Goal: Complete application form: Complete application form

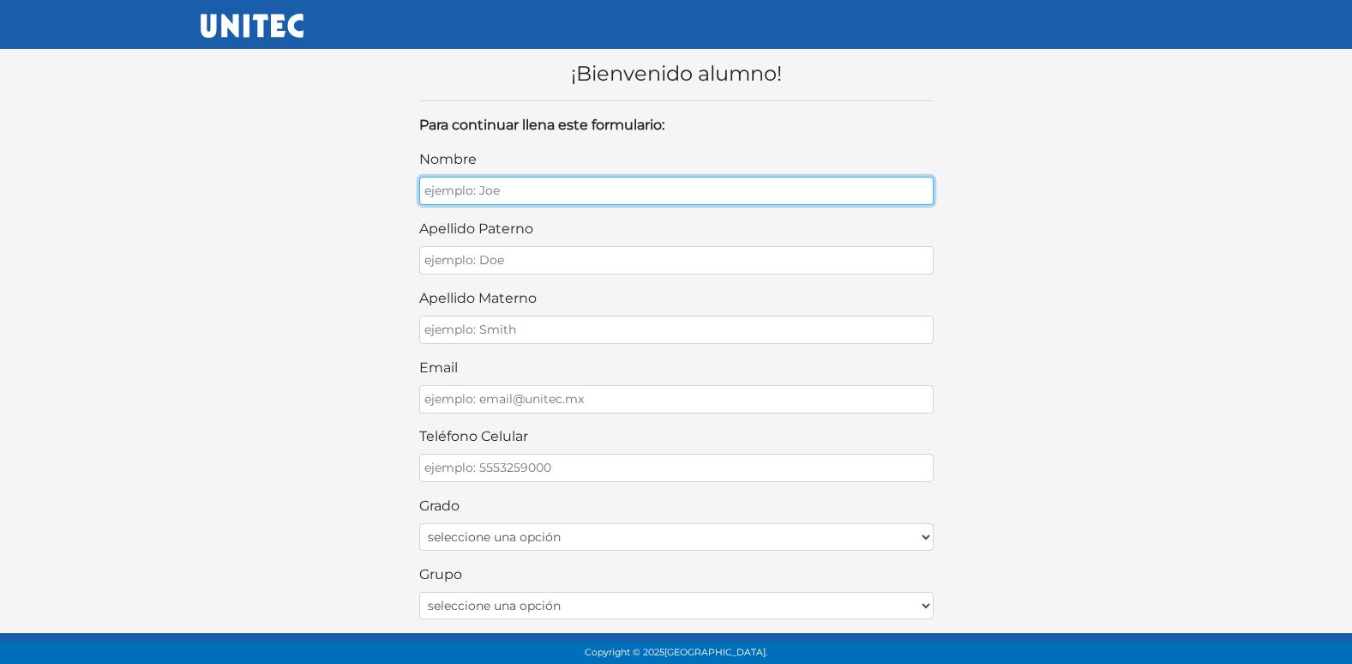
click at [486, 190] on input "nombre" at bounding box center [676, 191] width 514 height 28
type input "[PERSON_NAME]"
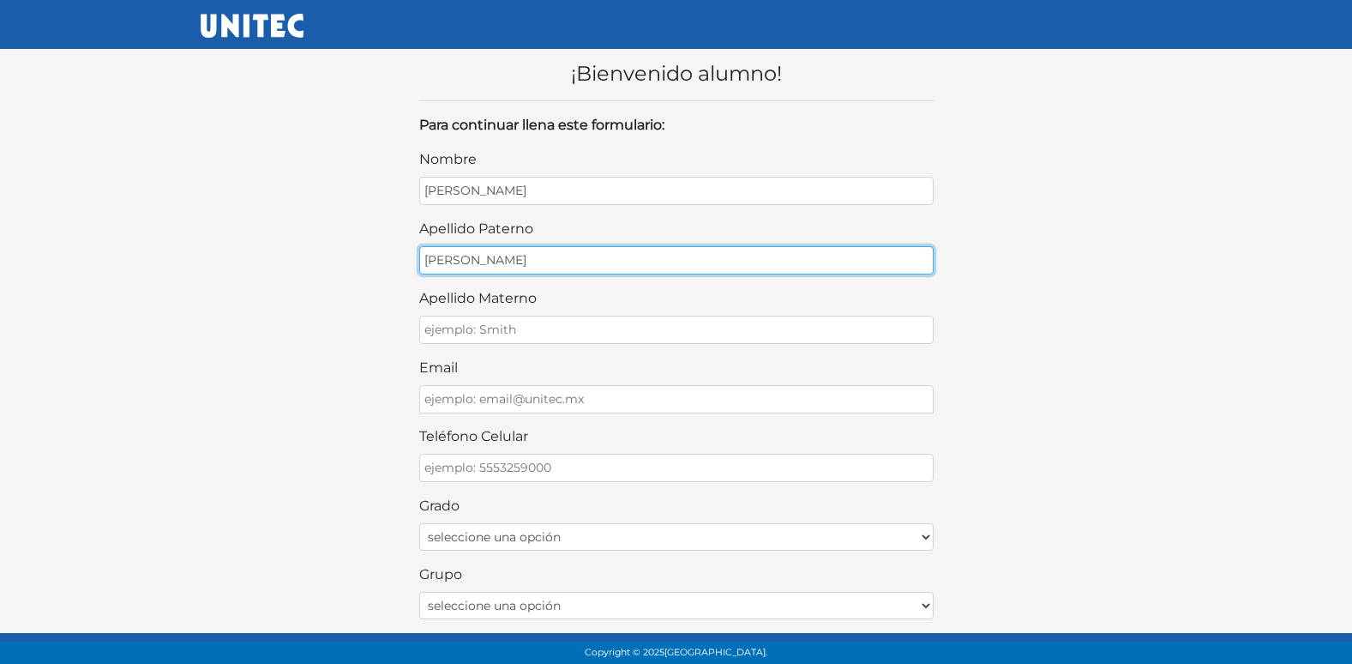
type input "[PERSON_NAME]"
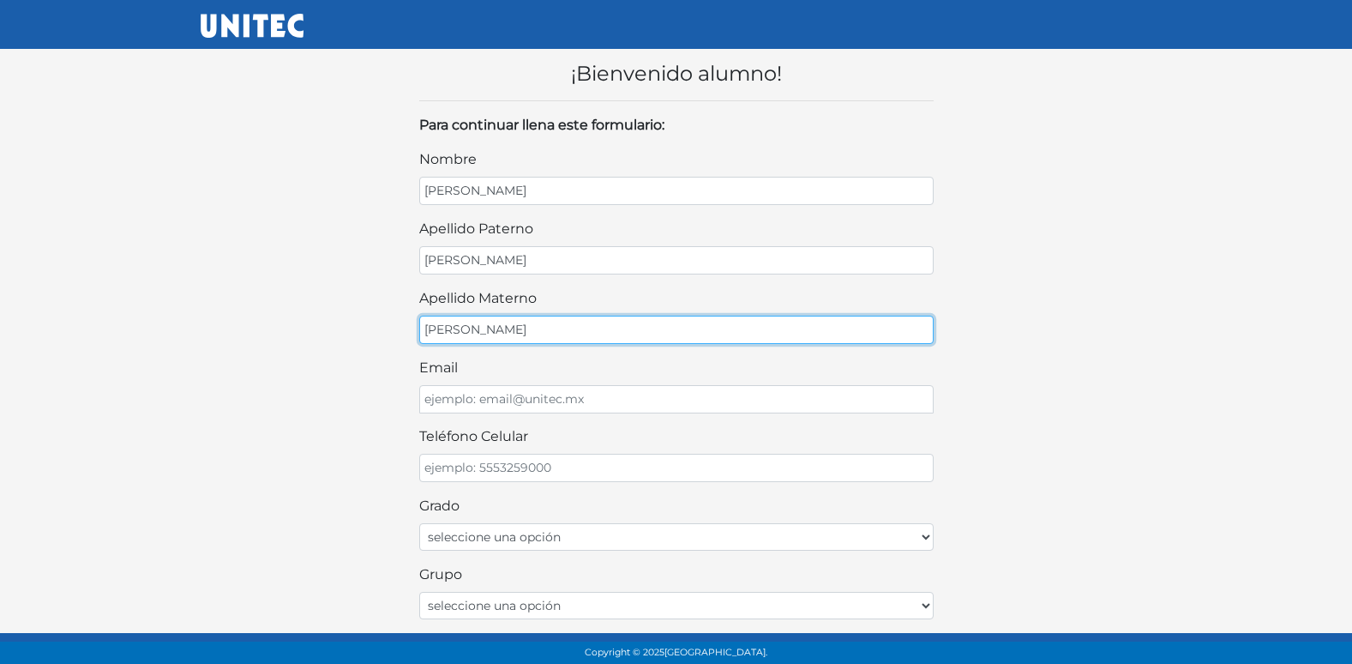
type input "[PERSON_NAME]"
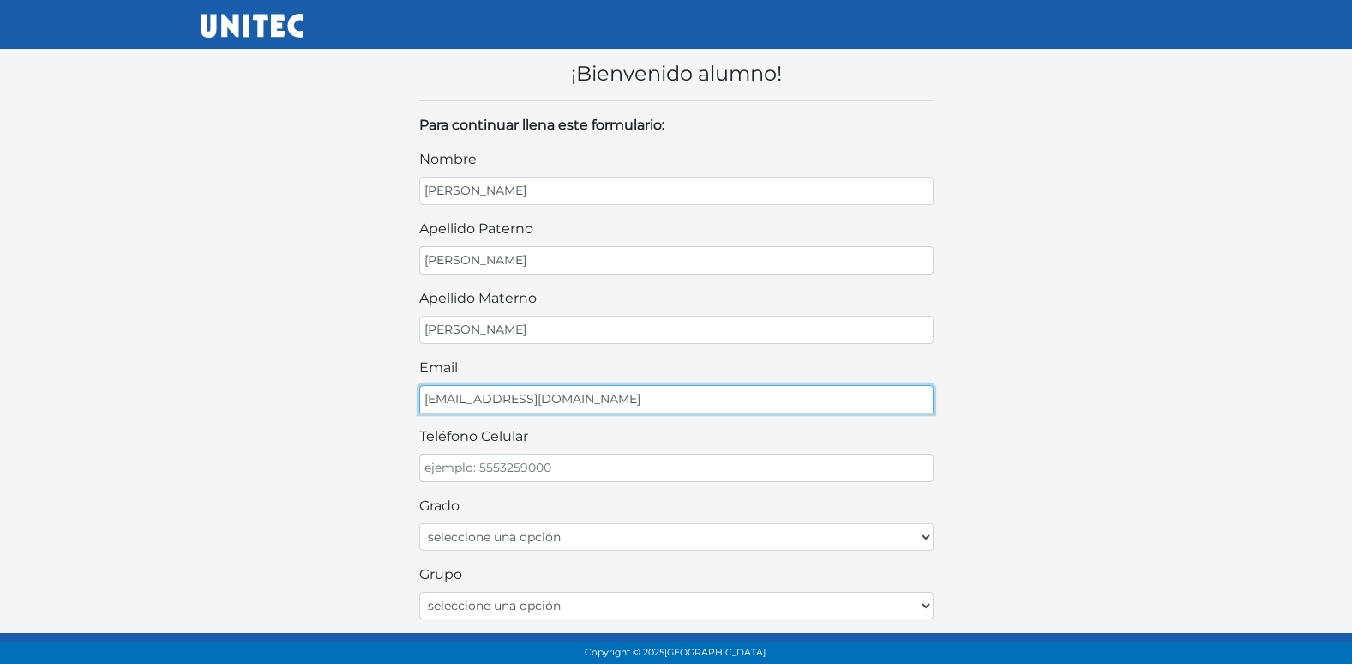
type input "[EMAIL_ADDRESS][DOMAIN_NAME]"
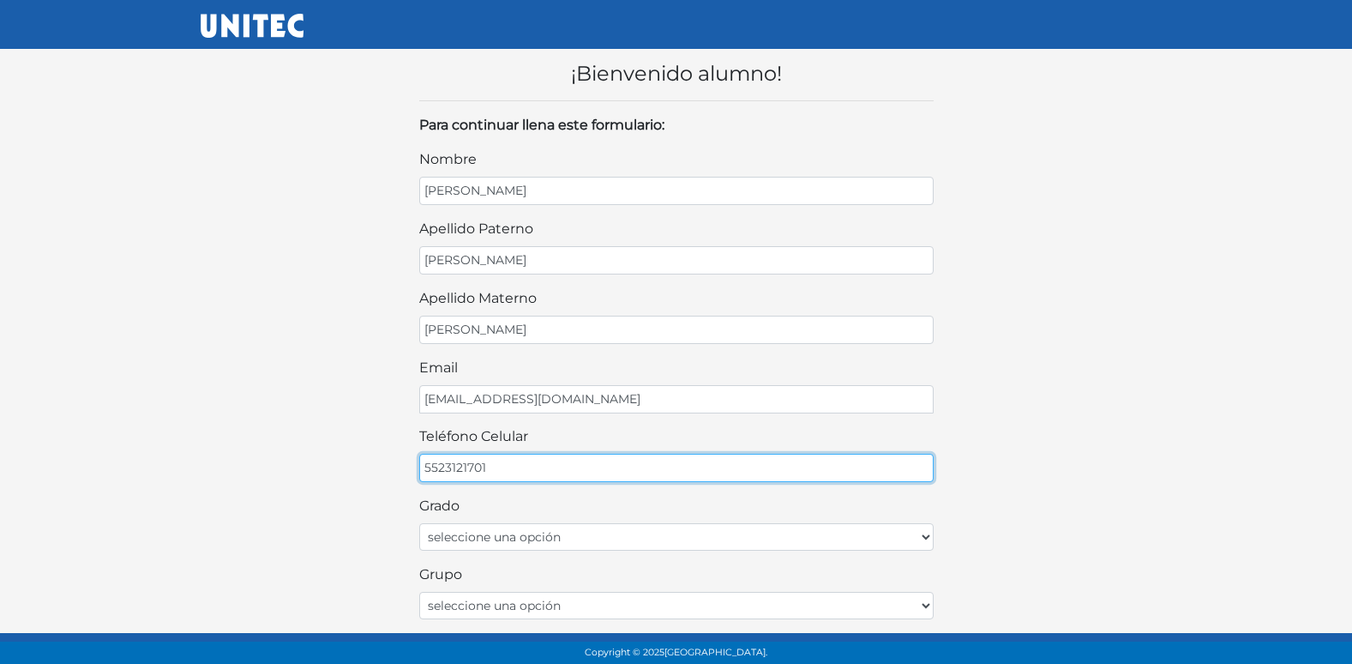
type input "5523121701"
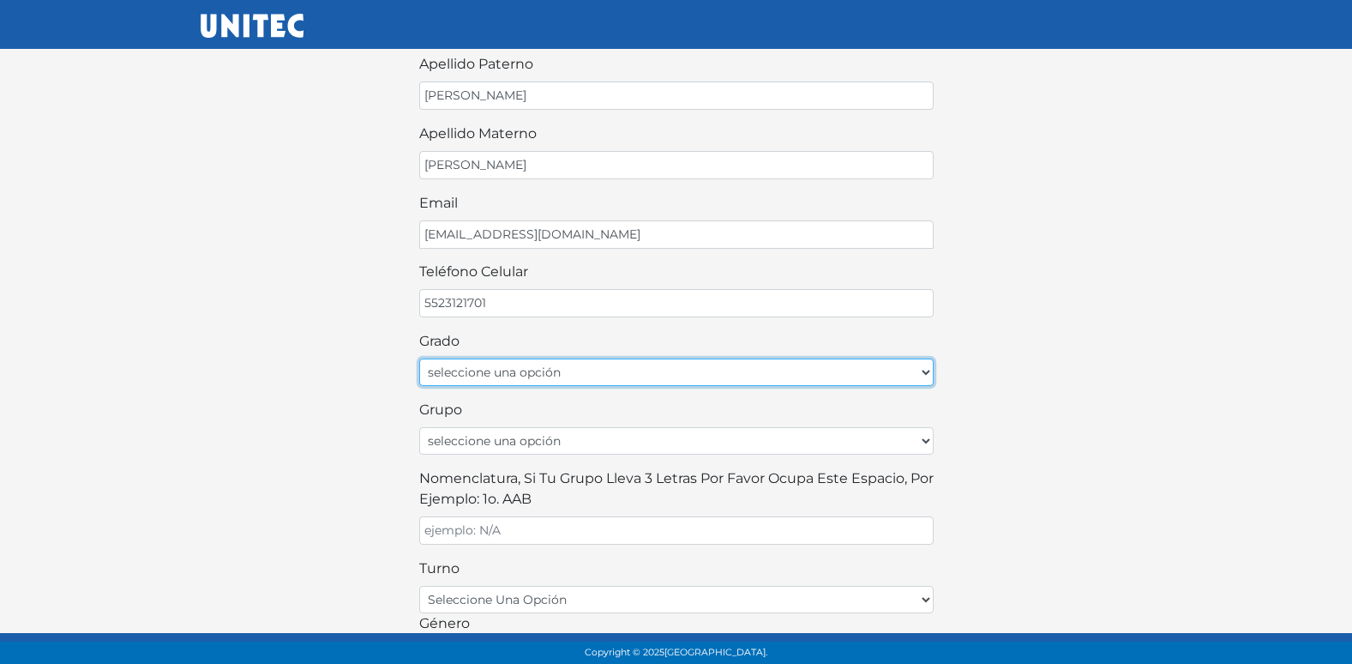
scroll to position [171, 0]
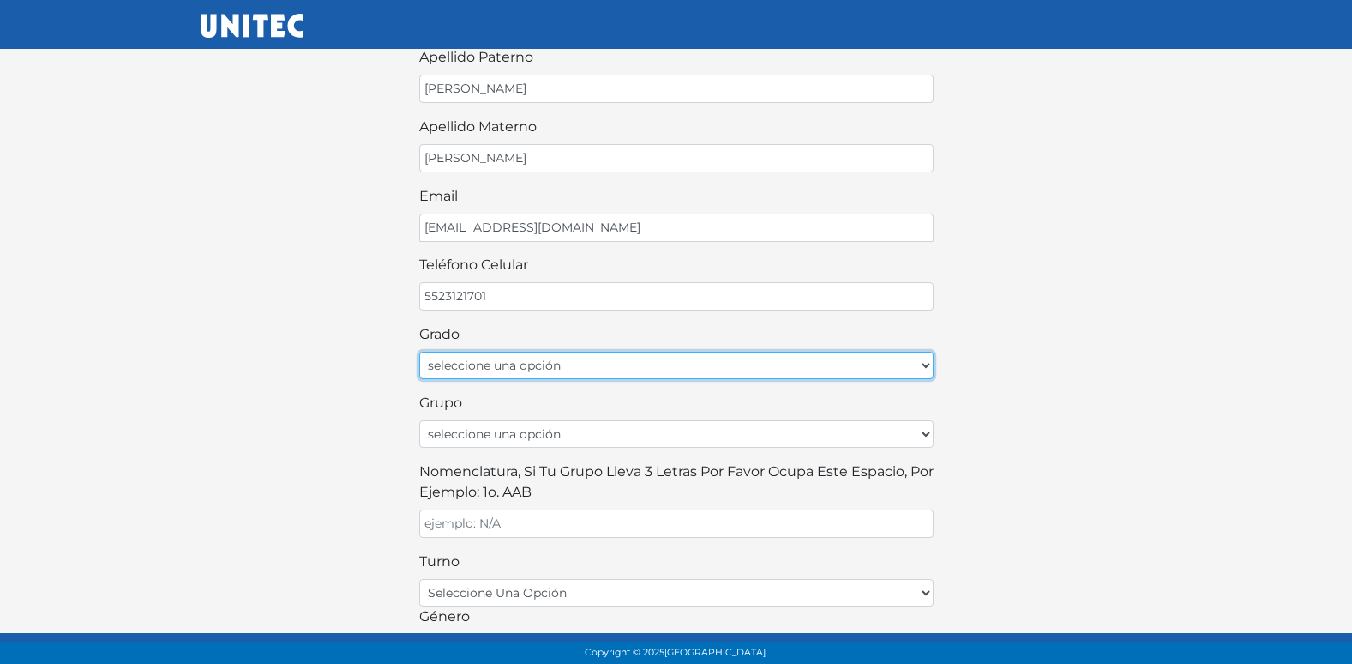
click at [478, 371] on select "seleccione una opción Primer grado Segundo grado Tercer grado Cuarto grado Quin…" at bounding box center [676, 365] width 514 height 27
select select "1ro"
click at [419, 352] on select "seleccione una opción Primer grado Segundo grado Tercer grado Cuarto grado Quin…" at bounding box center [676, 365] width 514 height 27
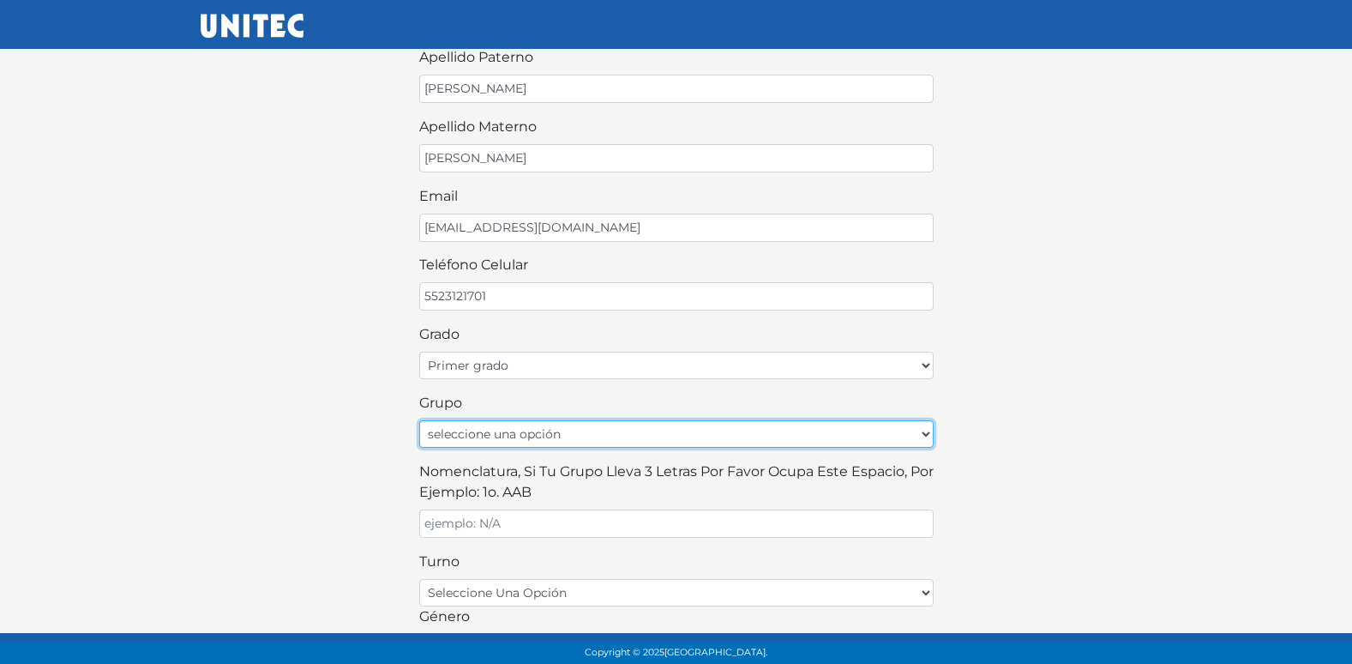
click at [484, 435] on select "seleccione una opción A B C D E F G H I J K L M N O P Q R S T U V W X Y Z" at bounding box center [676, 433] width 514 height 27
select select "A"
click at [419, 420] on select "seleccione una opción A B C D E F G H I J K L M N O P Q R S T U V W X Y Z" at bounding box center [676, 433] width 514 height 27
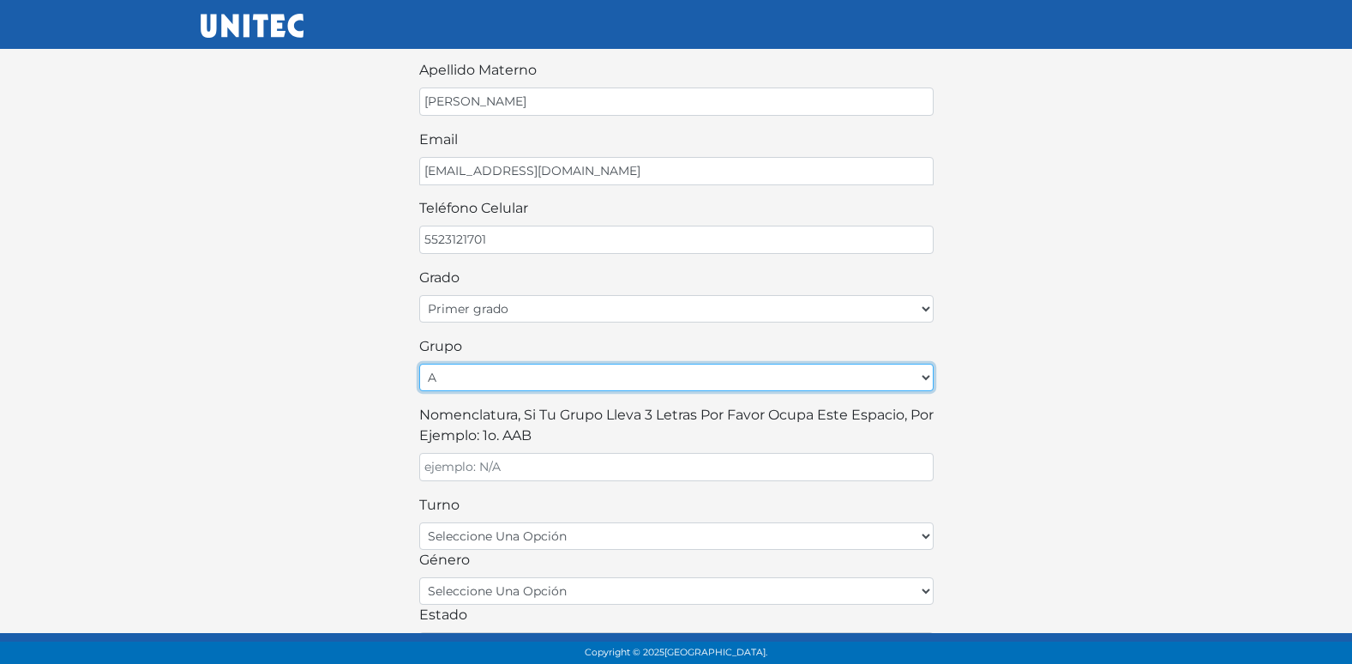
scroll to position [257, 0]
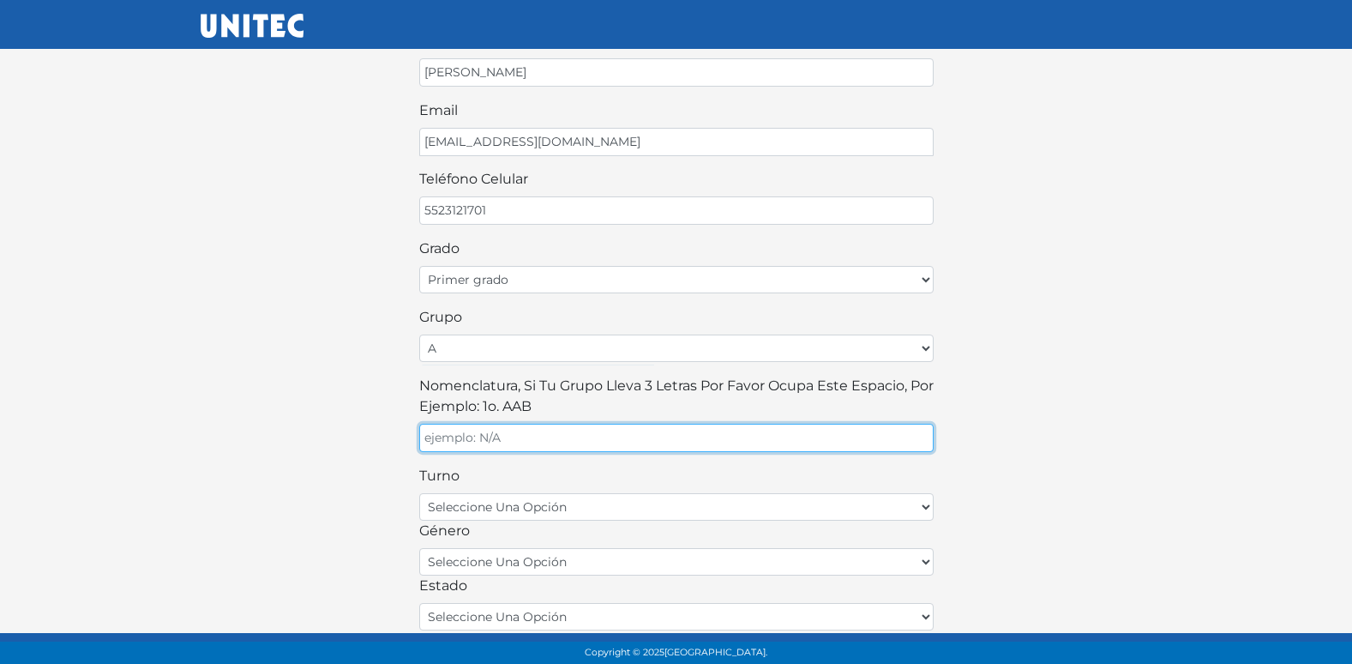
click at [561, 436] on input "Nomenclatura, si tu grupo lleva 3 letras por favor ocupa este espacio, por ejem…" at bounding box center [676, 438] width 514 height 28
type input "A"
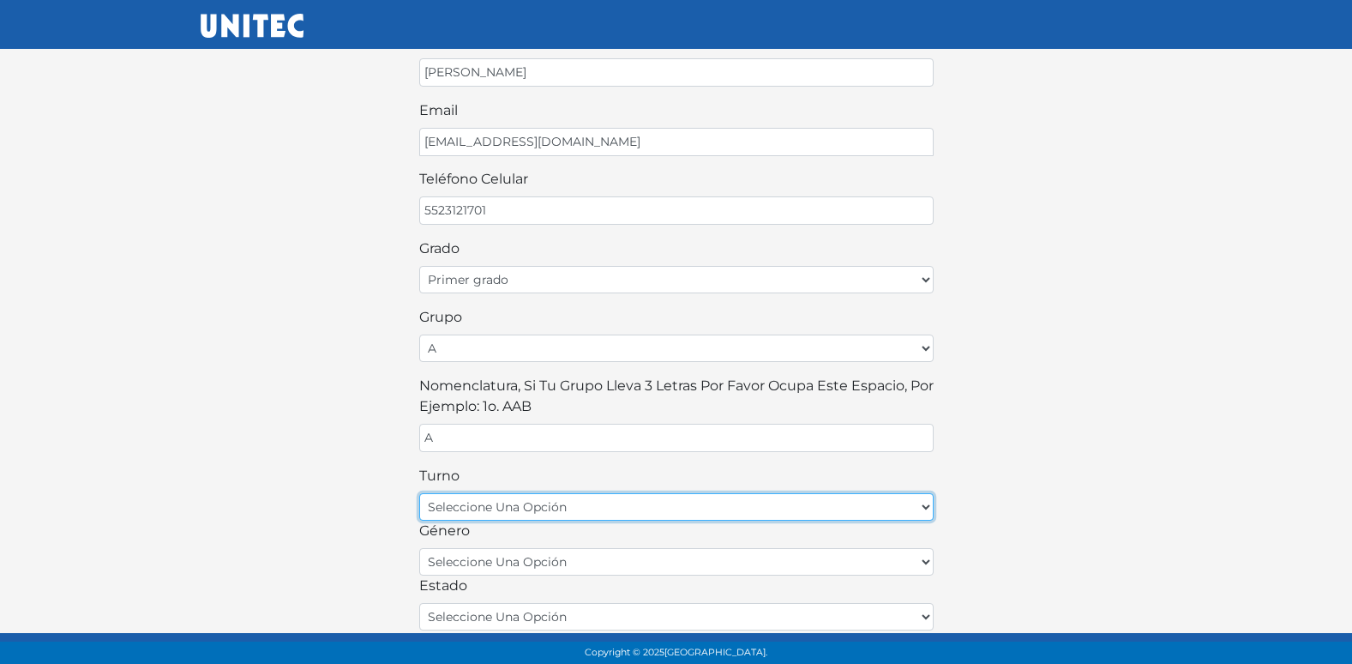
click at [543, 507] on select "seleccione una opción matutino vespertino" at bounding box center [676, 506] width 514 height 27
select select "matutino"
click at [419, 493] on select "seleccione una opción matutino vespertino" at bounding box center [676, 506] width 514 height 27
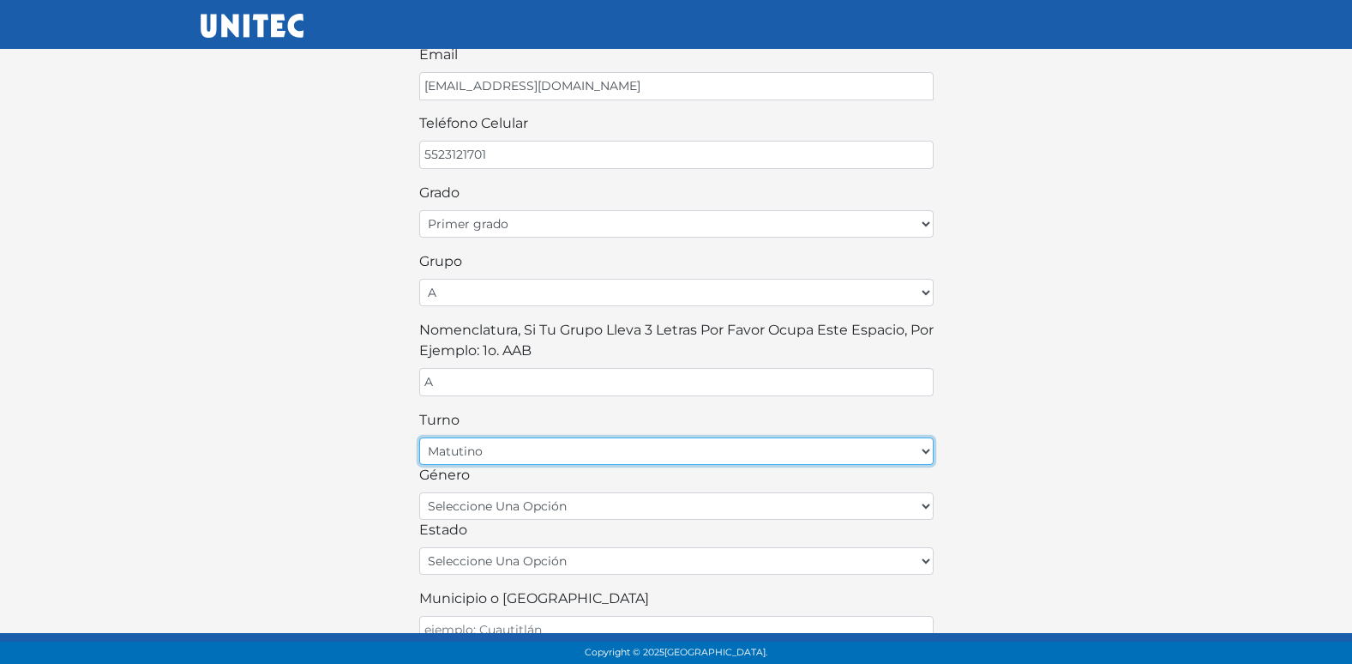
scroll to position [343, 0]
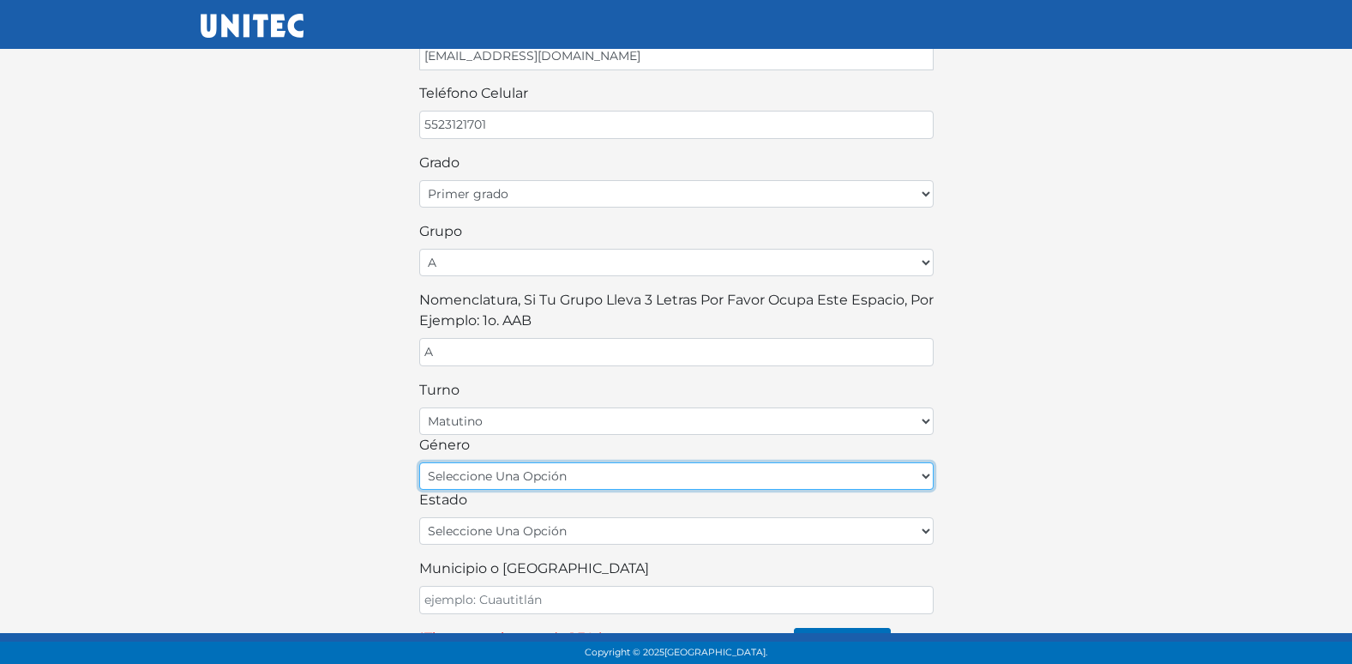
click at [558, 481] on select "seleccione una opción femenino masculino" at bounding box center [676, 475] width 514 height 27
select select "F"
click at [419, 462] on select "seleccione una opción femenino masculino" at bounding box center [676, 475] width 514 height 27
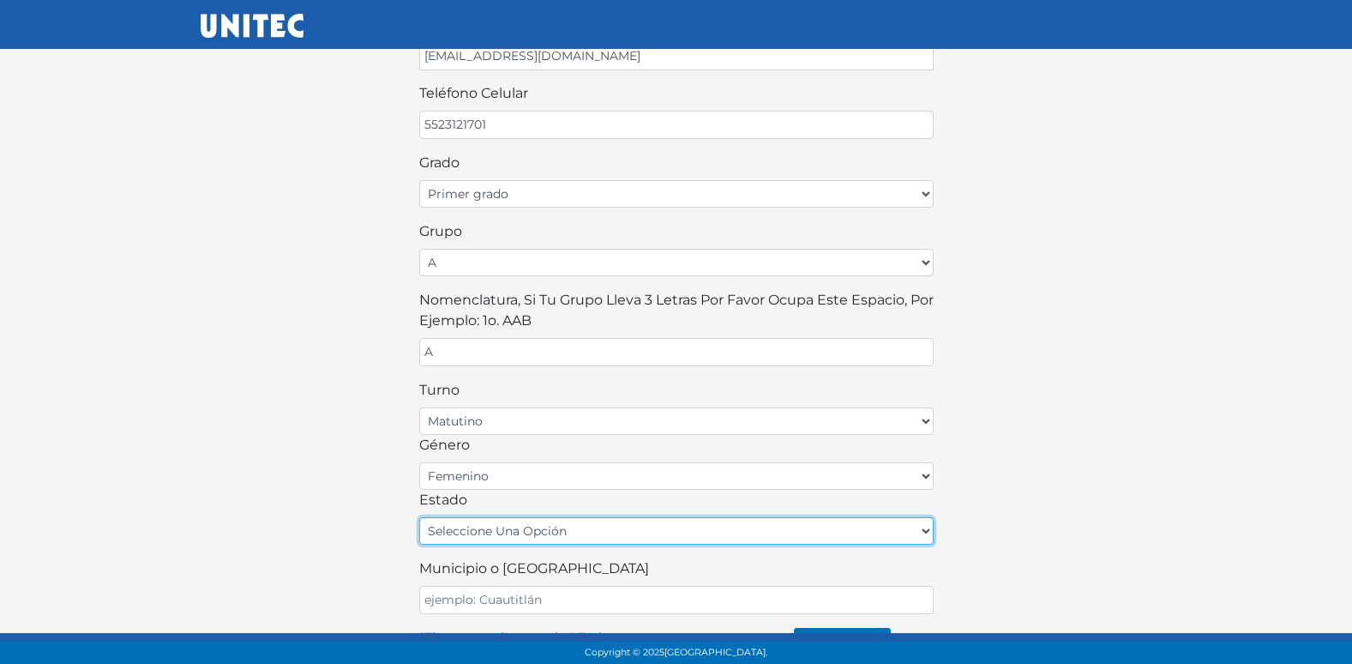
click at [501, 538] on select "seleccione una opción Aguascalientes Baja California Baja California Sur Campec…" at bounding box center [676, 530] width 514 height 27
select select "MEX"
click at [419, 517] on select "seleccione una opción Aguascalientes Baja California Baja California Sur Campec…" at bounding box center [676, 530] width 514 height 27
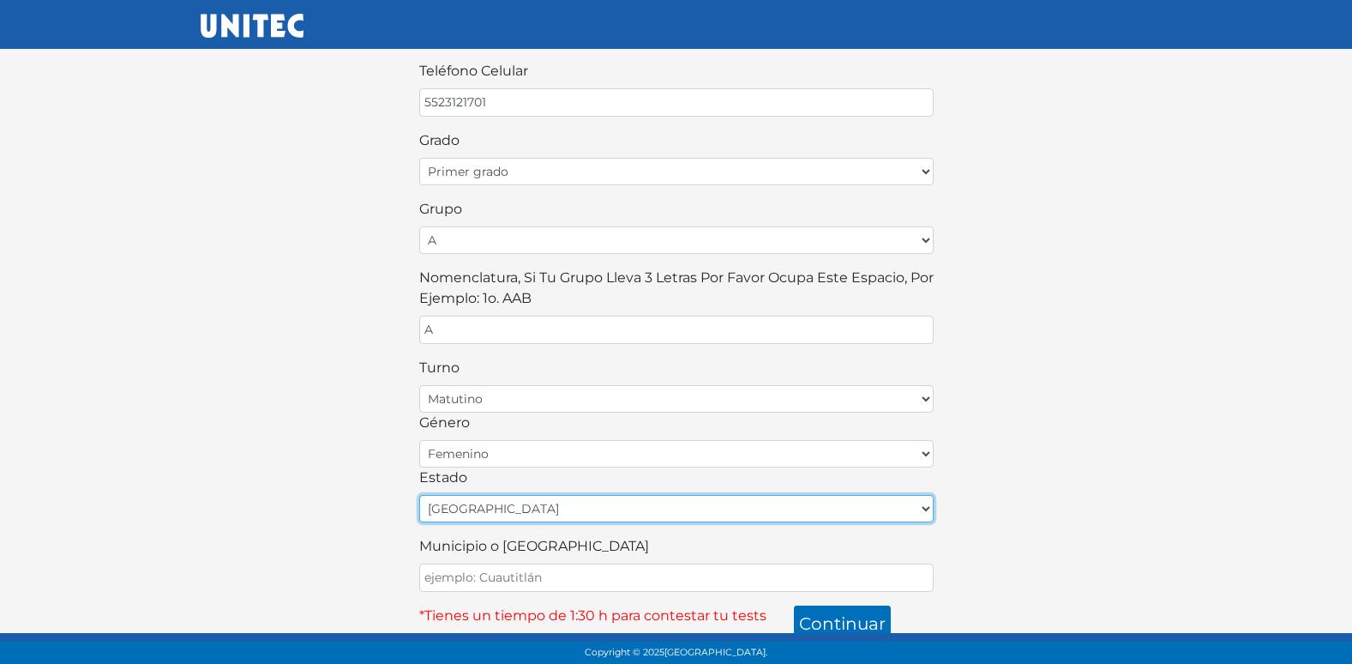
scroll to position [377, 0]
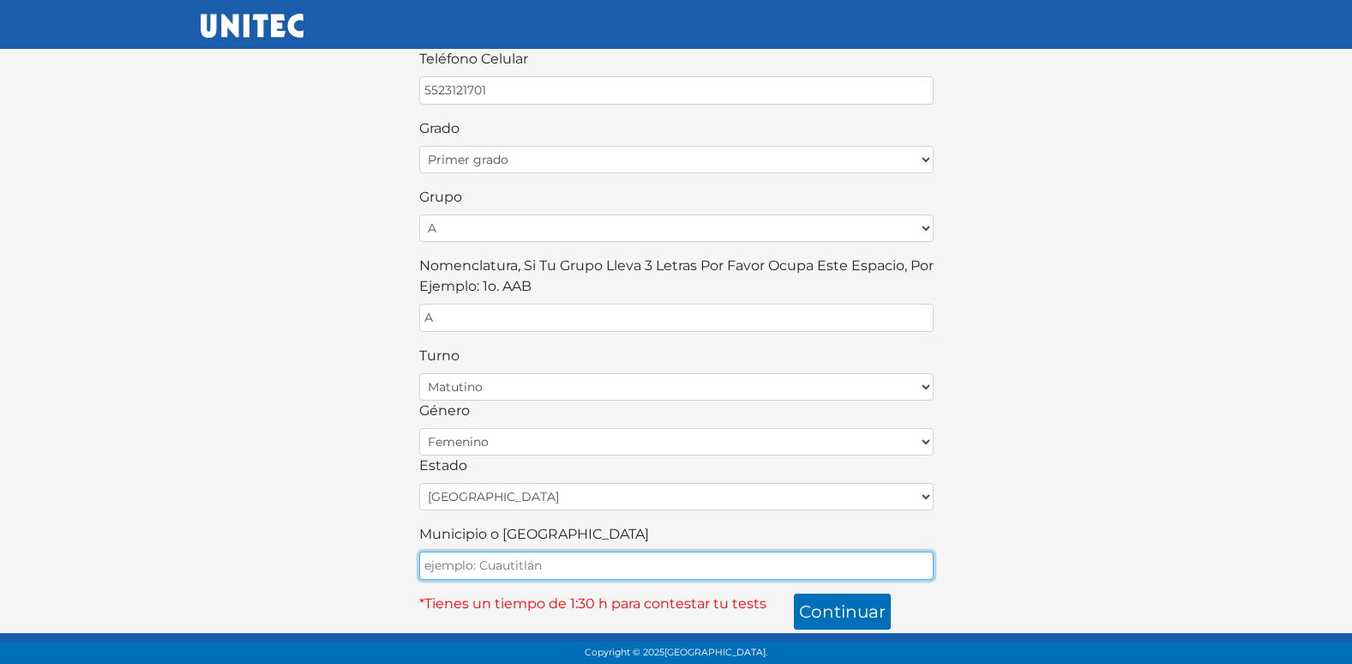
click at [490, 571] on input "Municipio o Alcaldía" at bounding box center [676, 565] width 514 height 28
type input "ECATEPEC"
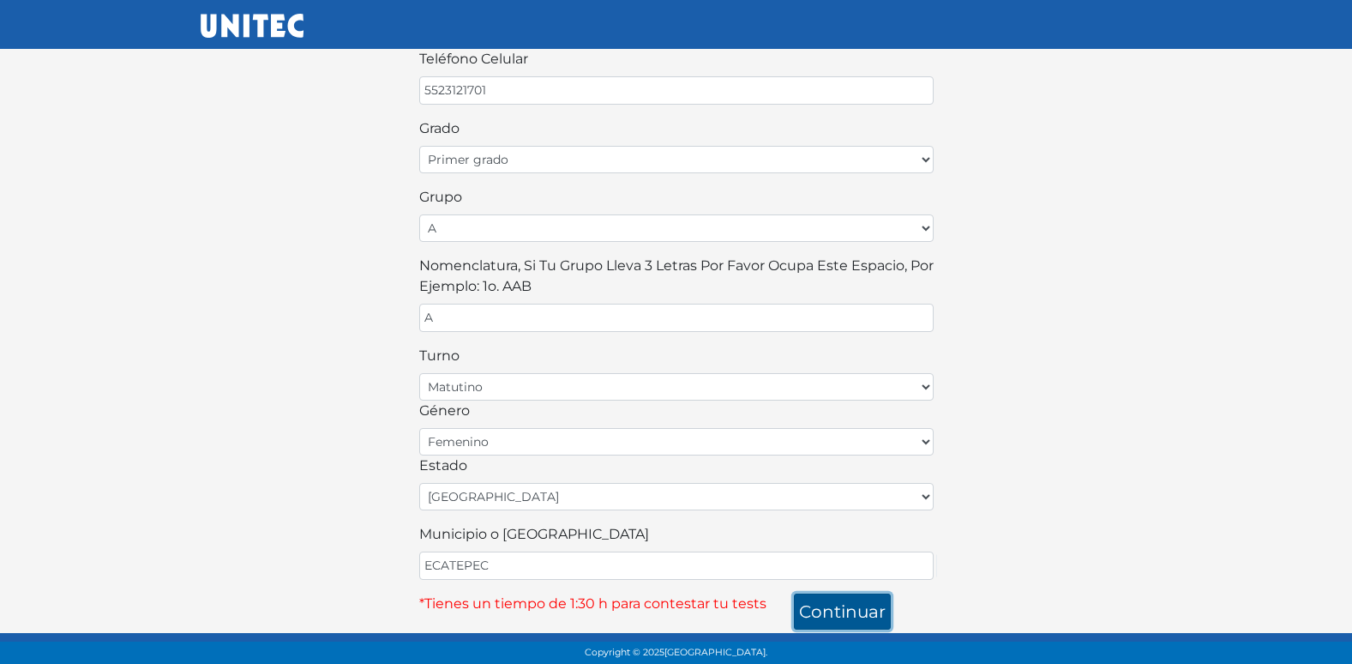
click at [826, 615] on button "continuar" at bounding box center [842, 611] width 97 height 36
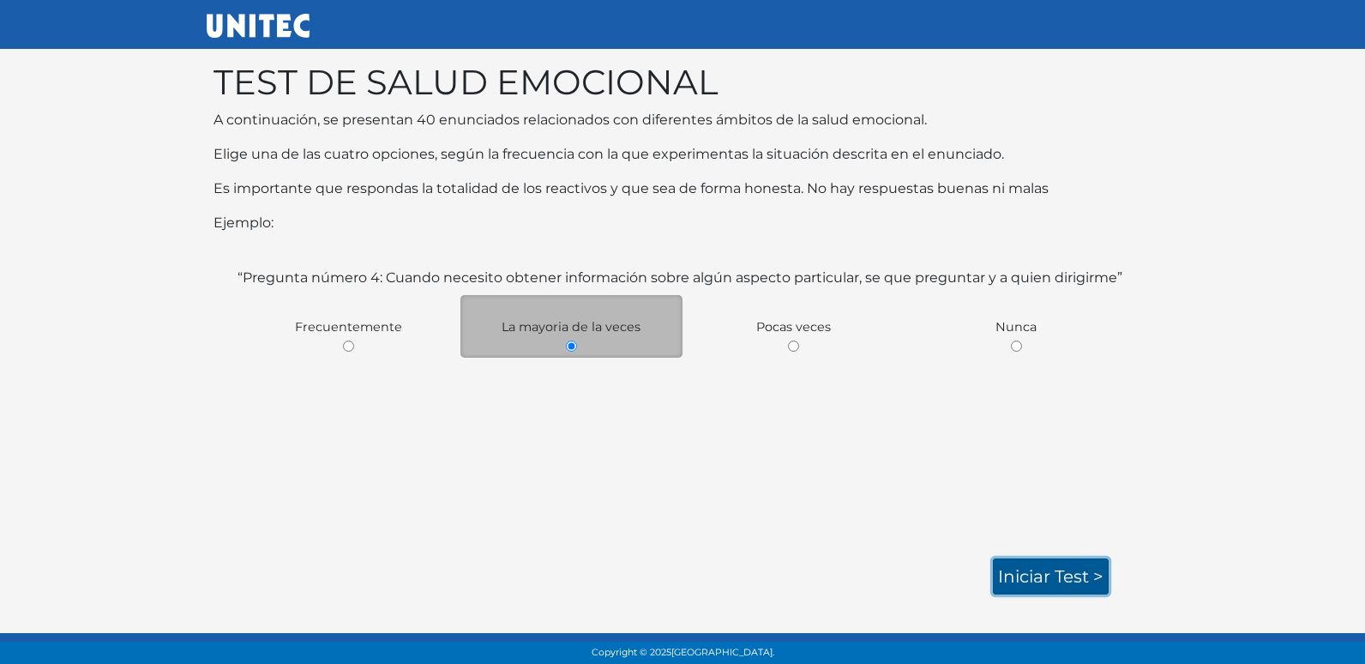
click at [1045, 565] on link "Iniciar test >" at bounding box center [1051, 576] width 116 height 36
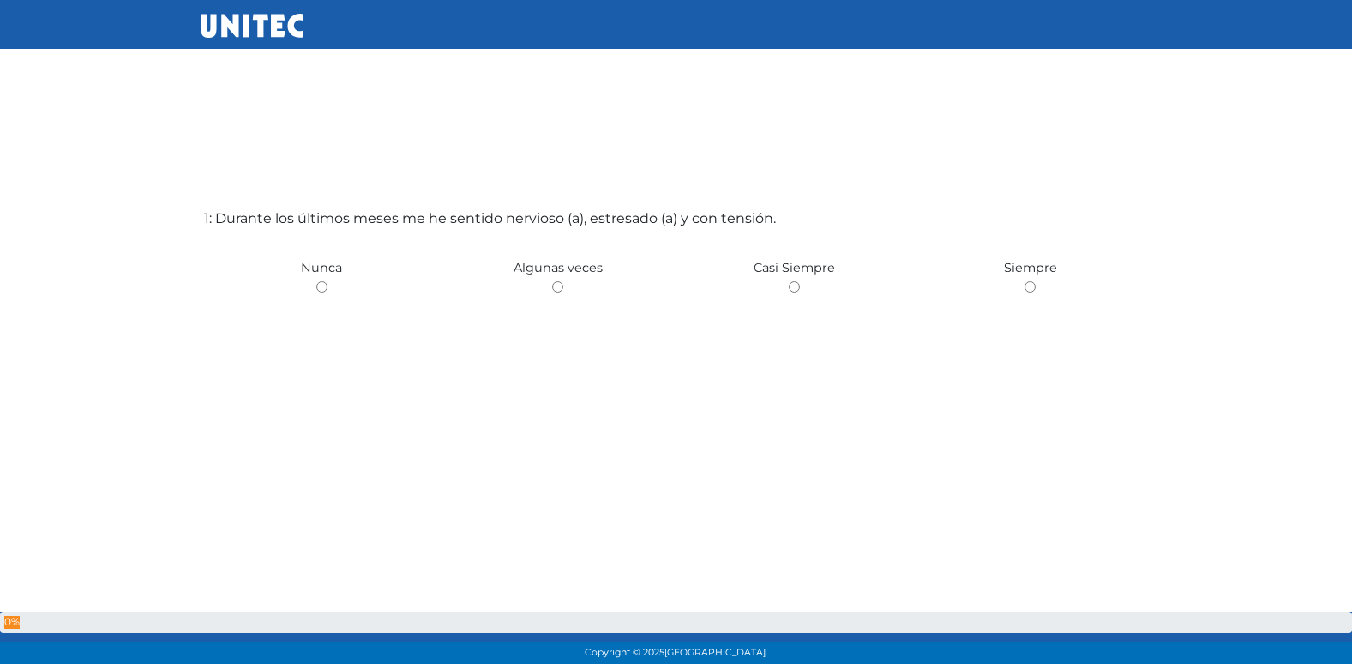
scroll to position [56, 0]
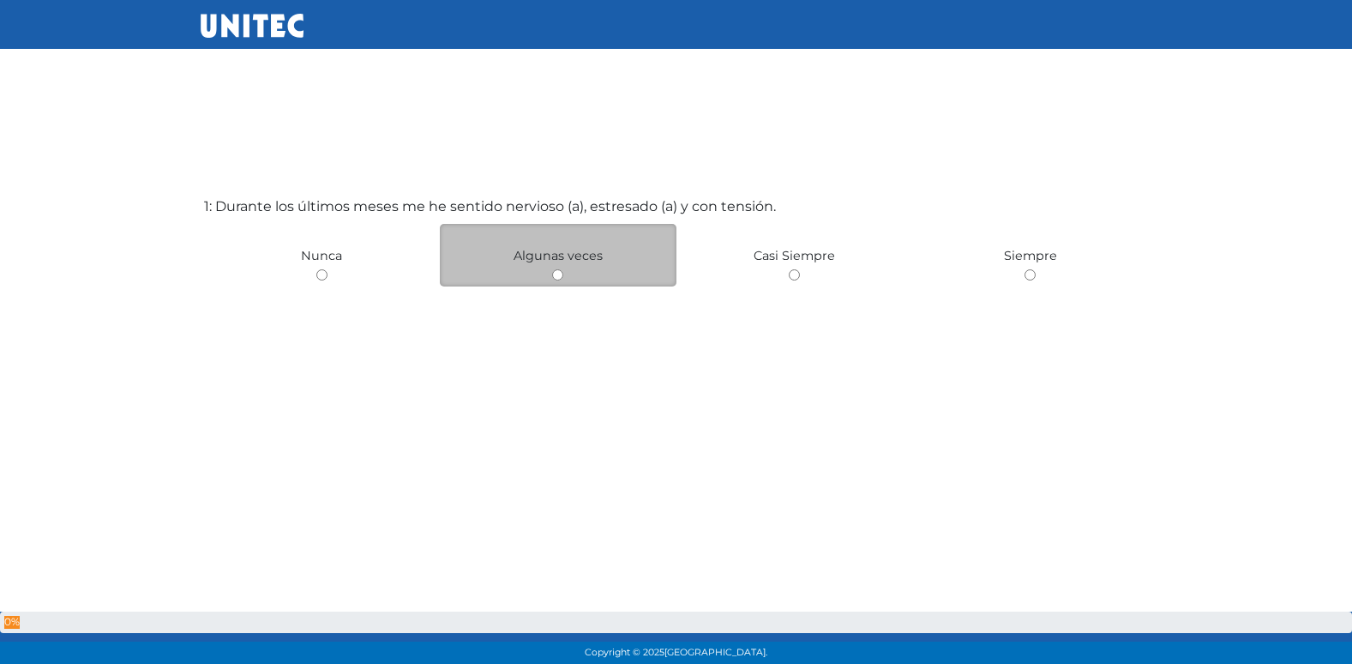
click at [545, 277] on div "Algunas veces" at bounding box center [558, 255] width 237 height 63
click at [557, 279] on input "radio" at bounding box center [557, 274] width 11 height 11
radio input "true"
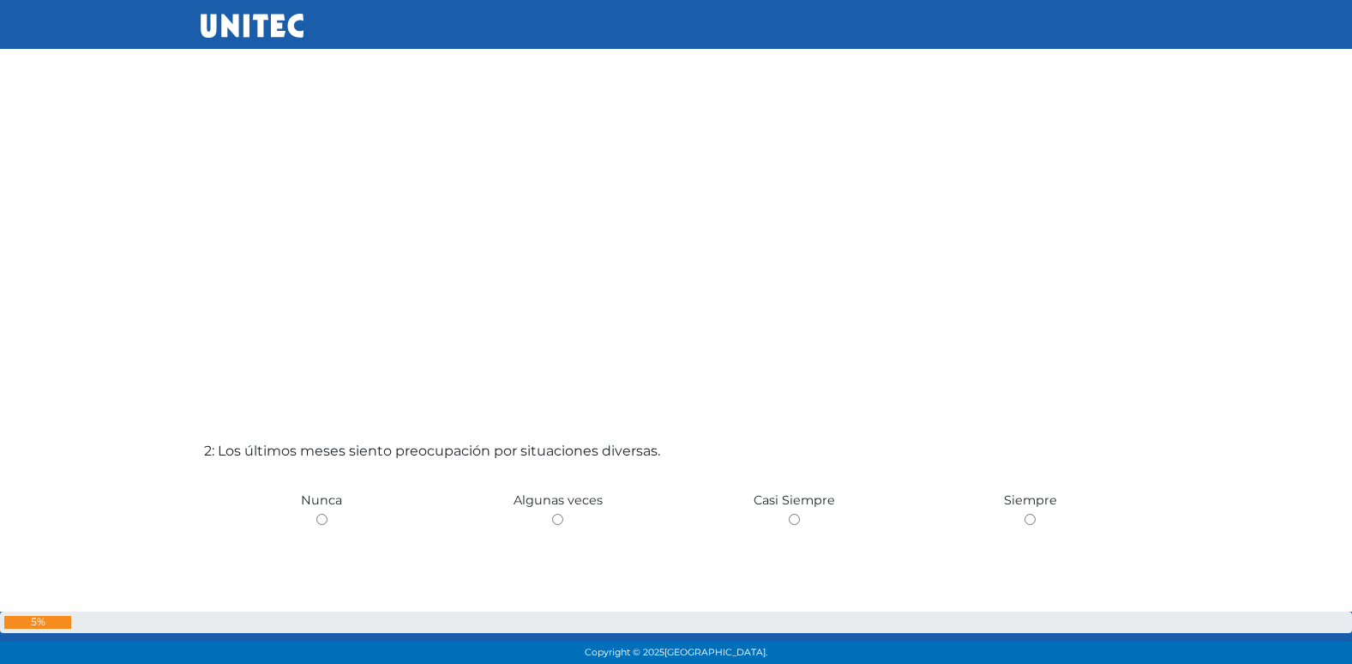
scroll to position [539, 0]
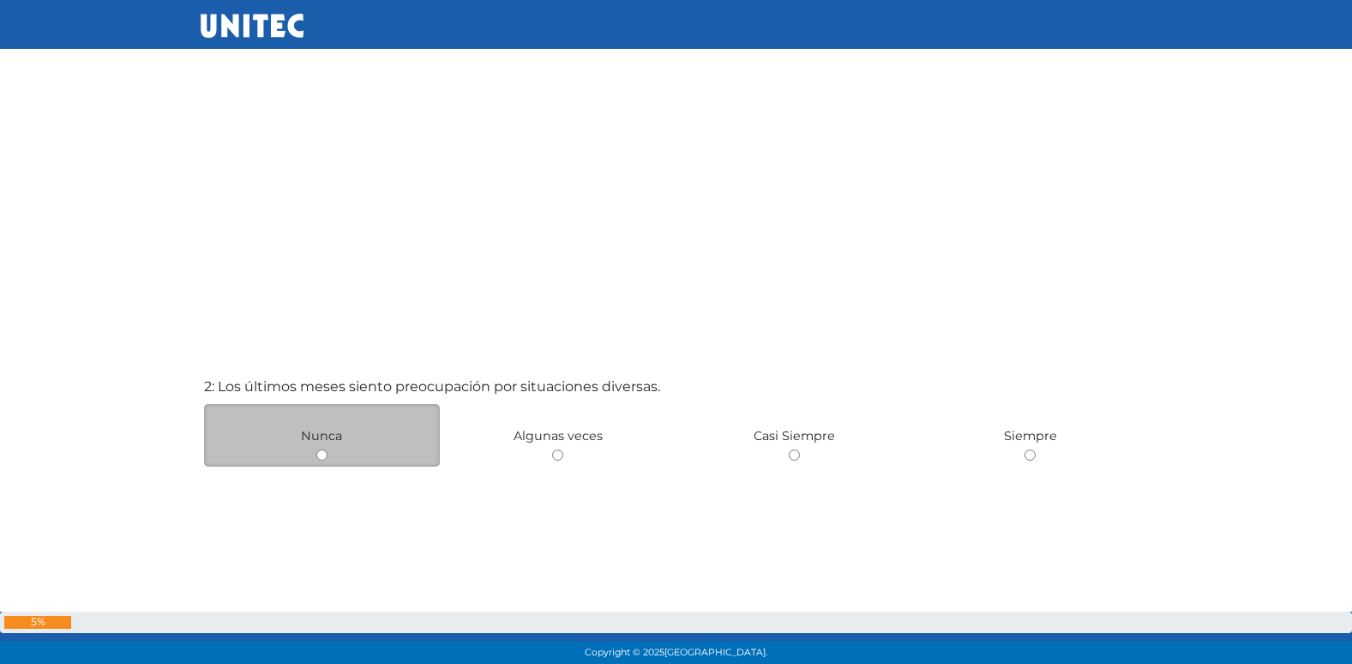
click at [323, 459] on input "radio" at bounding box center [321, 454] width 11 height 11
radio input "true"
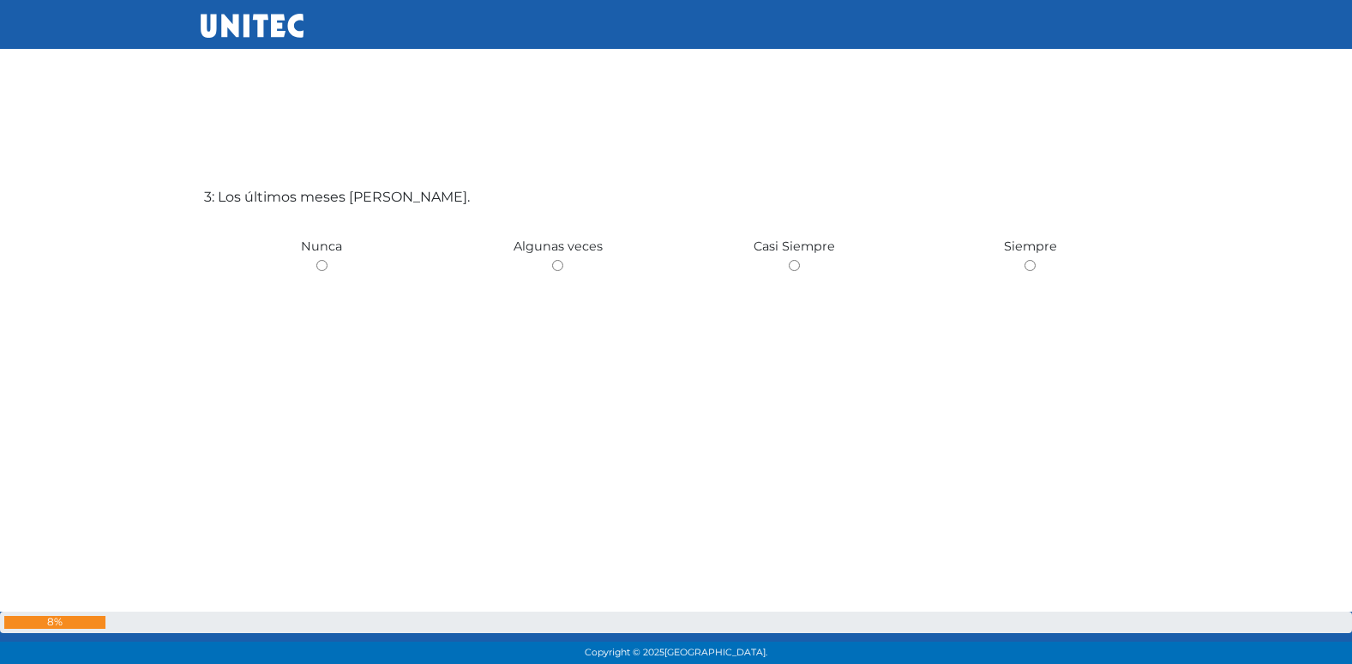
scroll to position [1413, 0]
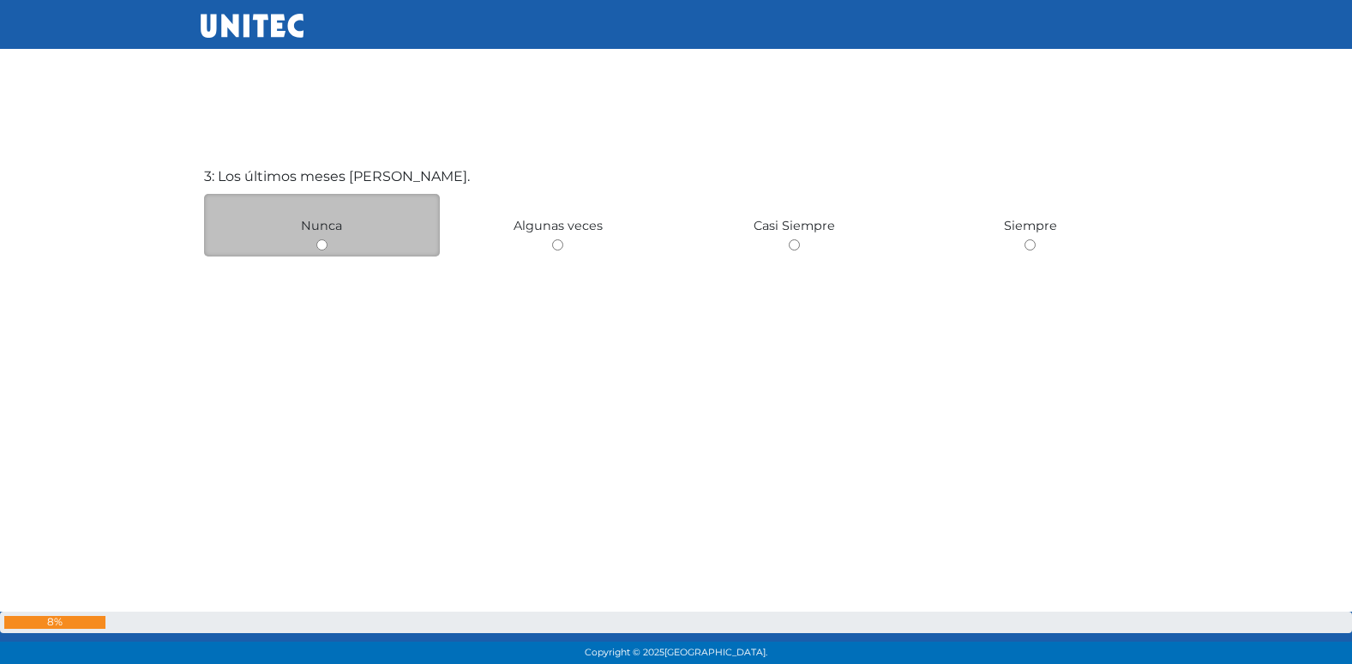
click at [322, 243] on input "radio" at bounding box center [321, 244] width 11 height 11
radio input "true"
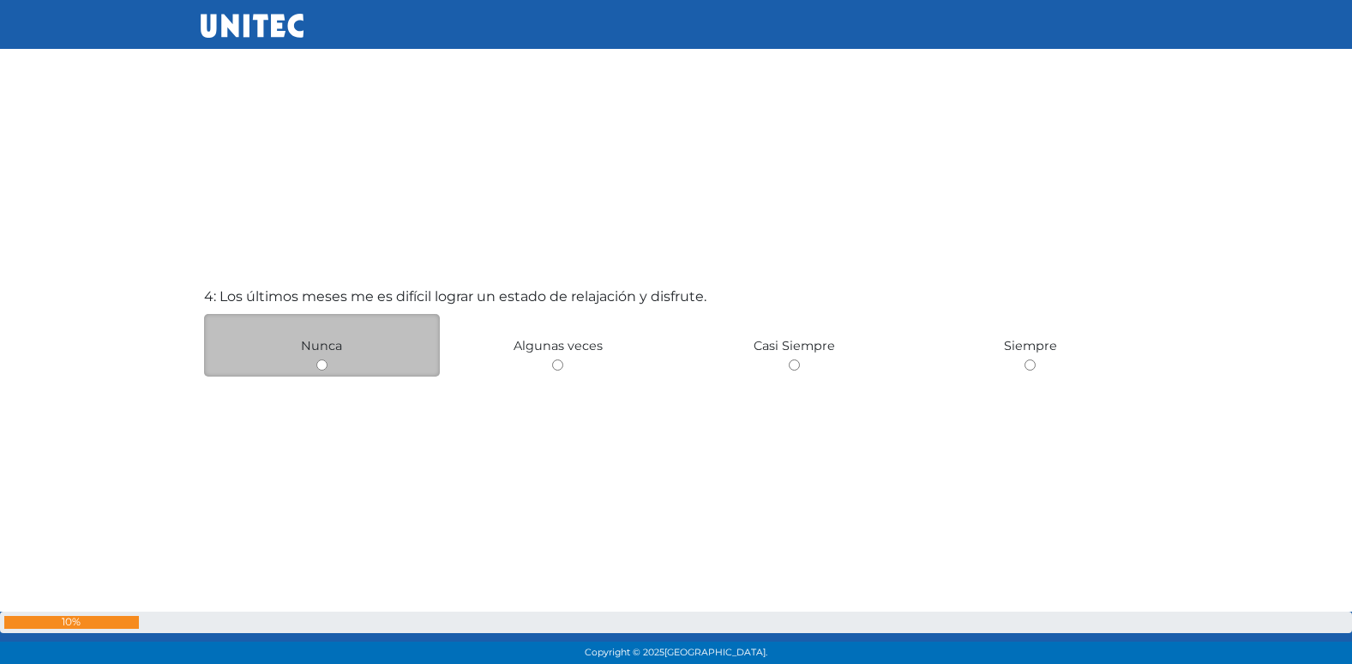
click at [323, 369] on input "radio" at bounding box center [321, 364] width 11 height 11
radio input "true"
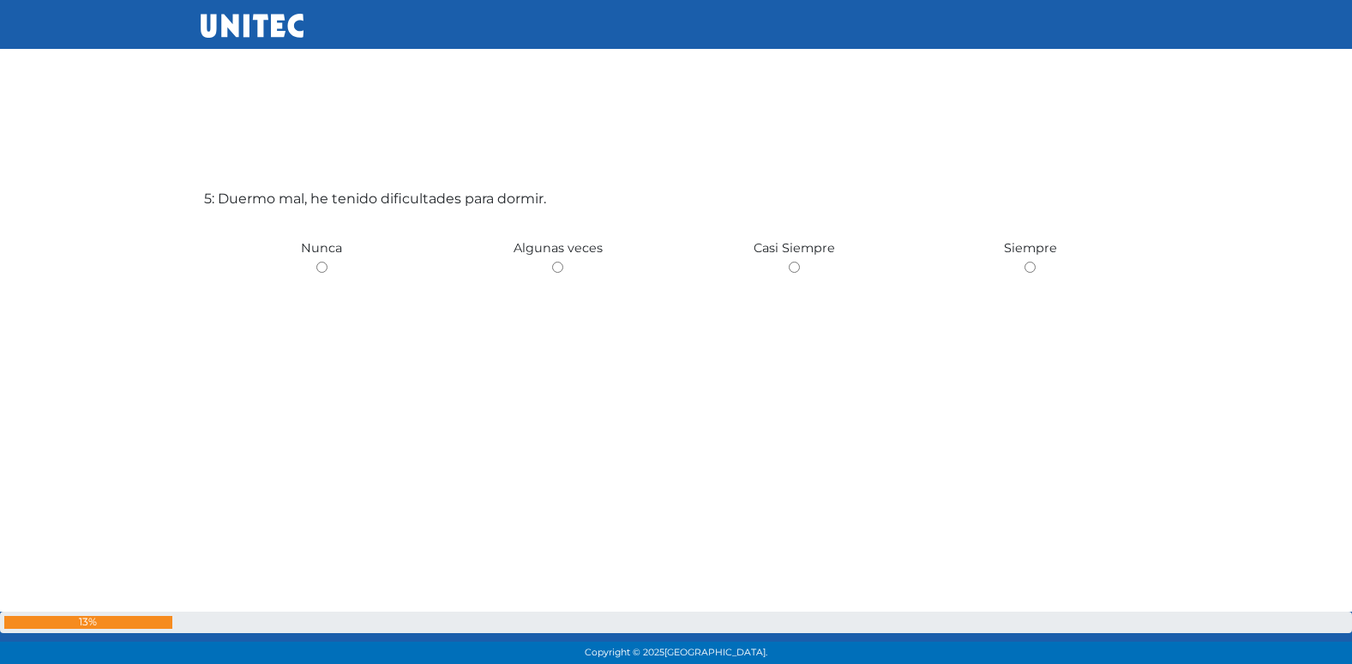
scroll to position [2740, 0]
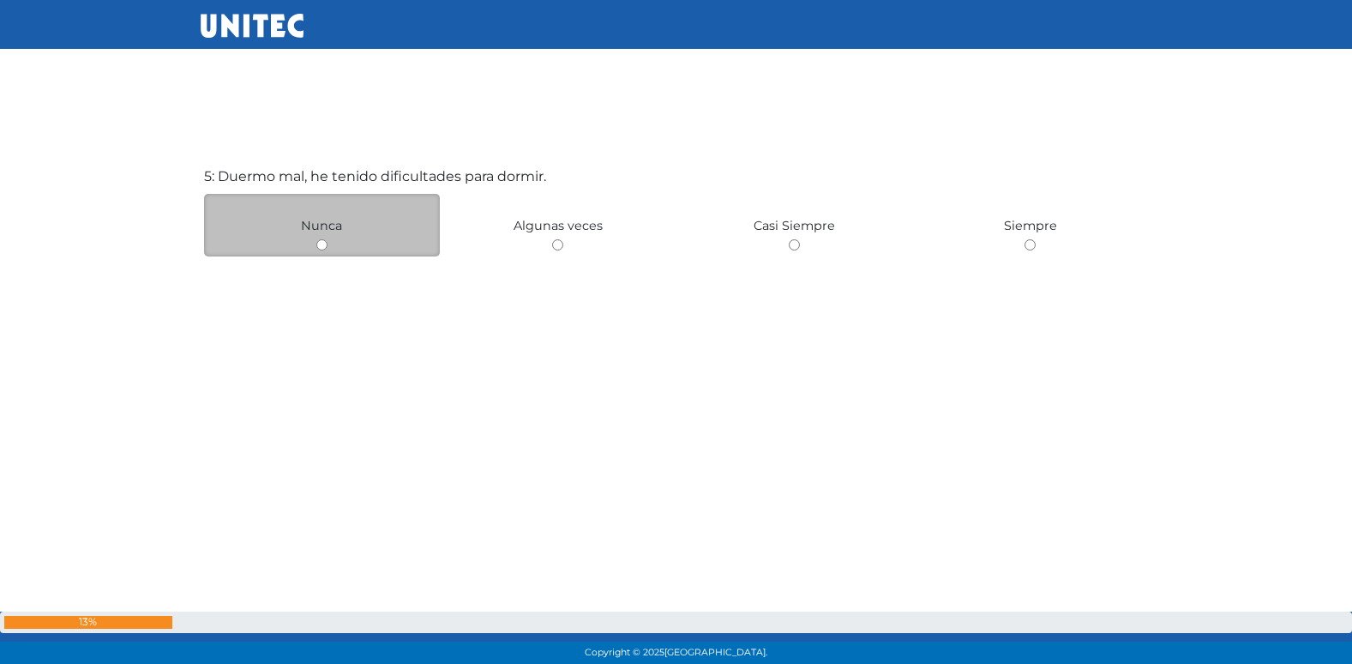
click at [316, 249] on input "radio" at bounding box center [321, 244] width 11 height 11
radio input "true"
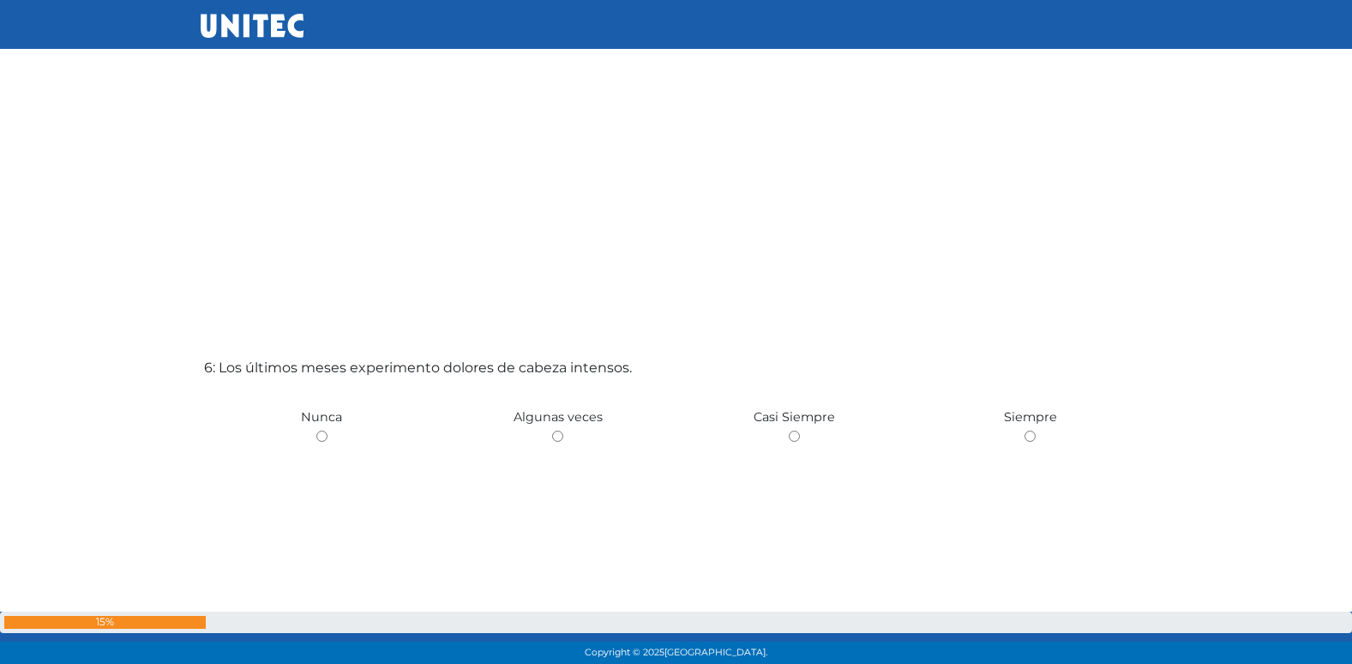
scroll to position [3230, 0]
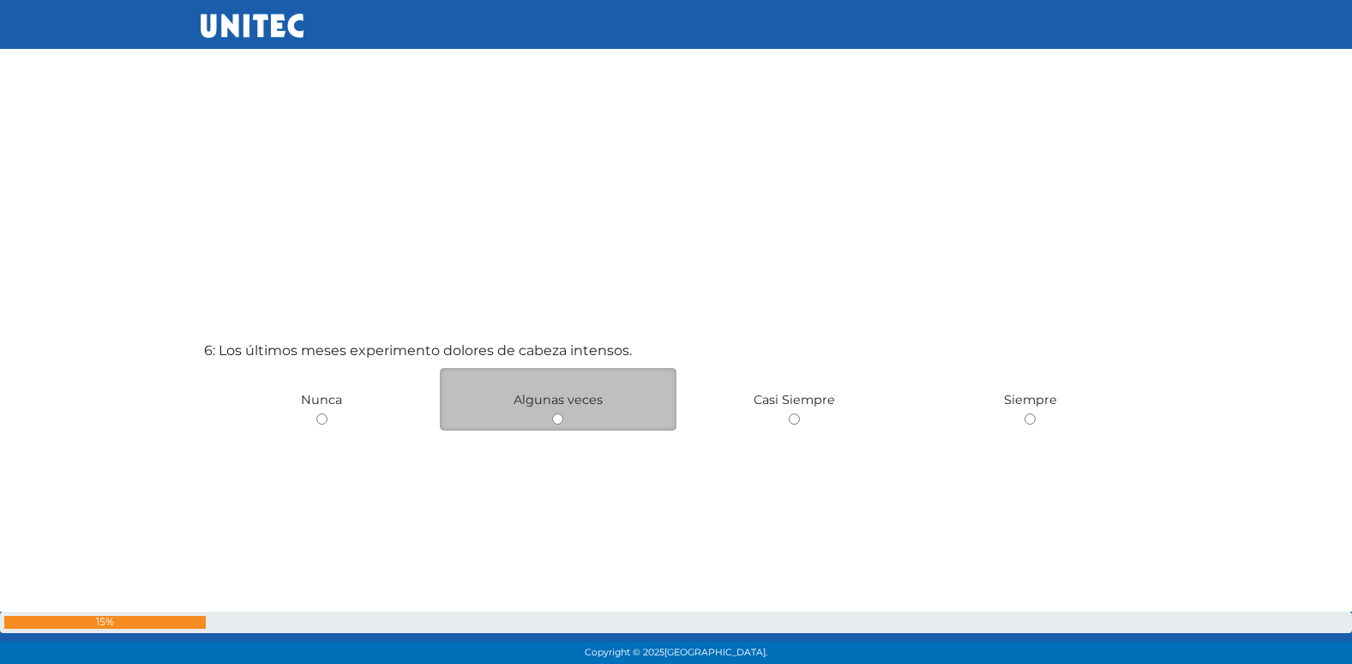
click at [559, 418] on input "radio" at bounding box center [557, 418] width 11 height 11
radio input "true"
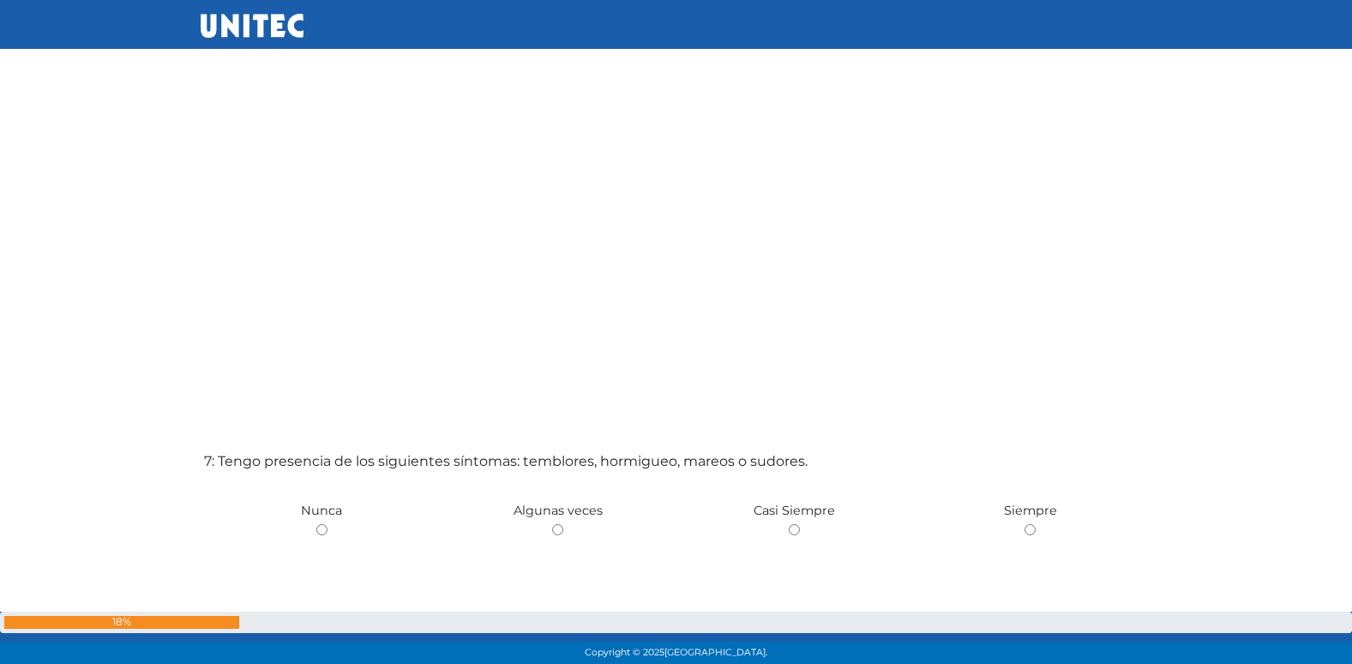
scroll to position [4067, 0]
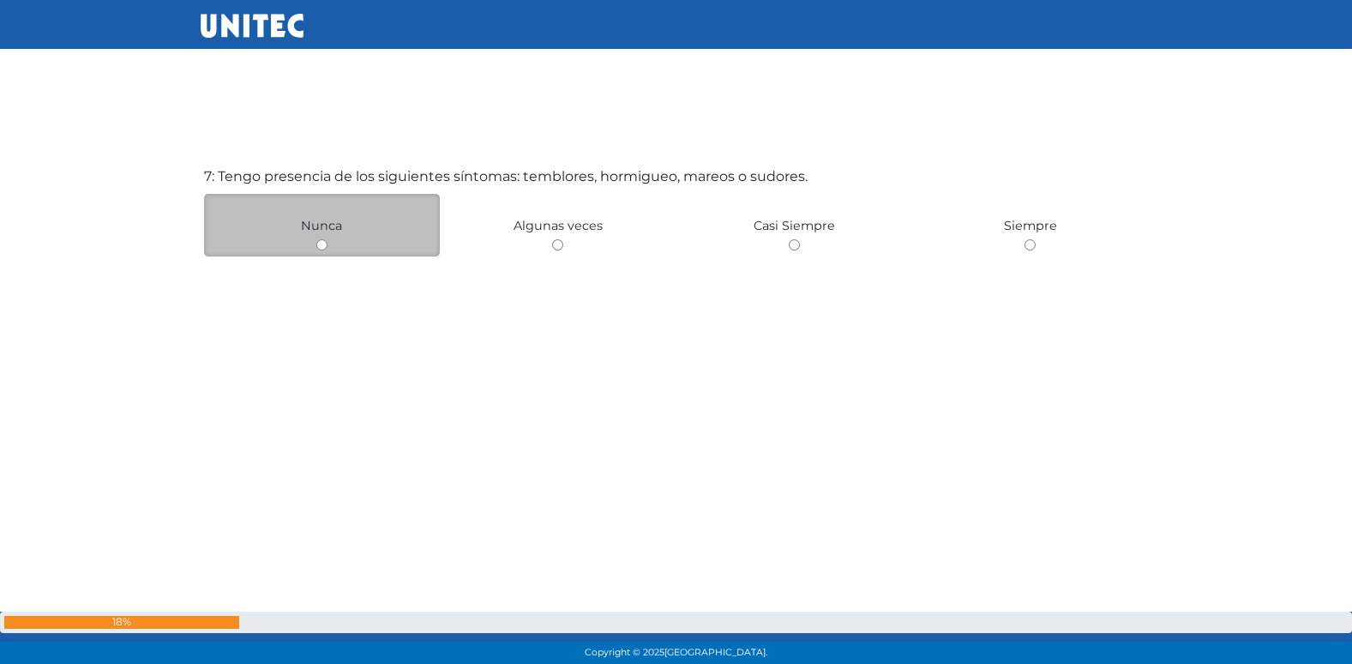
click at [318, 244] on input "radio" at bounding box center [321, 244] width 11 height 11
radio input "true"
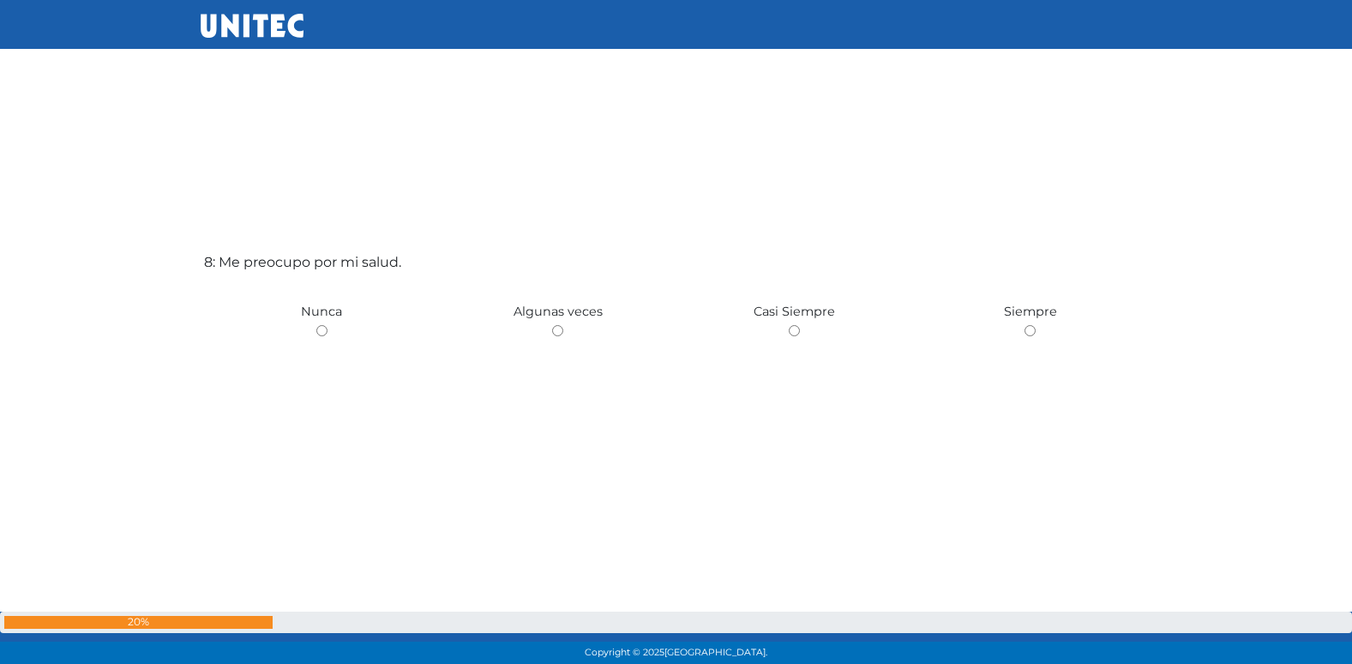
scroll to position [4731, 0]
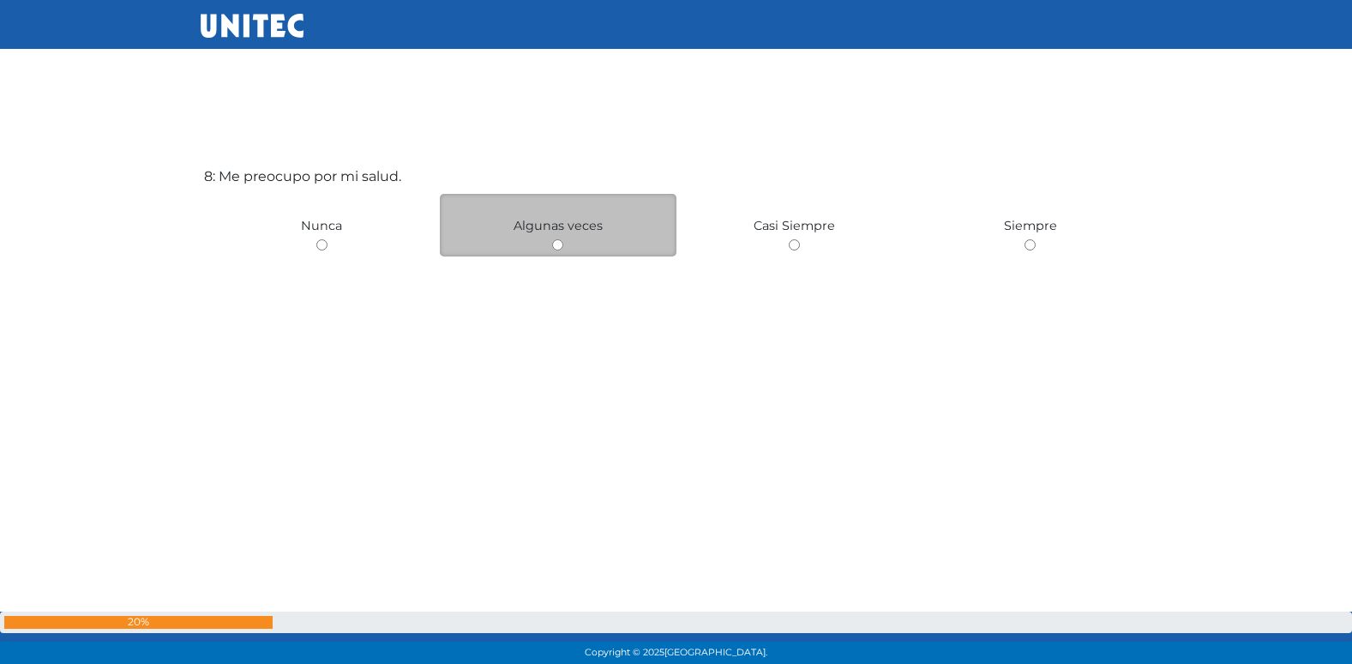
click at [561, 244] on input "radio" at bounding box center [557, 244] width 11 height 11
radio input "true"
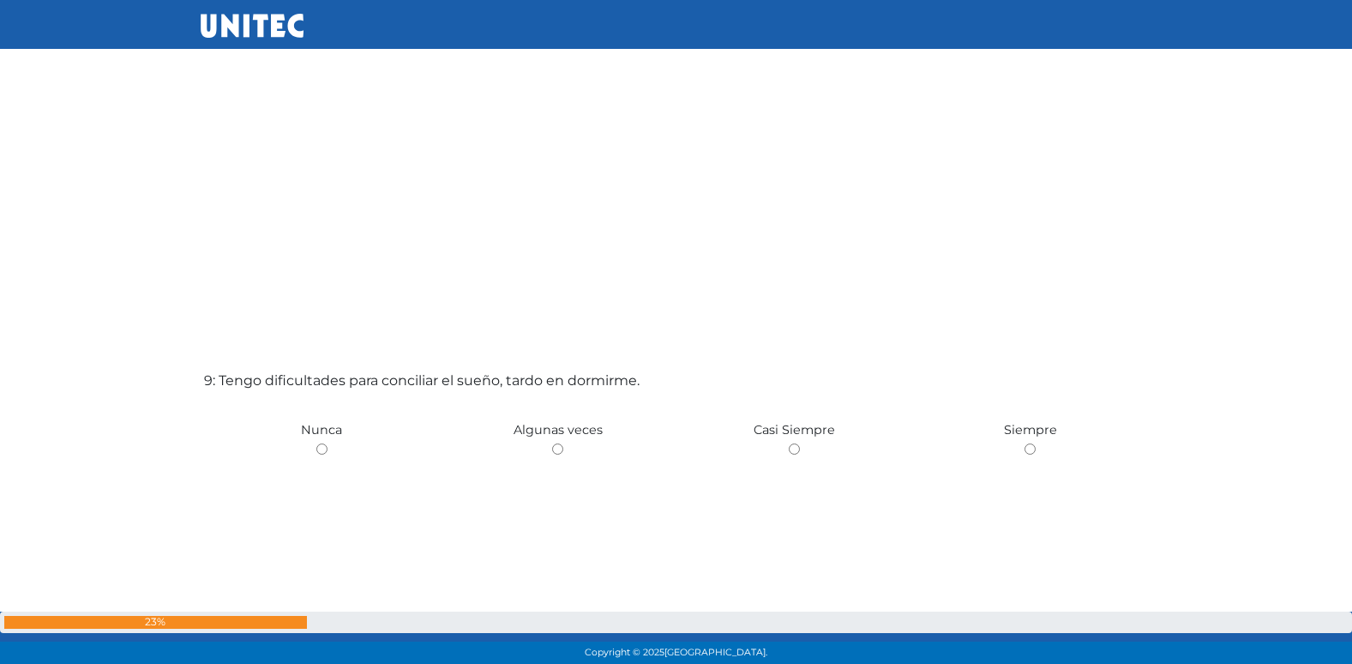
scroll to position [5220, 0]
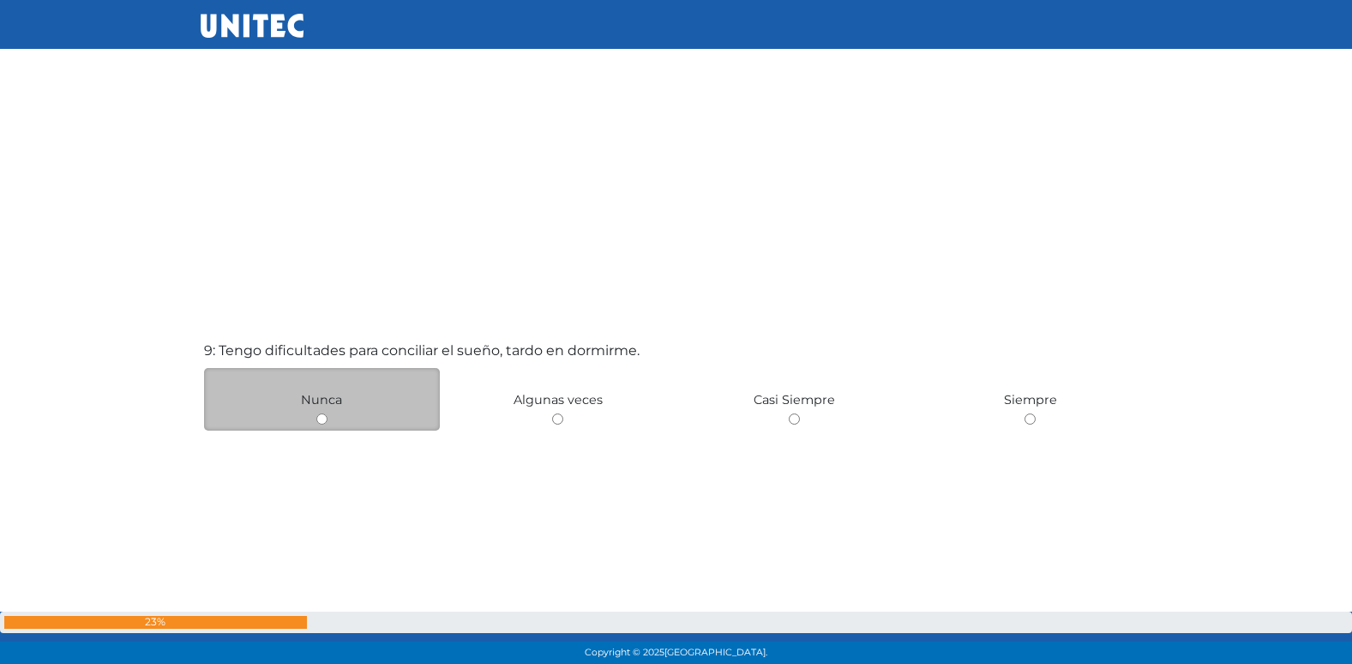
click at [323, 416] on input "radio" at bounding box center [321, 418] width 11 height 11
radio input "true"
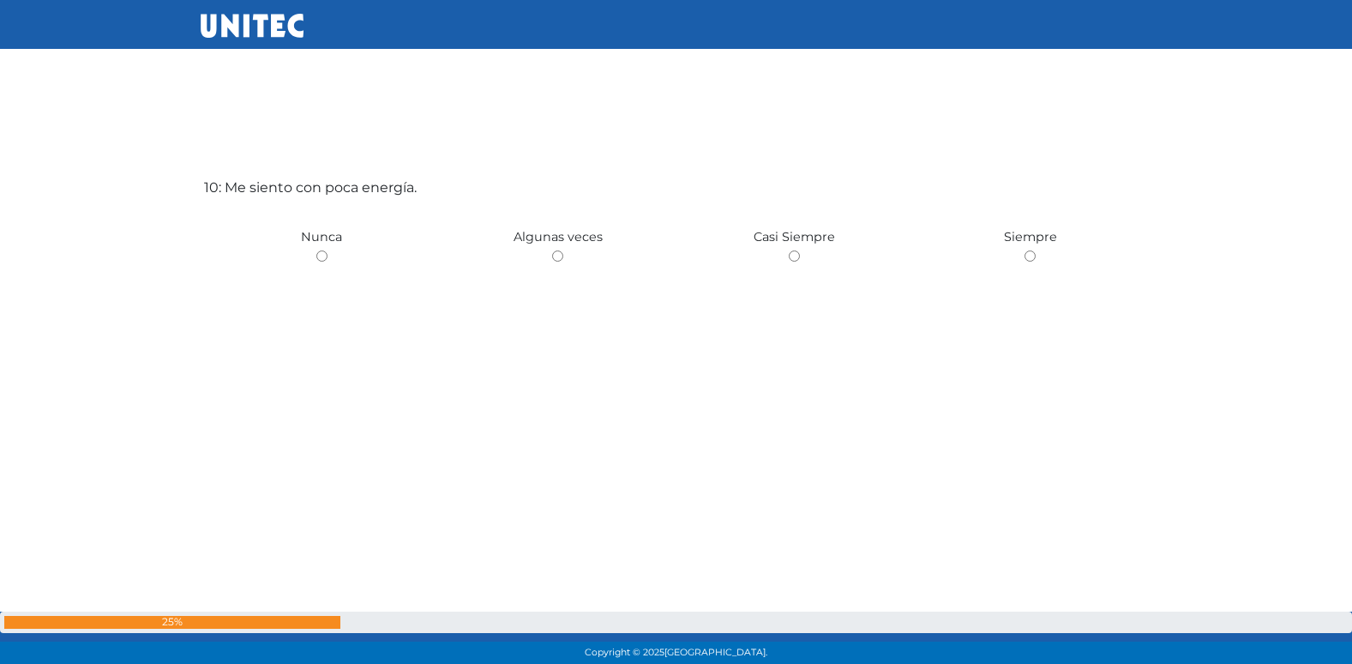
scroll to position [6058, 0]
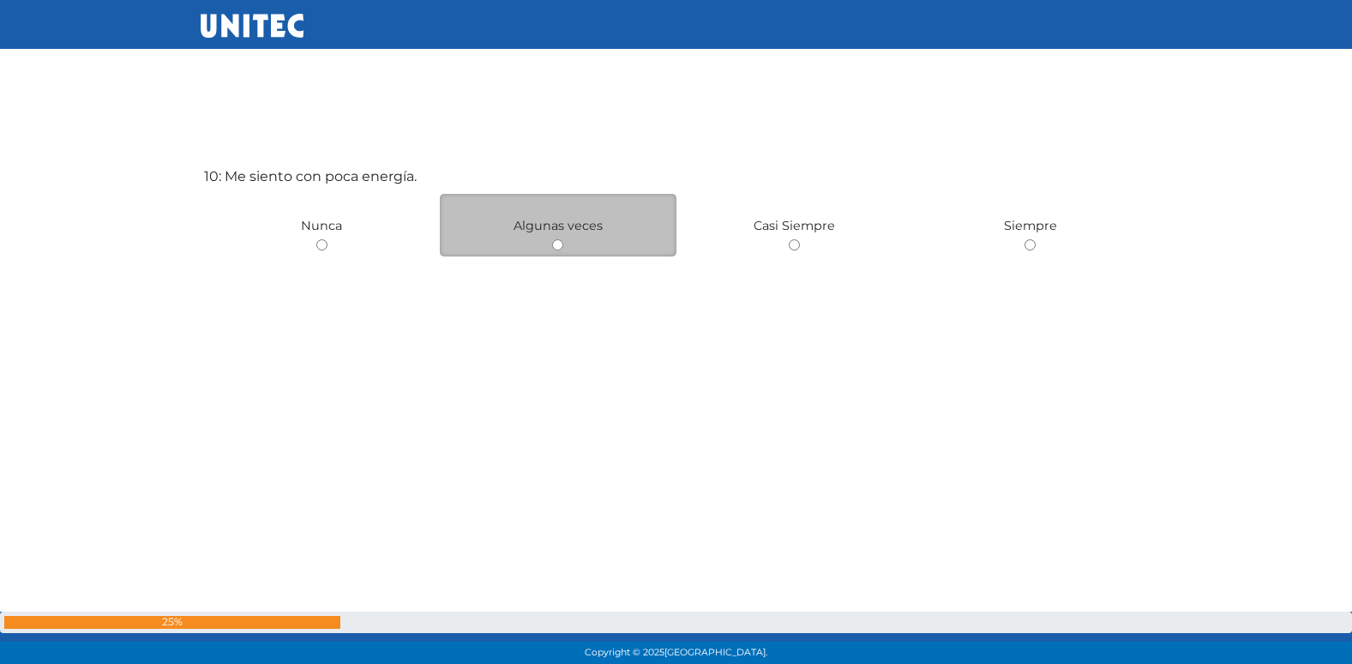
click at [558, 244] on input "radio" at bounding box center [557, 244] width 11 height 11
radio input "true"
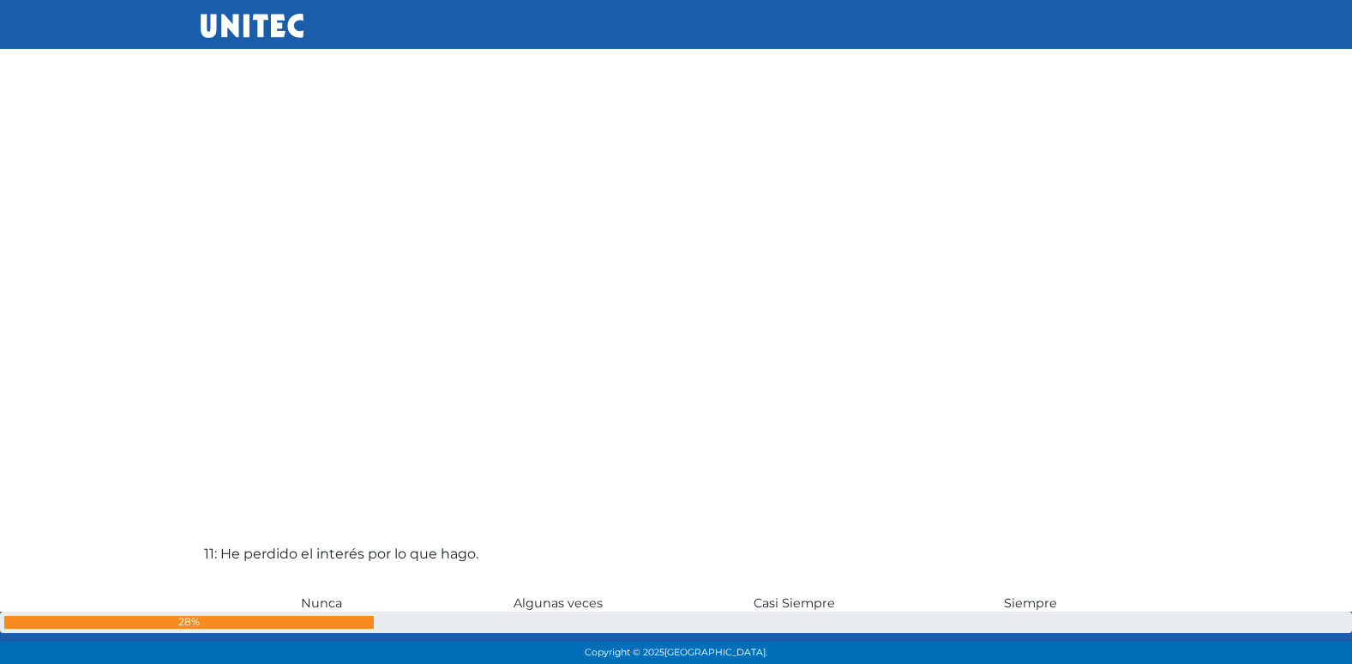
scroll to position [6462, 0]
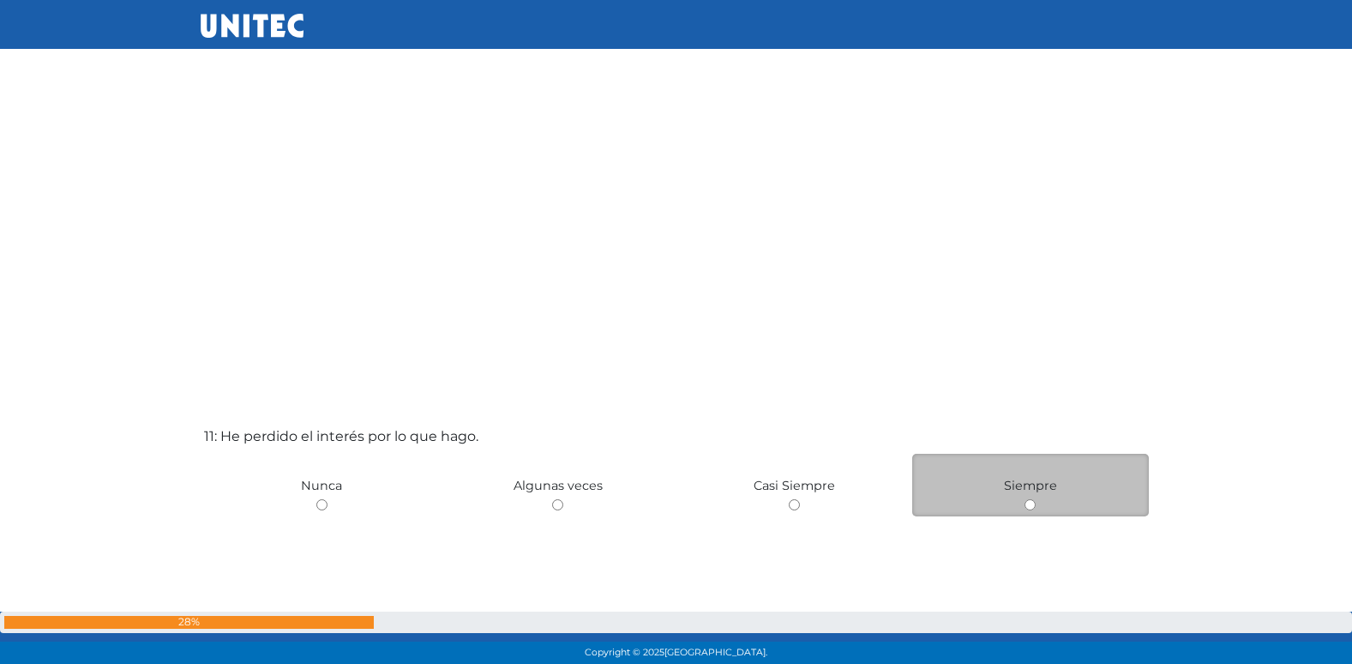
click at [1037, 505] on div "Siempre" at bounding box center [1030, 485] width 237 height 63
click at [1026, 505] on input "radio" at bounding box center [1030, 504] width 11 height 11
radio input "true"
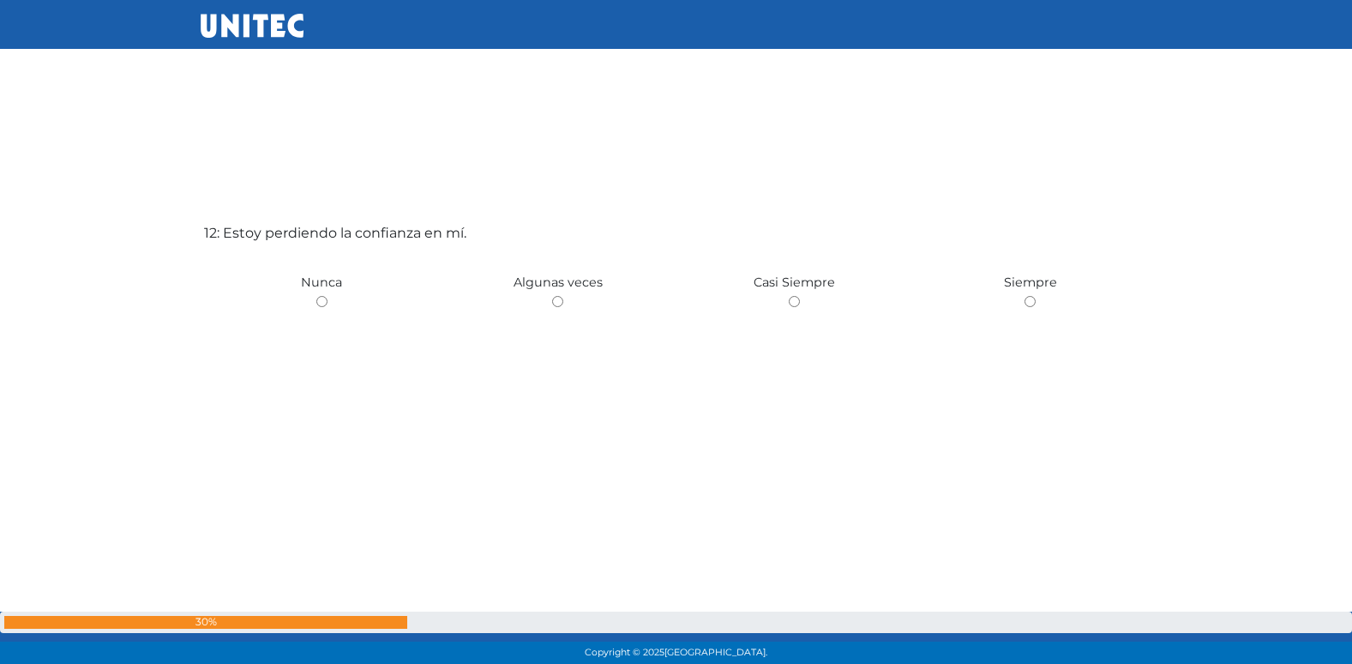
scroll to position [7385, 0]
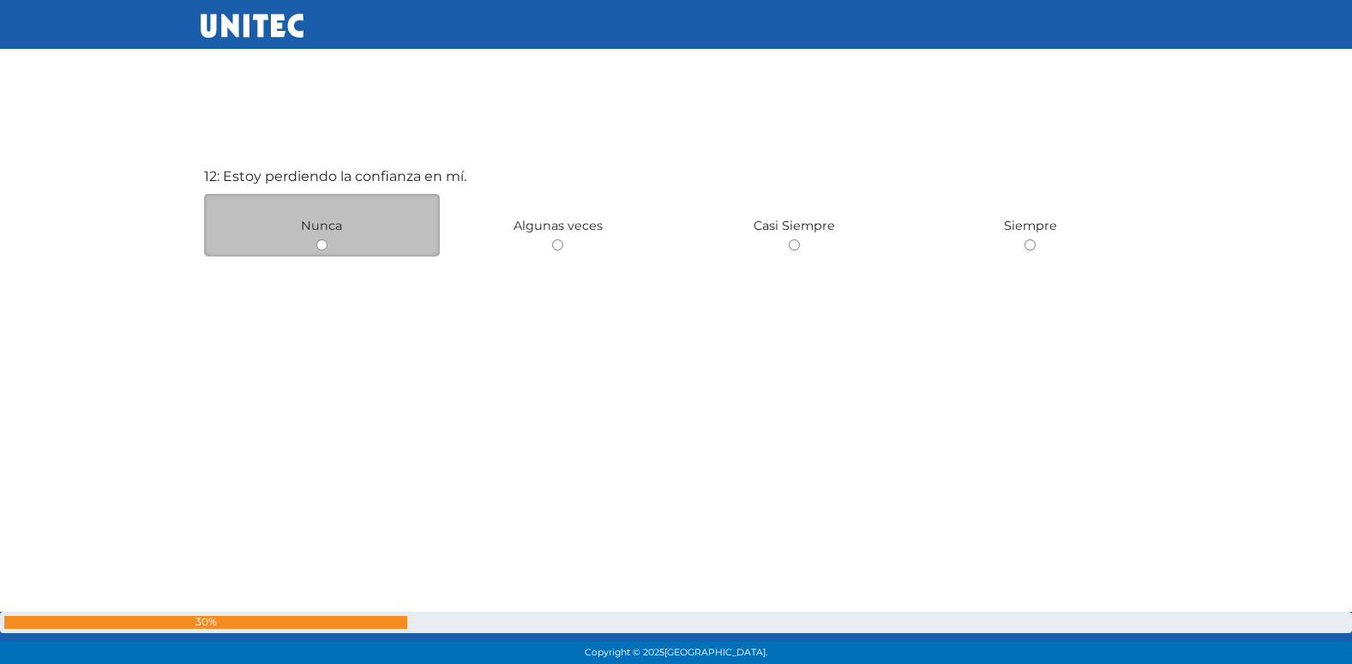
click at [325, 248] on input "radio" at bounding box center [321, 244] width 11 height 11
radio input "true"
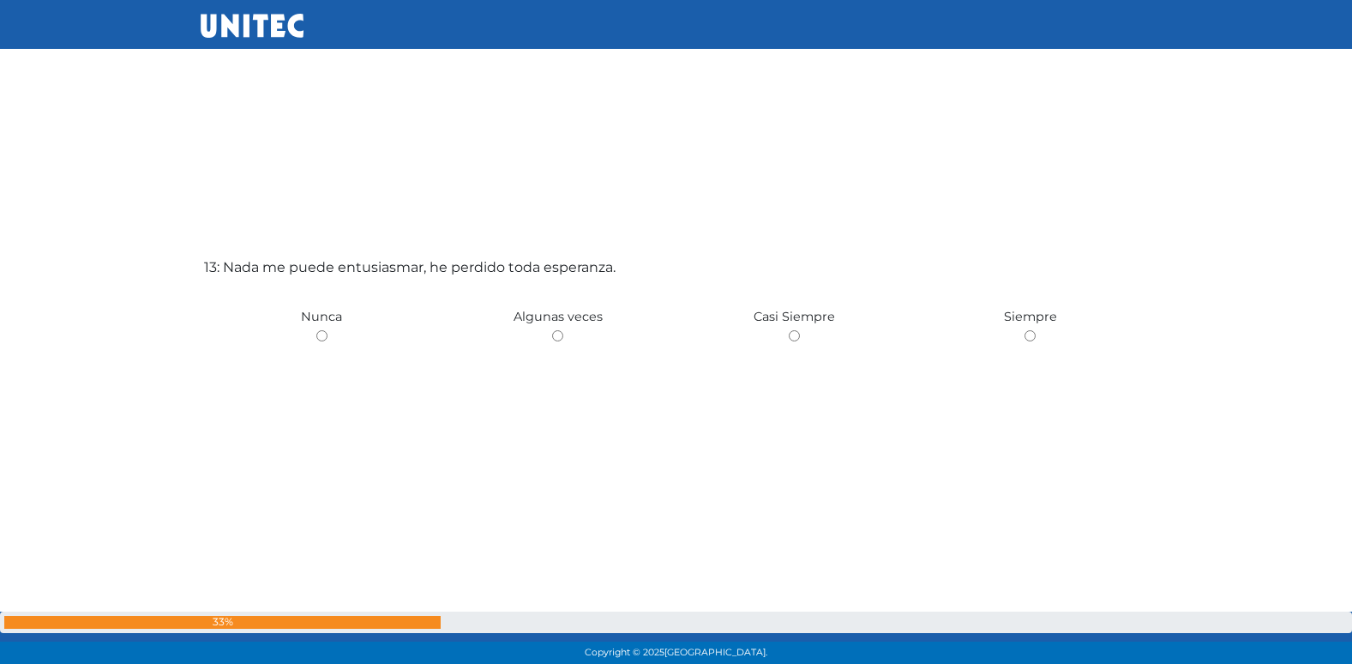
scroll to position [7960, 0]
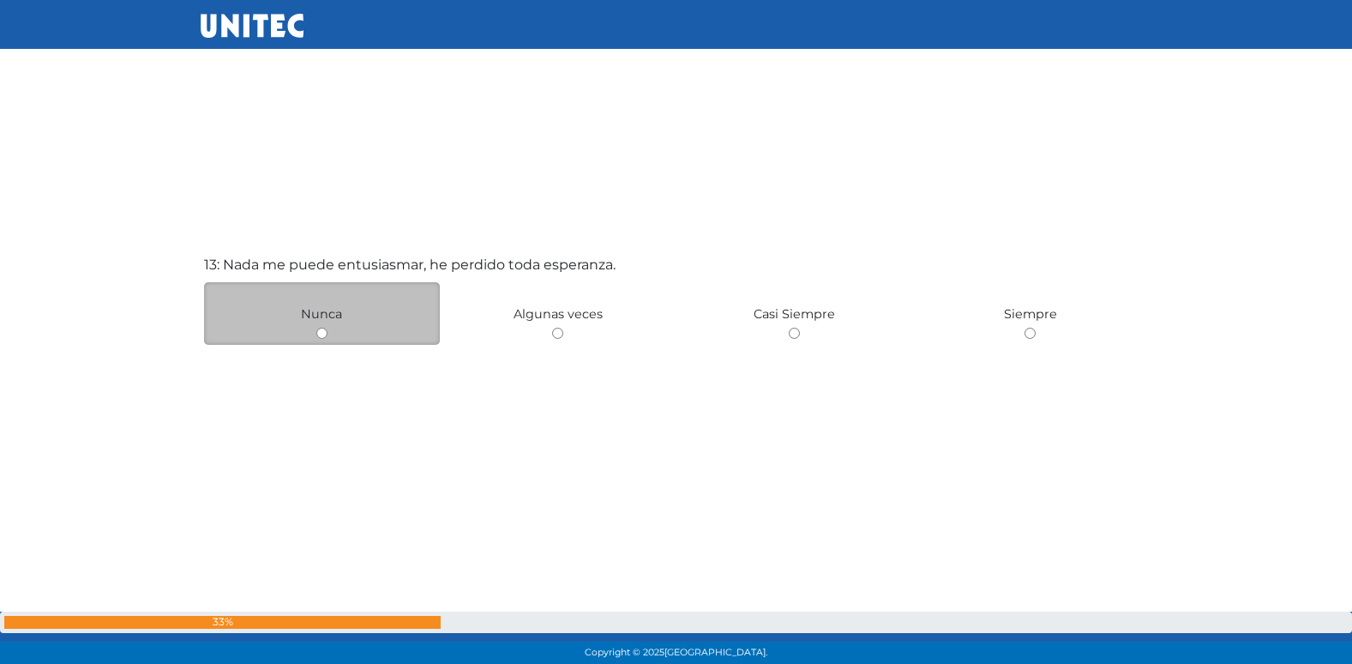
click at [325, 331] on input "radio" at bounding box center [321, 333] width 11 height 11
radio input "true"
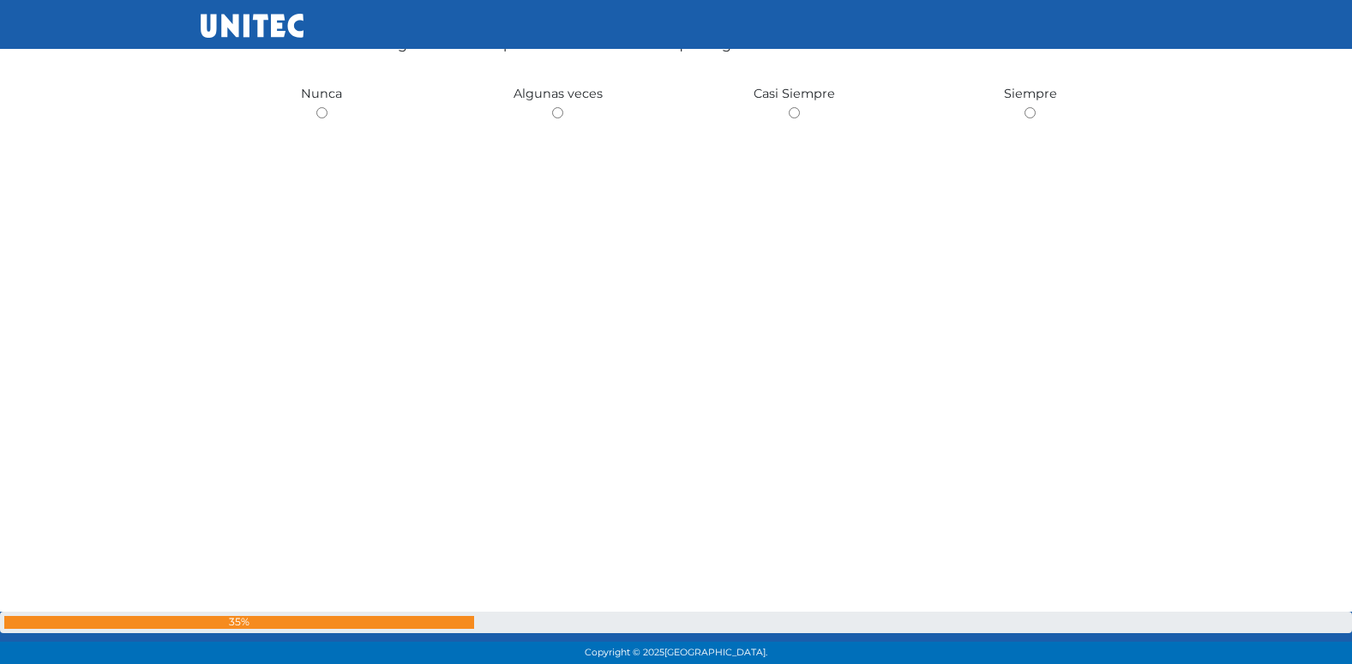
scroll to position [8712, 0]
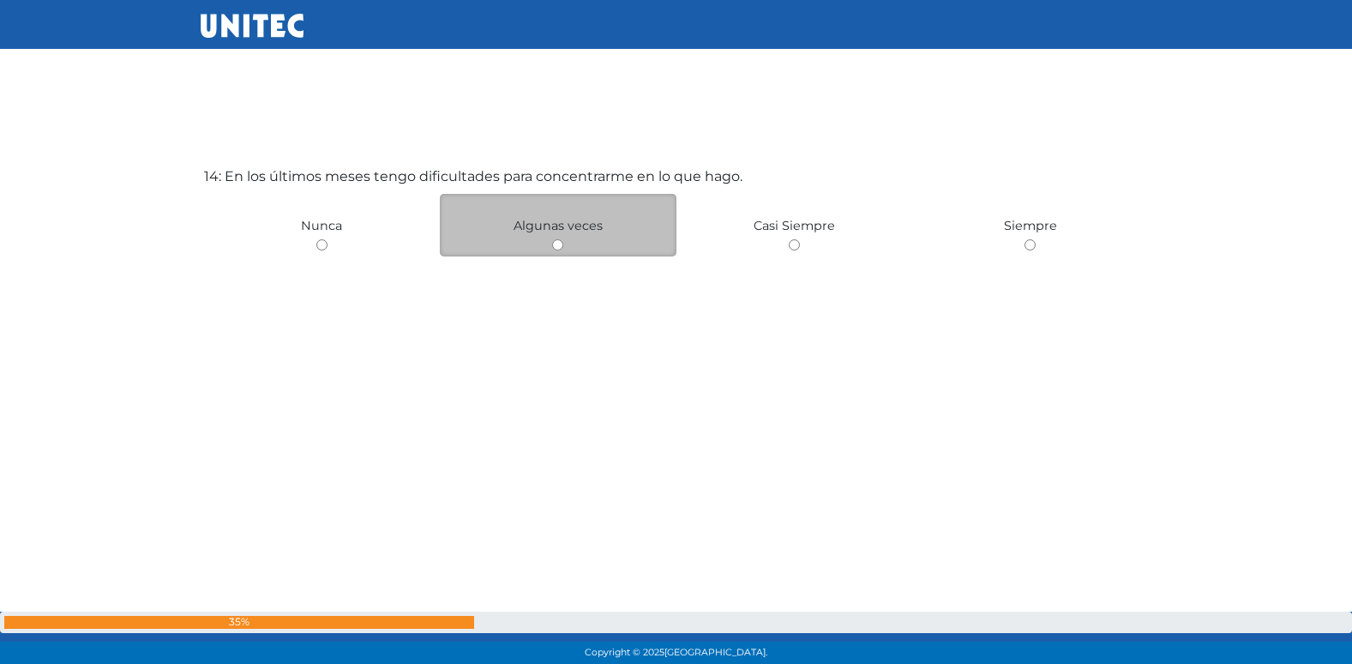
click at [555, 249] on input "radio" at bounding box center [557, 244] width 11 height 11
radio input "true"
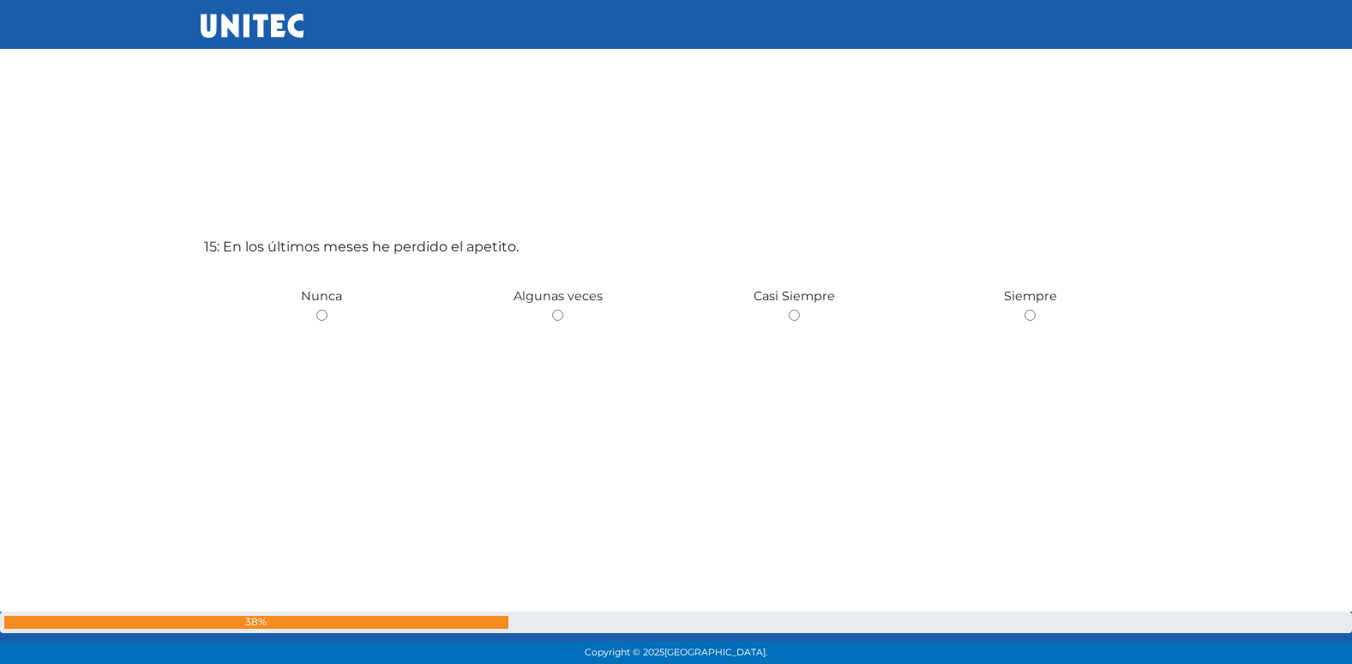
scroll to position [9376, 0]
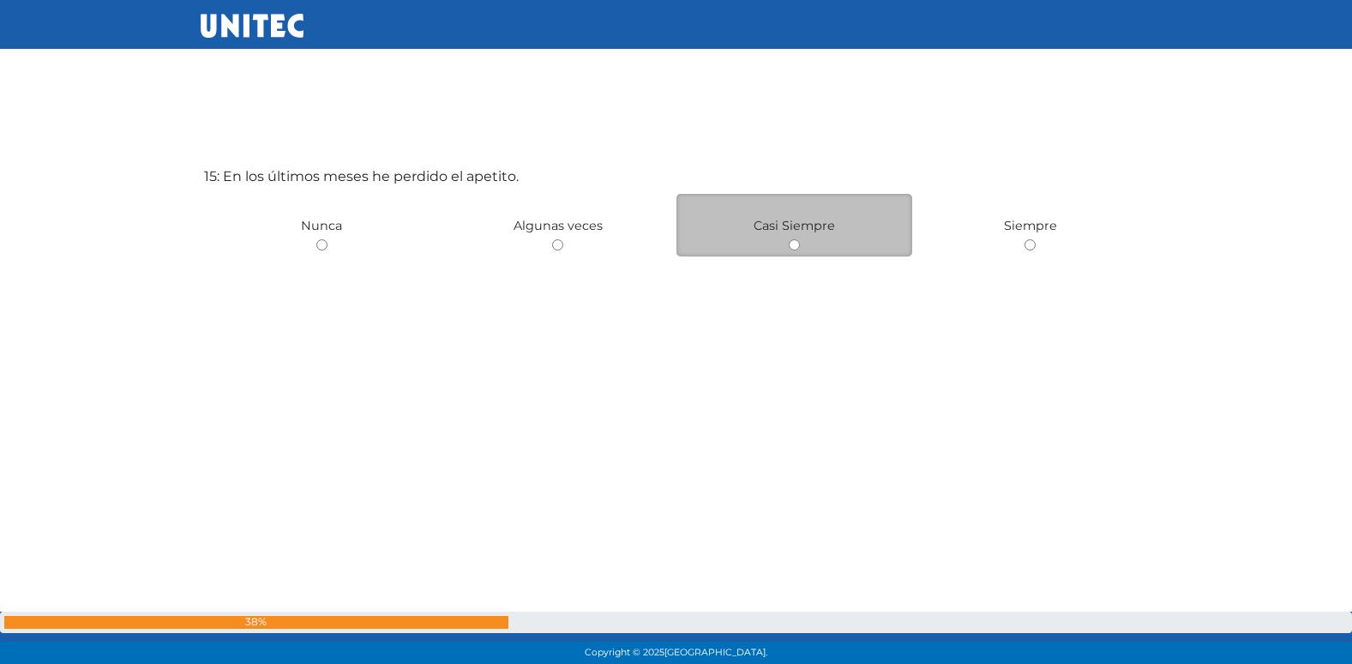
click at [790, 243] on input "radio" at bounding box center [794, 244] width 11 height 11
radio input "true"
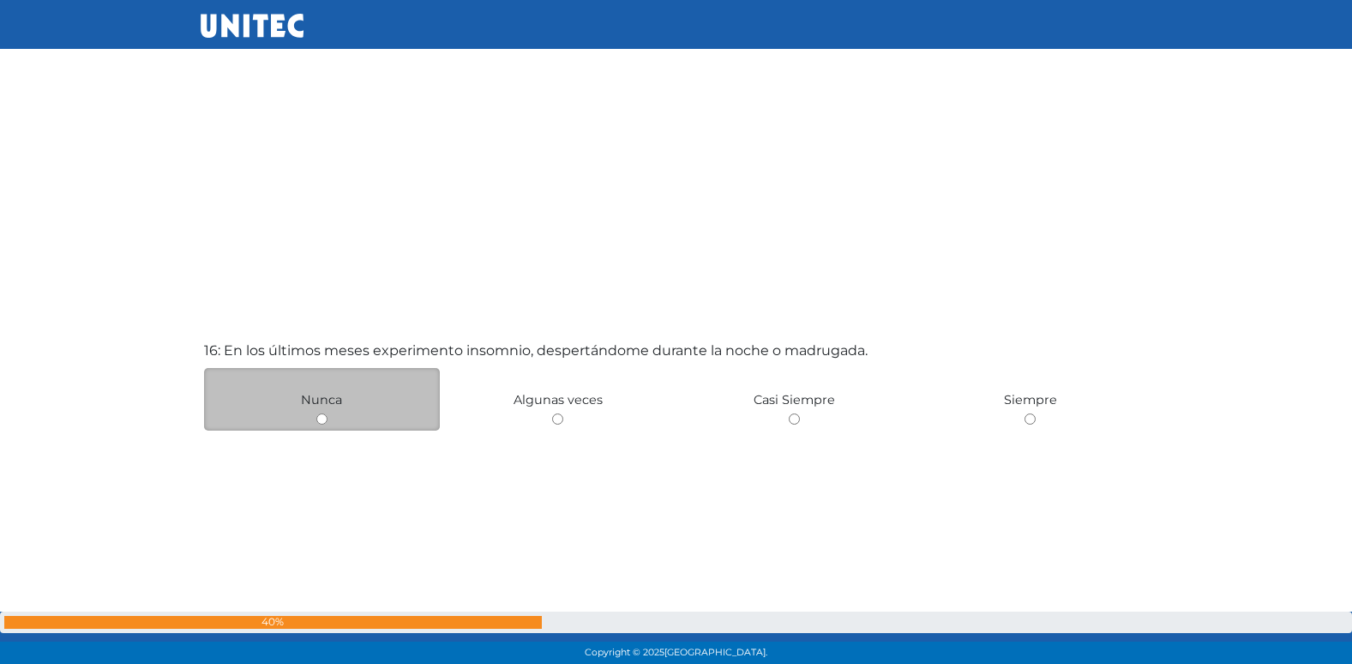
click at [324, 421] on input "radio" at bounding box center [321, 418] width 11 height 11
radio input "true"
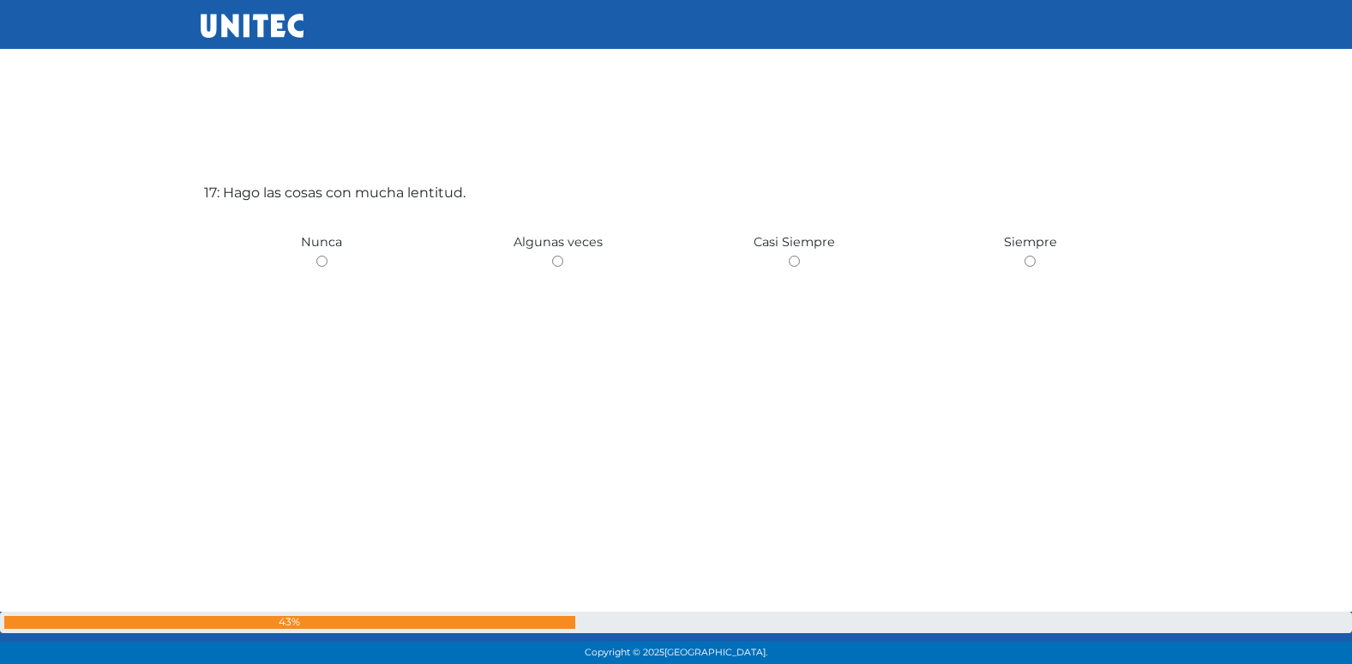
scroll to position [10703, 0]
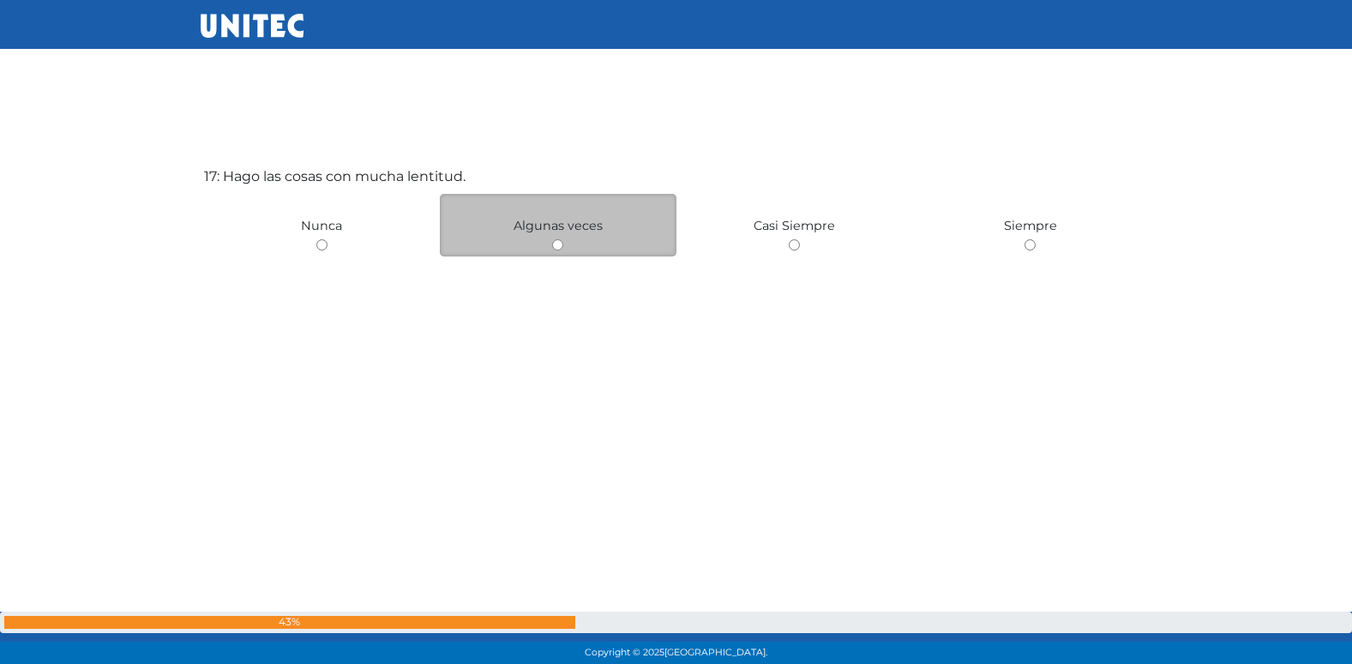
click at [553, 245] on input "radio" at bounding box center [557, 244] width 11 height 11
radio input "true"
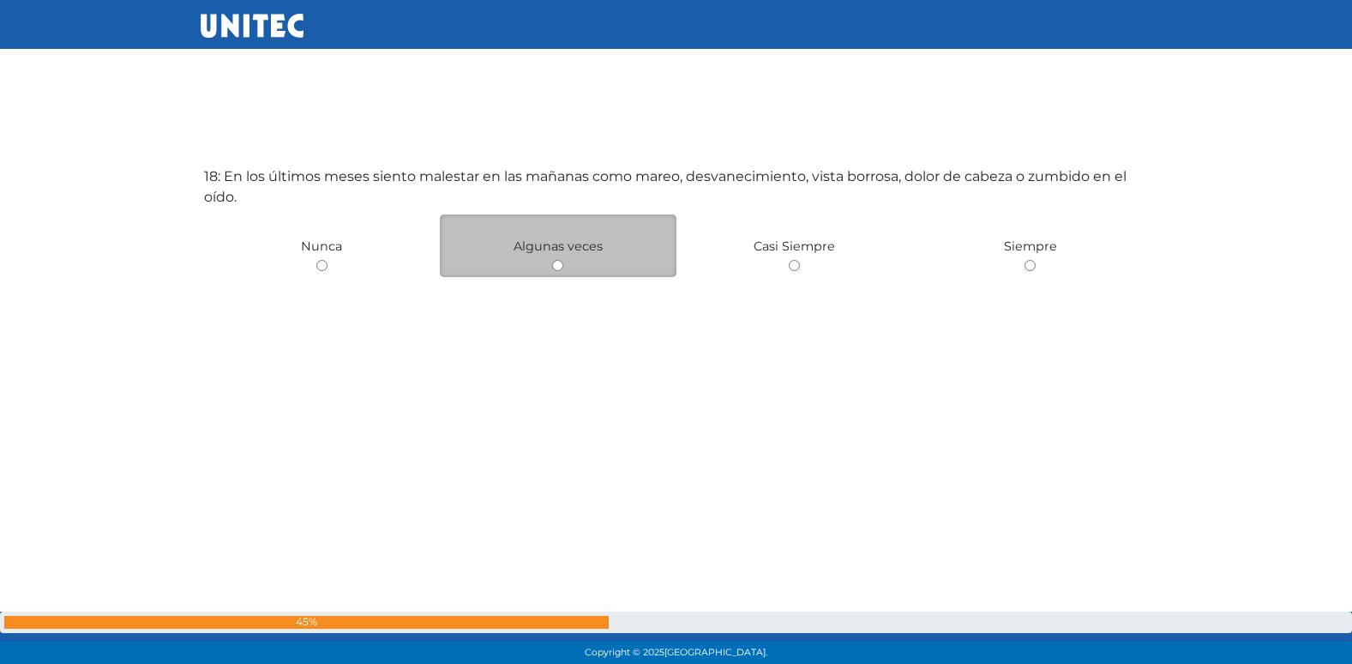
click at [562, 261] on input "radio" at bounding box center [557, 265] width 11 height 11
radio input "true"
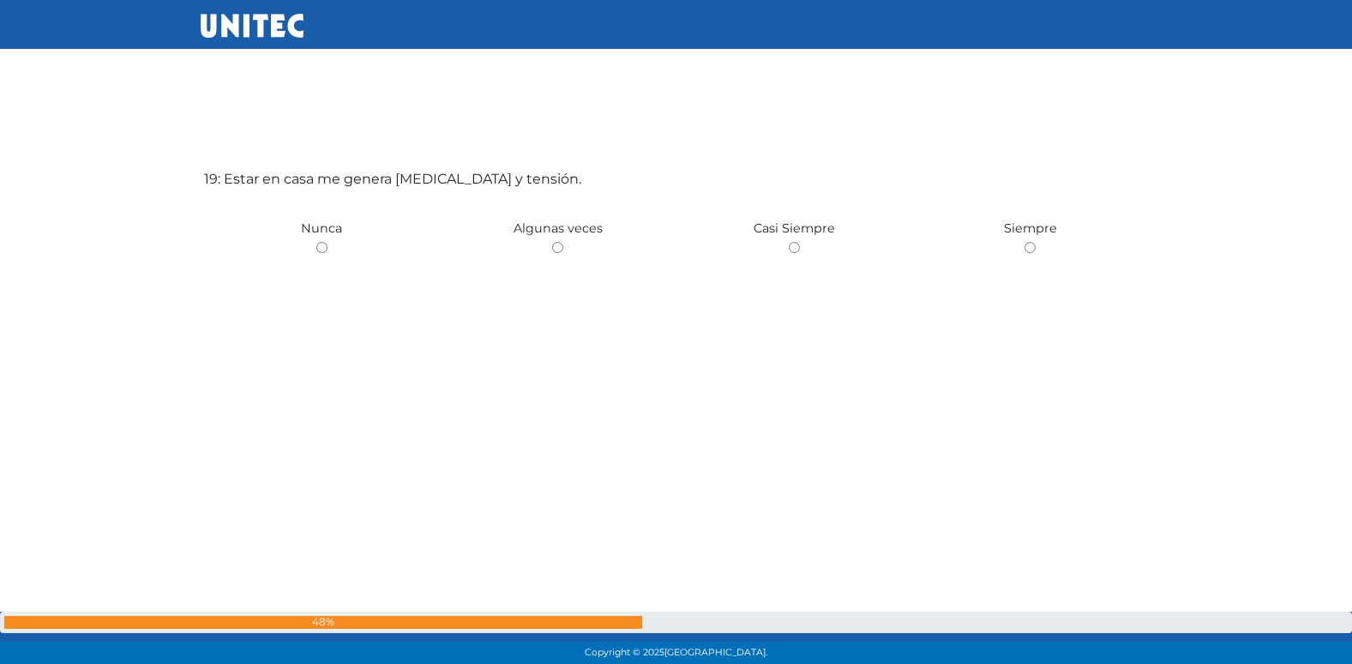
scroll to position [12030, 0]
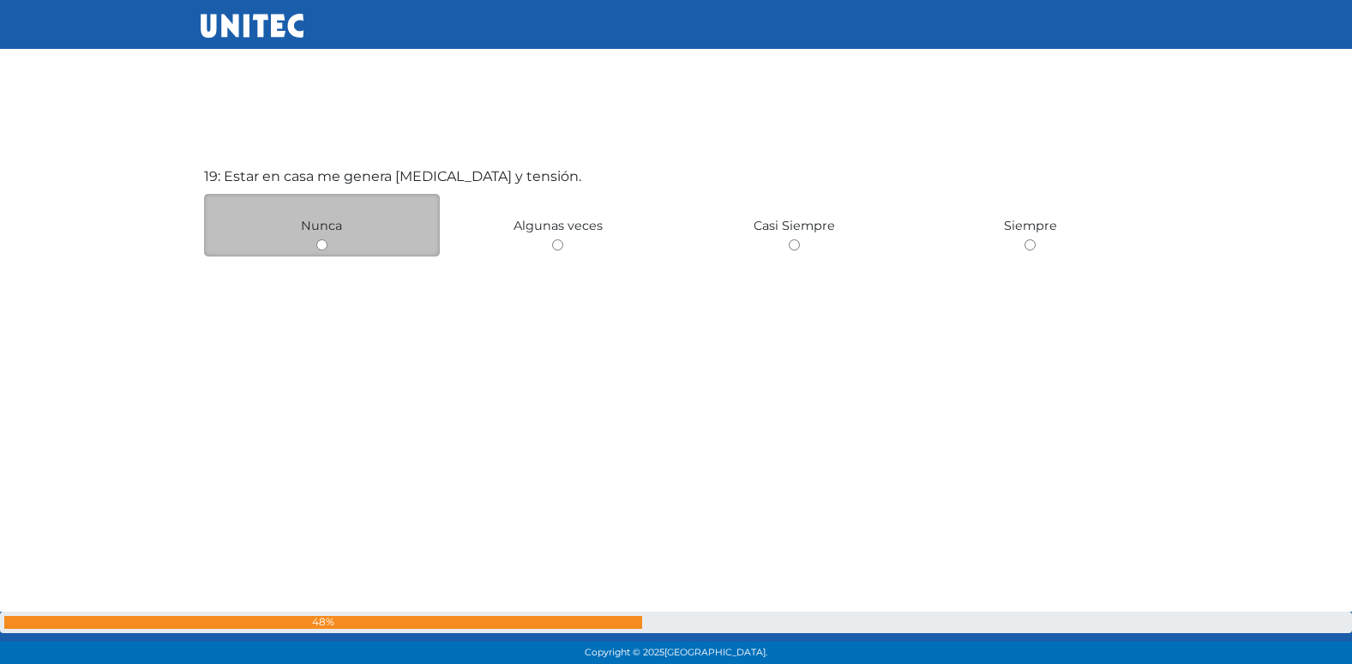
click at [327, 254] on div "Nunca" at bounding box center [322, 225] width 237 height 63
click at [322, 249] on input "radio" at bounding box center [321, 244] width 11 height 11
radio input "true"
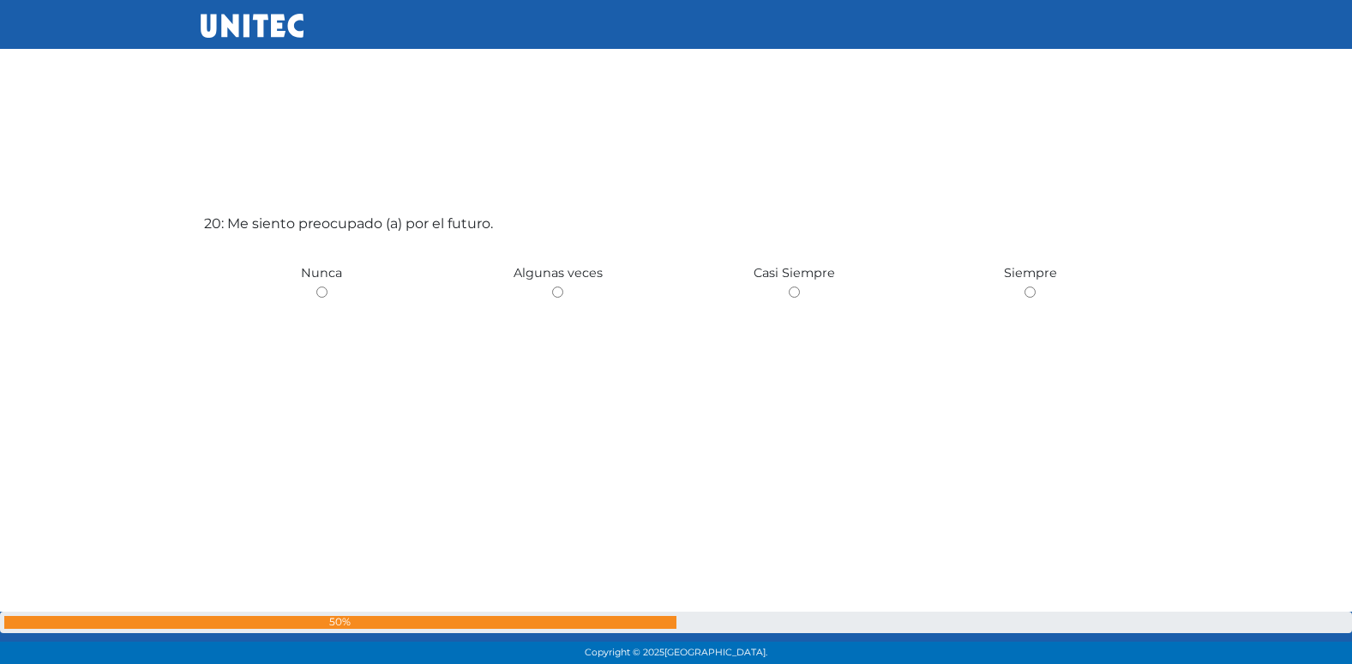
scroll to position [12694, 0]
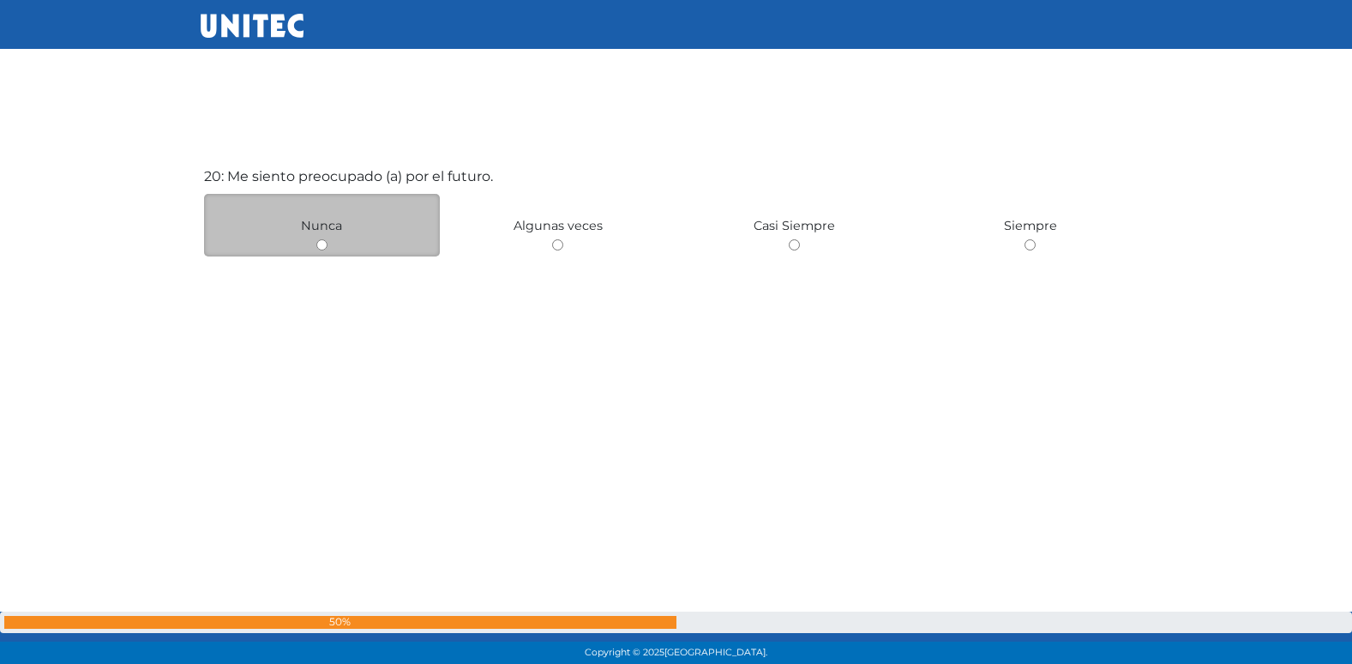
click at [322, 246] on input "radio" at bounding box center [321, 244] width 11 height 11
radio input "true"
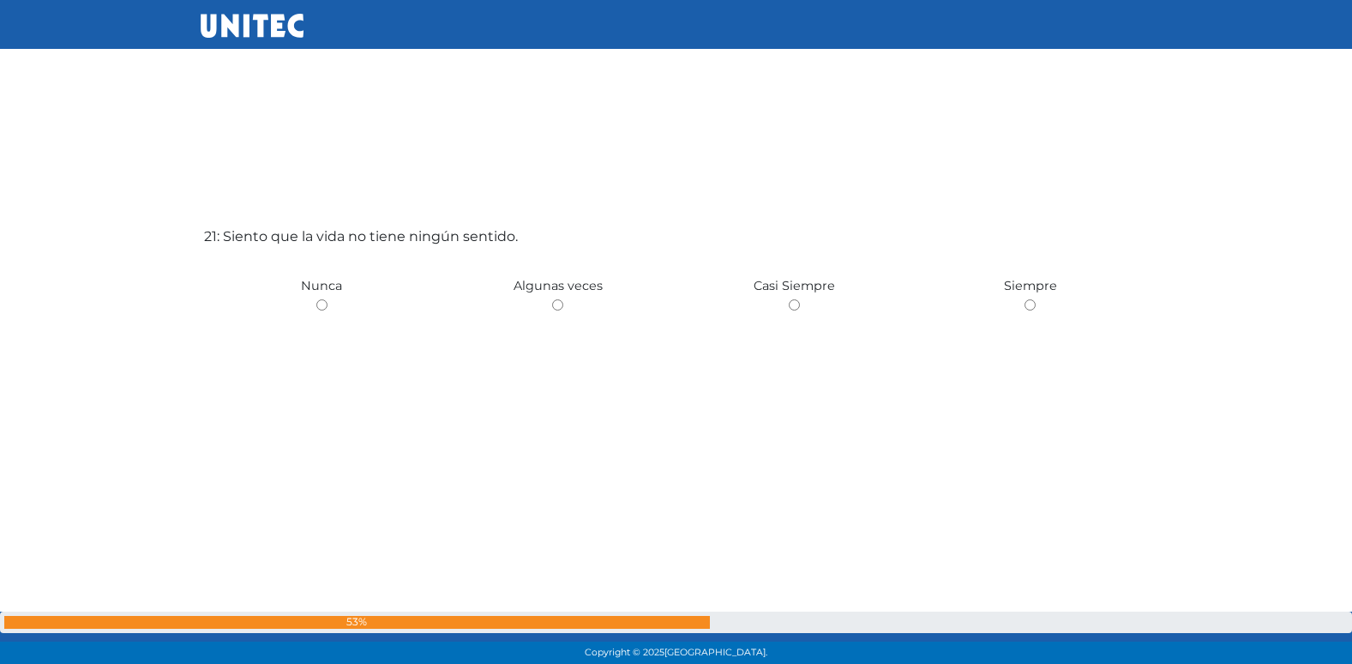
scroll to position [13357, 0]
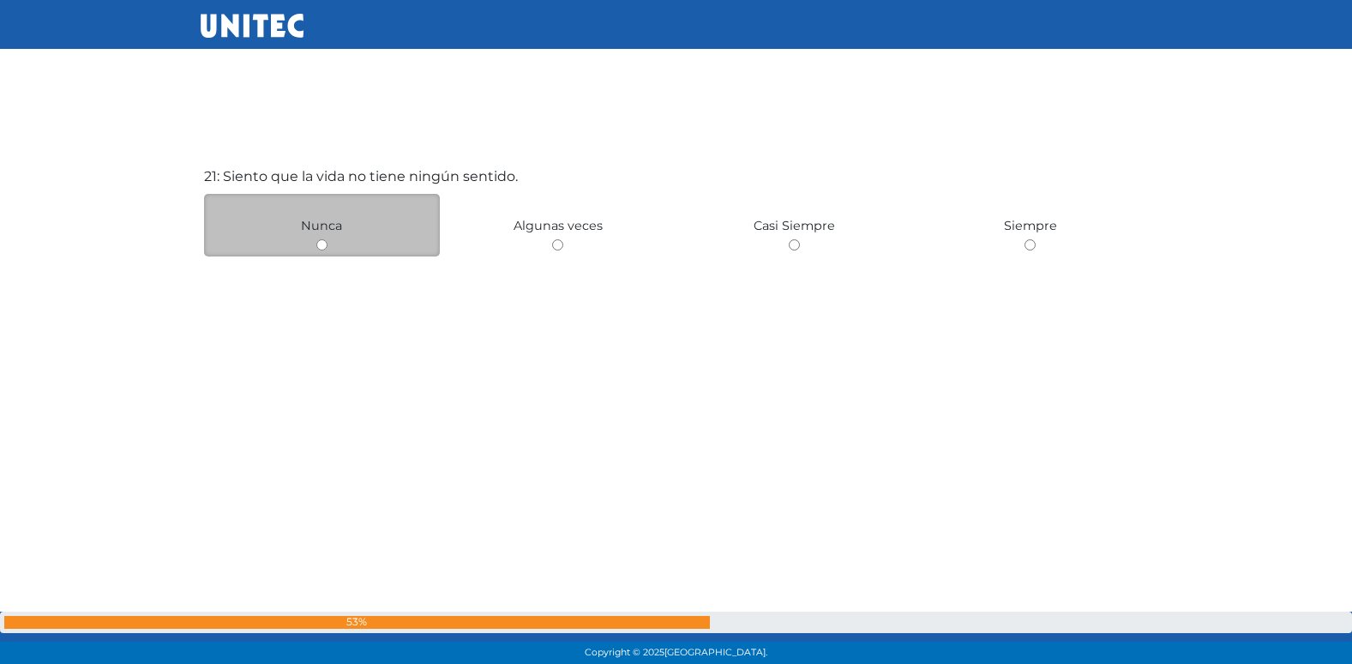
click at [317, 243] on input "radio" at bounding box center [321, 244] width 11 height 11
radio input "true"
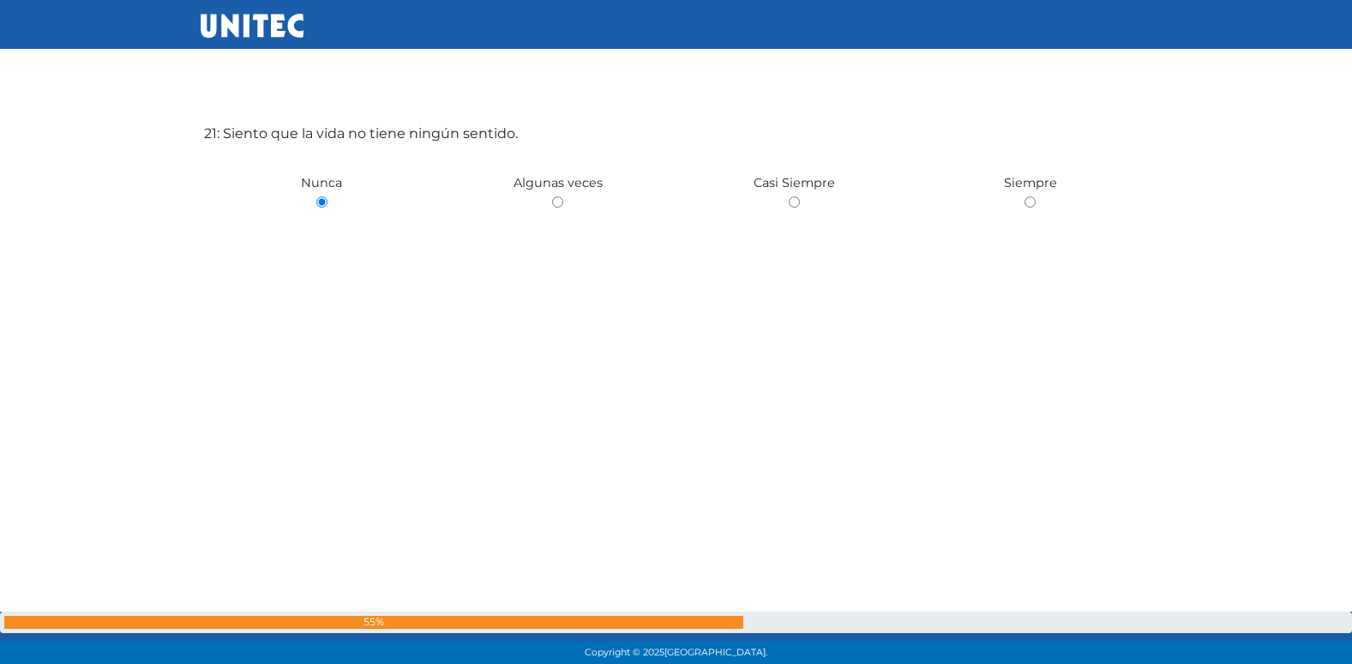
scroll to position [13827, 0]
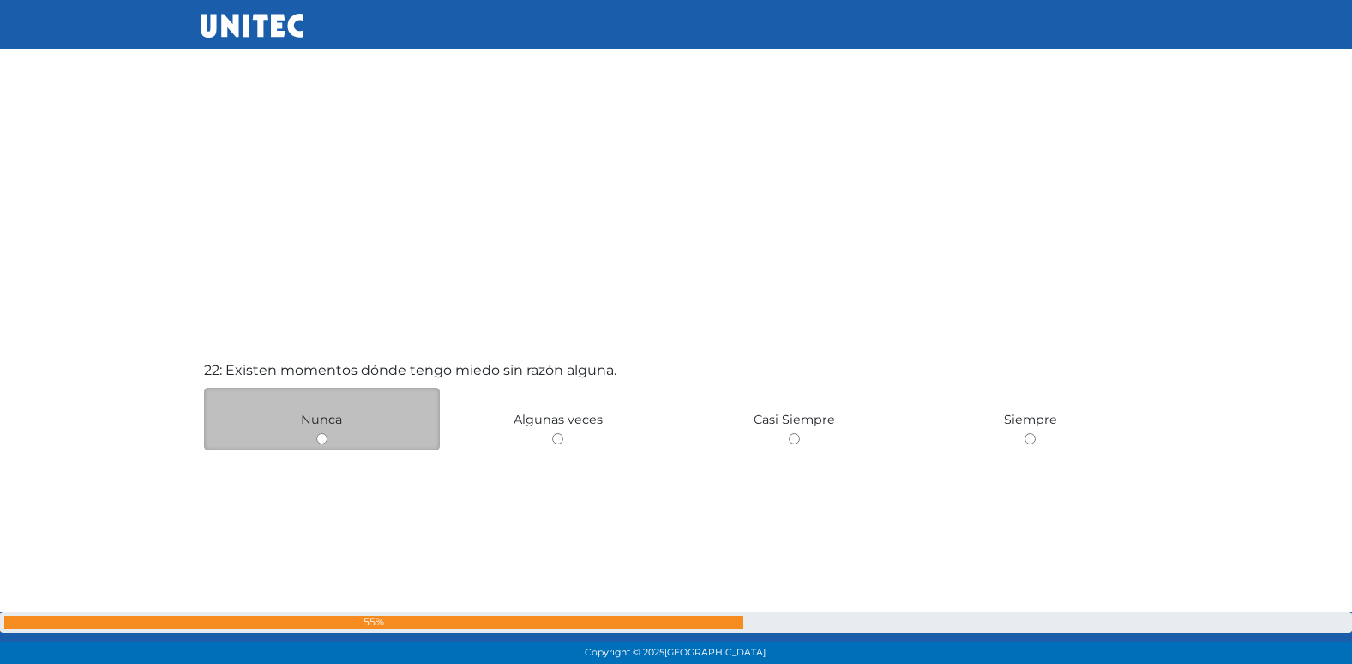
click at [321, 440] on input "radio" at bounding box center [321, 438] width 11 height 11
radio input "true"
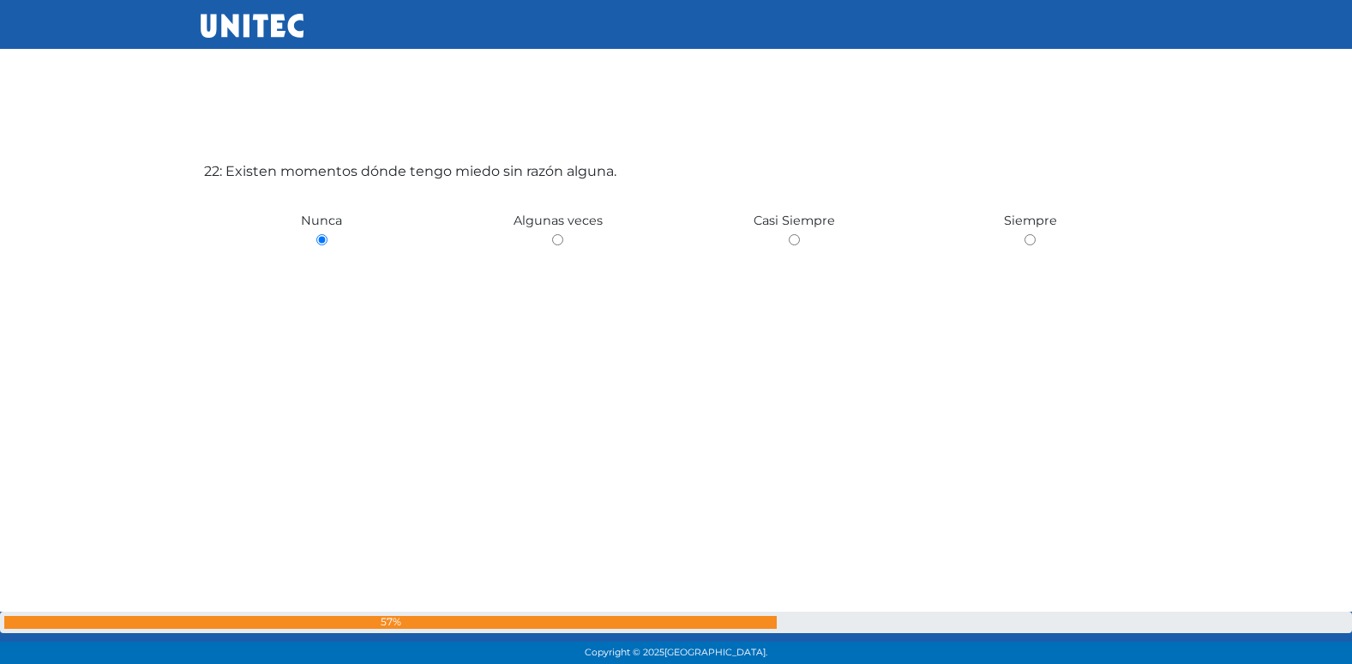
scroll to position [14455, 0]
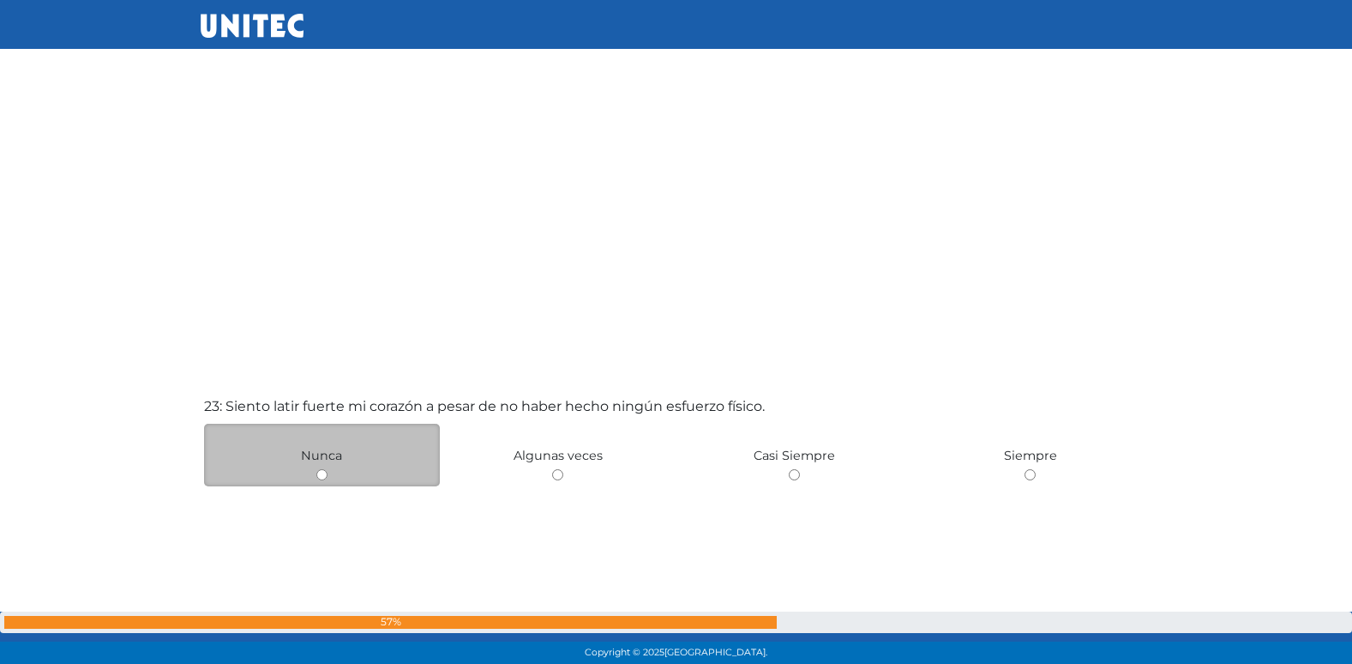
click at [323, 476] on input "radio" at bounding box center [321, 474] width 11 height 11
radio input "true"
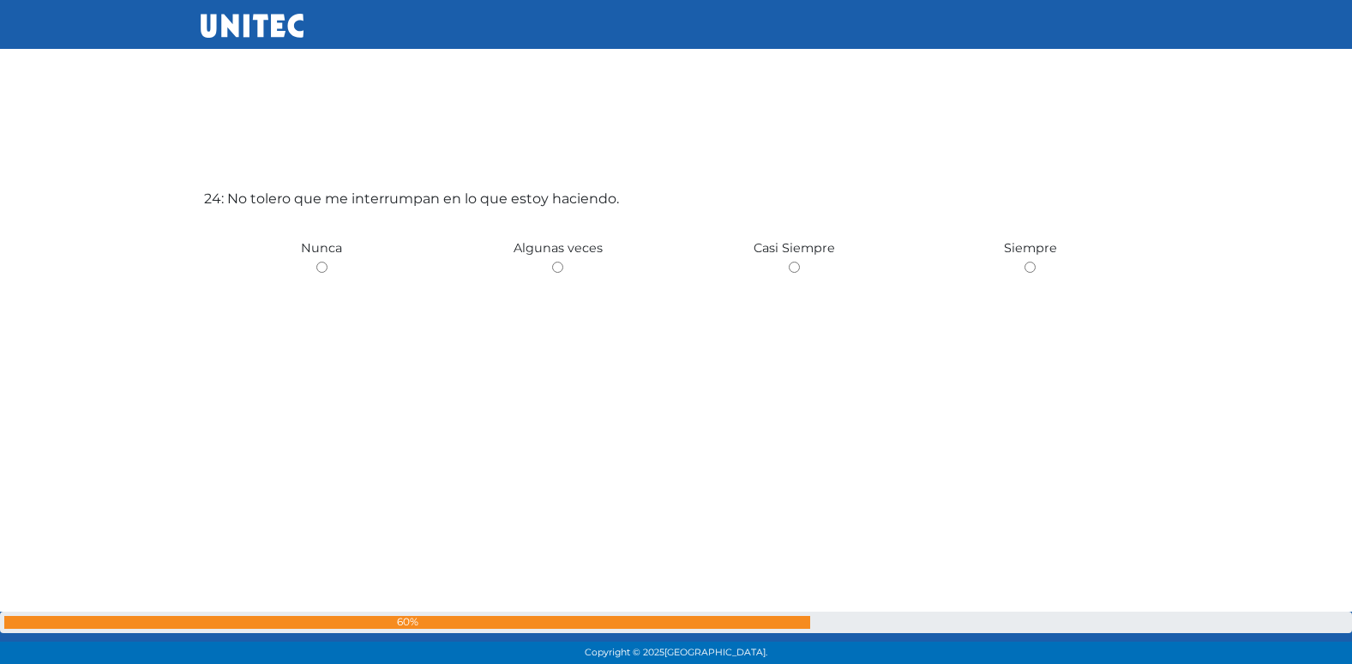
scroll to position [15348, 0]
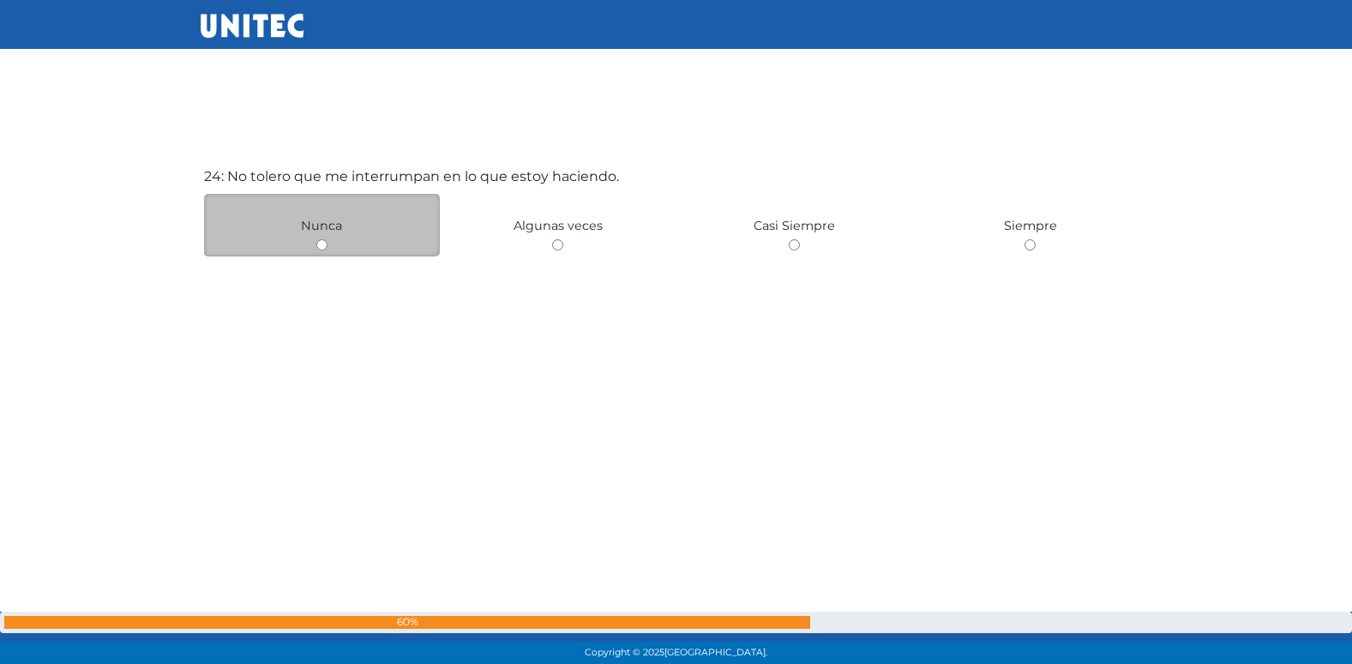
click at [319, 246] on input "radio" at bounding box center [321, 244] width 11 height 11
radio input "true"
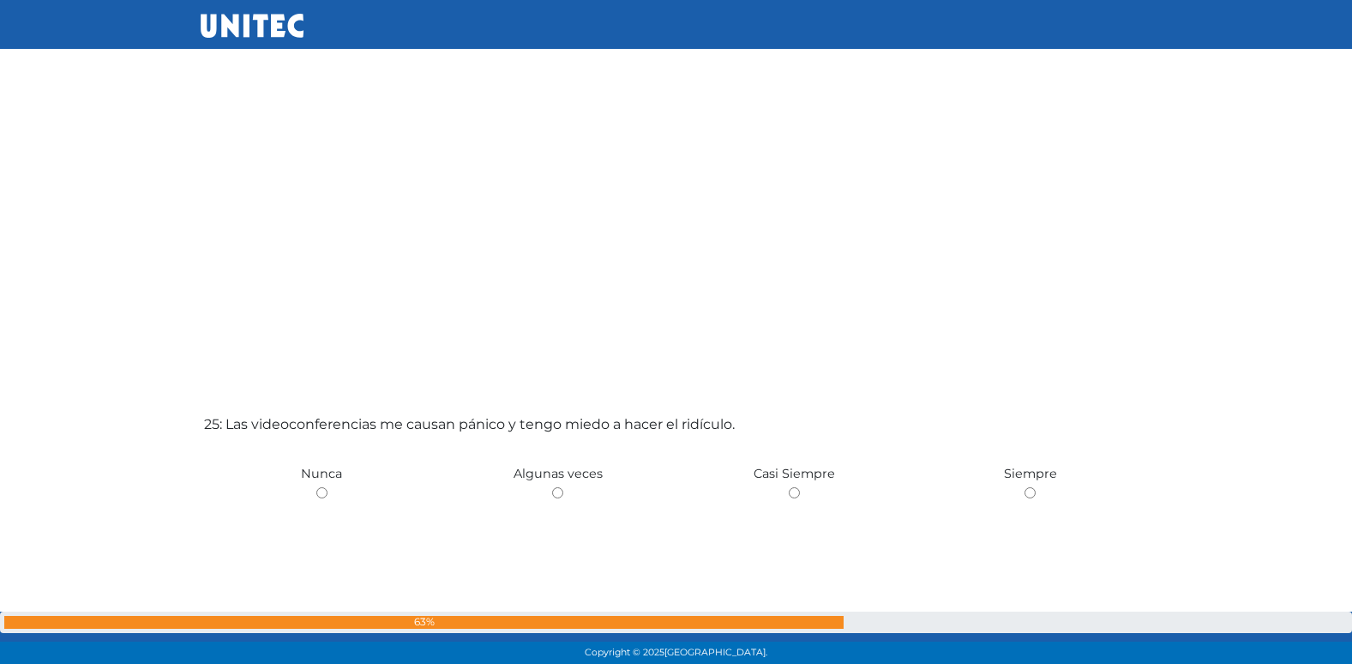
scroll to position [15862, 0]
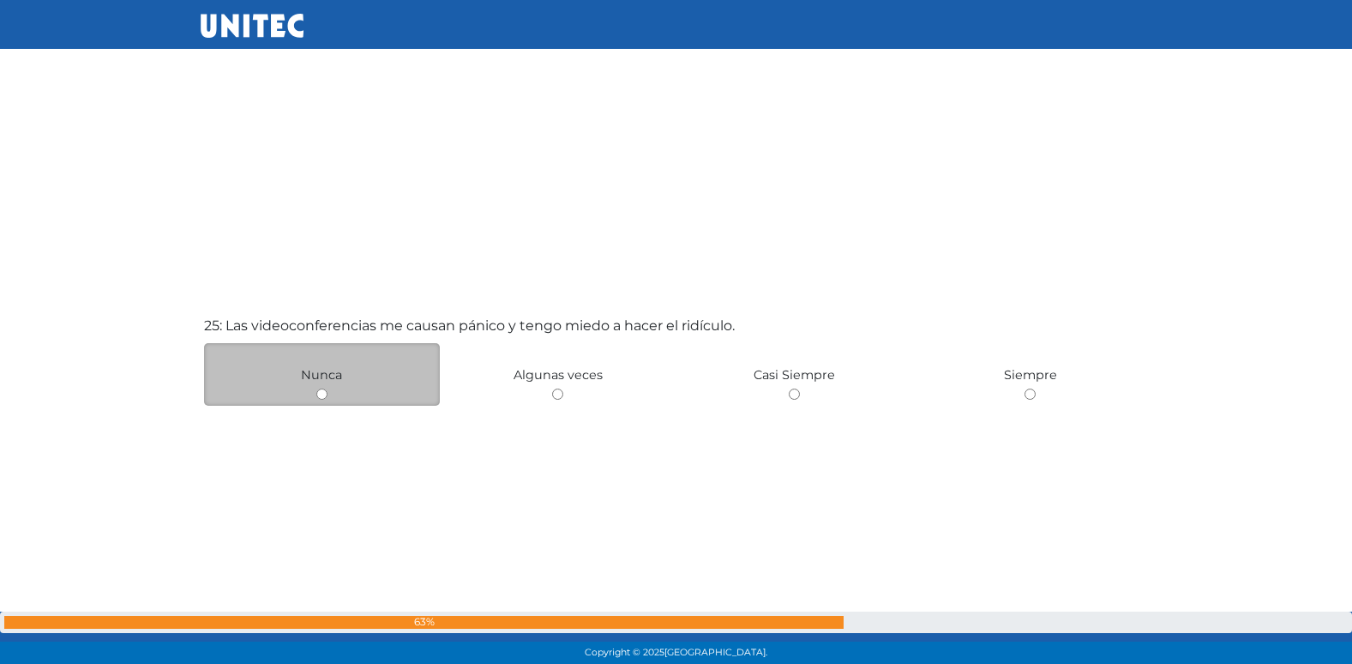
click at [318, 394] on input "radio" at bounding box center [321, 393] width 11 height 11
radio input "true"
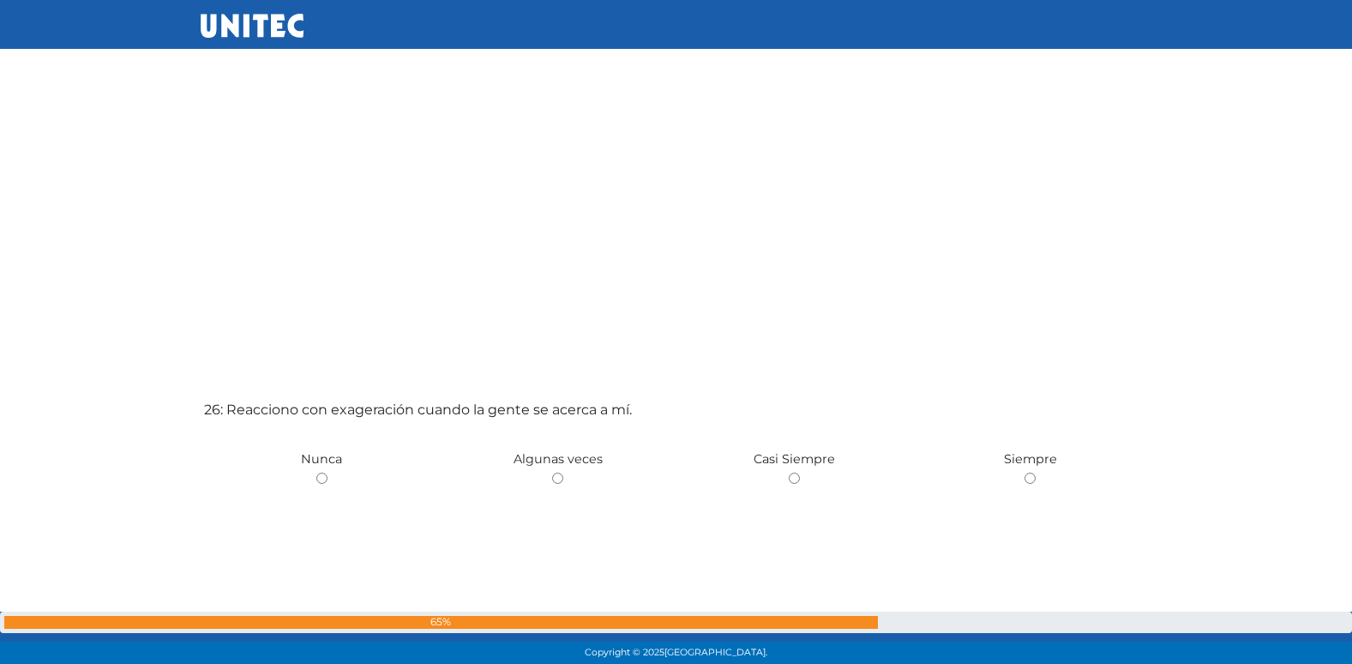
scroll to position [16523, 0]
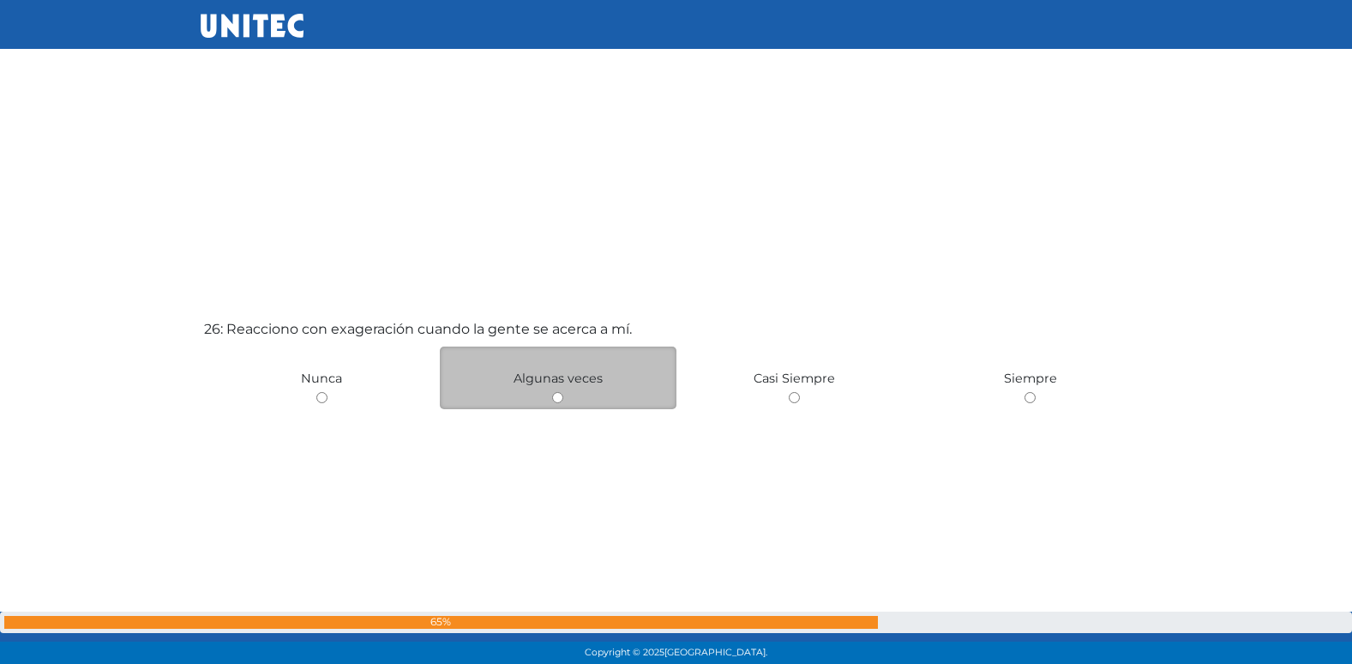
click at [562, 395] on input "radio" at bounding box center [557, 397] width 11 height 11
radio input "true"
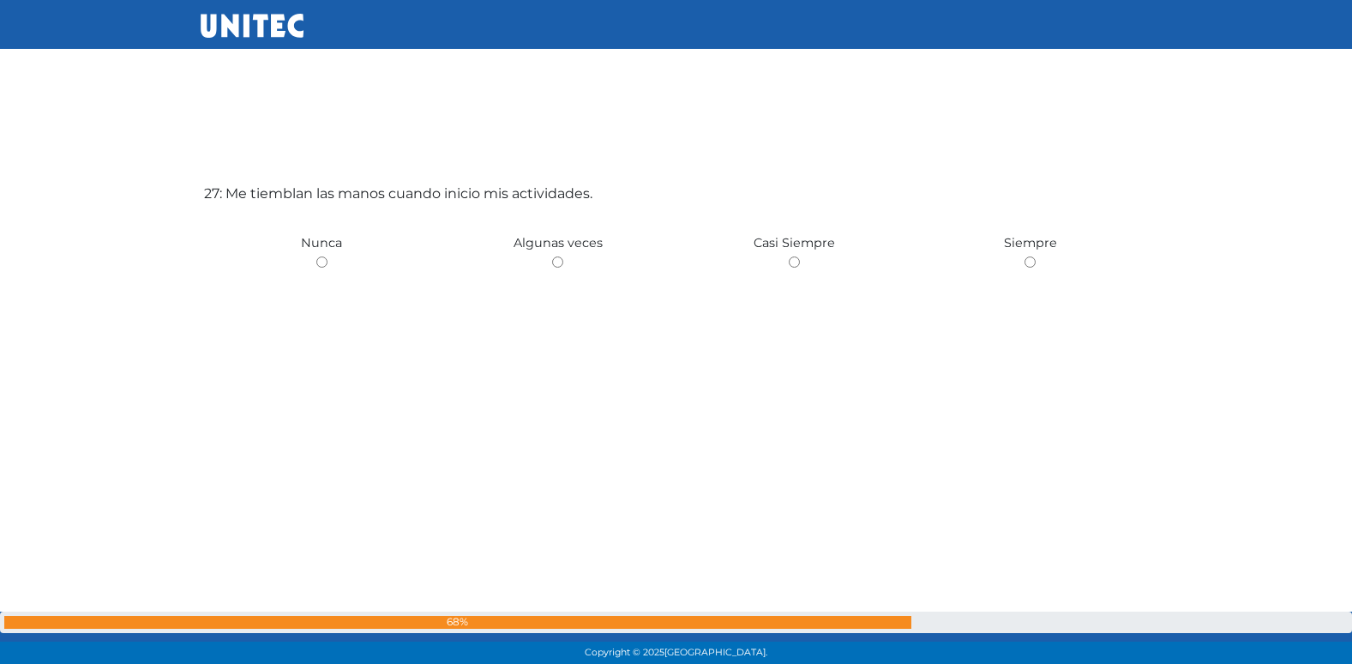
scroll to position [17339, 0]
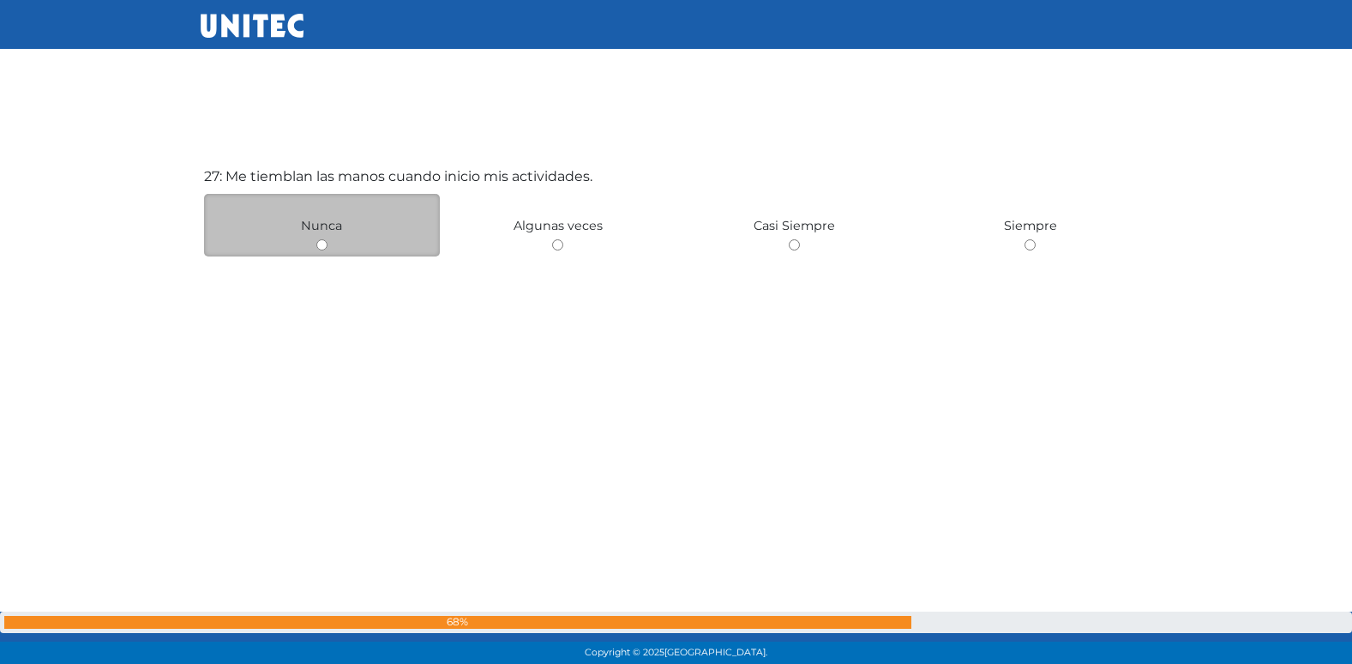
click at [321, 247] on input "radio" at bounding box center [321, 244] width 11 height 11
radio input "true"
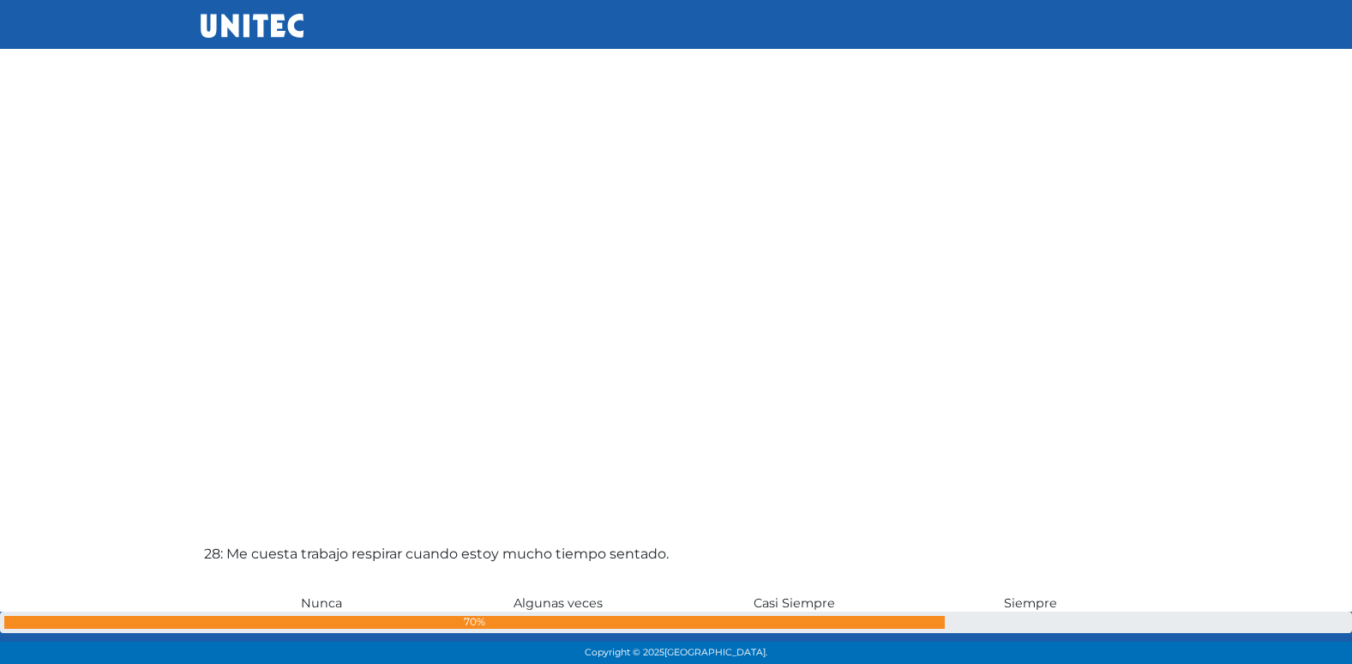
scroll to position [17709, 0]
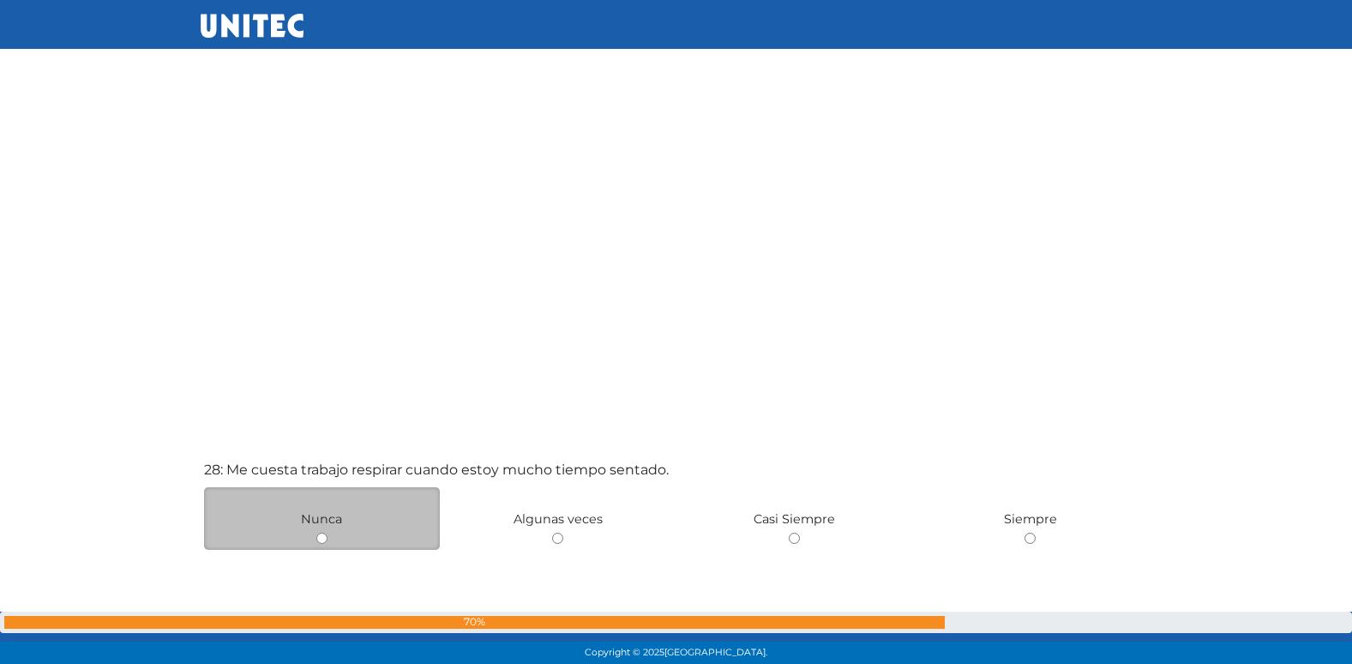
click at [327, 537] on input "radio" at bounding box center [321, 537] width 11 height 11
radio input "true"
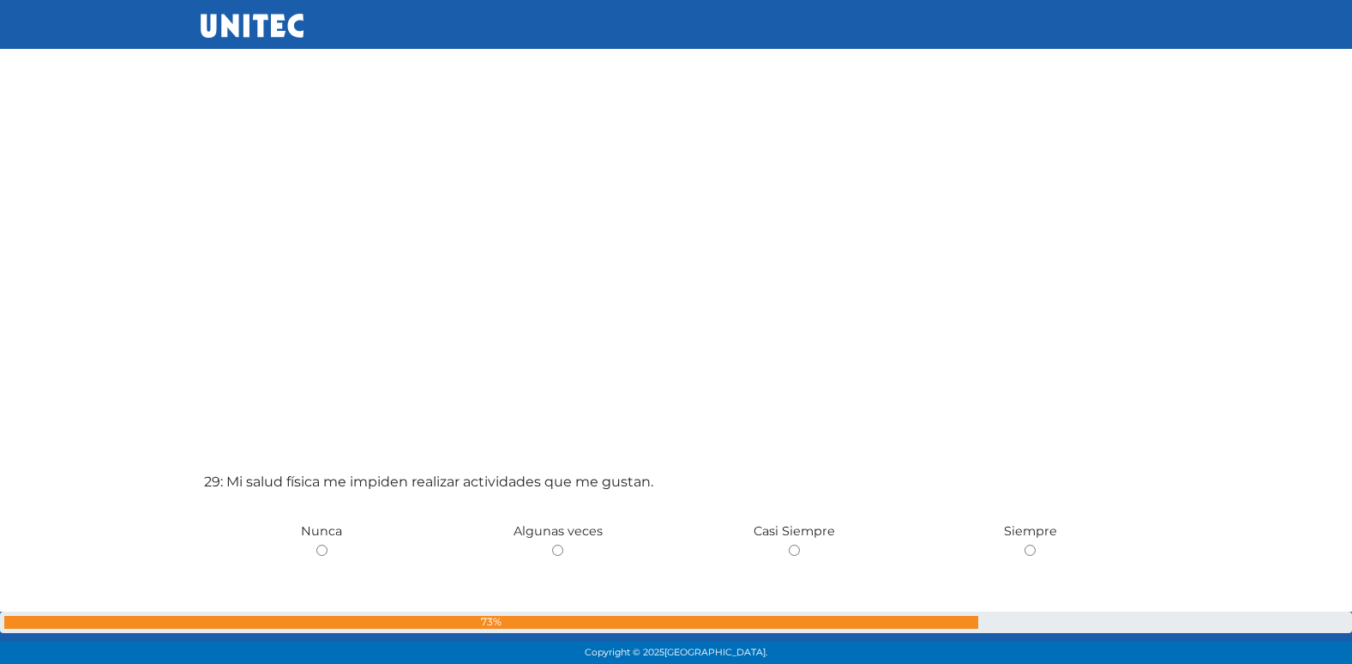
scroll to position [18362, 0]
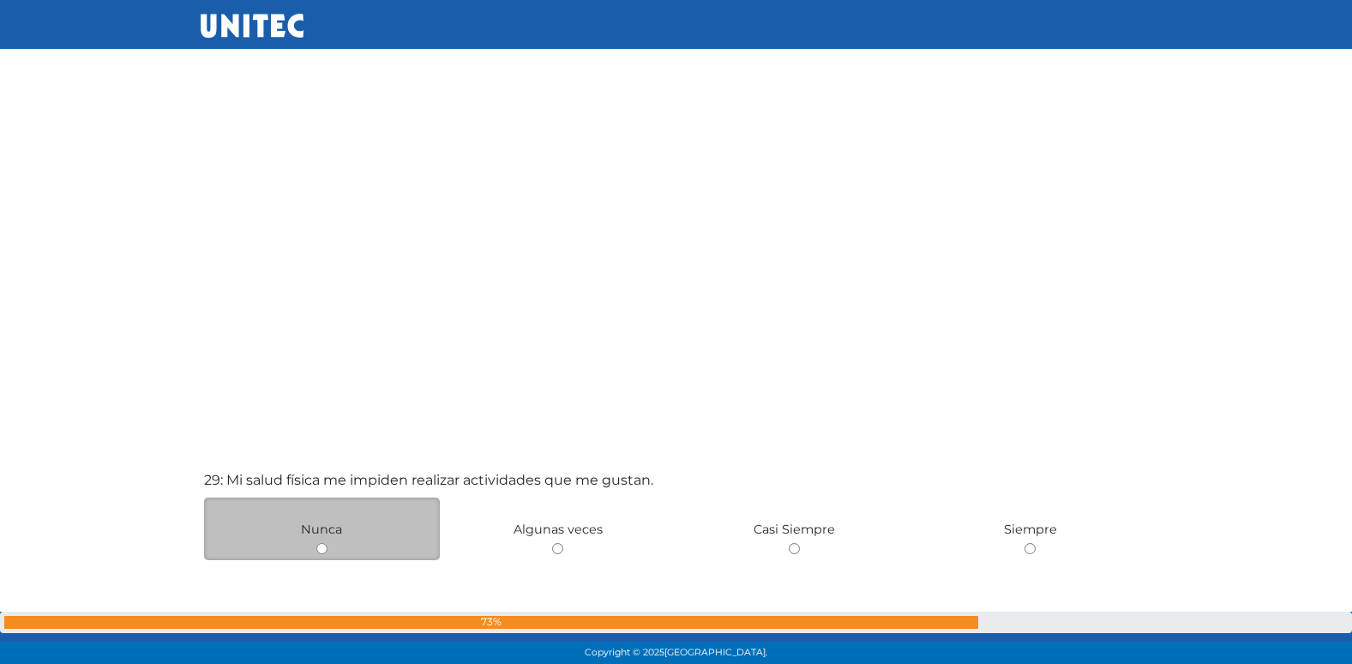
click at [324, 549] on input "radio" at bounding box center [321, 548] width 11 height 11
radio input "true"
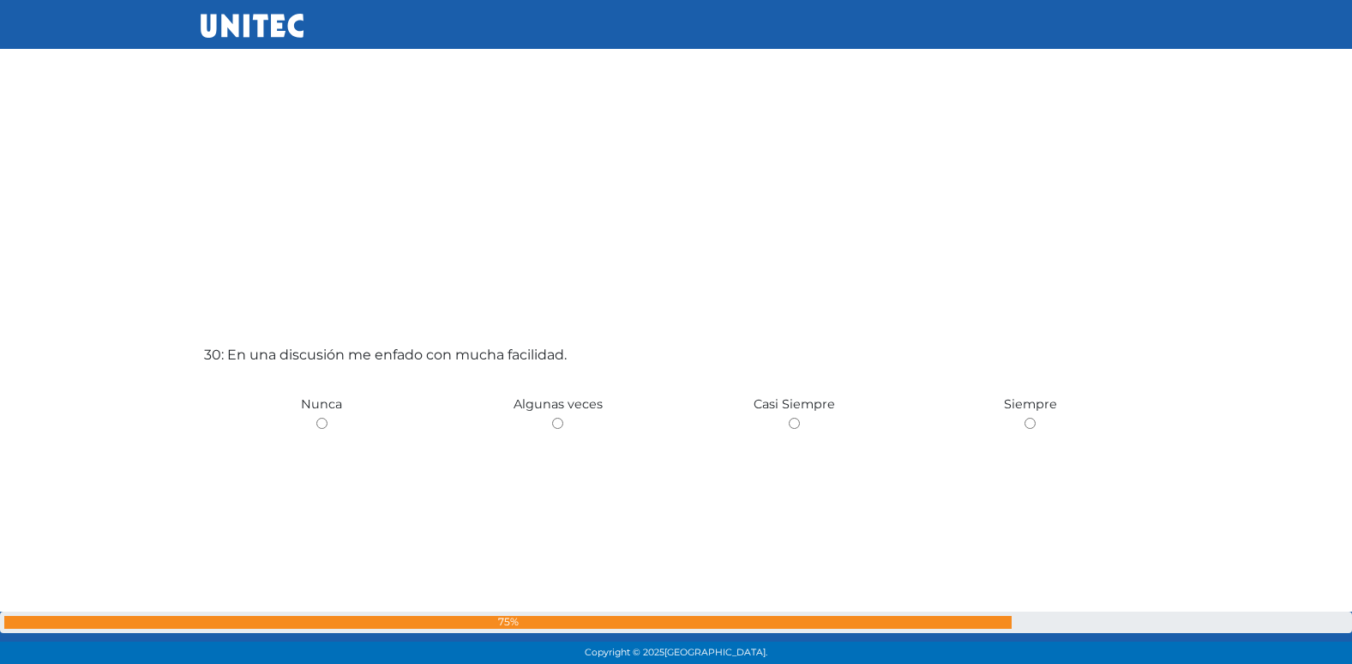
scroll to position [19167, 0]
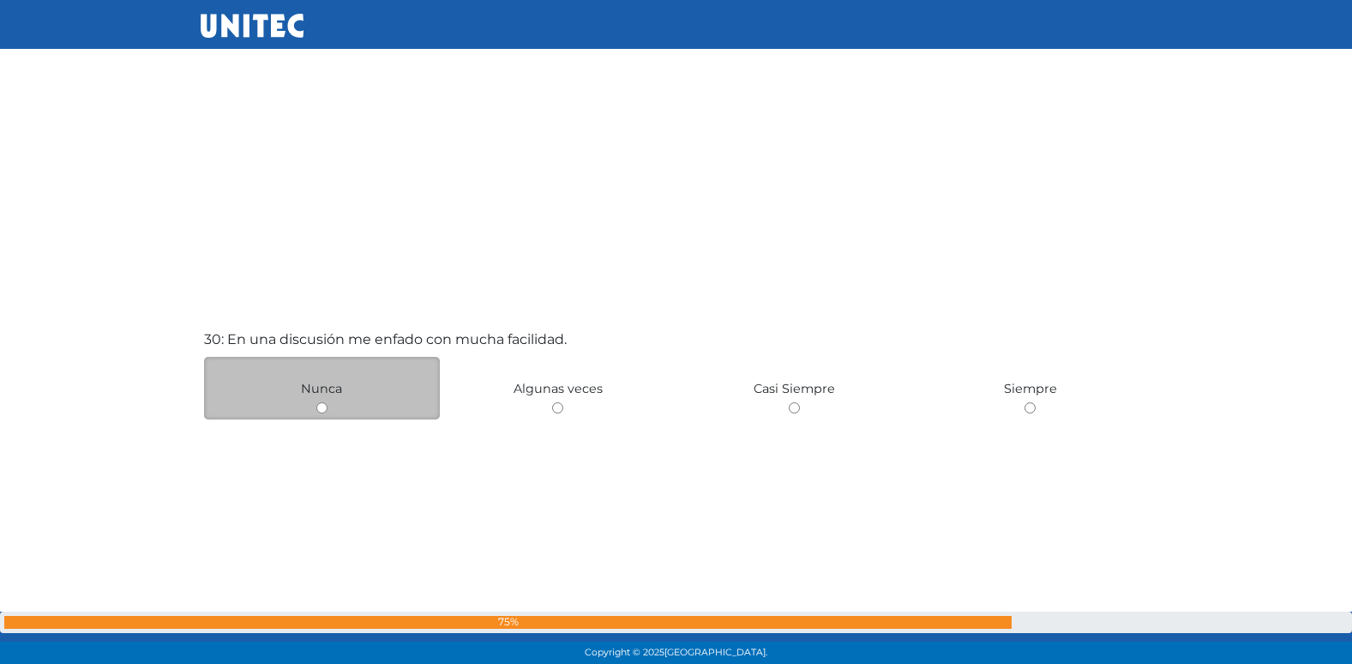
click at [328, 412] on div "Nunca" at bounding box center [322, 388] width 237 height 63
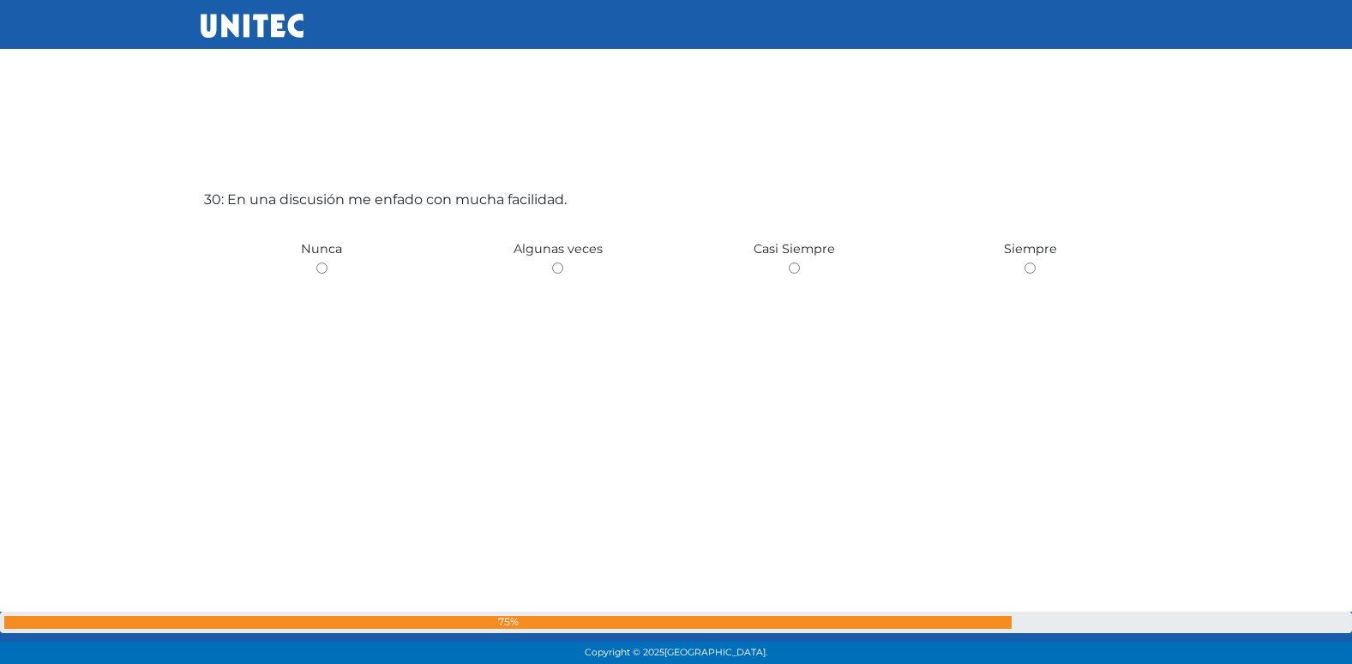
scroll to position [19338, 0]
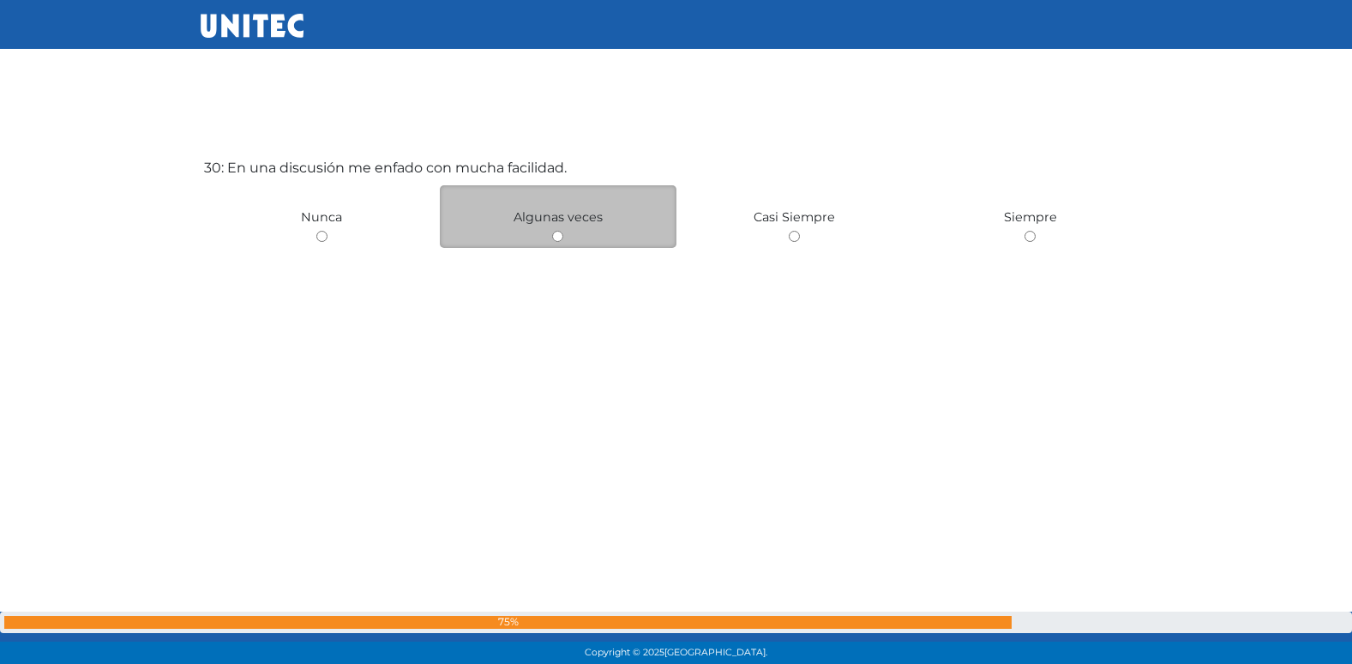
click at [558, 233] on input "radio" at bounding box center [557, 236] width 11 height 11
radio input "true"
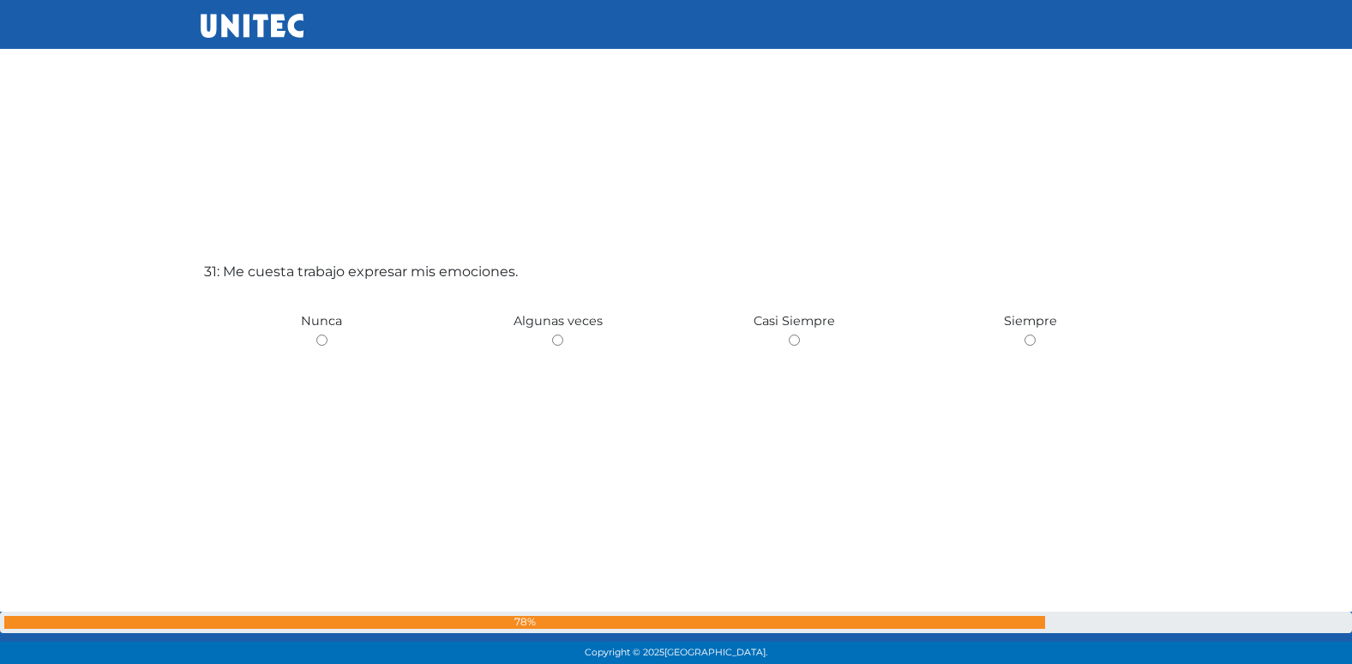
scroll to position [19913, 0]
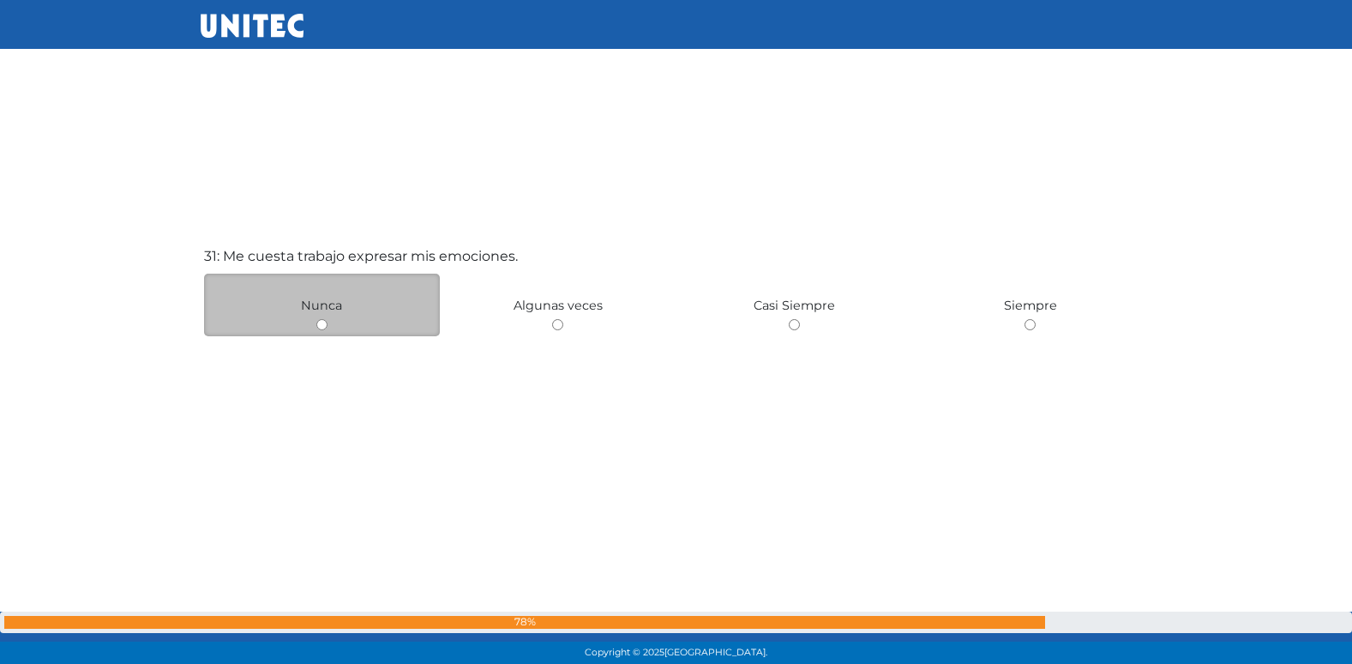
click at [322, 323] on input "radio" at bounding box center [321, 324] width 11 height 11
radio input "true"
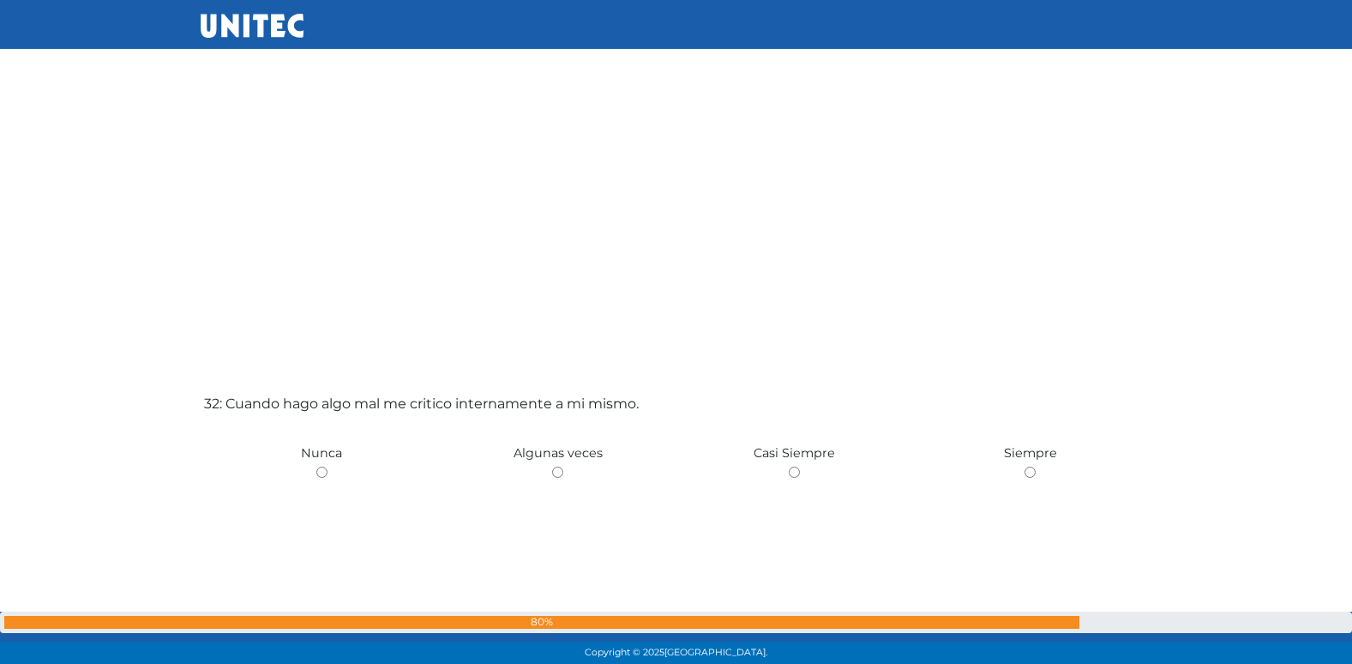
scroll to position [20460, 0]
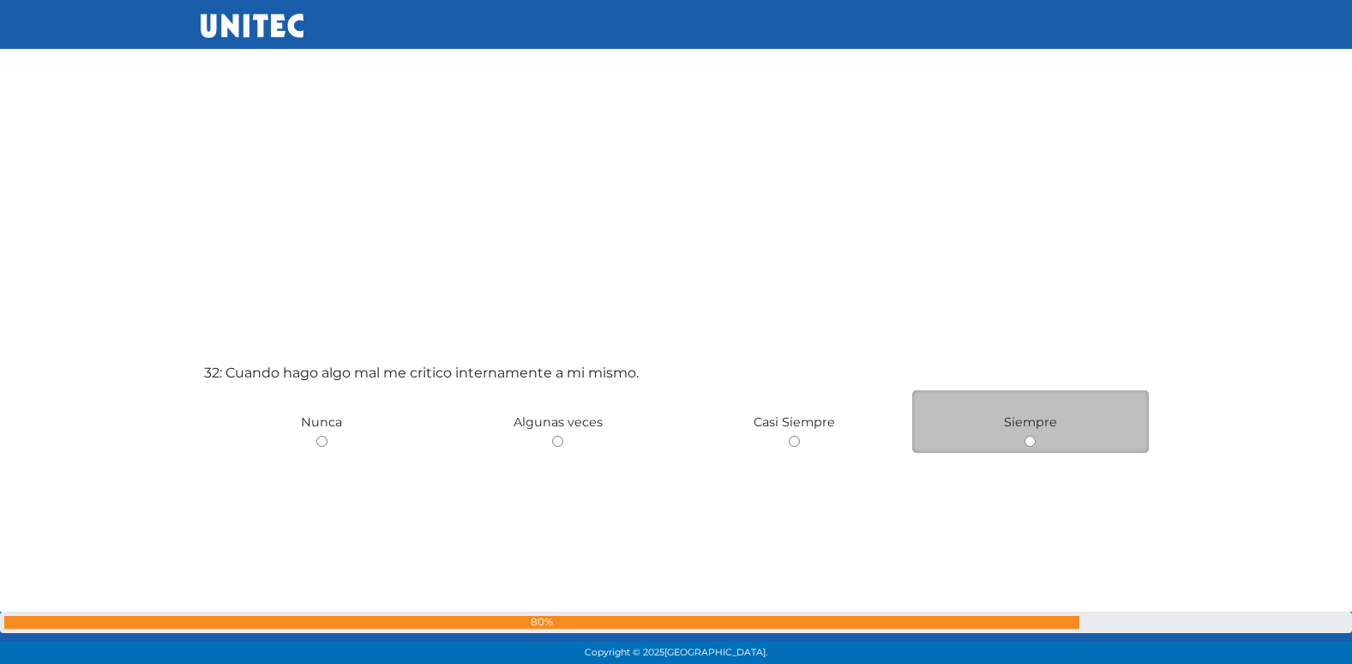
click at [1033, 442] on input "radio" at bounding box center [1030, 441] width 11 height 11
radio input "true"
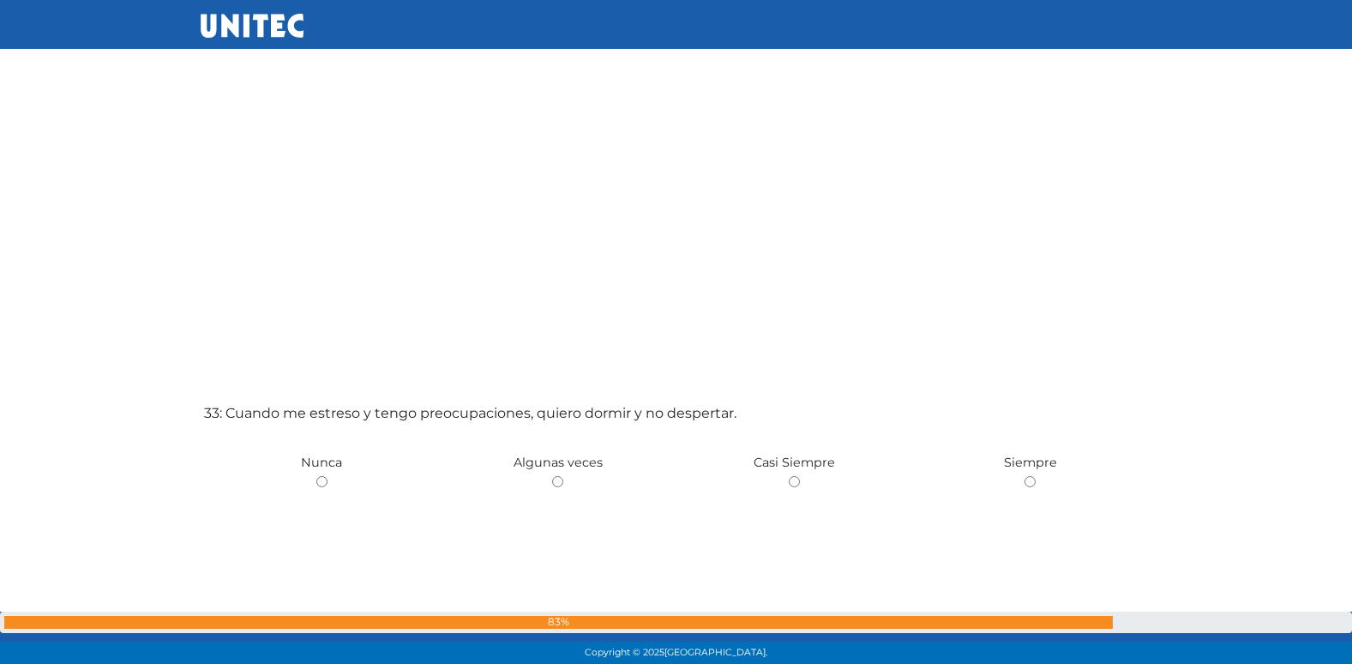
scroll to position [21320, 0]
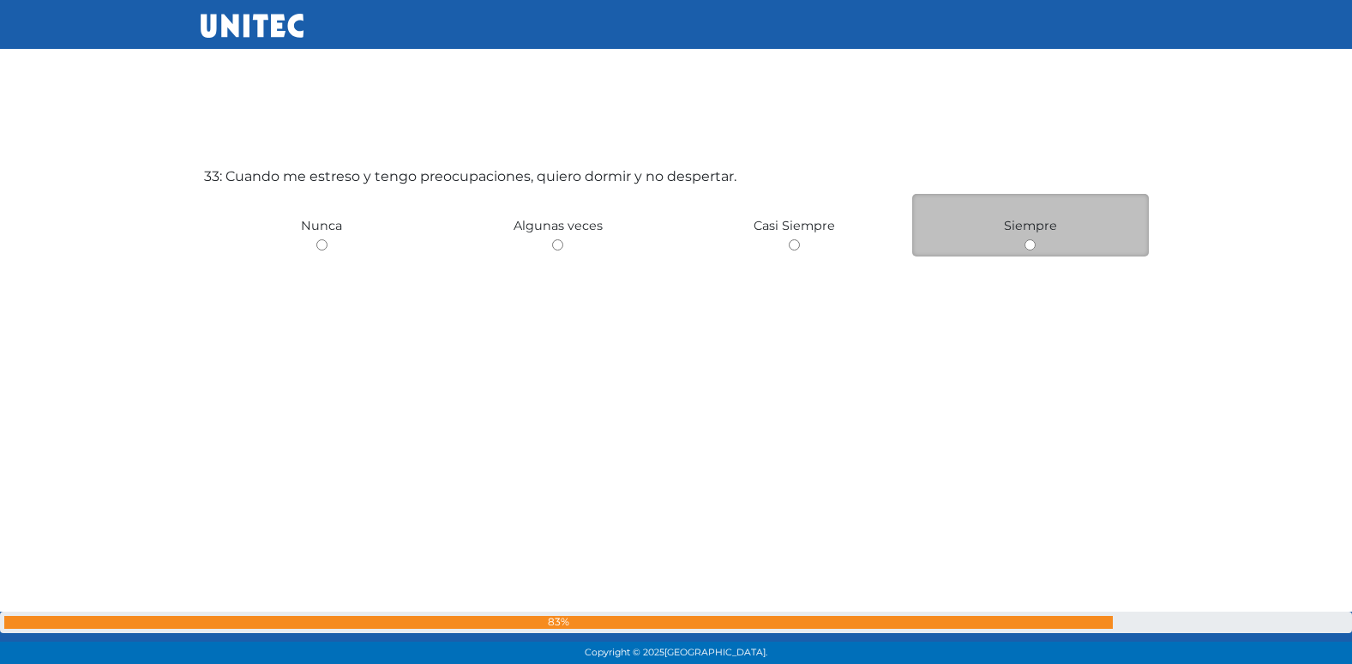
click at [1030, 249] on input "radio" at bounding box center [1030, 244] width 11 height 11
radio input "true"
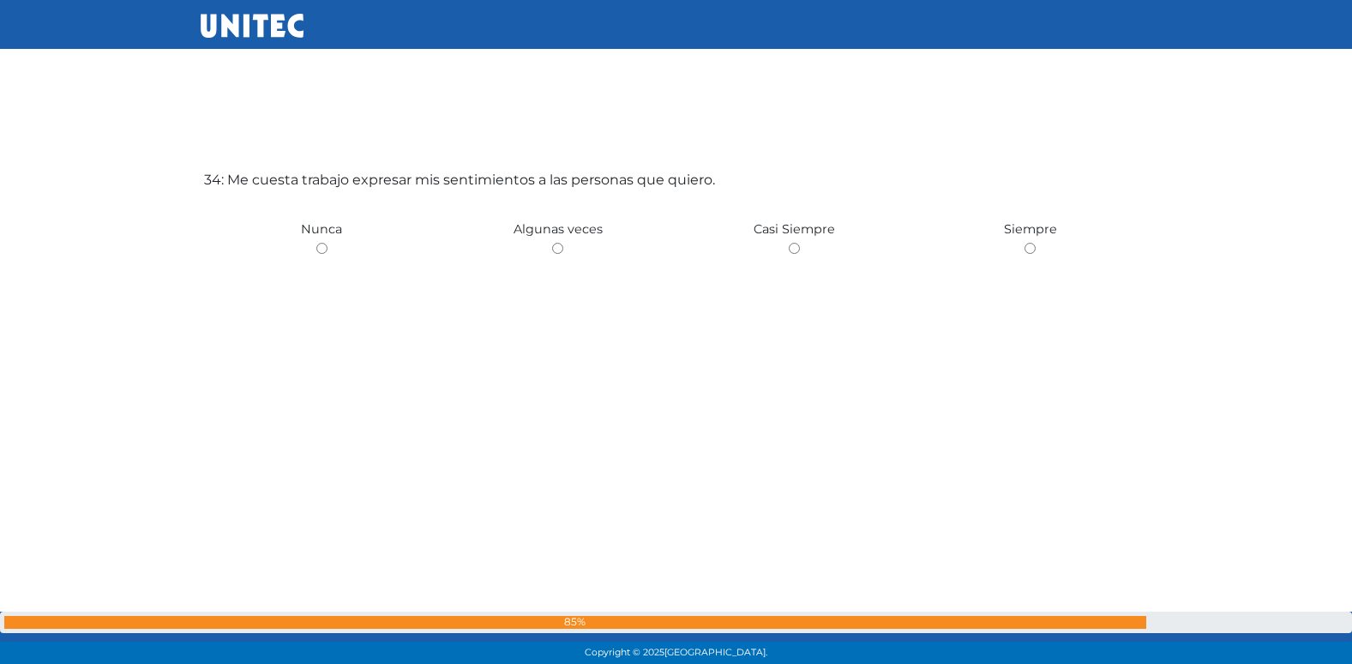
scroll to position [21984, 0]
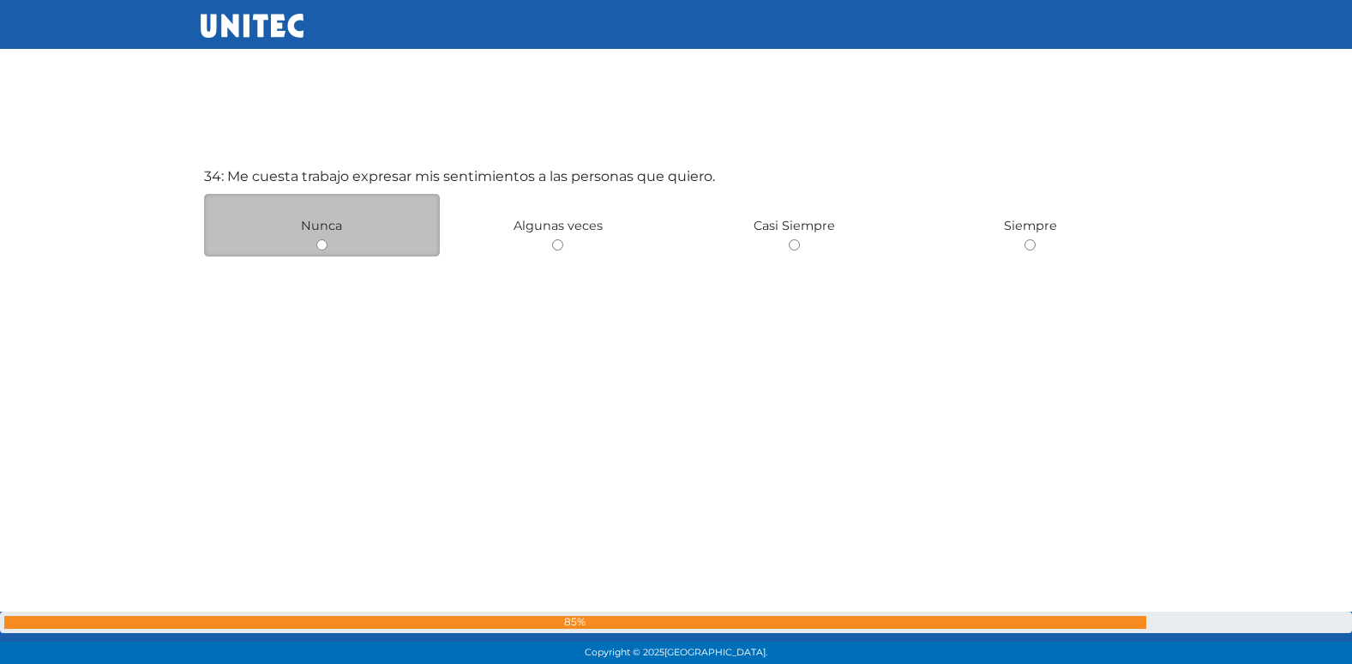
click at [322, 244] on input "radio" at bounding box center [321, 244] width 11 height 11
radio input "true"
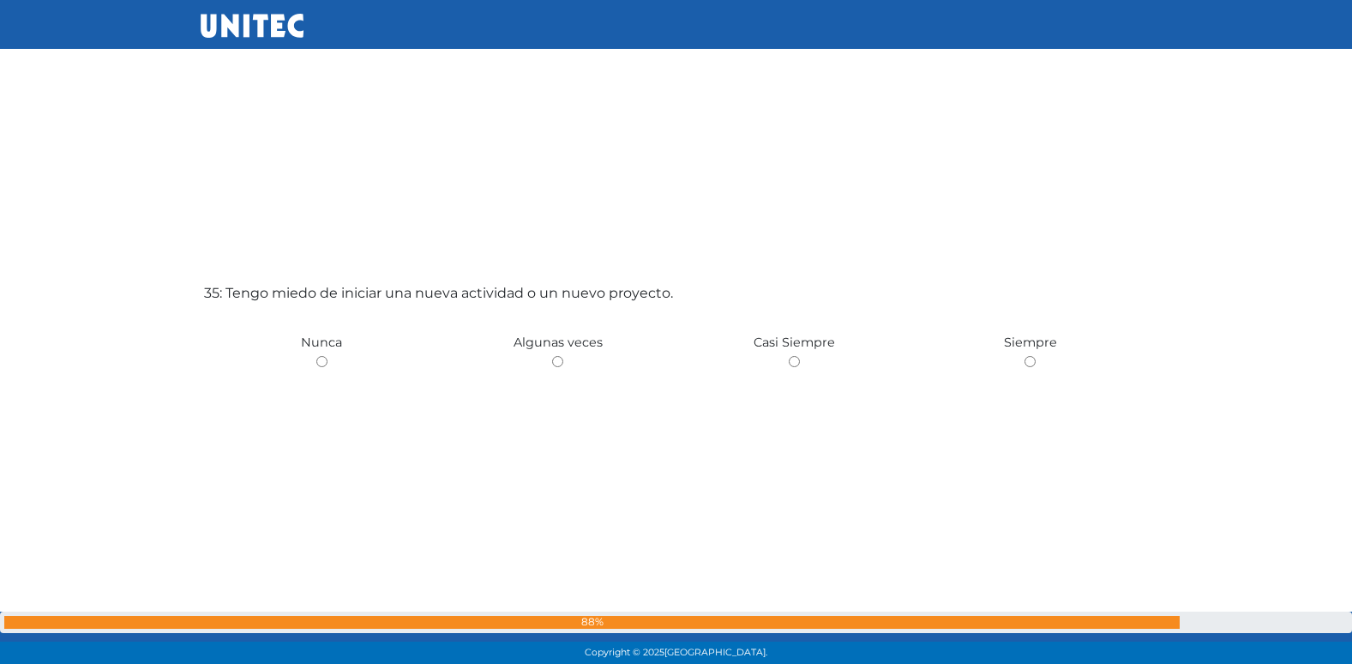
scroll to position [22584, 0]
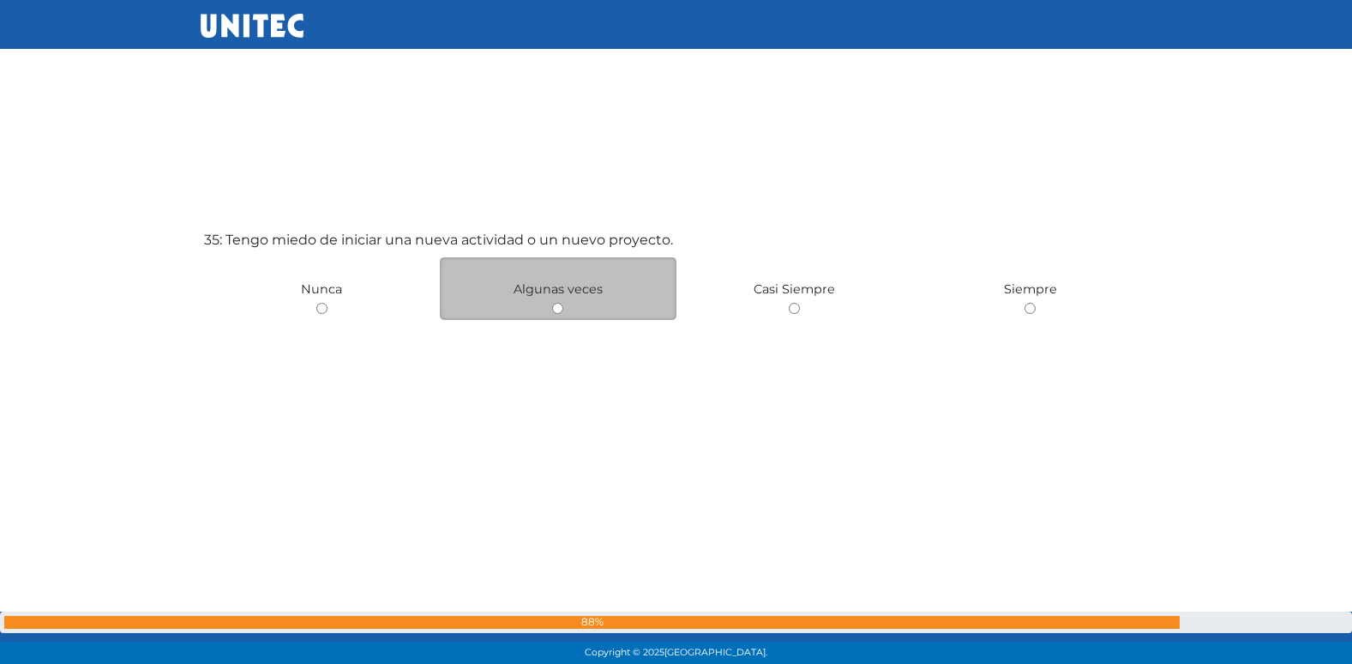
click at [561, 309] on input "radio" at bounding box center [557, 308] width 11 height 11
radio input "true"
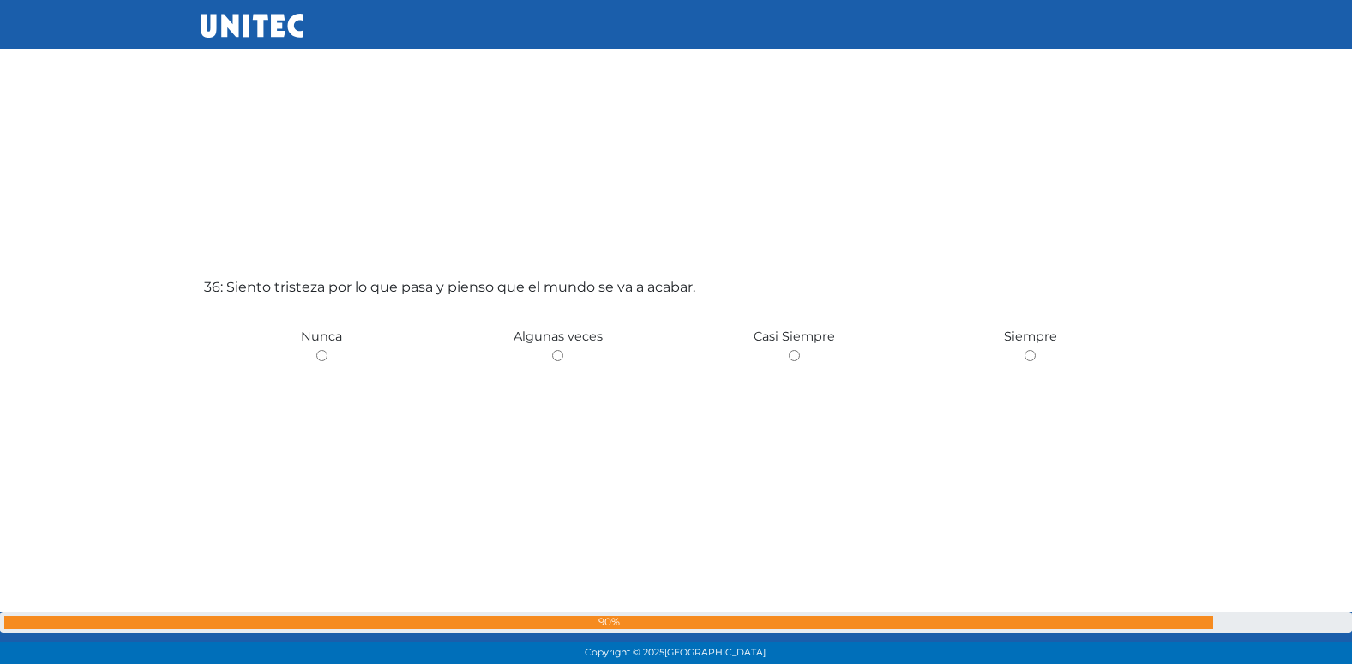
scroll to position [23330, 0]
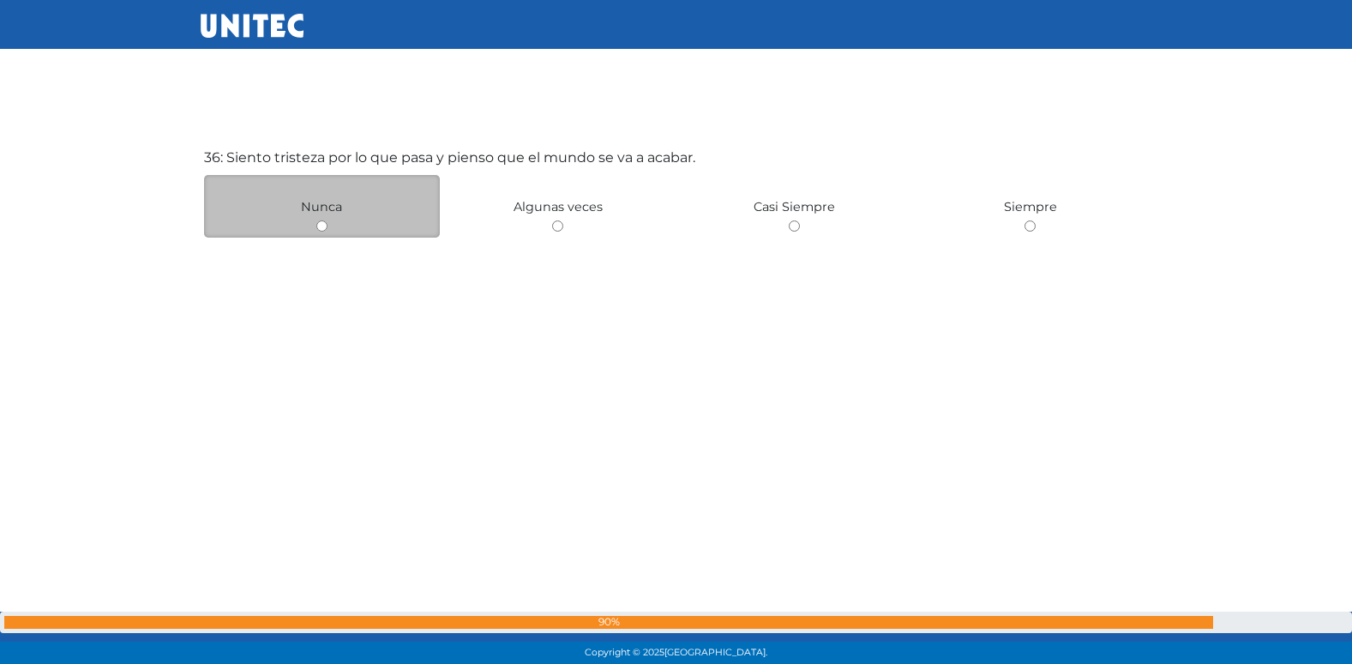
click at [324, 232] on div "Nunca" at bounding box center [322, 206] width 237 height 63
click at [323, 228] on input "radio" at bounding box center [321, 225] width 11 height 11
radio input "true"
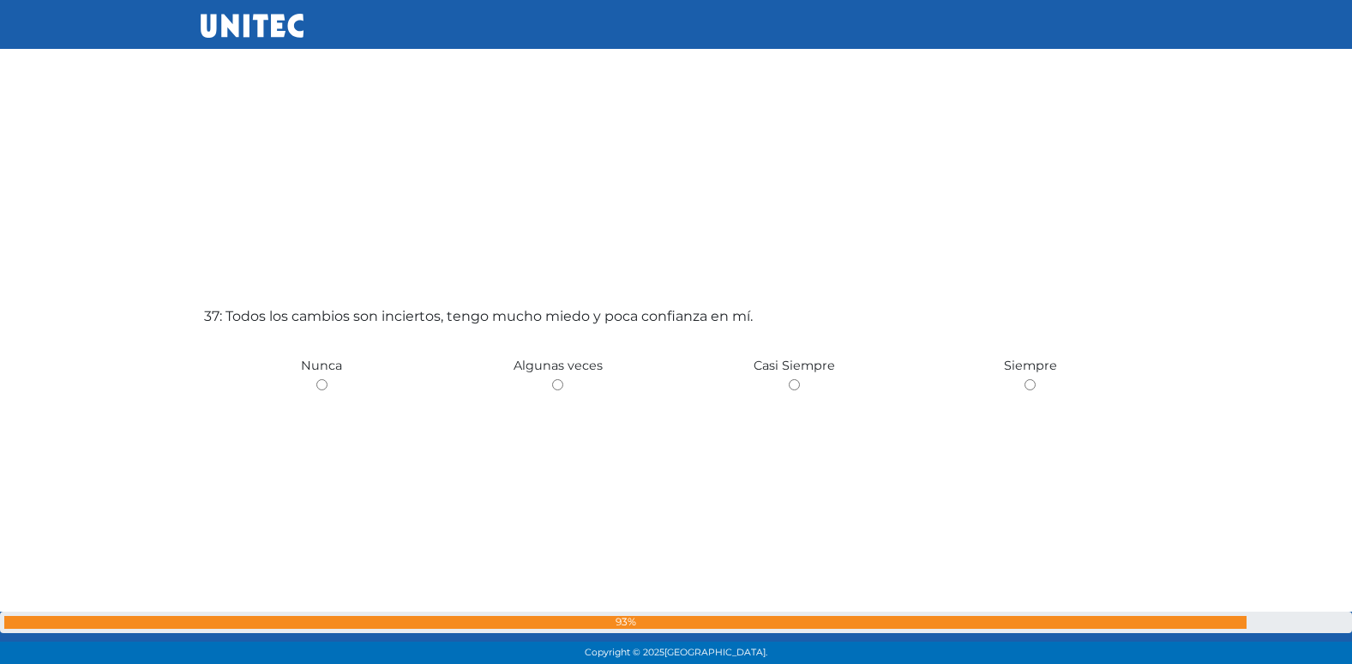
scroll to position [23975, 0]
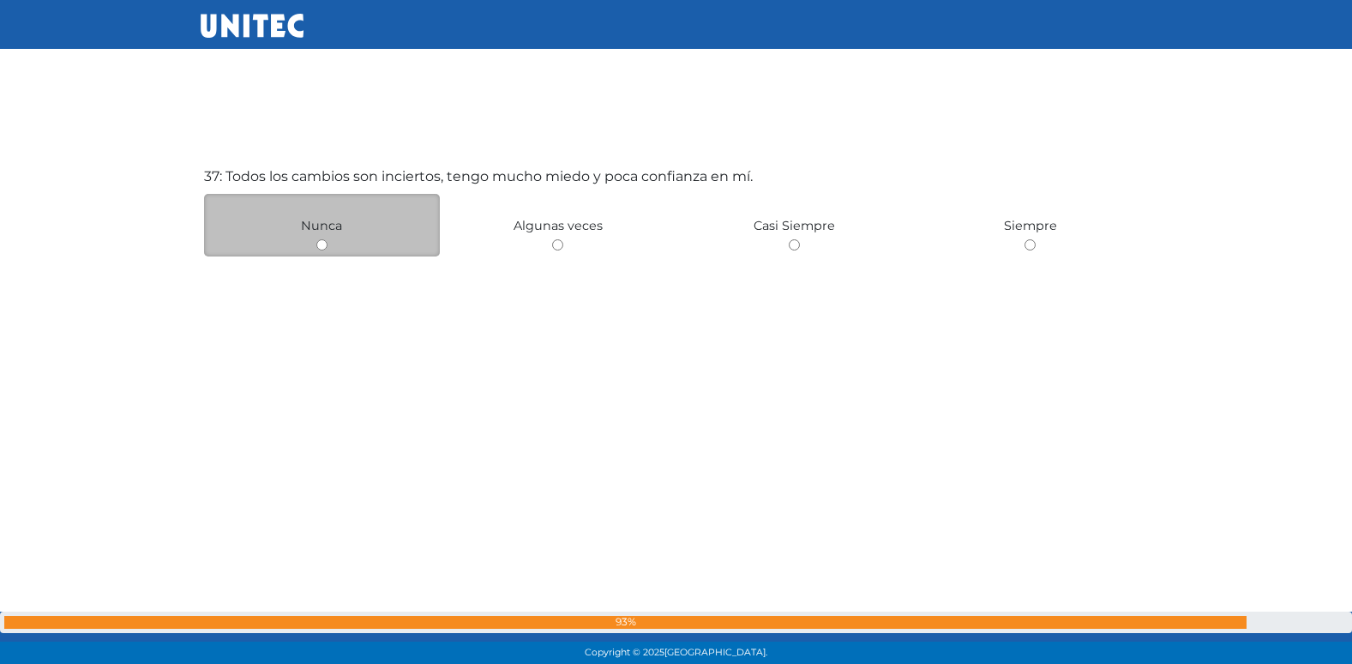
click at [322, 248] on input "radio" at bounding box center [321, 244] width 11 height 11
radio input "true"
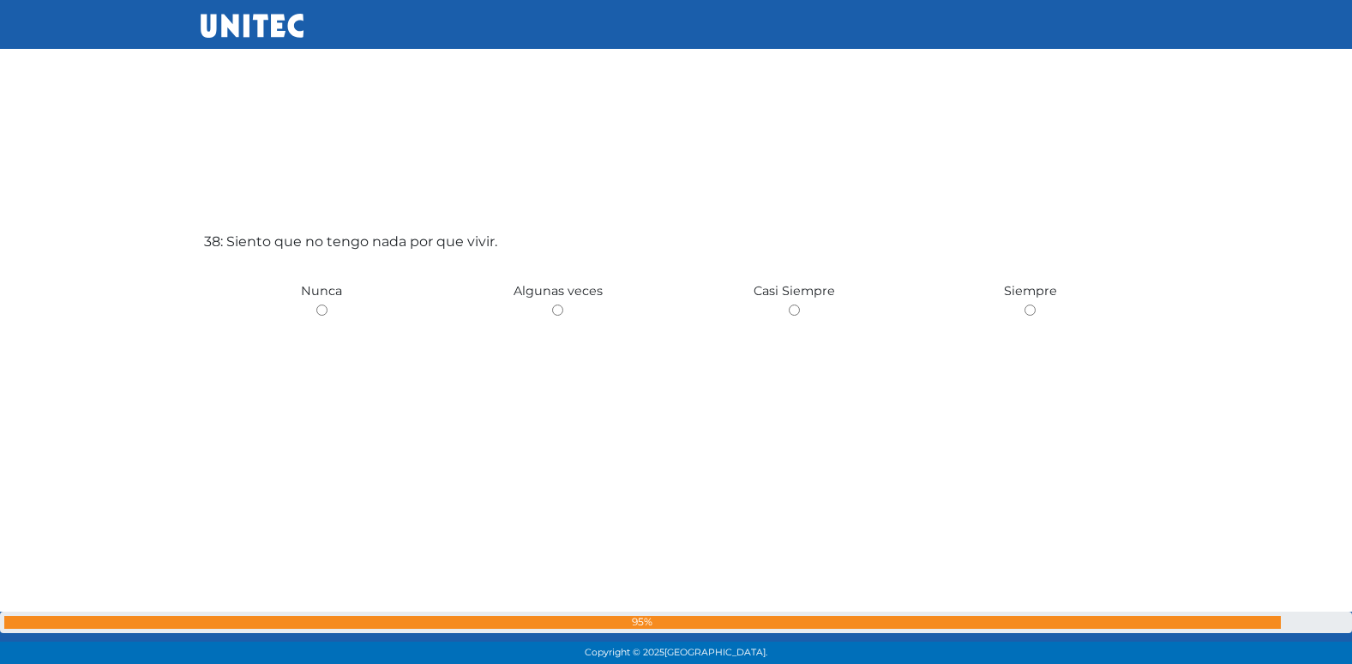
scroll to position [24606, 0]
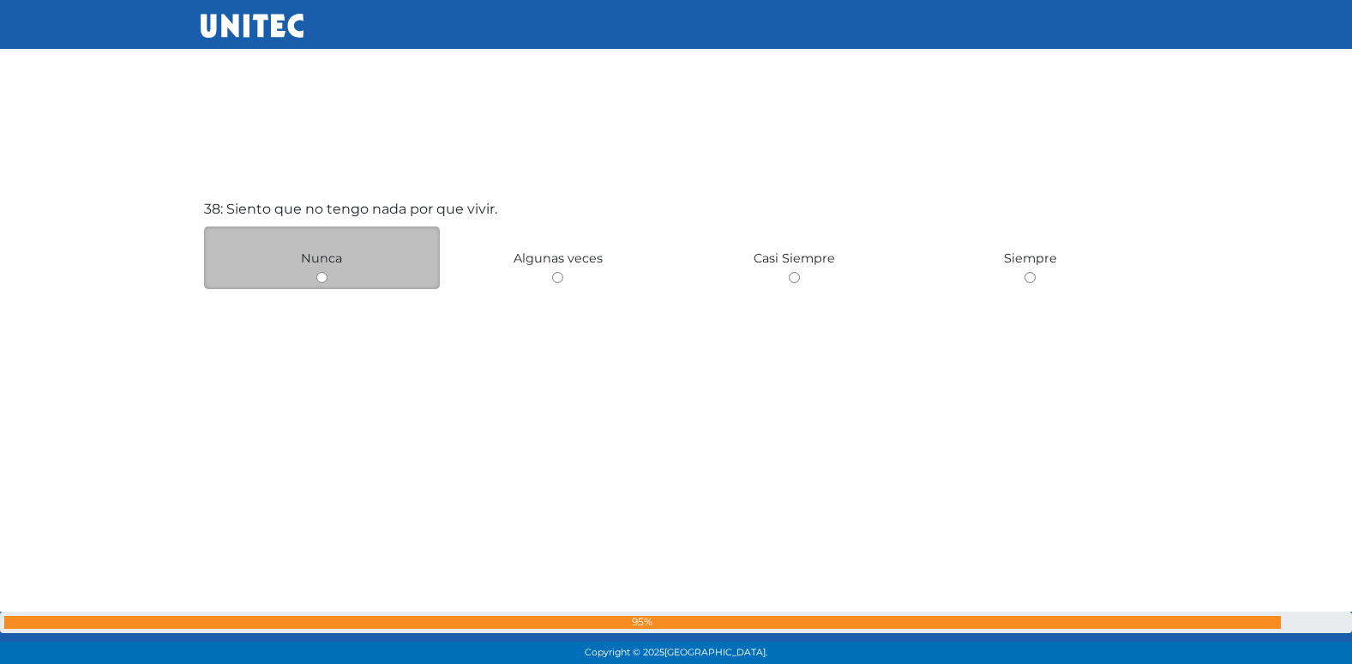
click at [324, 279] on input "radio" at bounding box center [321, 277] width 11 height 11
radio input "true"
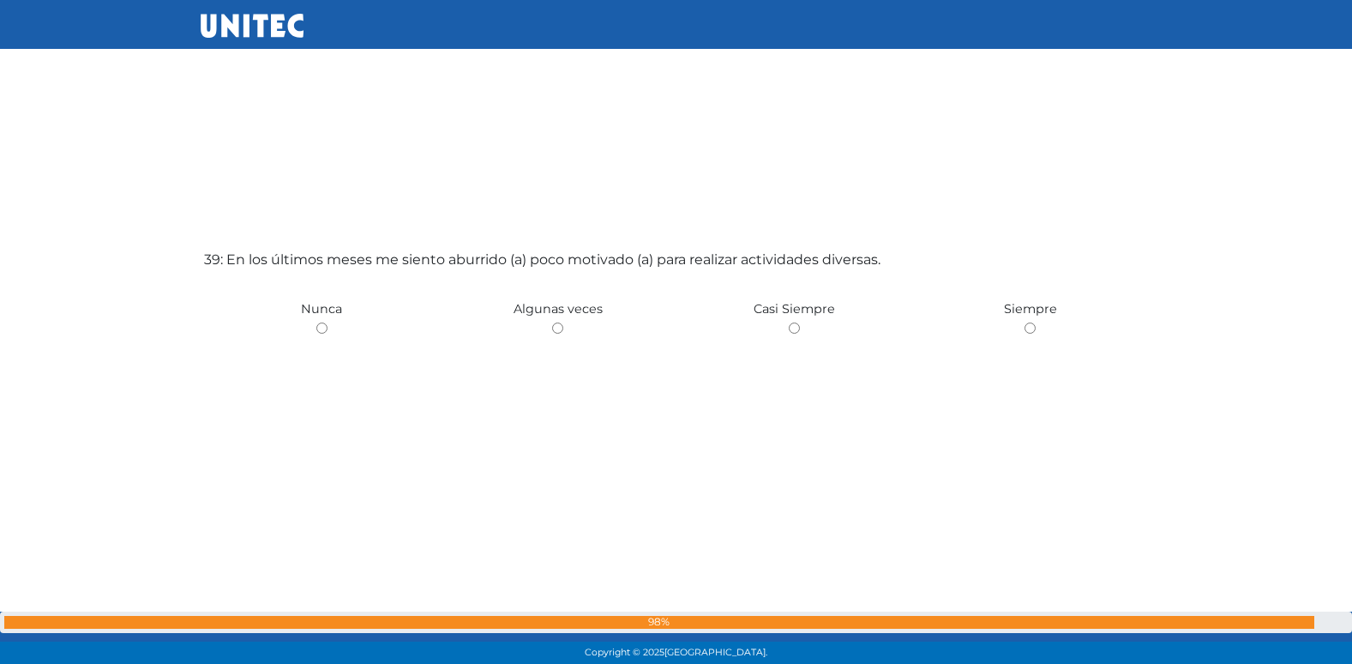
scroll to position [25302, 0]
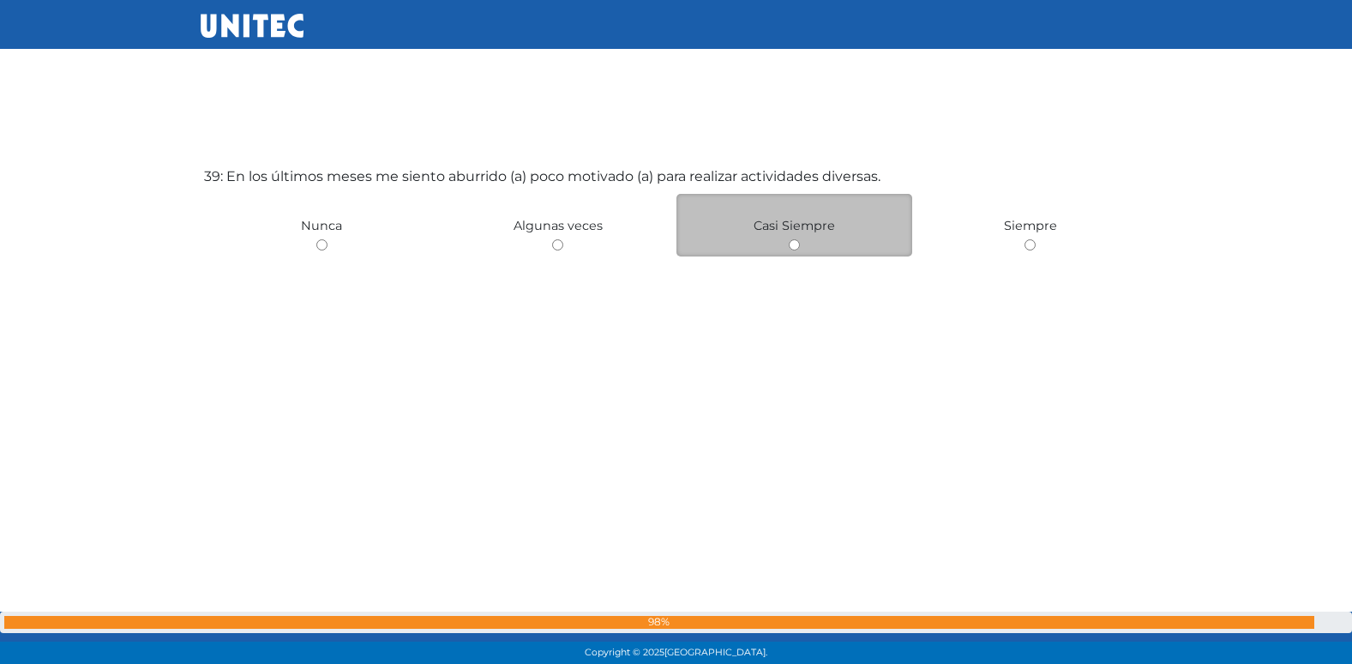
click at [796, 249] on input "radio" at bounding box center [794, 244] width 11 height 11
radio input "true"
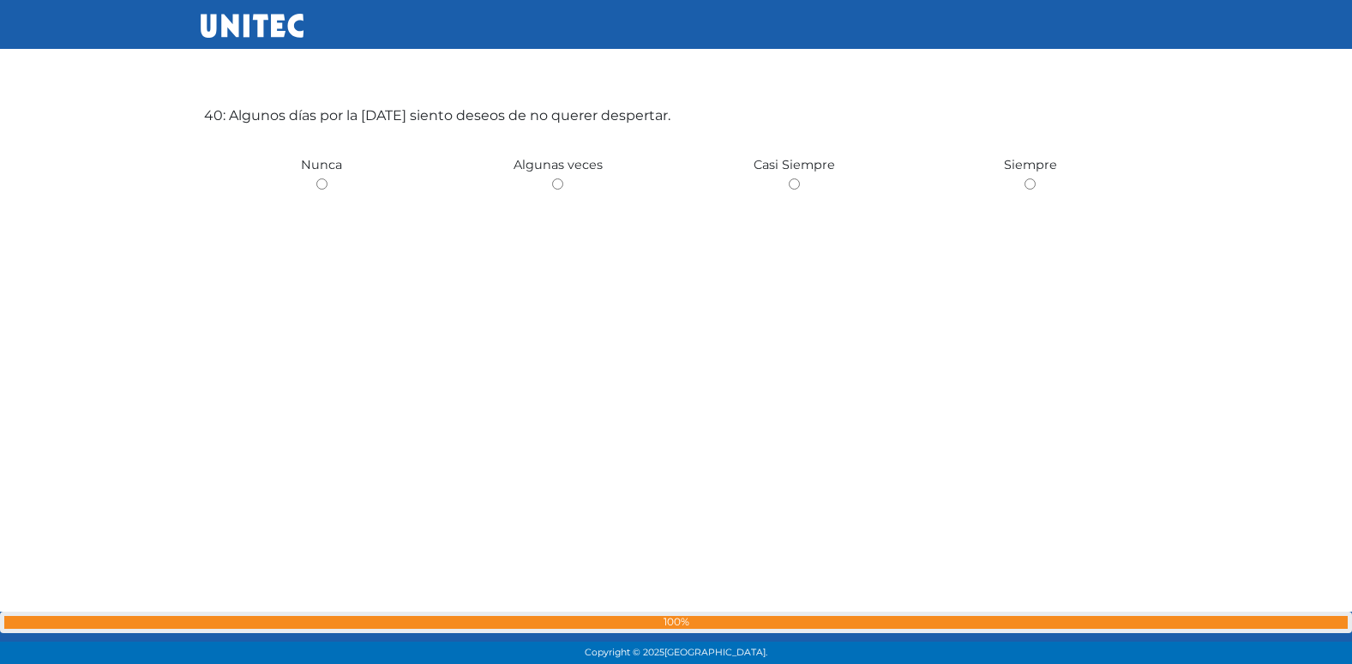
scroll to position [25880, 0]
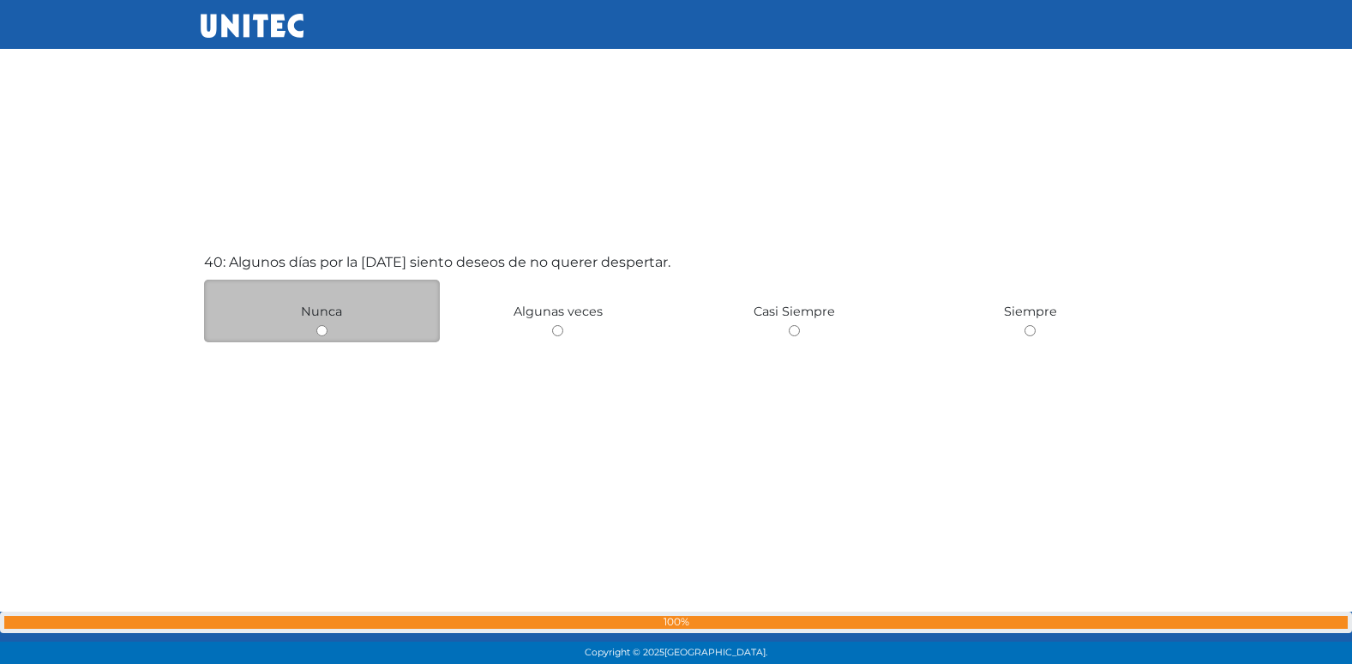
click at [324, 334] on input "radio" at bounding box center [321, 330] width 11 height 11
radio input "true"
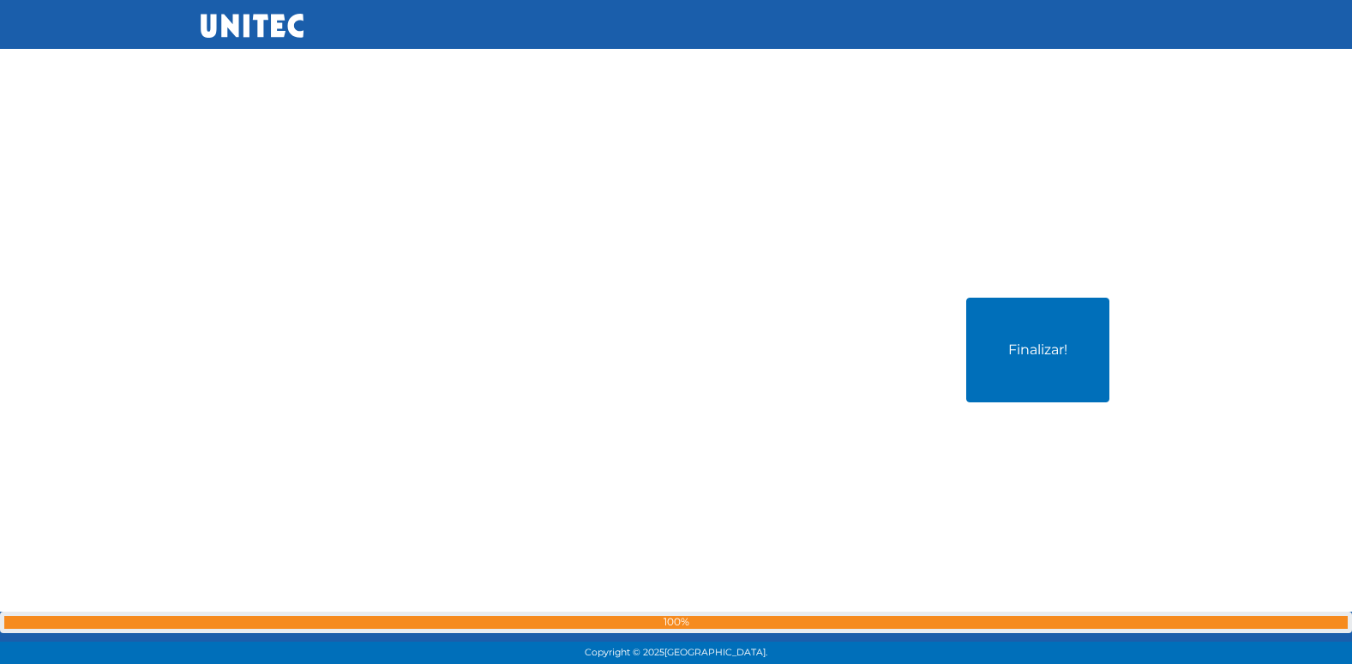
scroll to position [26629, 0]
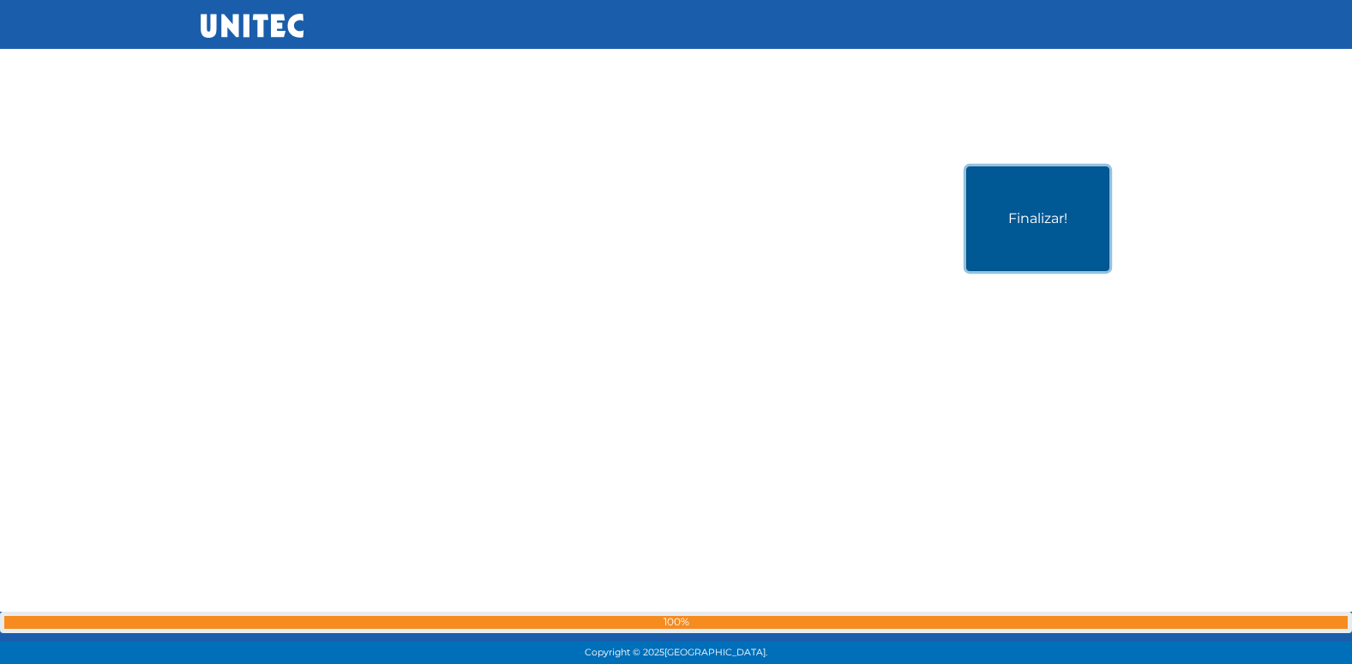
click at [1012, 226] on button "Finalizar!" at bounding box center [1037, 218] width 143 height 105
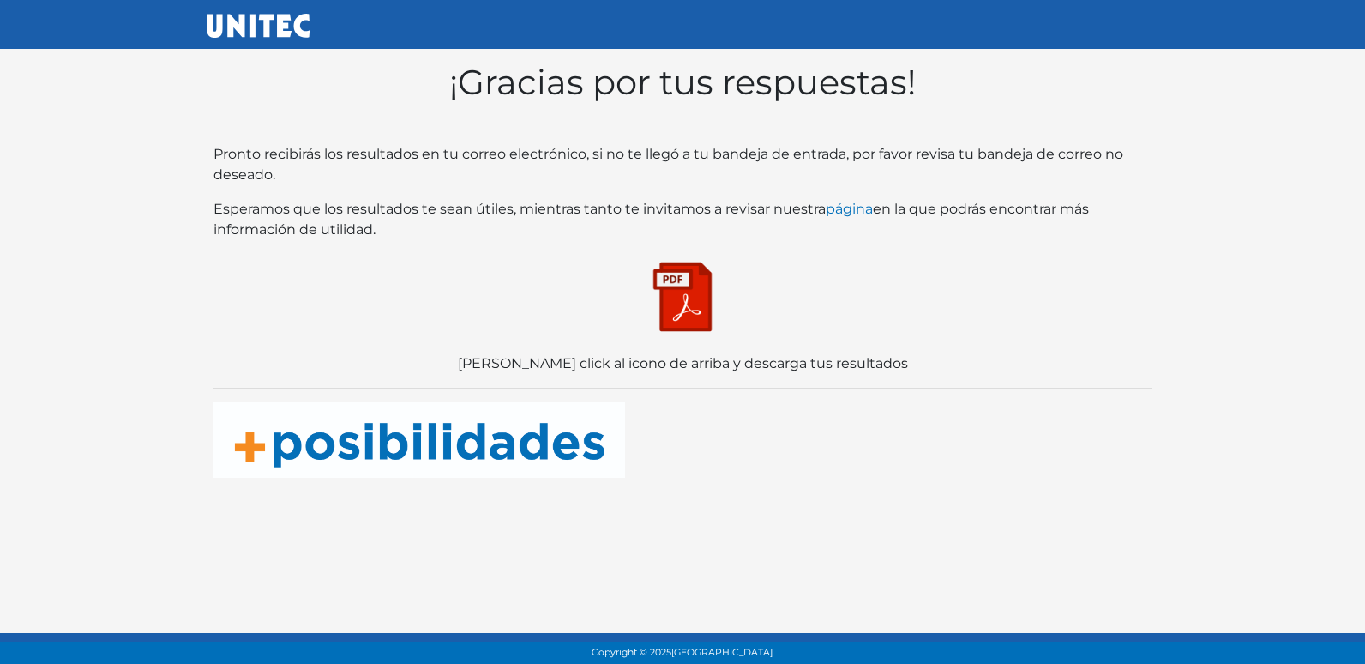
click at [690, 340] on div "¡Gracias por tus respuestas! Pronto recibirás los resultados en tu correo elect…" at bounding box center [683, 270] width 952 height 430
click at [689, 308] on img at bounding box center [683, 297] width 86 height 86
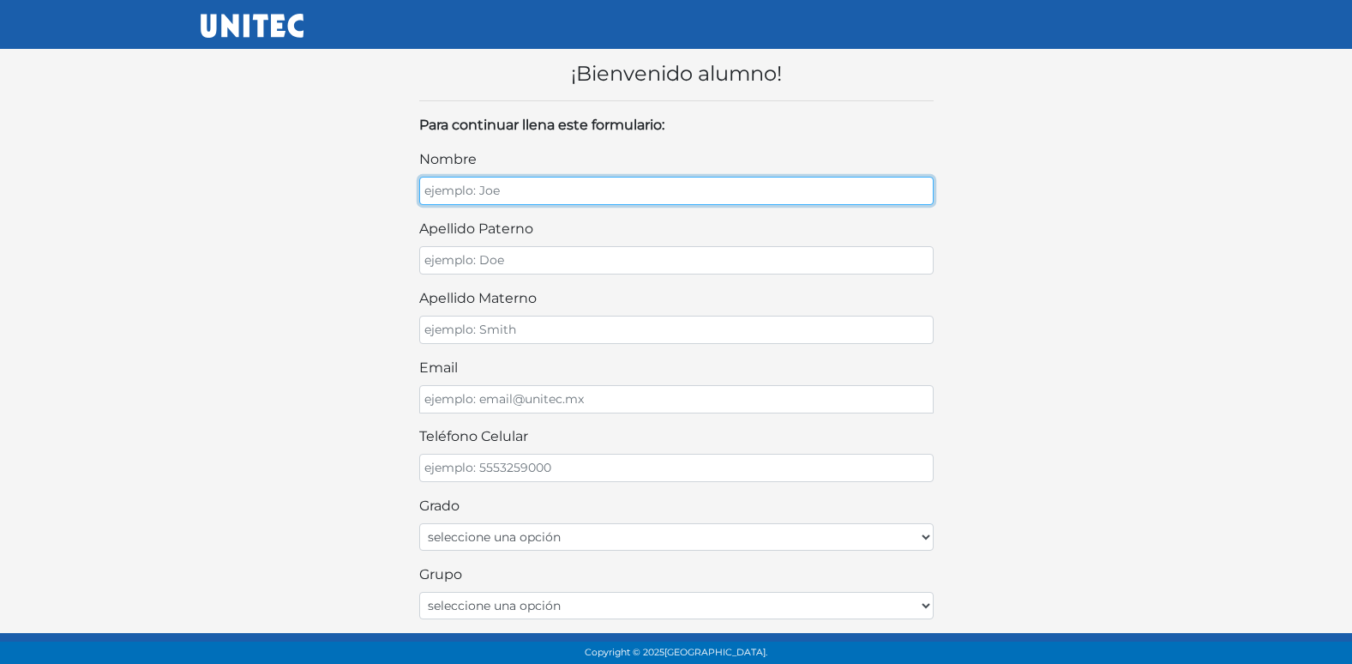
click at [566, 190] on input "nombre" at bounding box center [676, 191] width 514 height 28
type input "[PERSON_NAME]"
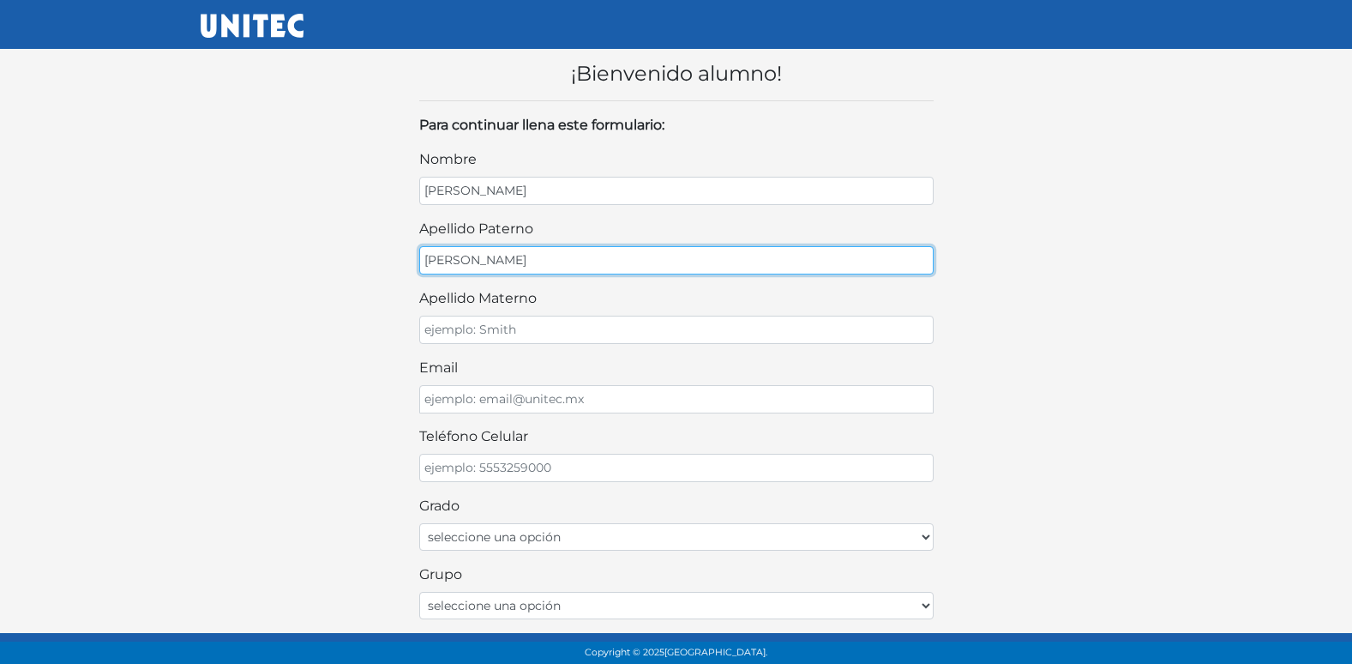
type input "[PERSON_NAME]"
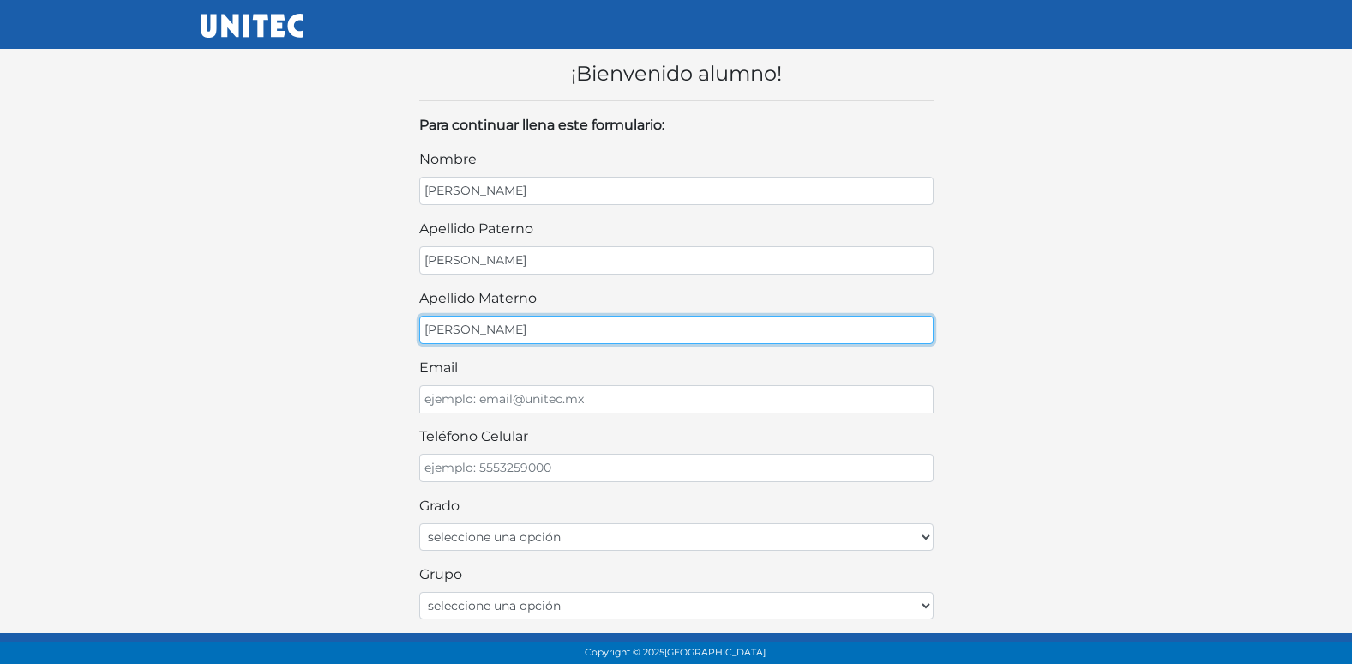
type input "[PERSON_NAME]"
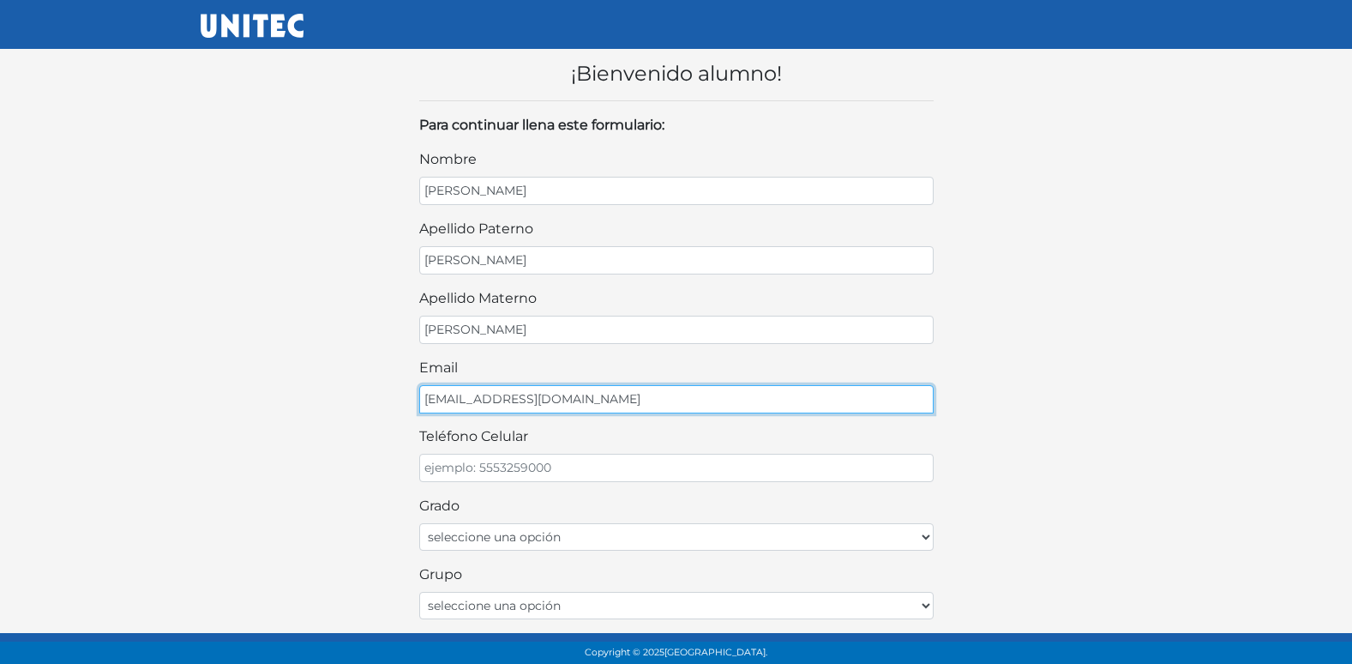
type input "AVILARO00@GMAIL.COM"
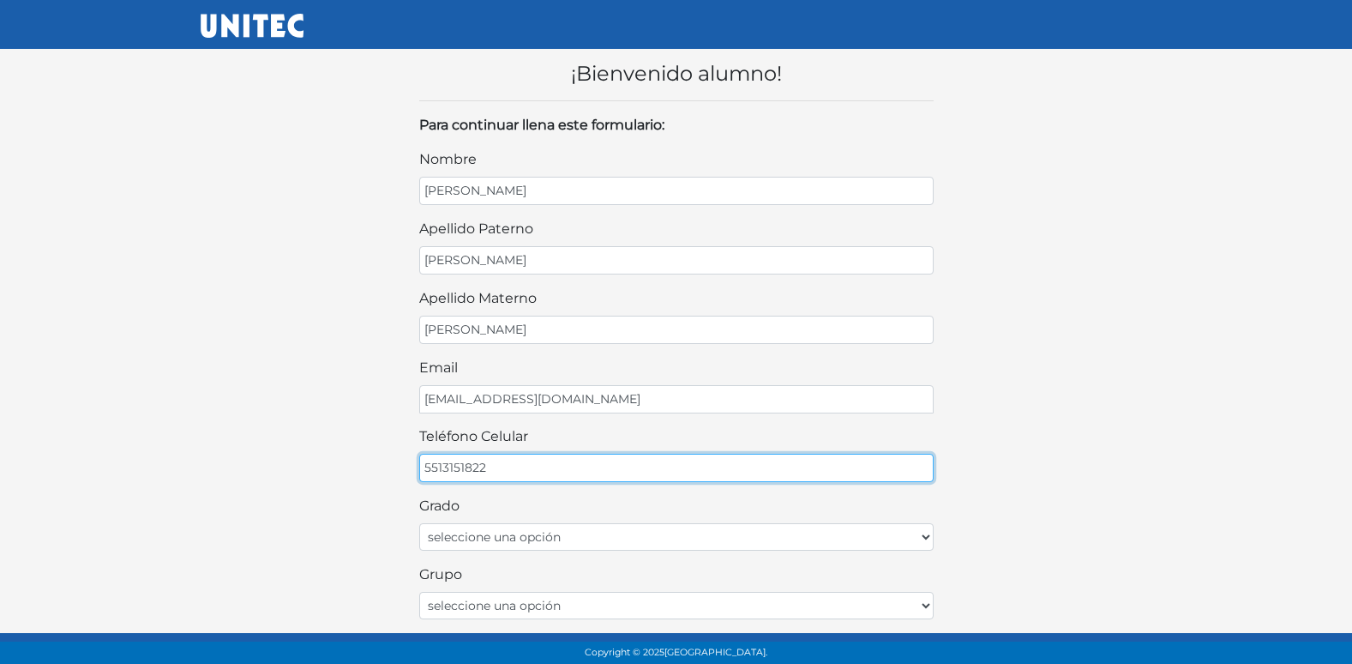
type input "5513151822"
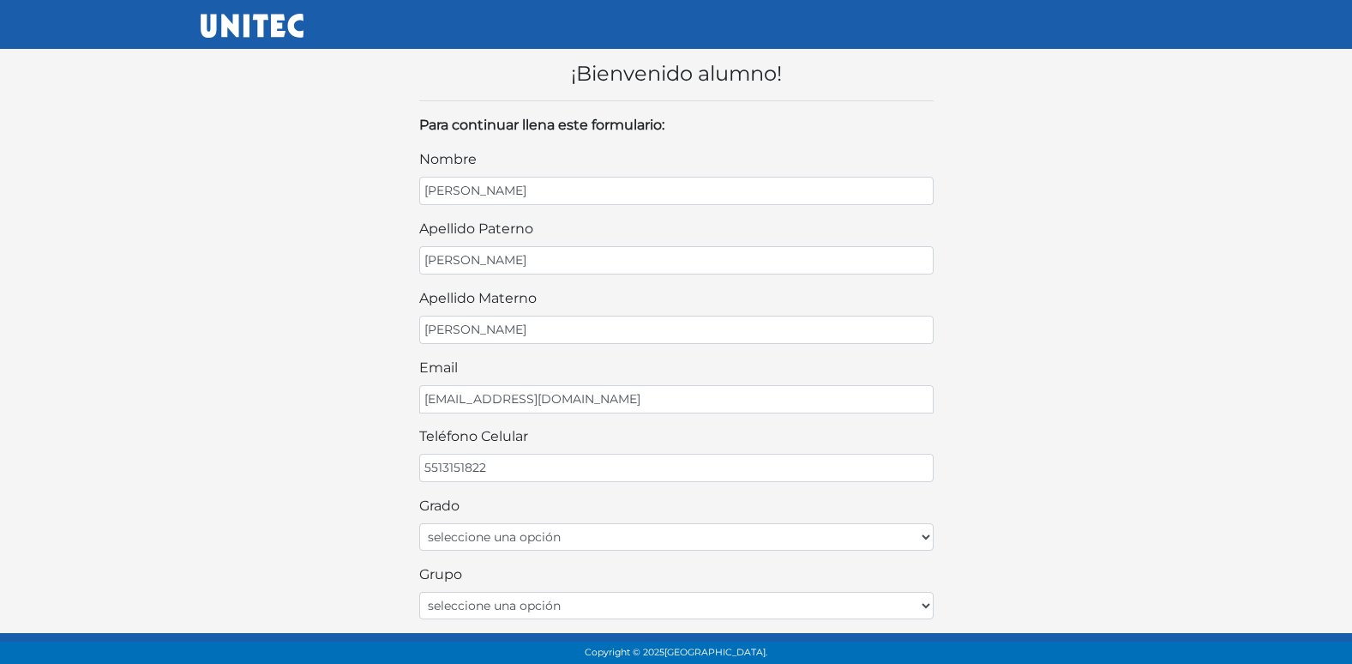
drag, startPoint x: 856, startPoint y: 580, endPoint x: 854, endPoint y: 561, distance: 19.0
click at [856, 579] on div "Grupo seleccione una opción A B C D E F G H I J K L M N O P Q R S T U V W X Y Z" at bounding box center [676, 591] width 514 height 55
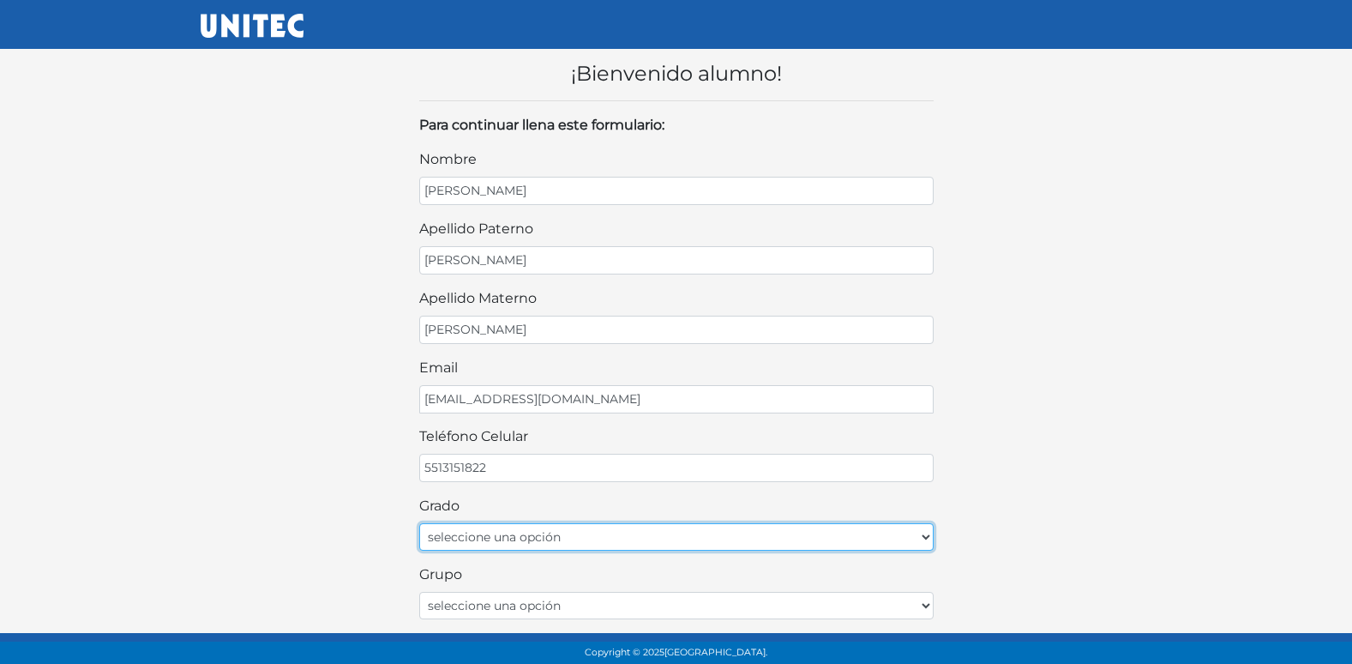
click at [844, 533] on select "seleccione una opción Primer grado Segundo grado Tercer grado Cuarto grado Quin…" at bounding box center [676, 536] width 514 height 27
select select "1ro"
click at [419, 523] on select "seleccione una opción Primer grado Segundo grado Tercer grado Cuarto grado Quin…" at bounding box center [676, 536] width 514 height 27
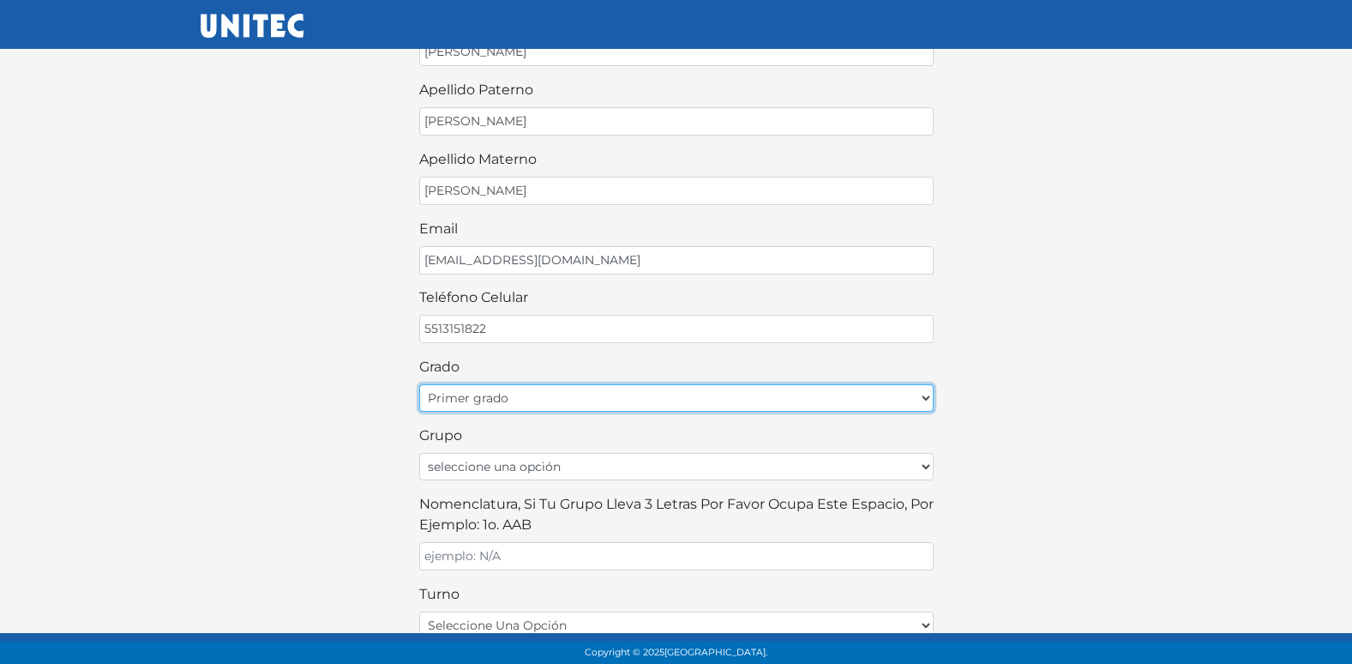
scroll to position [171, 0]
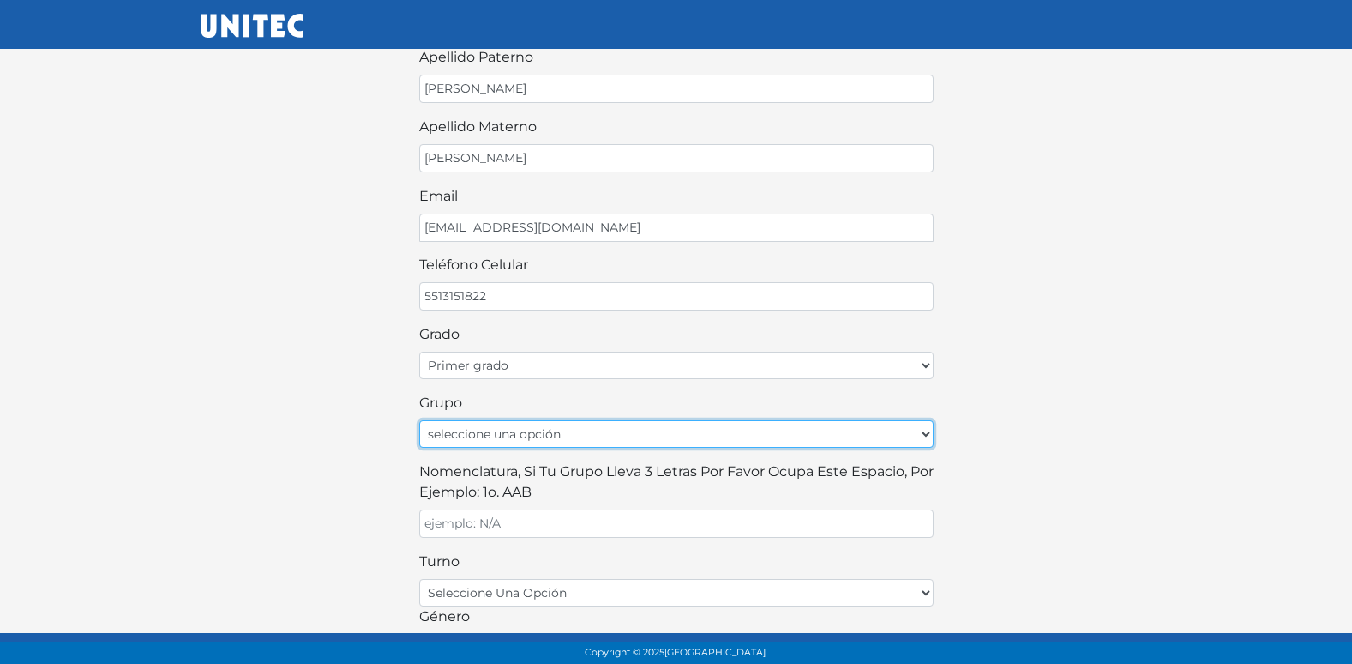
click at [561, 423] on select "seleccione una opción A B C D E F G H I J K L M N O P Q R S T U V W X Y Z" at bounding box center [676, 433] width 514 height 27
select select "A"
click at [419, 420] on select "seleccione una opción A B C D E F G H I J K L M N O P Q R S T U V W X Y Z" at bounding box center [676, 433] width 514 height 27
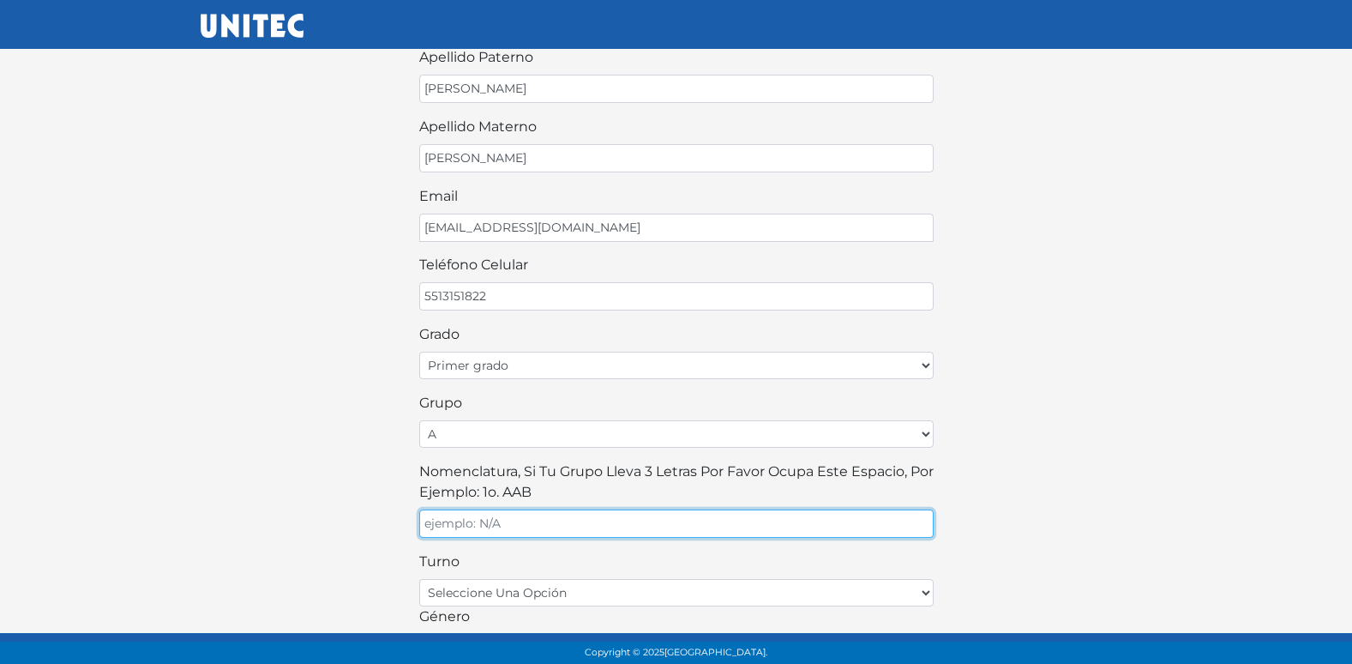
click at [596, 525] on input "Nomenclatura, si tu grupo lleva 3 letras por favor ocupa este espacio, por ejem…" at bounding box center [676, 523] width 514 height 28
type input "A"
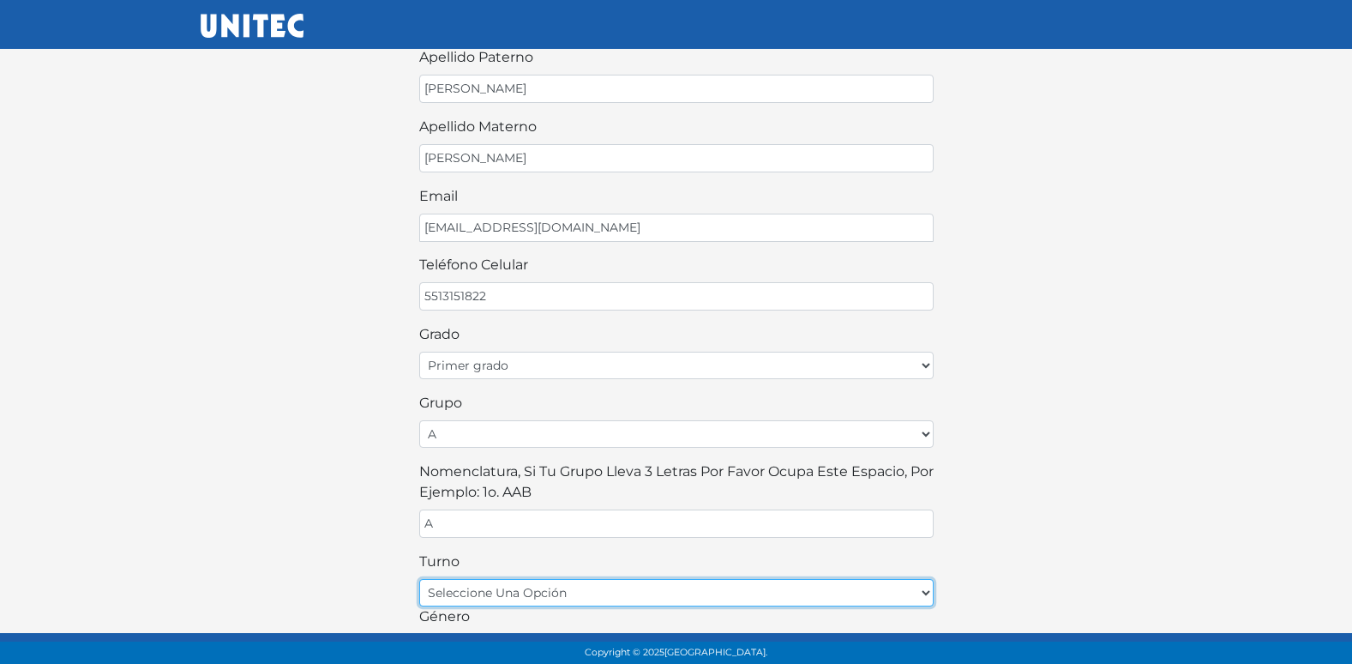
click at [486, 591] on select "seleccione una opción matutino vespertino" at bounding box center [676, 592] width 514 height 27
select select "matutino"
click at [419, 579] on select "seleccione una opción matutino vespertino" at bounding box center [676, 592] width 514 height 27
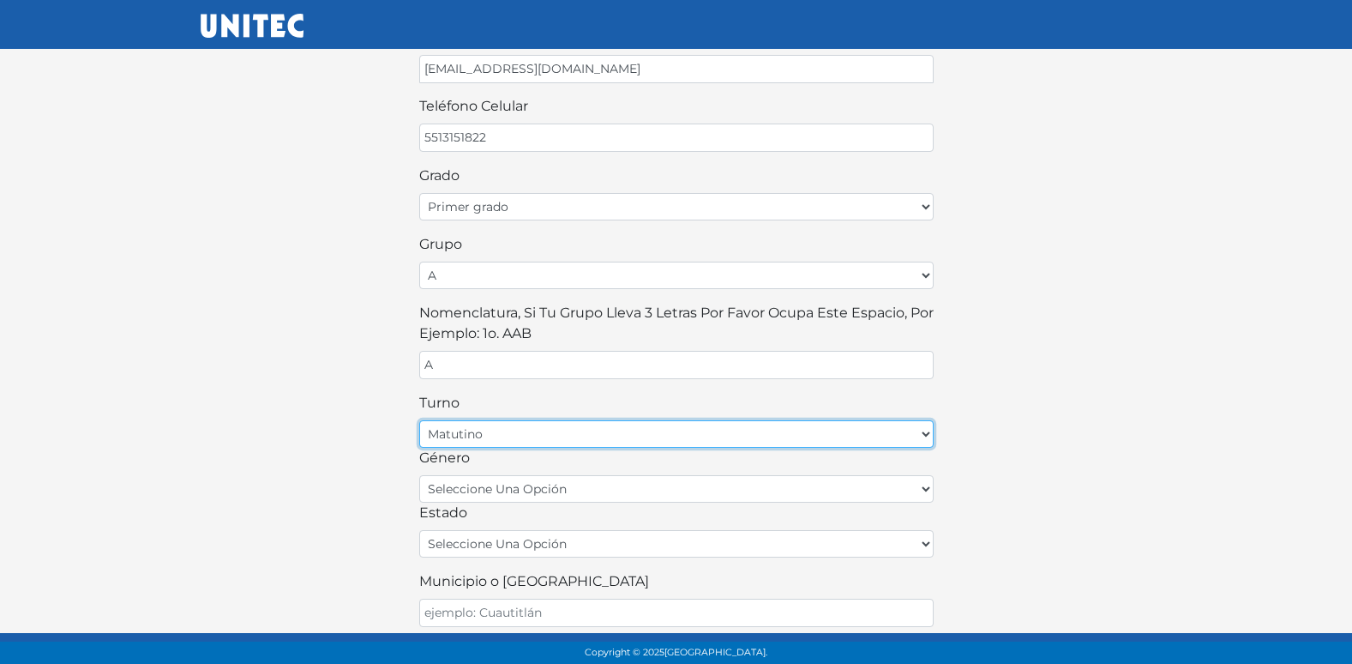
scroll to position [343, 0]
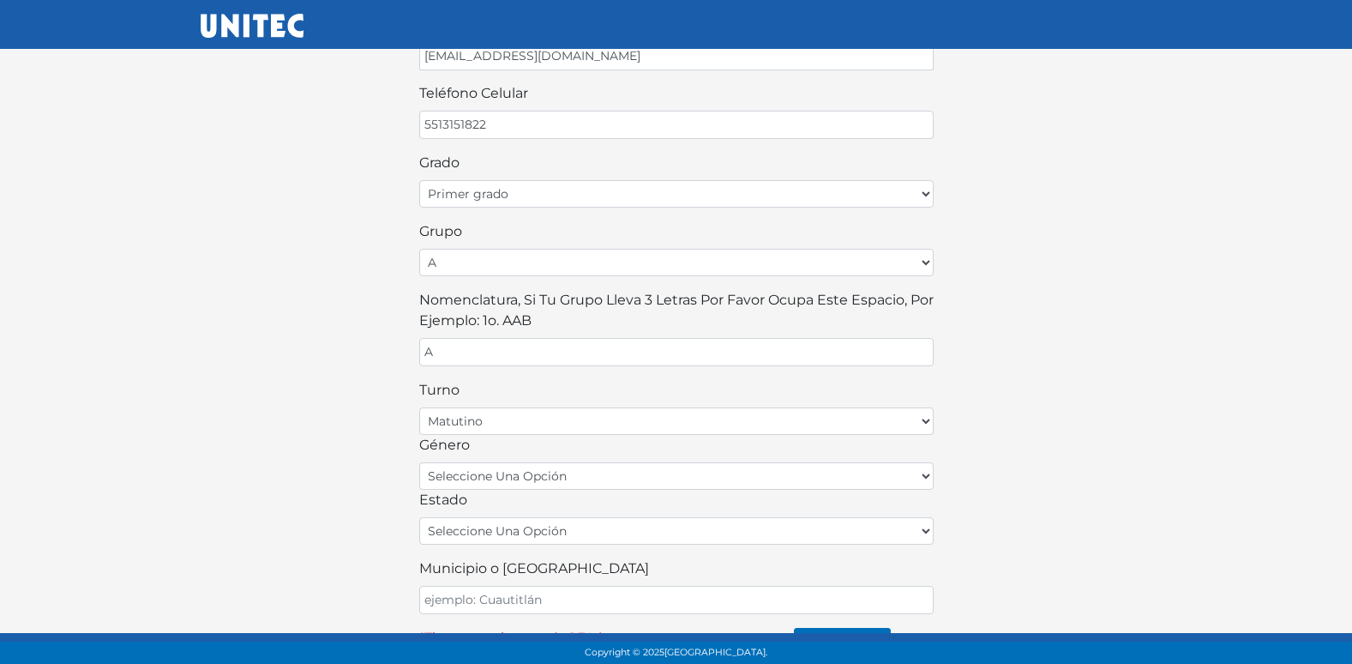
click at [560, 492] on div "estado seleccione una opción Aguascalientes Baja California Baja California Sur…" at bounding box center [676, 517] width 514 height 55
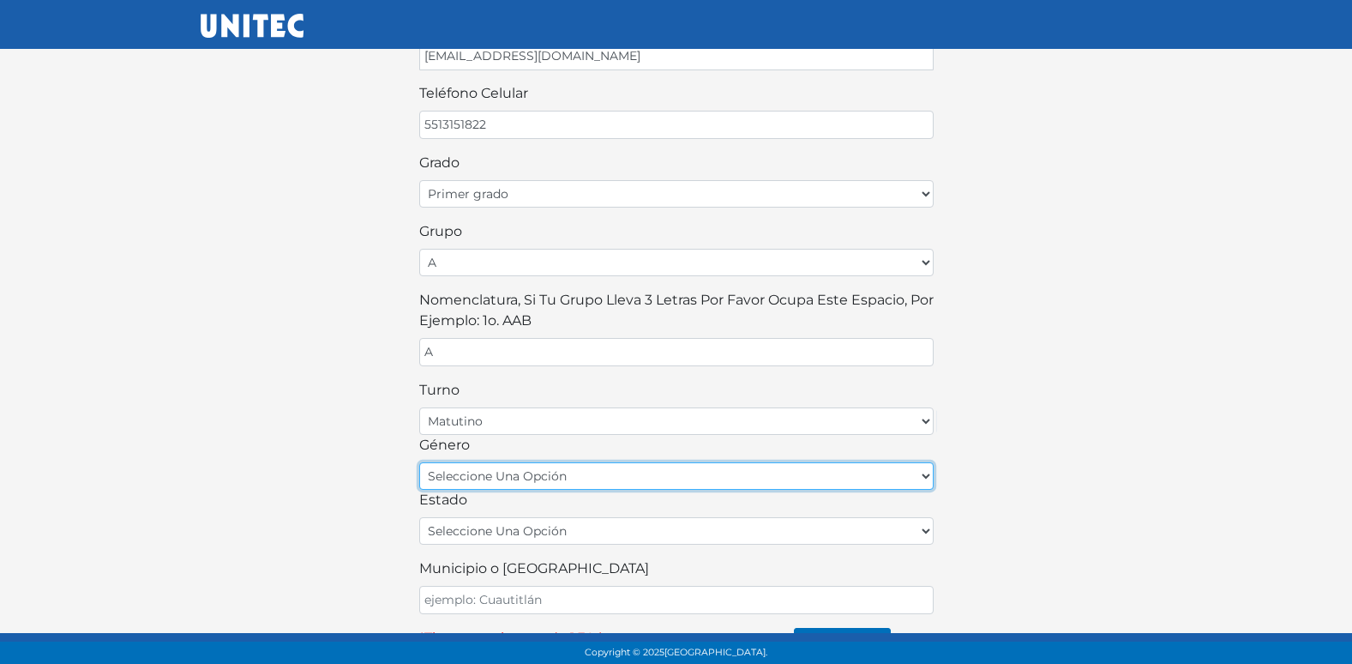
click at [566, 481] on select "seleccione una opción femenino masculino" at bounding box center [676, 475] width 514 height 27
click at [566, 478] on select "seleccione una opción femenino masculino" at bounding box center [676, 475] width 514 height 27
select select "F"
click at [419, 462] on select "seleccione una opción femenino masculino" at bounding box center [676, 475] width 514 height 27
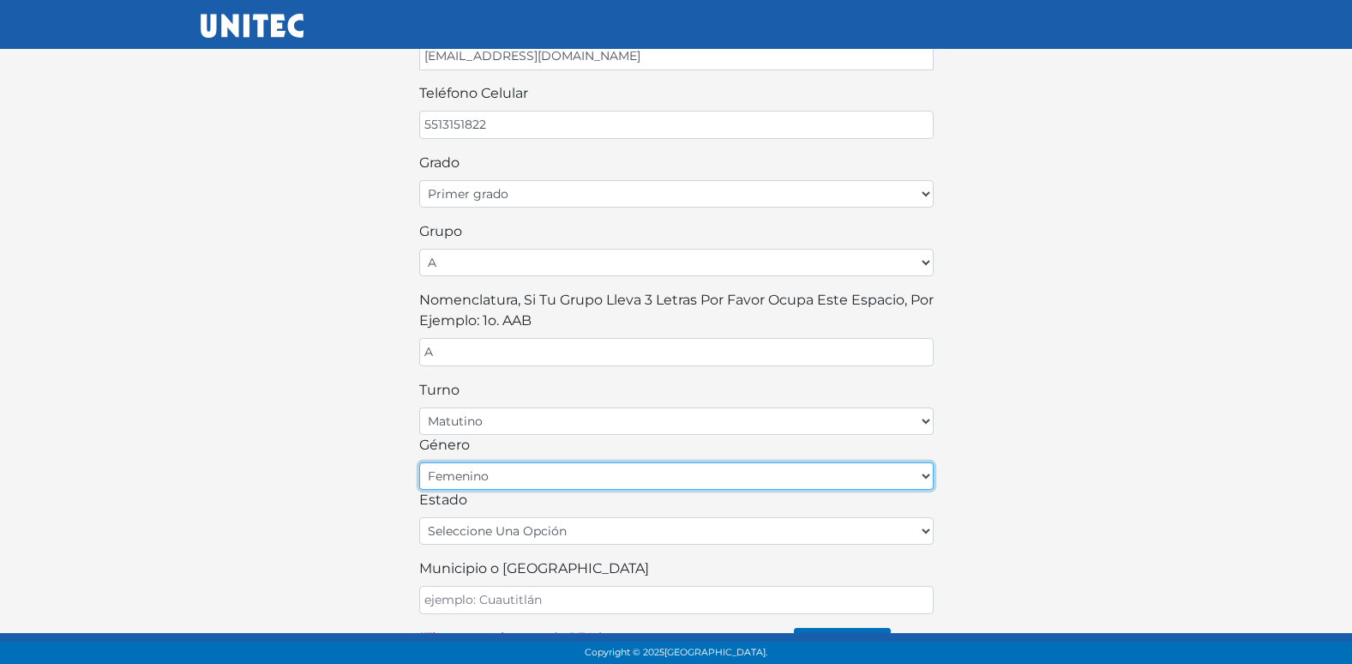
scroll to position [377, 0]
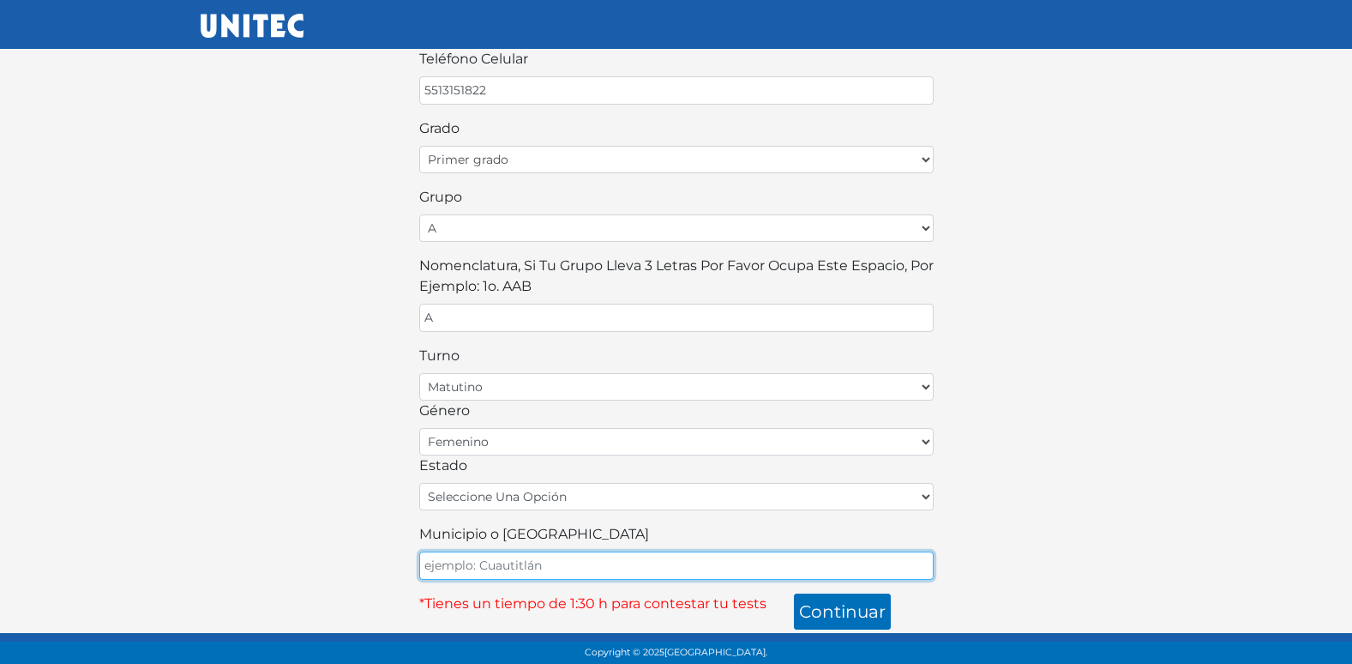
click at [526, 564] on input "Municipio o Alcaldía" at bounding box center [676, 565] width 514 height 28
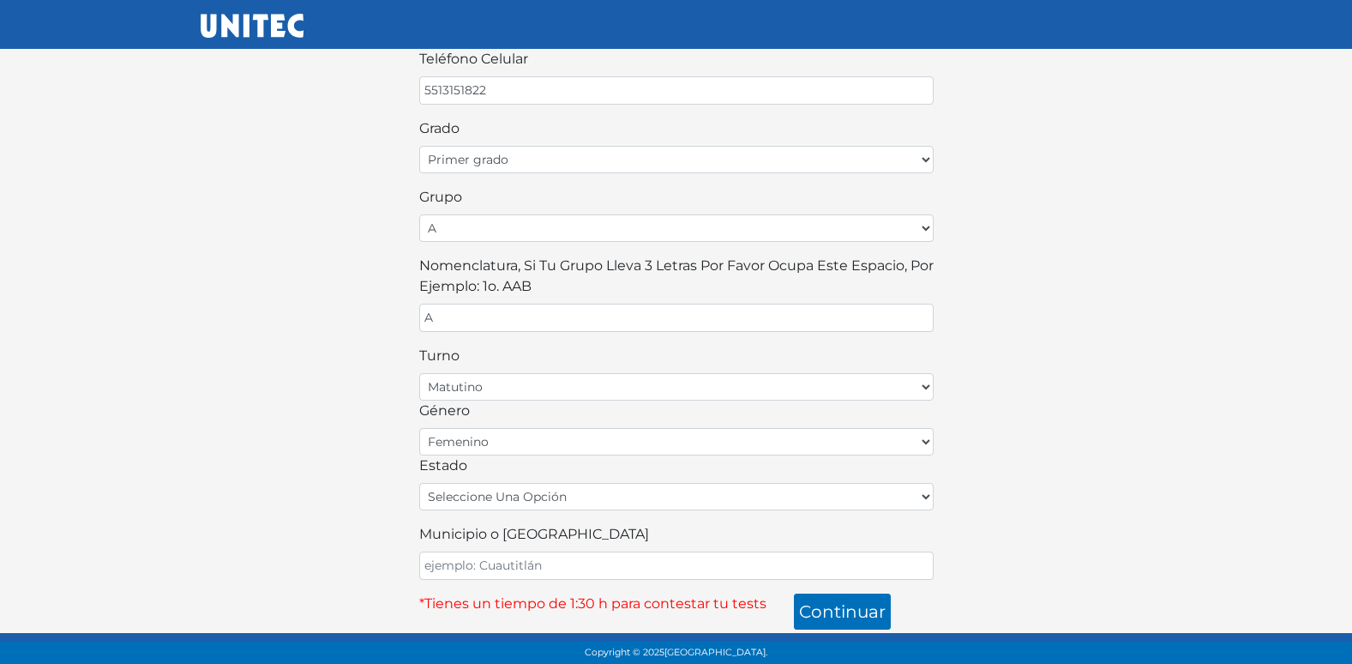
click at [380, 490] on div "¡Bienvenido alumno! Para continuar llena este formulario: nombre DANAE GUADALUP…" at bounding box center [676, 143] width 977 height 972
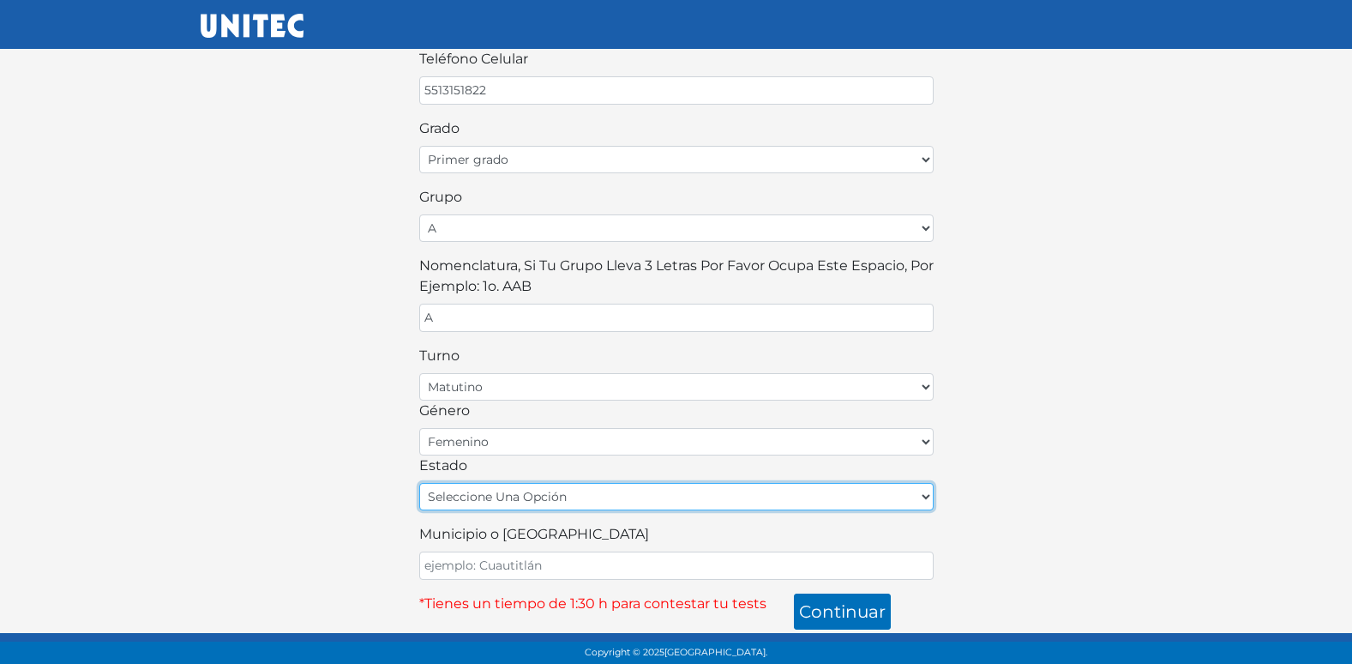
click at [500, 507] on select "seleccione una opción Aguascalientes Baja California Baja California Sur Campec…" at bounding box center [676, 496] width 514 height 27
select select "MEX"
click at [419, 483] on select "seleccione una opción Aguascalientes Baja California Baja California Sur Campec…" at bounding box center [676, 496] width 514 height 27
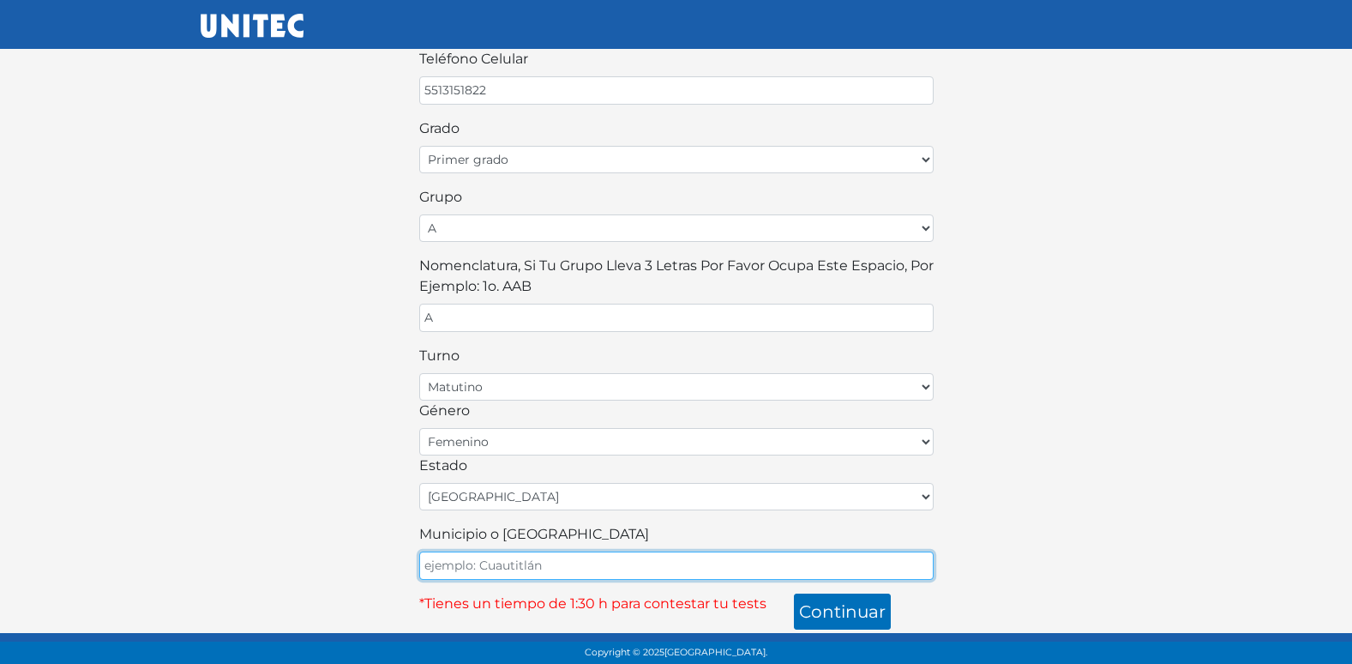
click at [530, 573] on input "Municipio o Alcaldía" at bounding box center [676, 565] width 514 height 28
type input "ECATEPEC"
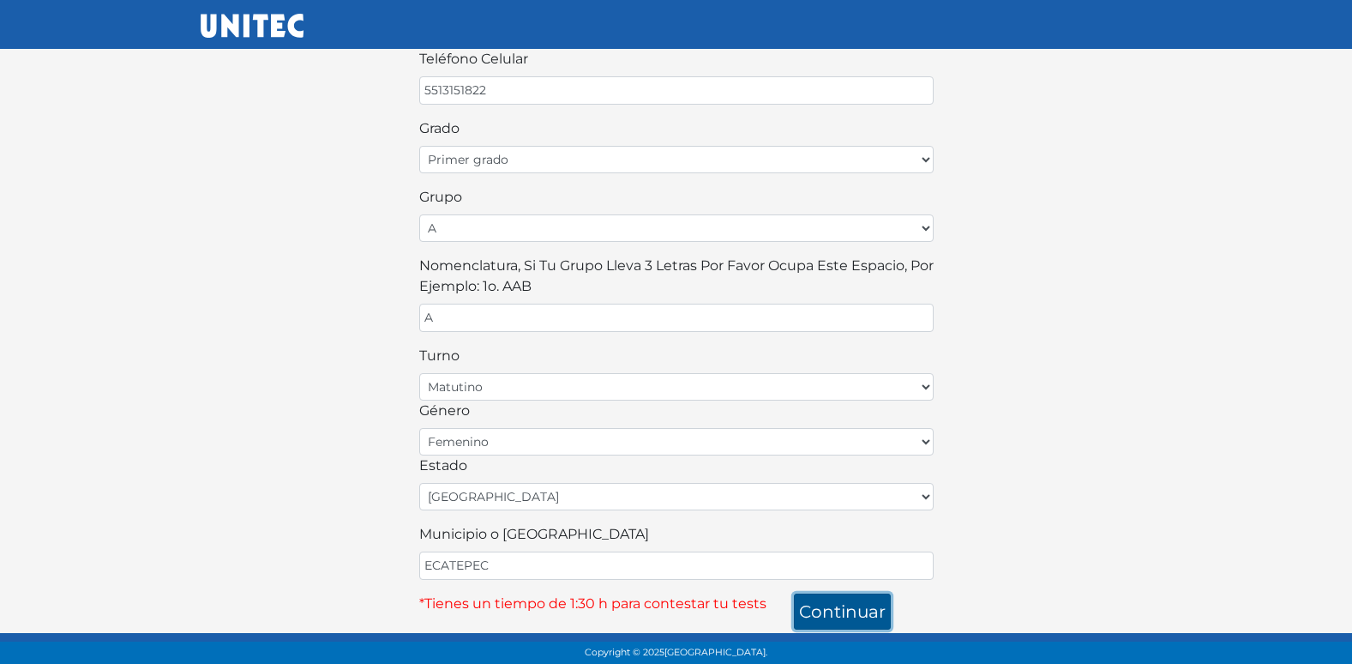
click at [830, 604] on button "continuar" at bounding box center [842, 611] width 97 height 36
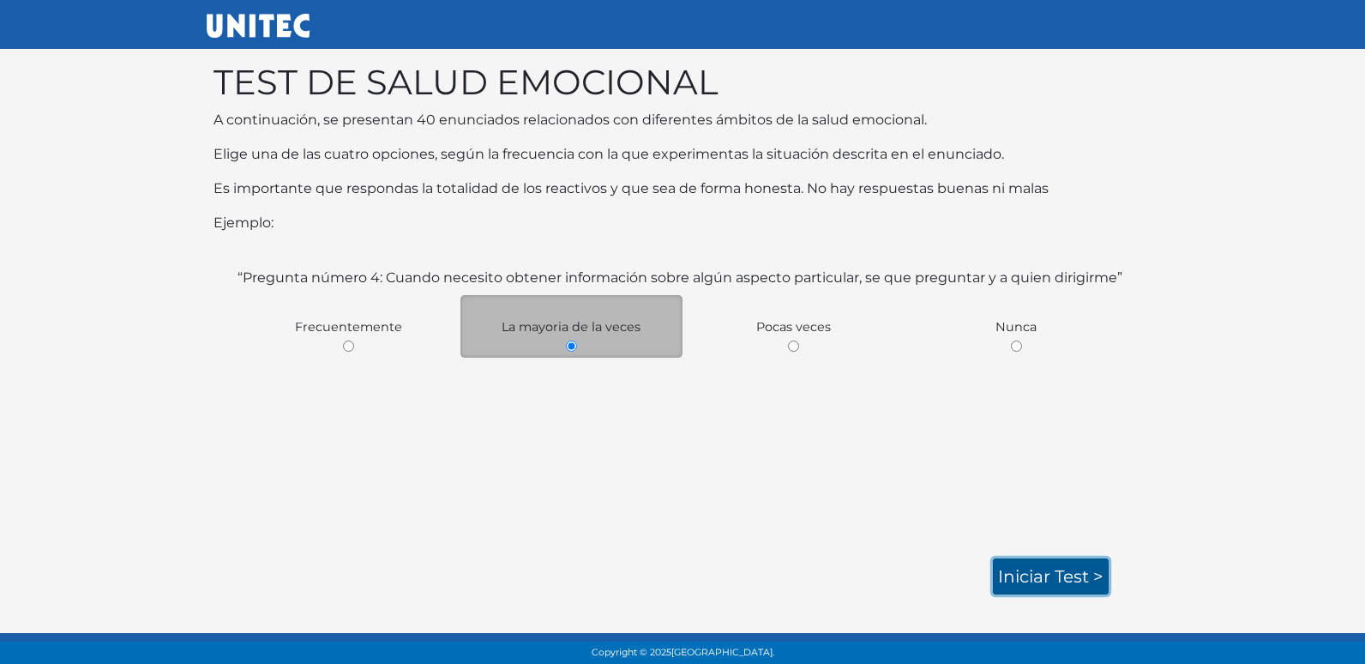
click at [1036, 583] on link "Iniciar test >" at bounding box center [1051, 576] width 116 height 36
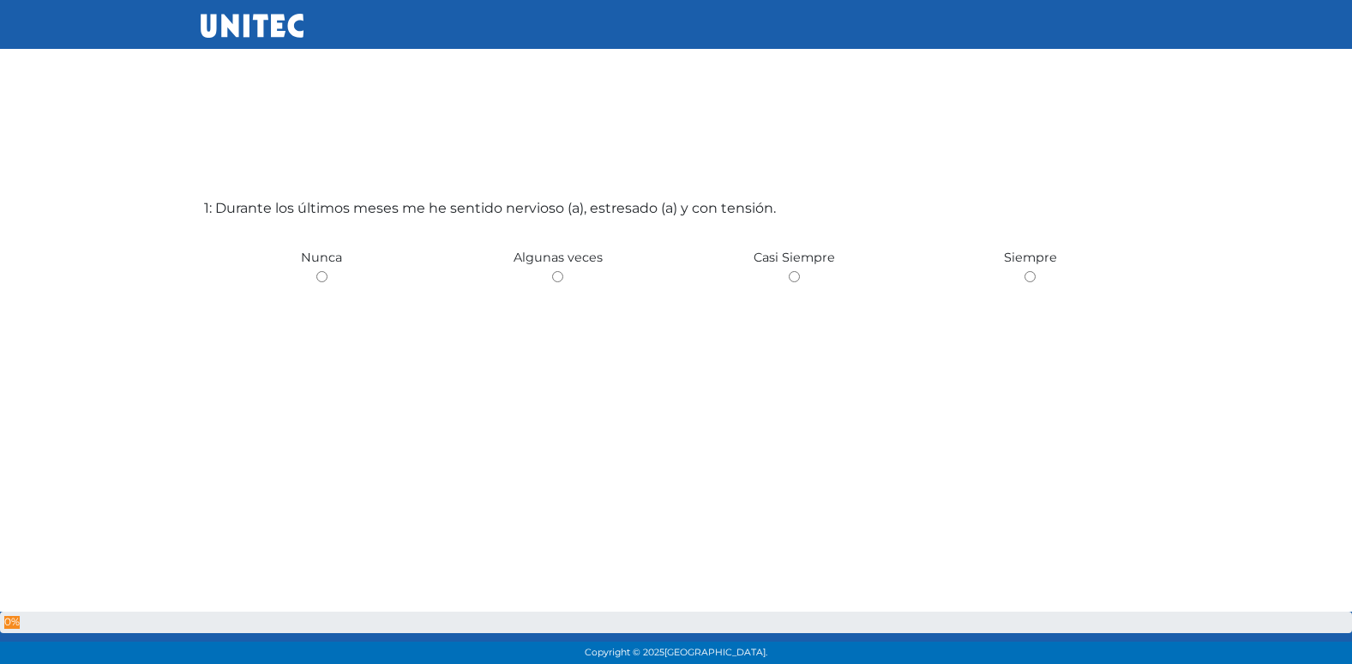
scroll to position [56, 0]
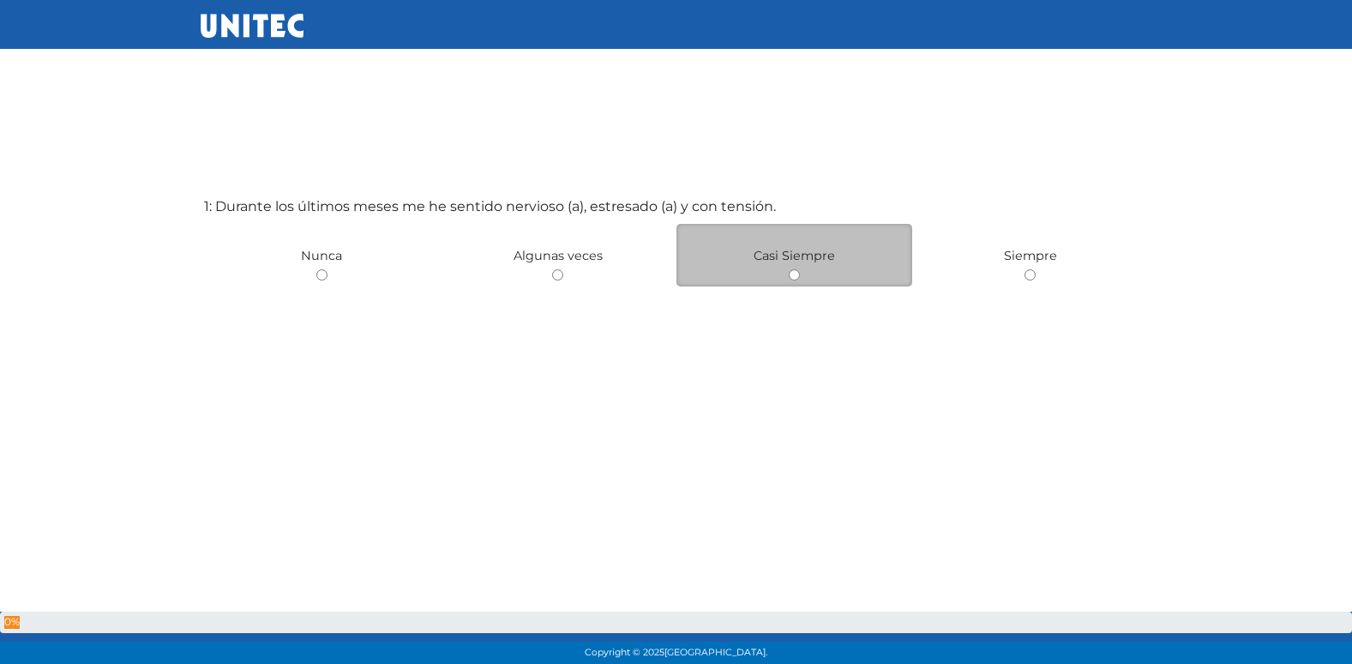
click at [796, 275] on input "radio" at bounding box center [794, 274] width 11 height 11
radio input "true"
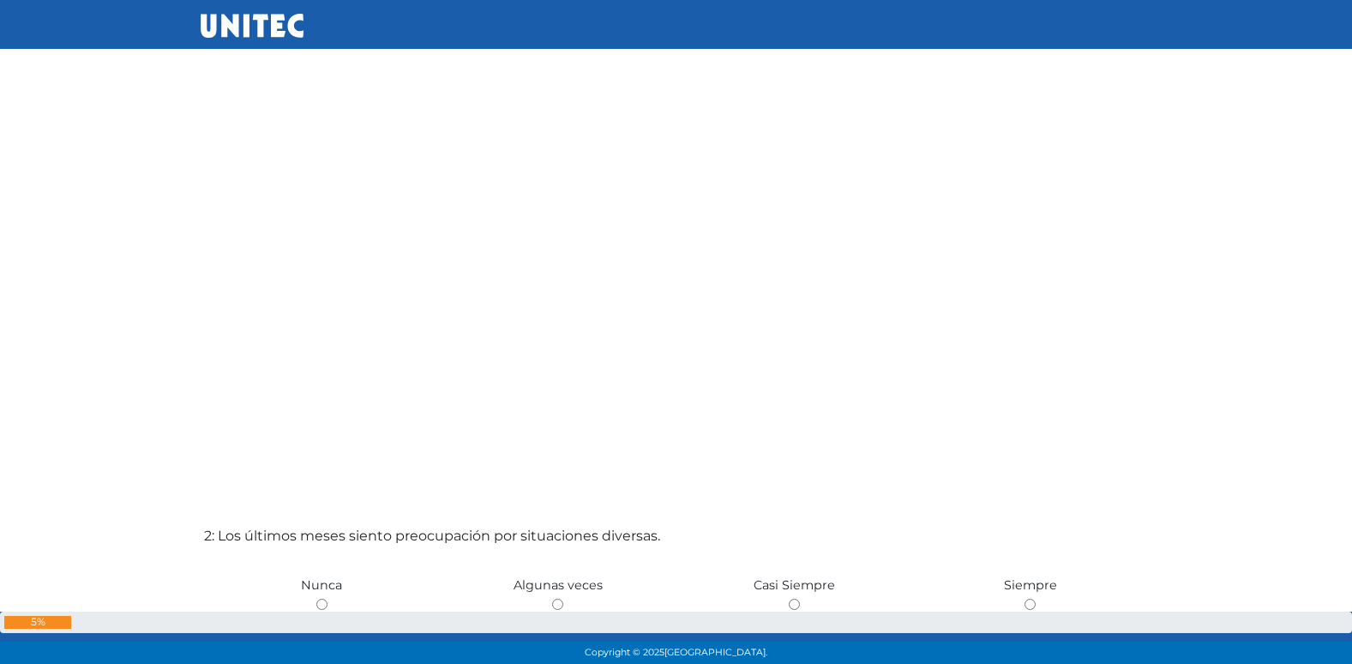
scroll to position [445, 0]
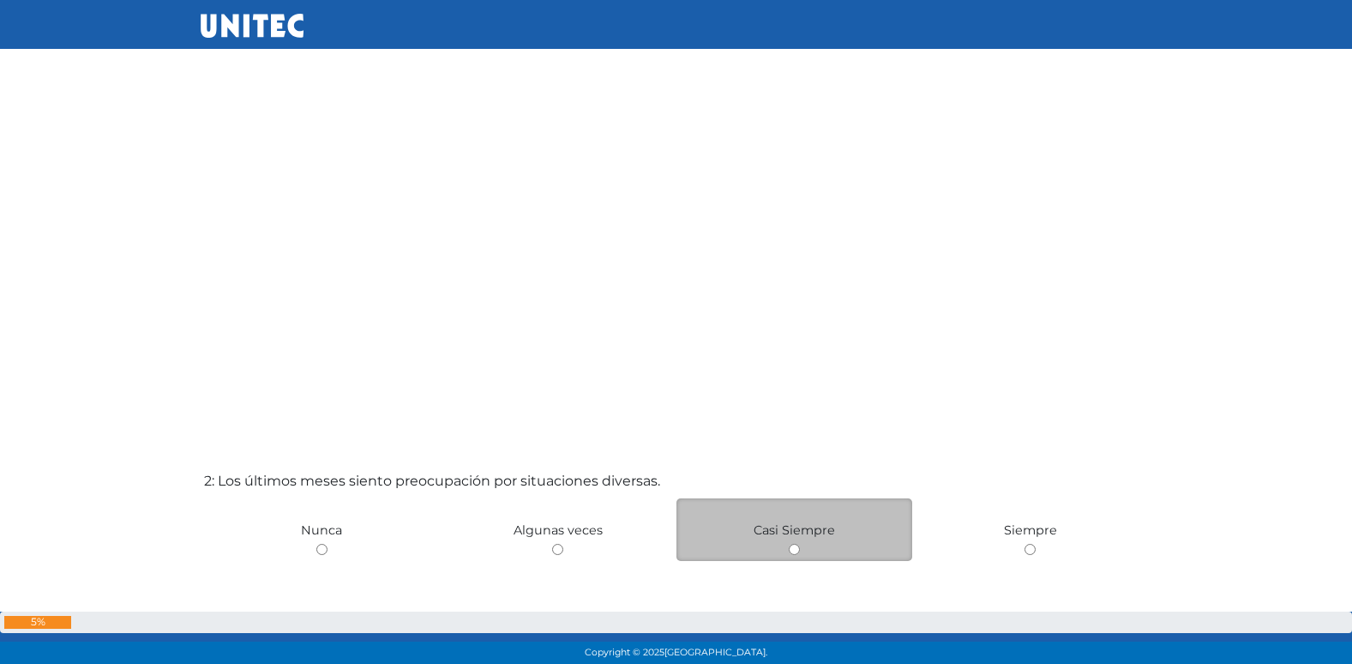
click at [806, 550] on div "Casi Siempre" at bounding box center [794, 529] width 237 height 63
click at [781, 550] on div "Casi Siempre" at bounding box center [794, 529] width 237 height 63
click at [796, 550] on input "radio" at bounding box center [794, 549] width 11 height 11
radio input "true"
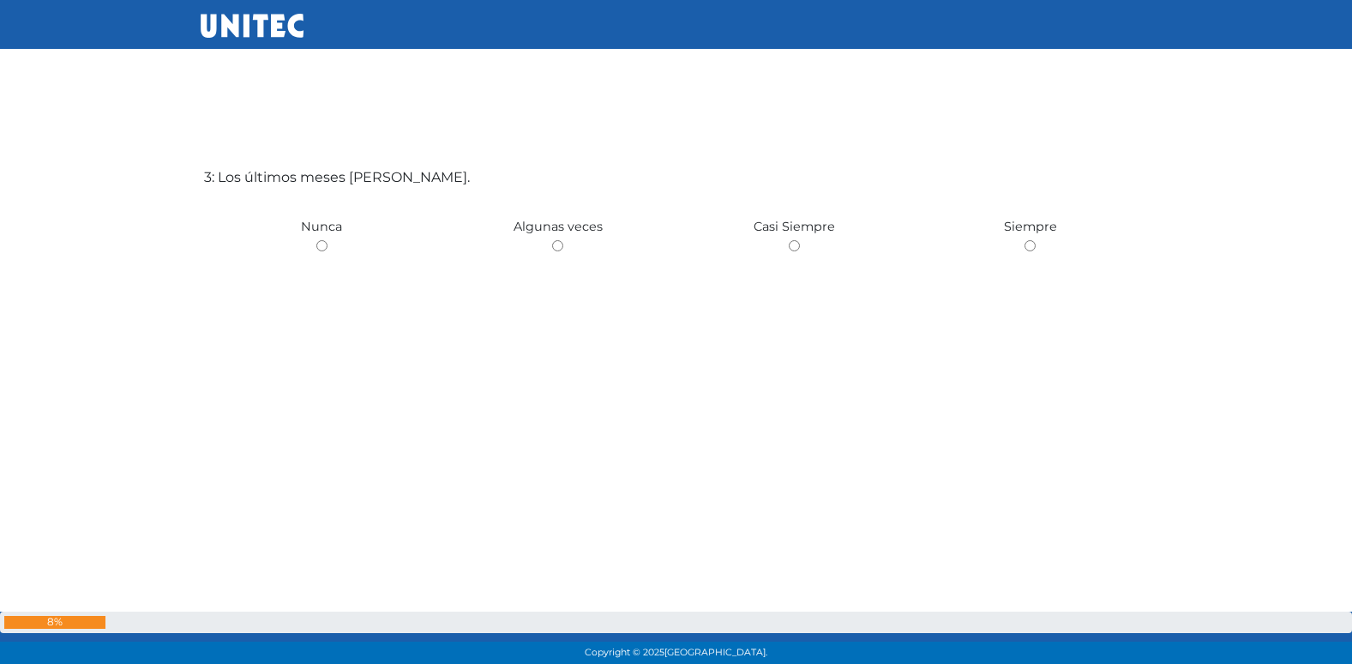
scroll to position [1413, 0]
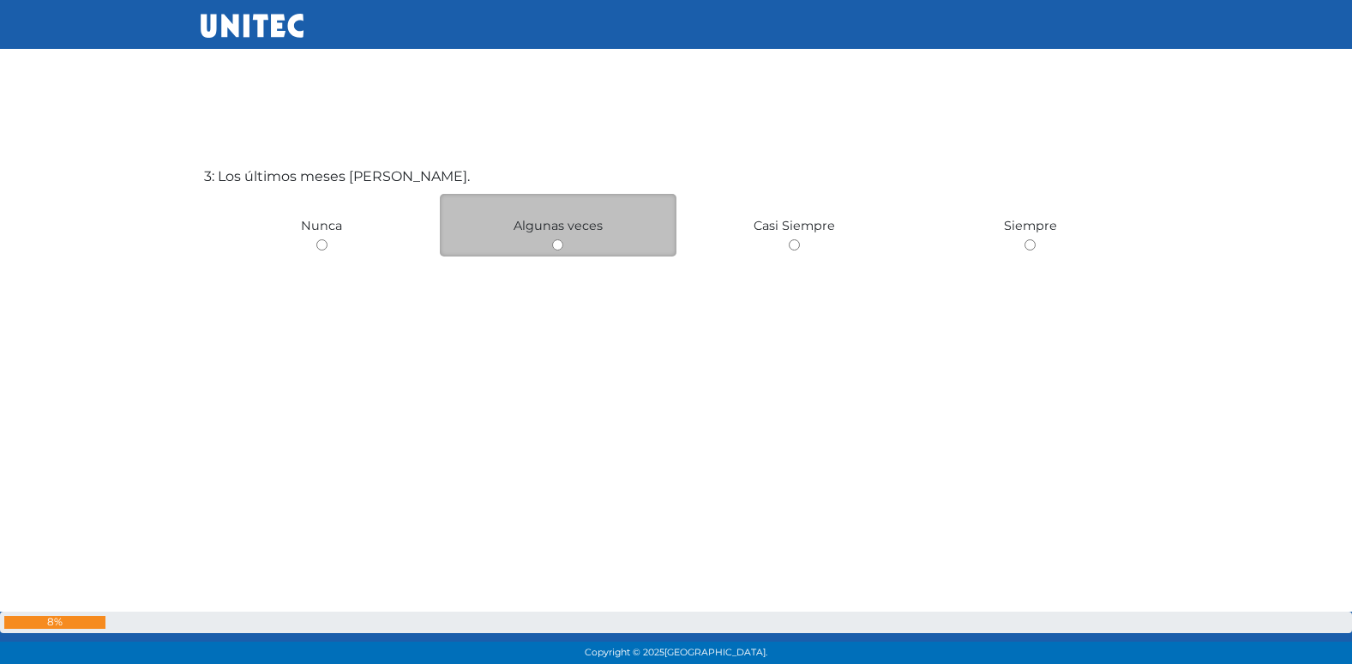
click at [566, 245] on div "Algunas veces" at bounding box center [558, 225] width 237 height 63
click at [555, 249] on input "radio" at bounding box center [557, 244] width 11 height 11
radio input "true"
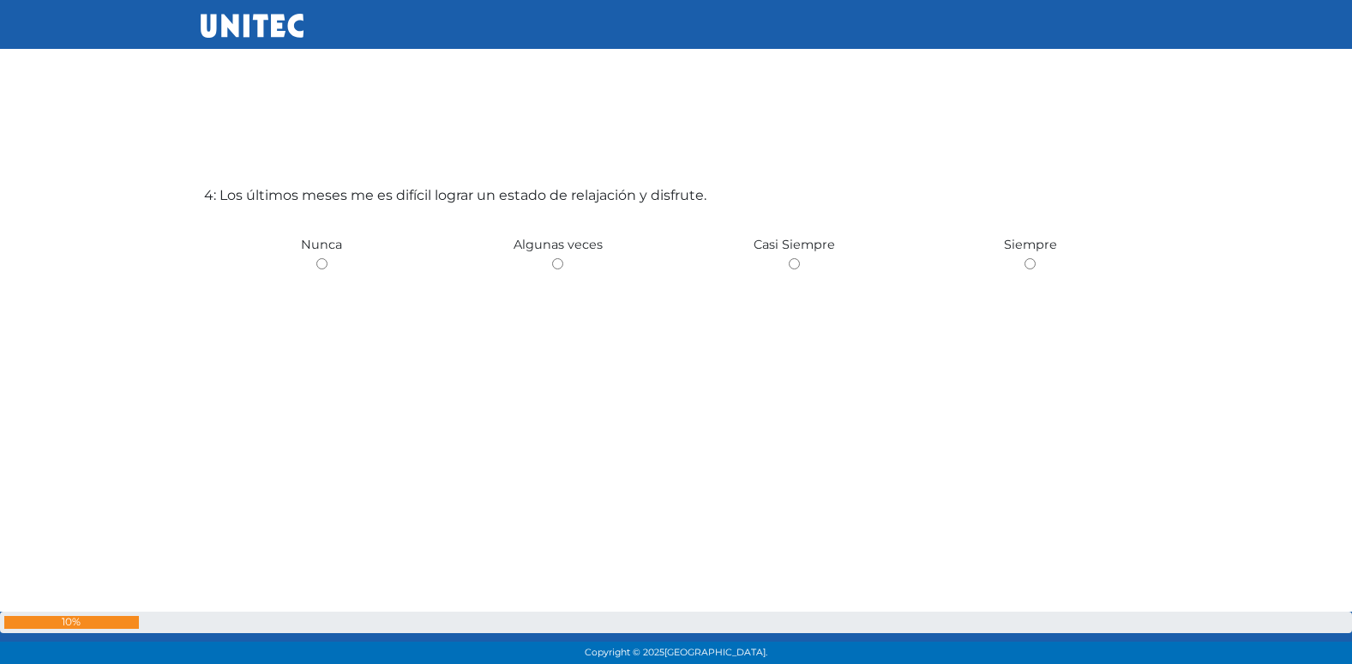
scroll to position [2007, 0]
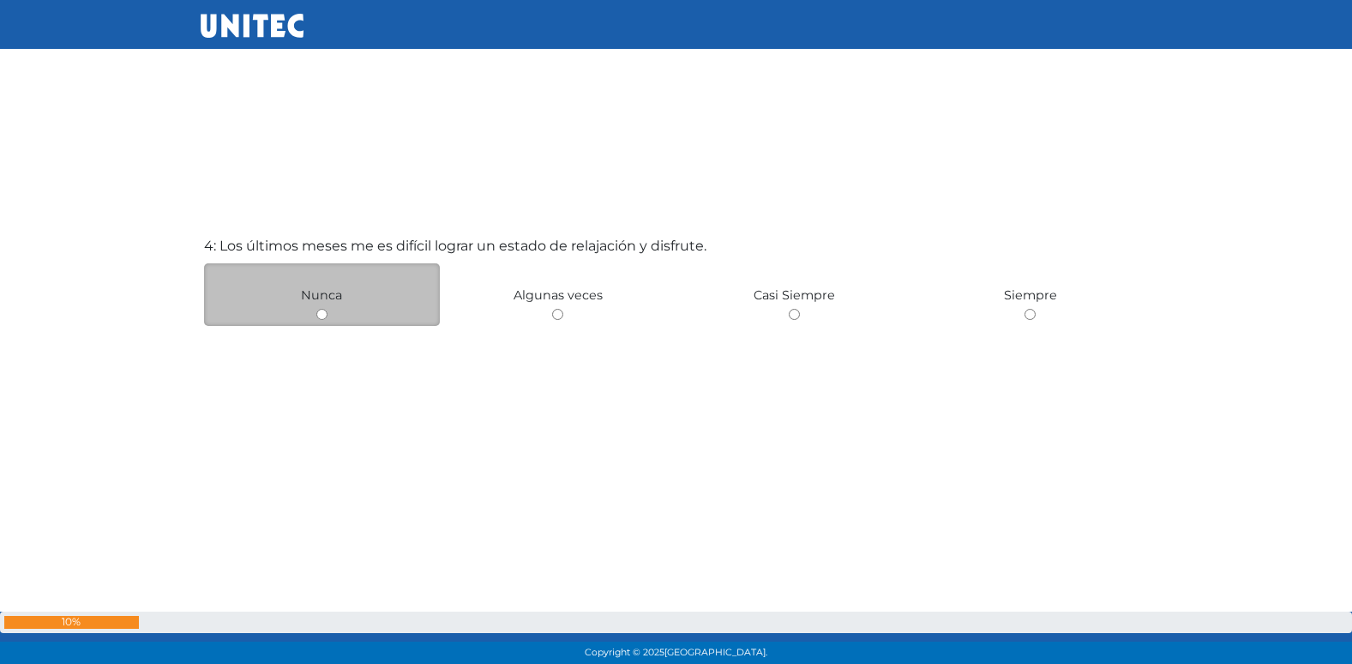
click at [322, 316] on input "radio" at bounding box center [321, 314] width 11 height 11
radio input "true"
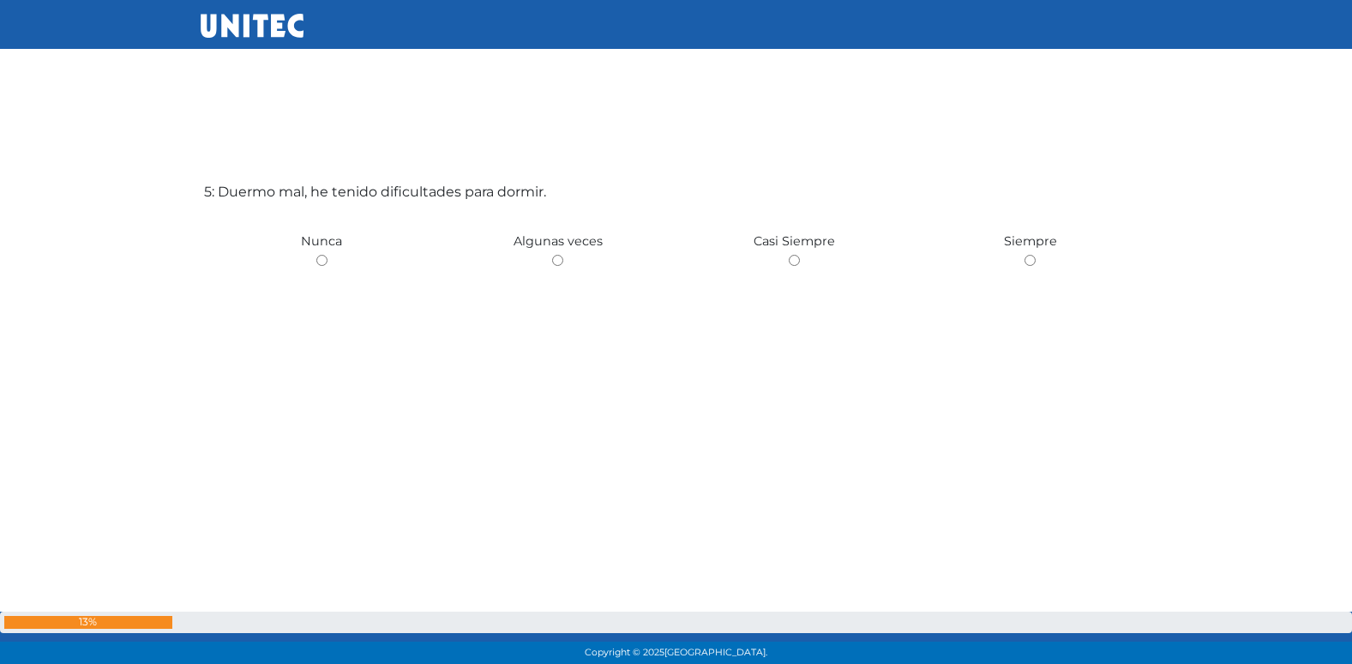
scroll to position [2740, 0]
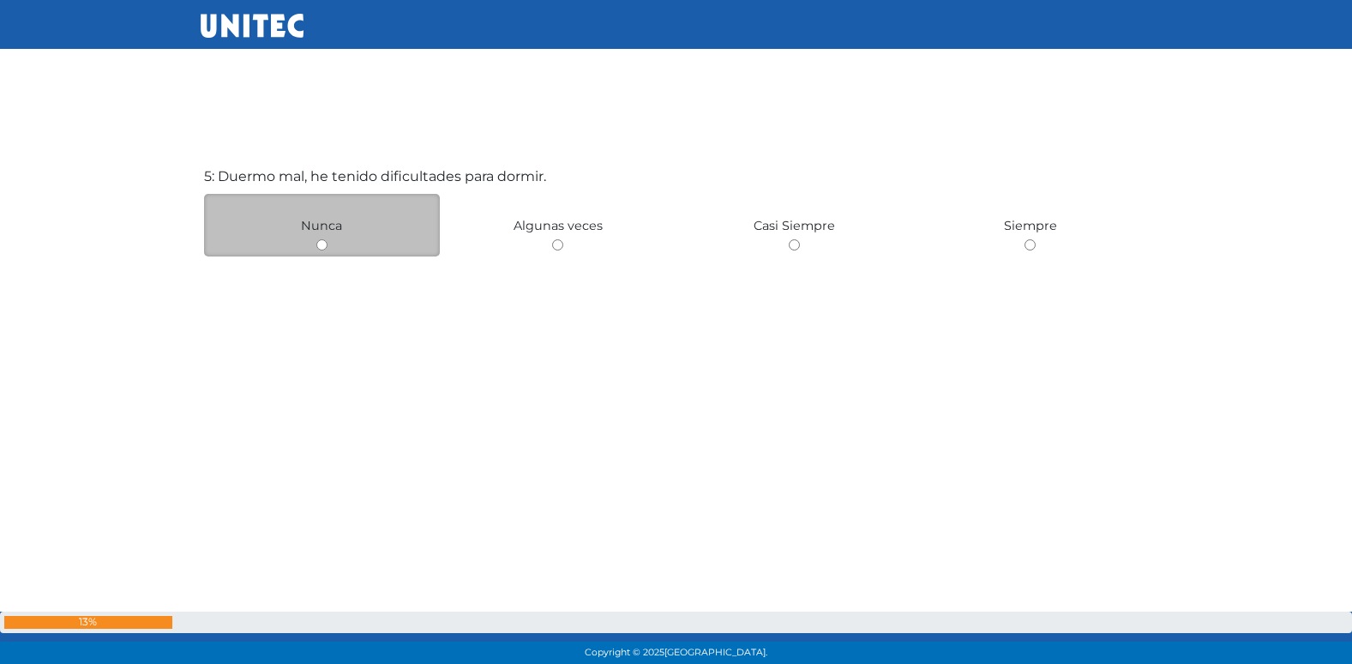
click at [322, 248] on input "radio" at bounding box center [321, 244] width 11 height 11
radio input "true"
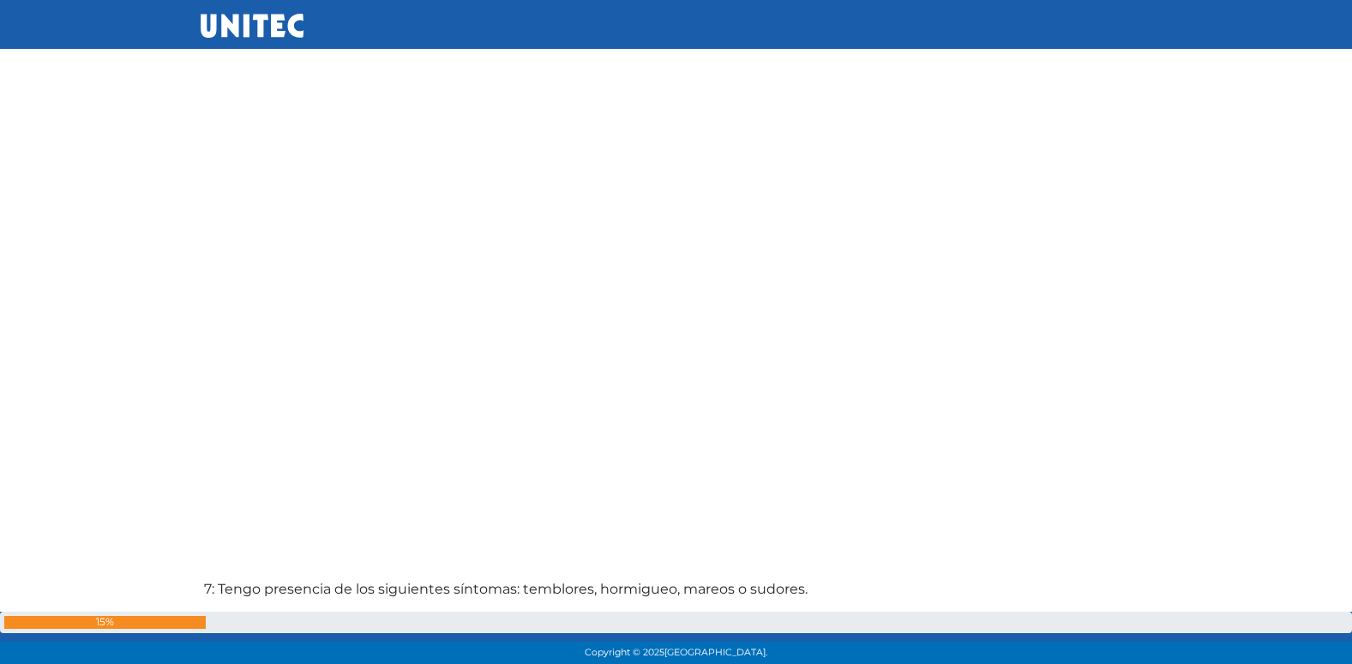
scroll to position [3420, 0]
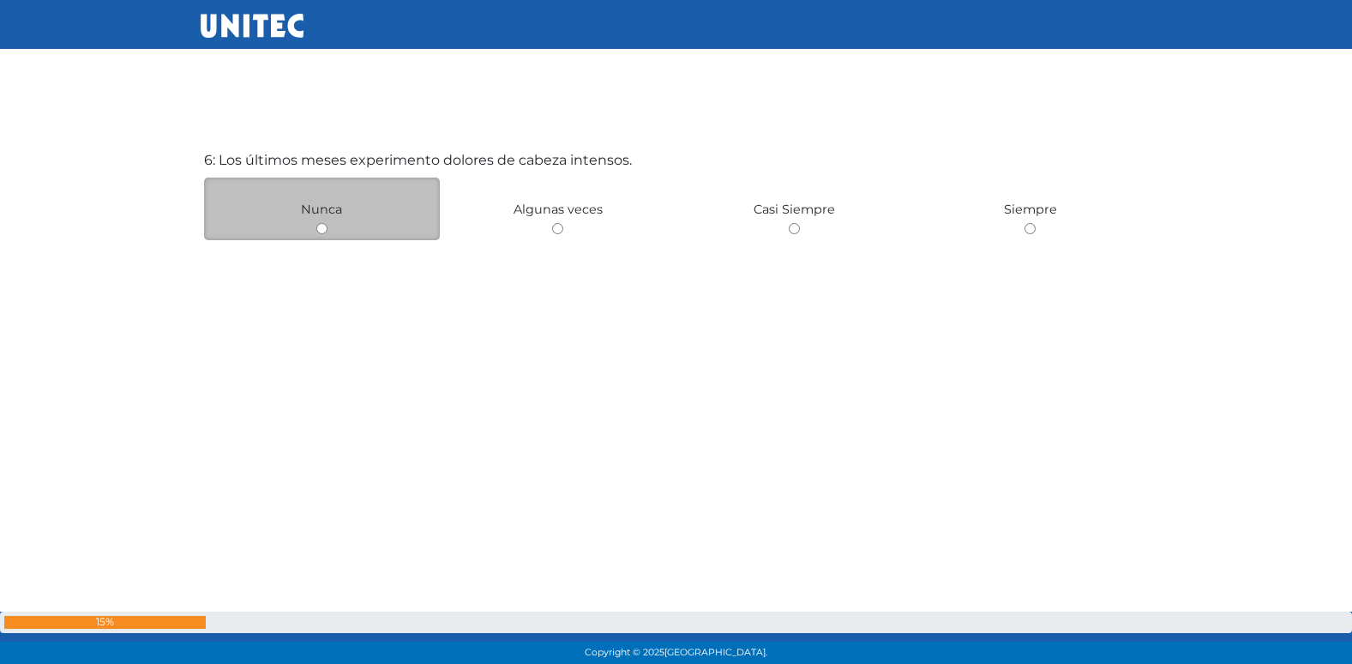
click at [322, 229] on input "radio" at bounding box center [321, 228] width 11 height 11
radio input "true"
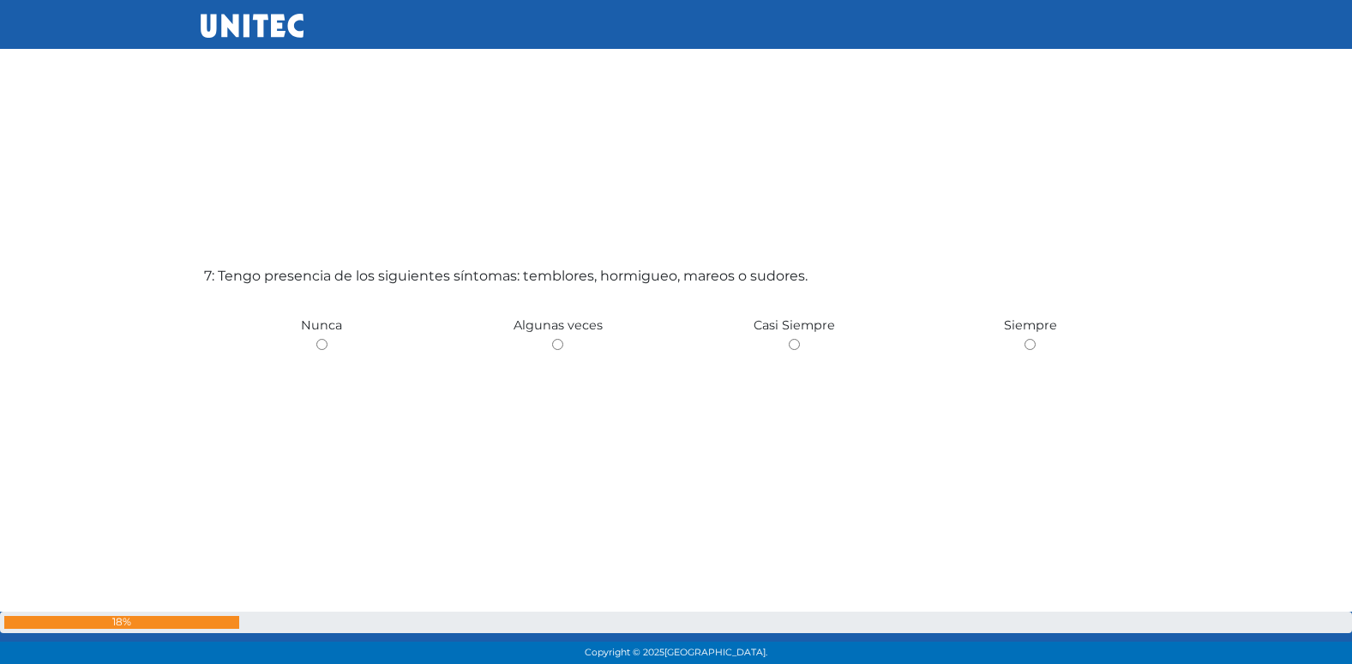
scroll to position [4067, 0]
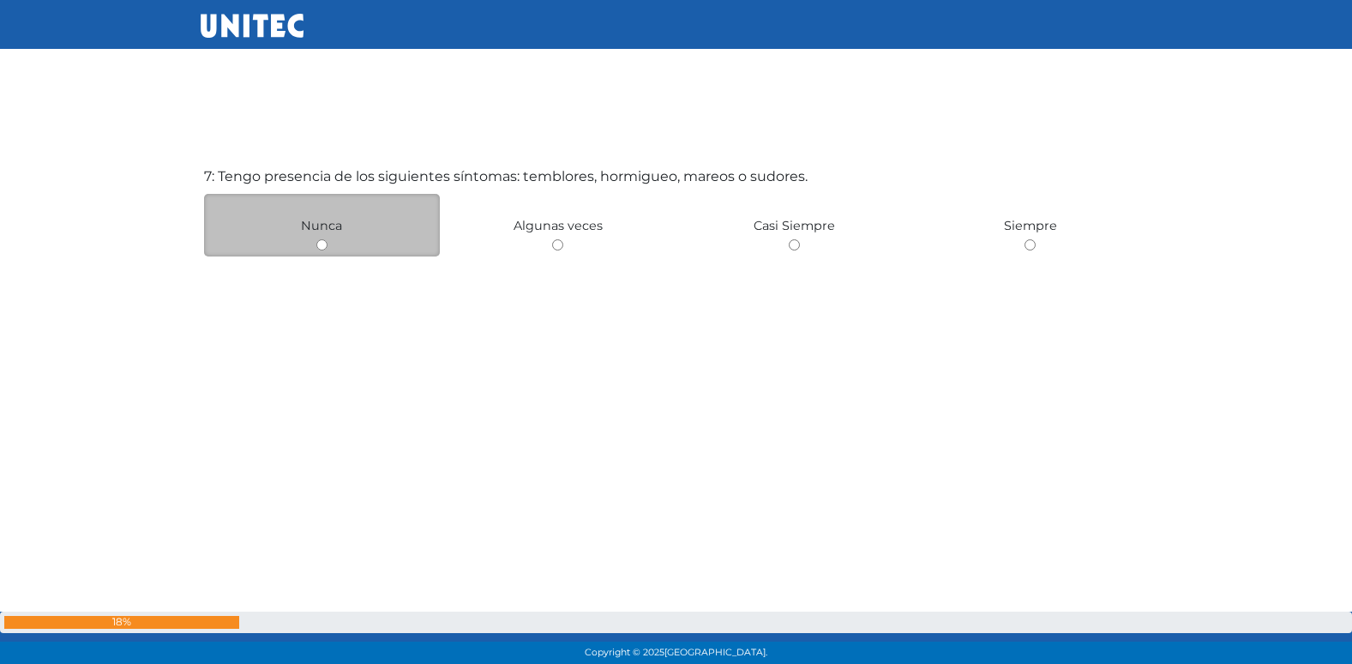
click at [323, 254] on div "Nunca" at bounding box center [322, 225] width 237 height 63
click at [325, 247] on input "radio" at bounding box center [321, 244] width 11 height 11
radio input "true"
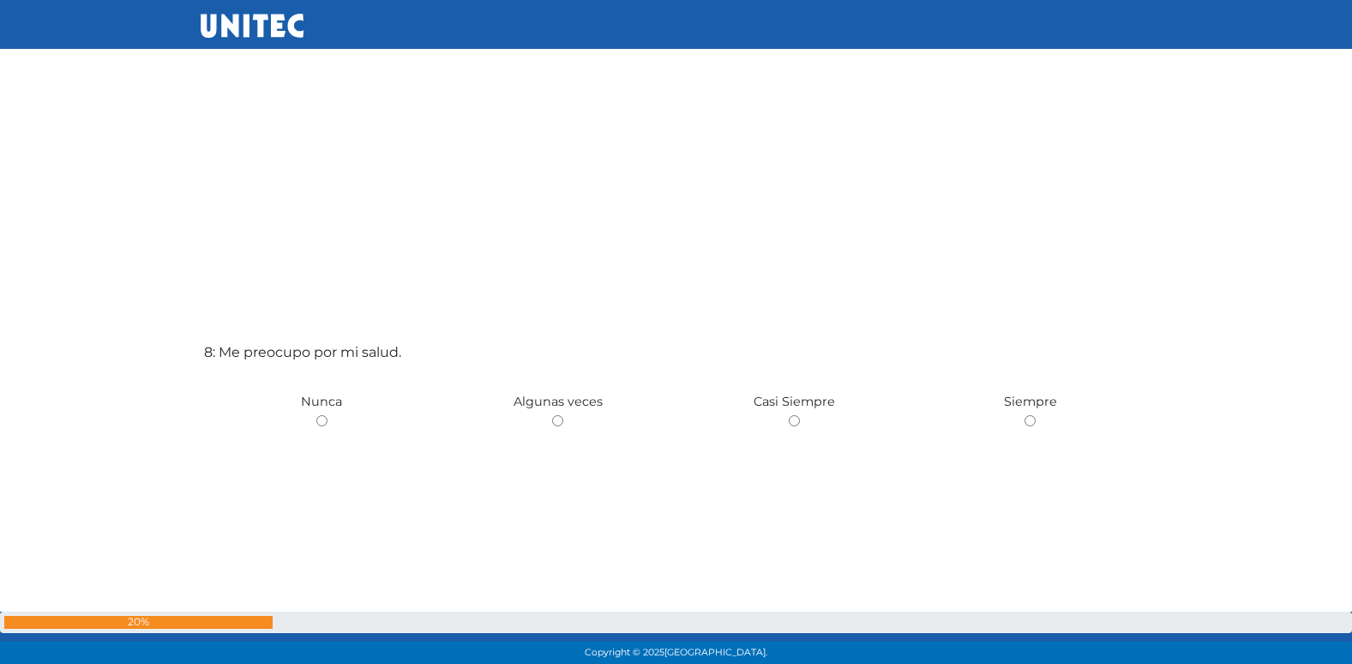
scroll to position [4556, 0]
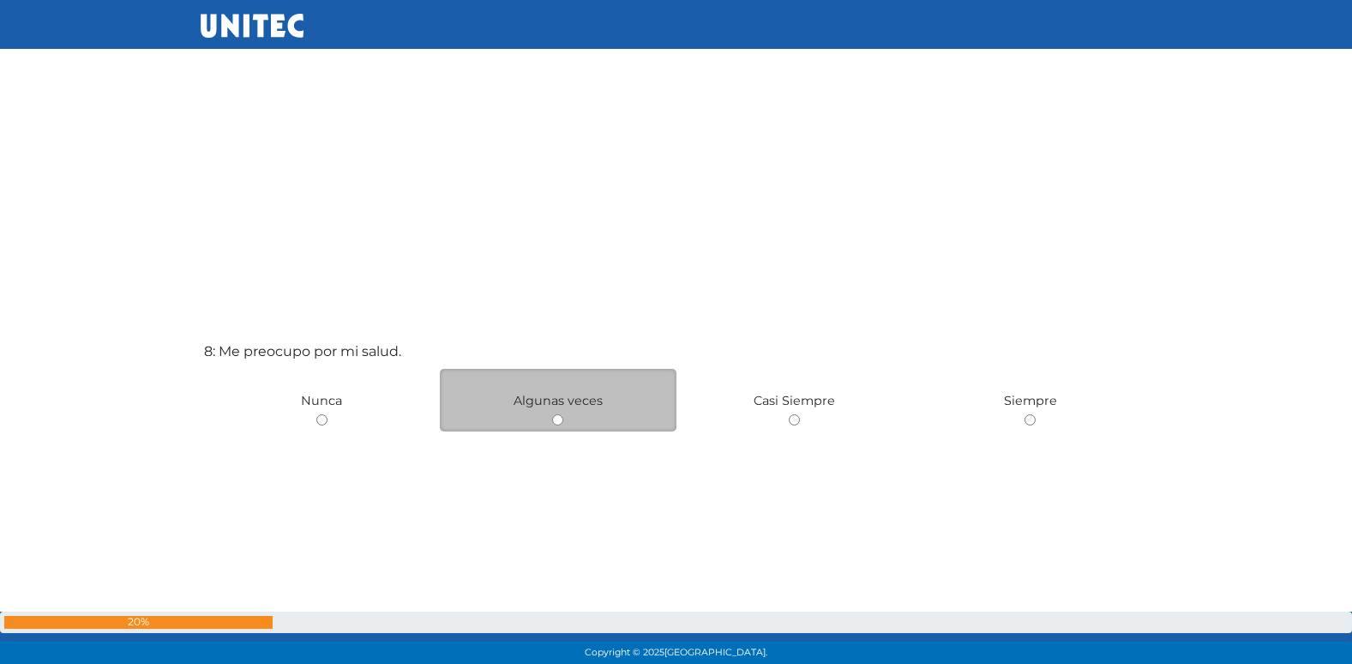
click at [562, 421] on input "radio" at bounding box center [557, 419] width 11 height 11
radio input "true"
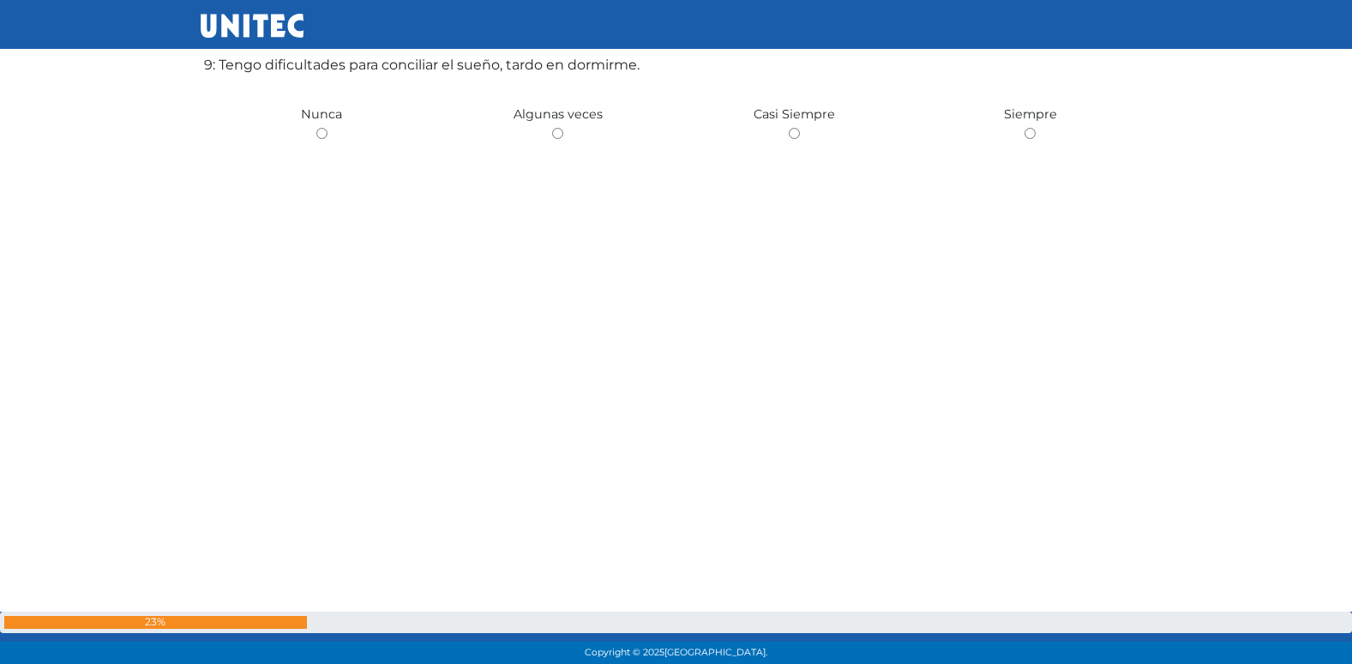
scroll to position [5496, 0]
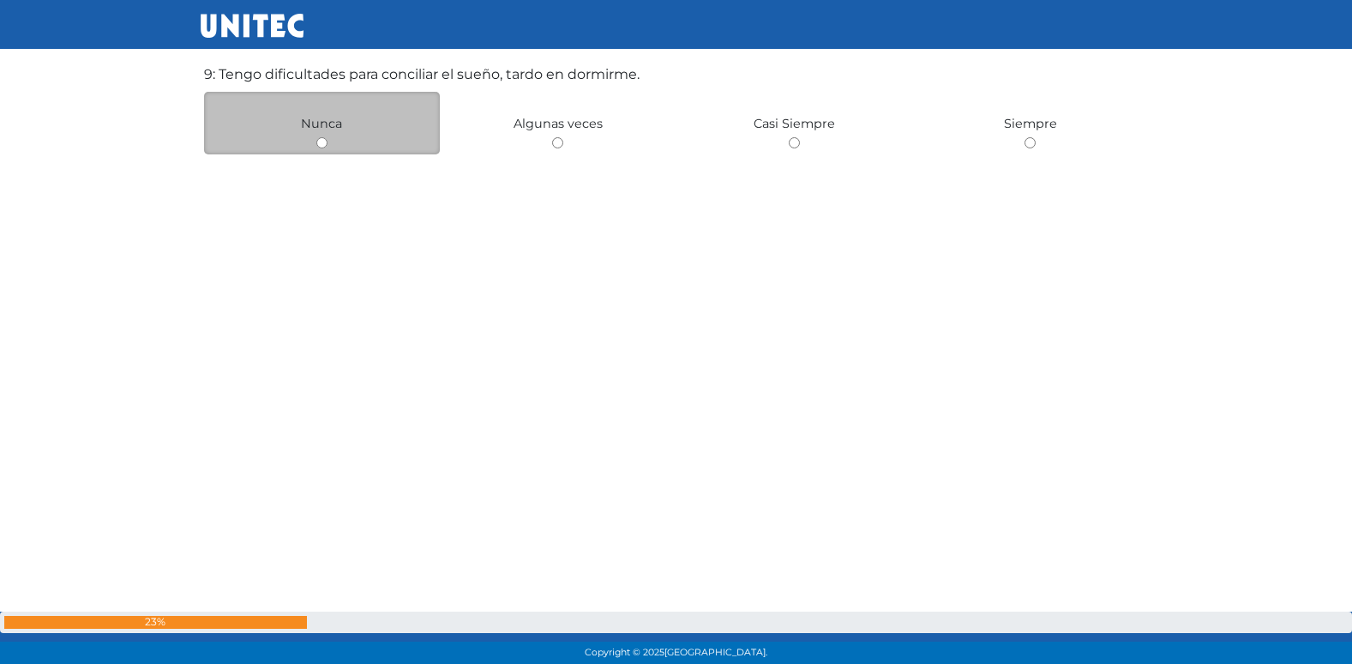
click at [324, 145] on input "radio" at bounding box center [321, 142] width 11 height 11
radio input "true"
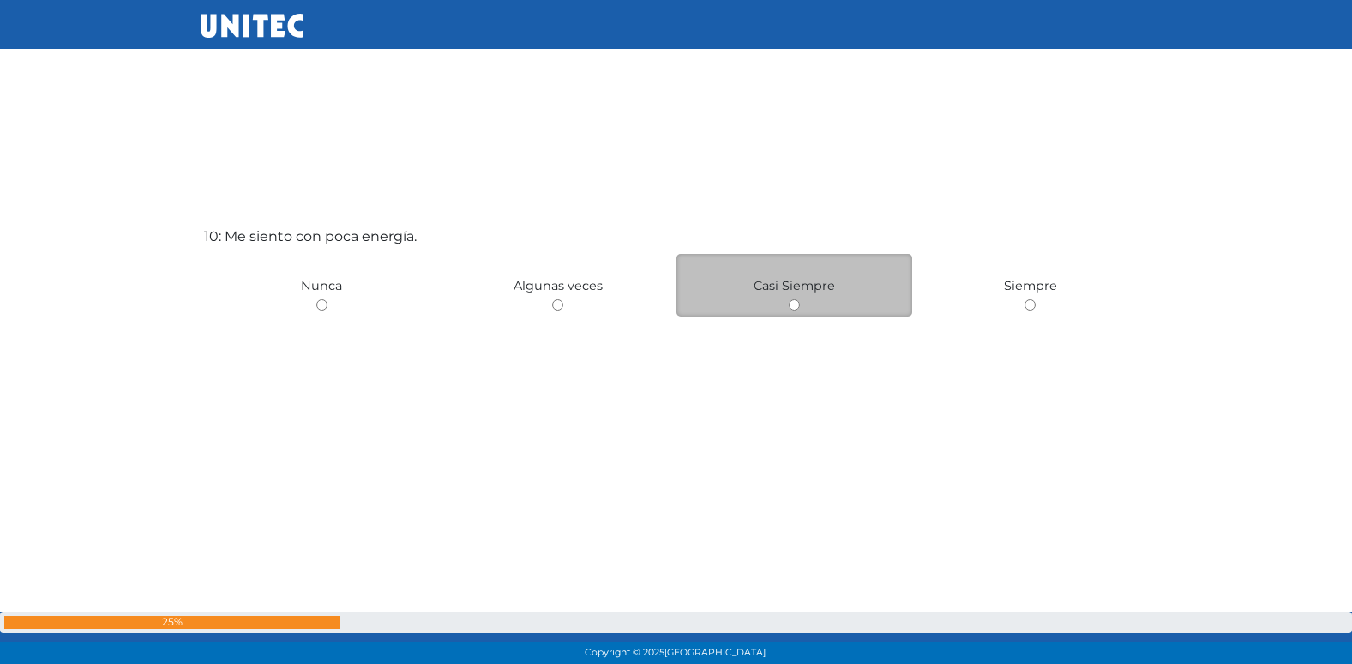
scroll to position [6058, 0]
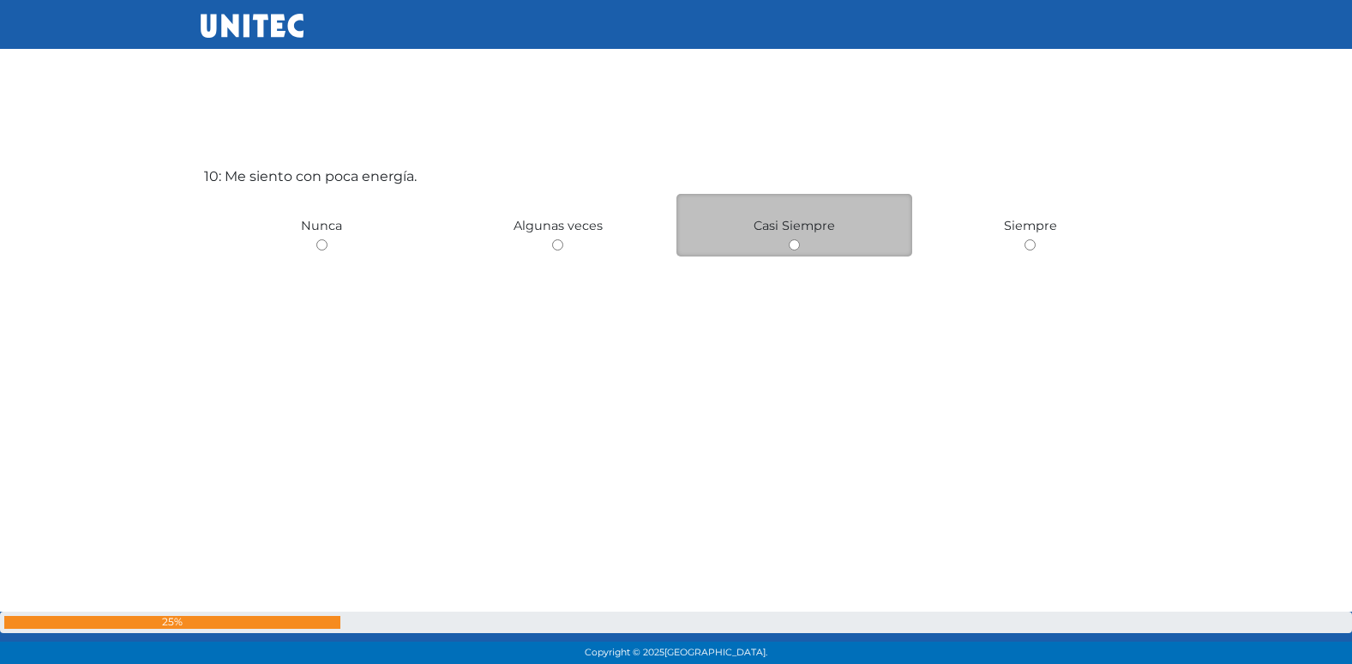
click at [792, 247] on input "radio" at bounding box center [794, 244] width 11 height 11
radio input "true"
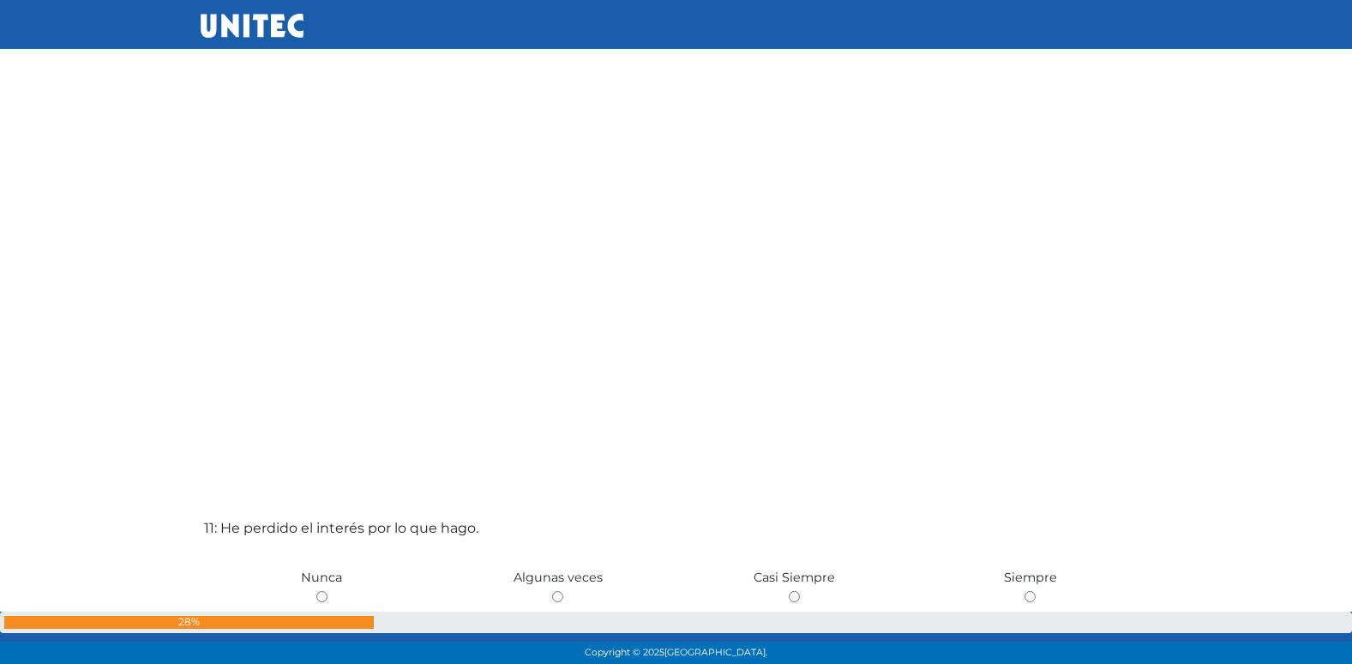
scroll to position [6722, 0]
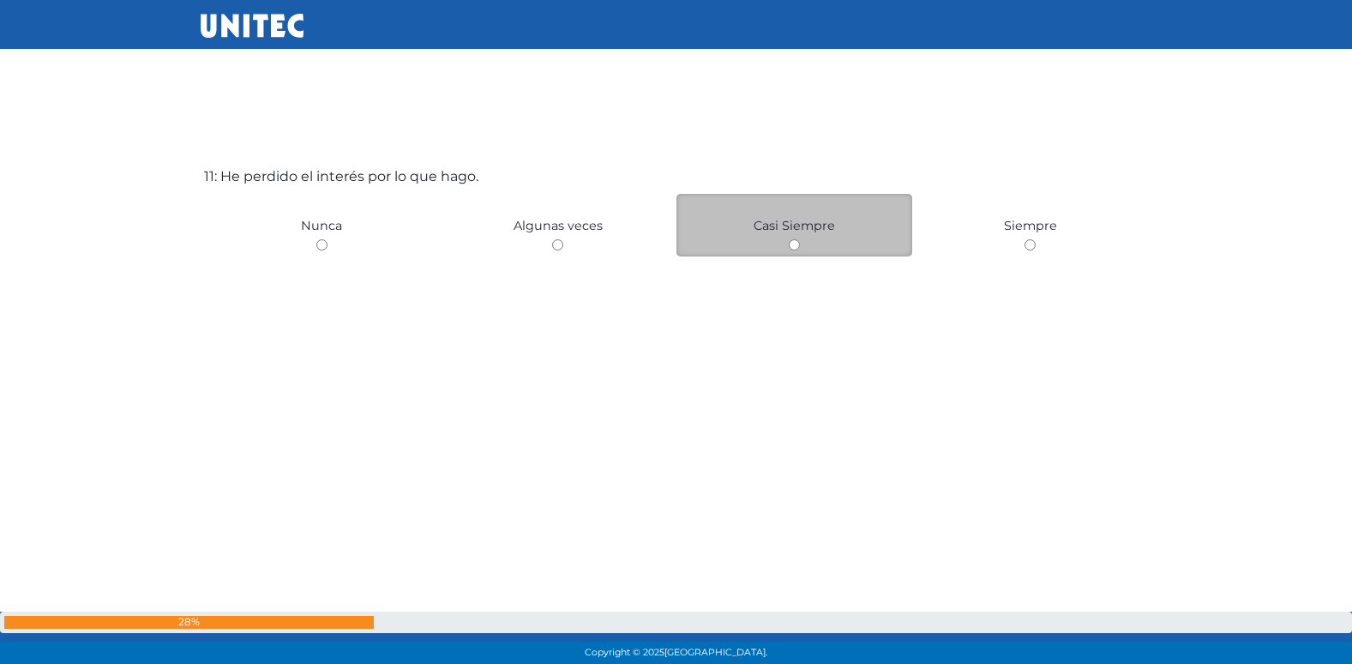
click at [792, 249] on input "radio" at bounding box center [794, 244] width 11 height 11
radio input "true"
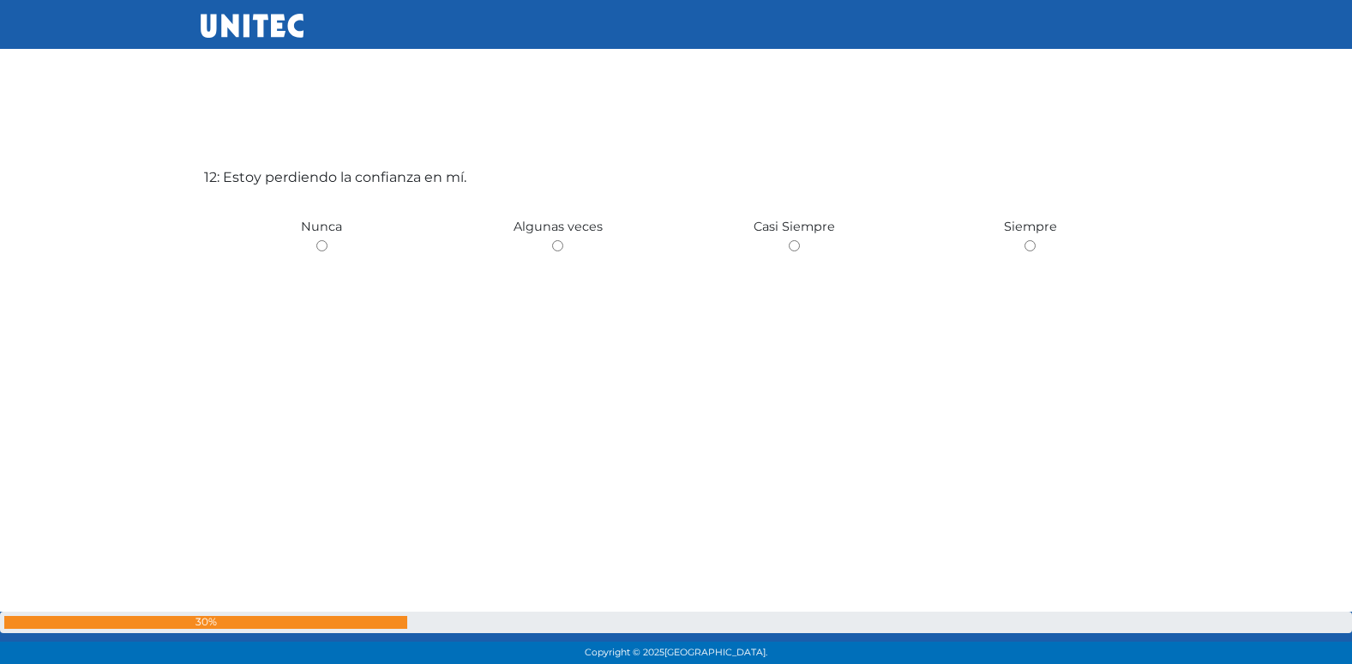
scroll to position [7385, 0]
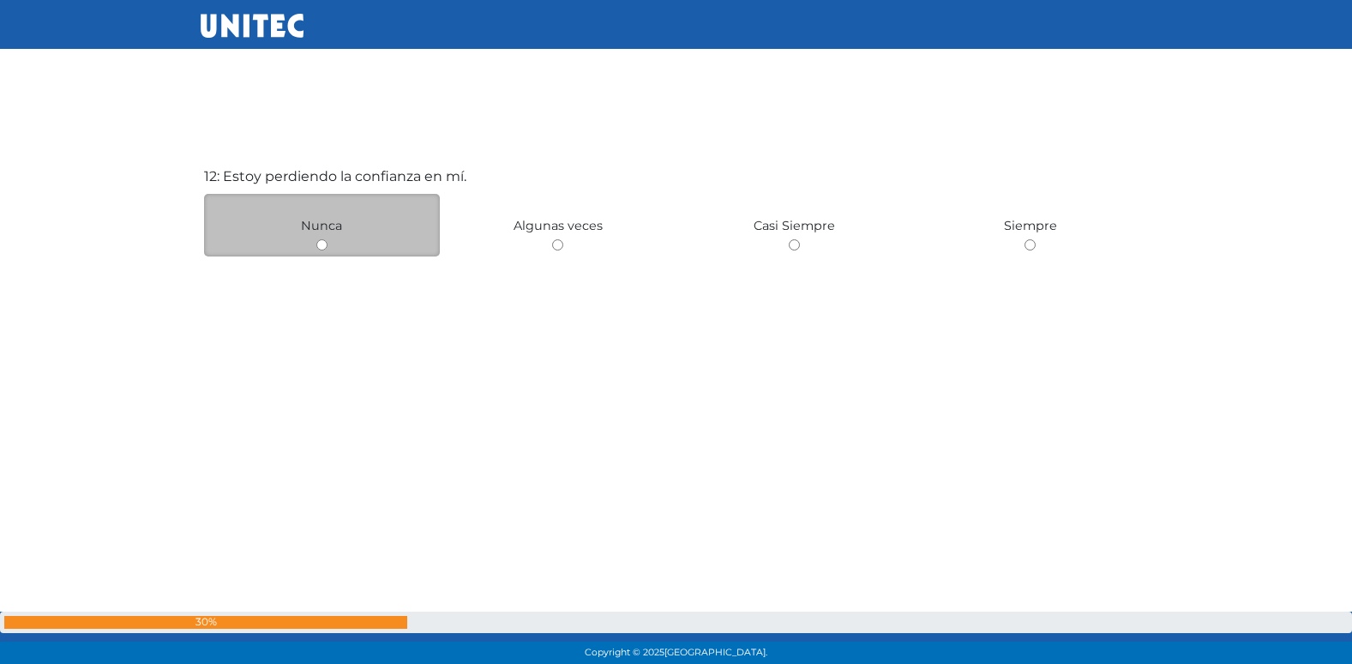
click at [321, 248] on input "radio" at bounding box center [321, 244] width 11 height 11
radio input "true"
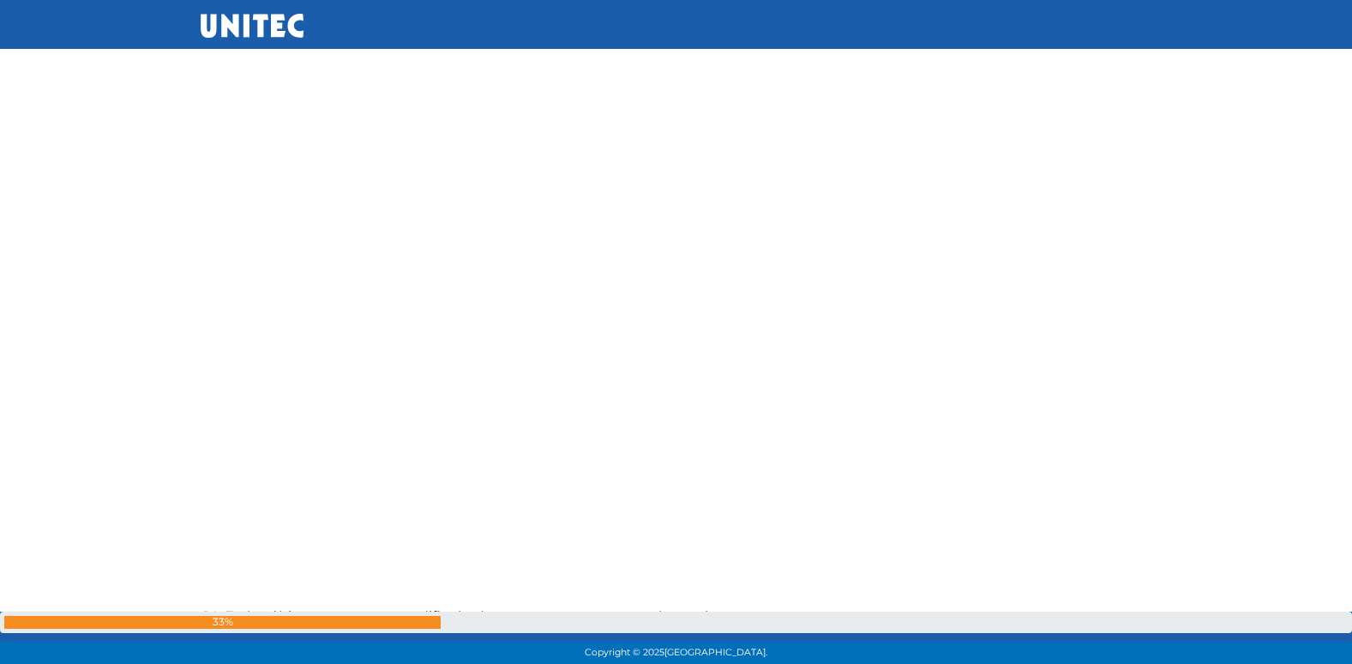
scroll to position [8151, 0]
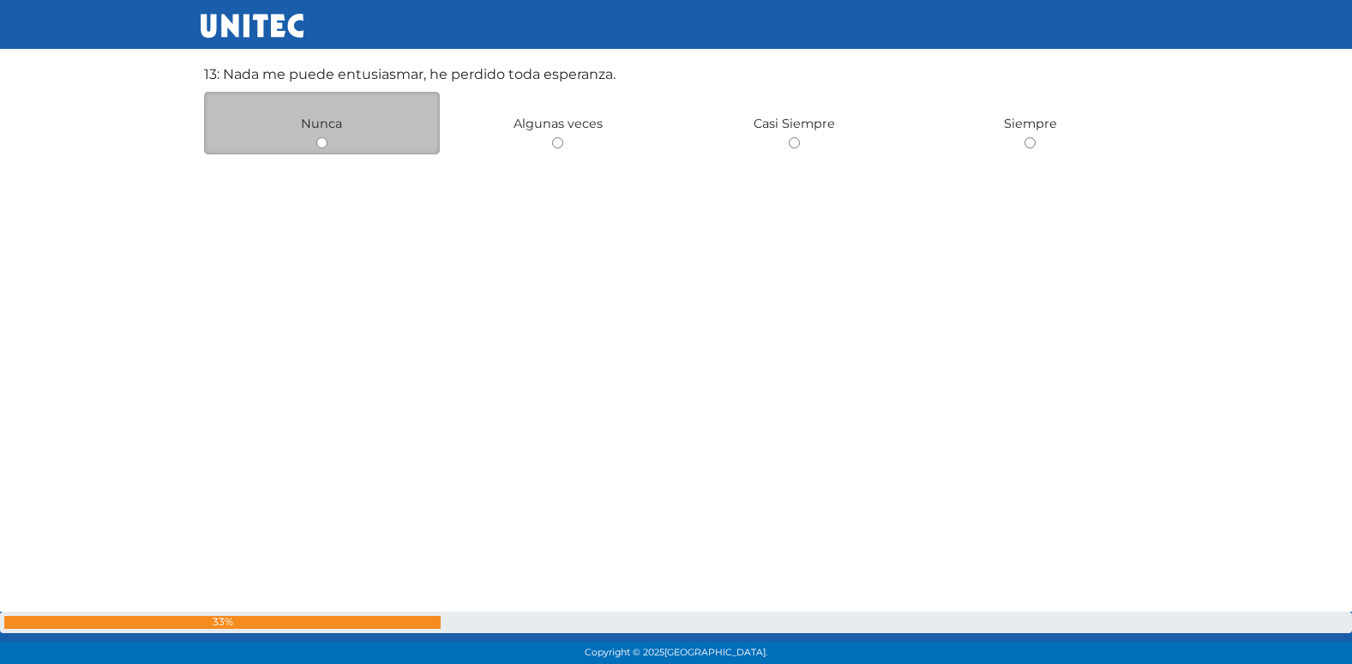
click at [323, 145] on input "radio" at bounding box center [321, 142] width 11 height 11
radio input "true"
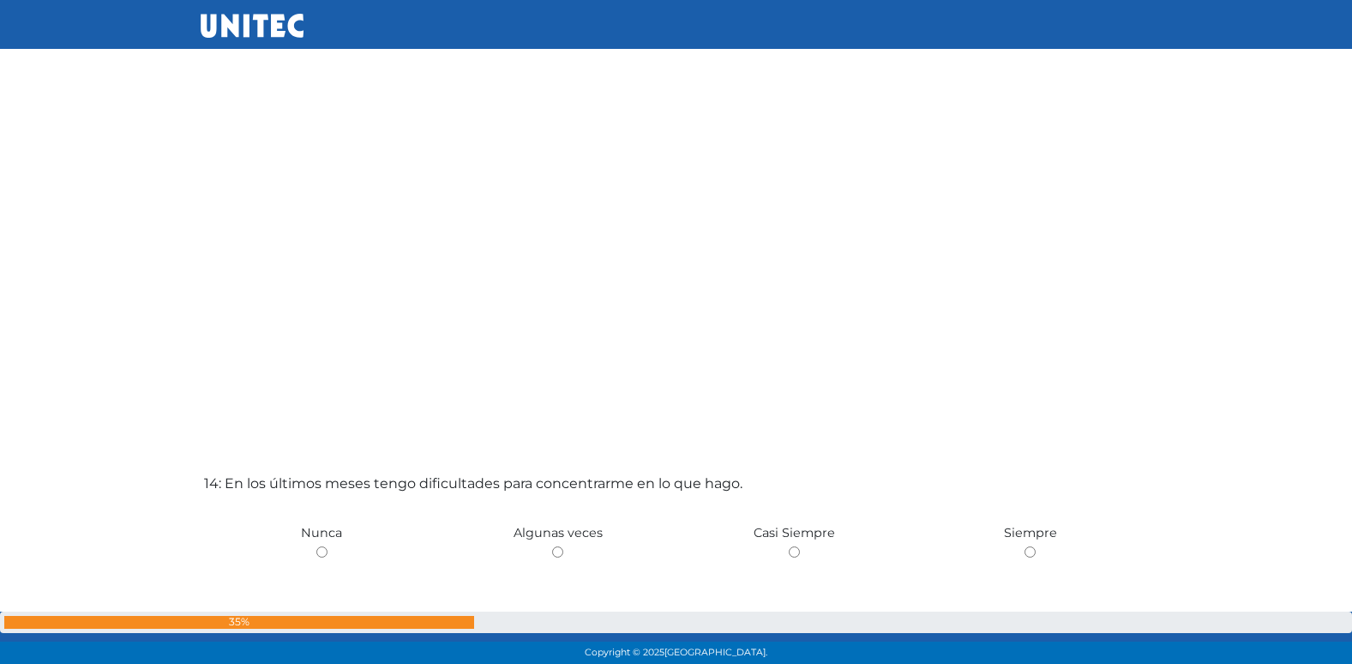
scroll to position [8408, 0]
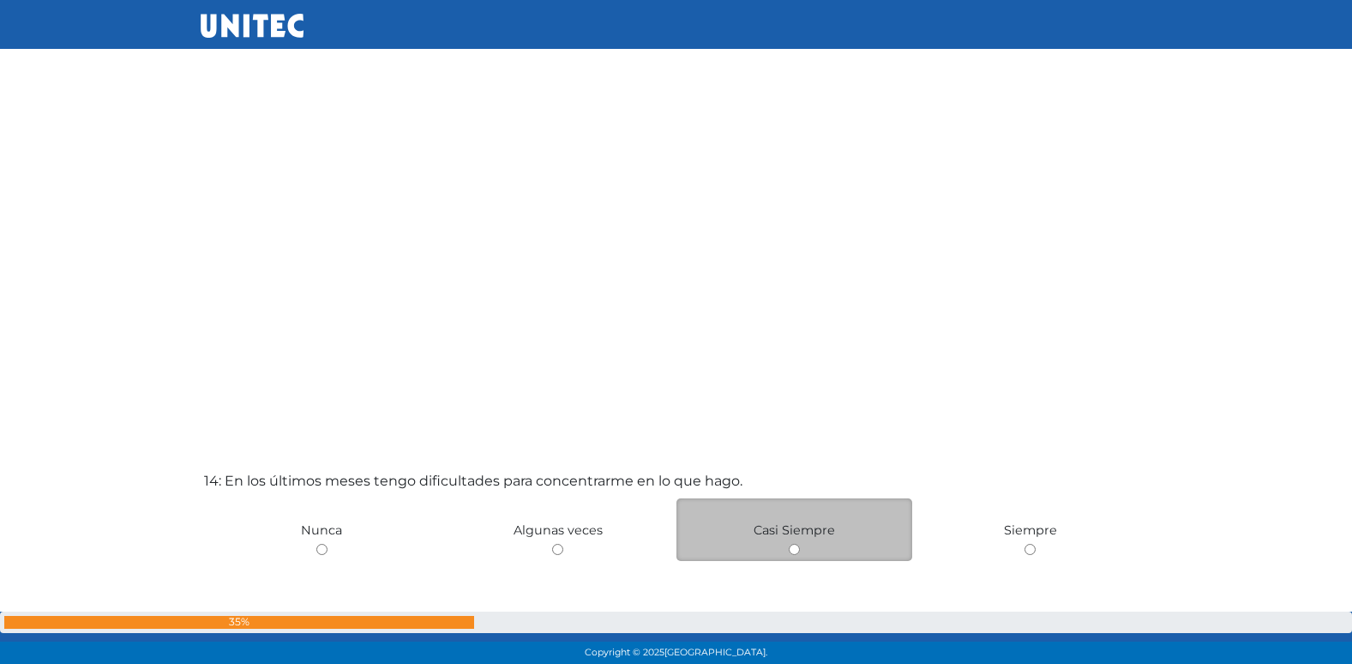
click at [797, 545] on input "radio" at bounding box center [794, 549] width 11 height 11
radio input "true"
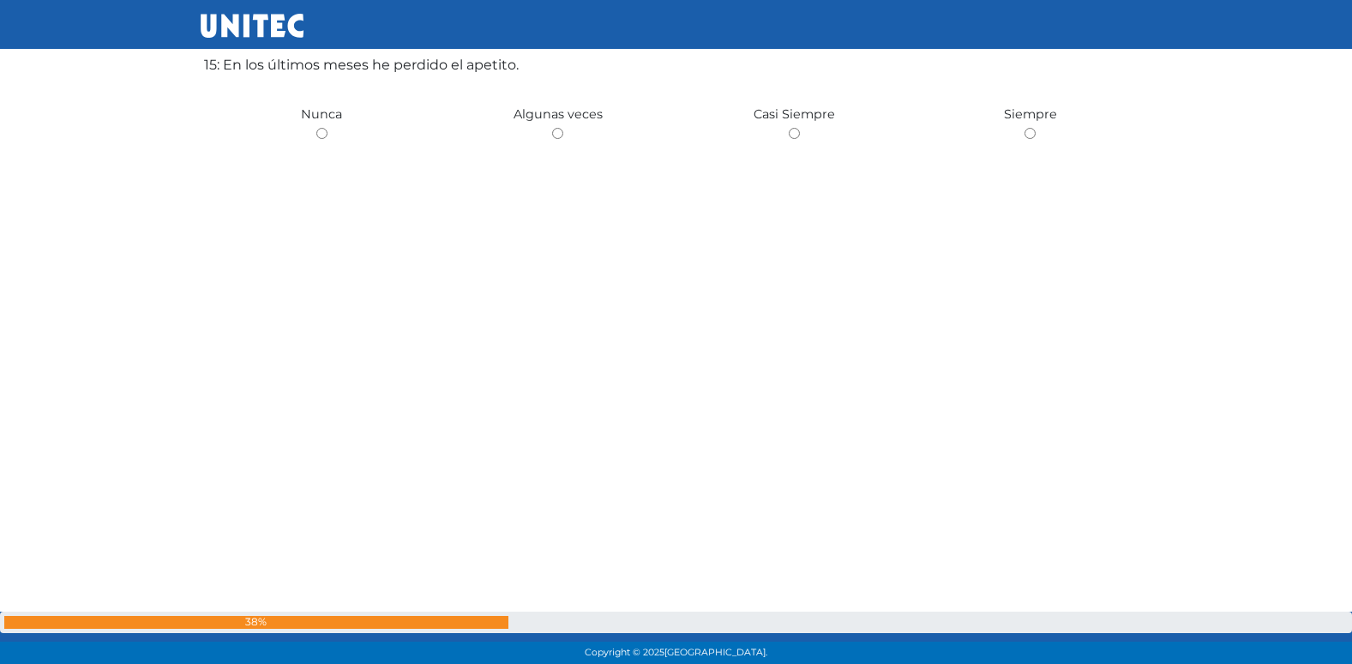
scroll to position [9478, 0]
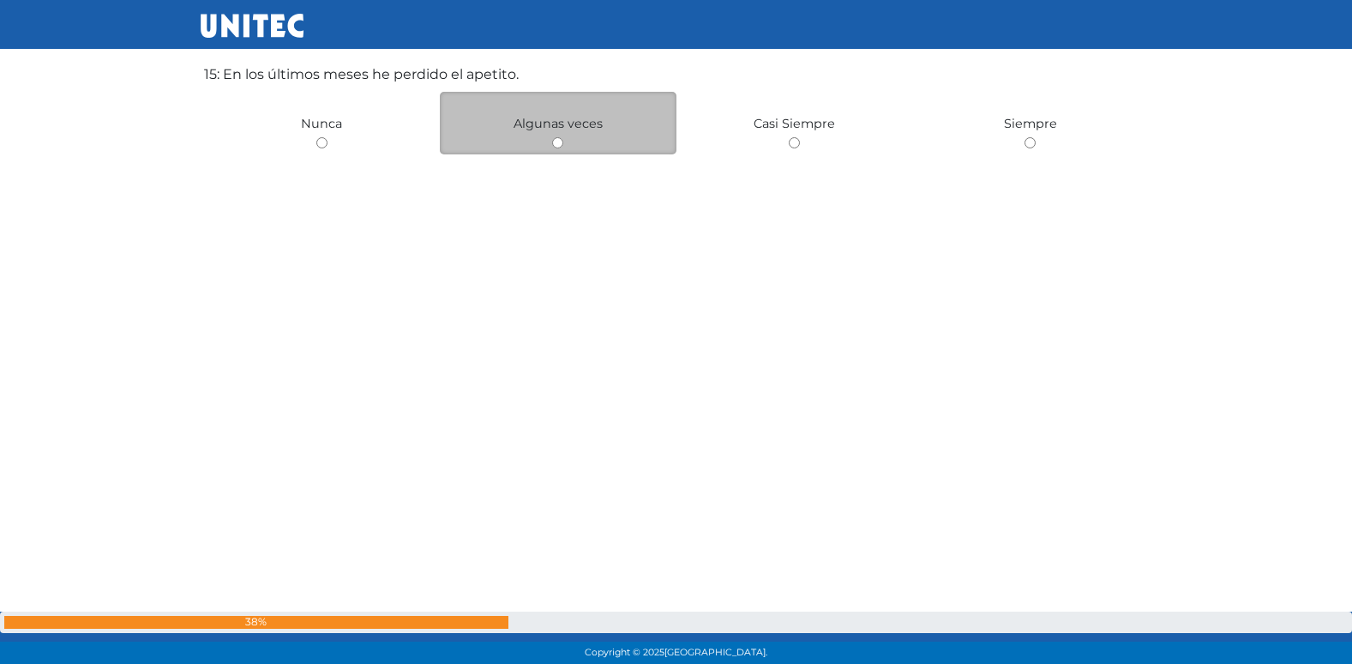
click at [557, 146] on input "radio" at bounding box center [557, 142] width 11 height 11
radio input "true"
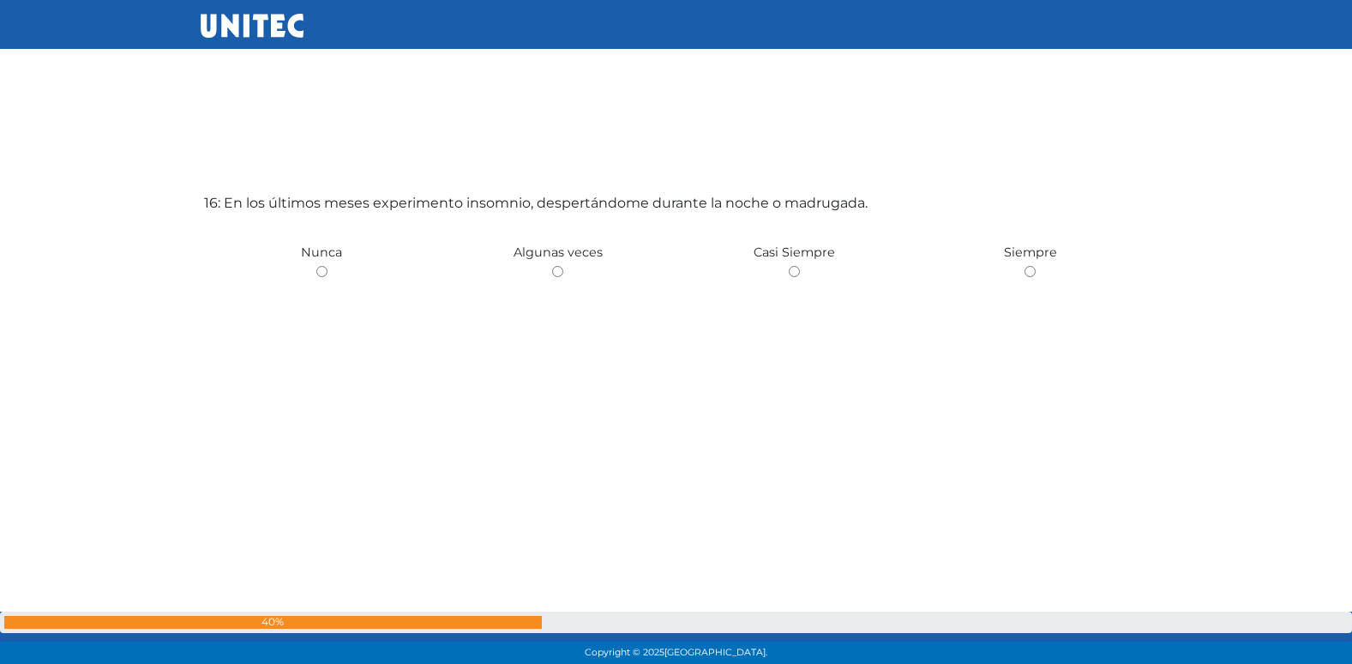
scroll to position [10039, 0]
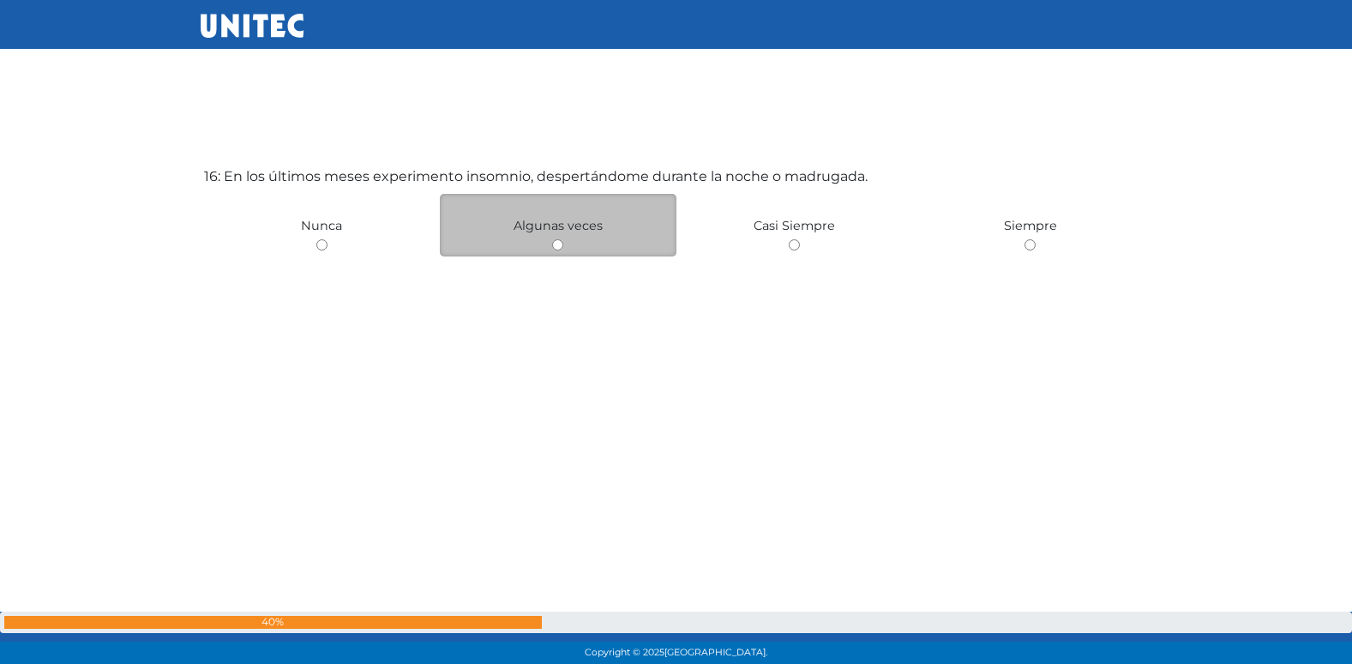
click at [557, 243] on input "radio" at bounding box center [557, 244] width 11 height 11
radio input "true"
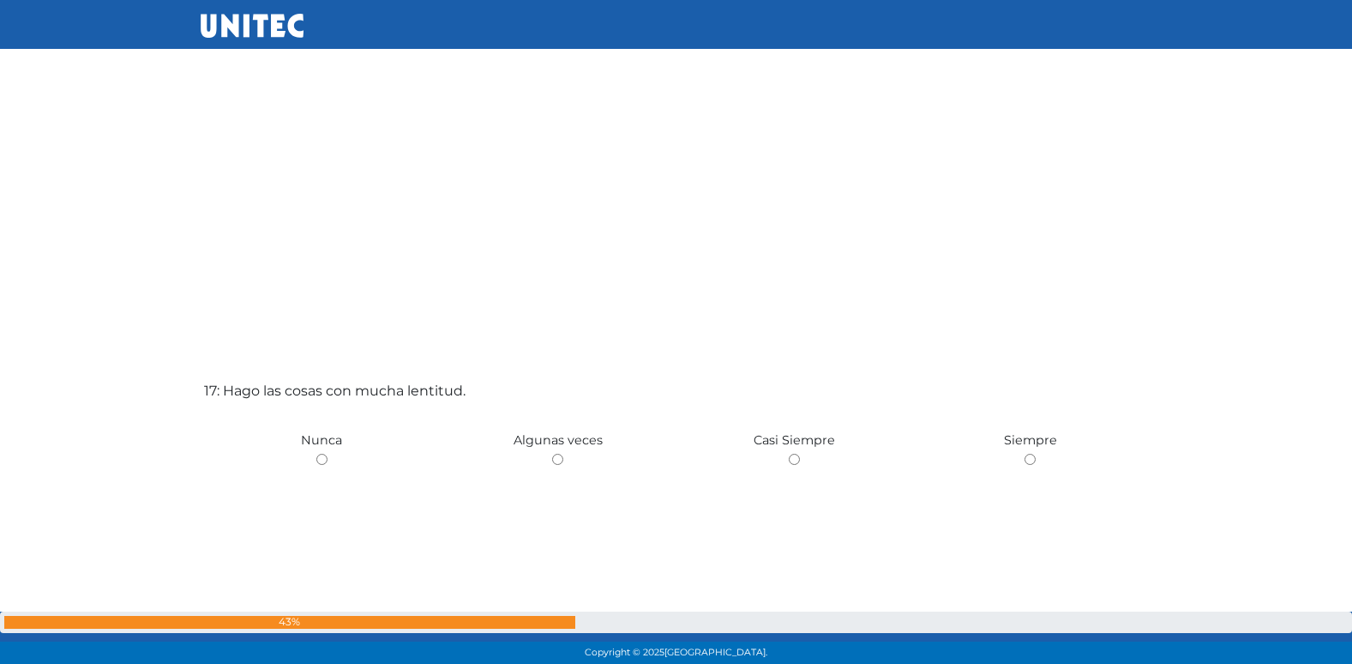
scroll to position [10588, 0]
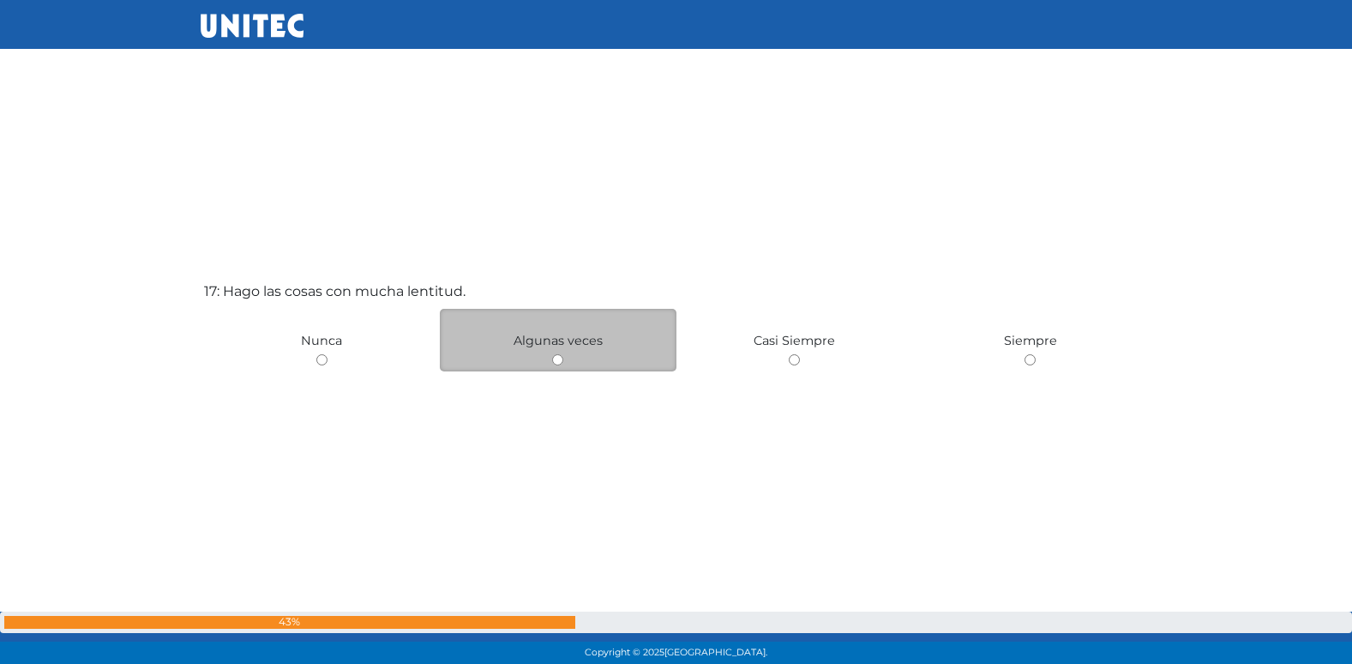
click at [555, 363] on input "radio" at bounding box center [557, 359] width 11 height 11
radio input "true"
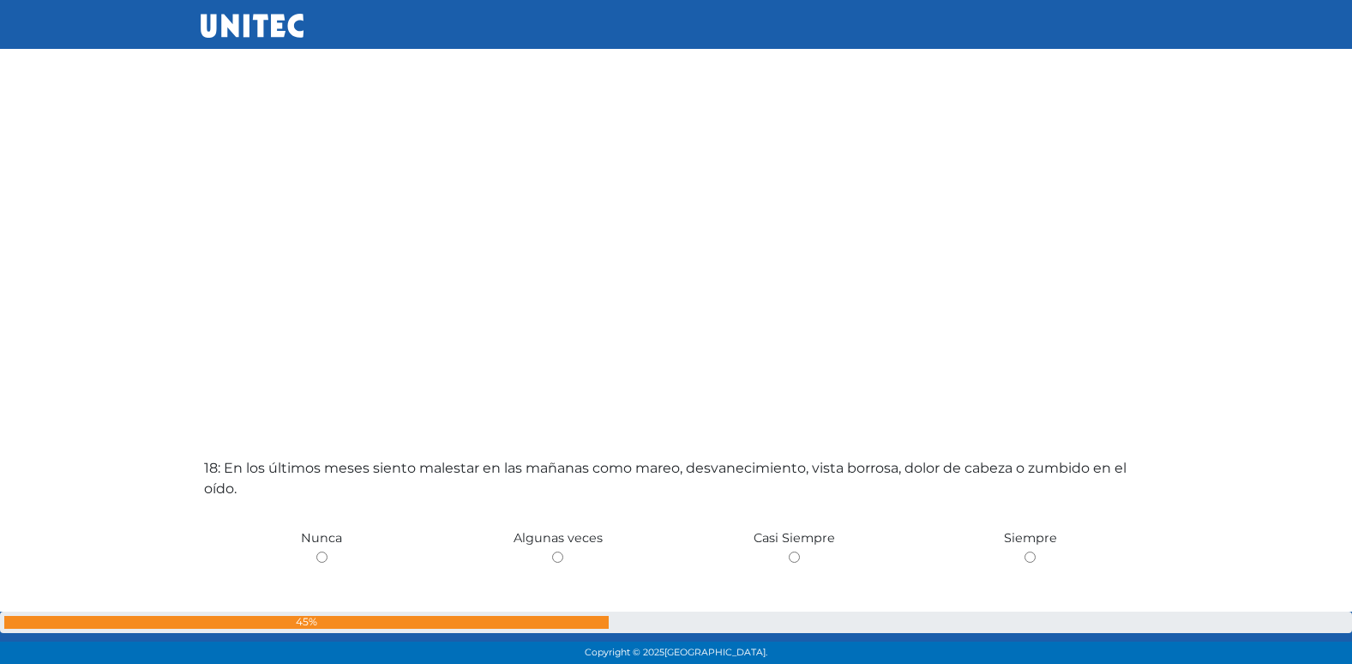
scroll to position [11077, 0]
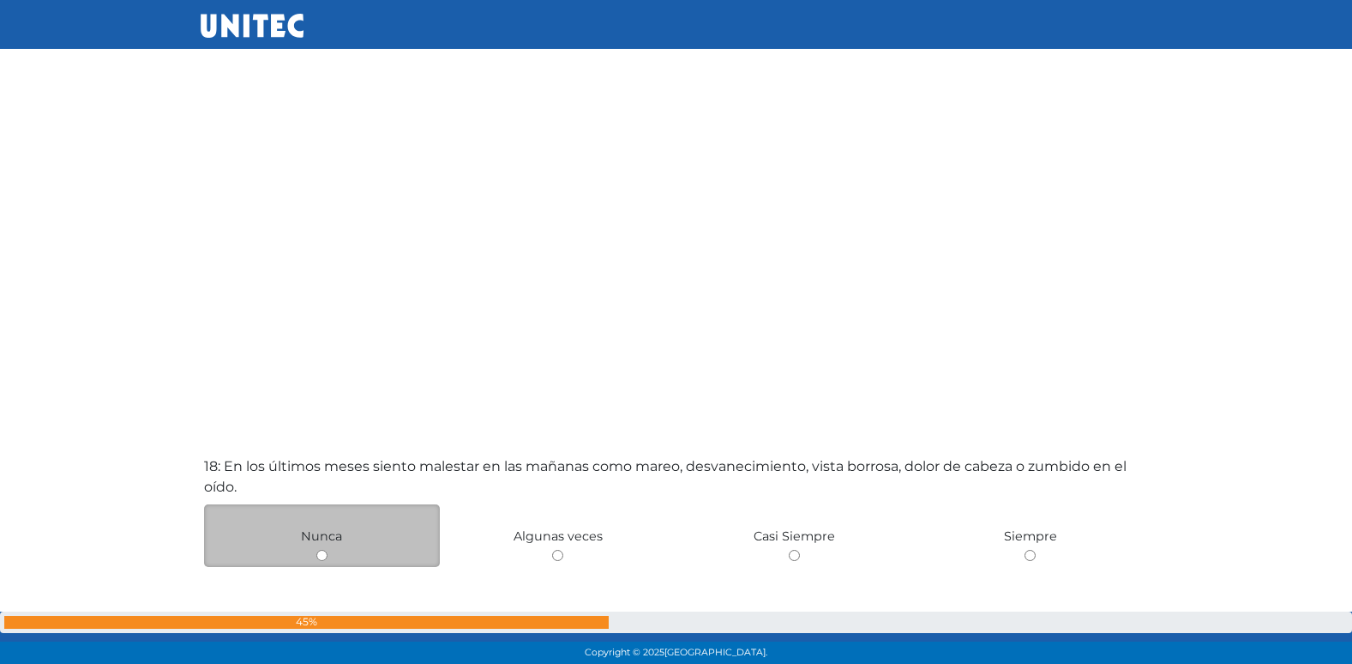
click at [330, 555] on div "Nunca" at bounding box center [322, 535] width 237 height 63
click at [324, 555] on input "radio" at bounding box center [321, 555] width 11 height 11
radio input "true"
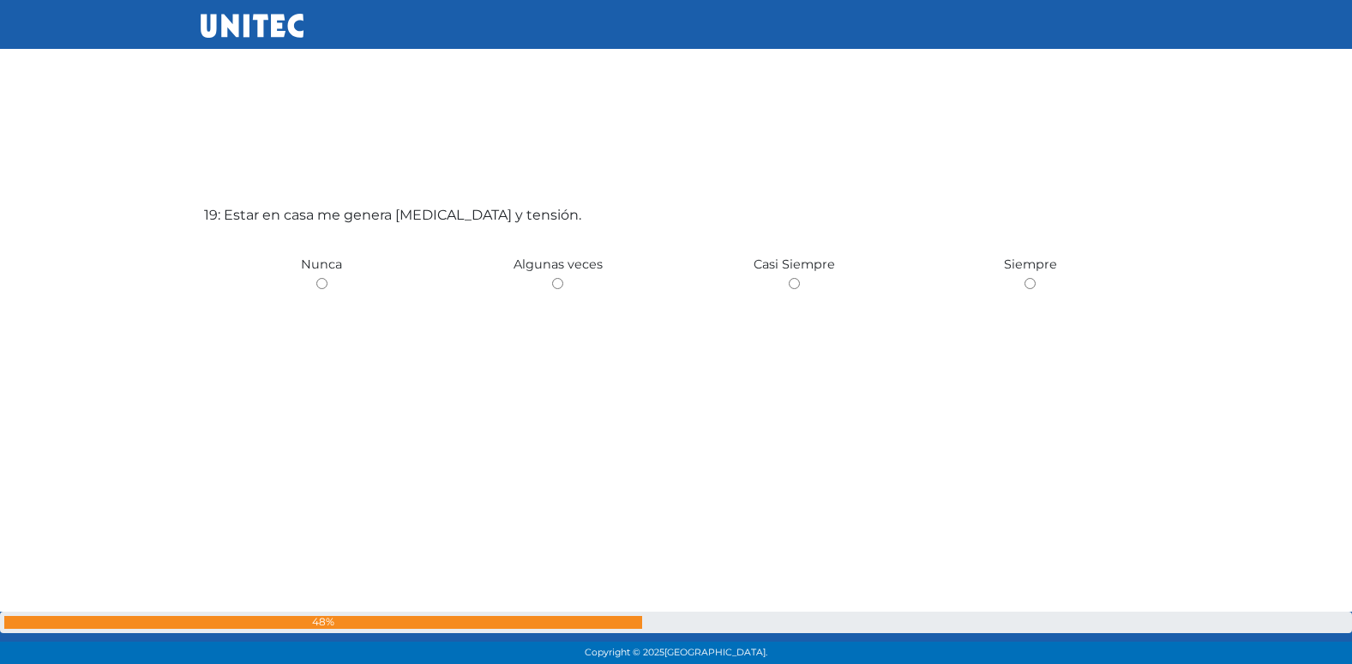
scroll to position [12030, 0]
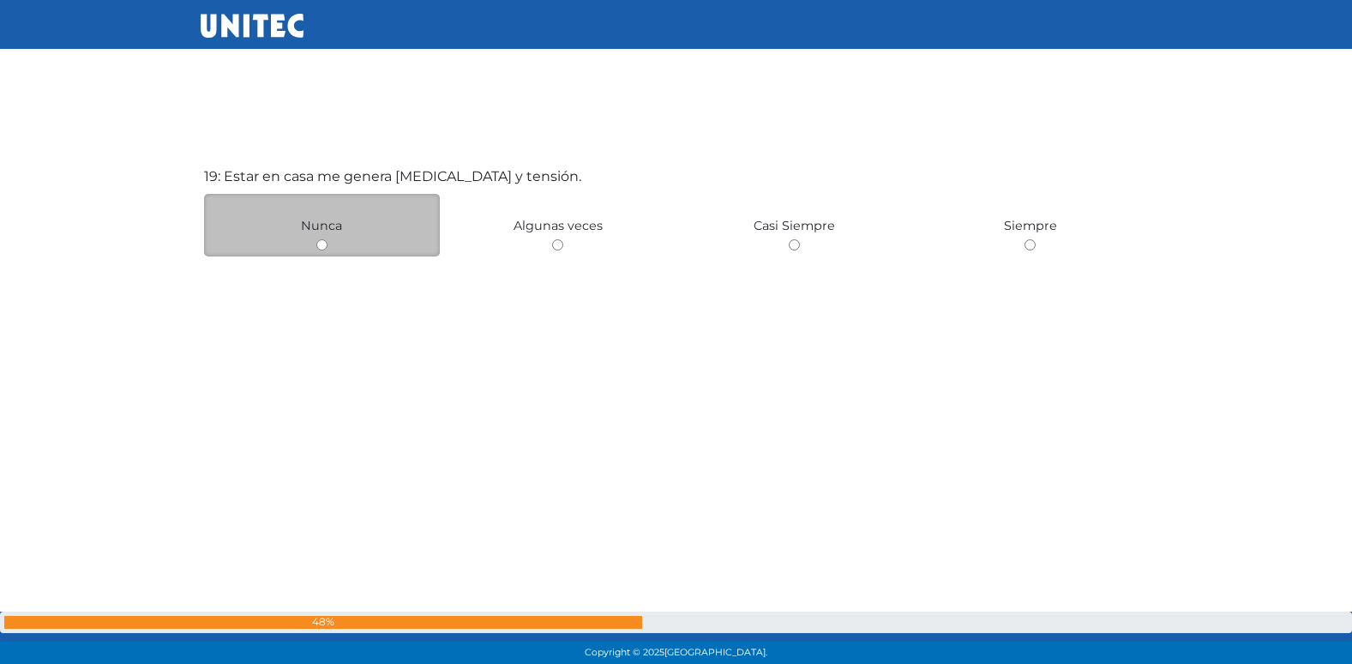
click at [322, 244] on input "radio" at bounding box center [321, 244] width 11 height 11
radio input "true"
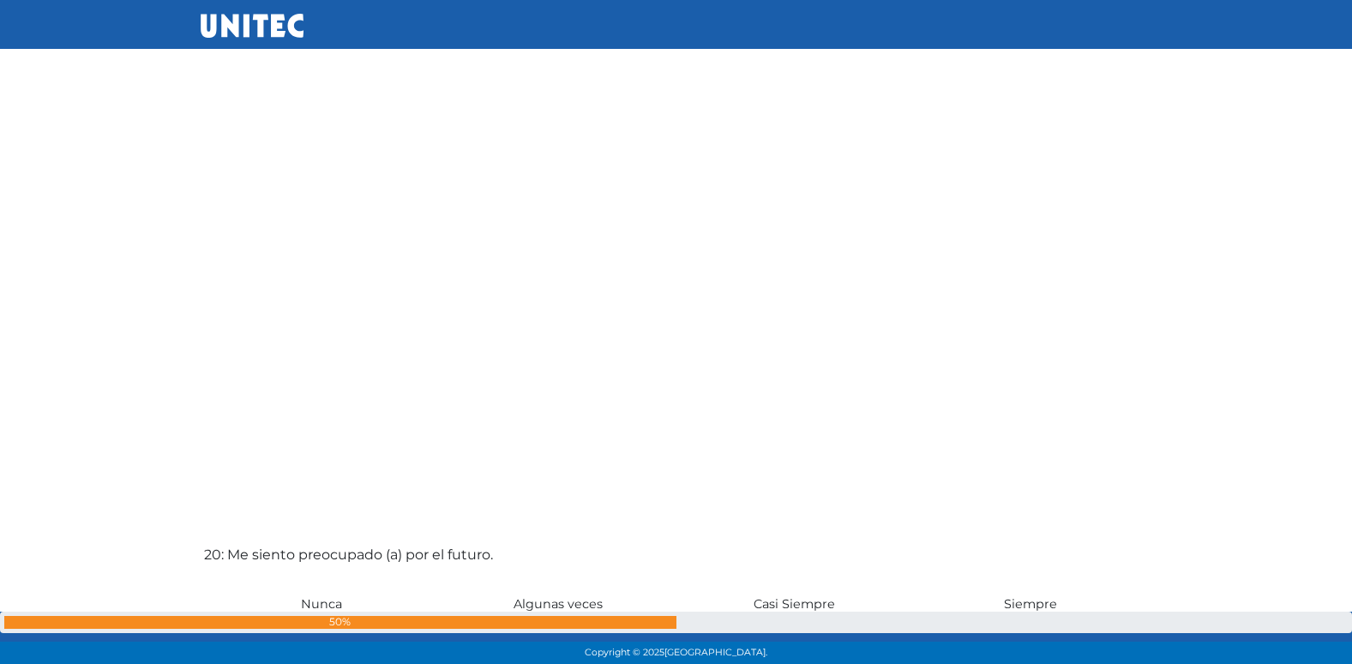
scroll to position [12434, 0]
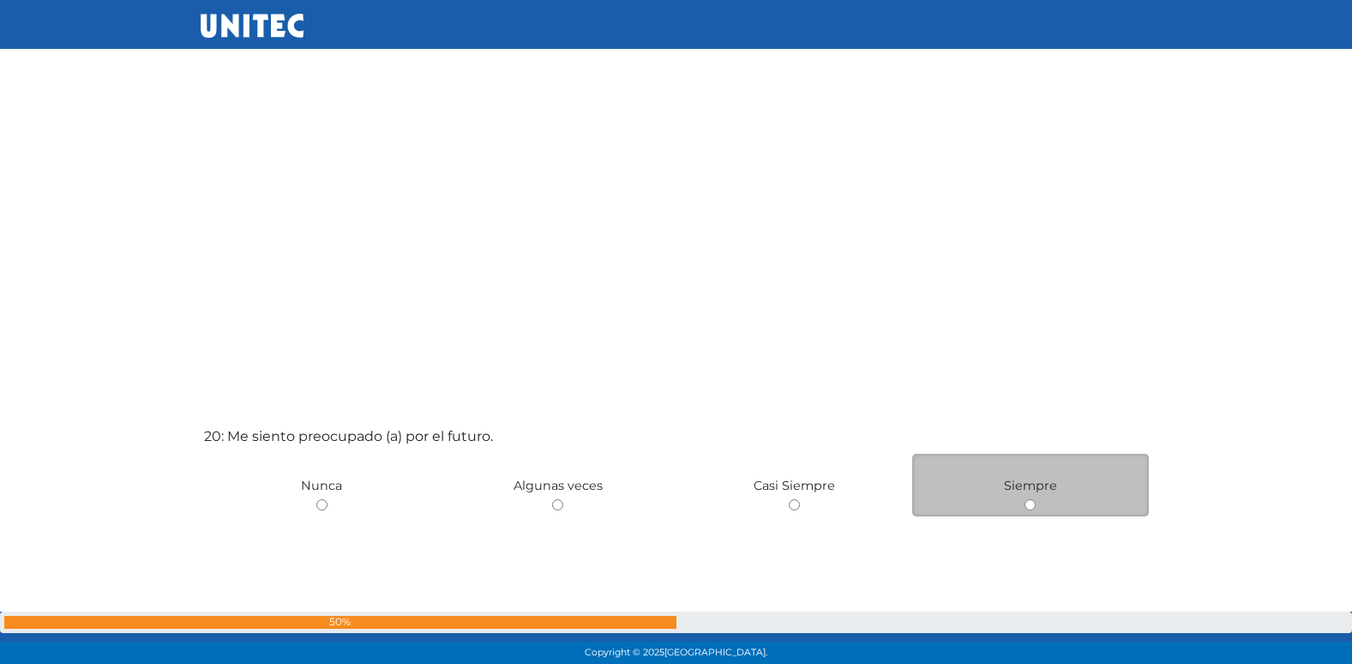
click at [1031, 501] on input "radio" at bounding box center [1030, 504] width 11 height 11
radio input "true"
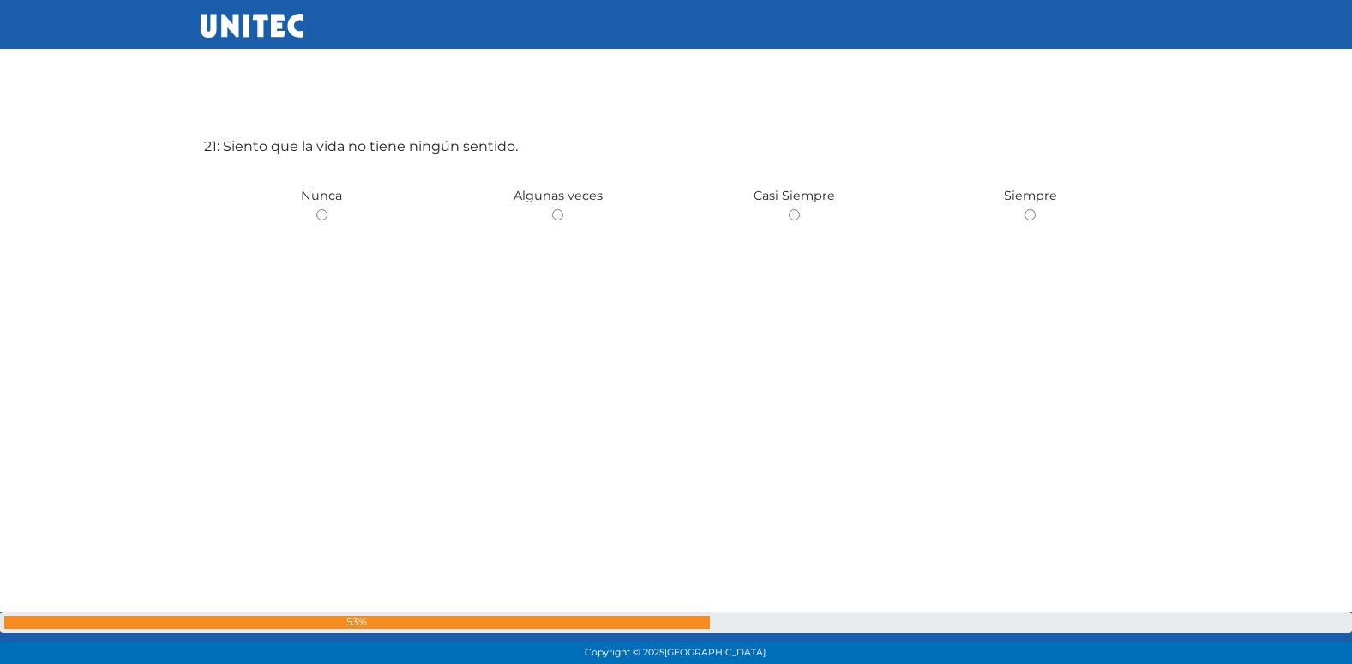
scroll to position [13357, 0]
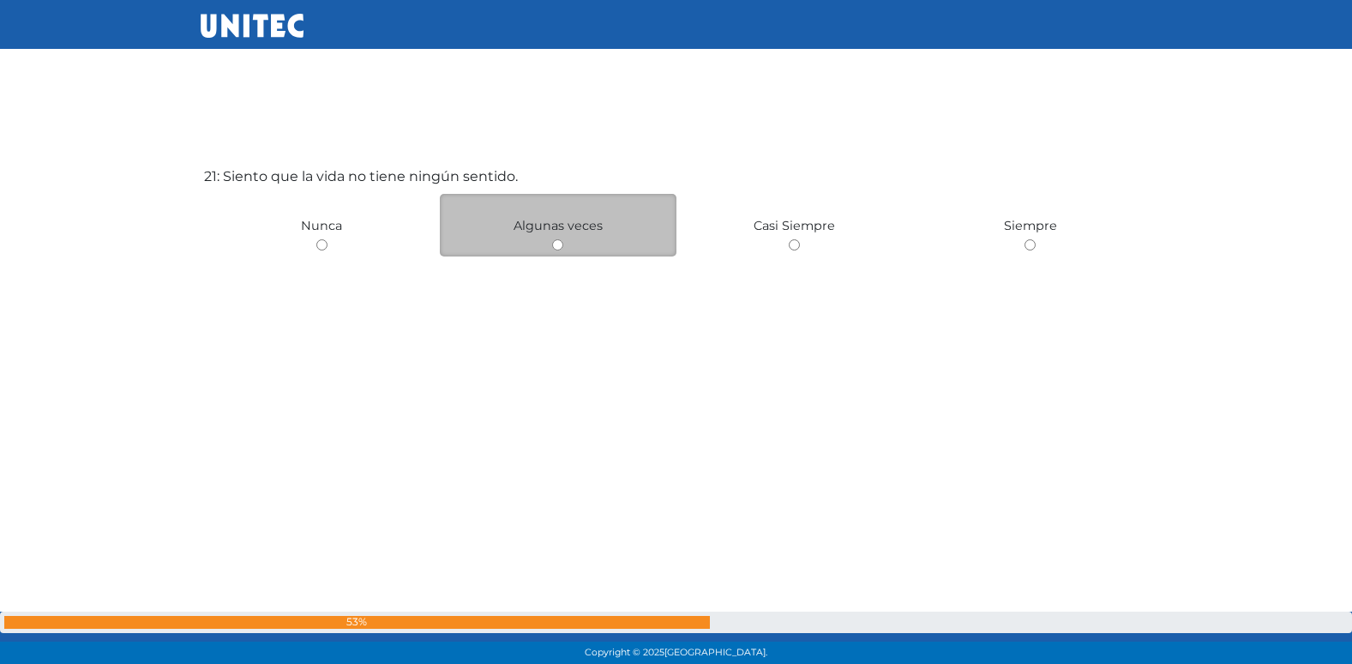
click at [558, 243] on input "radio" at bounding box center [557, 244] width 11 height 11
radio input "true"
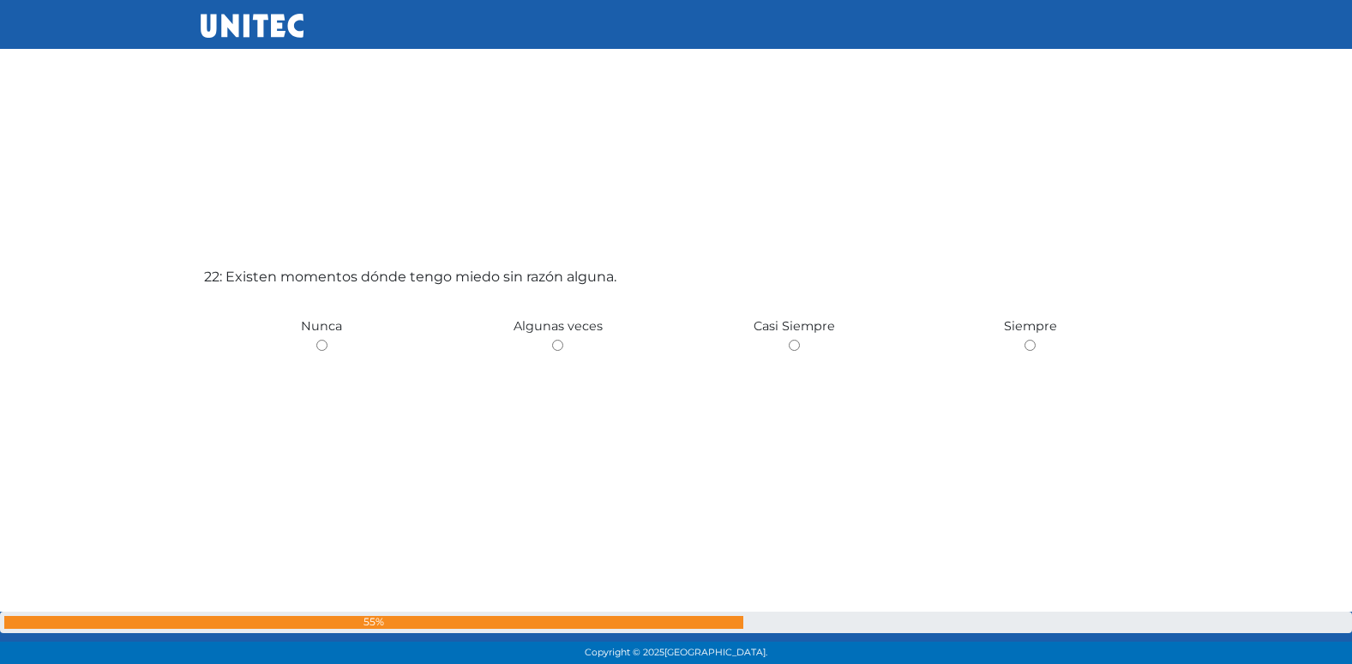
scroll to position [14021, 0]
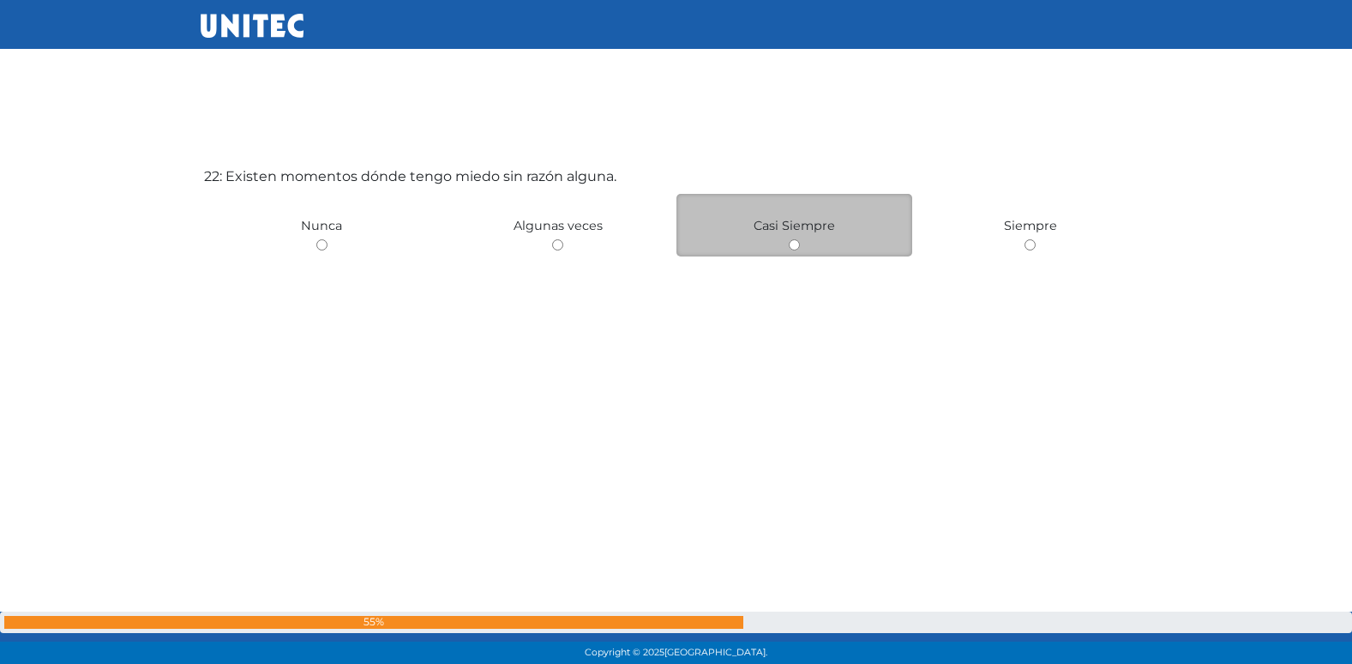
click at [793, 249] on input "radio" at bounding box center [794, 244] width 11 height 11
radio input "true"
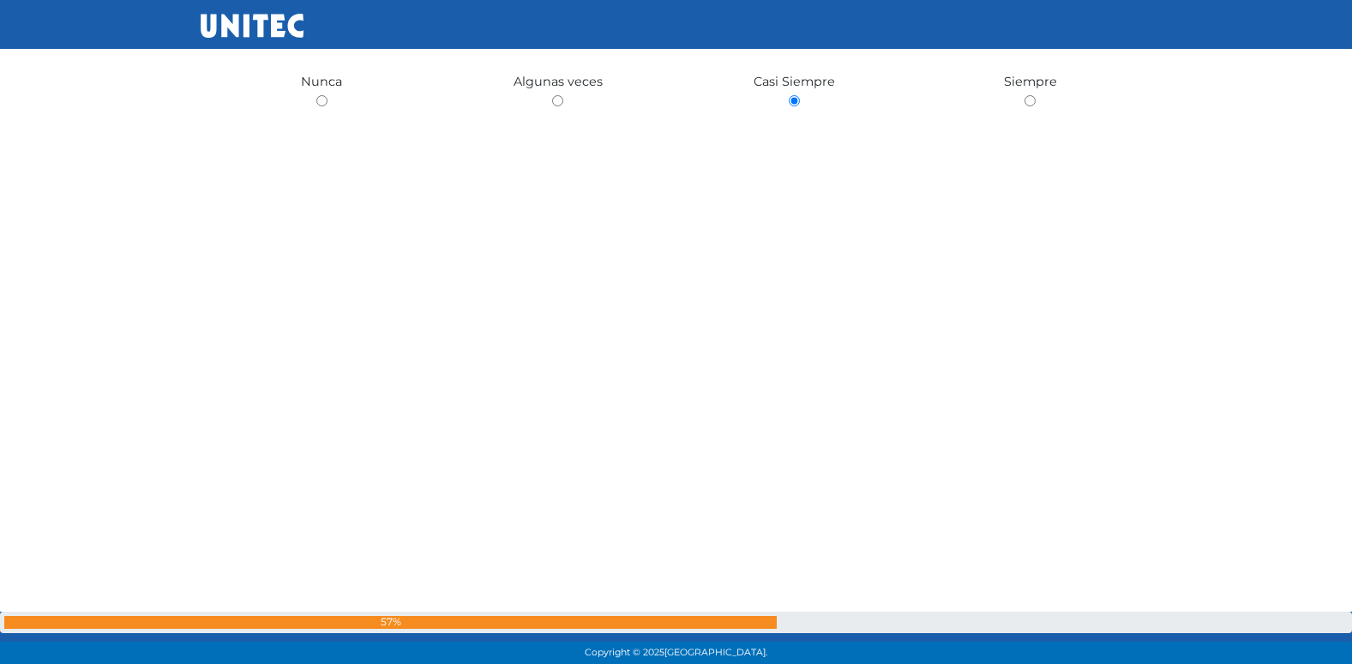
scroll to position [13951, 0]
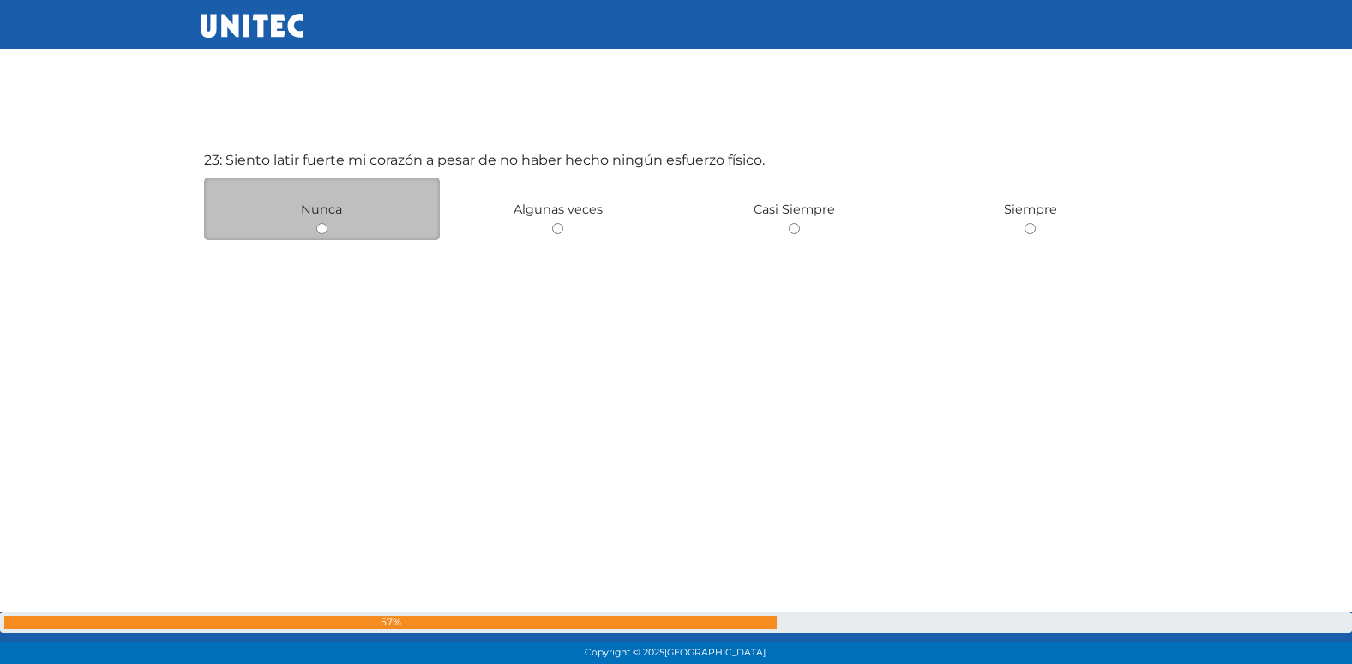
click at [319, 230] on input "radio" at bounding box center [321, 228] width 11 height 11
radio input "true"
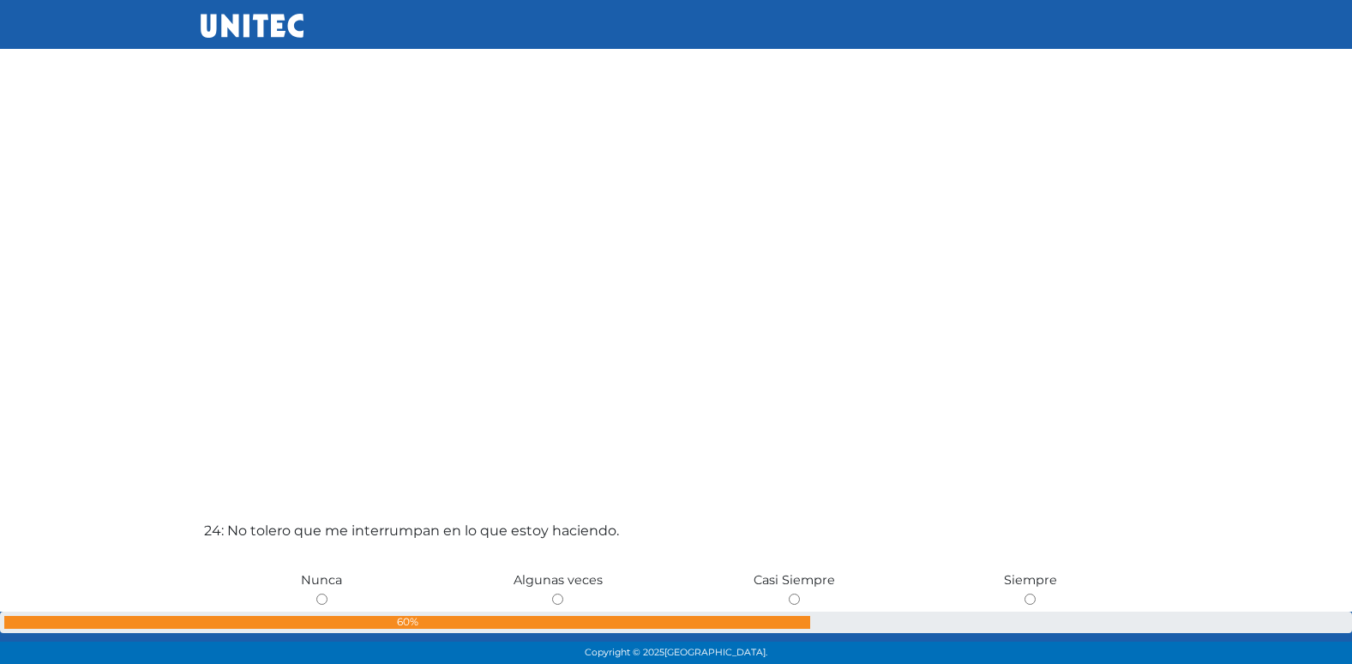
scroll to position [15080, 0]
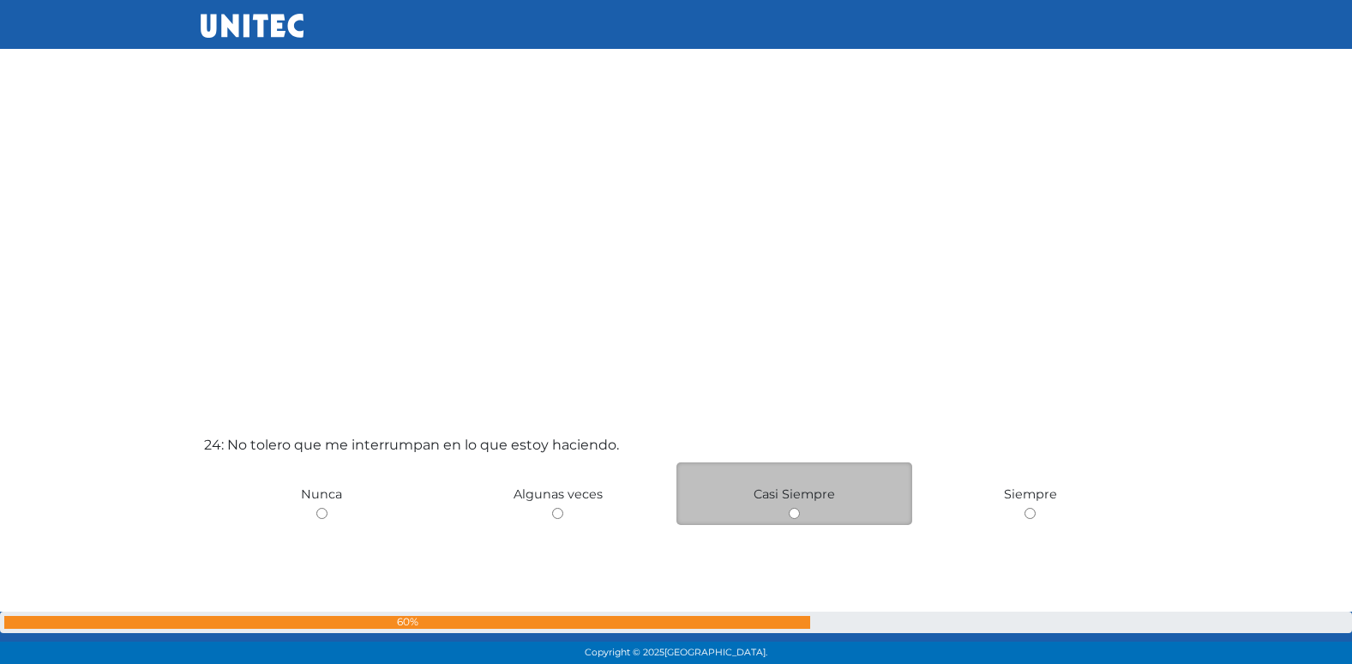
click at [792, 511] on input "radio" at bounding box center [794, 513] width 11 height 11
radio input "true"
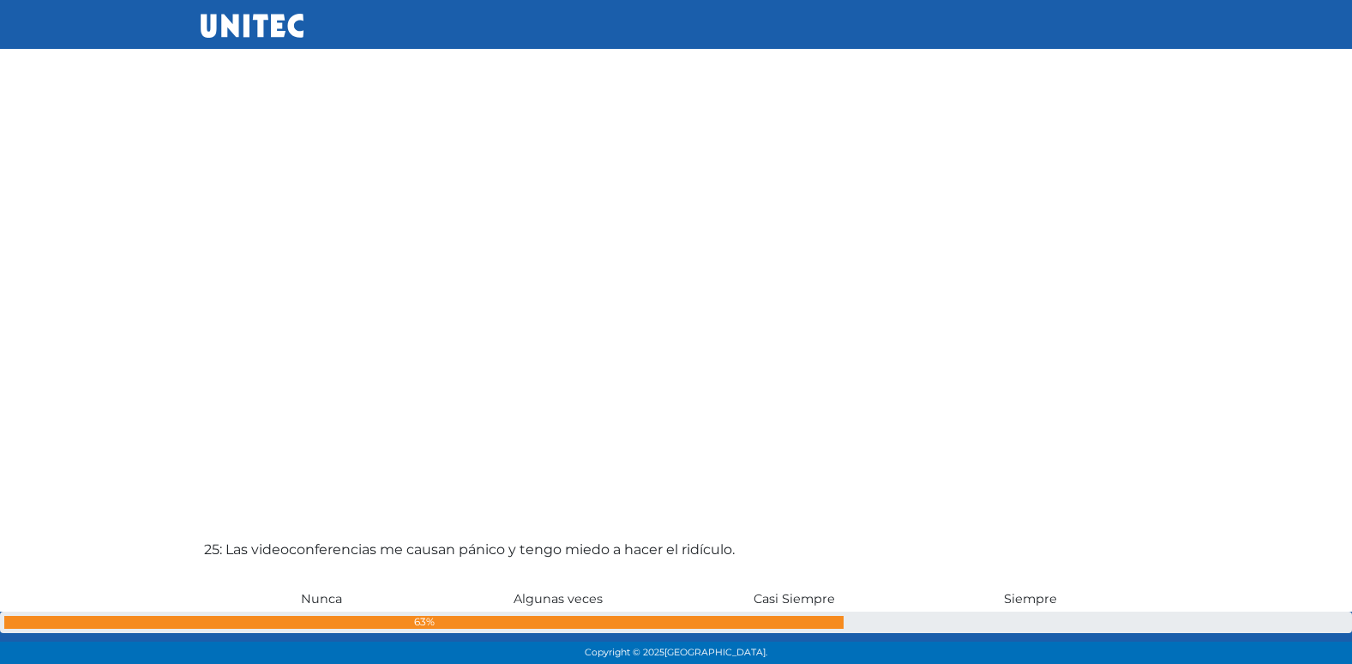
scroll to position [15788, 0]
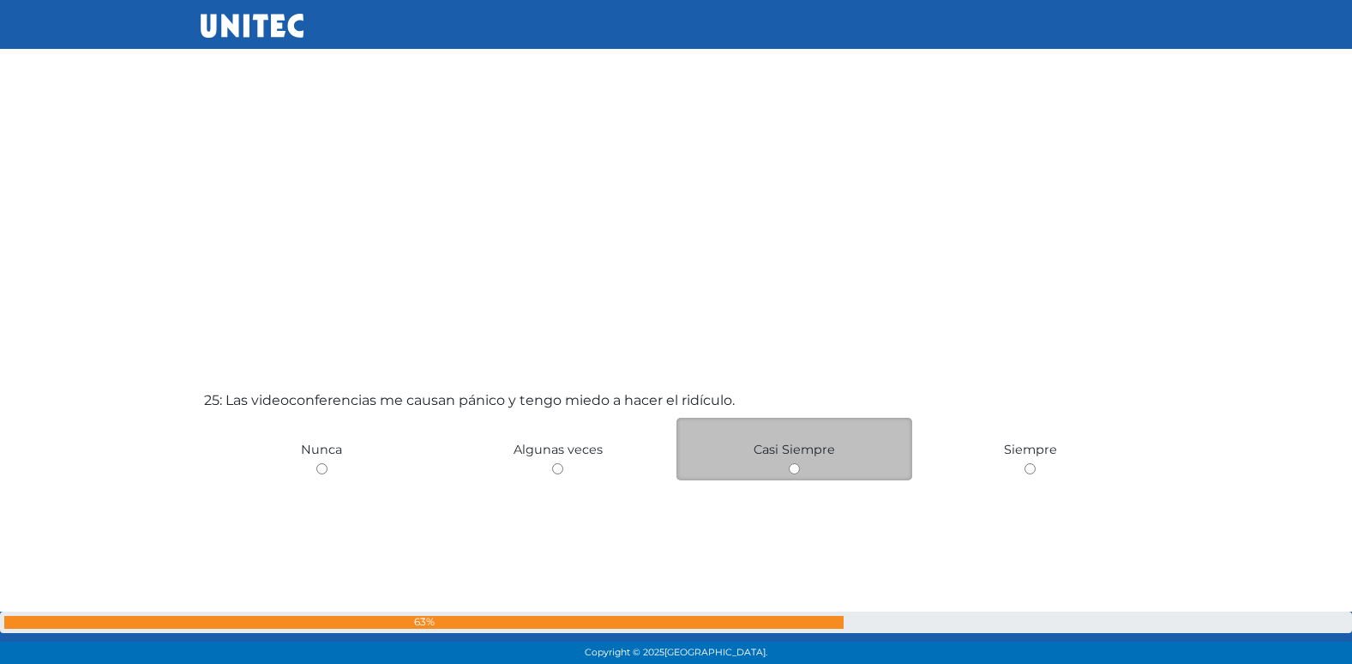
click at [799, 465] on input "radio" at bounding box center [794, 468] width 11 height 11
radio input "true"
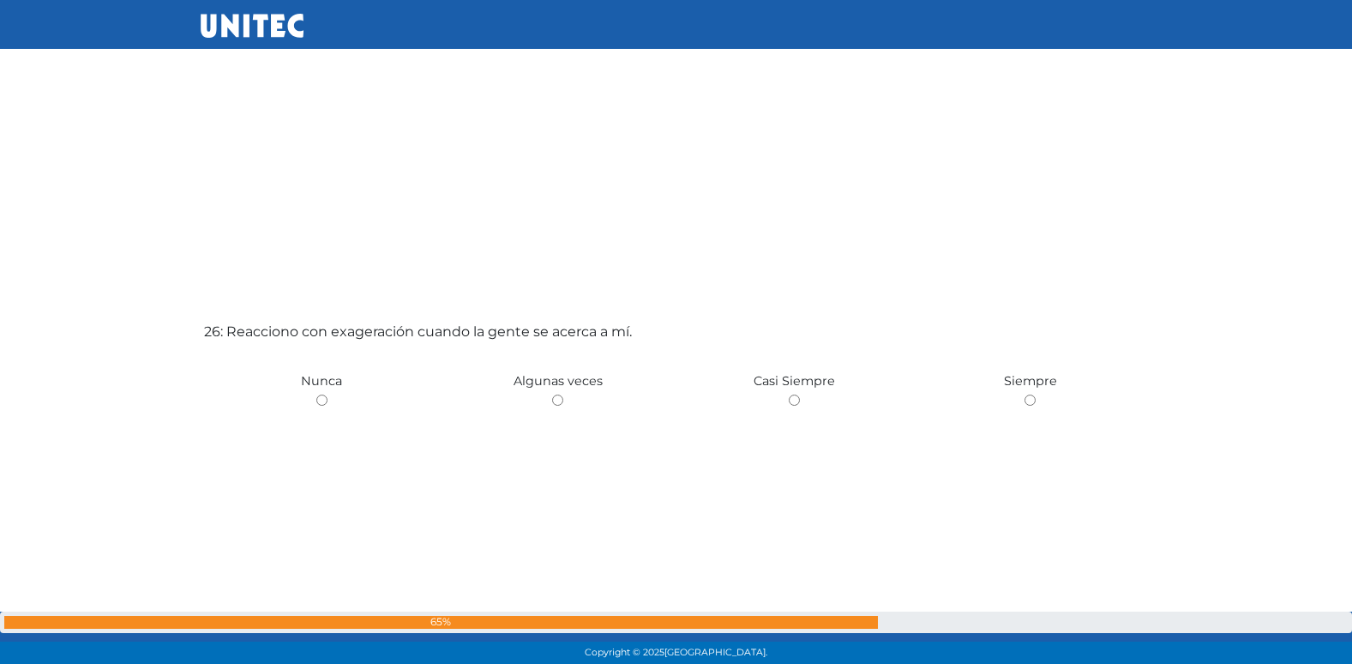
scroll to position [16535, 0]
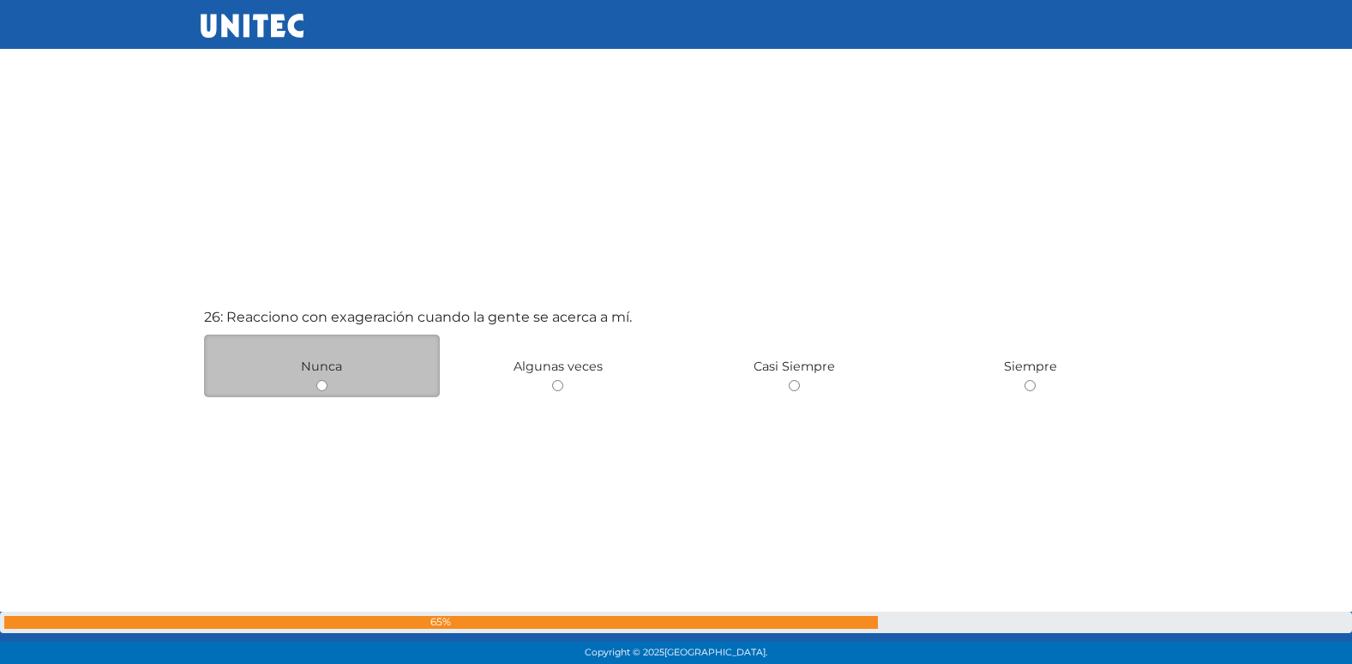
click at [320, 386] on input "radio" at bounding box center [321, 385] width 11 height 11
radio input "true"
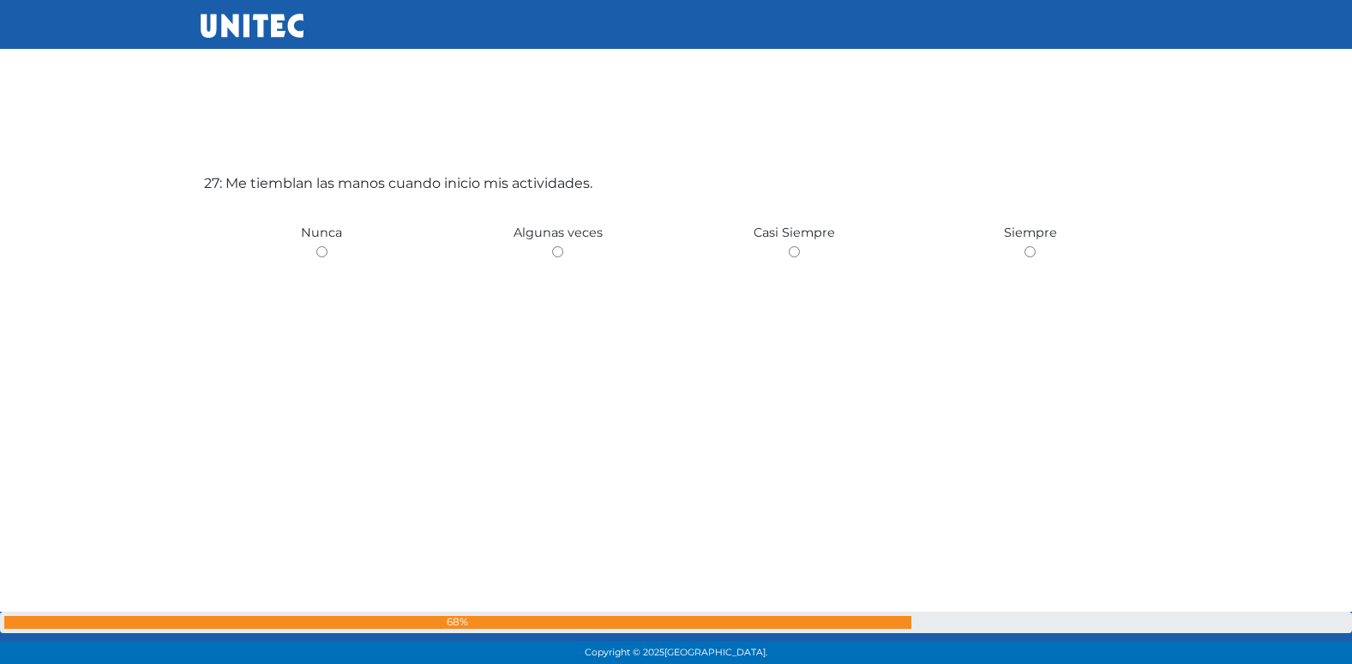
scroll to position [17339, 0]
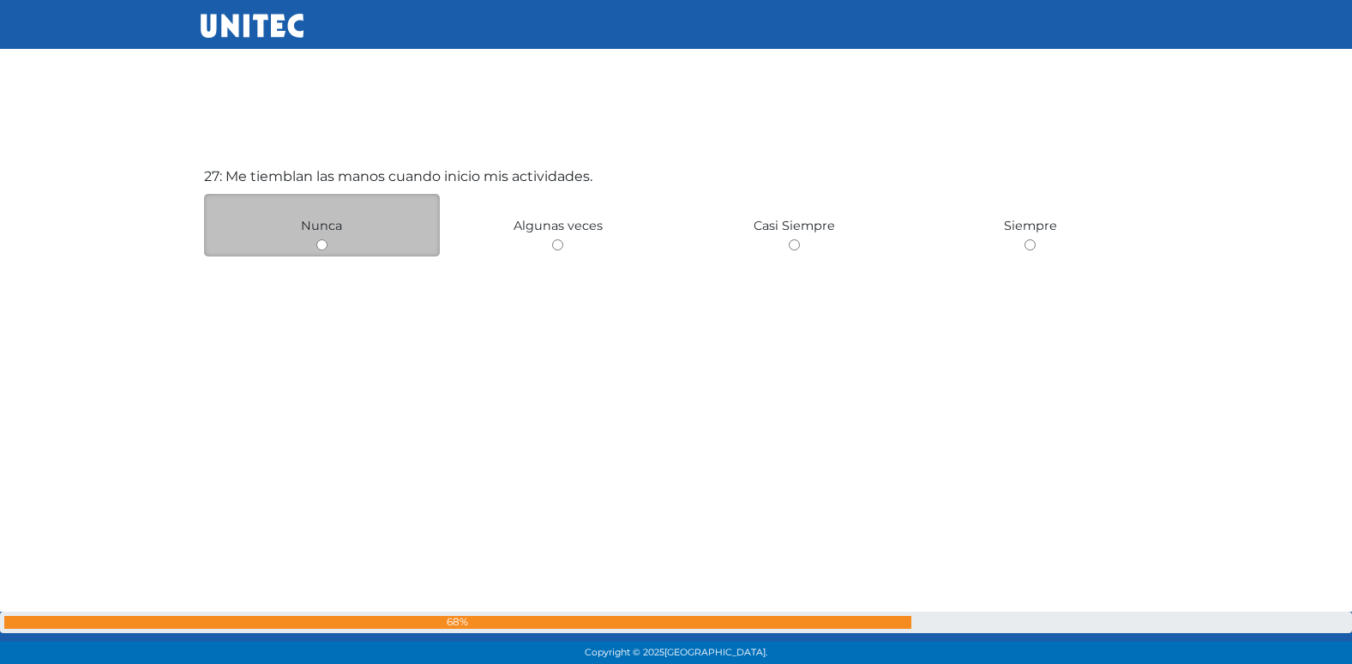
click at [322, 245] on input "radio" at bounding box center [321, 244] width 11 height 11
radio input "true"
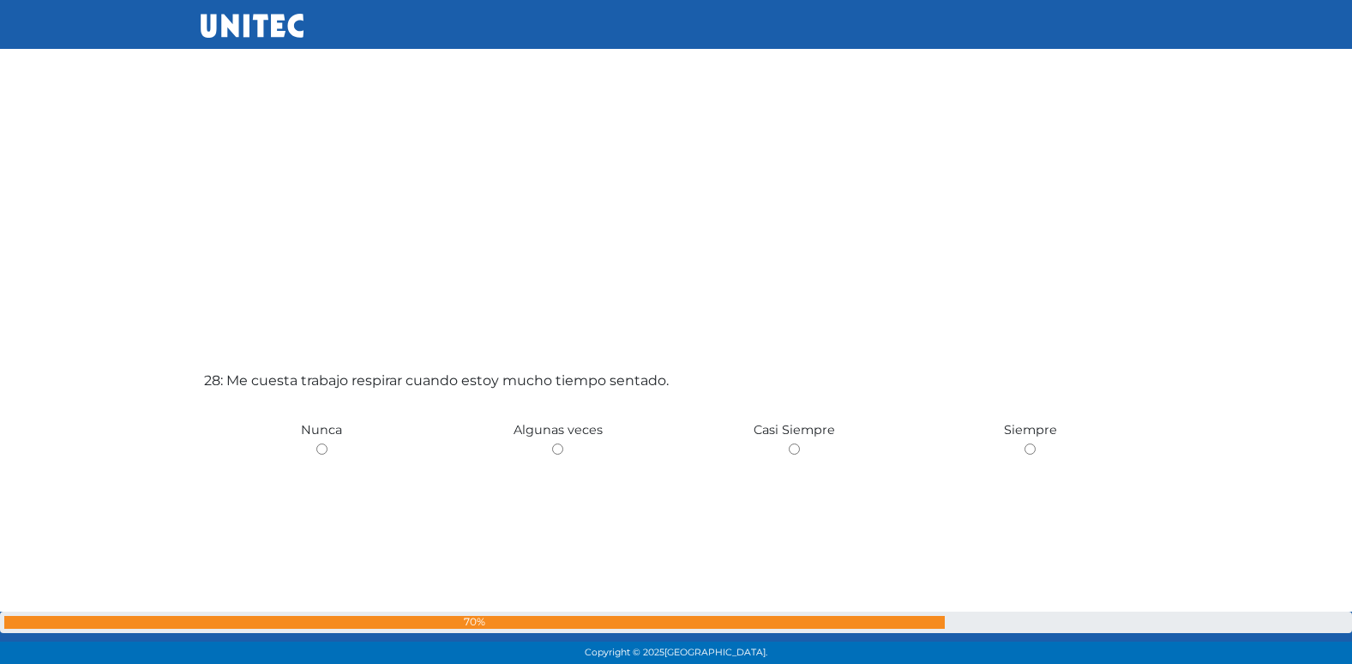
scroll to position [17828, 0]
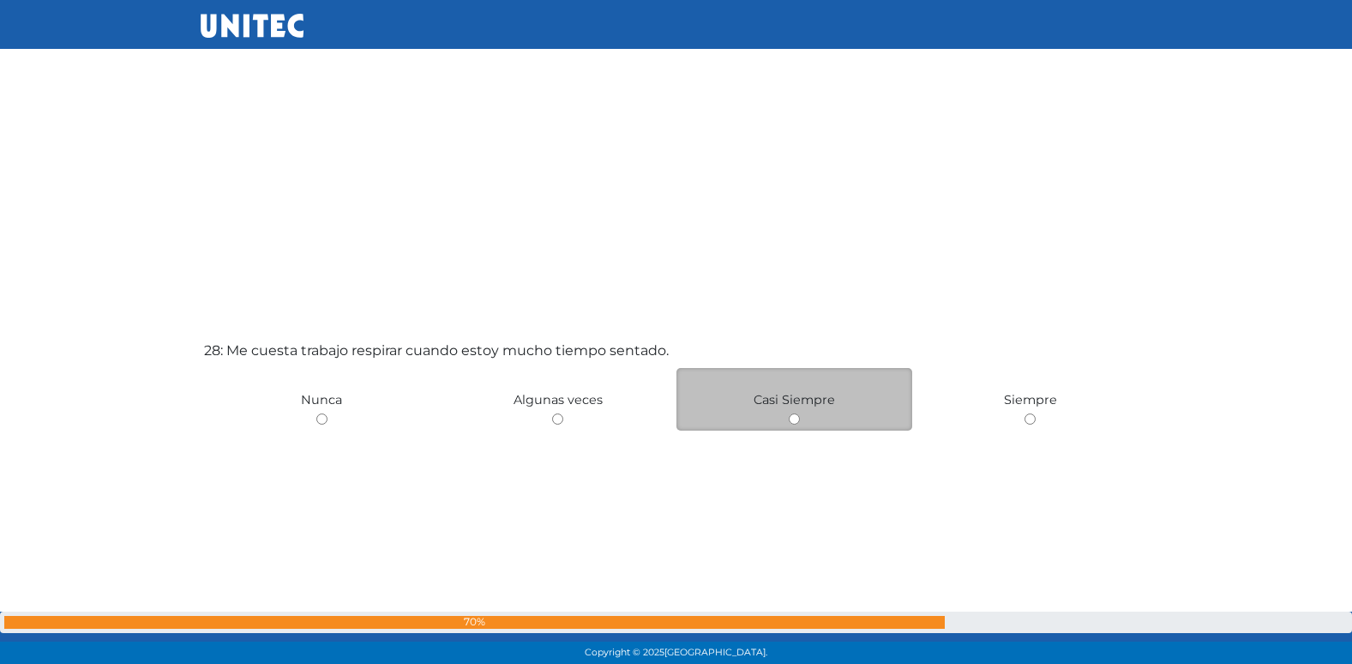
click at [789, 416] on input "radio" at bounding box center [794, 418] width 11 height 11
radio input "true"
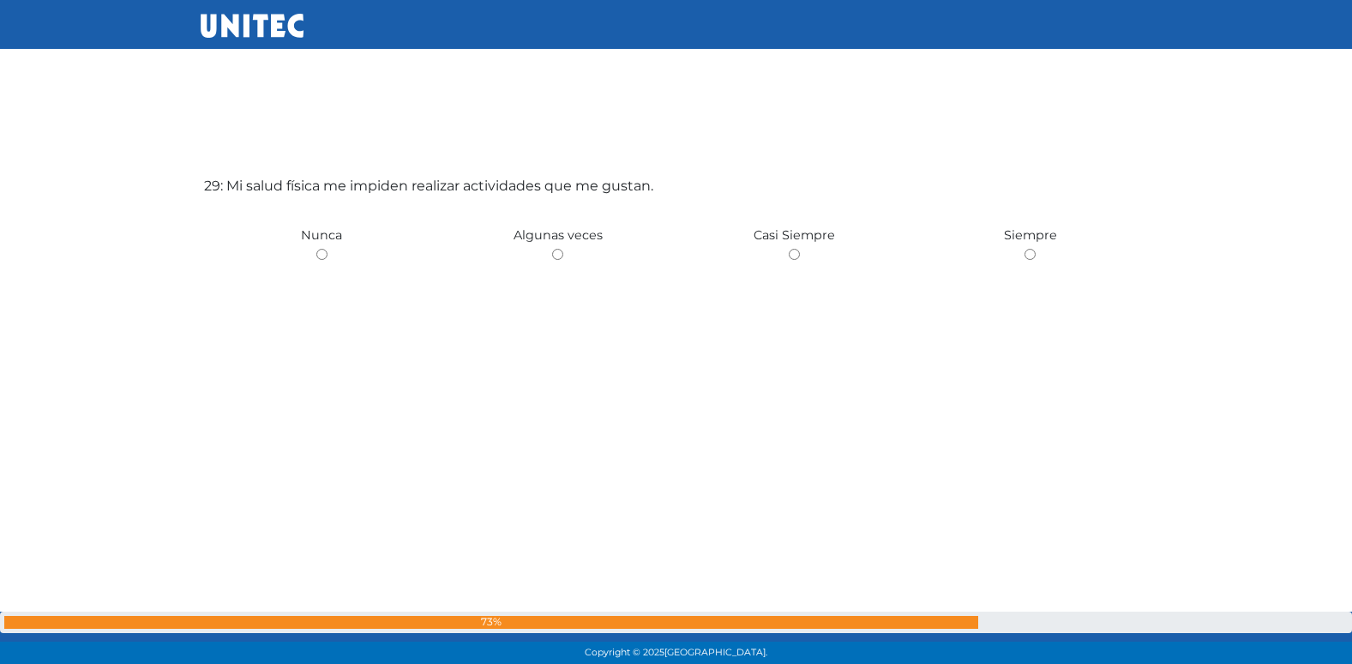
scroll to position [18666, 0]
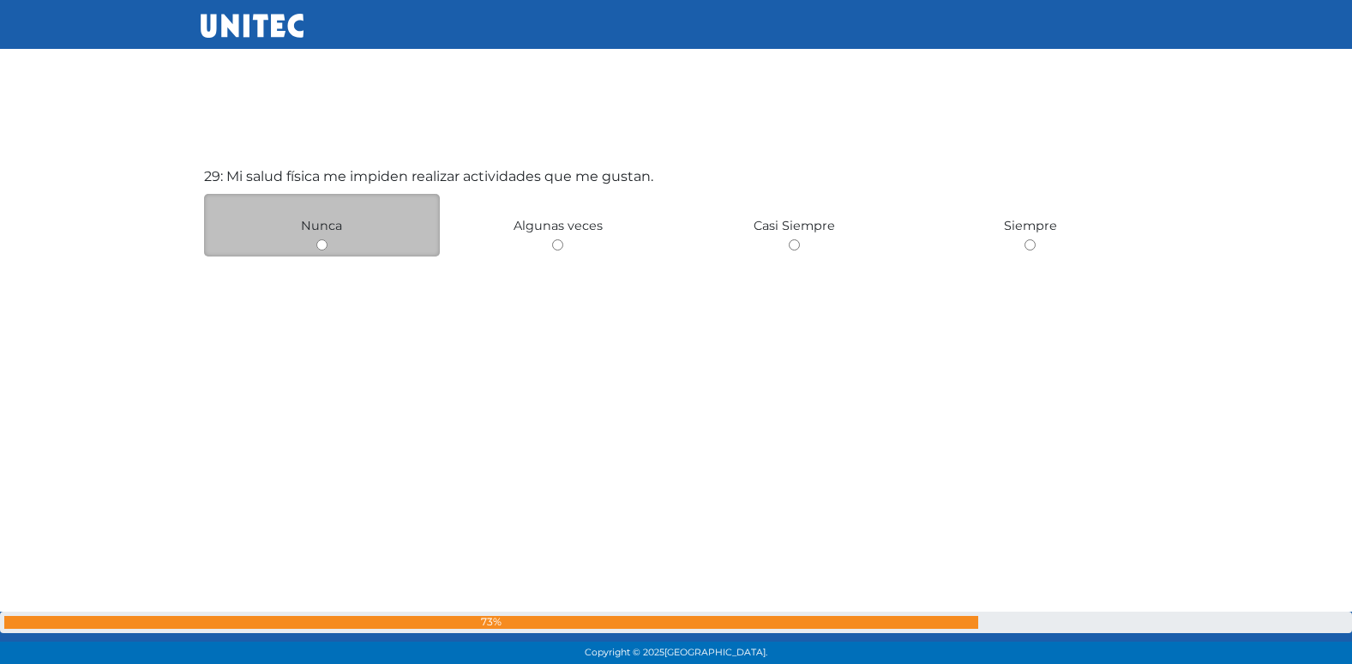
click at [321, 247] on input "radio" at bounding box center [321, 244] width 11 height 11
radio input "true"
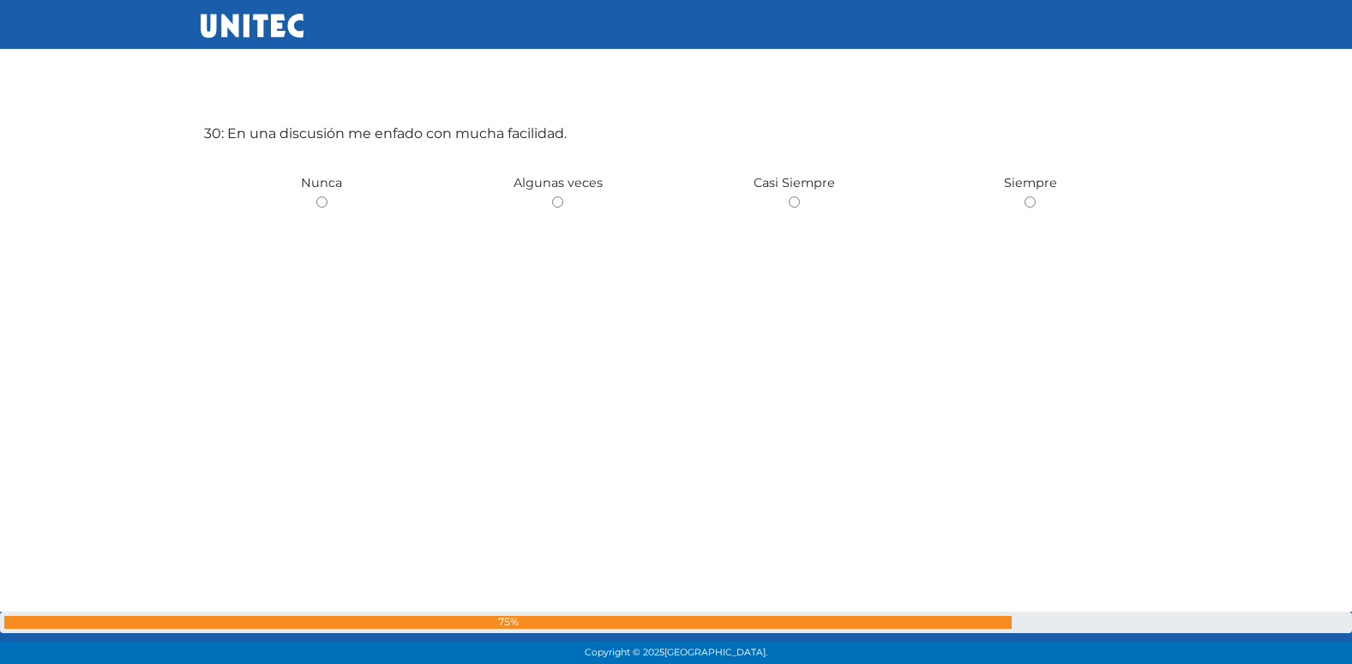
scroll to position [19373, 0]
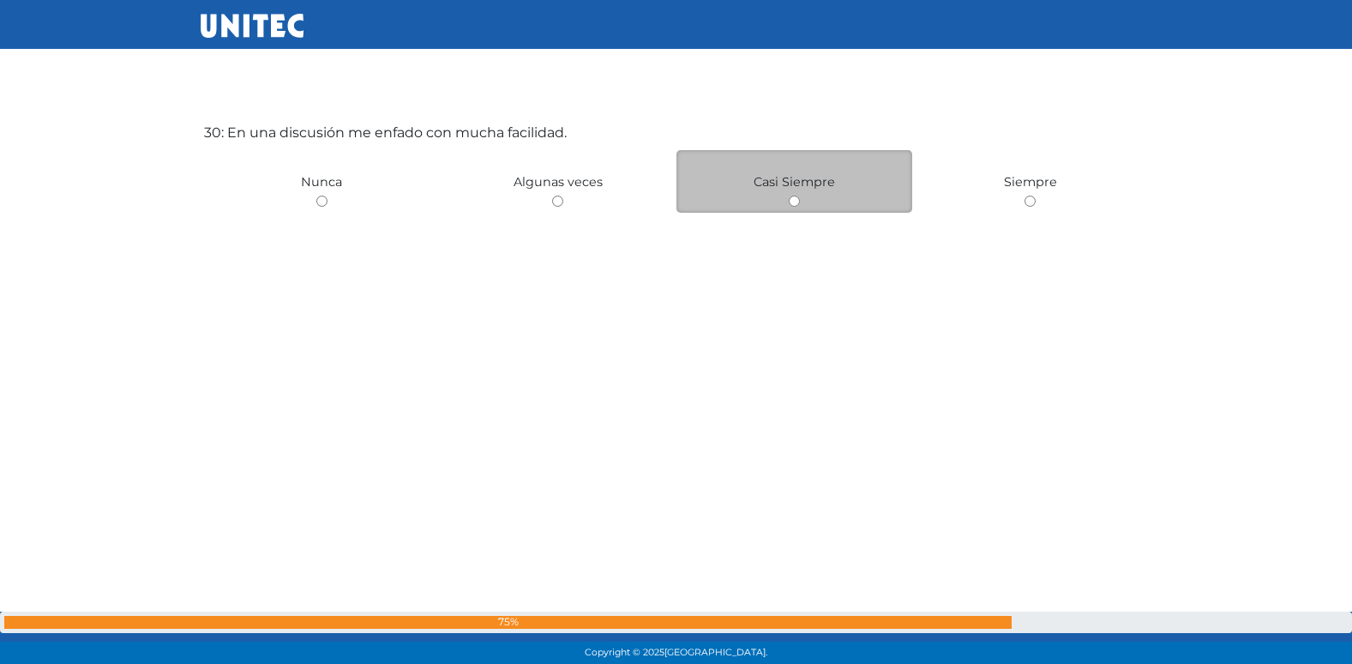
click at [790, 201] on input "radio" at bounding box center [794, 200] width 11 height 11
radio input "true"
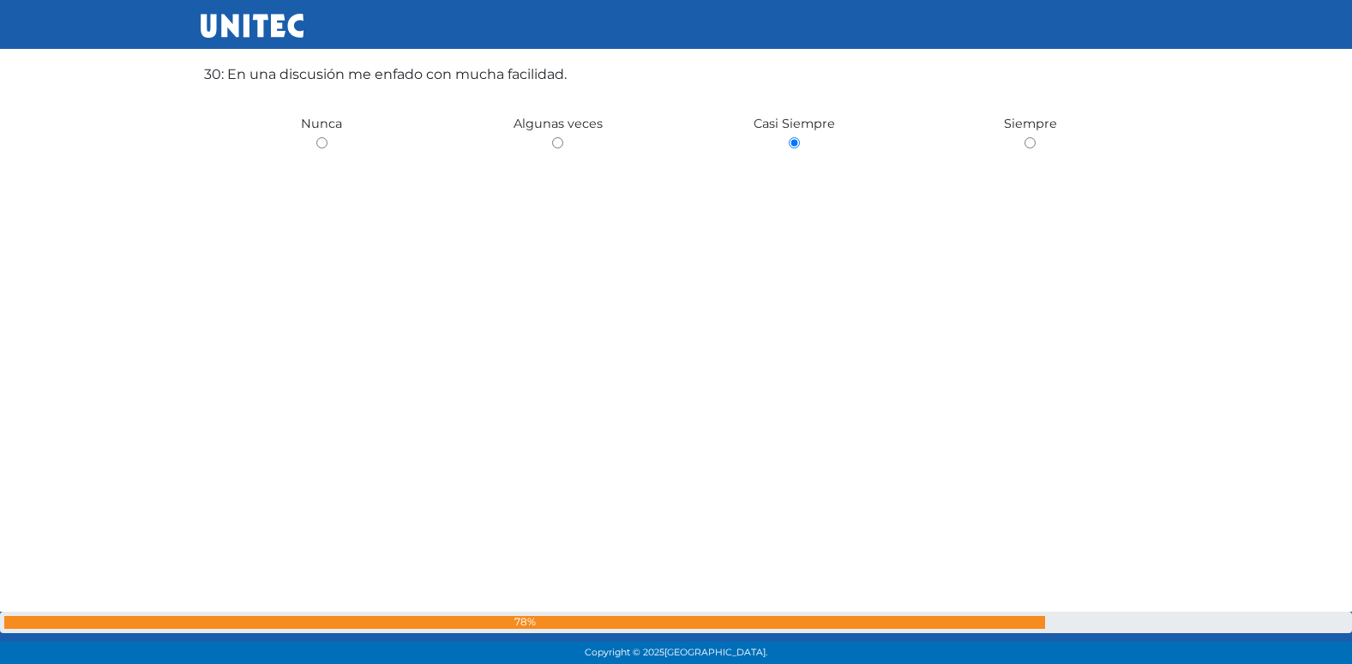
scroll to position [19689, 0]
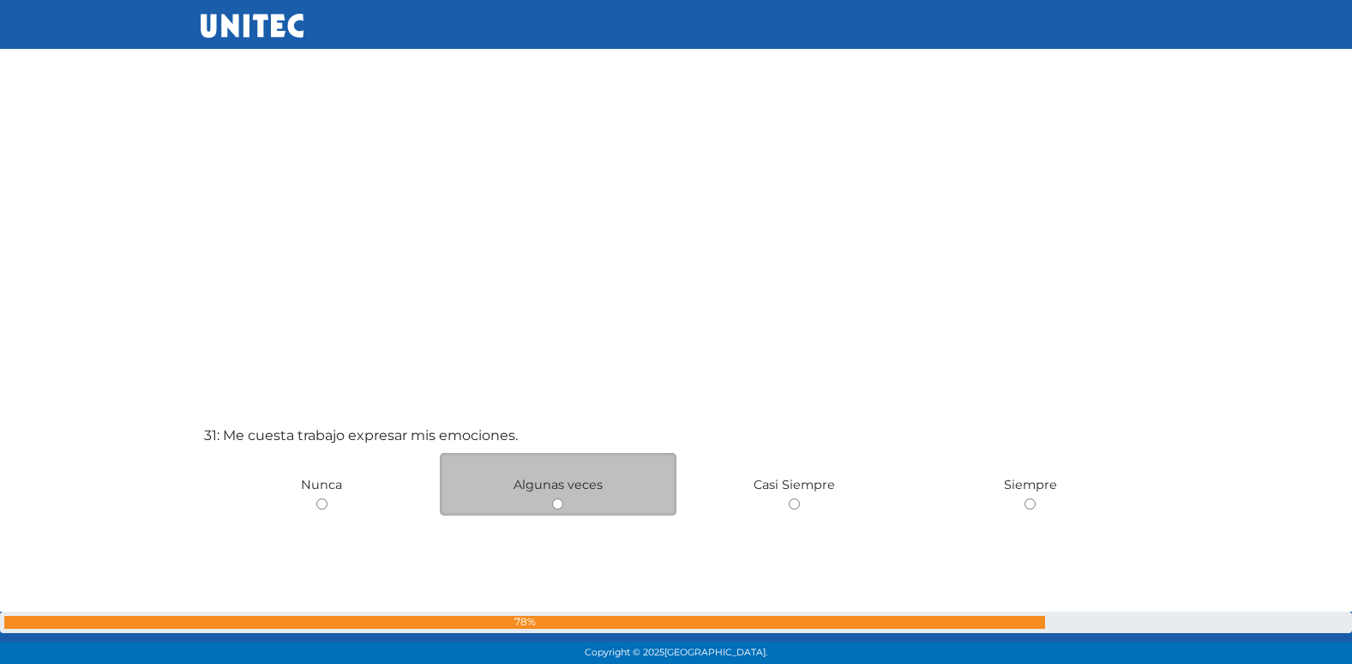
click at [553, 553] on div "31: Me cuesta trabajo expresar mis emociones. Nunca Algunas veces Casi Siempre …" at bounding box center [677, 591] width 952 height 664
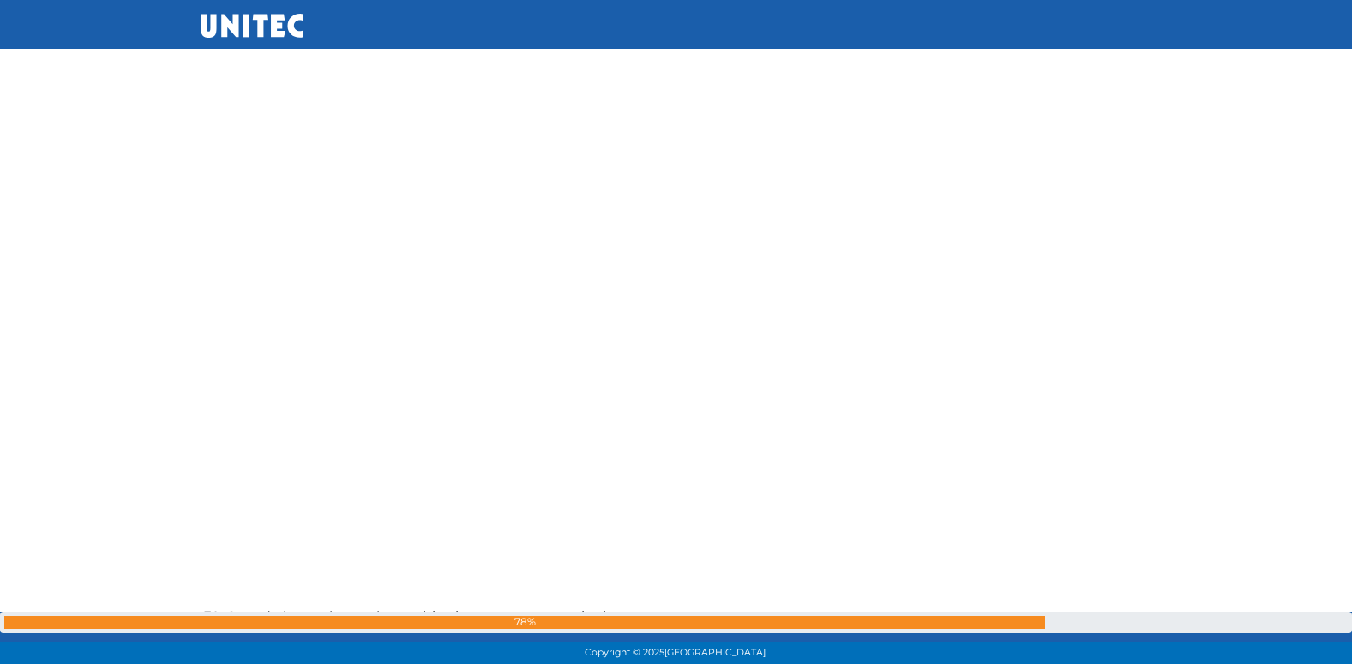
scroll to position [20009, 0]
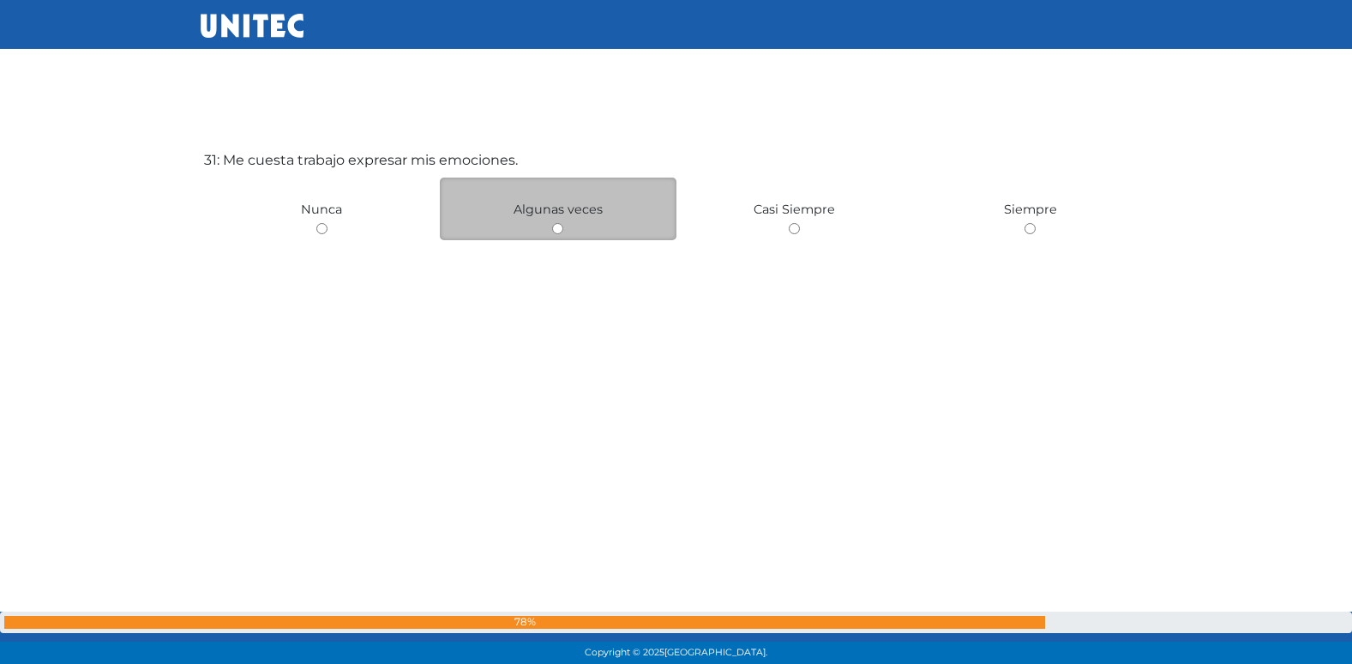
click at [558, 235] on div "Algunas veces" at bounding box center [558, 208] width 237 height 63
click at [558, 232] on input "radio" at bounding box center [557, 228] width 11 height 11
radio input "true"
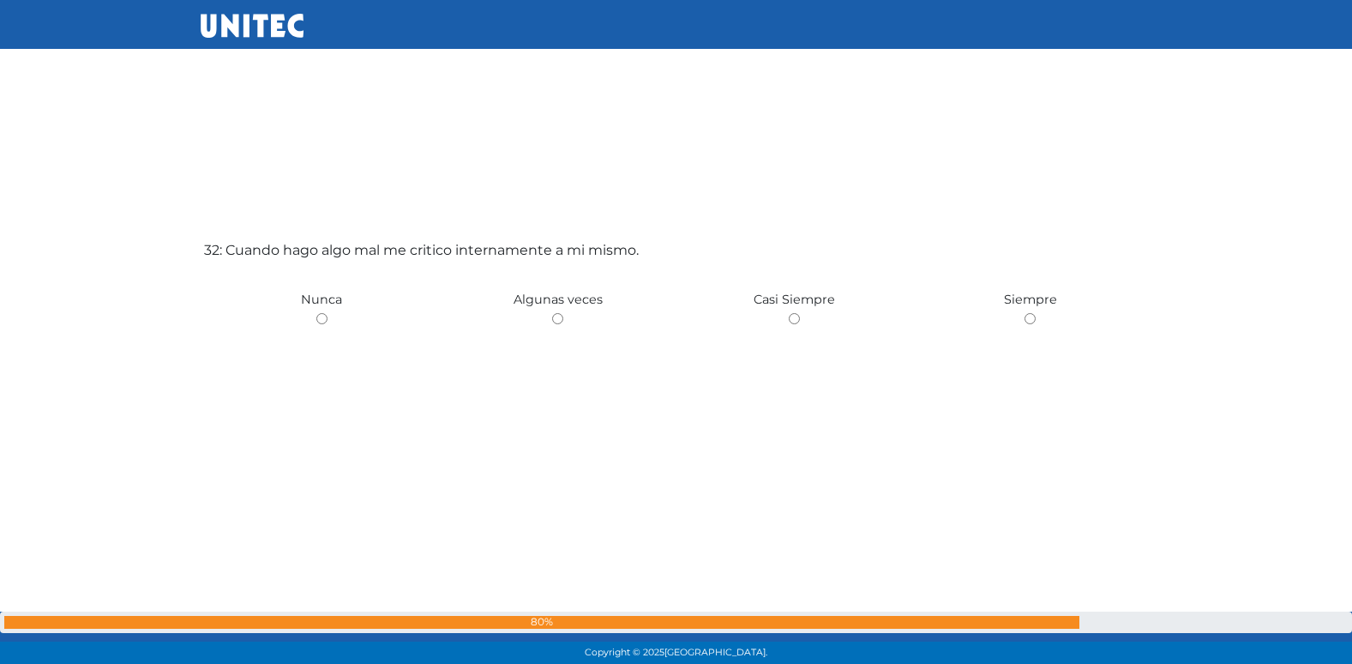
scroll to position [20657, 0]
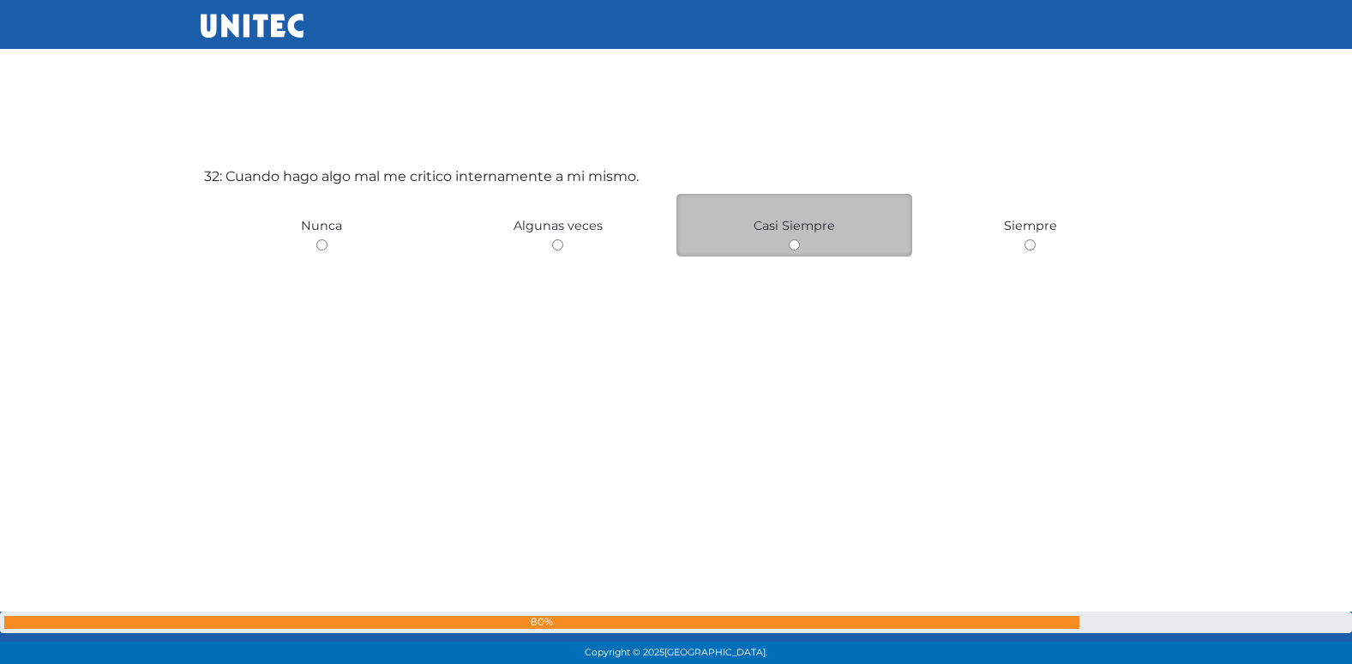
click at [793, 247] on input "radio" at bounding box center [794, 244] width 11 height 11
radio input "true"
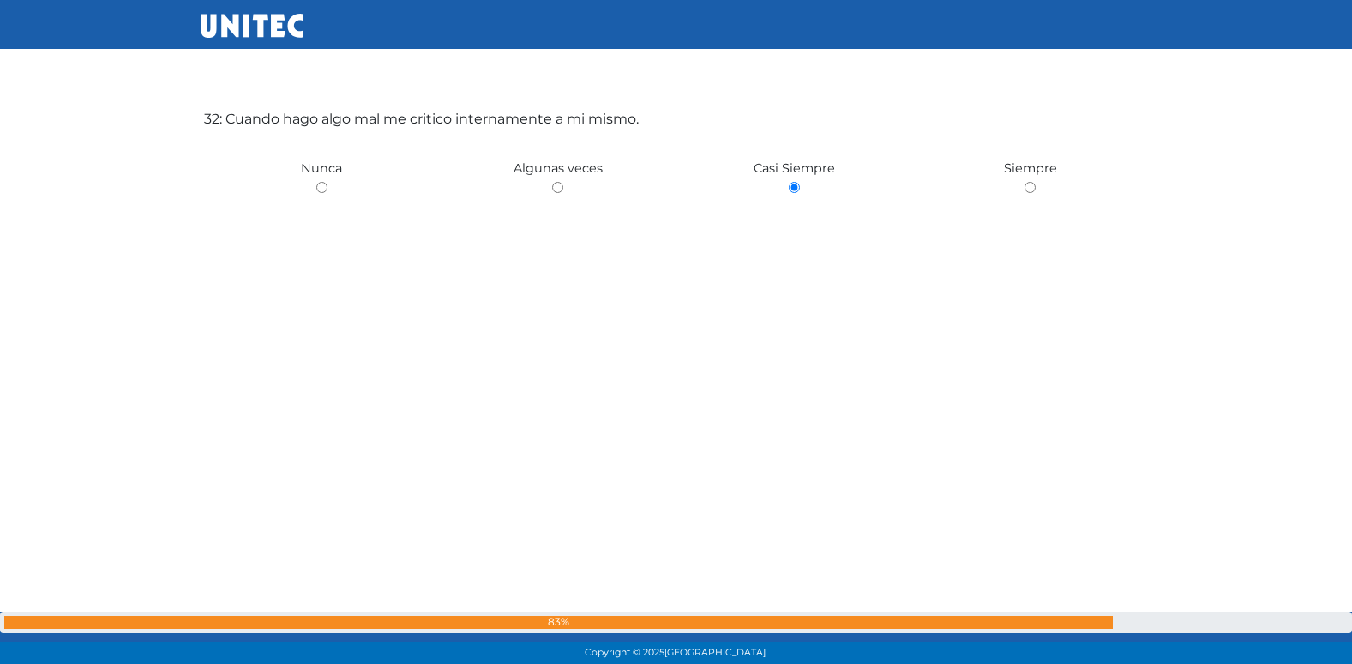
scroll to position [20717, 0]
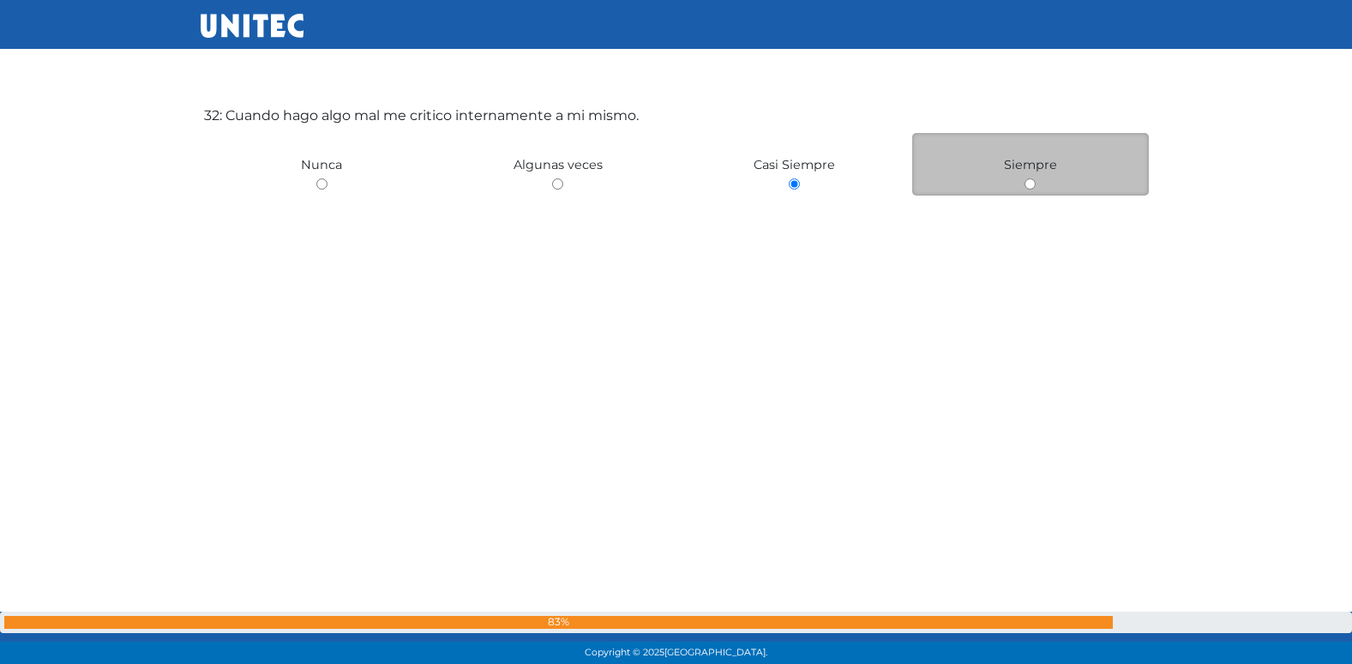
click at [1030, 183] on input "radio" at bounding box center [1030, 183] width 11 height 11
radio input "true"
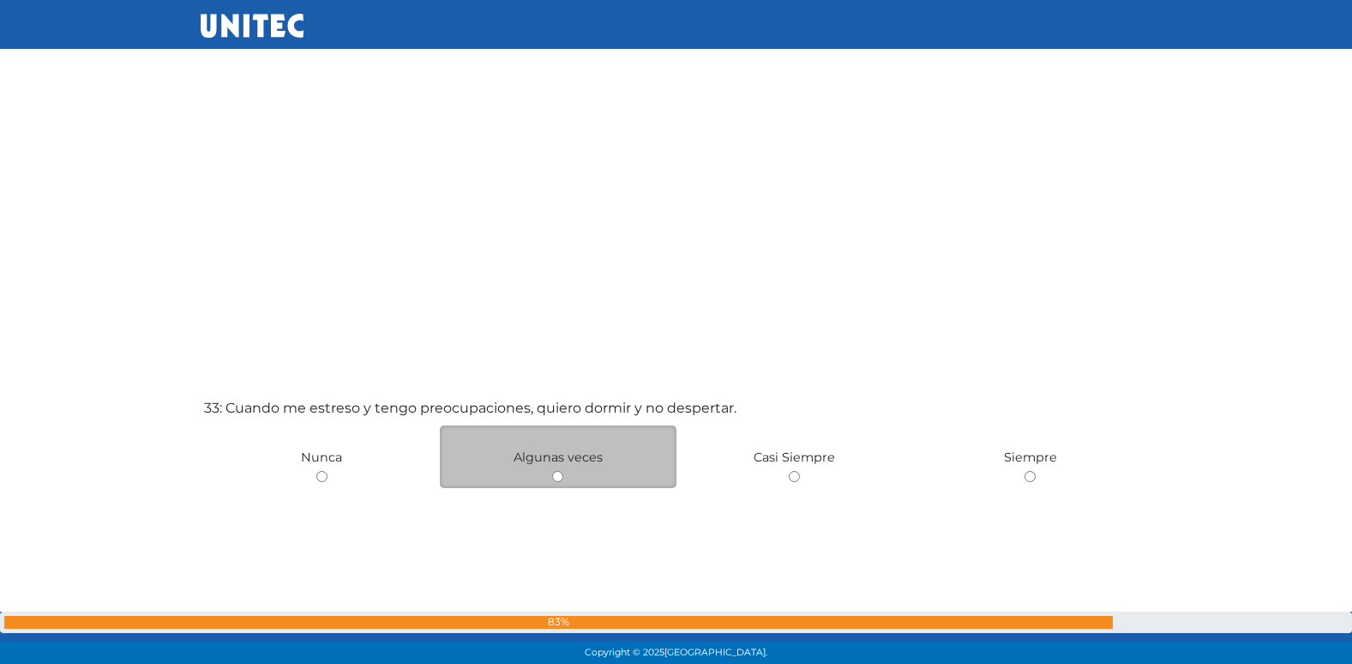
scroll to position [21187, 0]
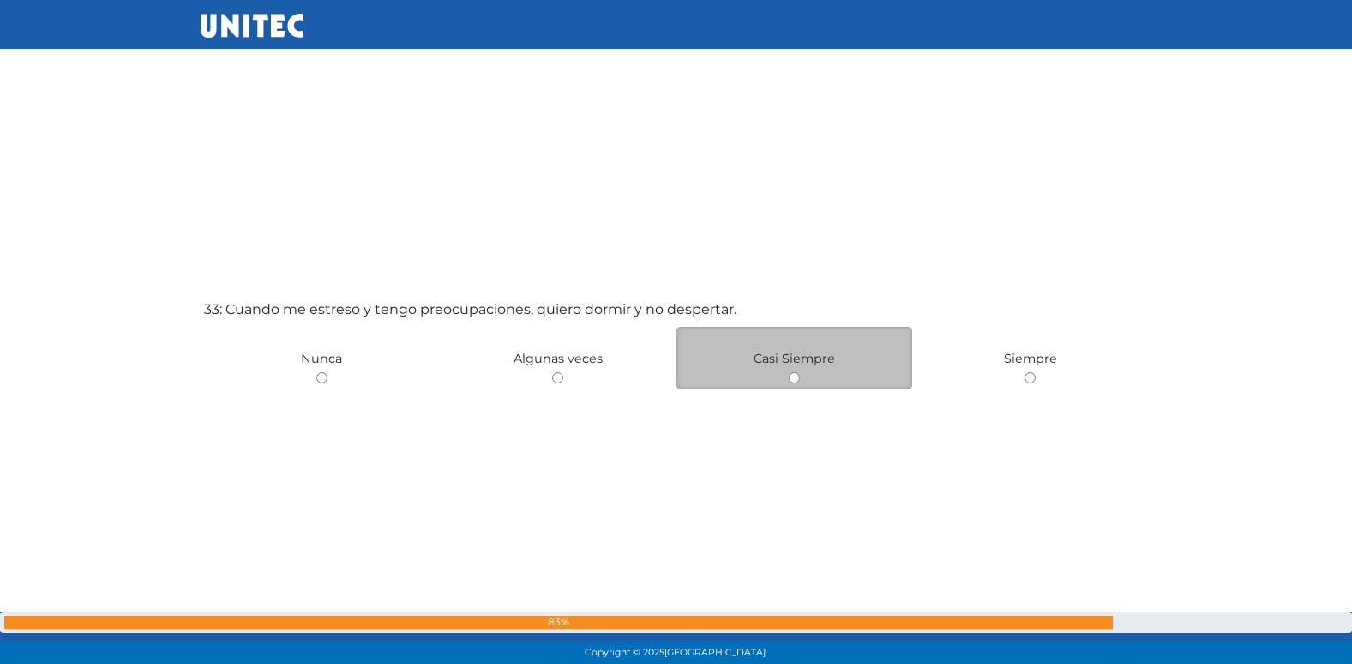
click at [796, 379] on input "radio" at bounding box center [794, 377] width 11 height 11
radio input "true"
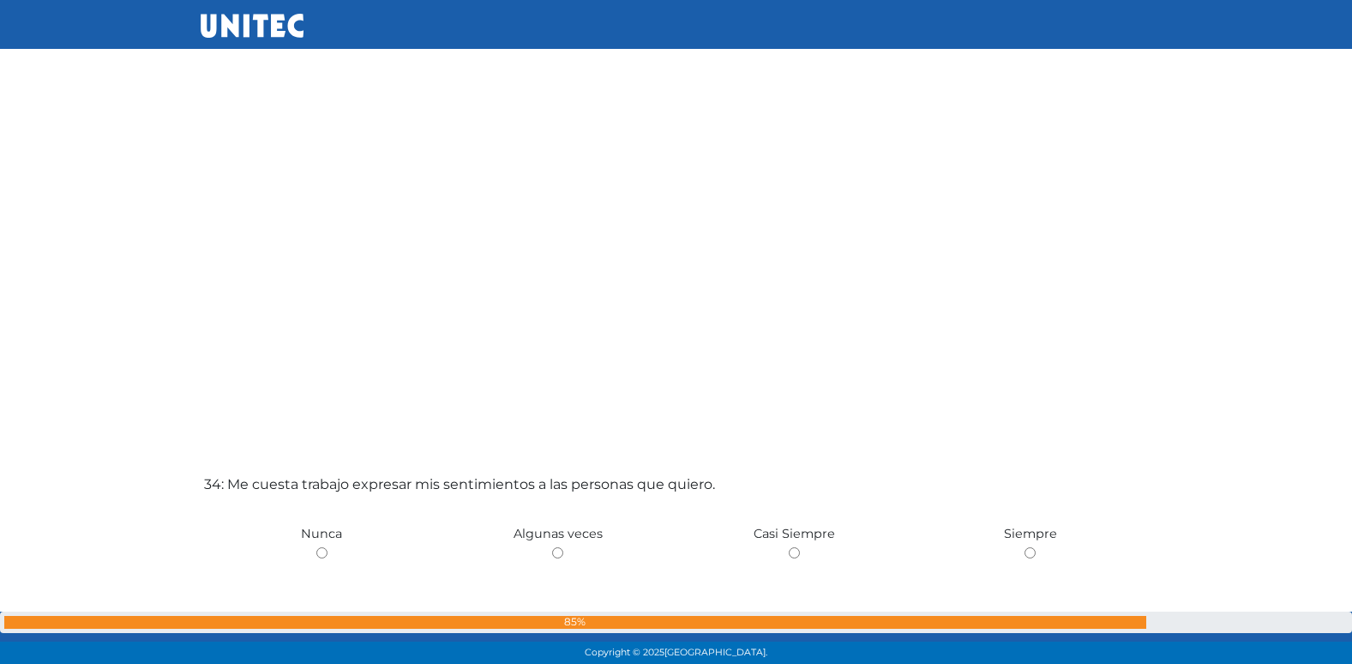
scroll to position [21679, 0]
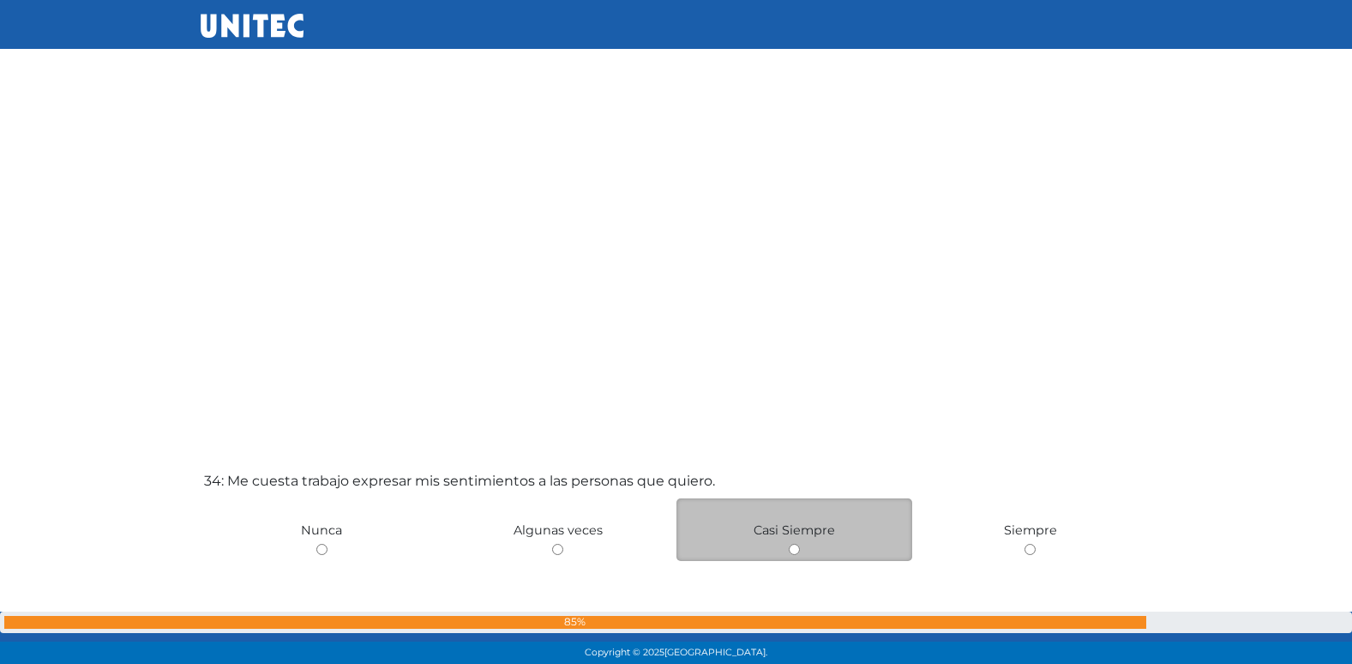
click at [796, 549] on input "radio" at bounding box center [794, 549] width 11 height 11
radio input "true"
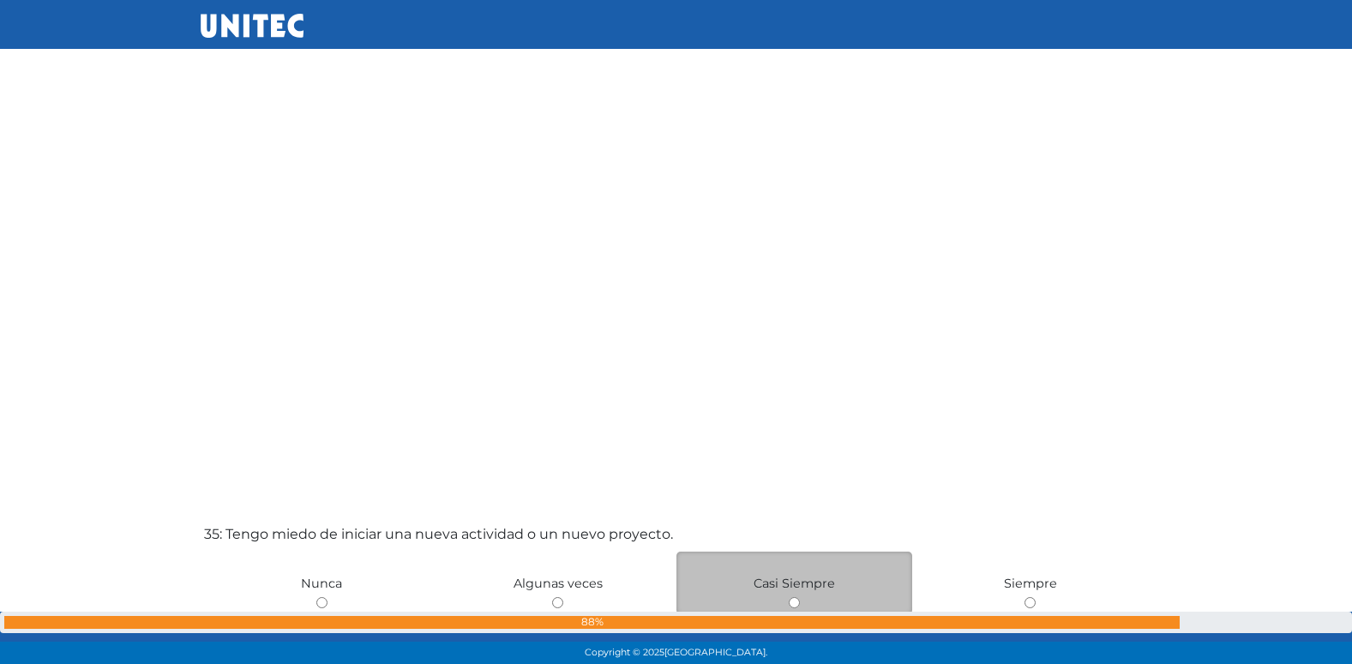
scroll to position [22343, 0]
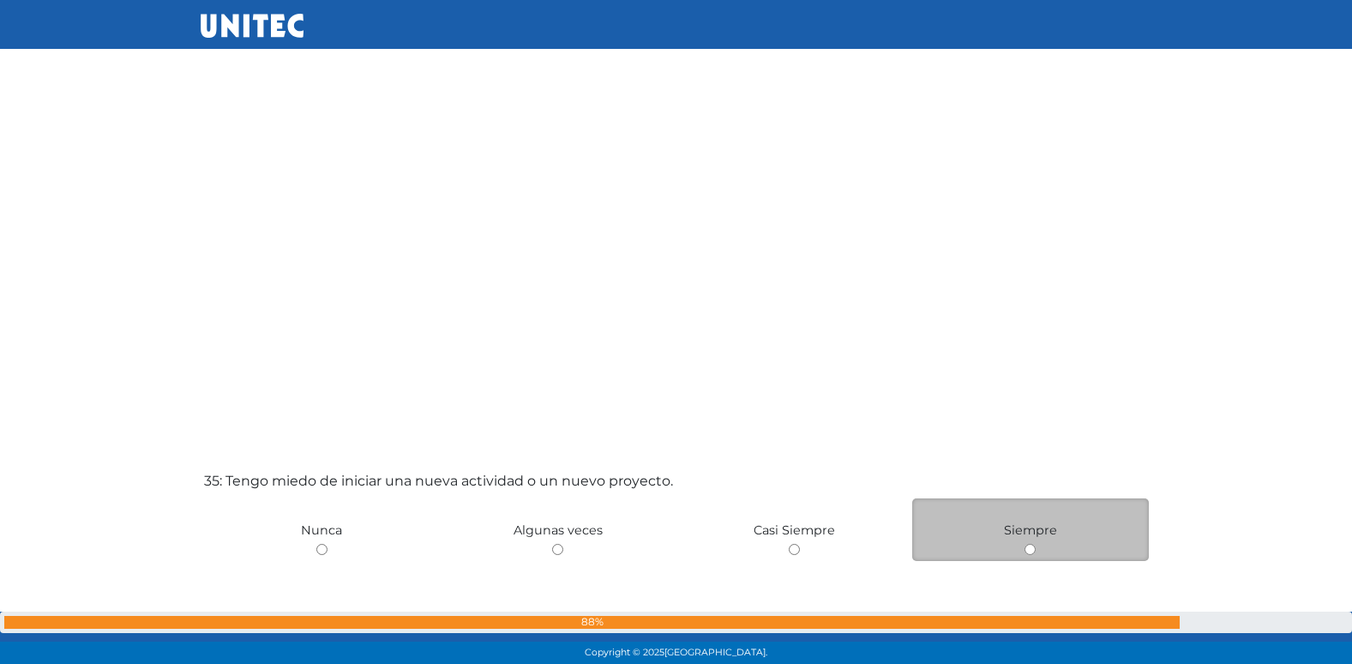
click at [1030, 548] on input "radio" at bounding box center [1030, 549] width 11 height 11
radio input "true"
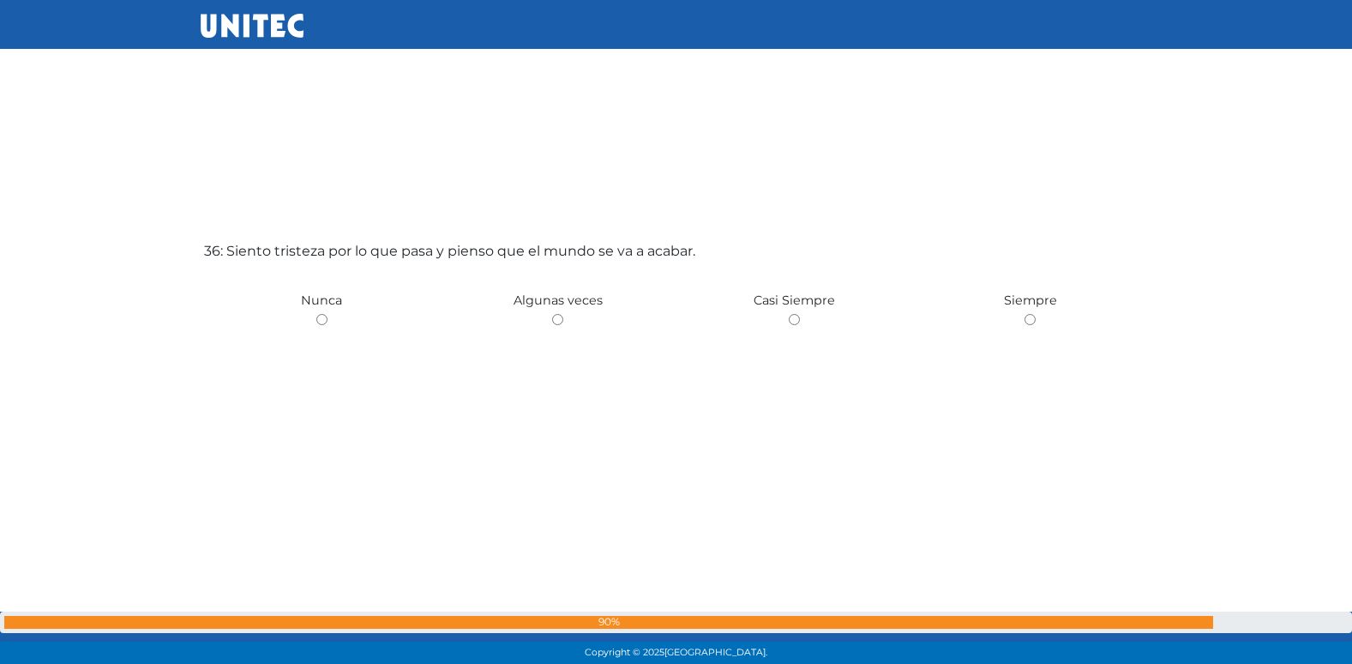
scroll to position [23311, 0]
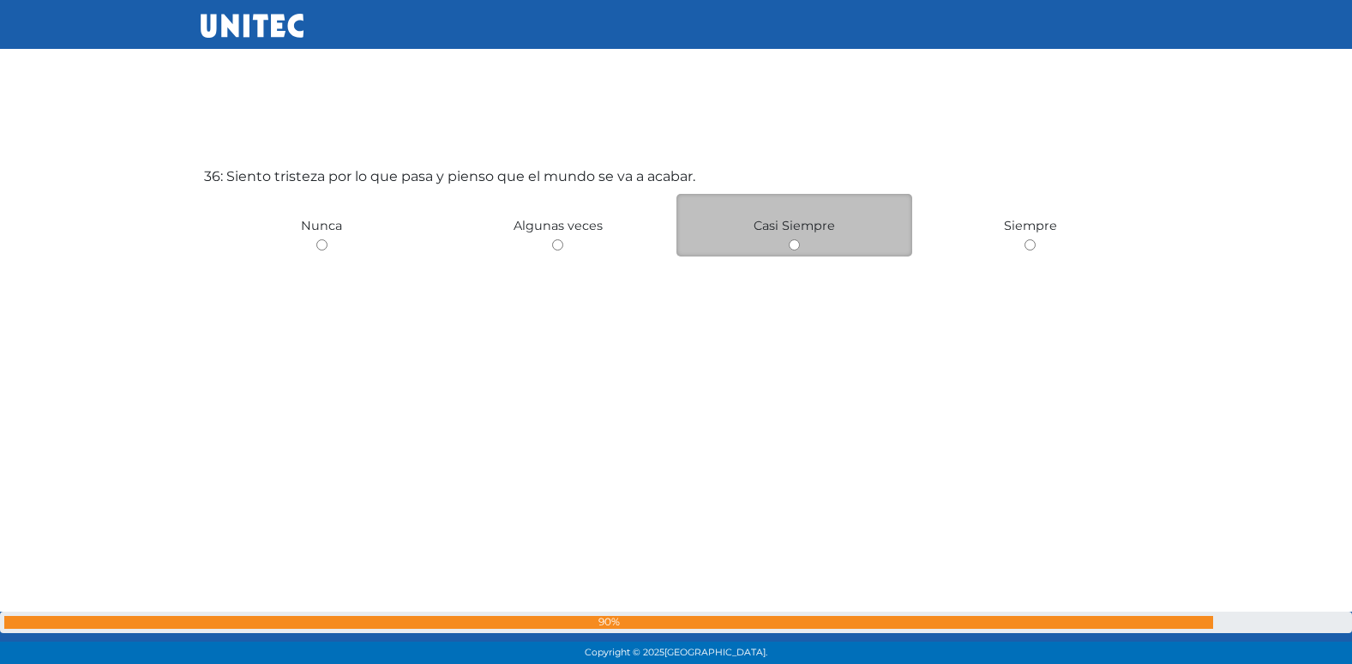
click at [796, 247] on input "radio" at bounding box center [794, 244] width 11 height 11
radio input "true"
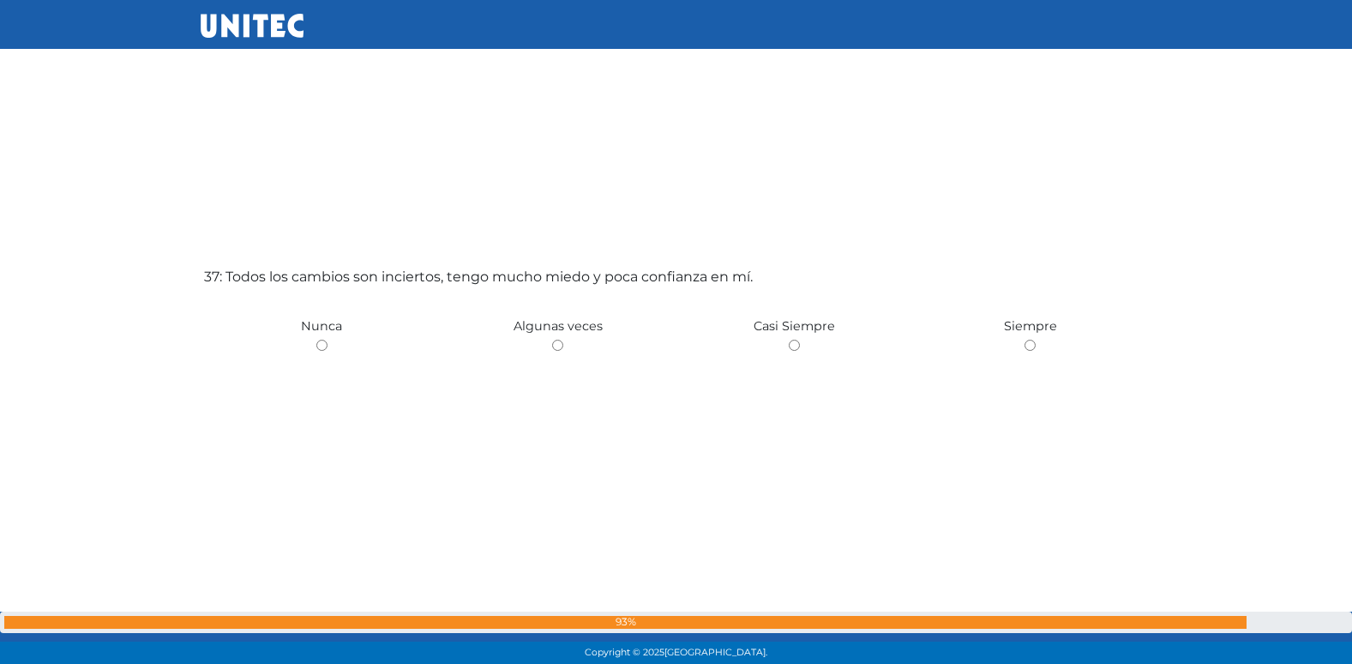
scroll to position [23975, 0]
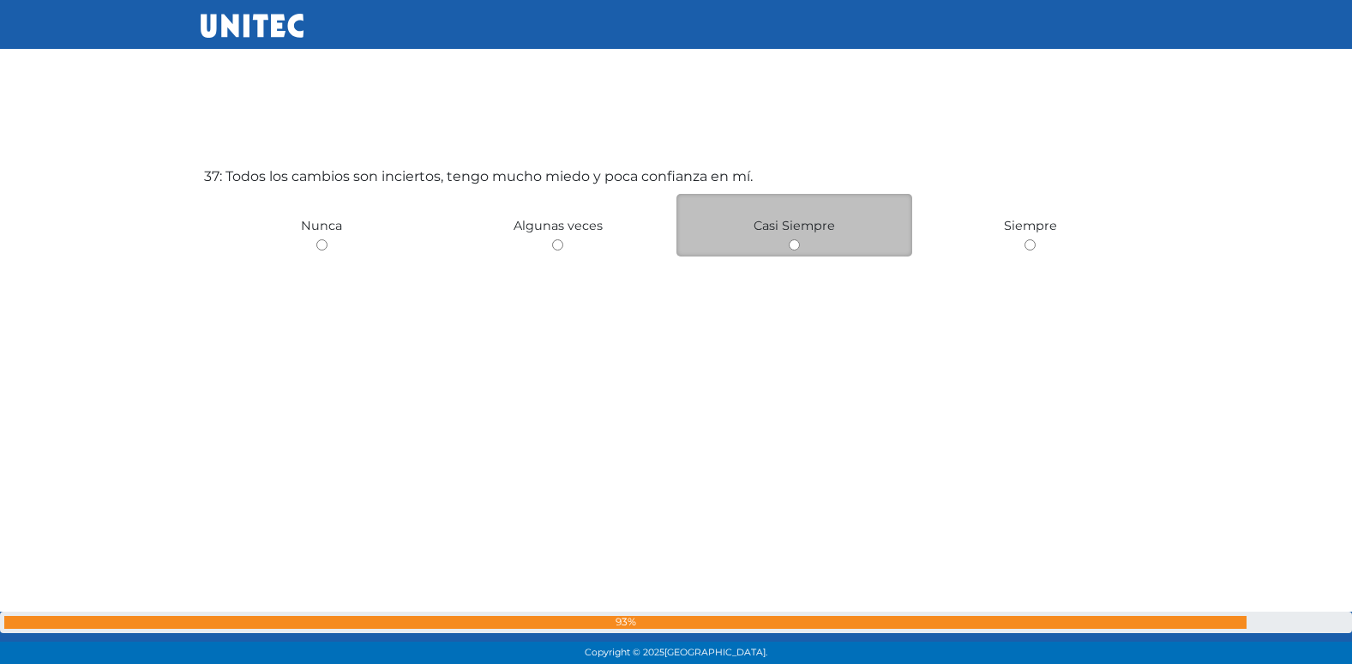
click at [797, 245] on input "radio" at bounding box center [794, 244] width 11 height 11
radio input "true"
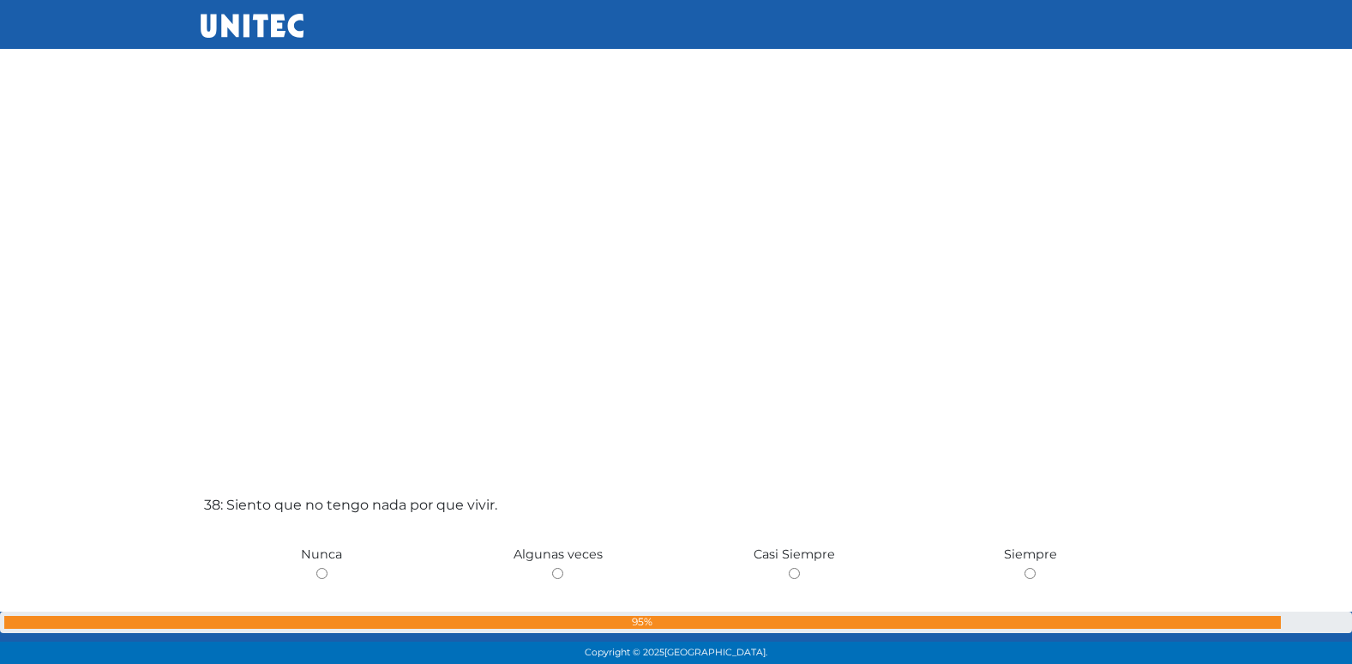
scroll to position [24638, 0]
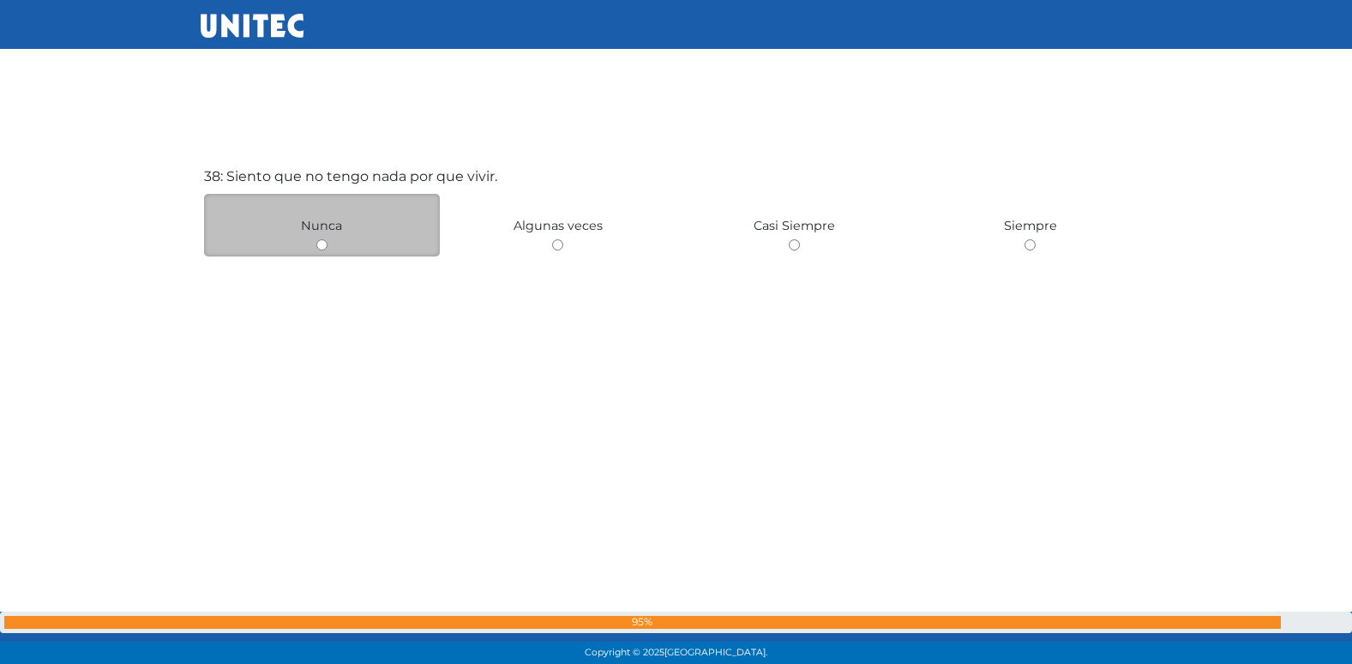
click at [323, 247] on input "radio" at bounding box center [321, 244] width 11 height 11
radio input "true"
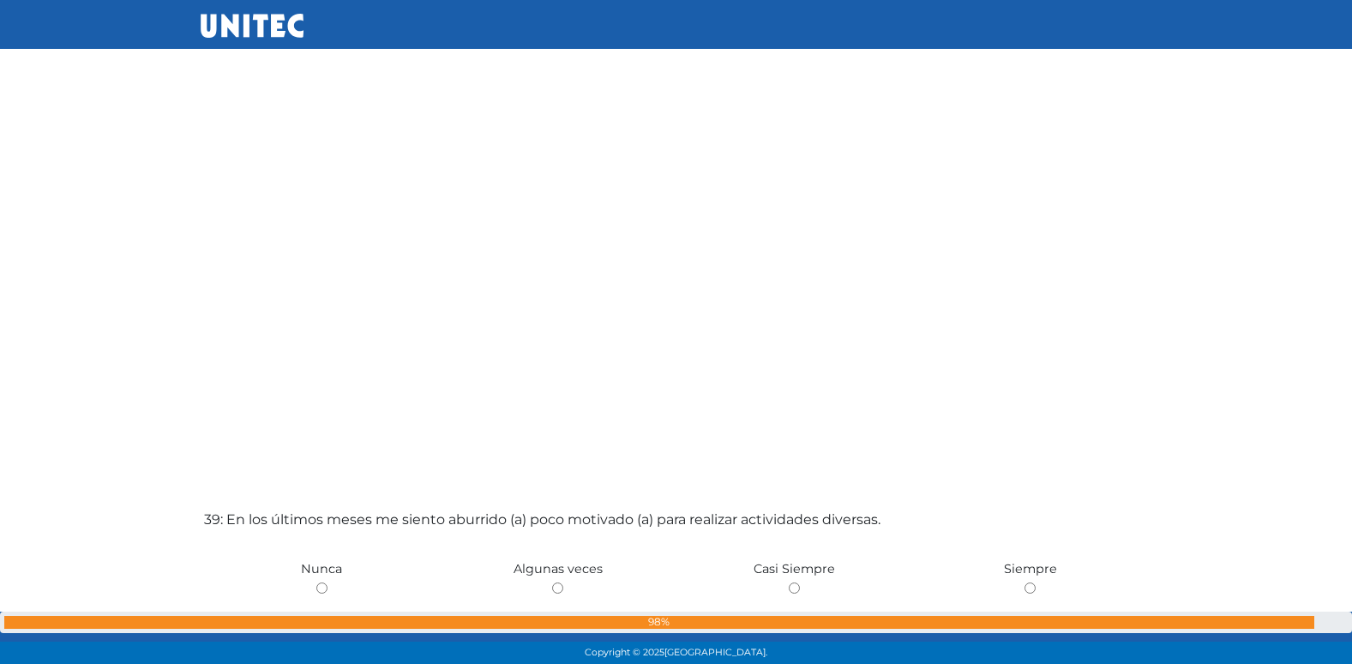
scroll to position [24997, 0]
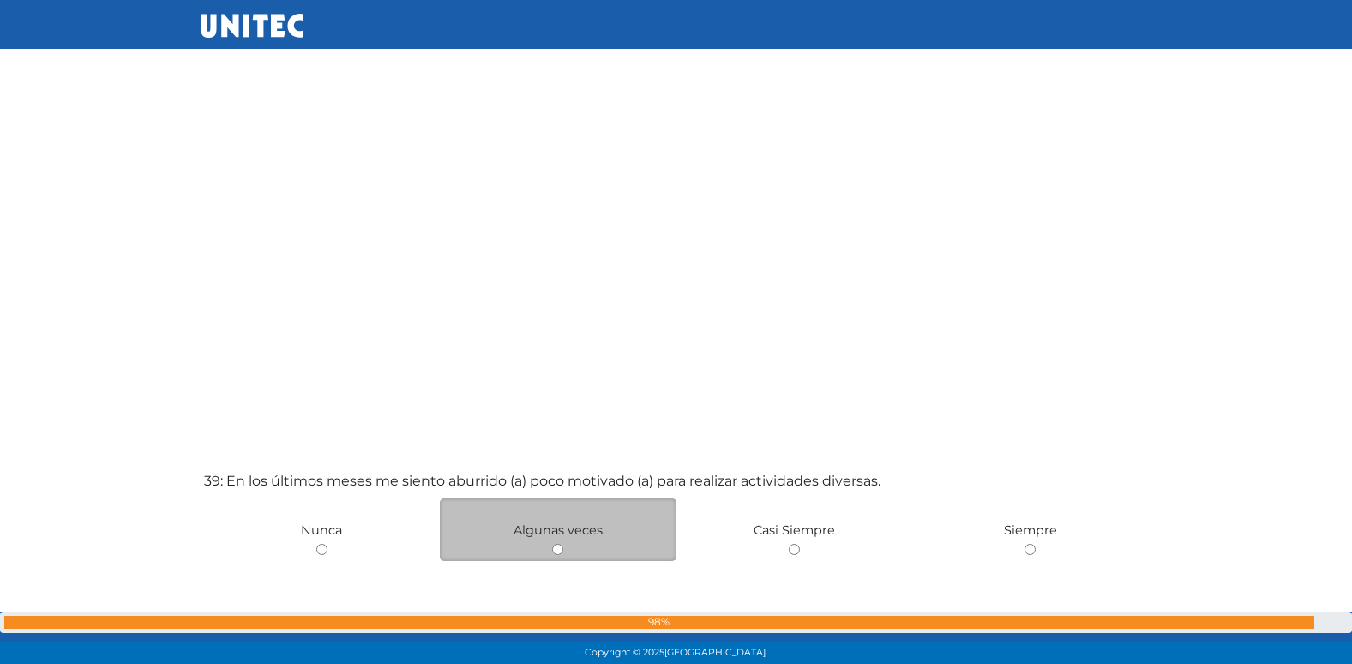
click at [562, 550] on input "radio" at bounding box center [557, 549] width 11 height 11
radio input "true"
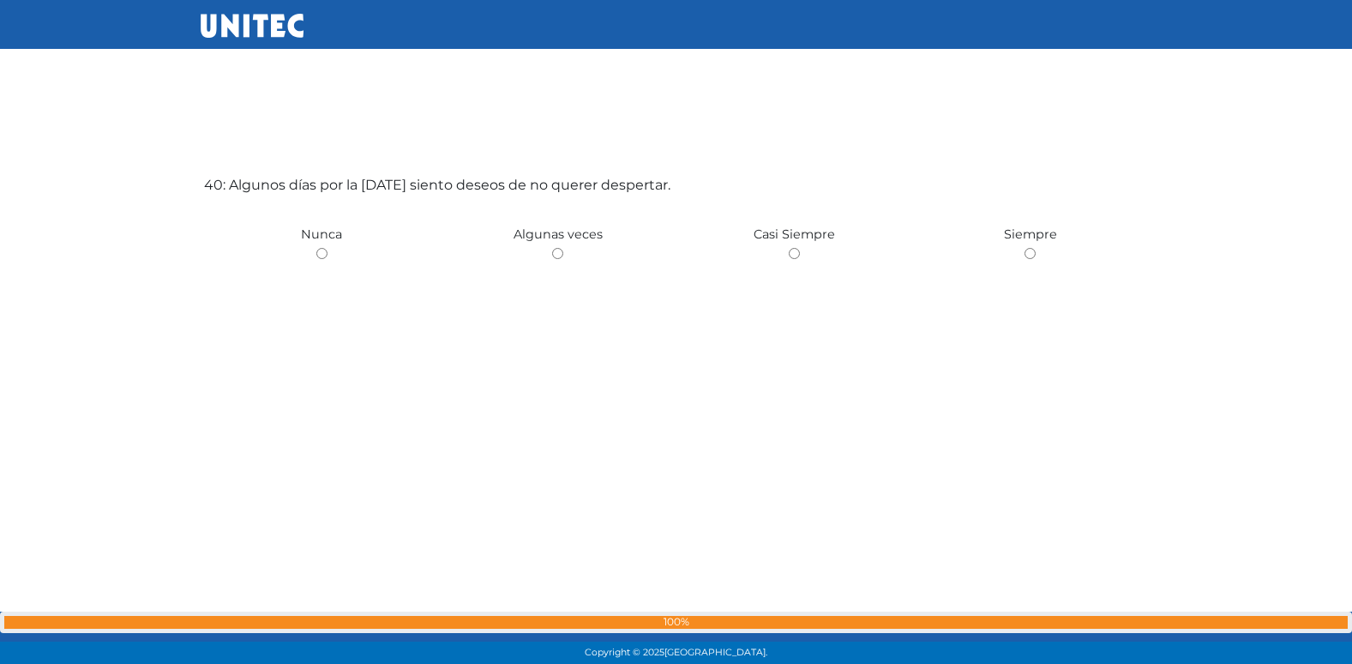
scroll to position [25955, 0]
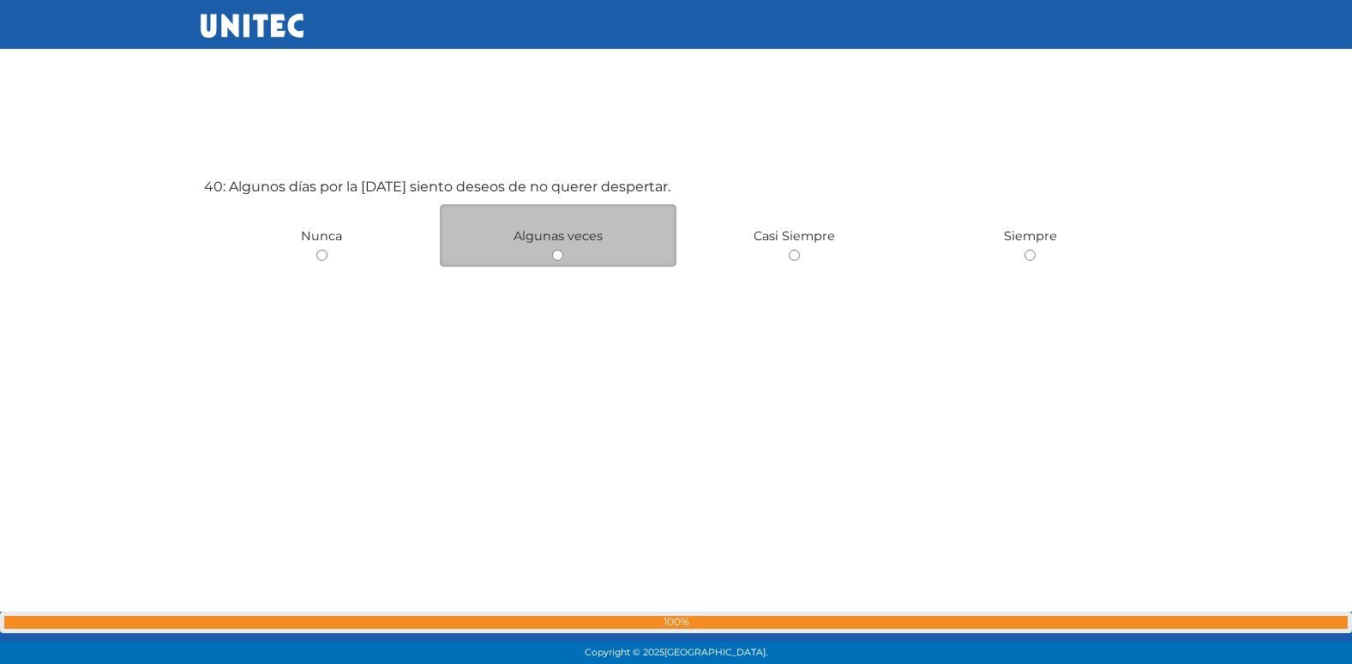
click at [559, 256] on input "radio" at bounding box center [557, 254] width 11 height 11
radio input "true"
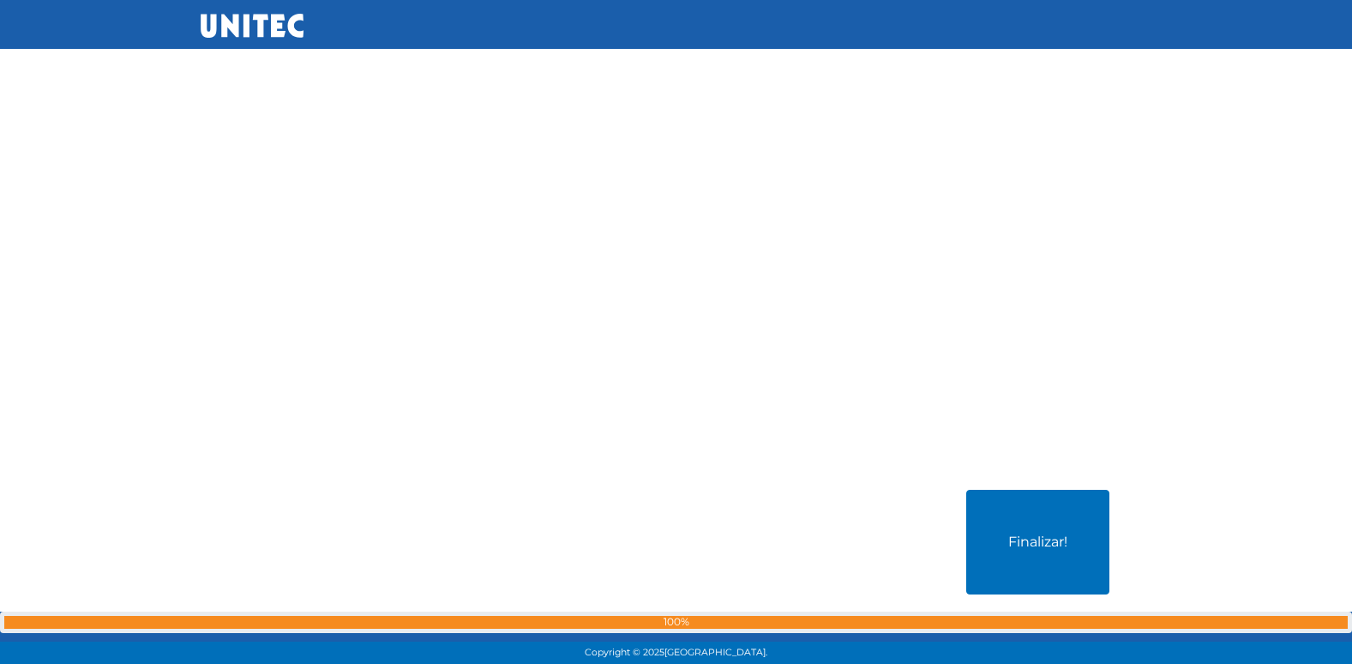
scroll to position [26336, 0]
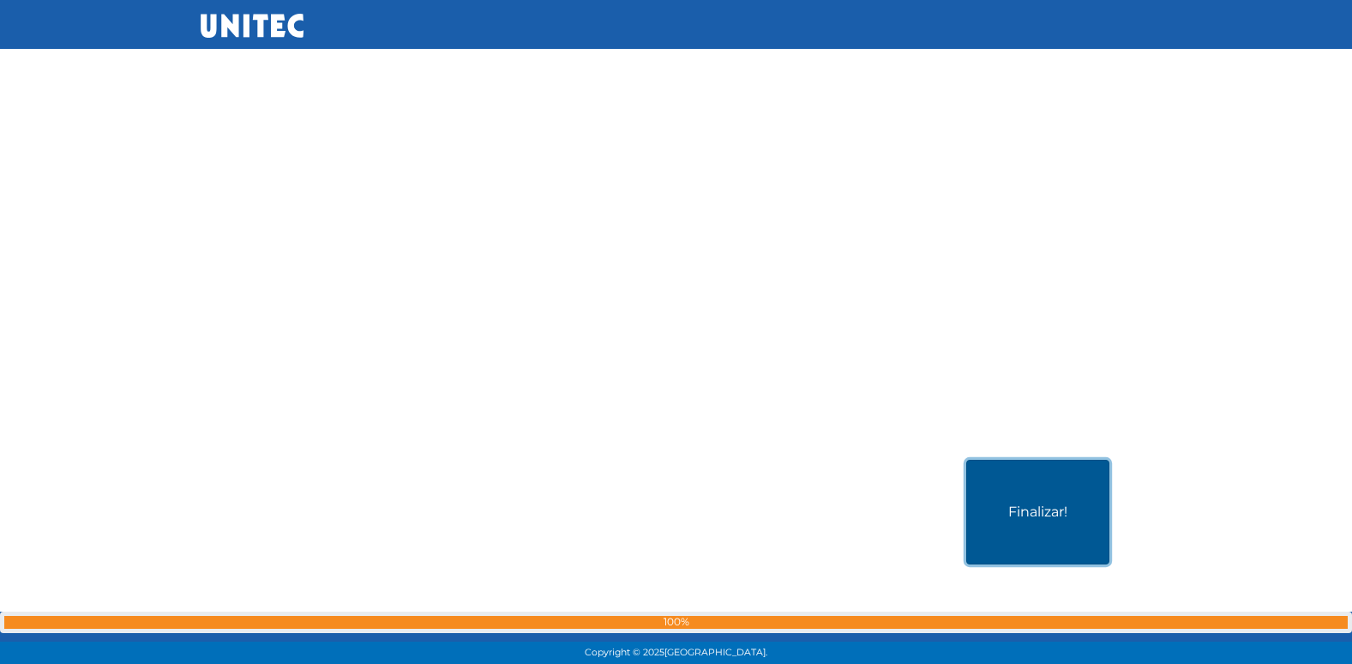
click at [1014, 520] on button "Finalizar!" at bounding box center [1037, 512] width 143 height 105
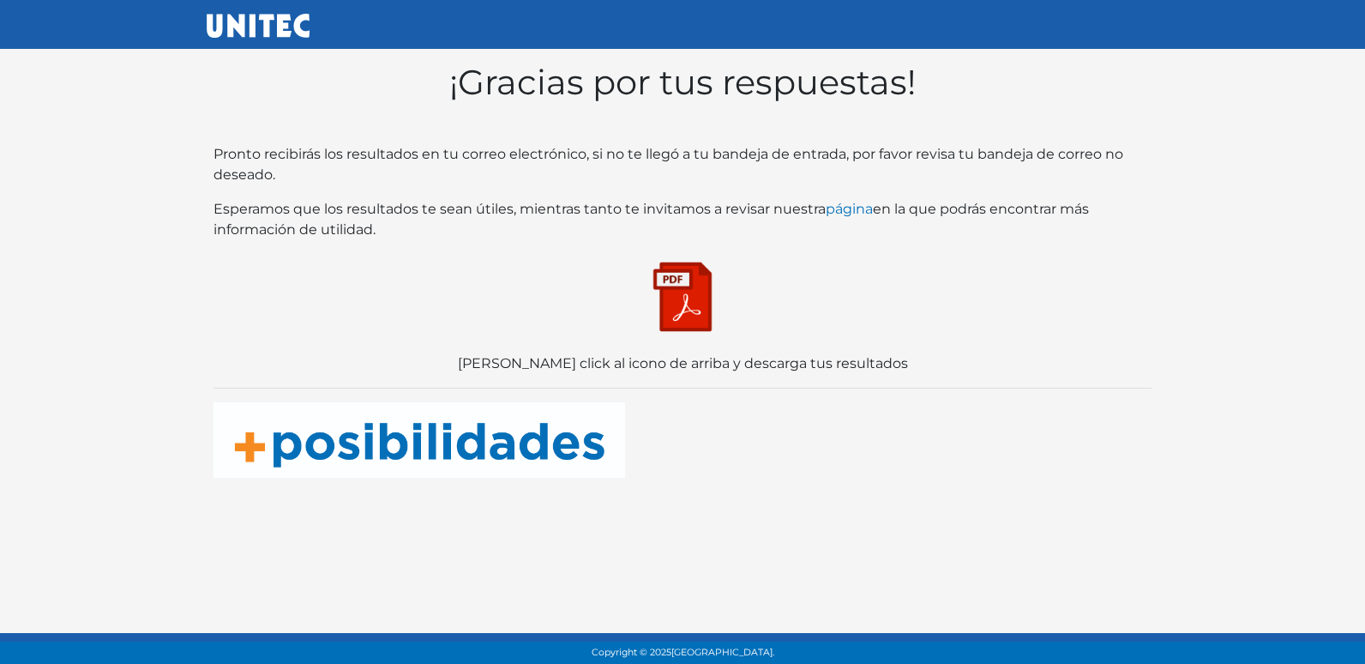
click at [657, 349] on div "¡Gracias por tus respuestas! Pronto recibirás los resultados en tu correo elect…" at bounding box center [683, 270] width 952 height 430
click at [698, 324] on img at bounding box center [683, 297] width 86 height 86
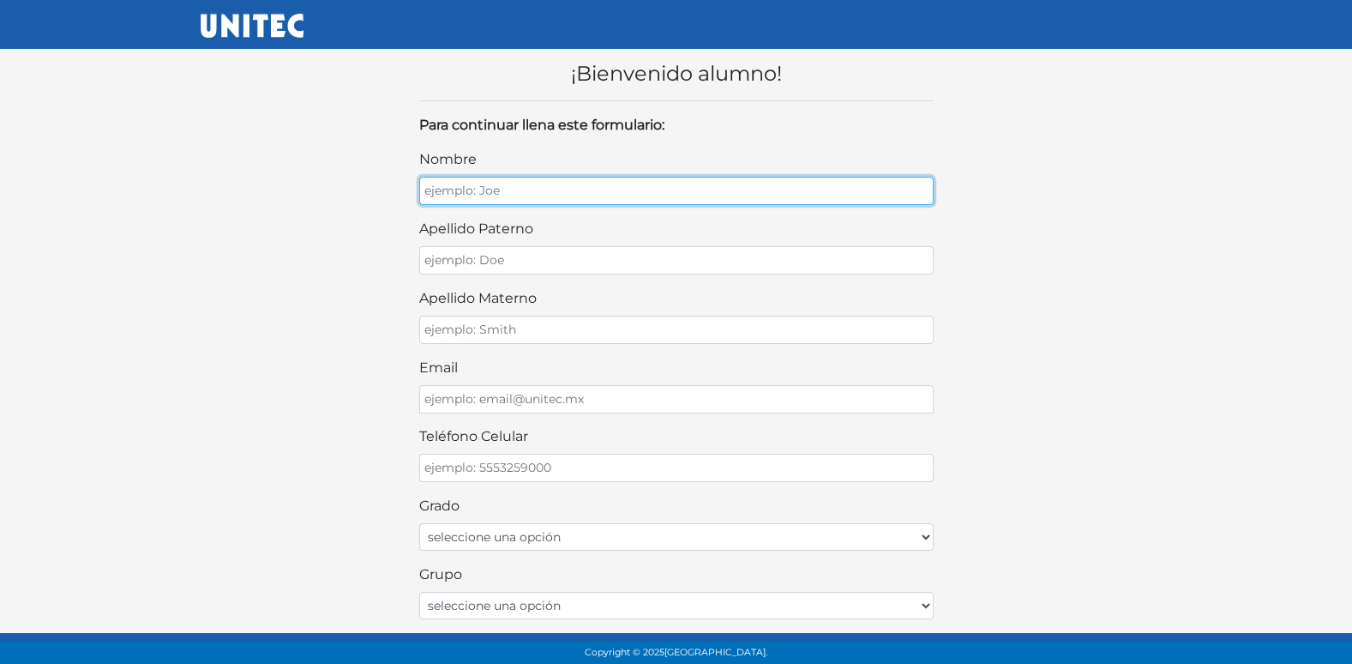
click at [572, 201] on input "nombre" at bounding box center [676, 191] width 514 height 28
click at [560, 190] on input "ALLISON" at bounding box center [676, 191] width 514 height 28
type input "ALLISON SCARLETT"
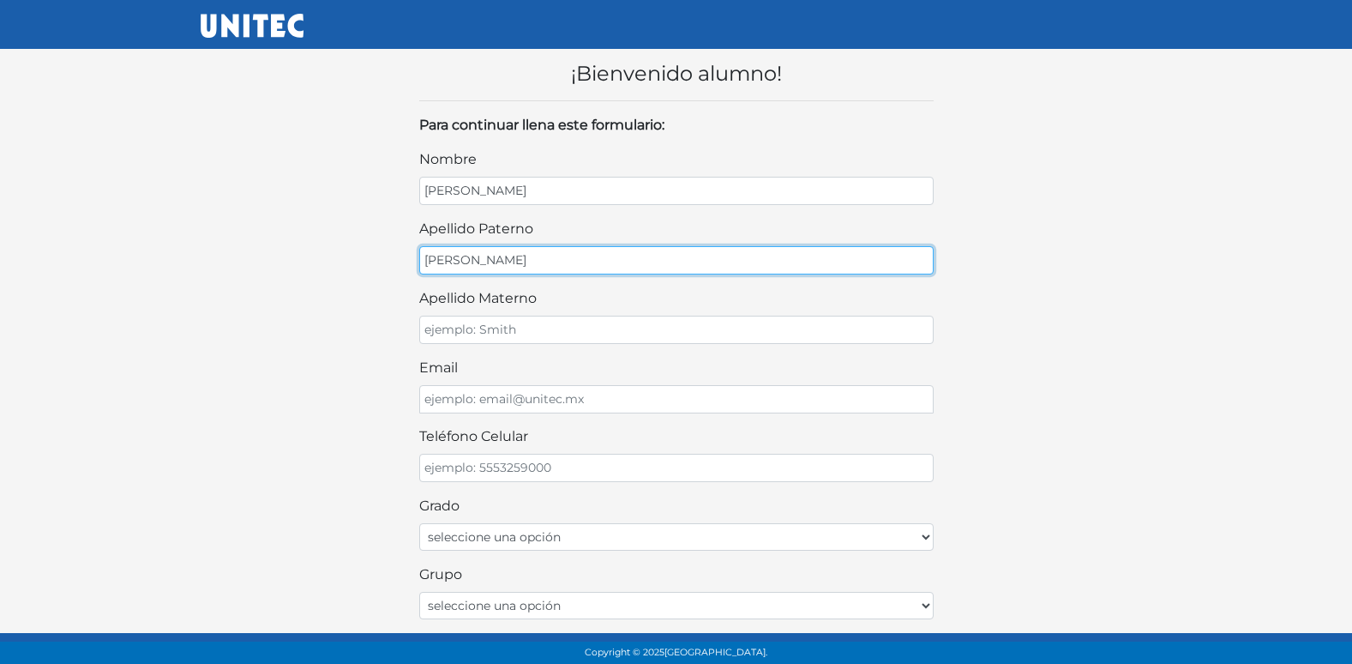
type input "PEREZ"
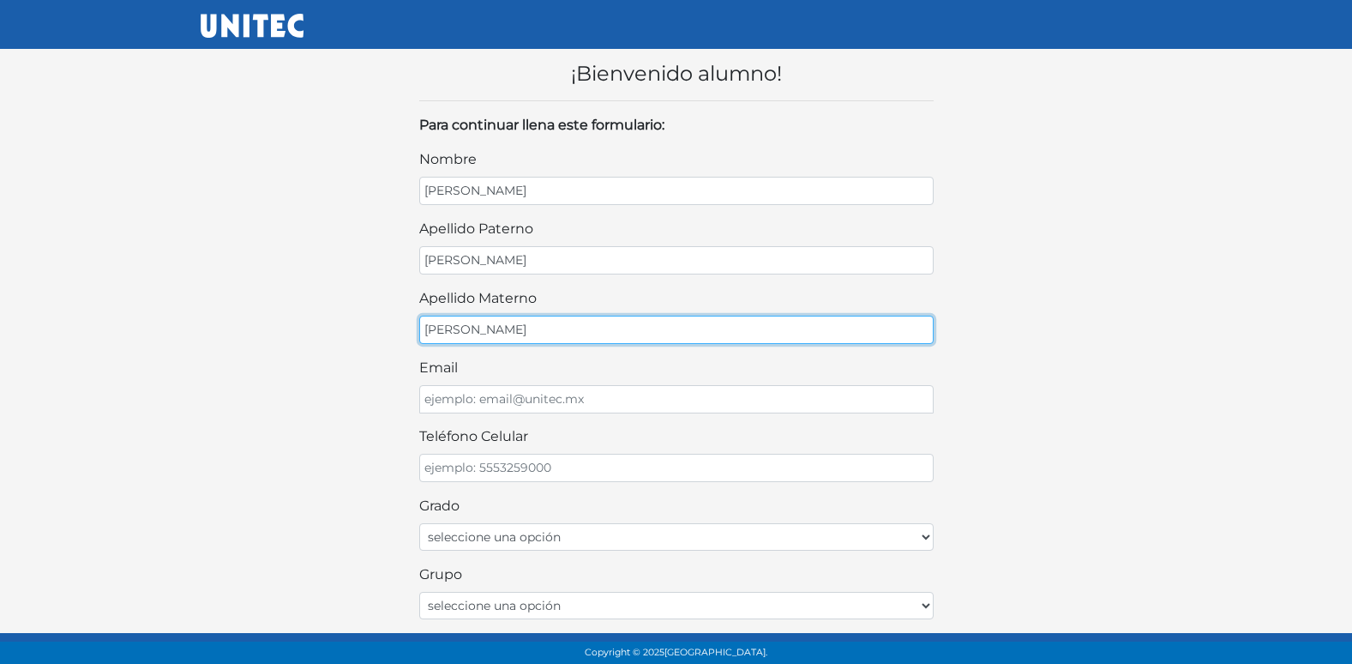
type input "PEREZ"
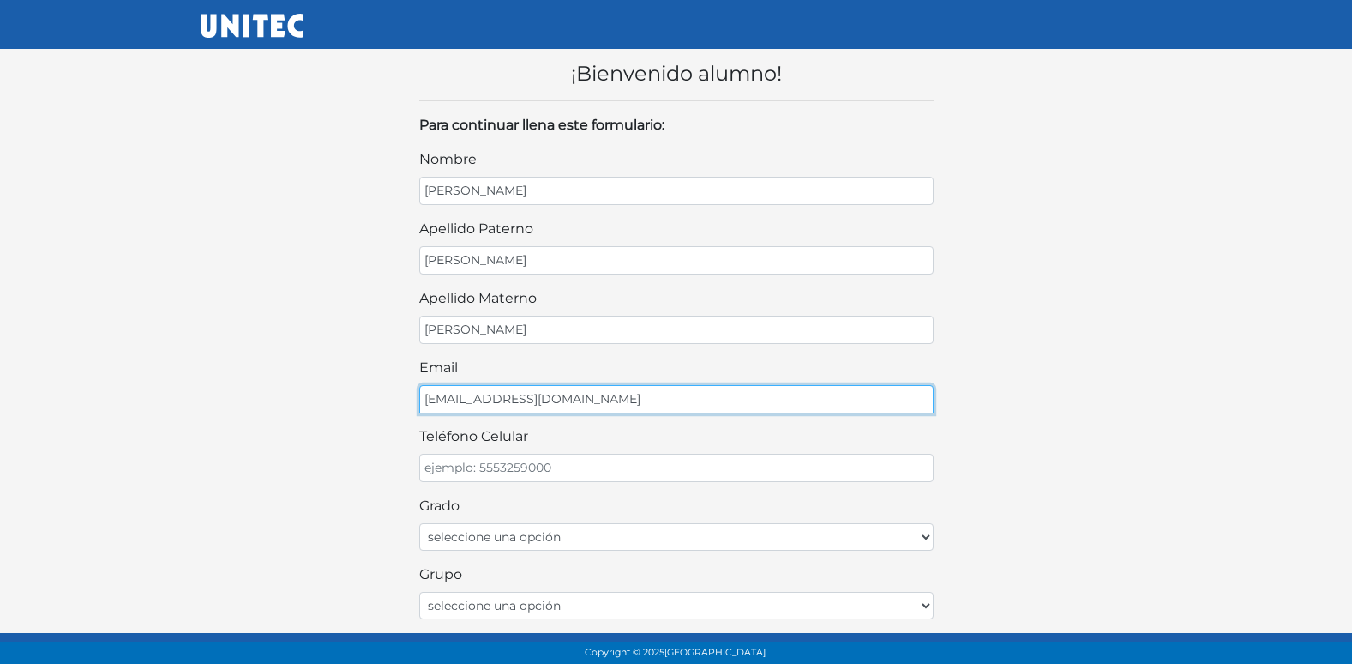
type input "PEREZPEREZCD@GMAIL.COM"
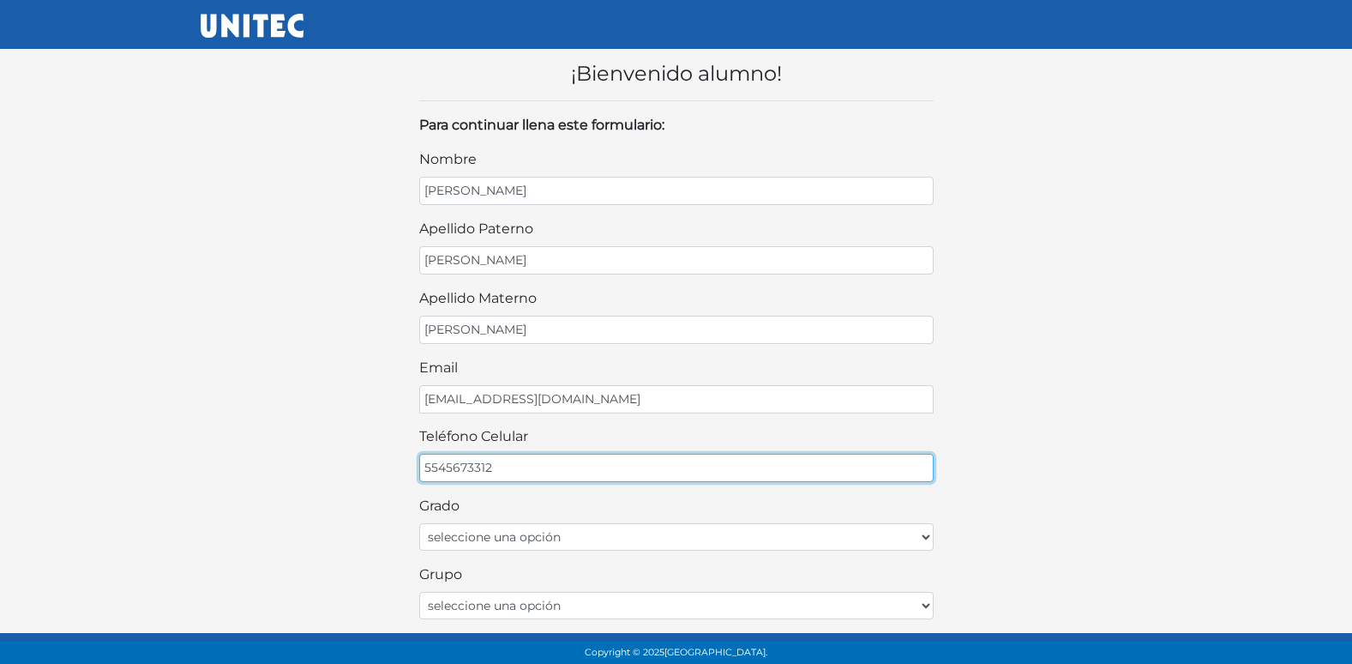
type input "5545673312"
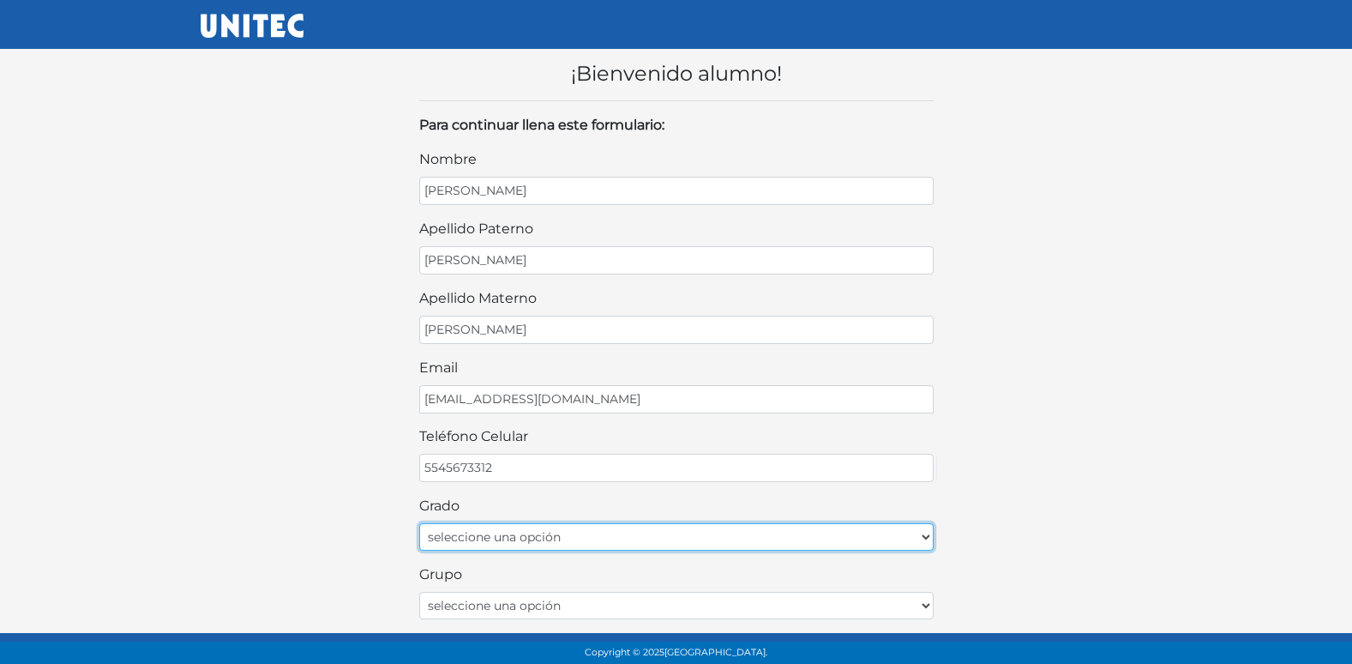
click at [573, 544] on select "seleccione una opción Primer grado Segundo grado Tercer grado Cuarto grado Quin…" at bounding box center [676, 536] width 514 height 27
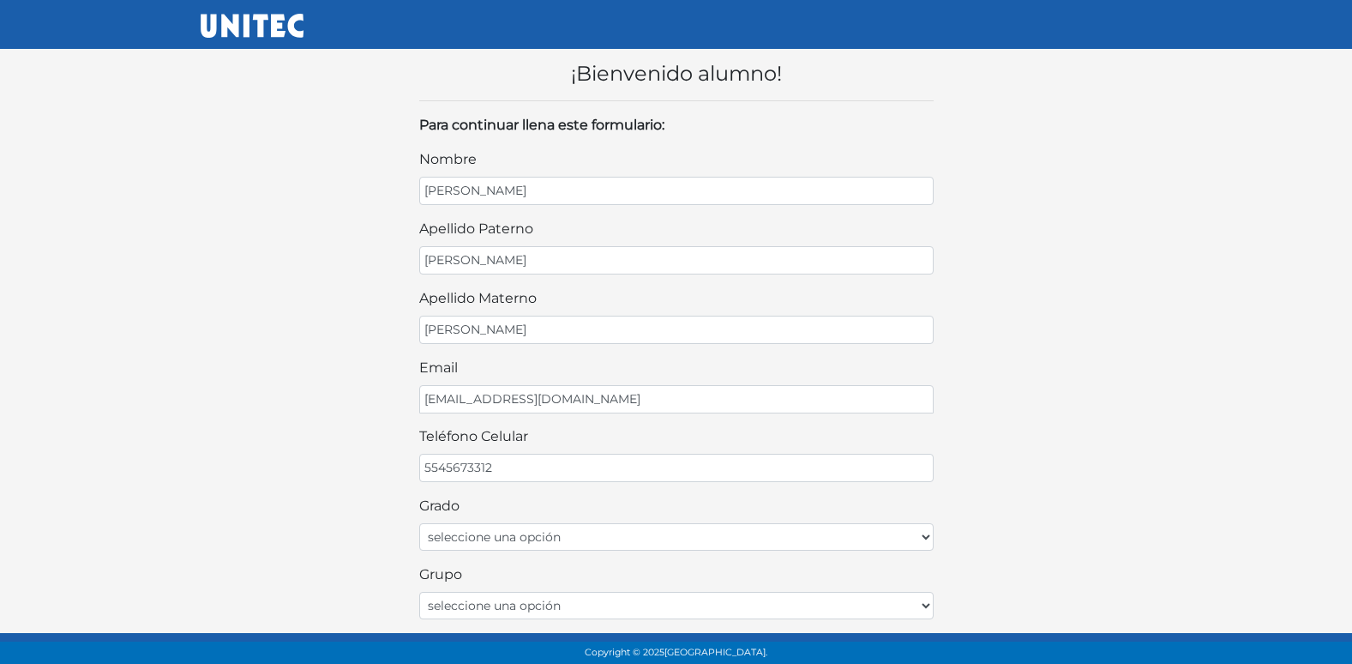
drag, startPoint x: 345, startPoint y: 458, endPoint x: 359, endPoint y: 460, distance: 14.7
click at [359, 460] on div "¡Bienvenido alumno! Para continuar llena este formulario: nombre ALLISON SCARLE…" at bounding box center [676, 520] width 977 height 972
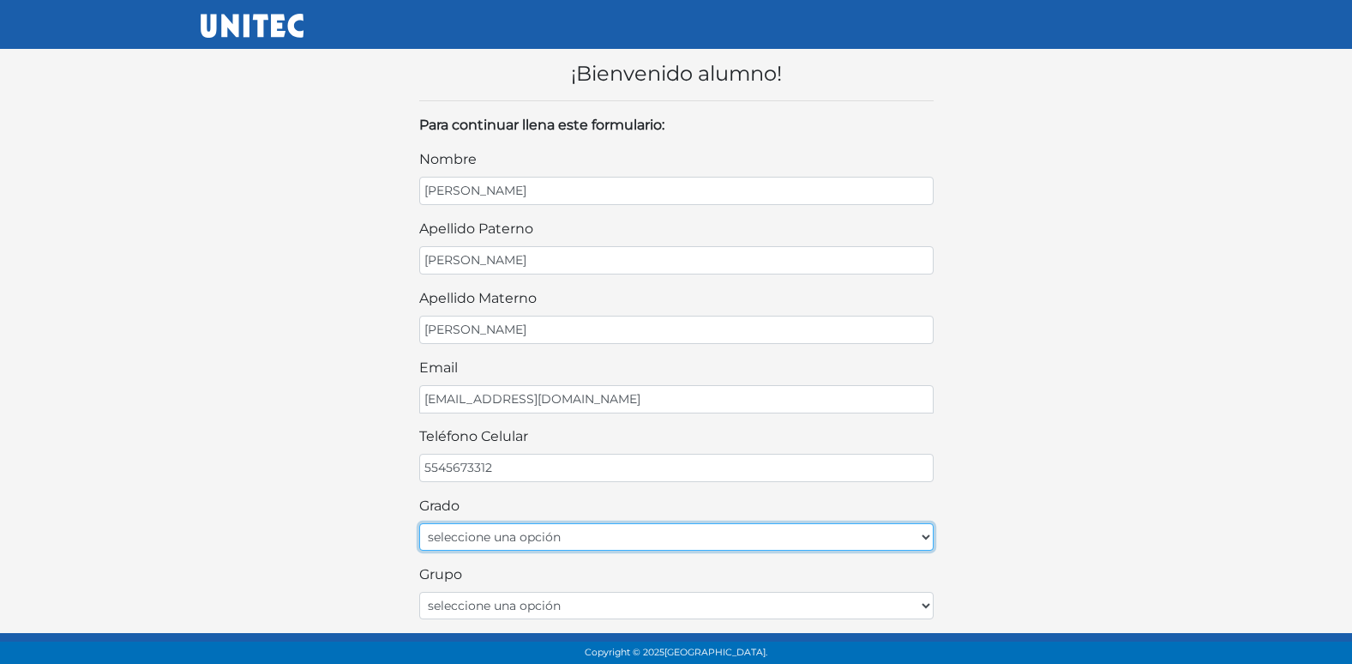
click at [681, 532] on select "seleccione una opción Primer grado Segundo grado Tercer grado Cuarto grado Quin…" at bounding box center [676, 536] width 514 height 27
select select "1ro"
click at [419, 523] on select "seleccione una opción Primer grado Segundo grado Tercer grado Cuarto grado Quin…" at bounding box center [676, 536] width 514 height 27
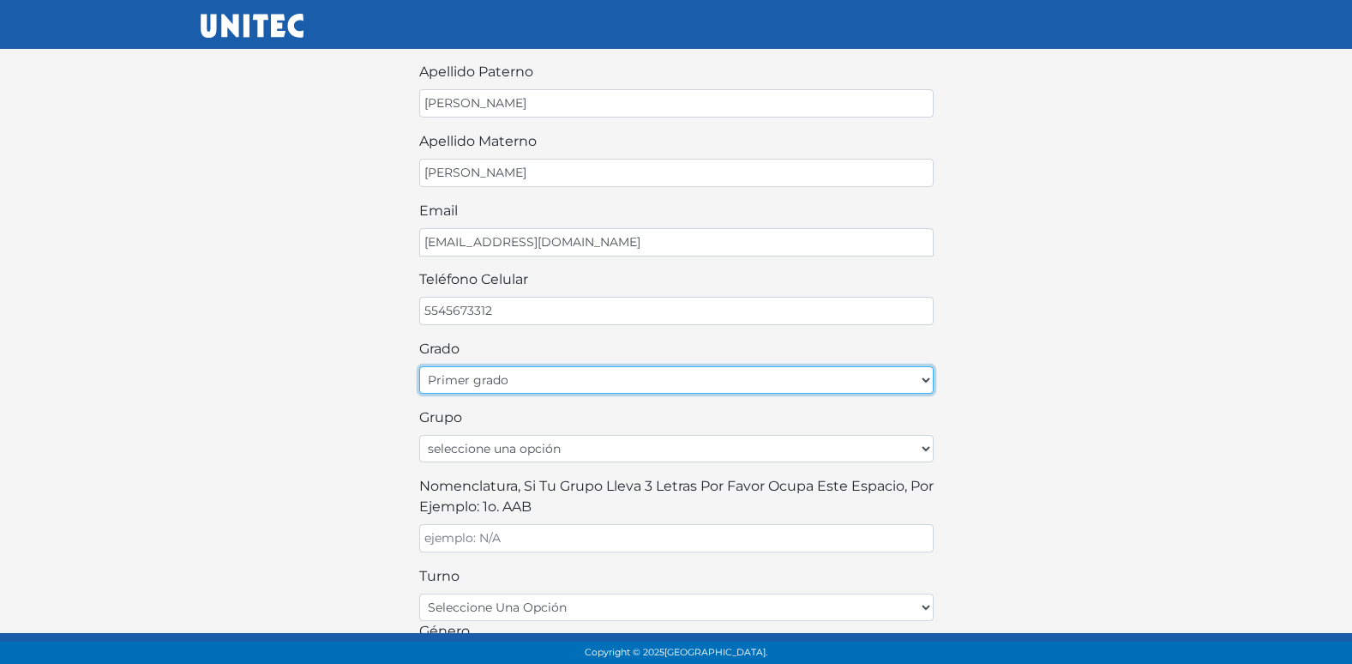
scroll to position [171, 0]
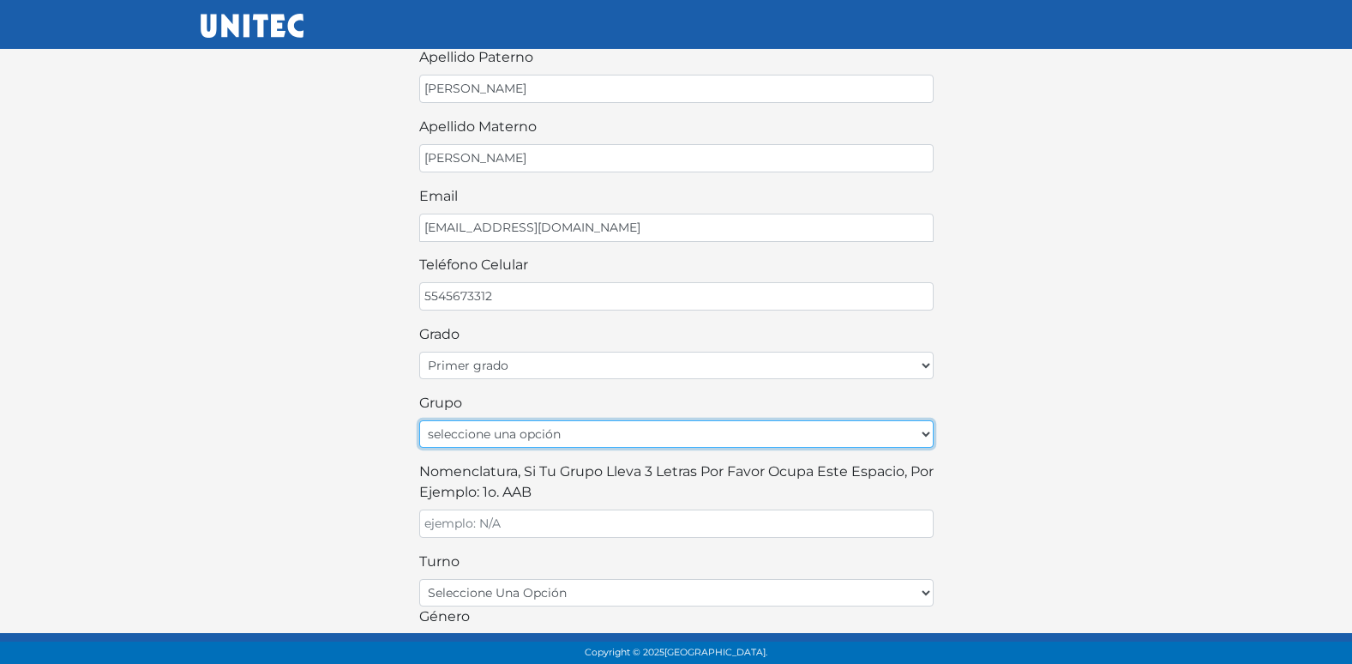
click at [568, 438] on select "seleccione una opción A B C D E F G H I J K L M N O P Q R S T U V W X Y Z" at bounding box center [676, 433] width 514 height 27
select select "A"
click at [419, 420] on select "seleccione una opción A B C D E F G H I J K L M N O P Q R S T U V W X Y Z" at bounding box center [676, 433] width 514 height 27
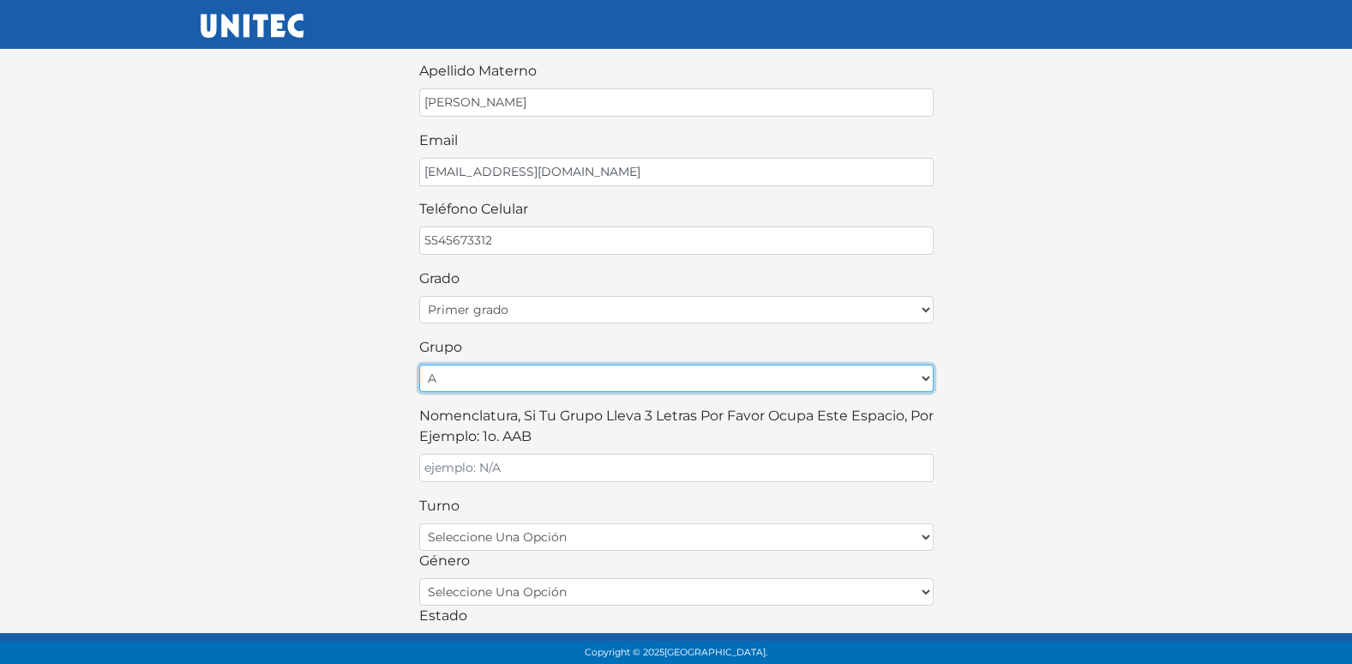
scroll to position [257, 0]
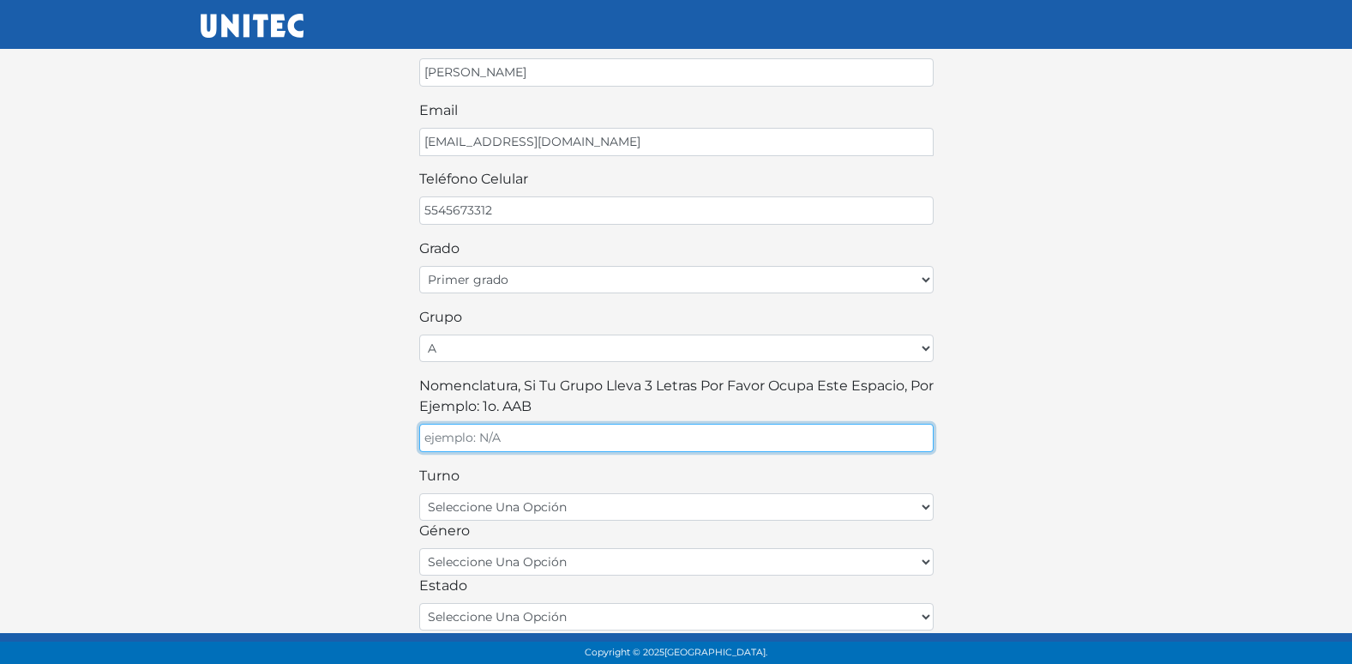
click at [568, 439] on input "Nomenclatura, si tu grupo lleva 3 letras por favor ocupa este espacio, por ejem…" at bounding box center [676, 438] width 514 height 28
type input "A"
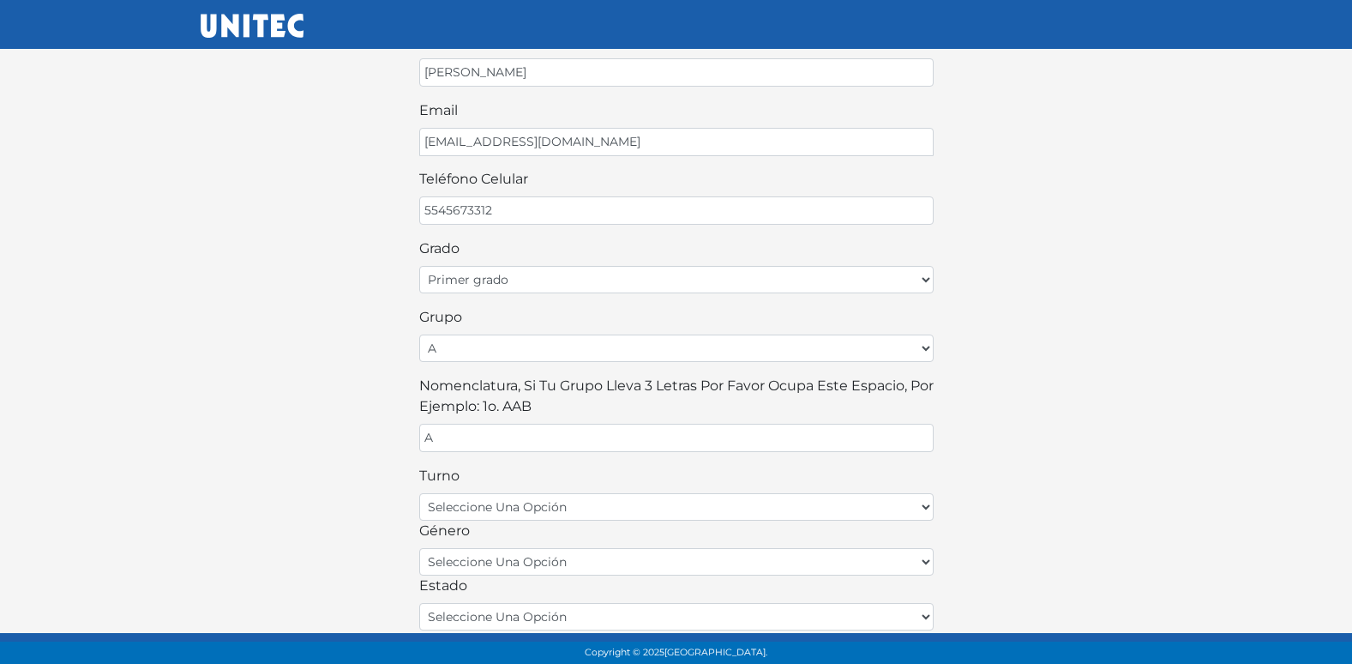
click at [297, 481] on div "¡Bienvenido alumno! Para continuar llena este formulario: nombre ALLISON SCARLE…" at bounding box center [676, 263] width 977 height 972
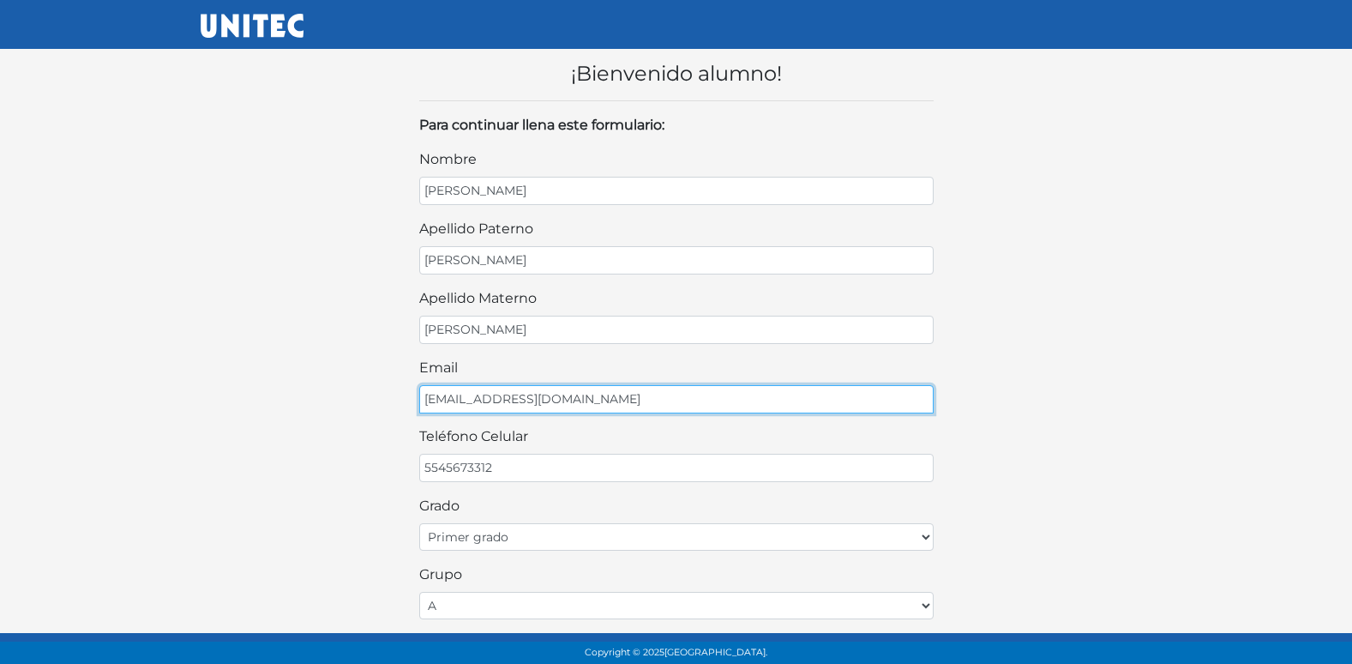
click at [594, 385] on input "PEREZPEREZCD@GMAIL.COM" at bounding box center [676, 399] width 514 height 28
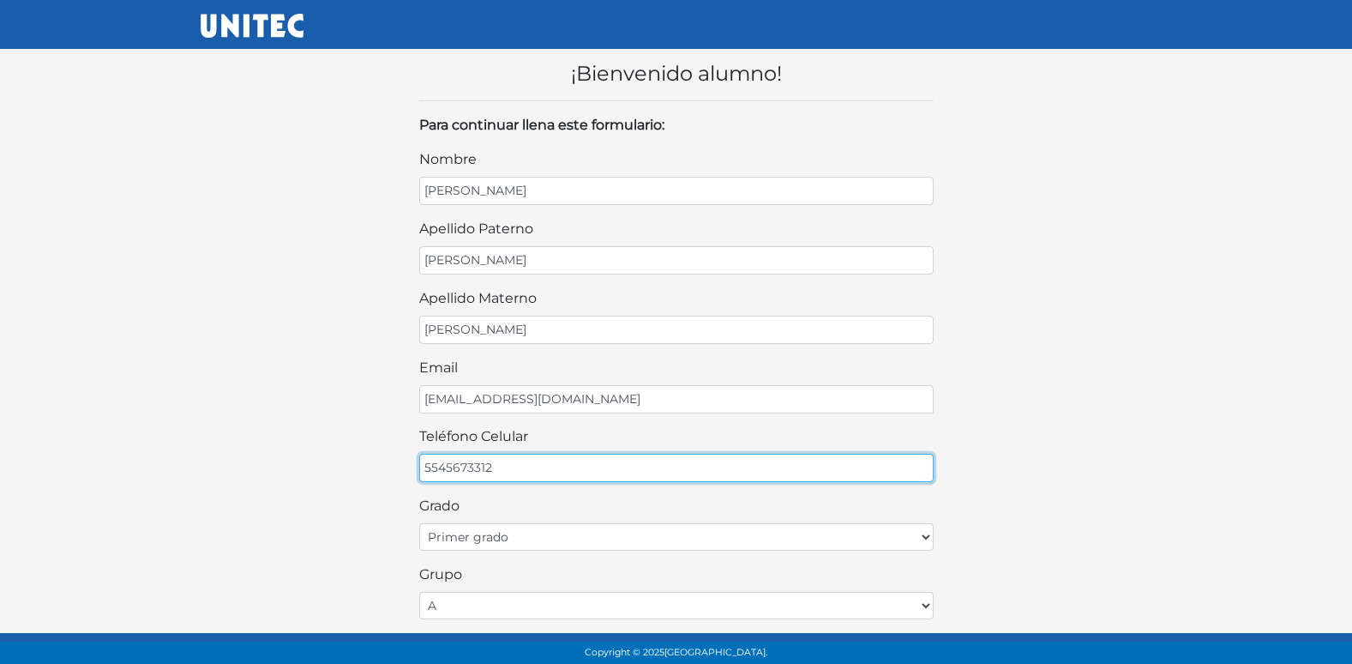
click at [616, 478] on input "5545673312" at bounding box center [676, 468] width 514 height 28
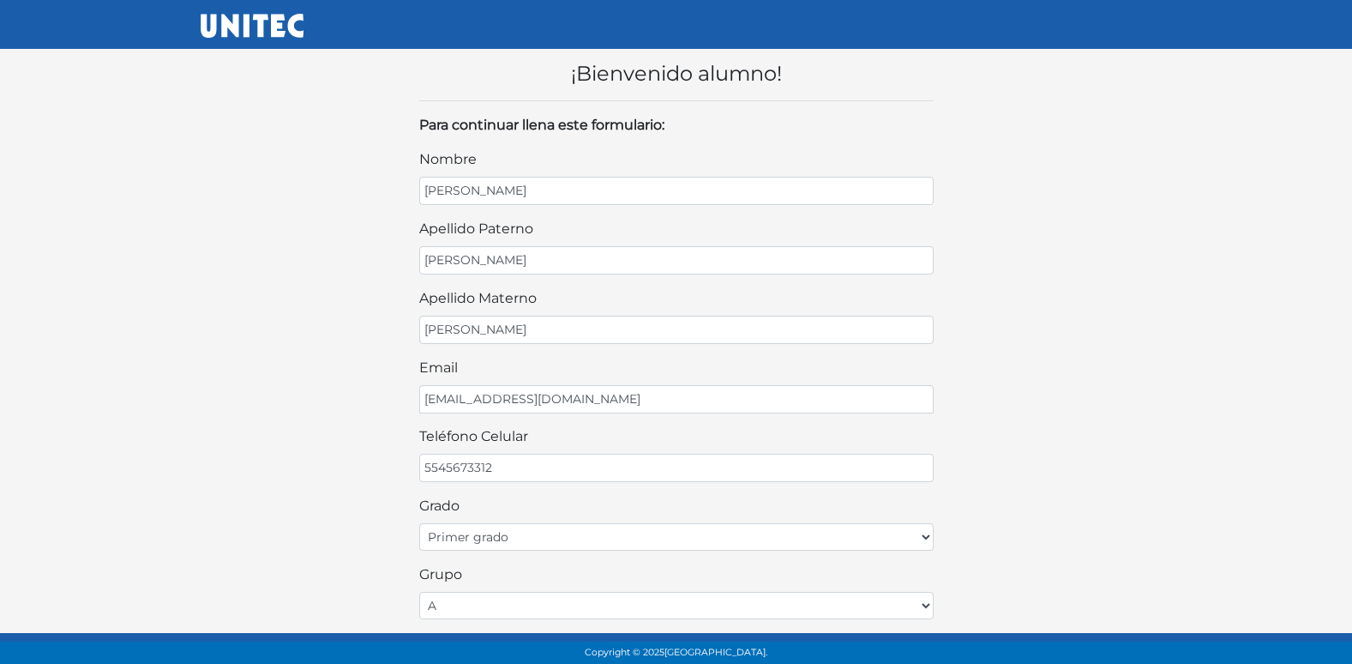
scroll to position [363, 0]
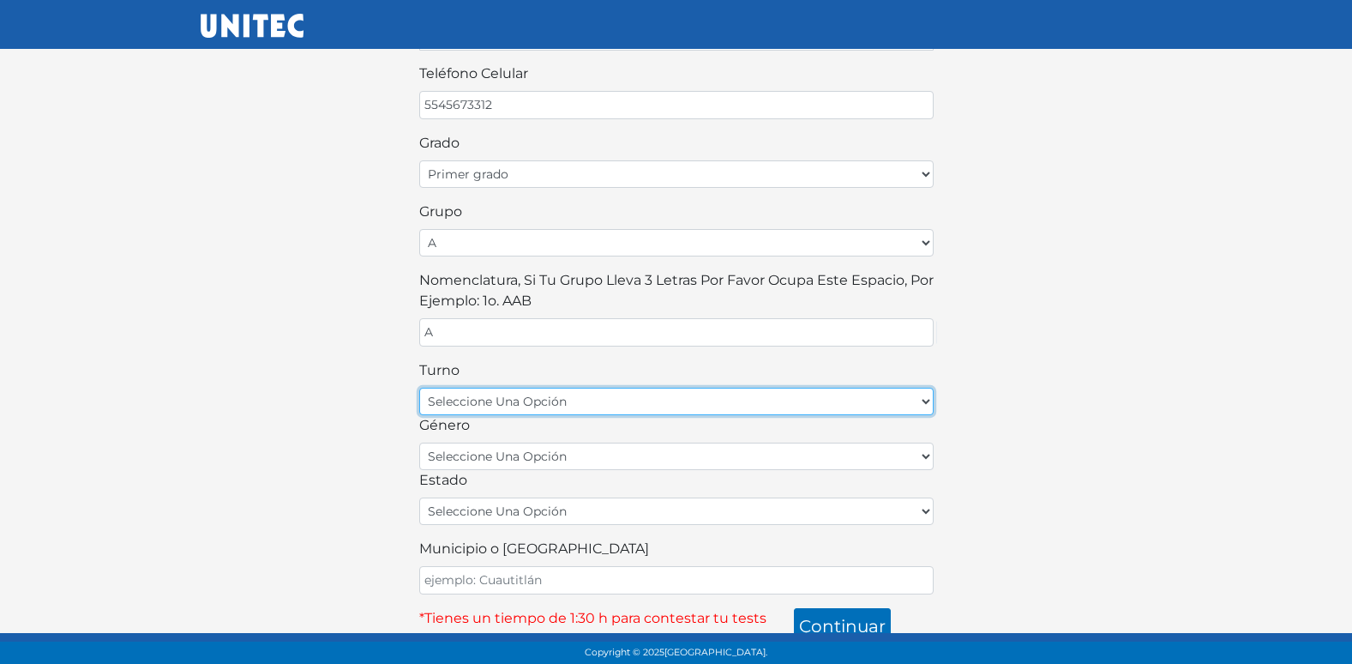
click at [526, 403] on select "seleccione una opción matutino vespertino" at bounding box center [676, 401] width 514 height 27
select select "matutino"
click at [419, 388] on select "seleccione una opción matutino vespertino" at bounding box center [676, 401] width 514 height 27
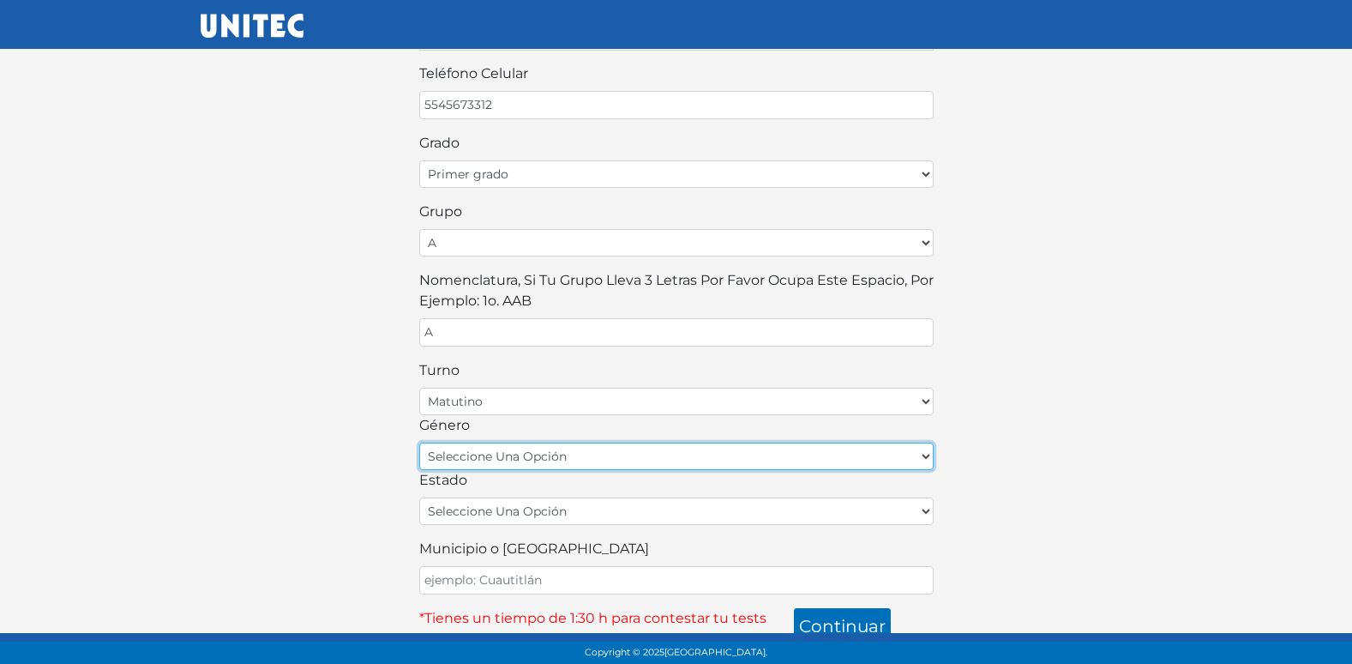
click at [535, 454] on select "seleccione una opción femenino masculino" at bounding box center [676, 455] width 514 height 27
select select "F"
click at [419, 442] on select "seleccione una opción femenino masculino" at bounding box center [676, 455] width 514 height 27
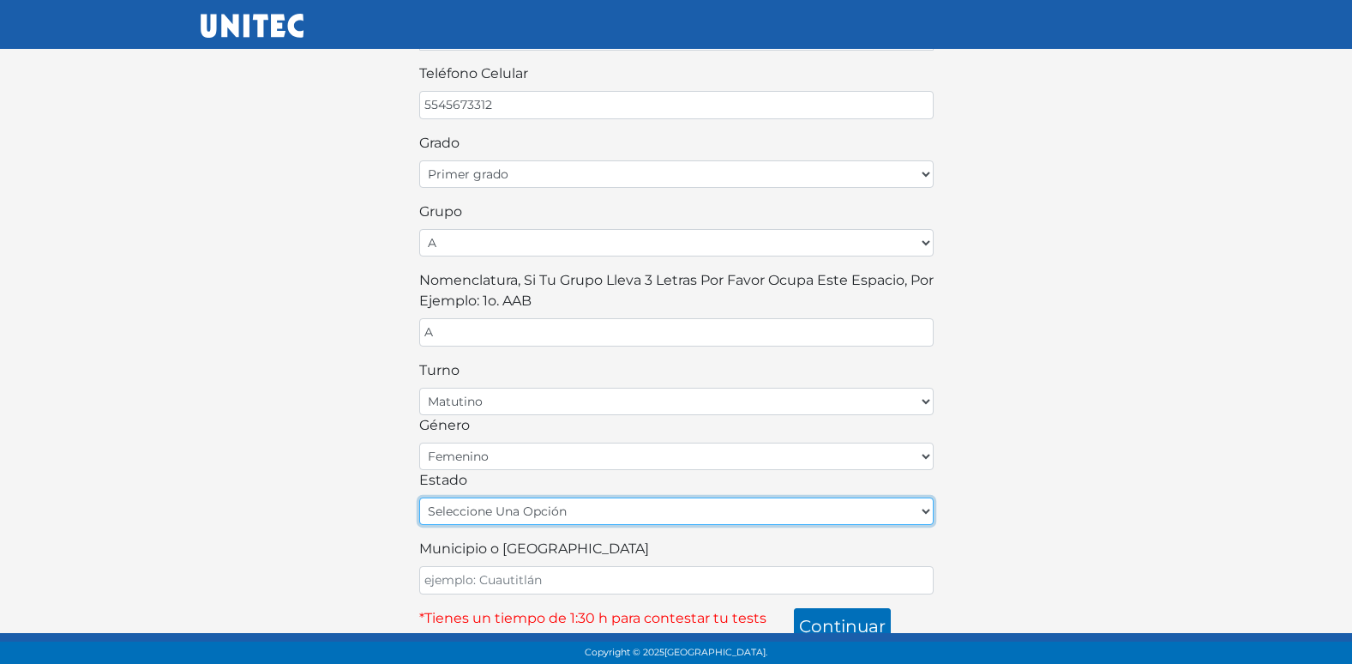
click at [538, 512] on select "seleccione una opción Aguascalientes Baja California Baja California Sur Campec…" at bounding box center [676, 510] width 514 height 27
select select "MEX"
click at [419, 497] on select "seleccione una opción Aguascalientes Baja California Baja California Sur Campec…" at bounding box center [676, 510] width 514 height 27
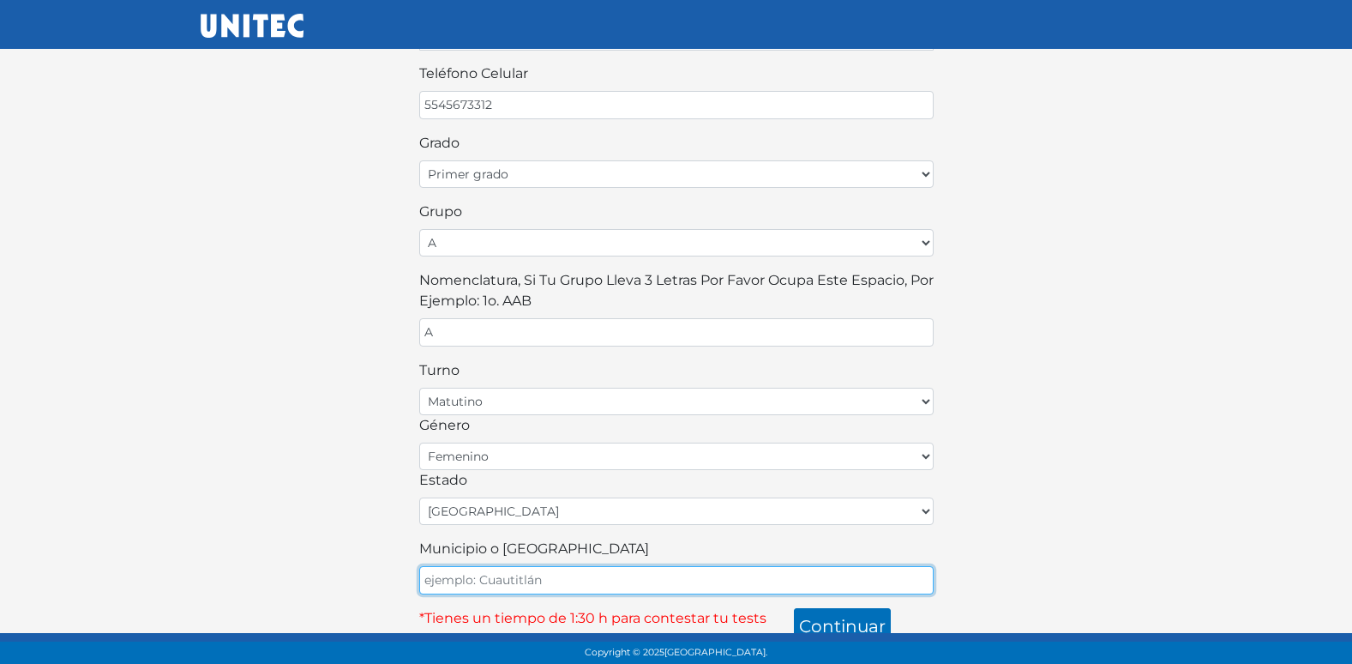
click at [514, 590] on input "Municipio o Alcaldía" at bounding box center [676, 580] width 514 height 28
type input "ECATEPEC"
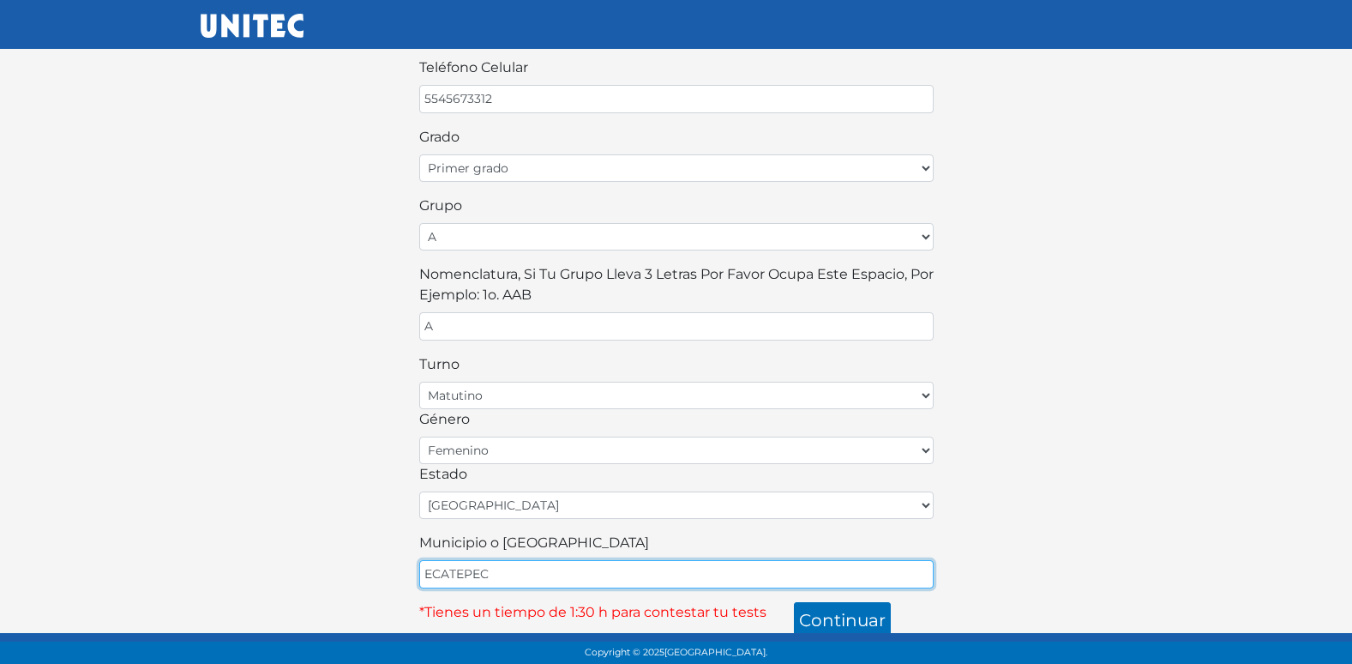
scroll to position [377, 0]
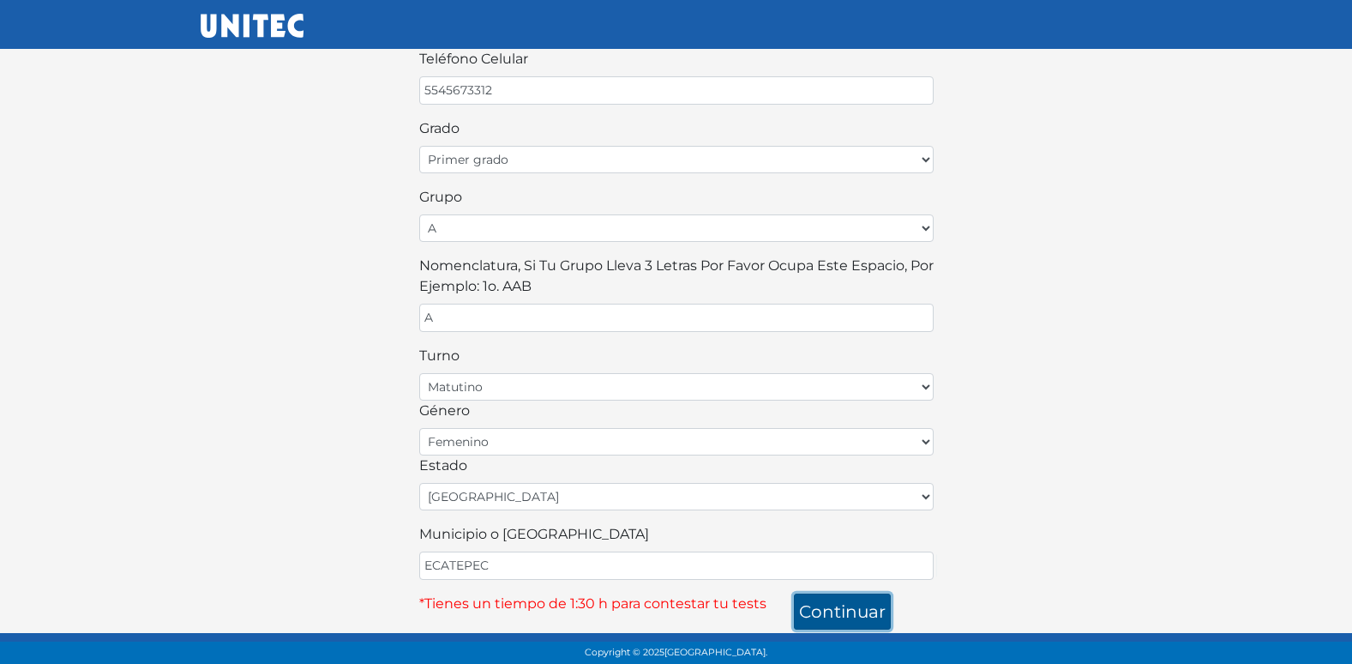
click at [844, 601] on button "continuar" at bounding box center [842, 611] width 97 height 36
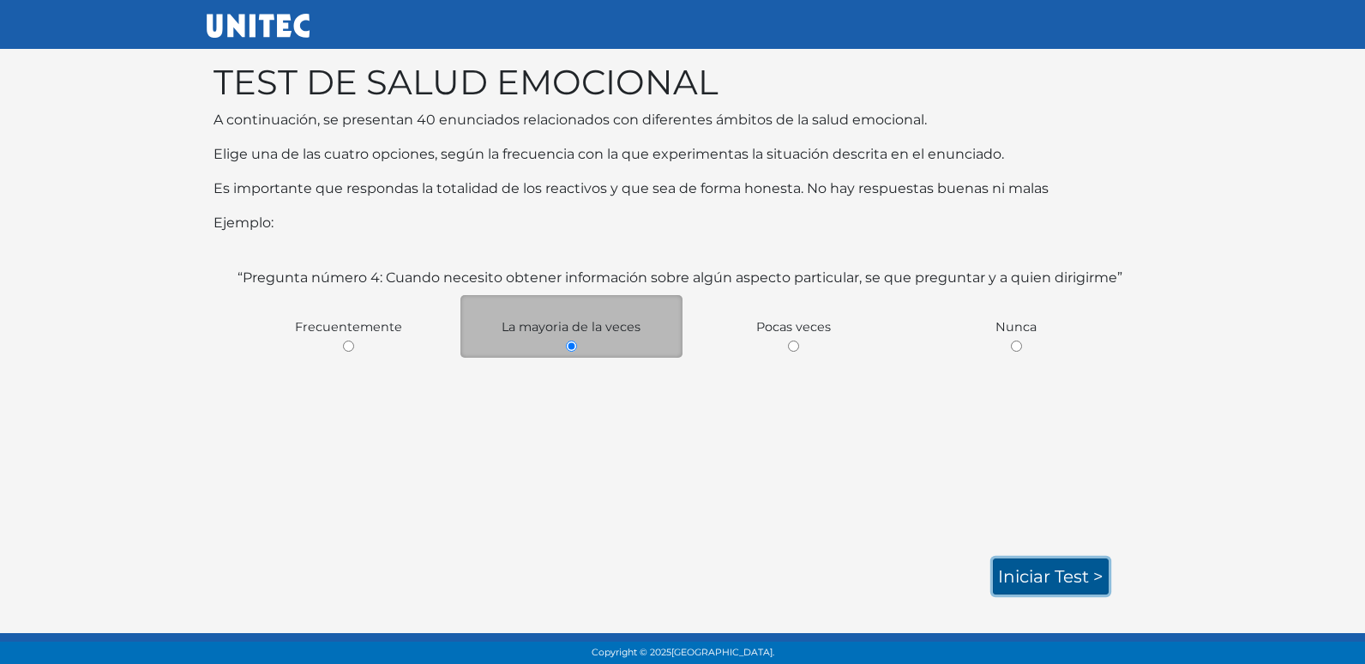
click at [1057, 580] on link "Iniciar test >" at bounding box center [1051, 576] width 116 height 36
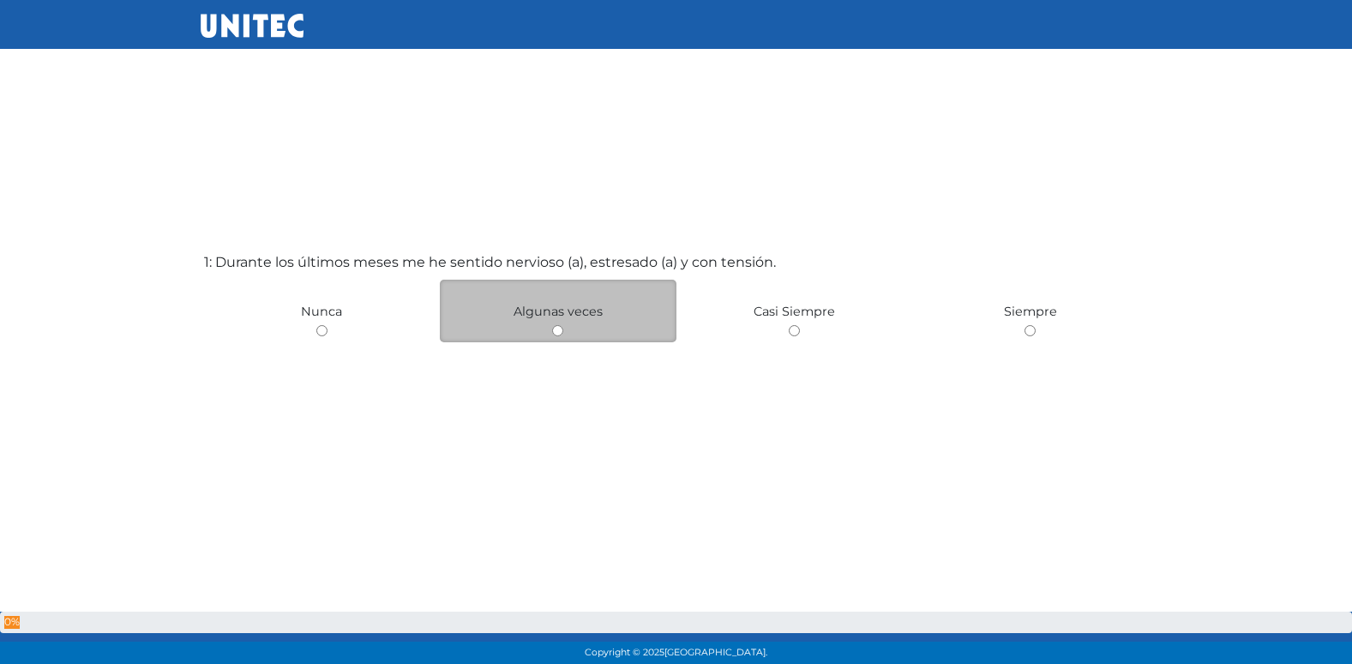
click at [555, 333] on input "radio" at bounding box center [557, 330] width 11 height 11
radio input "true"
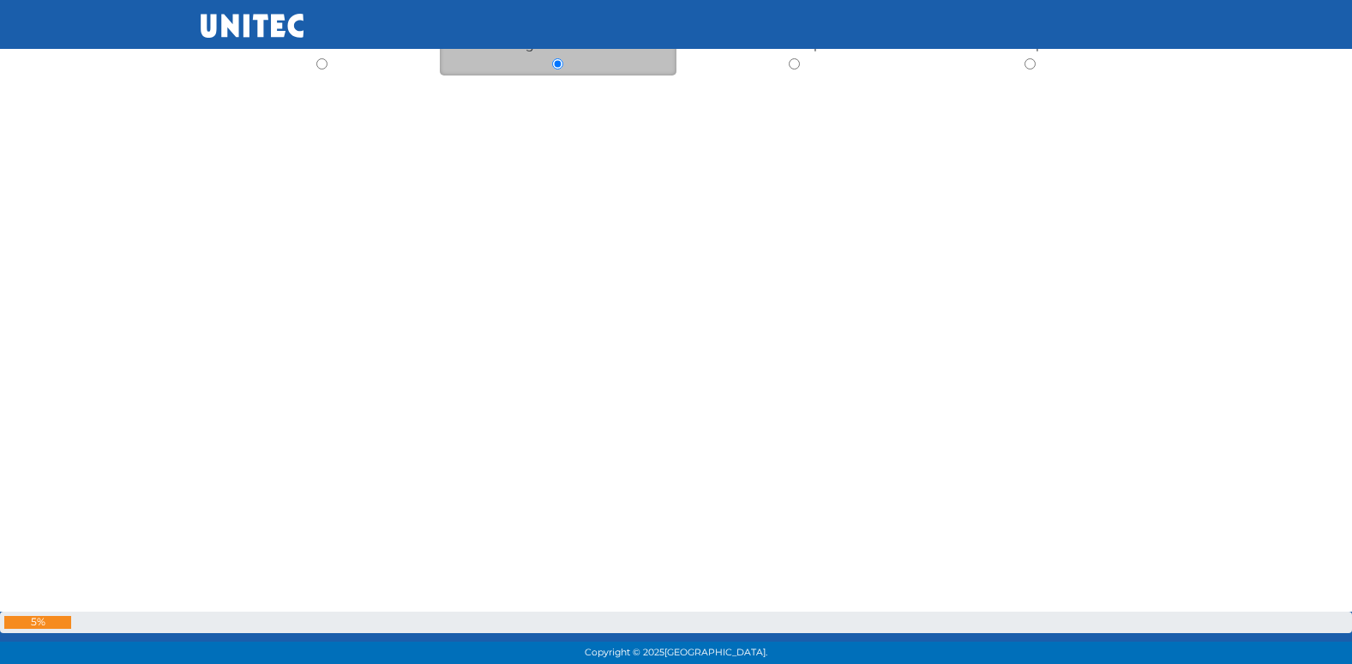
scroll to position [445, 0]
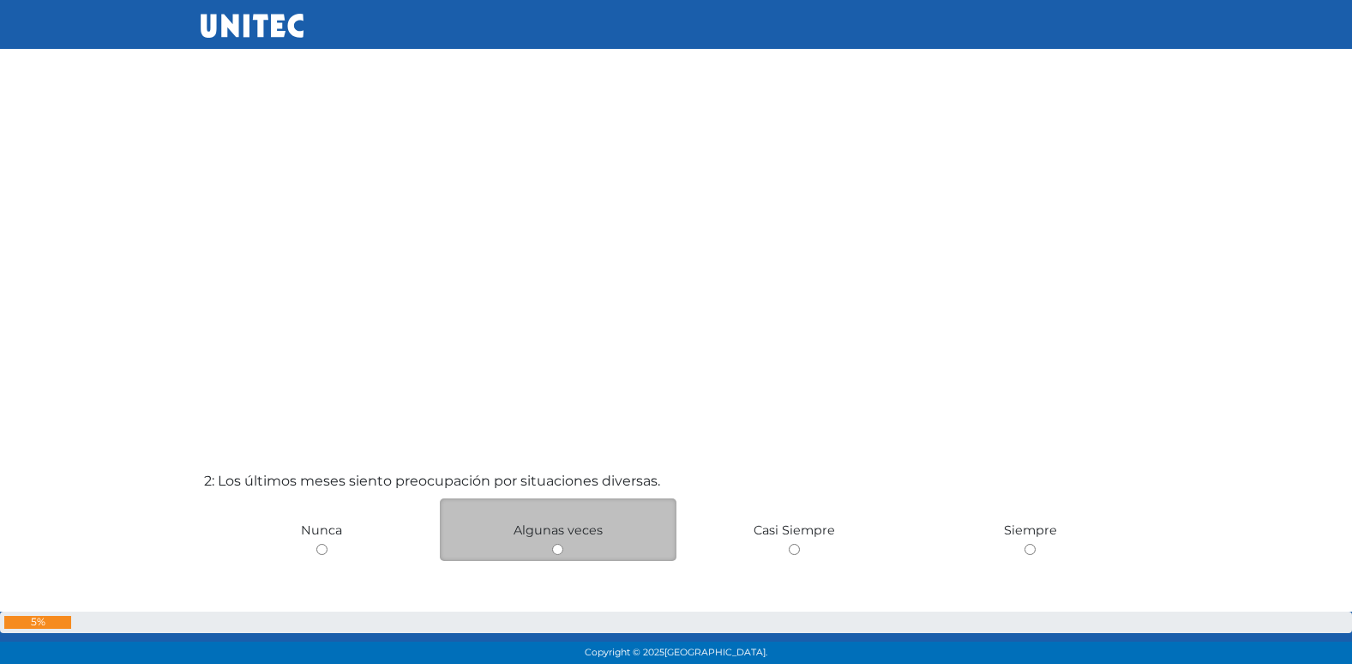
click at [556, 546] on input "radio" at bounding box center [557, 549] width 11 height 11
radio input "true"
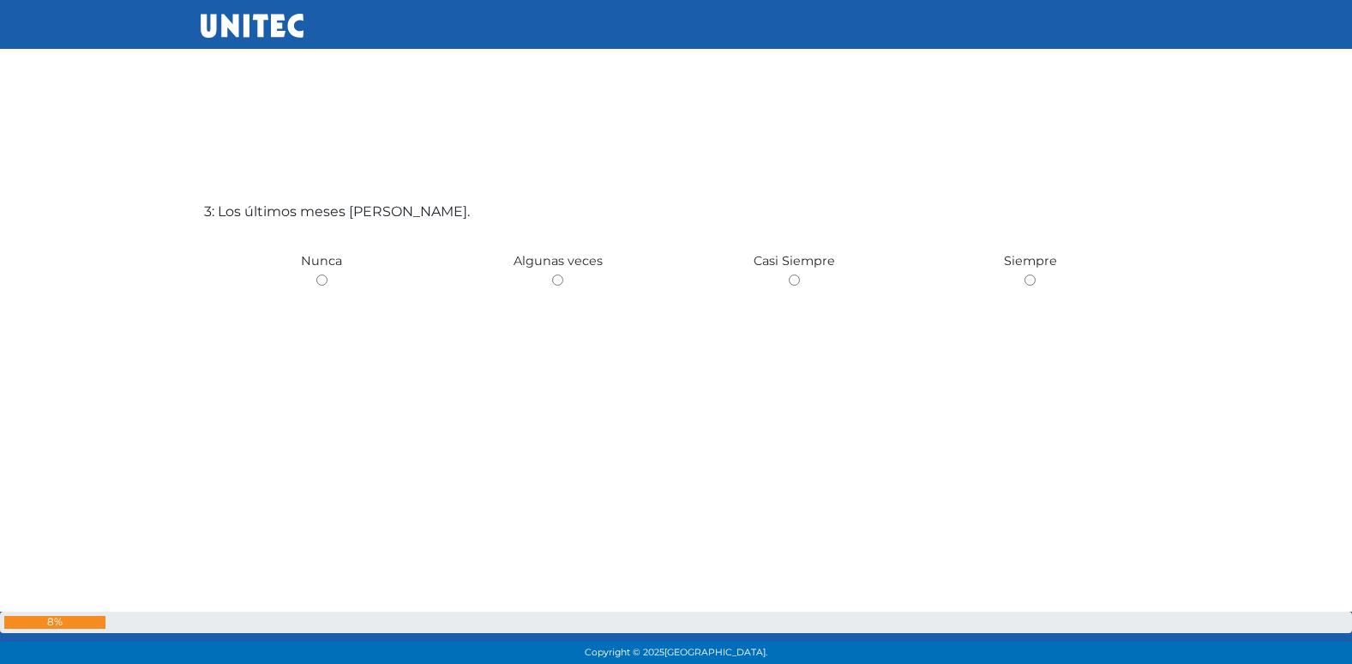
scroll to position [1413, 0]
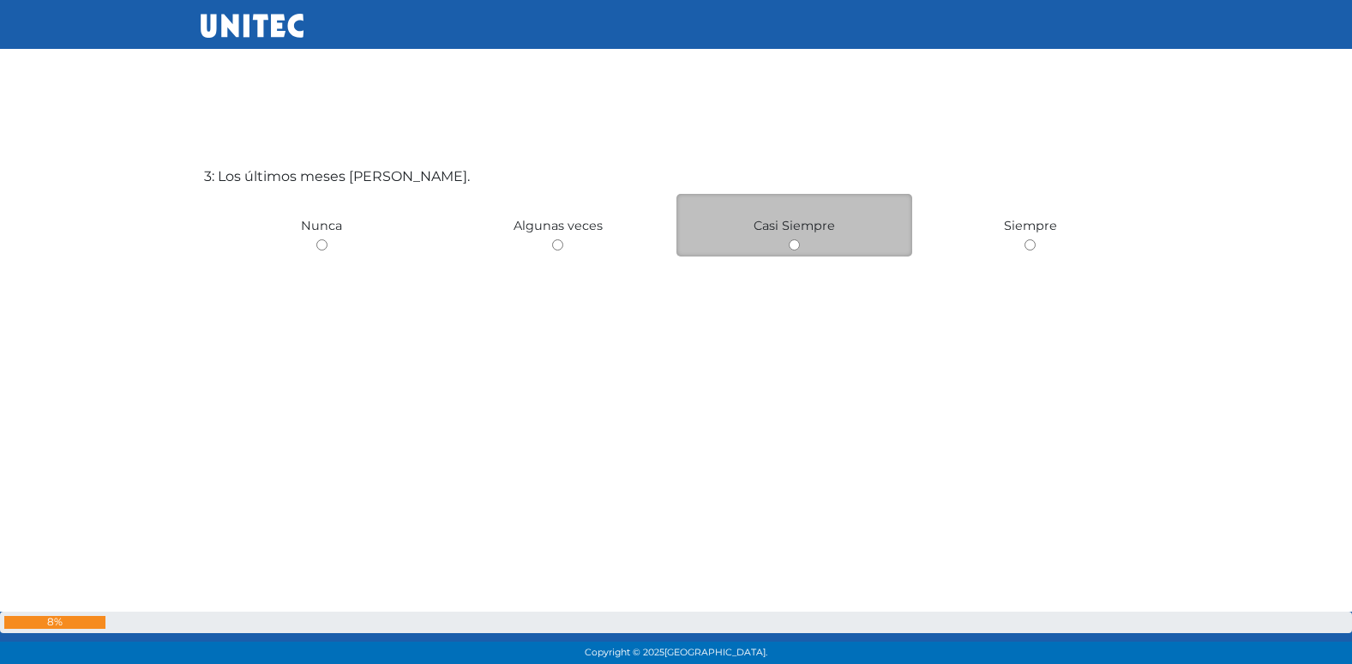
click at [796, 249] on input "radio" at bounding box center [794, 244] width 11 height 11
radio input "true"
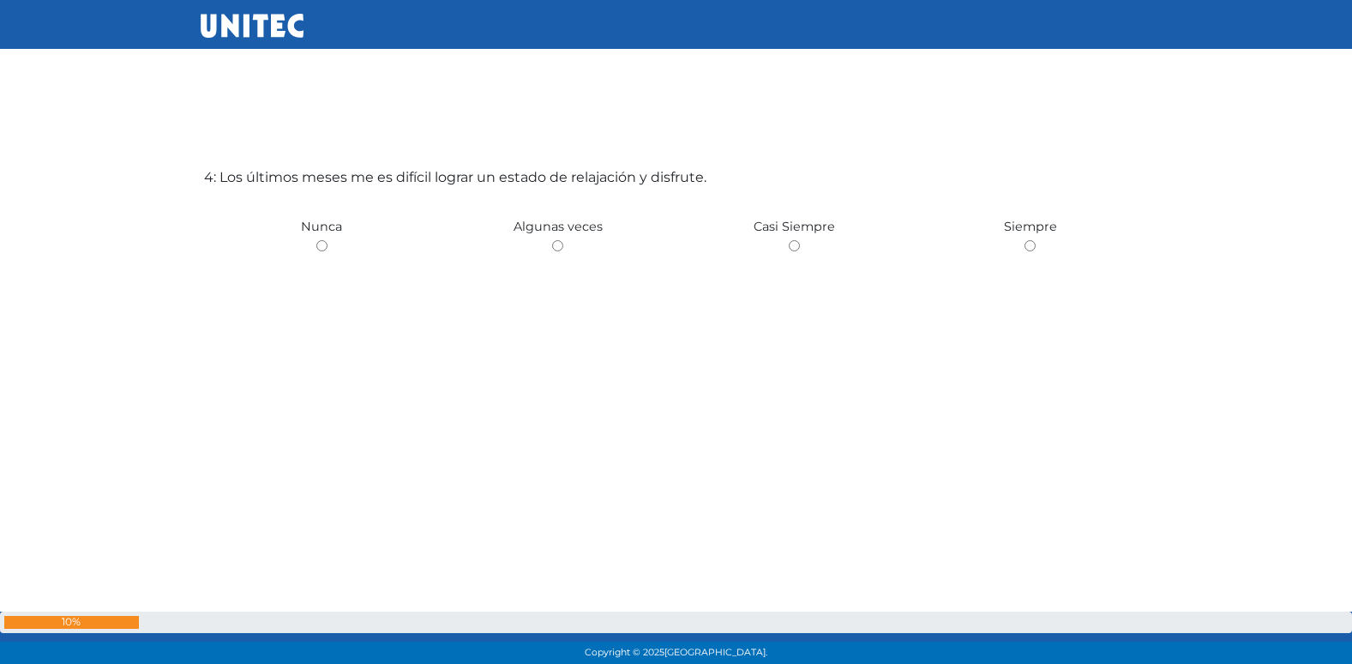
scroll to position [2076, 0]
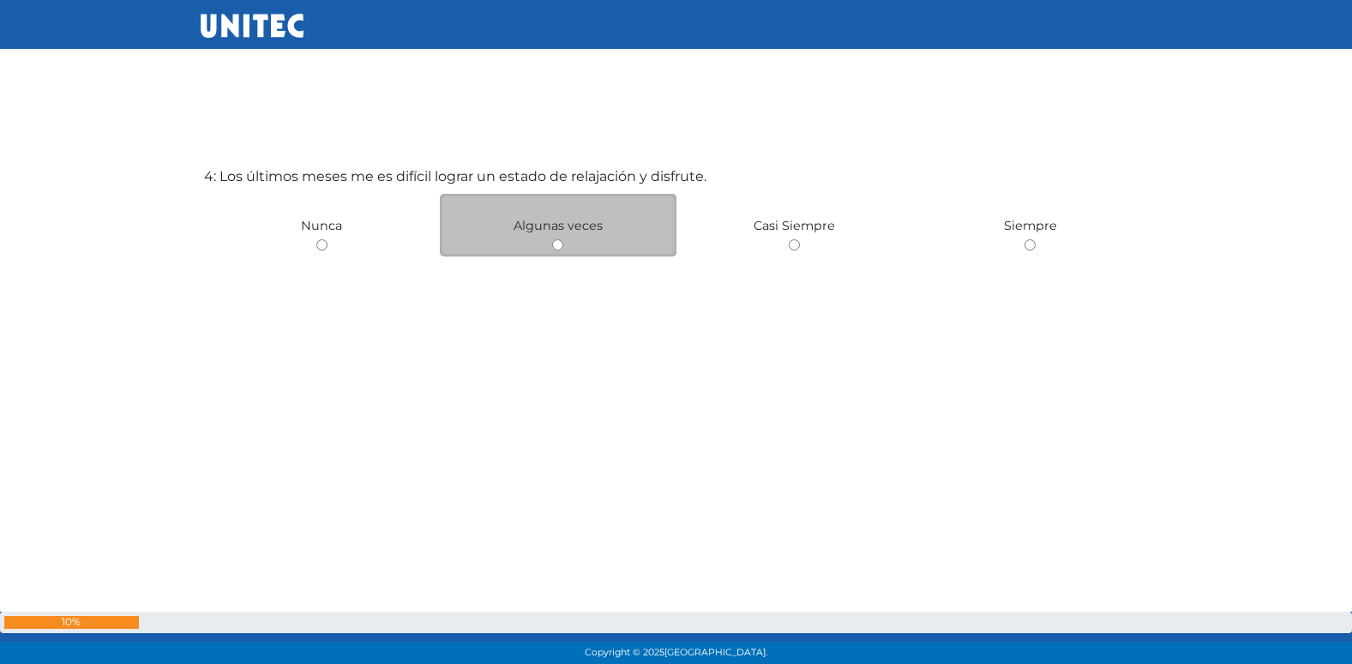
click at [560, 240] on input "radio" at bounding box center [557, 244] width 11 height 11
radio input "true"
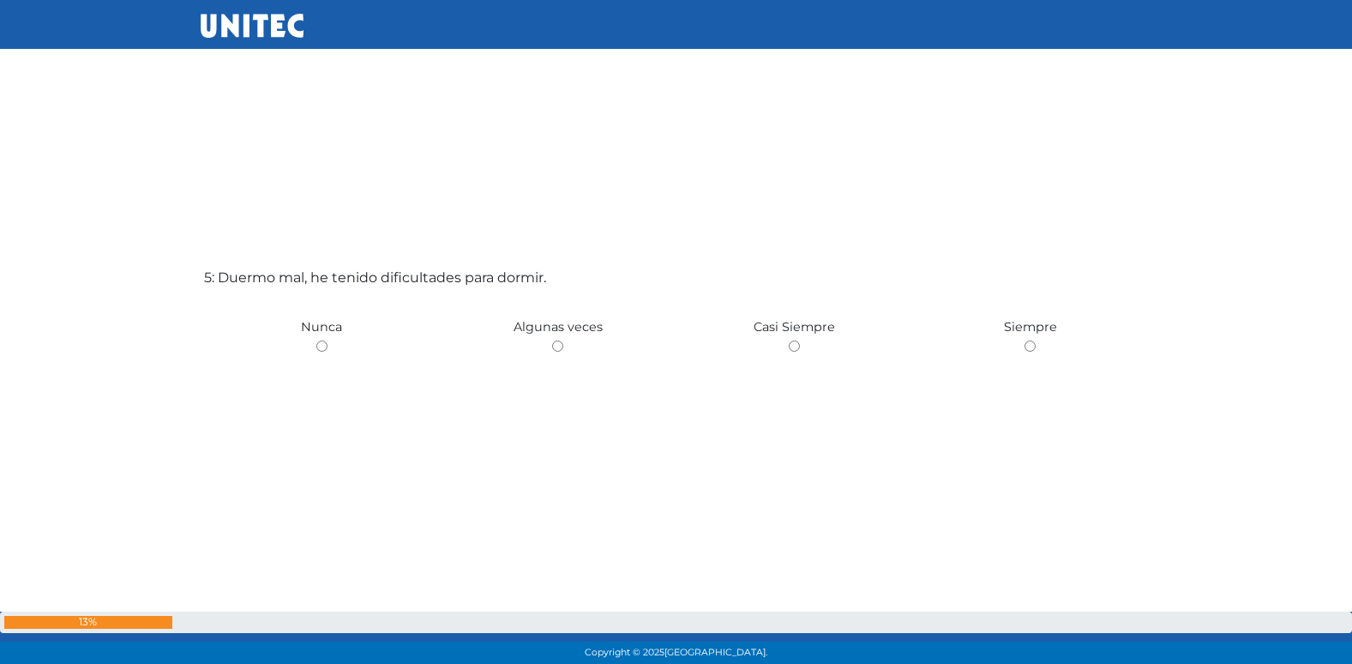
scroll to position [2740, 0]
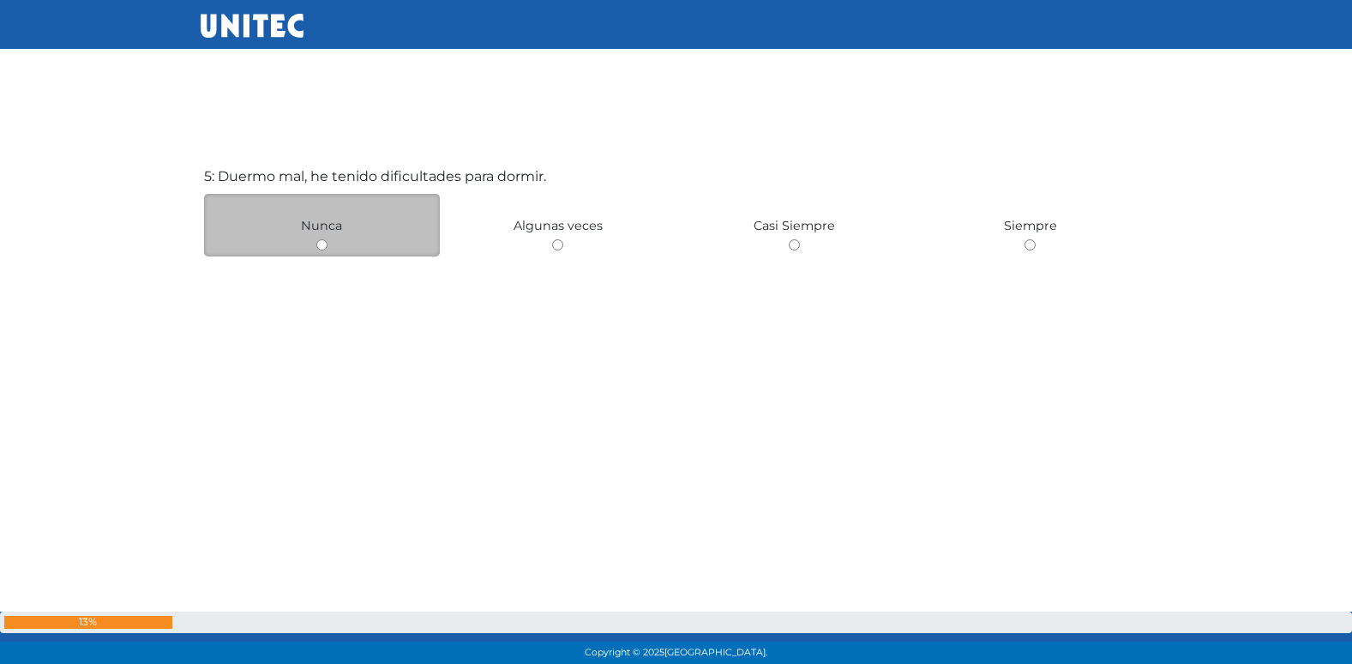
click at [328, 242] on div "Nunca" at bounding box center [322, 225] width 237 height 63
click at [322, 246] on input "radio" at bounding box center [321, 244] width 11 height 11
radio input "true"
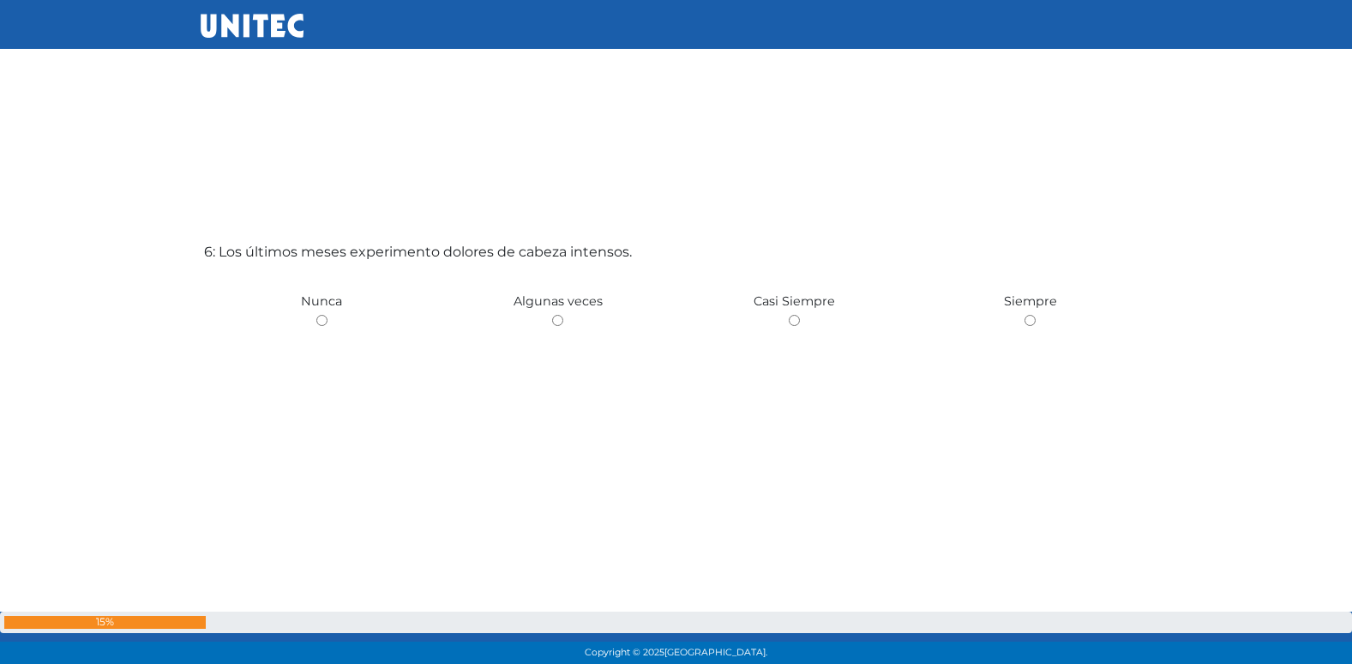
scroll to position [3404, 0]
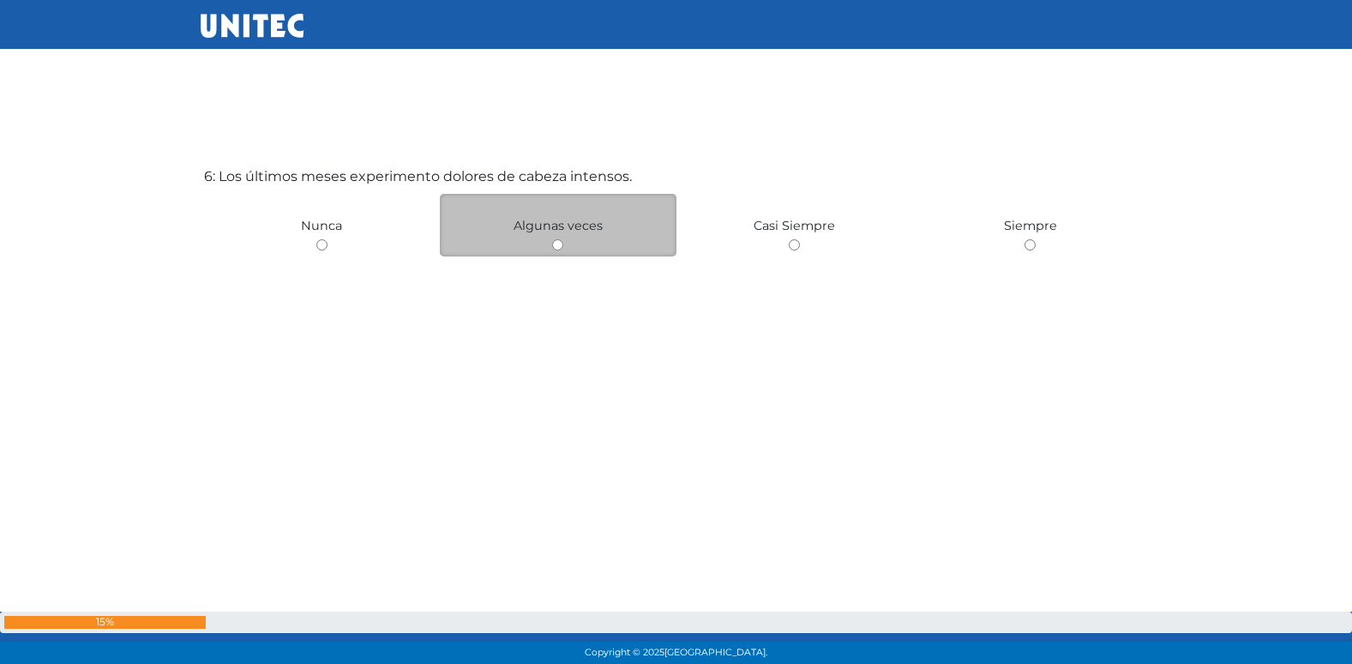
click at [556, 245] on input "radio" at bounding box center [557, 244] width 11 height 11
radio input "true"
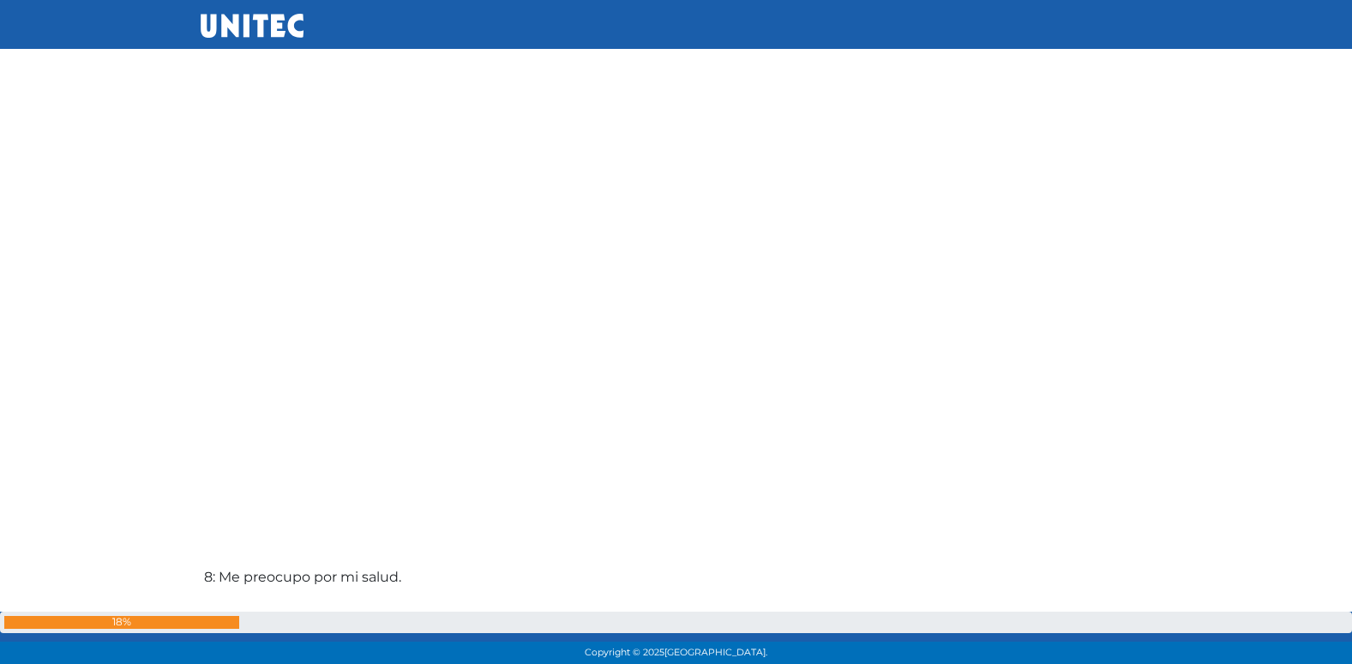
scroll to position [4169, 0]
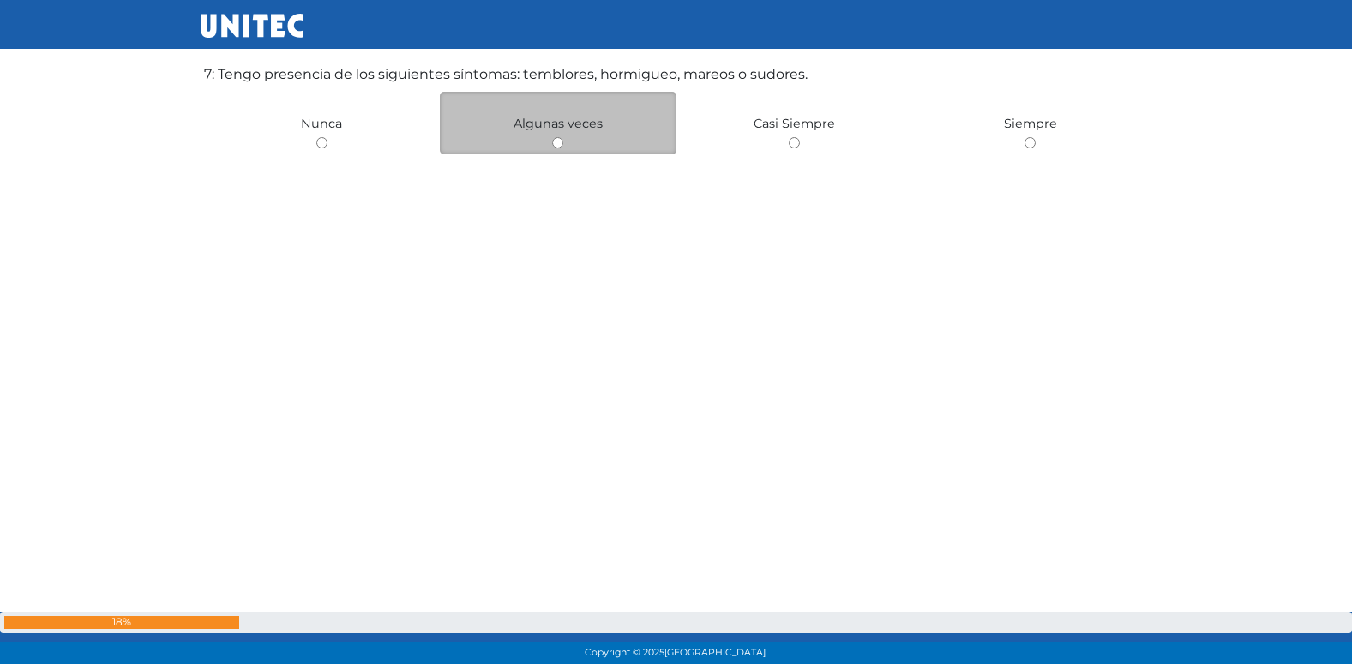
click at [560, 141] on input "radio" at bounding box center [557, 142] width 11 height 11
radio input "true"
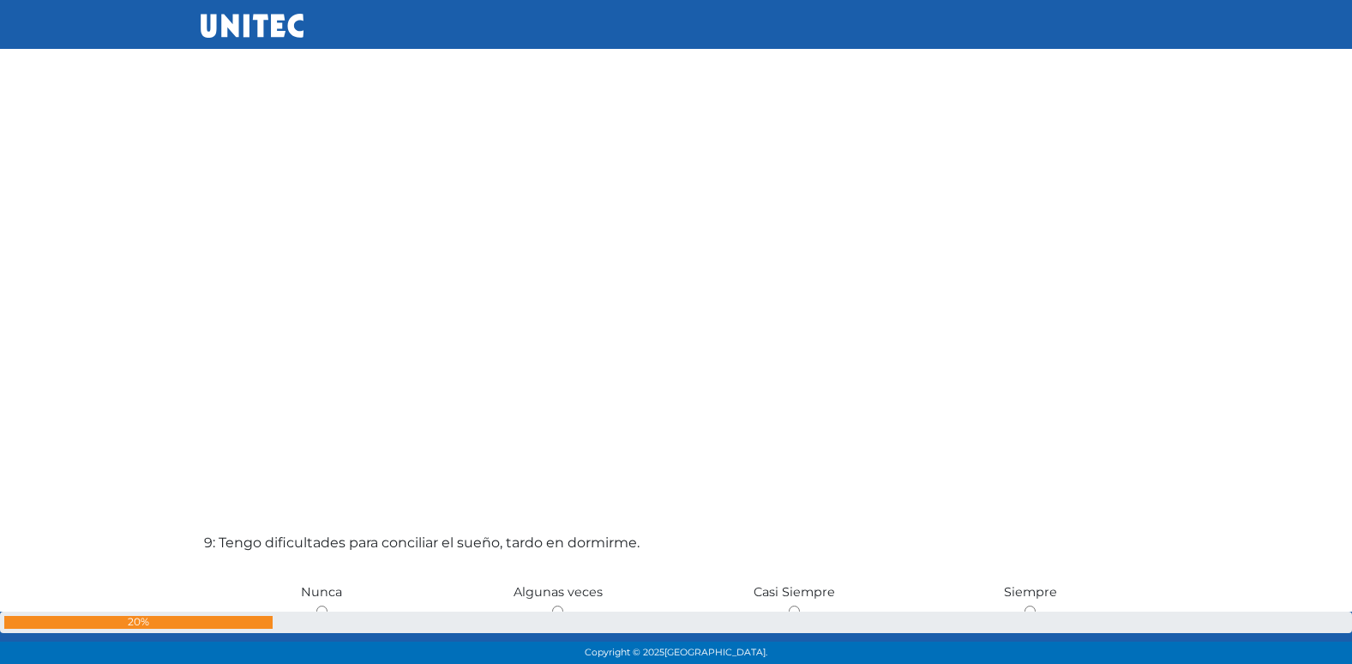
scroll to position [4833, 0]
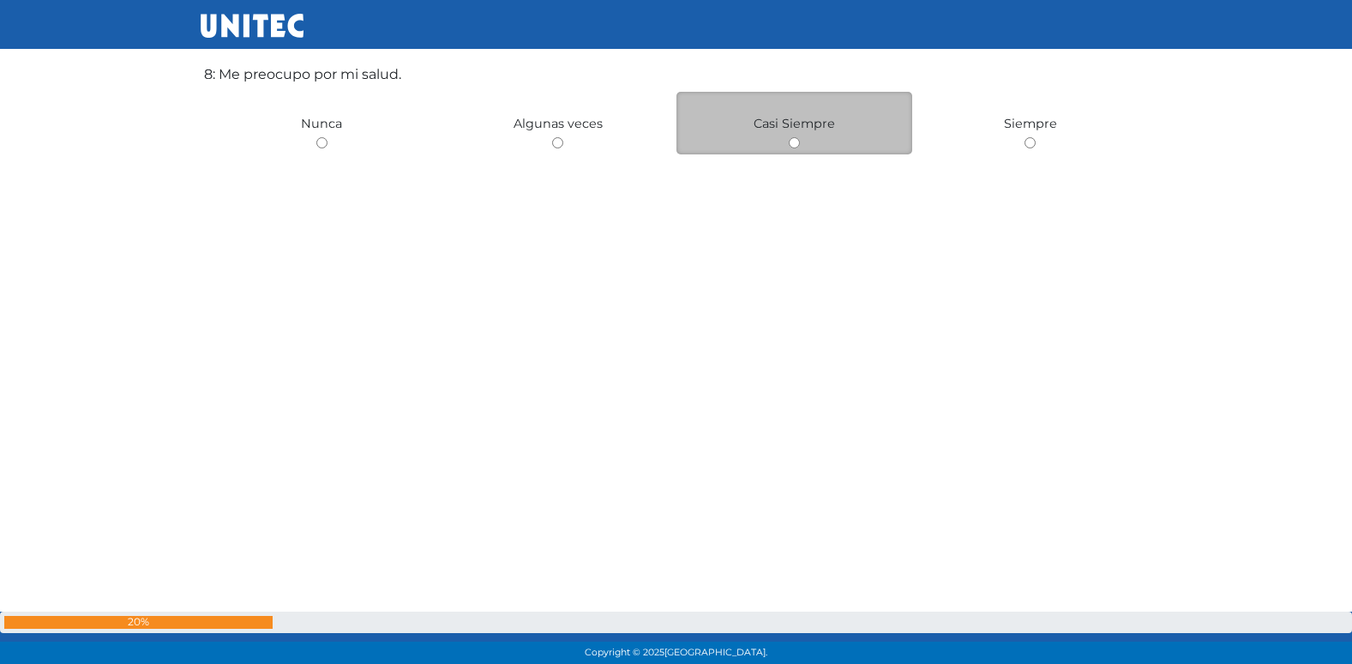
click at [795, 142] on input "radio" at bounding box center [794, 142] width 11 height 11
radio input "true"
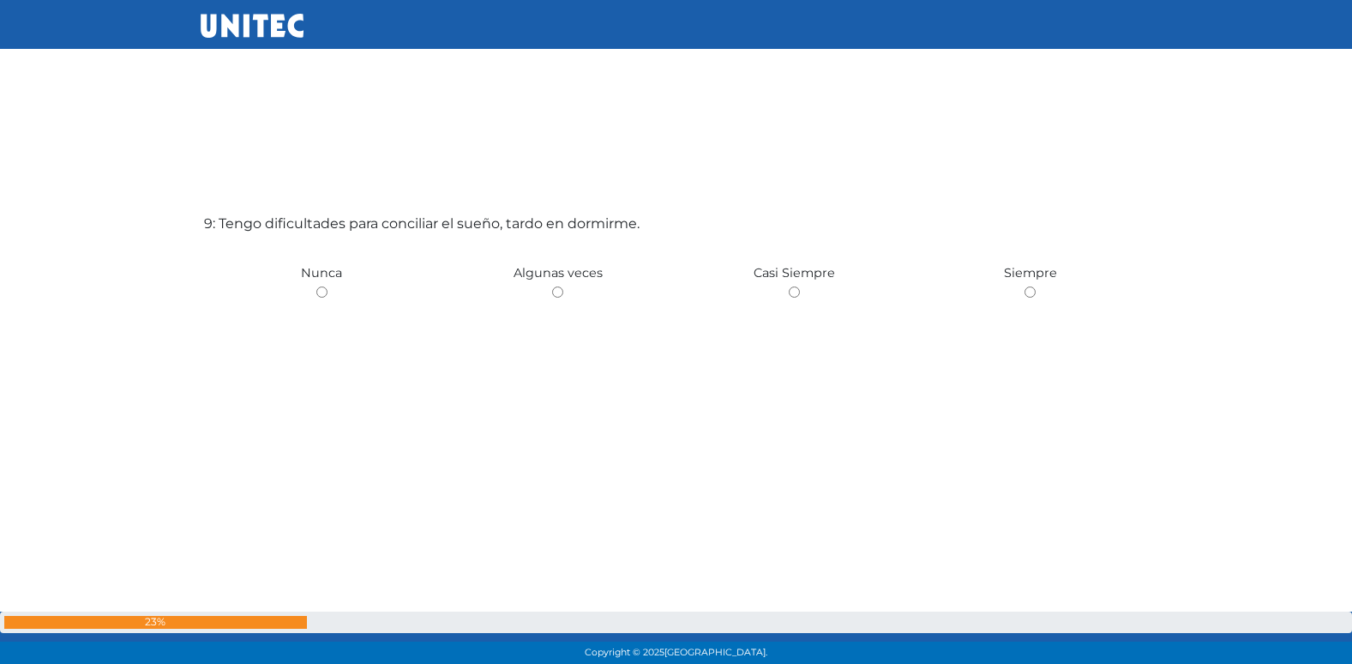
scroll to position [5394, 0]
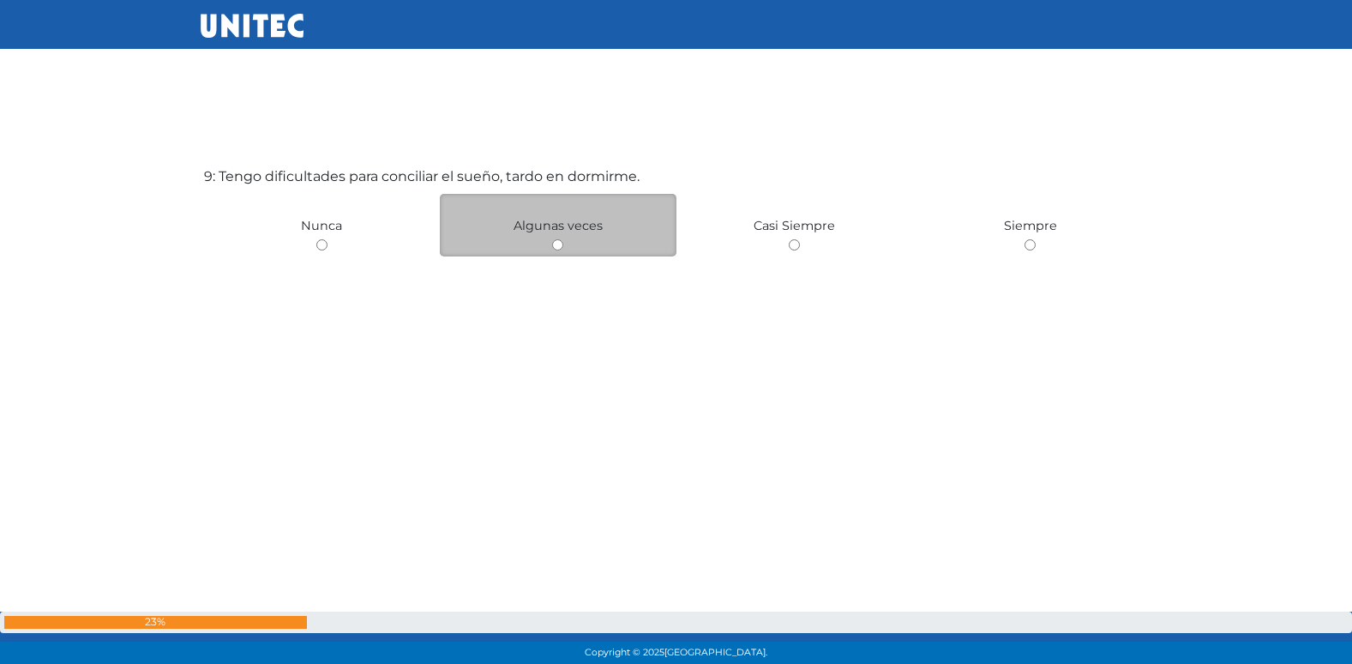
click at [553, 248] on input "radio" at bounding box center [557, 244] width 11 height 11
radio input "true"
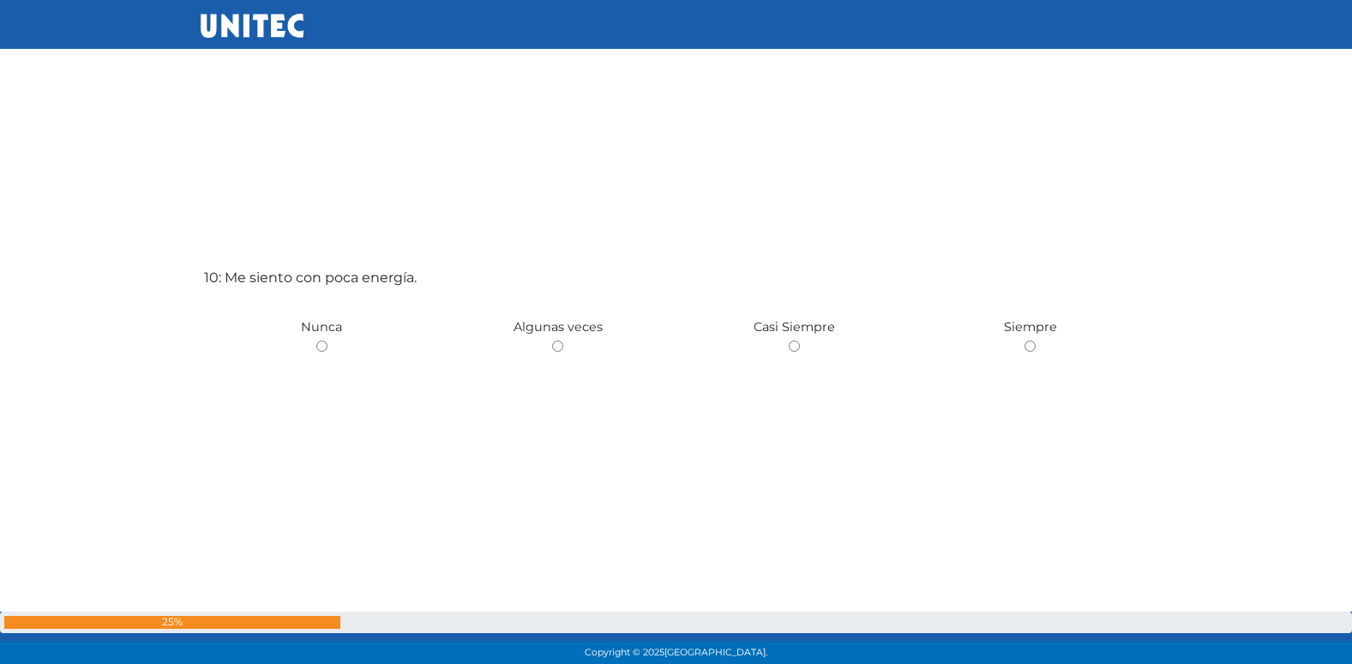
scroll to position [6058, 0]
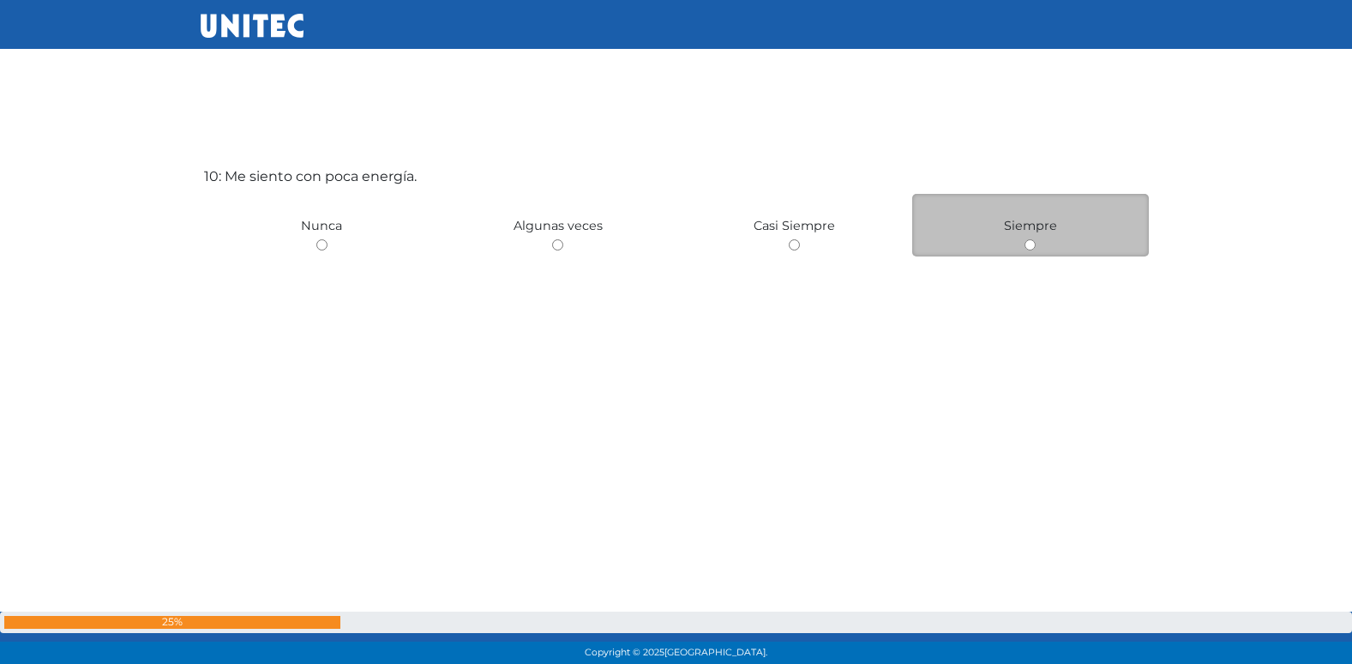
click at [1031, 246] on input "radio" at bounding box center [1030, 244] width 11 height 11
radio input "true"
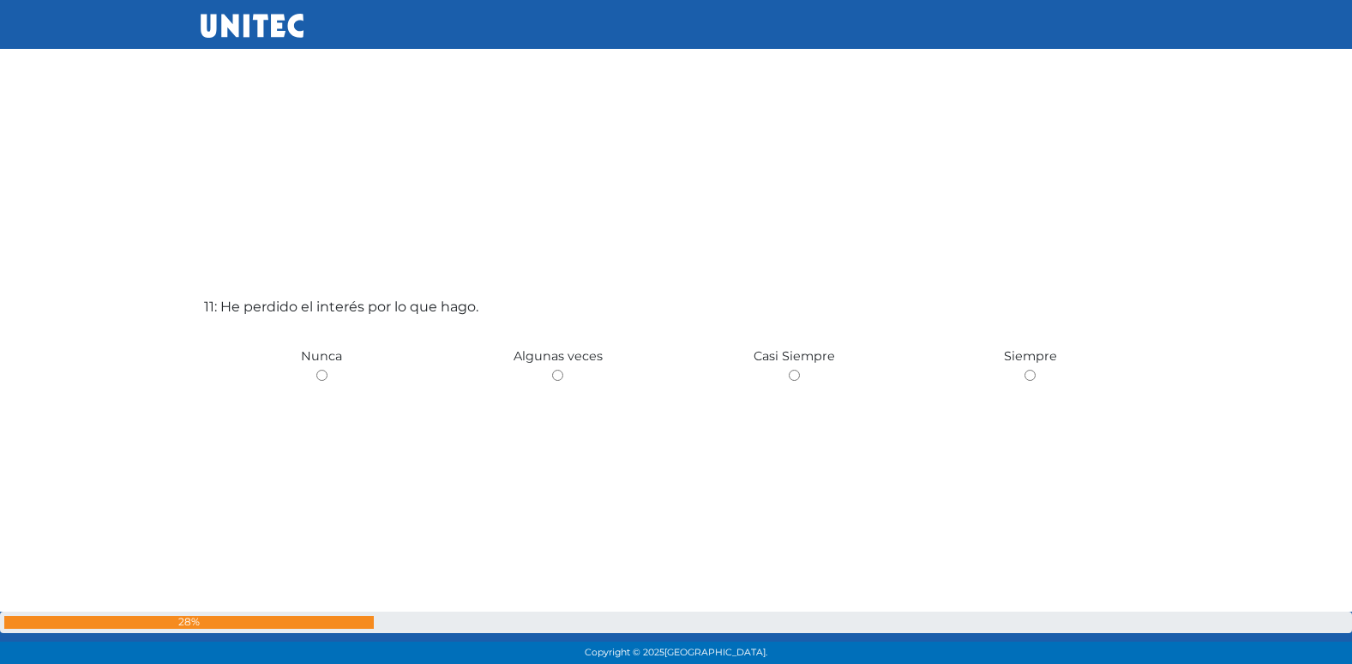
scroll to position [6722, 0]
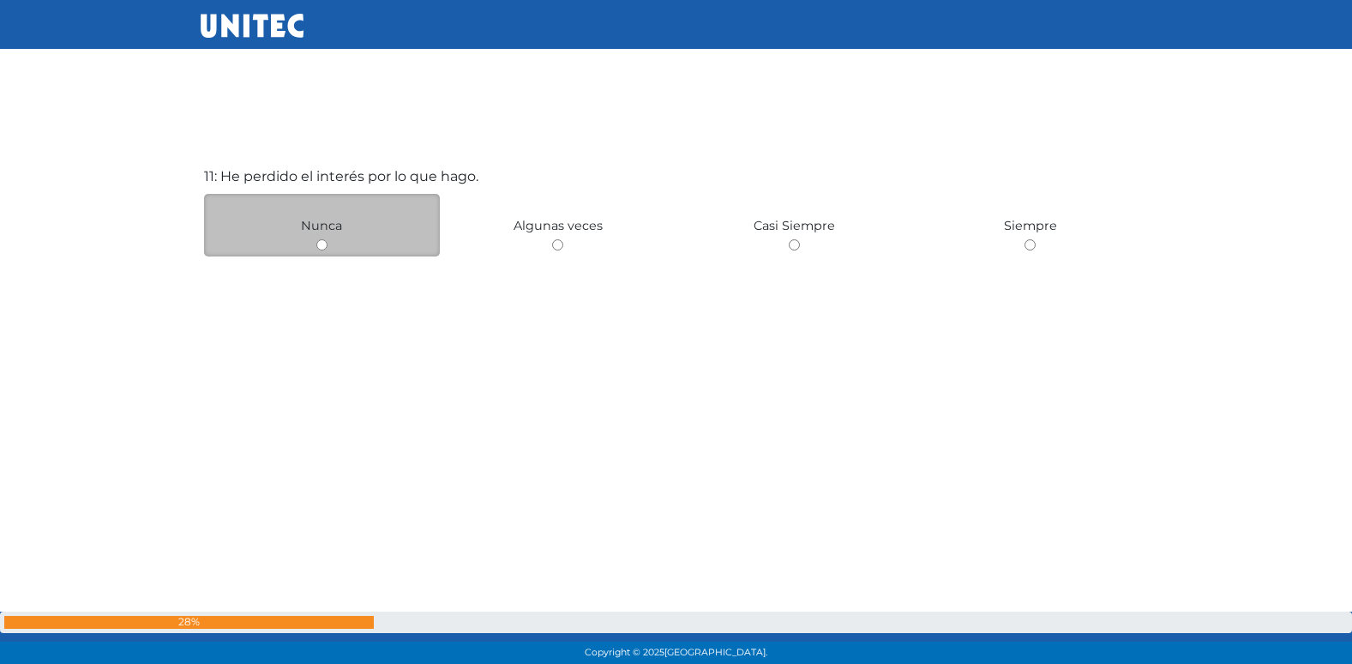
click at [321, 241] on input "radio" at bounding box center [321, 244] width 11 height 11
radio input "true"
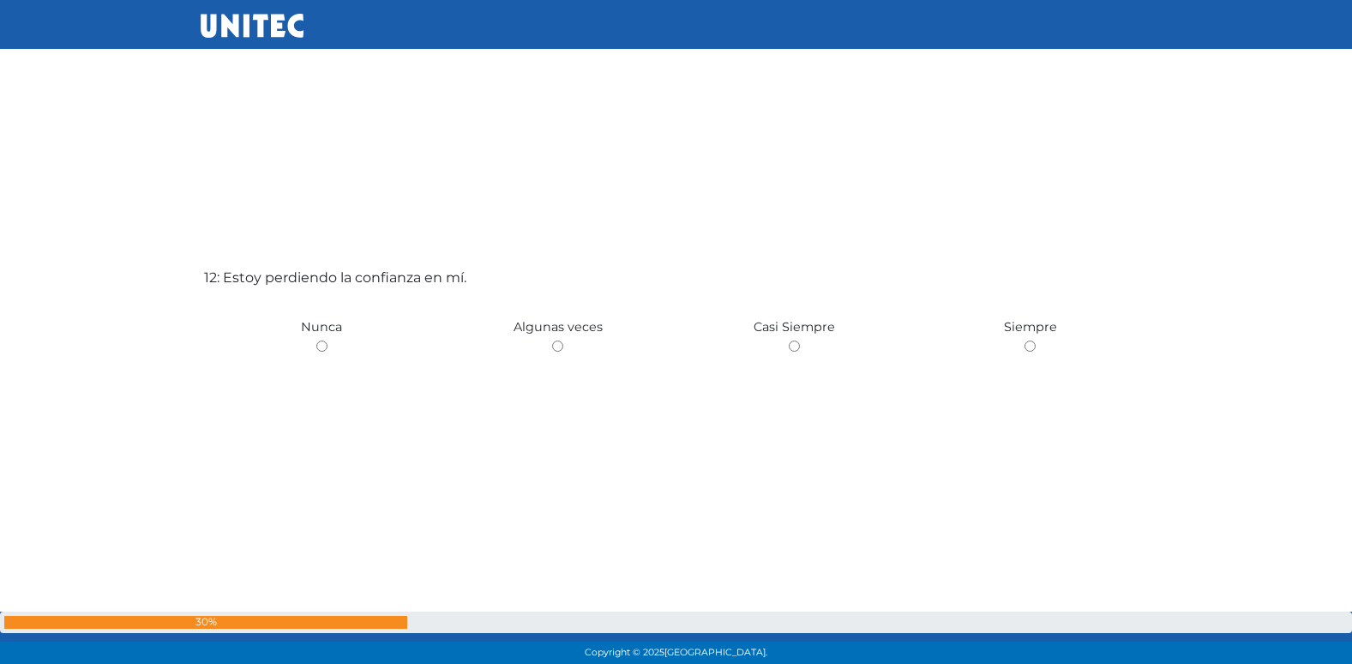
scroll to position [7385, 0]
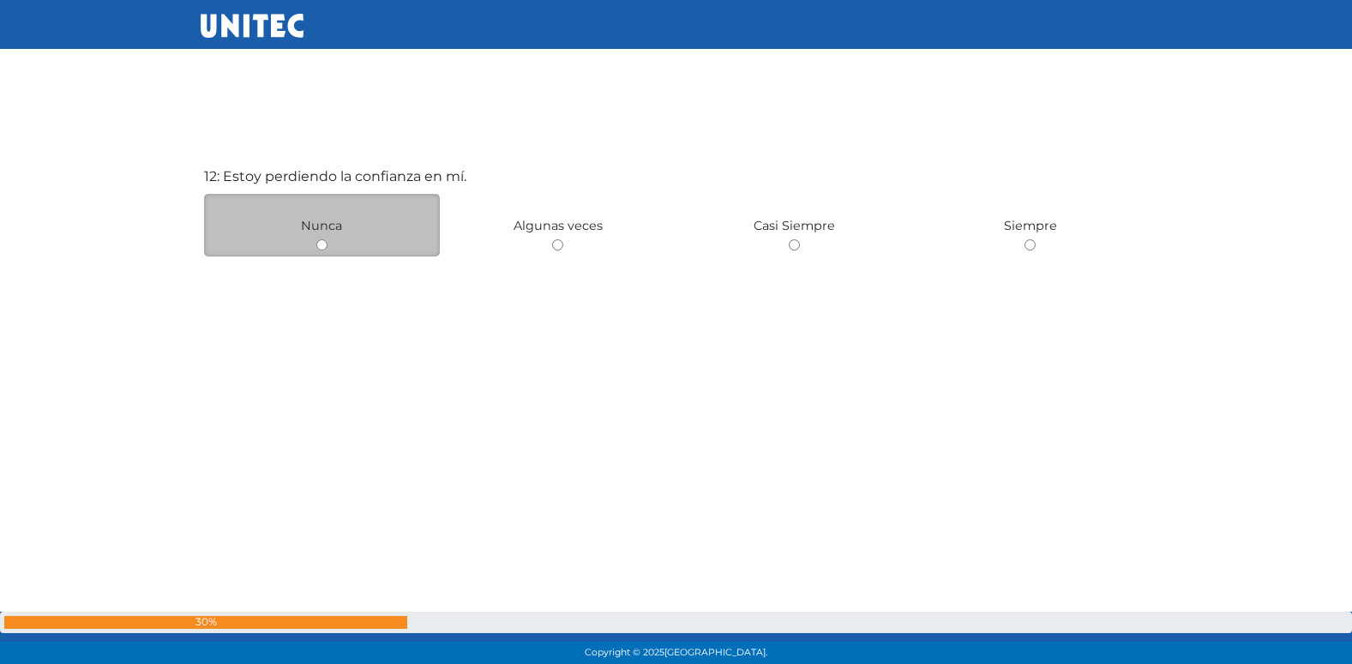
click at [316, 243] on input "radio" at bounding box center [321, 244] width 11 height 11
radio input "true"
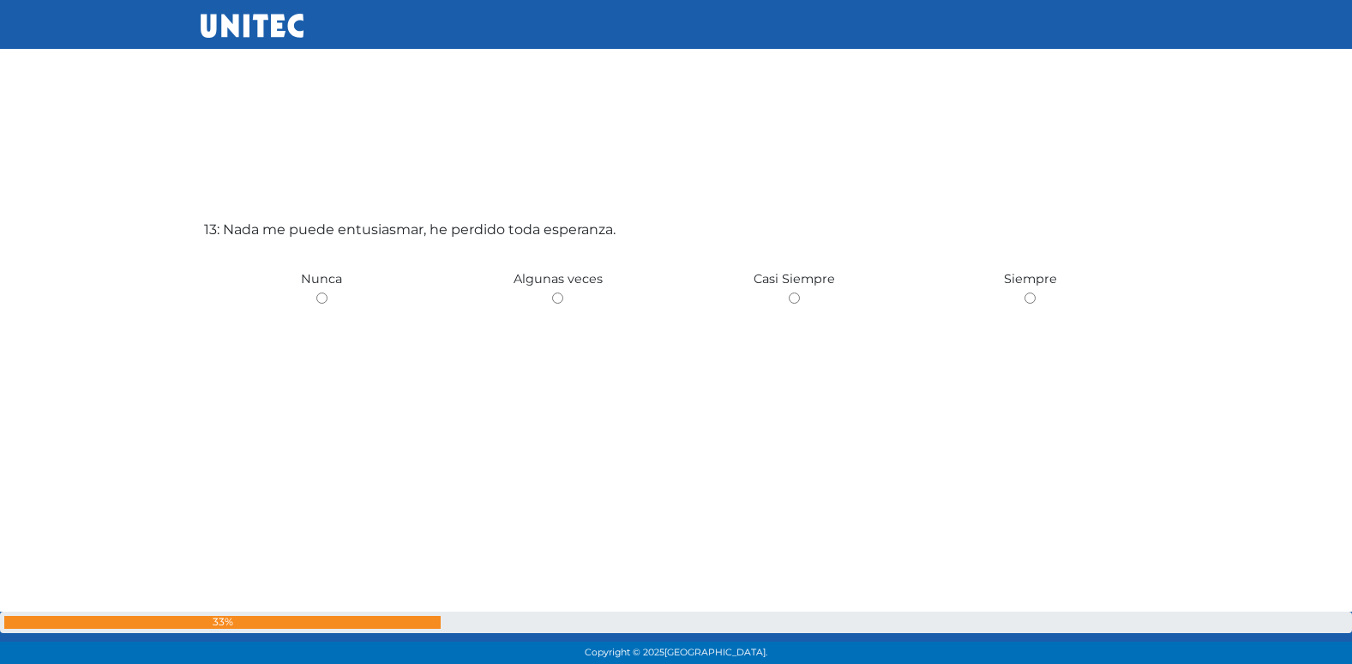
scroll to position [8049, 0]
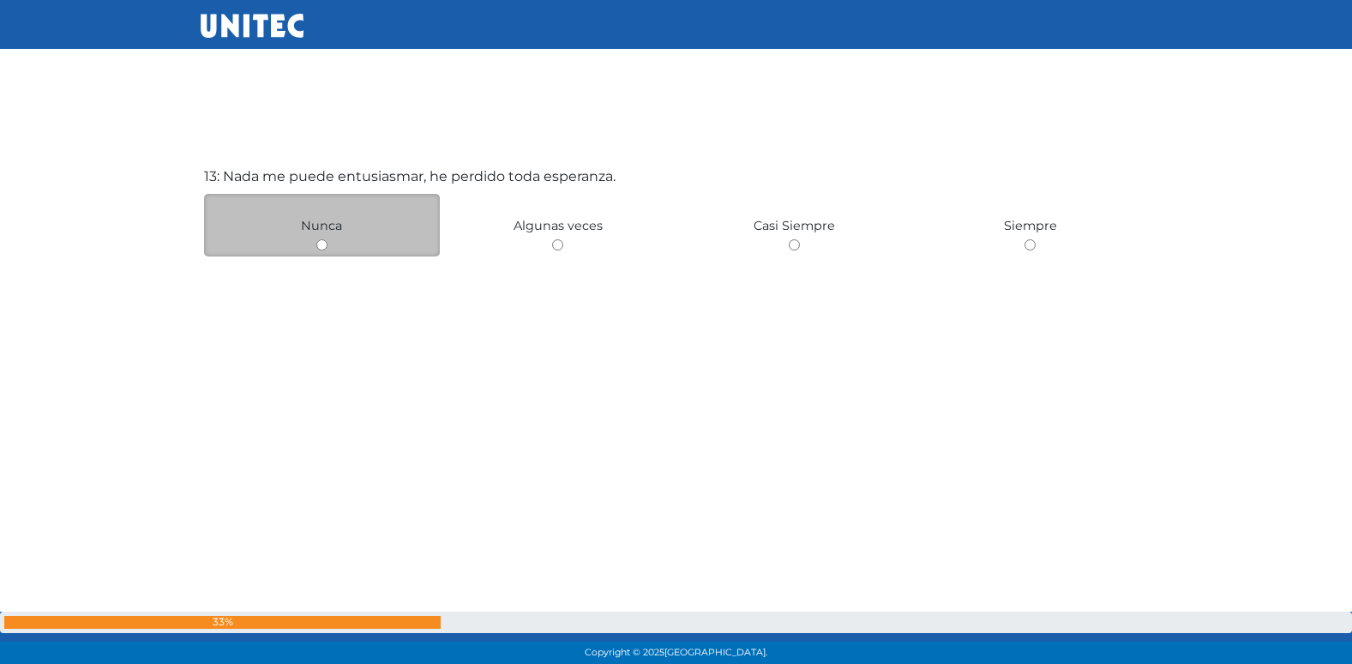
click at [322, 244] on input "radio" at bounding box center [321, 244] width 11 height 11
radio input "true"
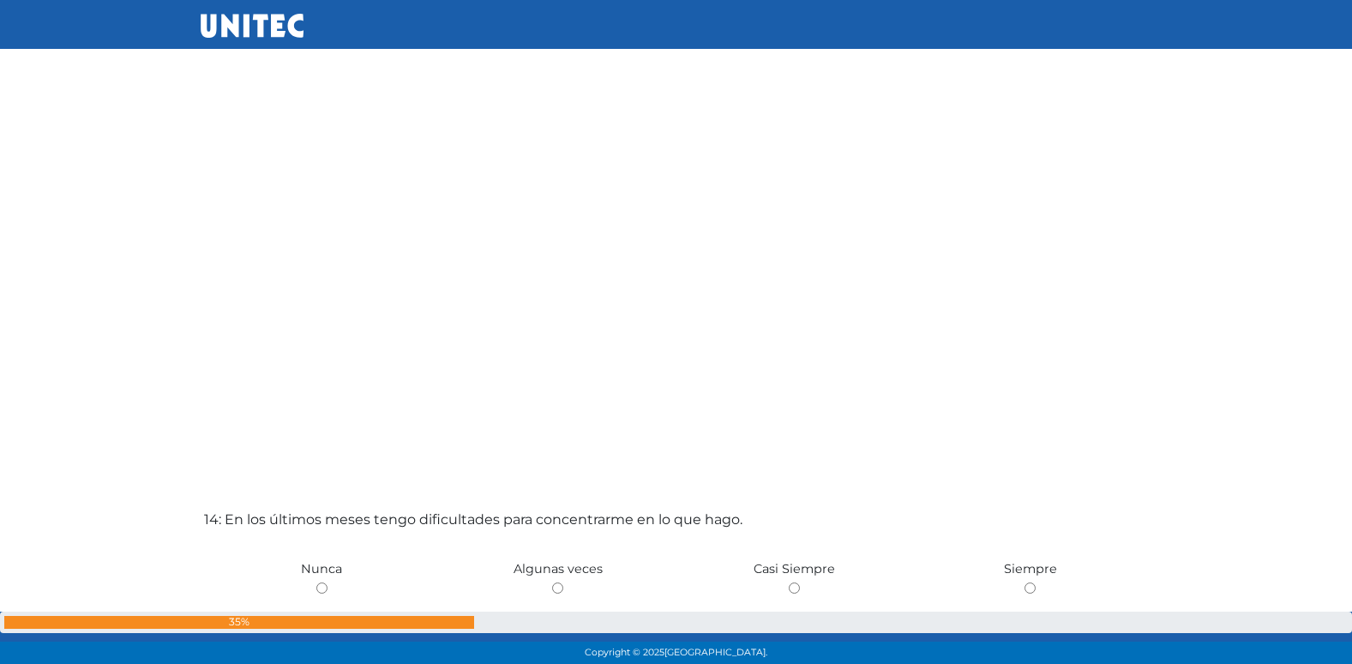
scroll to position [8408, 0]
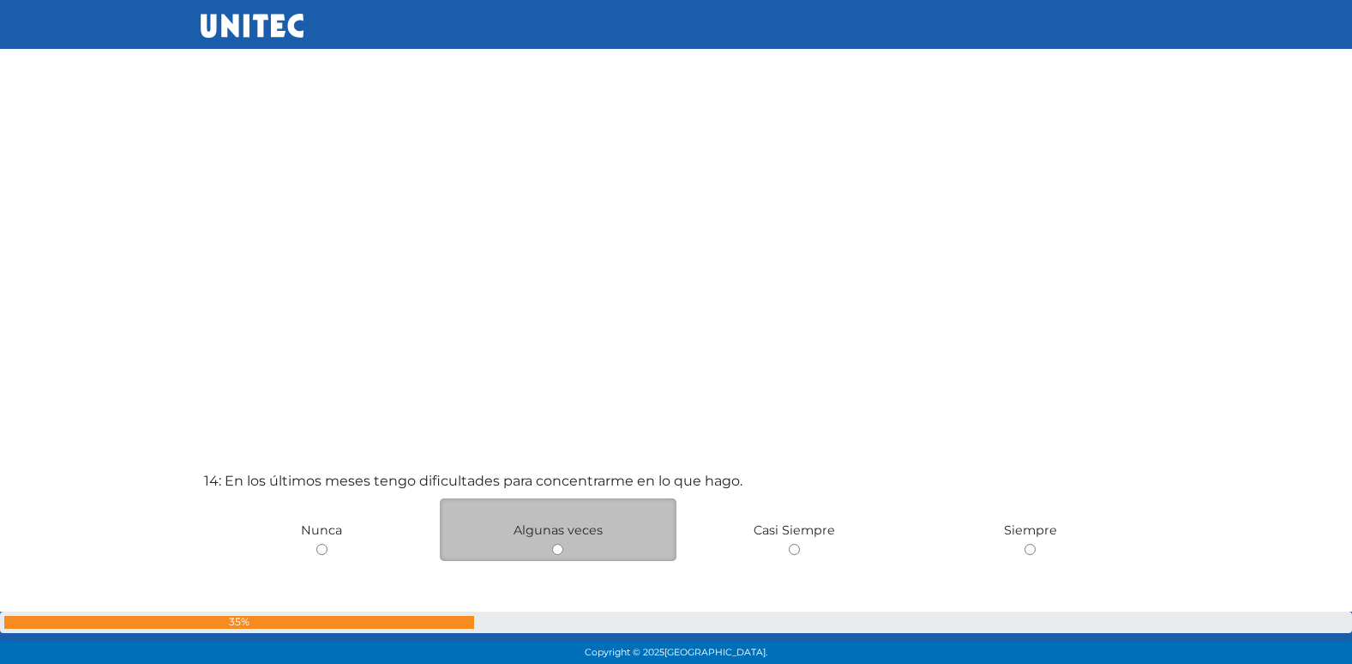
click at [555, 550] on input "radio" at bounding box center [557, 549] width 11 height 11
radio input "true"
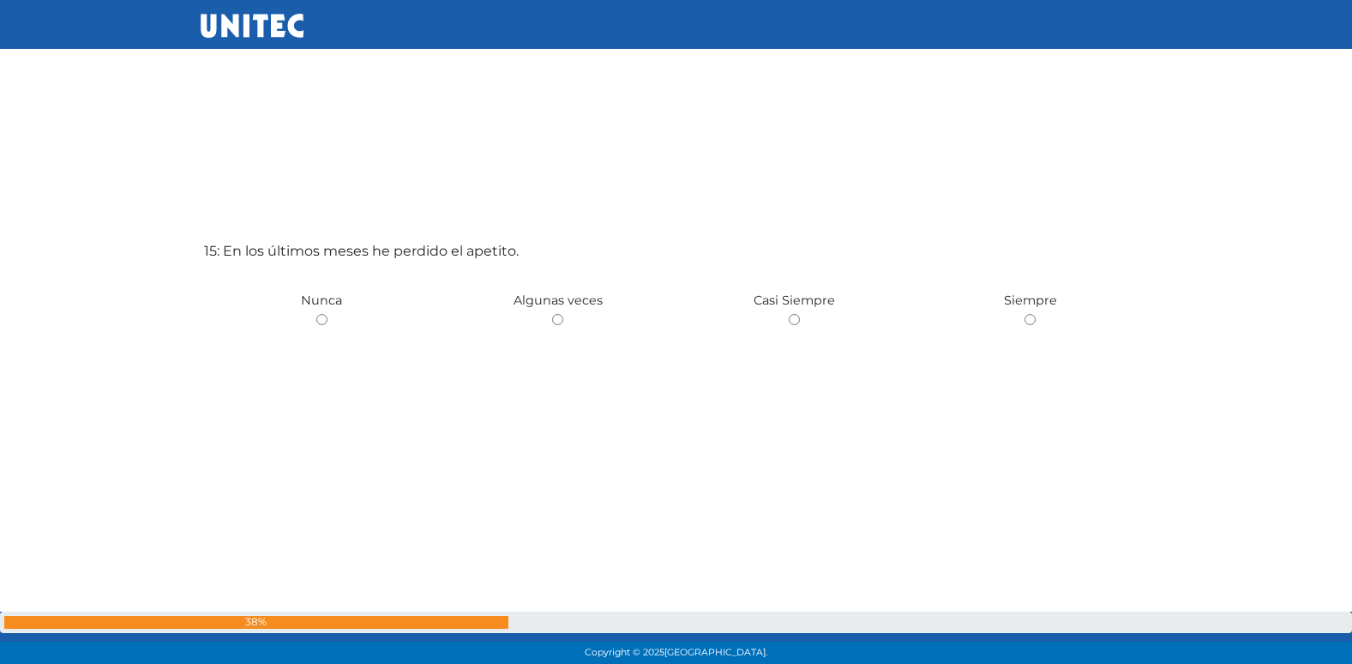
scroll to position [9376, 0]
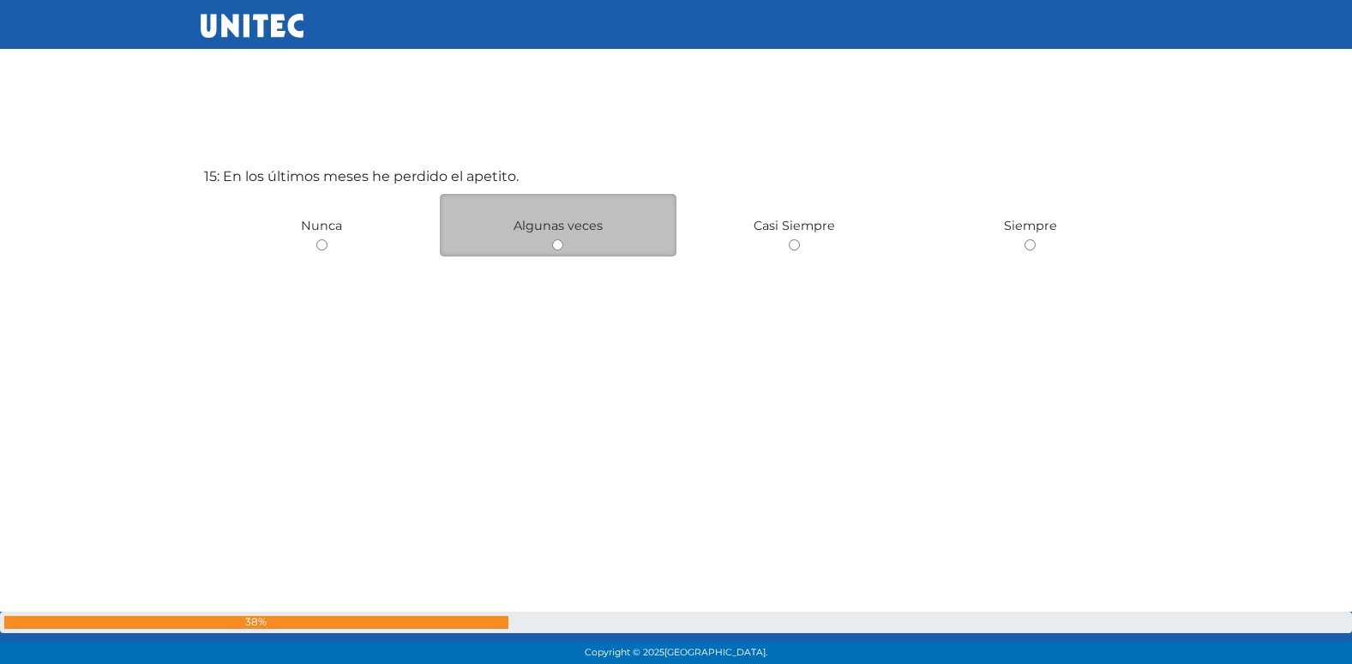
click at [550, 243] on div "Algunas veces" at bounding box center [558, 225] width 237 height 63
click at [560, 244] on input "radio" at bounding box center [557, 244] width 11 height 11
radio input "true"
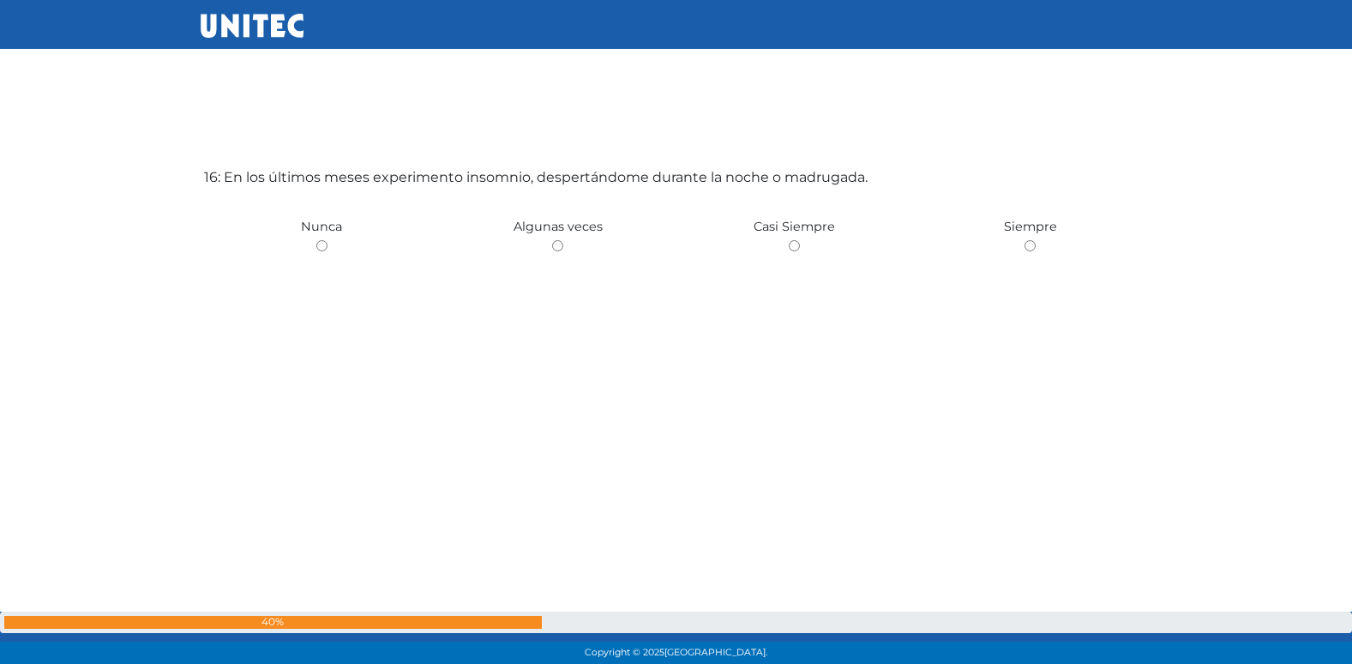
scroll to position [10039, 0]
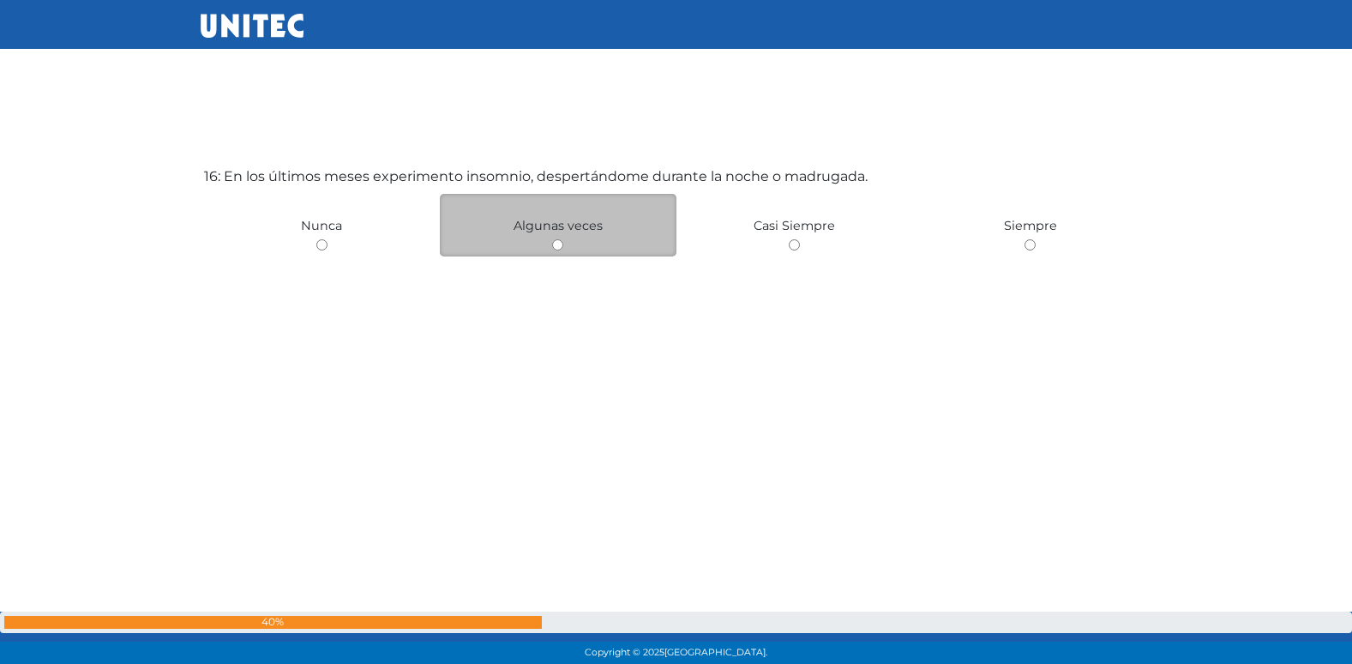
click at [558, 242] on input "radio" at bounding box center [557, 244] width 11 height 11
radio input "true"
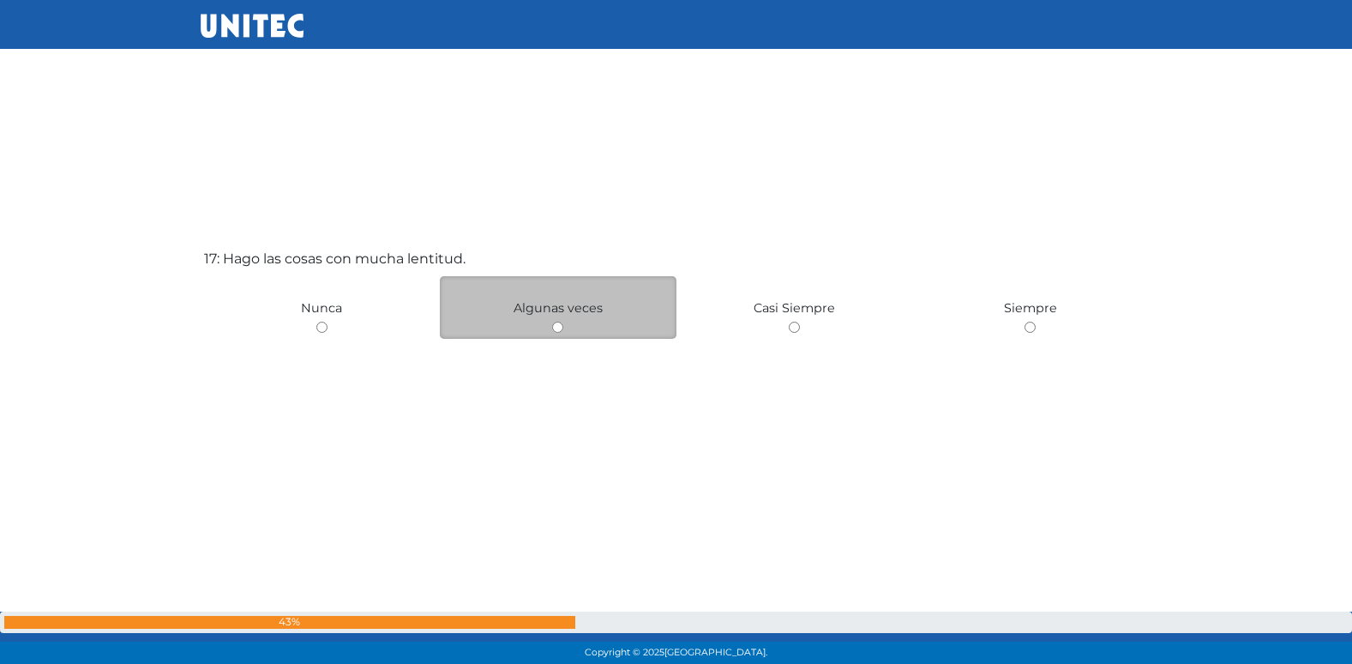
scroll to position [10703, 0]
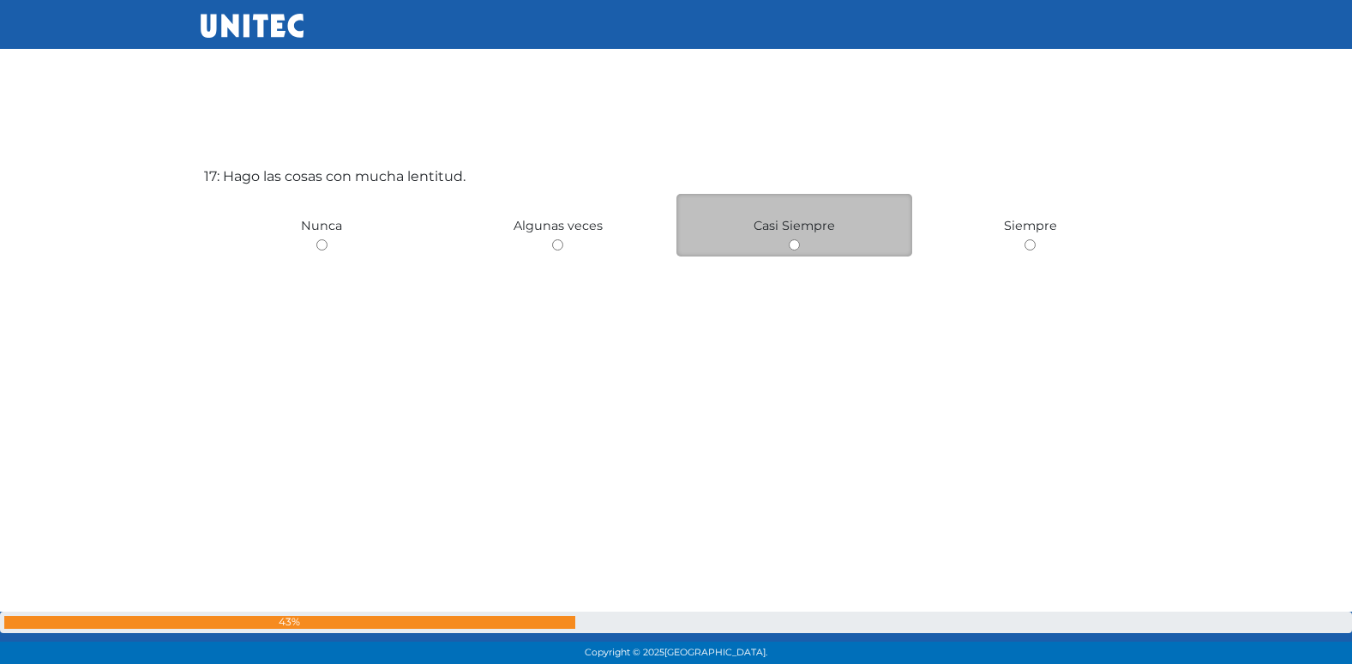
click at [793, 247] on input "radio" at bounding box center [794, 244] width 11 height 11
radio input "true"
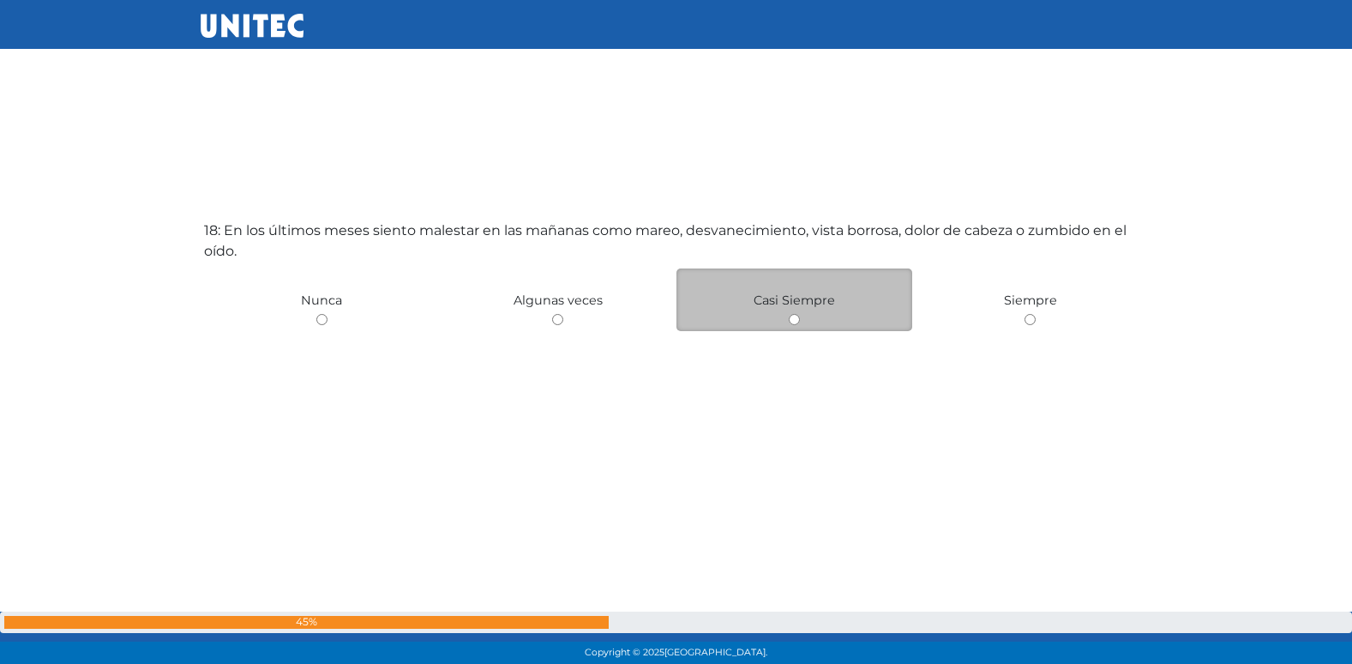
scroll to position [11367, 0]
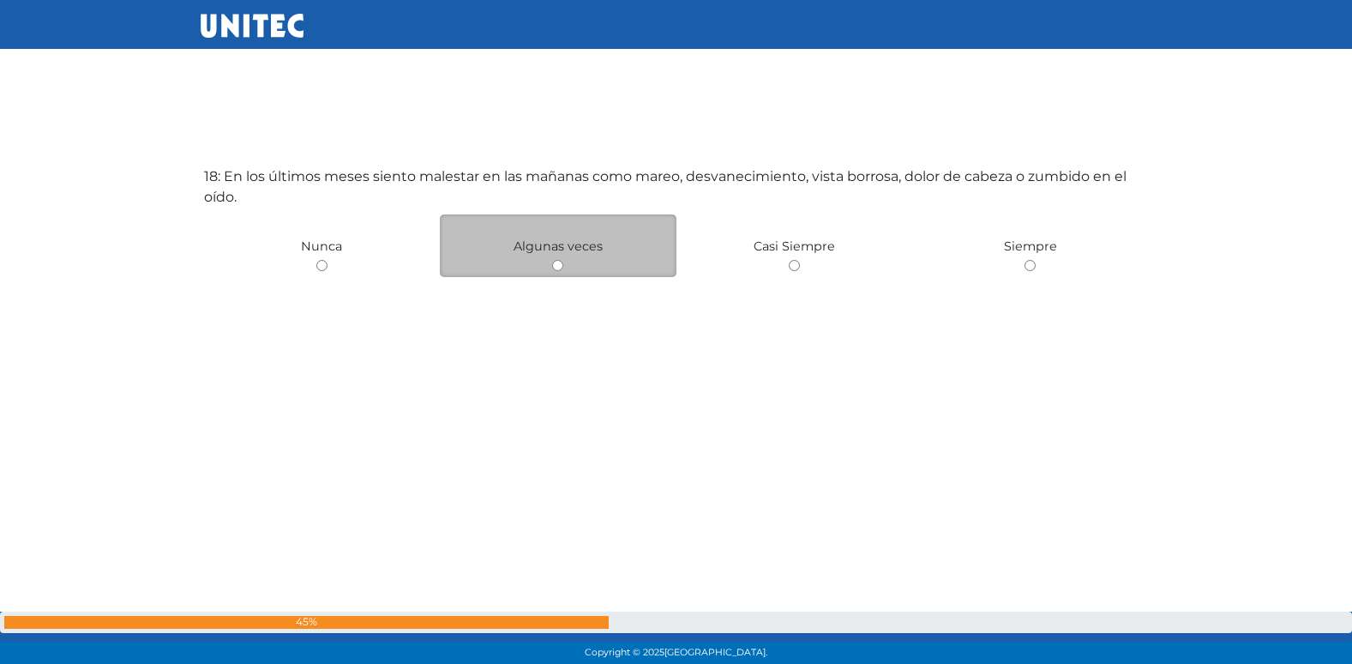
click at [555, 266] on input "radio" at bounding box center [557, 265] width 11 height 11
radio input "true"
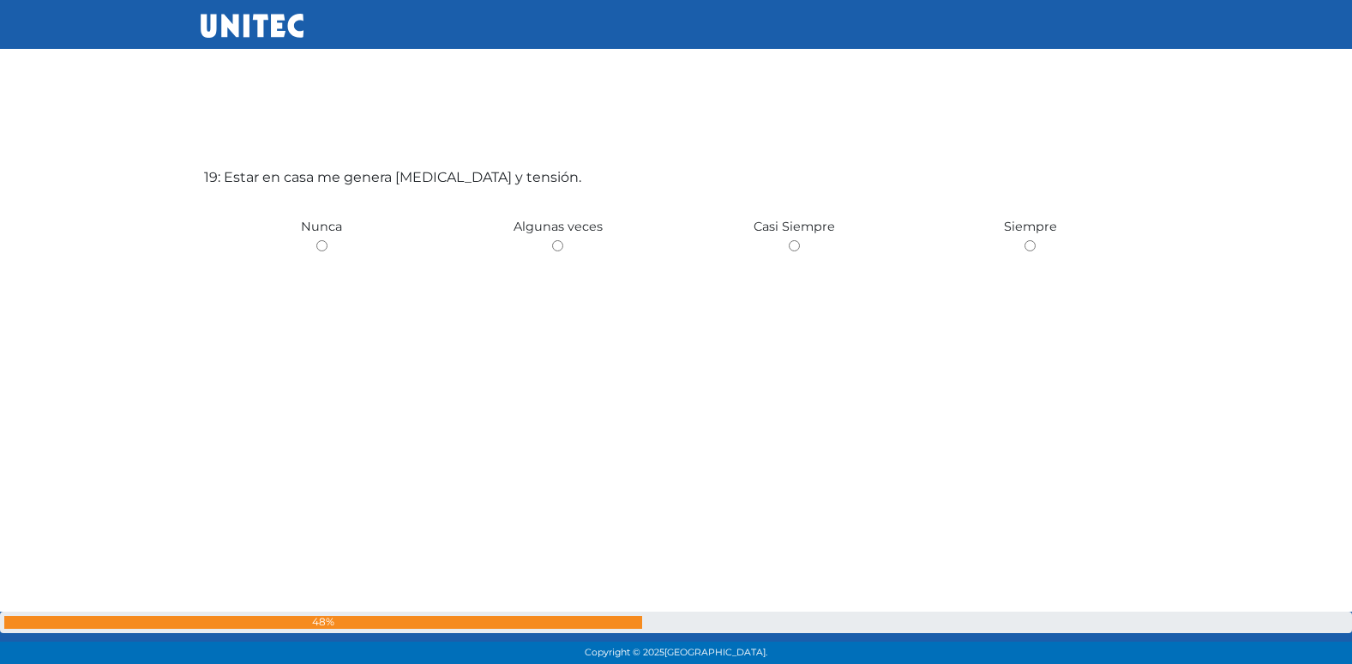
scroll to position [12030, 0]
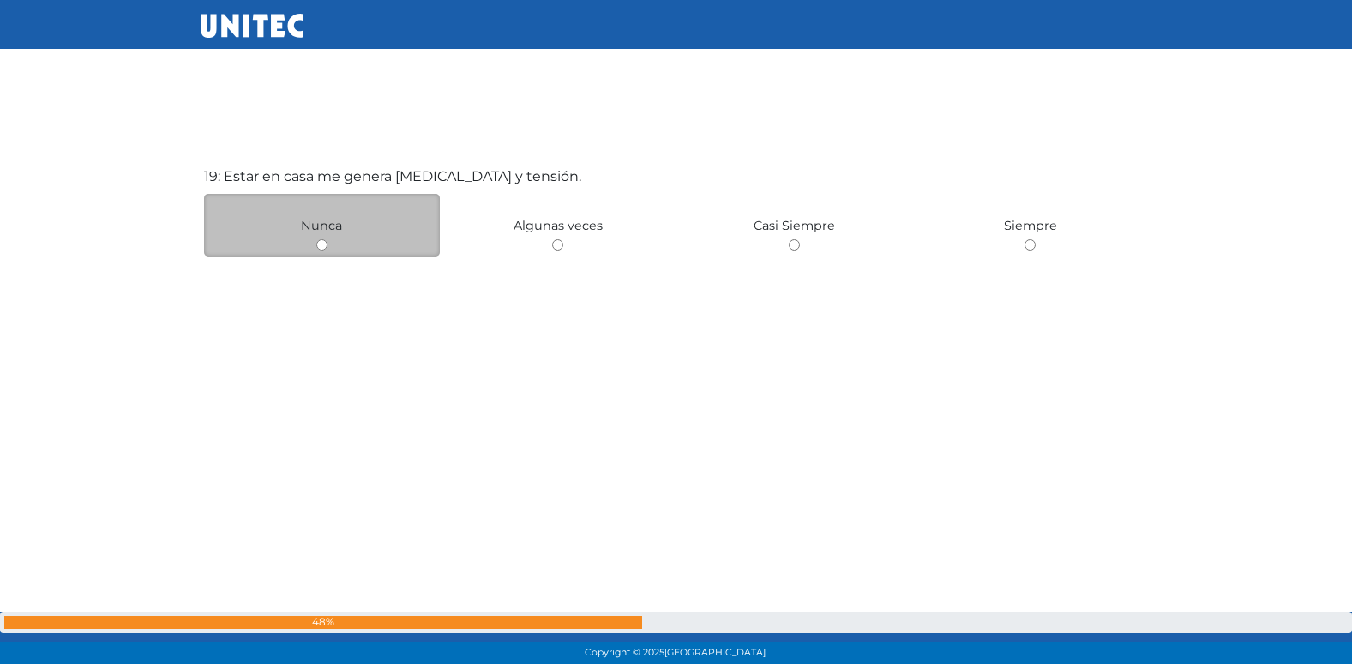
click at [320, 246] on input "radio" at bounding box center [321, 244] width 11 height 11
radio input "true"
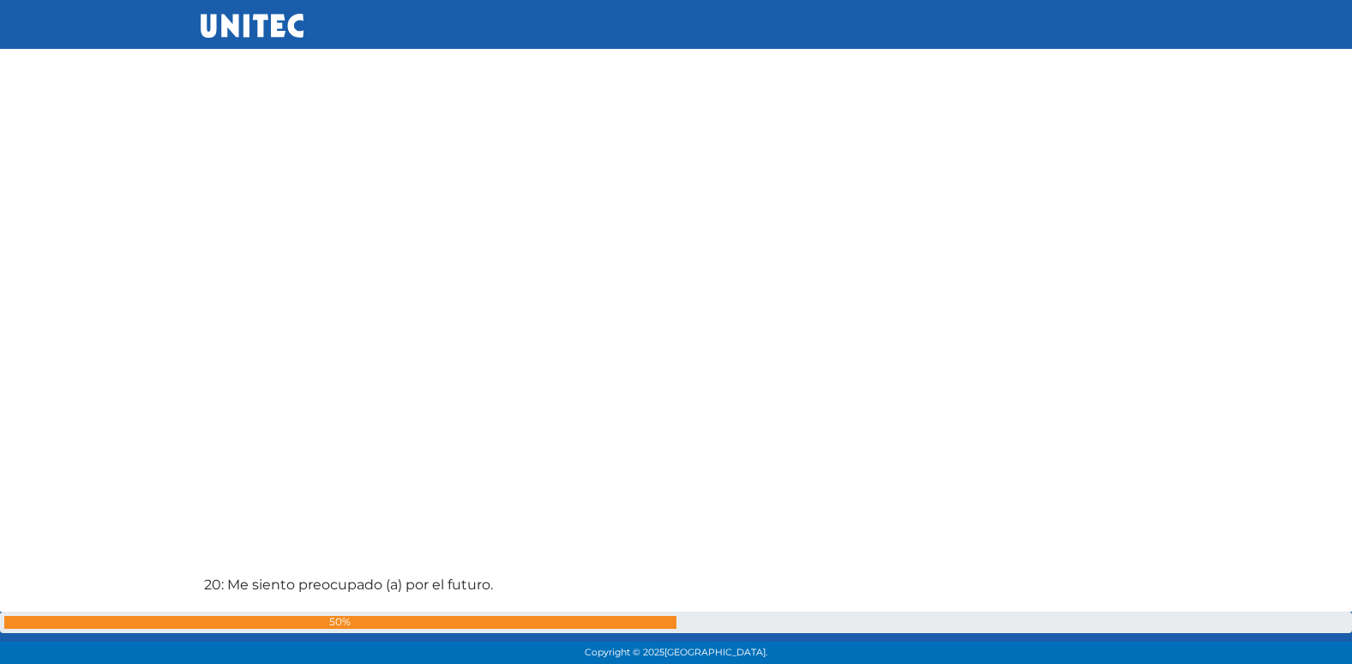
scroll to position [12389, 0]
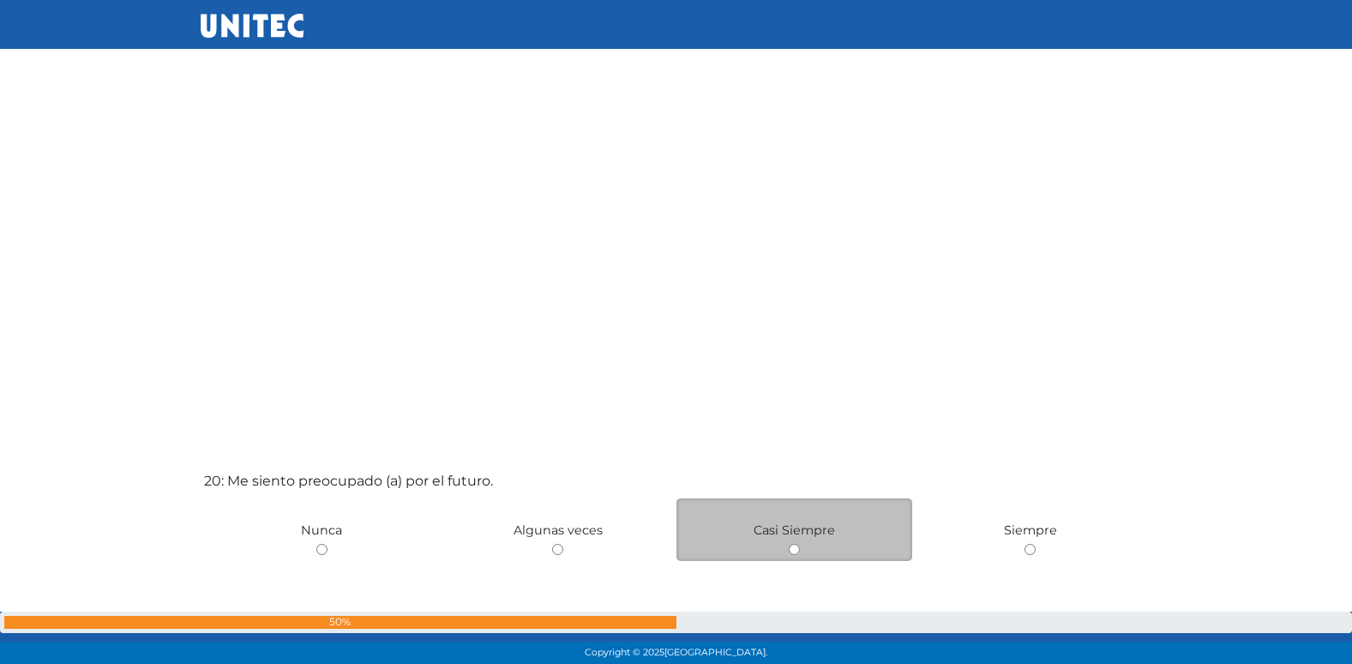
click at [794, 549] on input "radio" at bounding box center [794, 549] width 11 height 11
radio input "true"
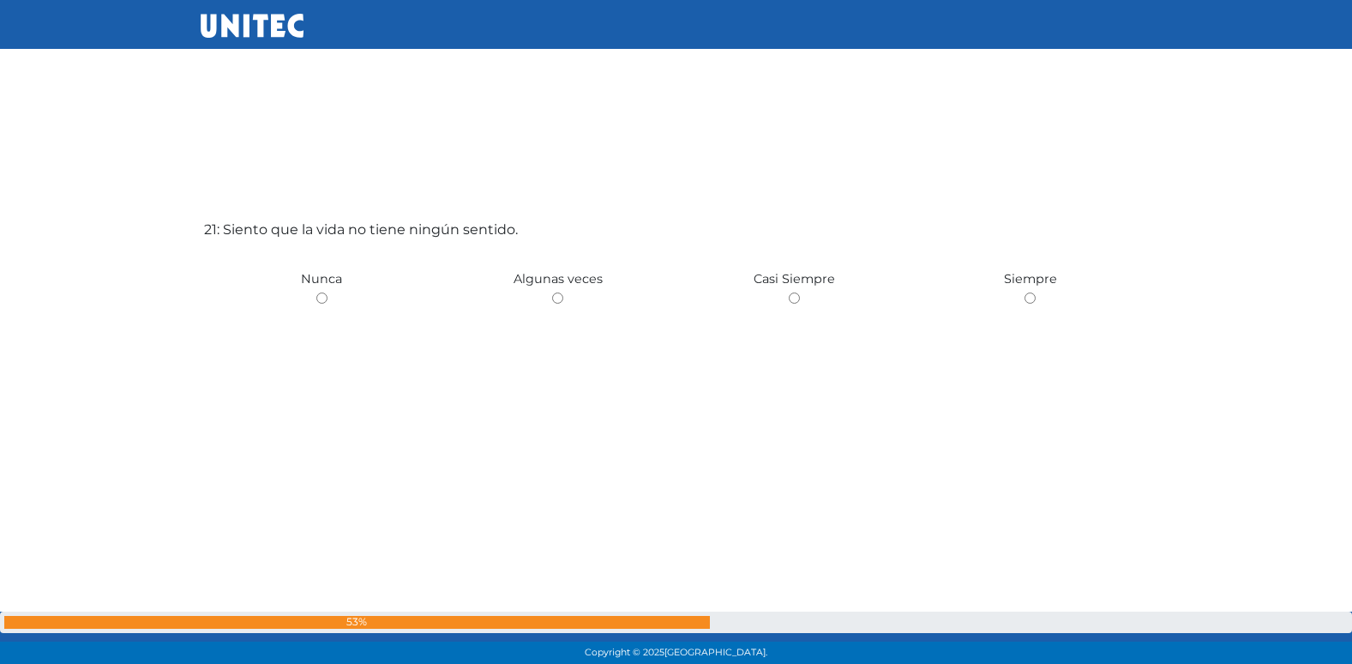
scroll to position [13357, 0]
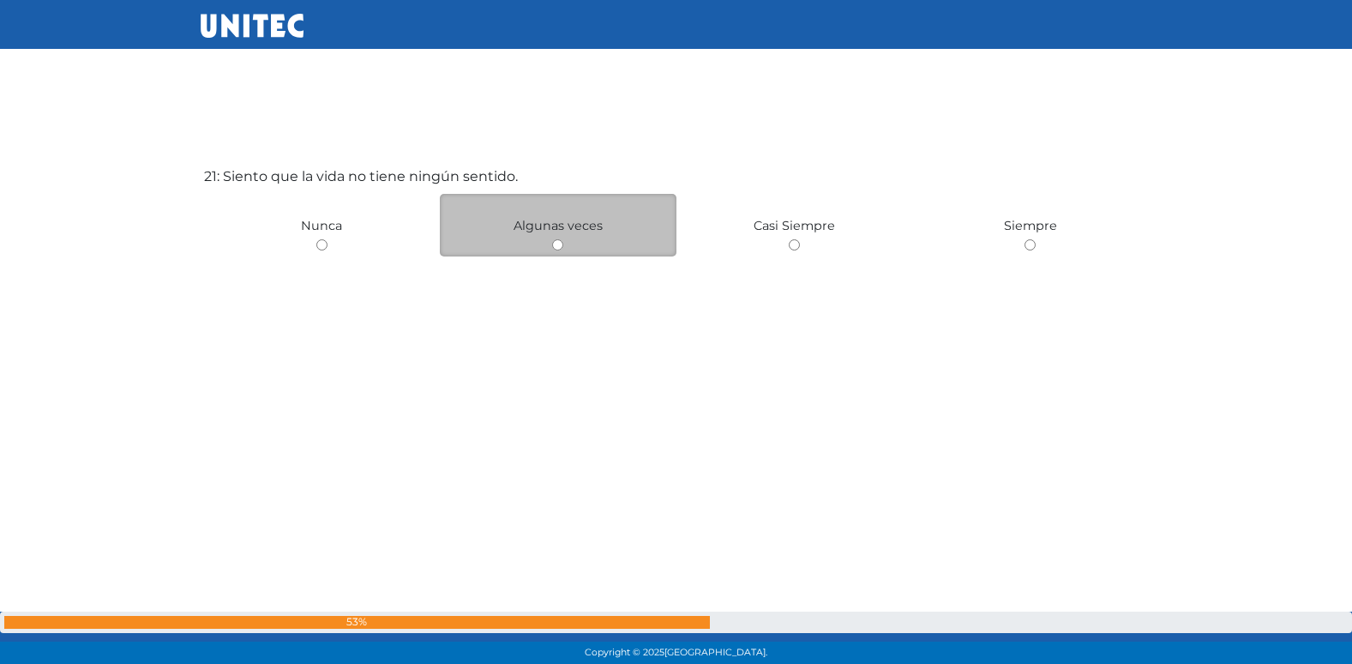
click at [556, 245] on input "radio" at bounding box center [557, 244] width 11 height 11
radio input "true"
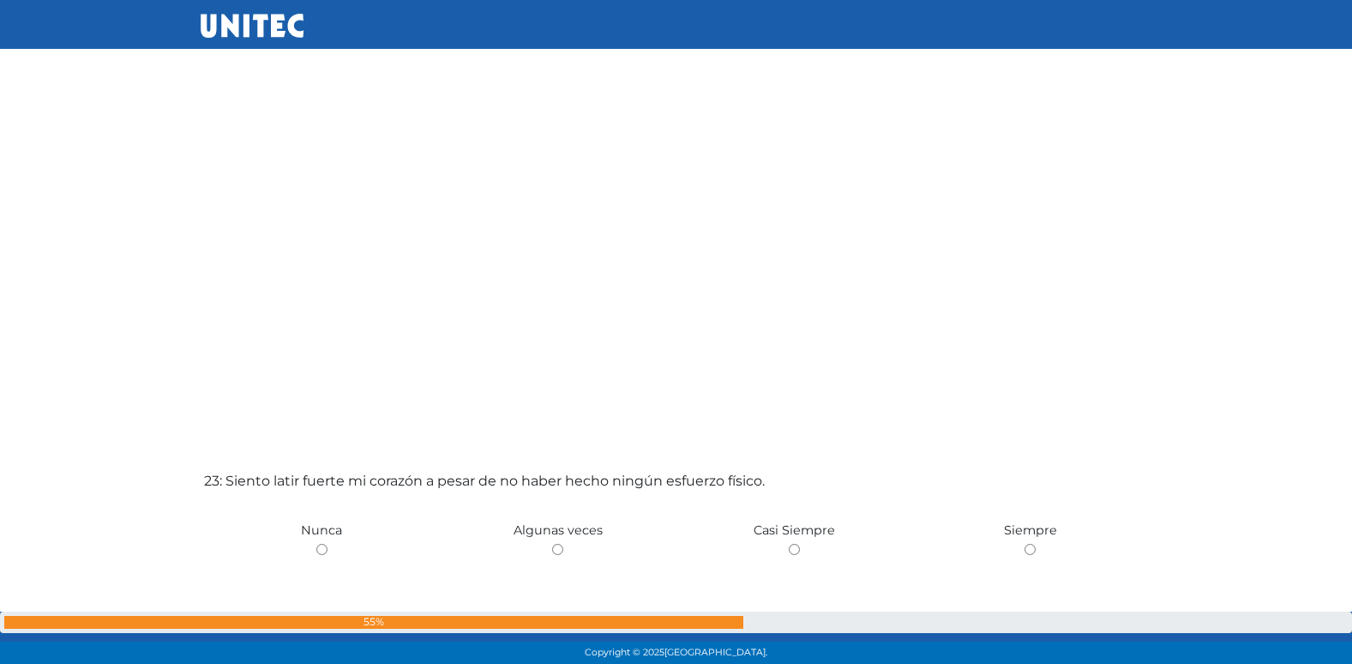
scroll to position [14123, 0]
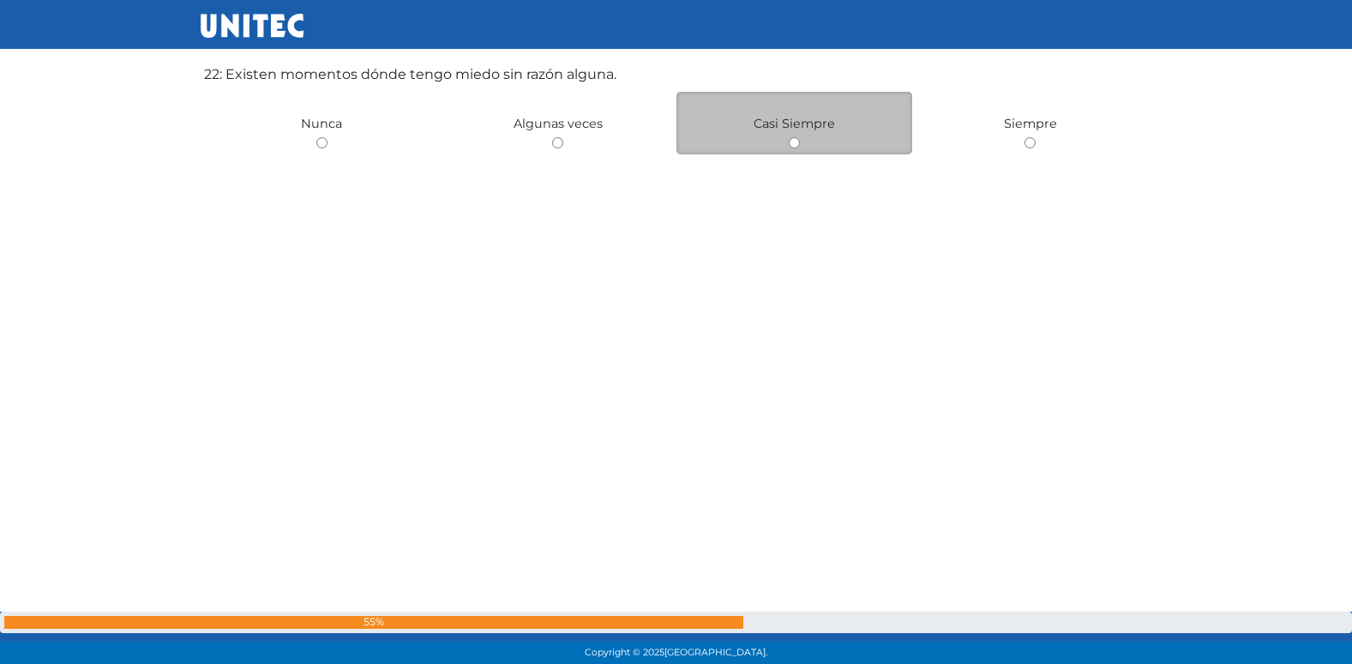
click at [791, 147] on input "radio" at bounding box center [794, 142] width 11 height 11
radio input "true"
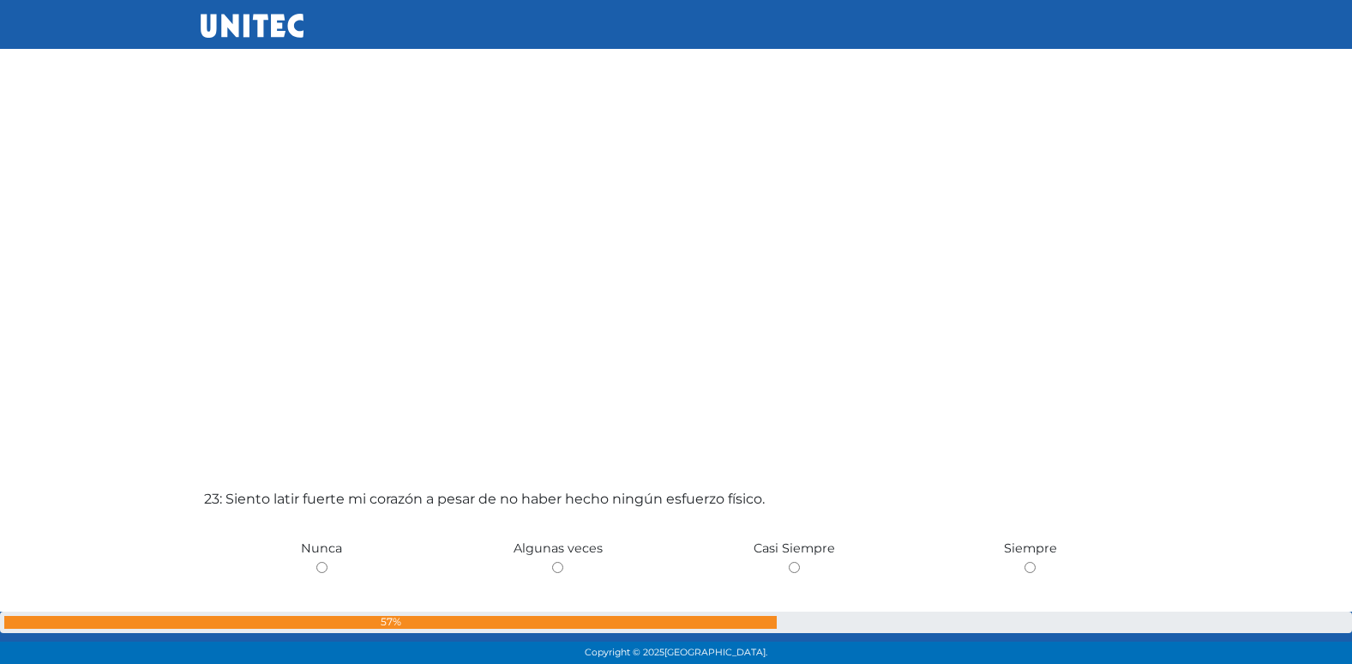
scroll to position [14380, 0]
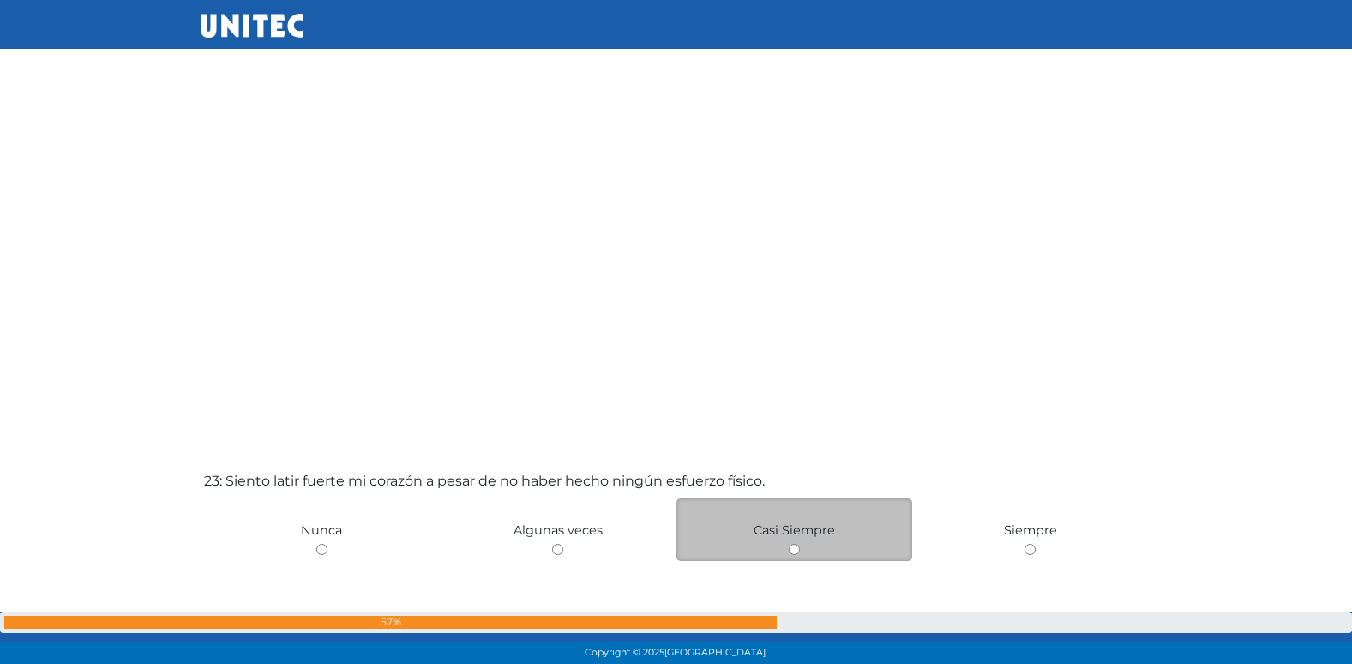
click at [790, 551] on input "radio" at bounding box center [794, 549] width 11 height 11
radio input "true"
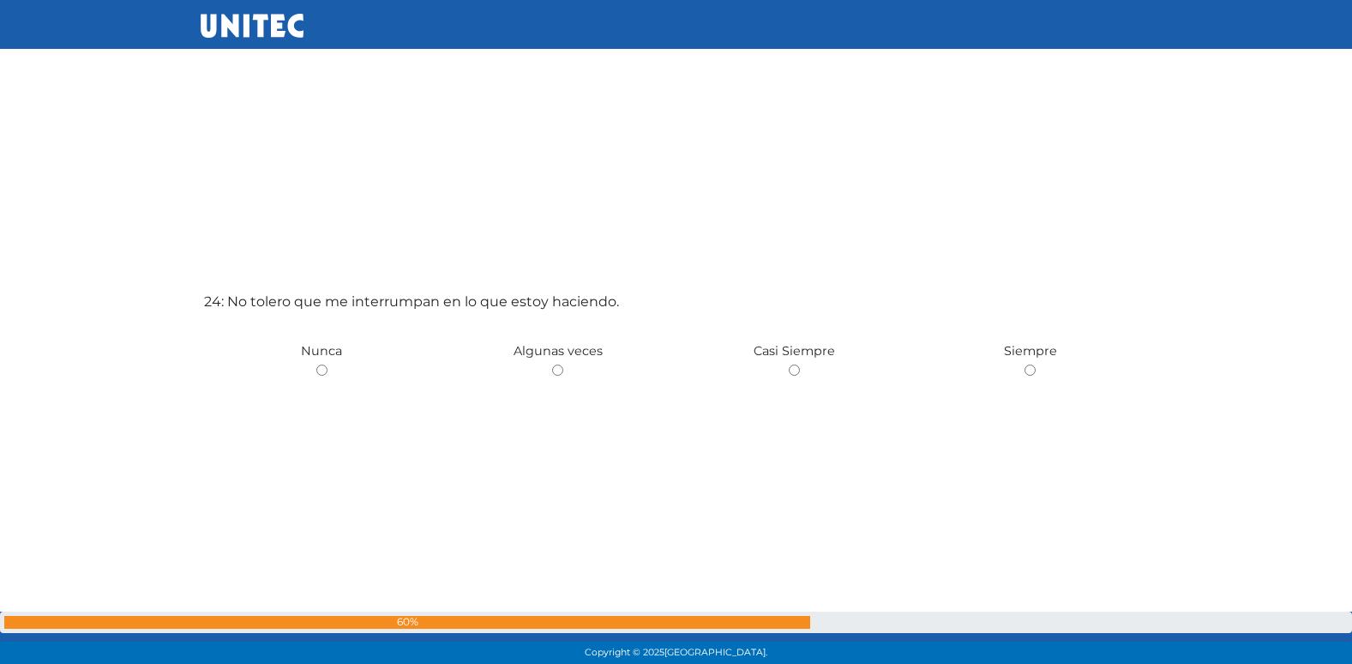
scroll to position [15193, 0]
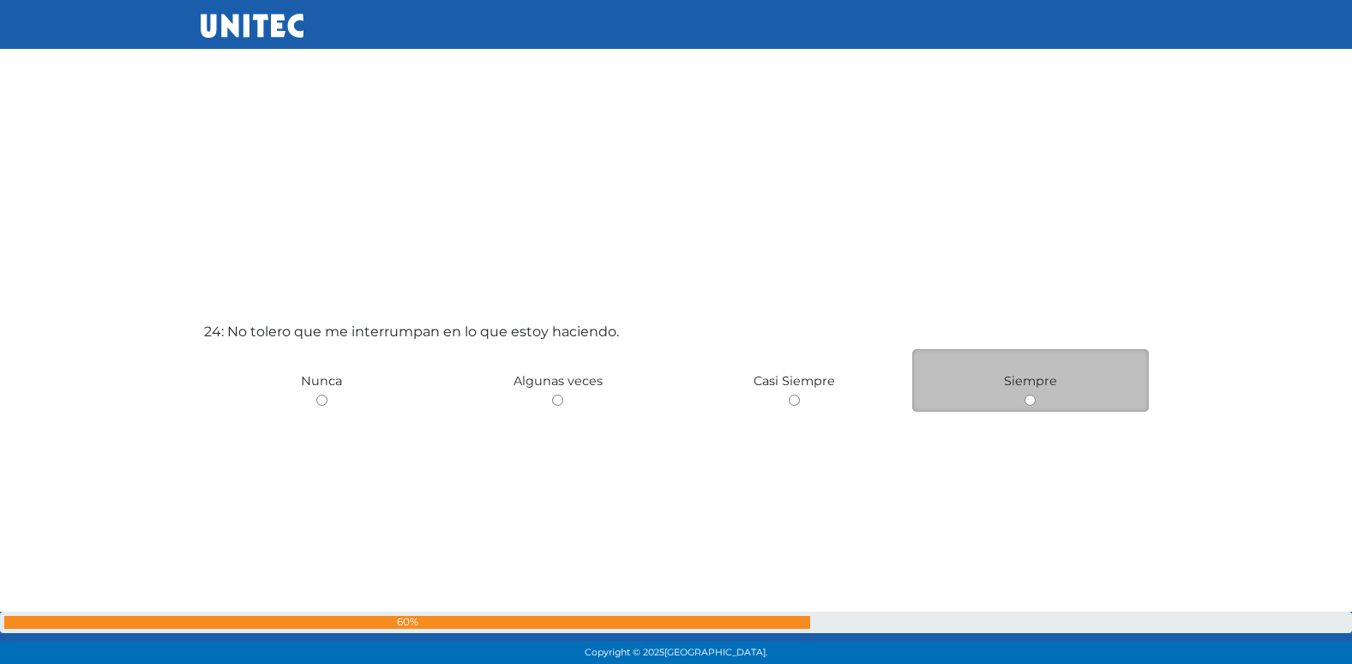
click at [1025, 398] on input "radio" at bounding box center [1030, 399] width 11 height 11
radio input "true"
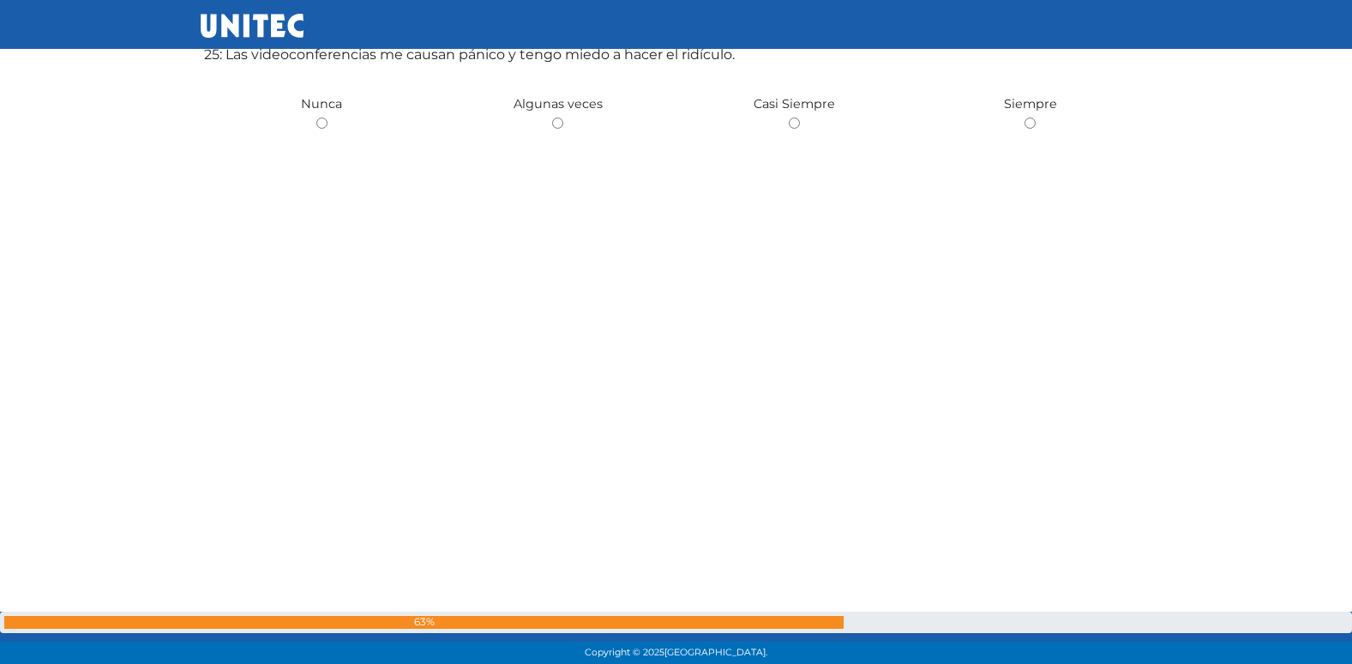
scroll to position [16112, 0]
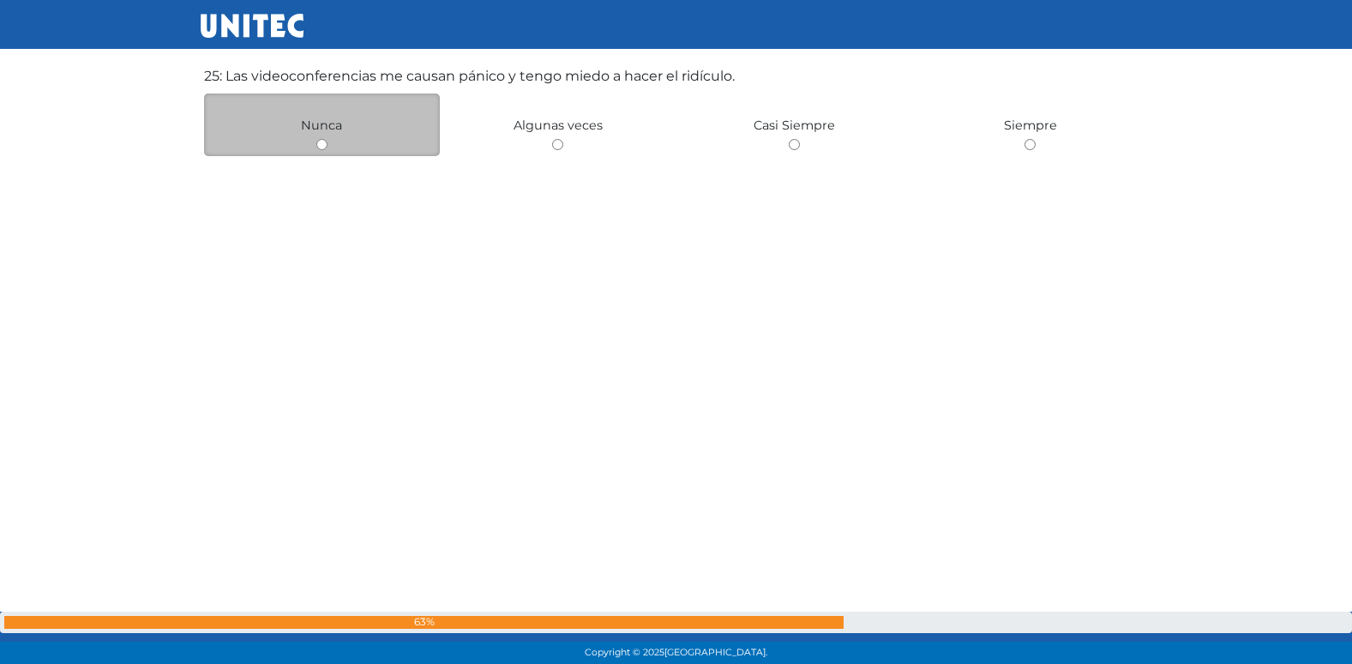
click at [318, 146] on input "radio" at bounding box center [321, 144] width 11 height 11
radio input "true"
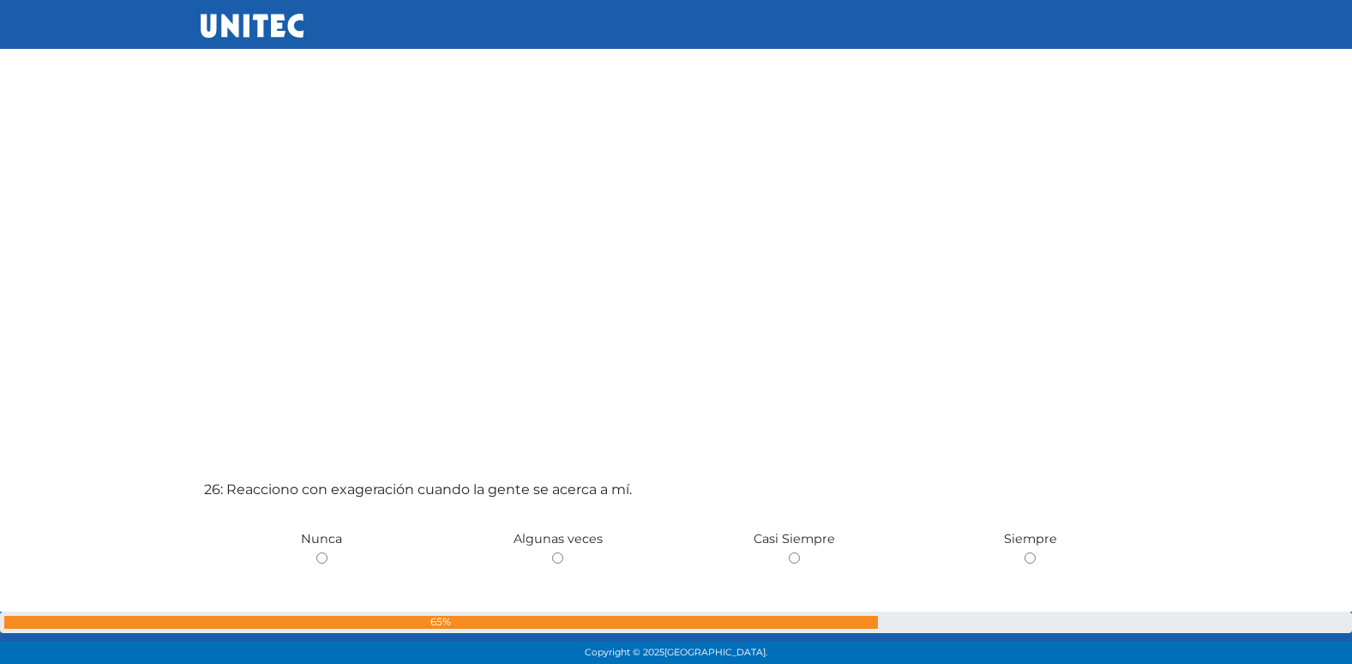
scroll to position [16371, 0]
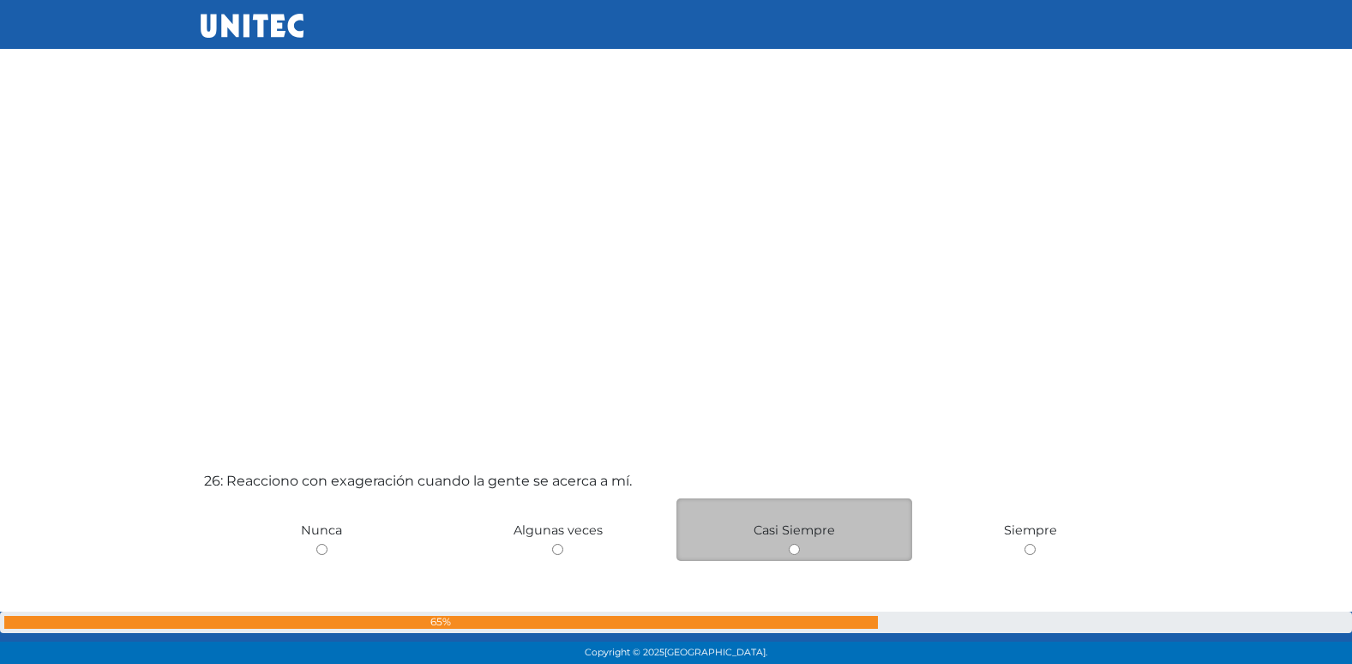
click at [795, 544] on input "radio" at bounding box center [794, 549] width 11 height 11
radio input "true"
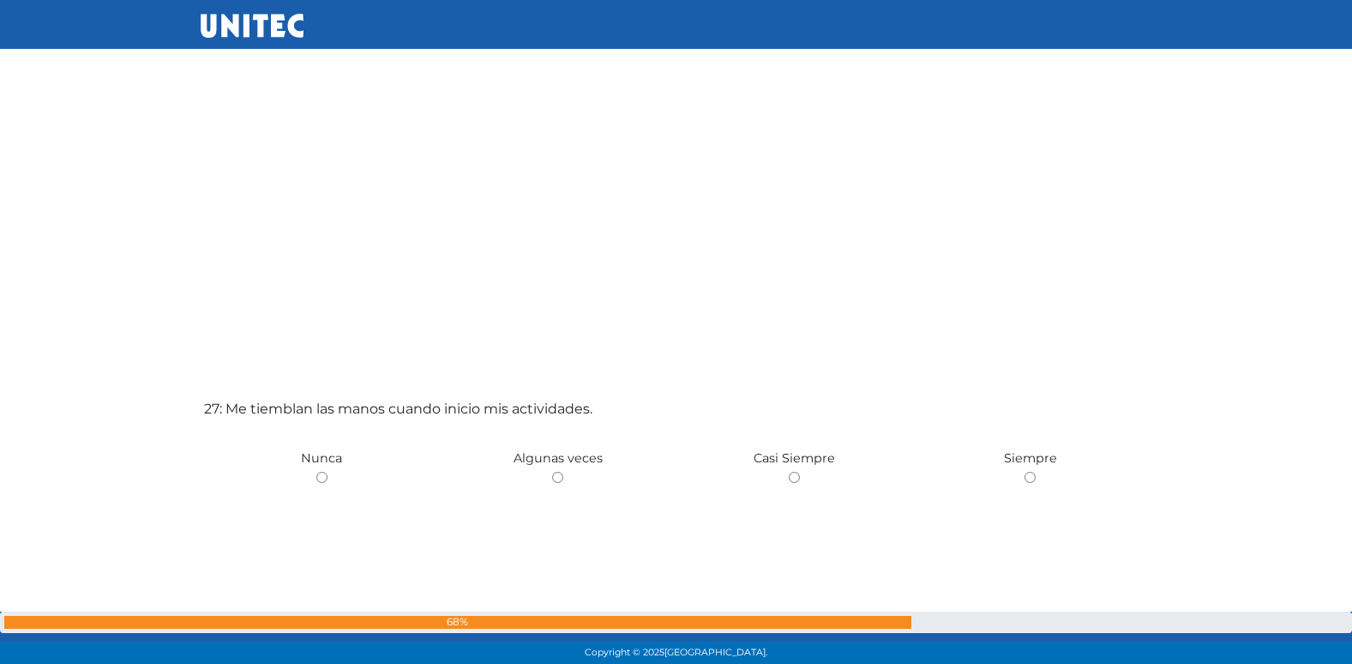
scroll to position [17206, 0]
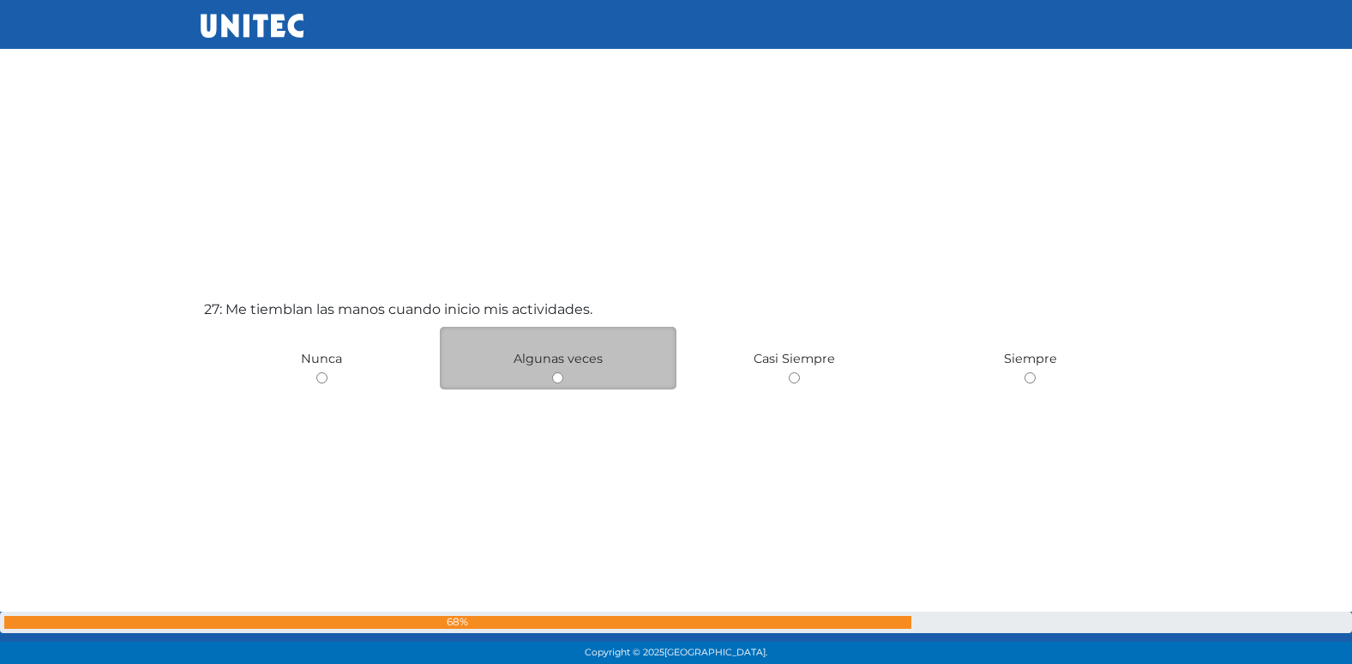
click at [559, 378] on input "radio" at bounding box center [557, 377] width 11 height 11
radio input "true"
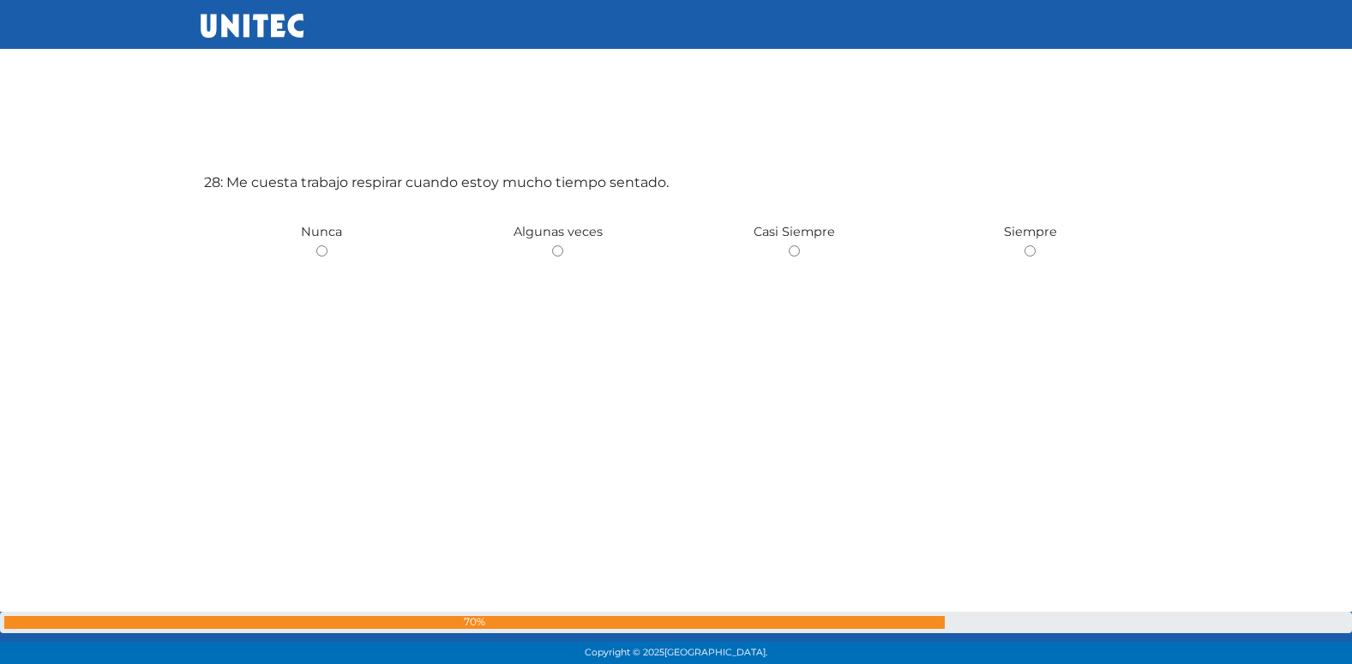
scroll to position [18002, 0]
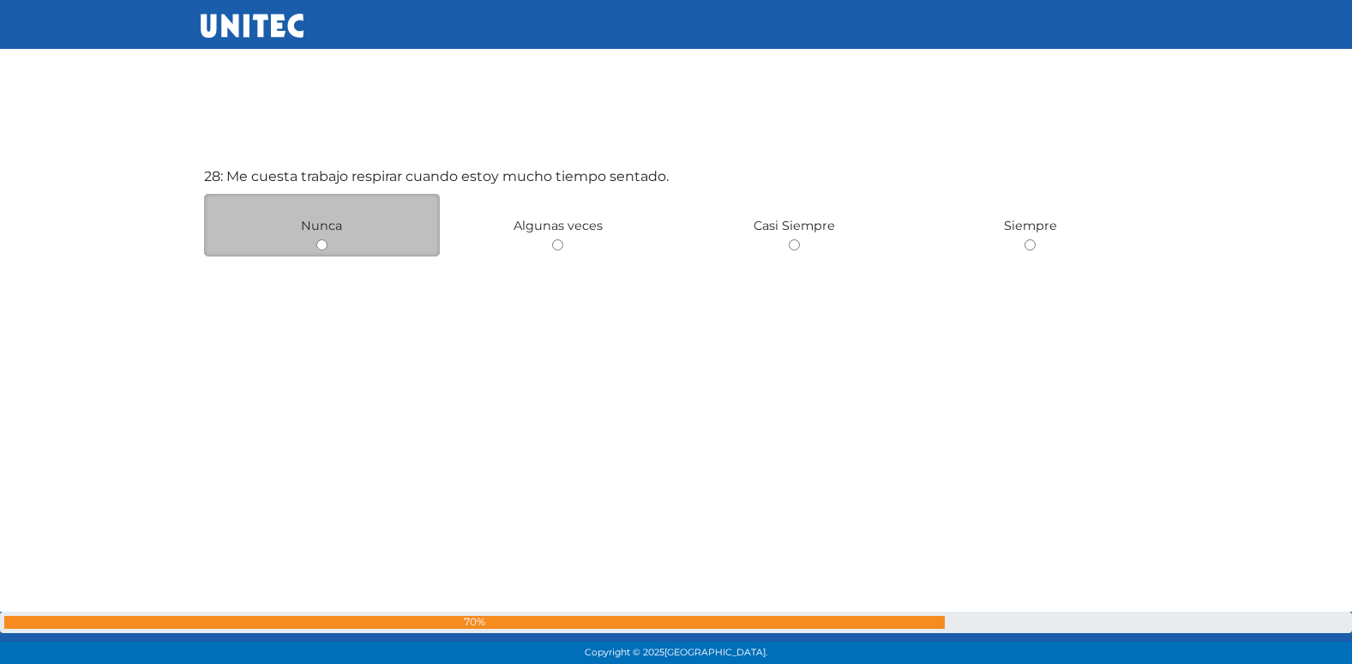
click at [328, 247] on div "Nunca" at bounding box center [322, 225] width 237 height 63
click at [321, 247] on input "radio" at bounding box center [321, 244] width 11 height 11
radio input "true"
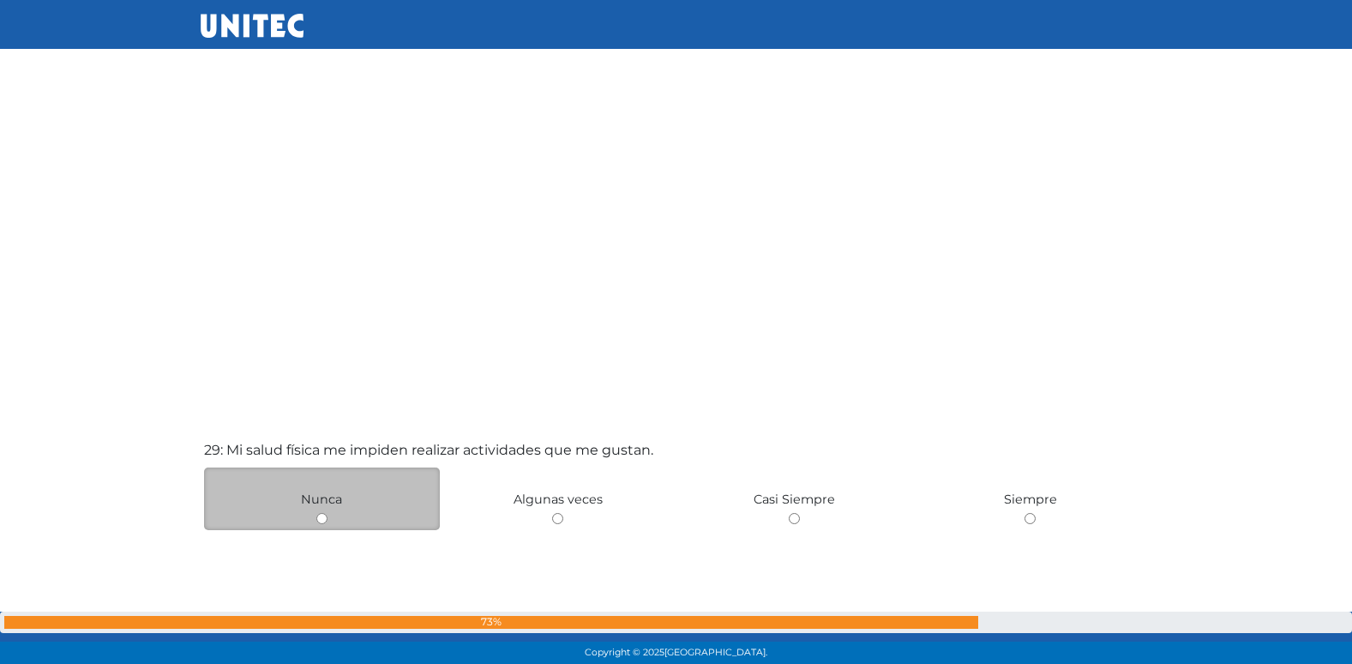
scroll to position [18492, 0]
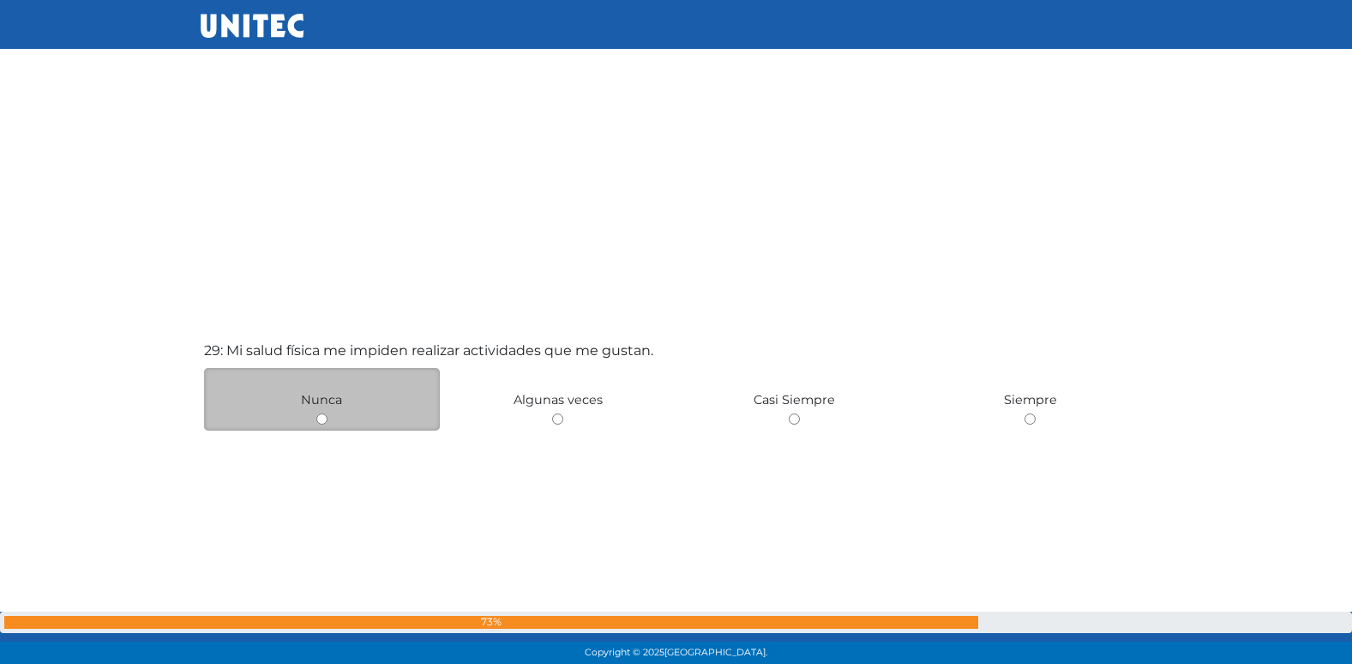
click at [322, 418] on input "radio" at bounding box center [321, 418] width 11 height 11
radio input "true"
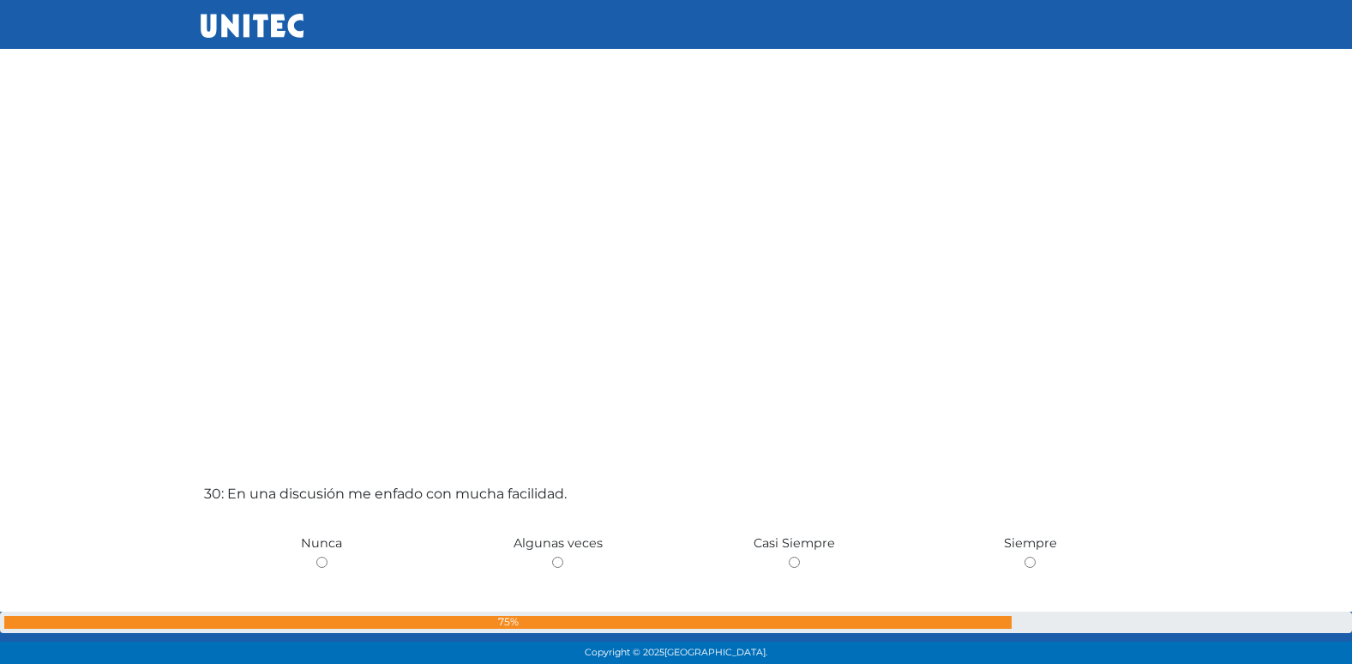
scroll to position [19041, 0]
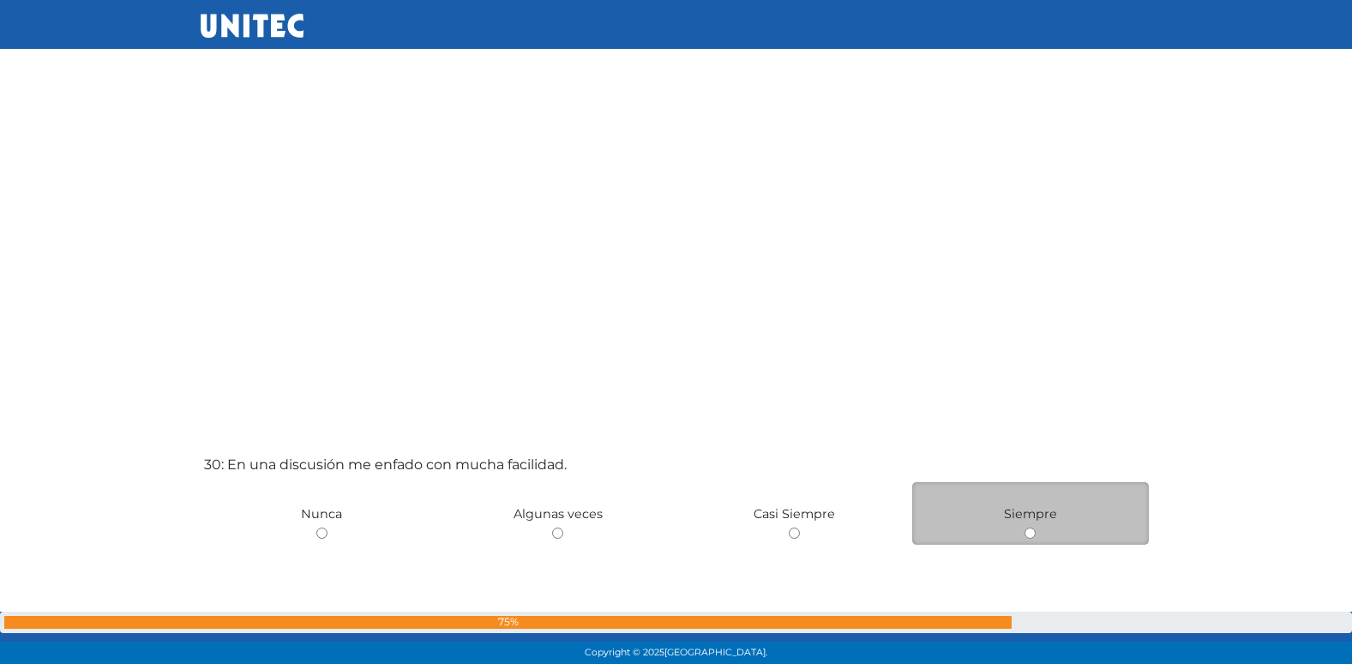
click at [1030, 531] on input "radio" at bounding box center [1030, 532] width 11 height 11
radio input "true"
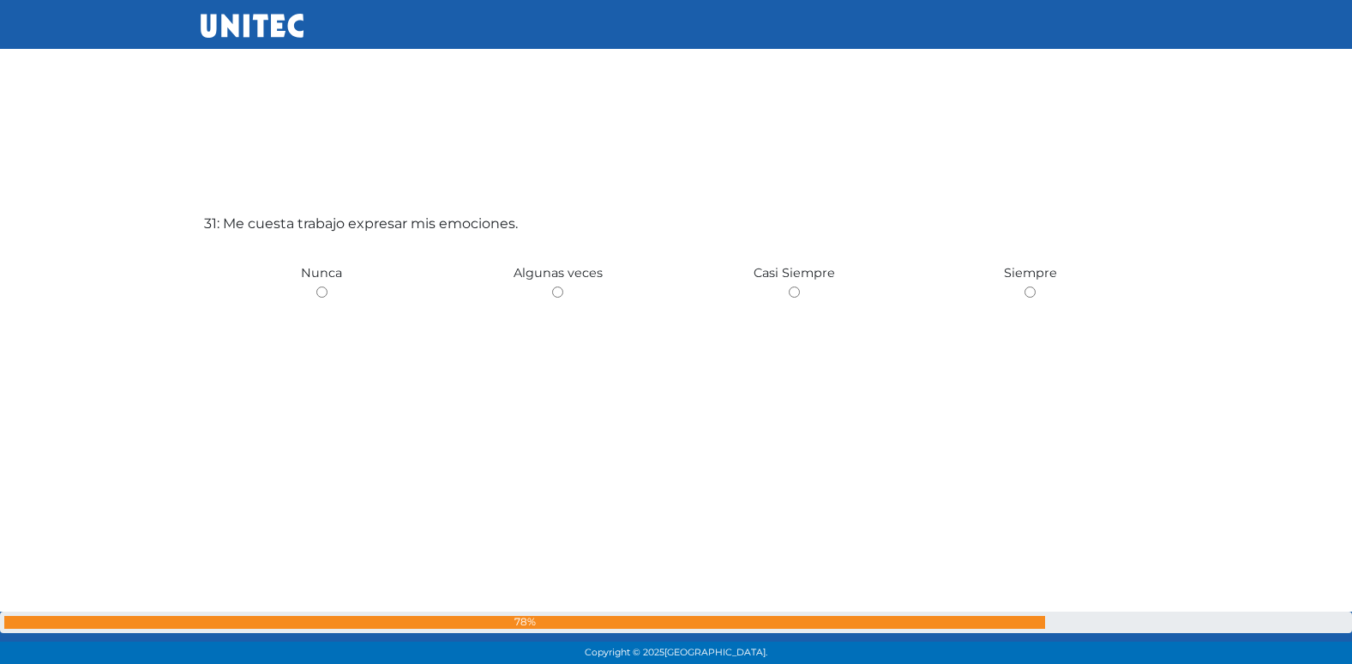
scroll to position [19993, 0]
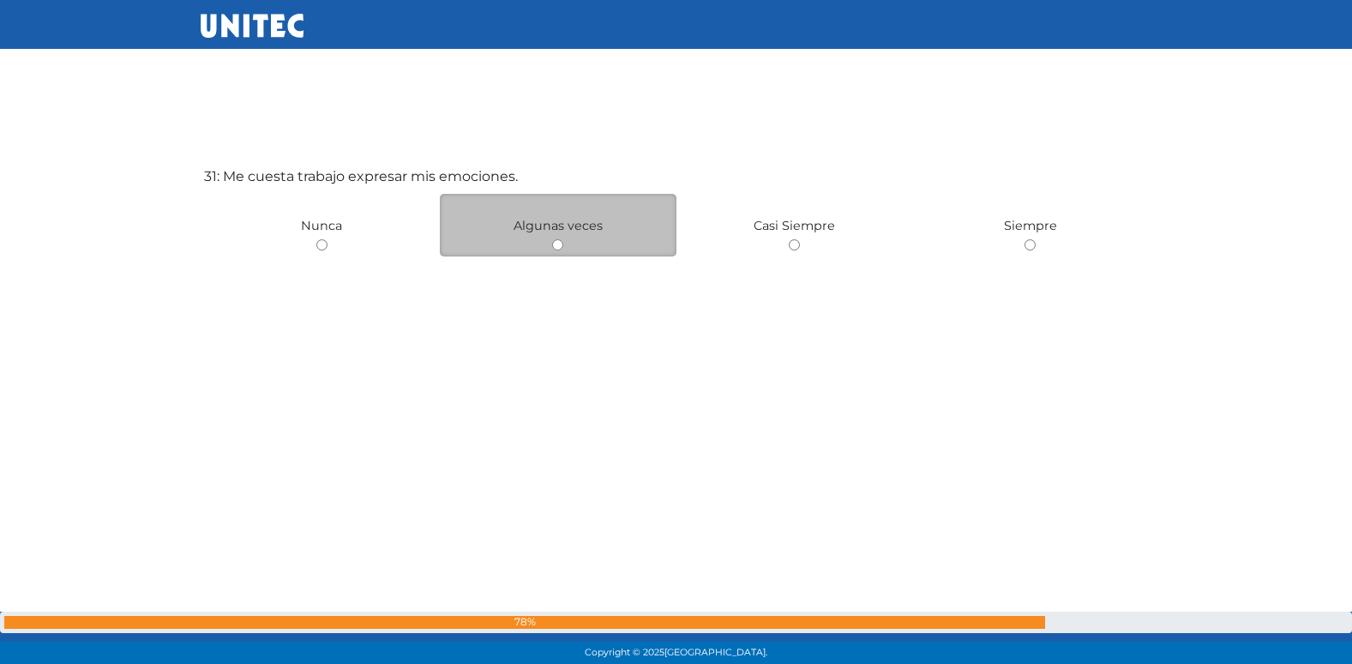
click at [558, 244] on input "radio" at bounding box center [557, 244] width 11 height 11
radio input "true"
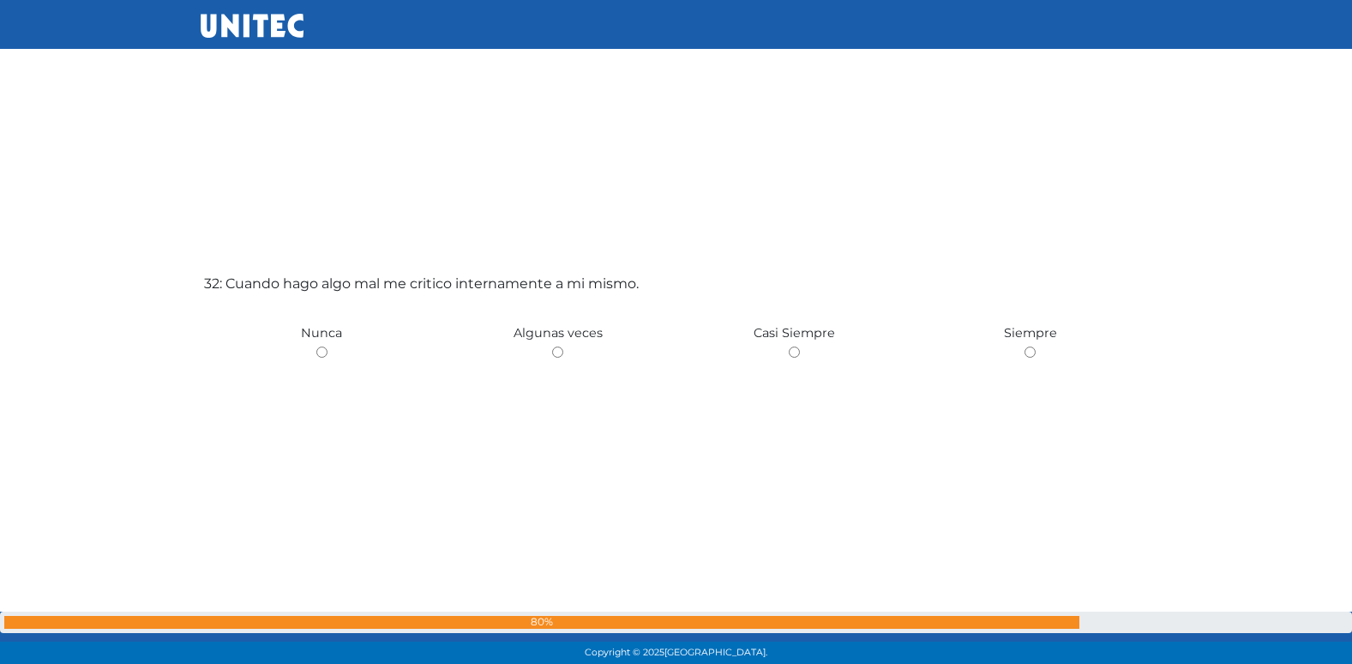
scroll to position [20657, 0]
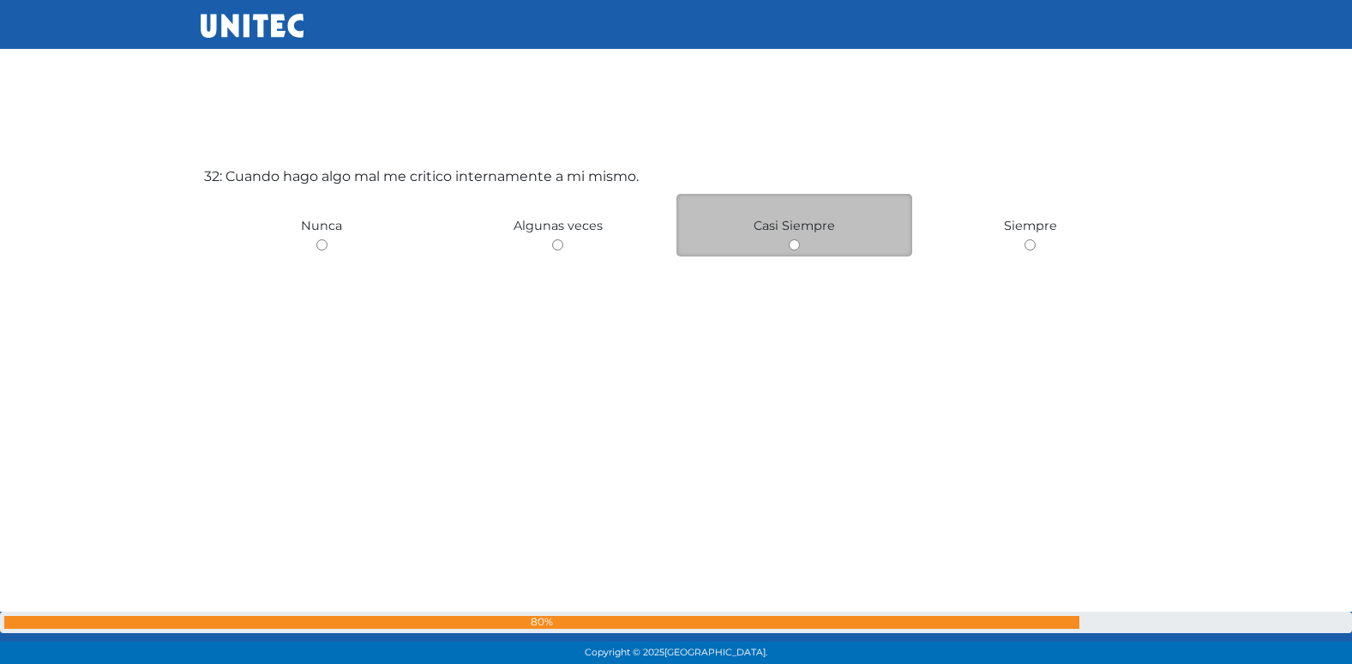
click at [793, 244] on input "radio" at bounding box center [794, 244] width 11 height 11
radio input "true"
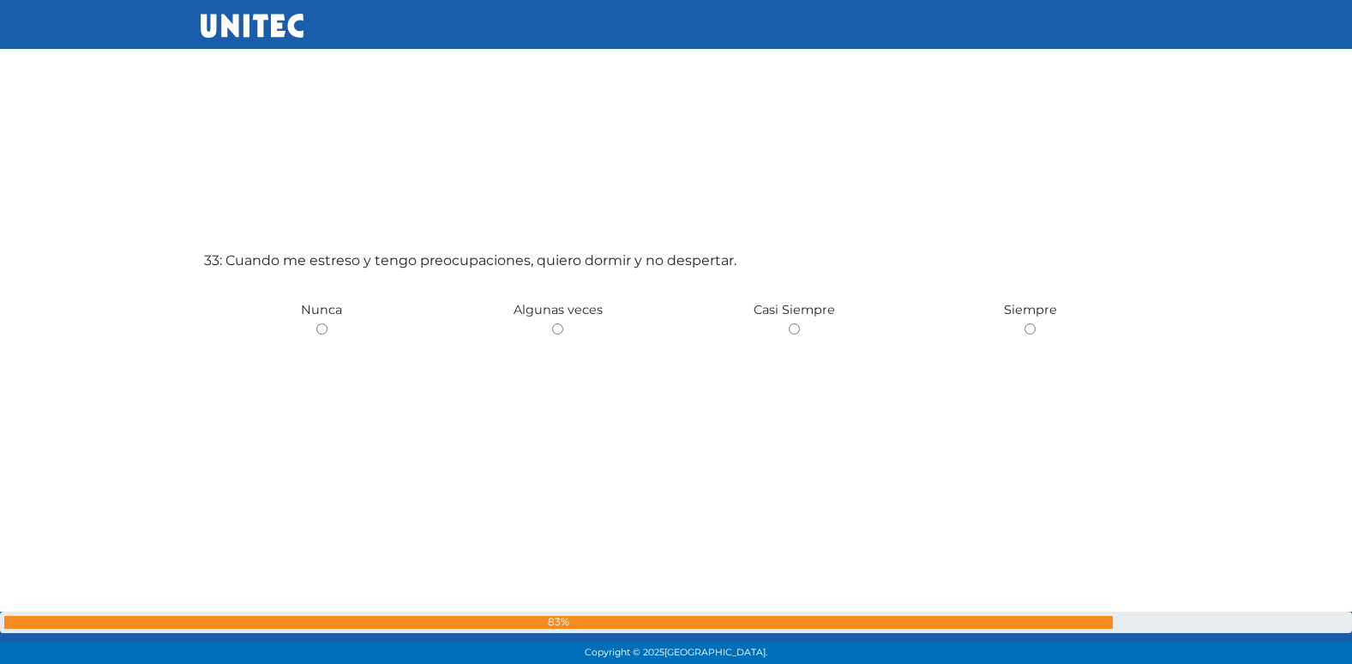
scroll to position [21320, 0]
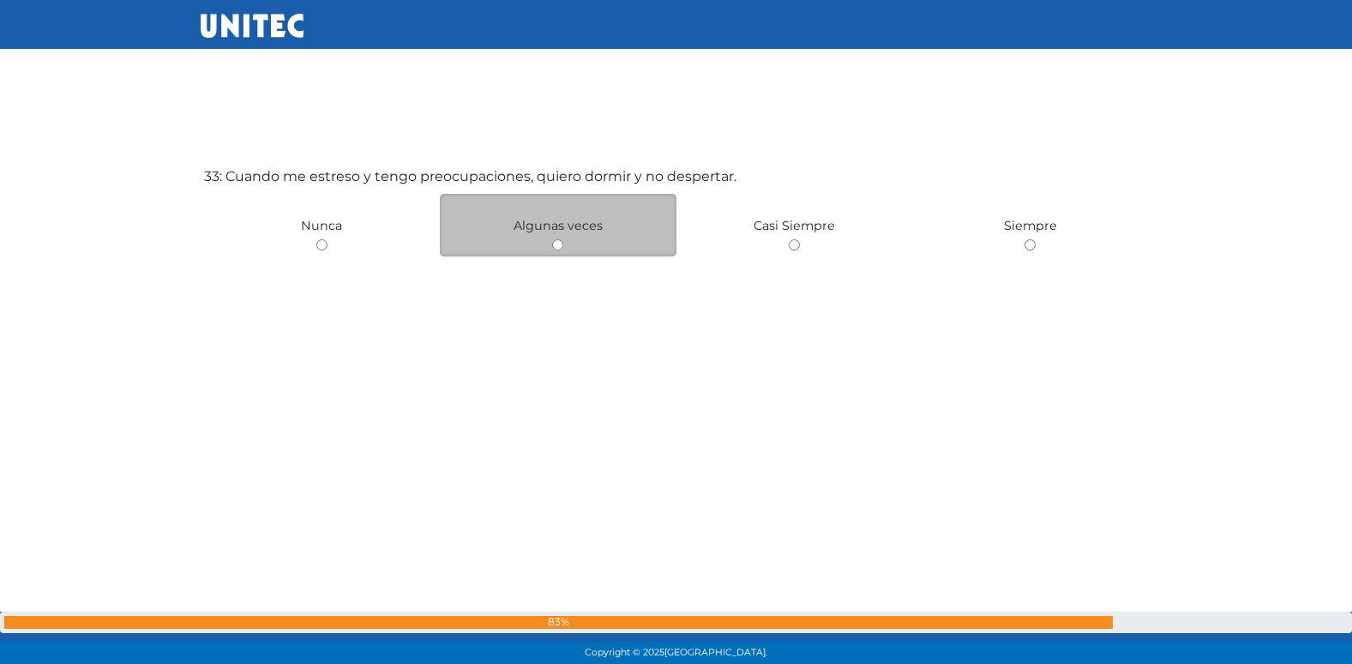
click at [555, 246] on input "radio" at bounding box center [557, 244] width 11 height 11
radio input "true"
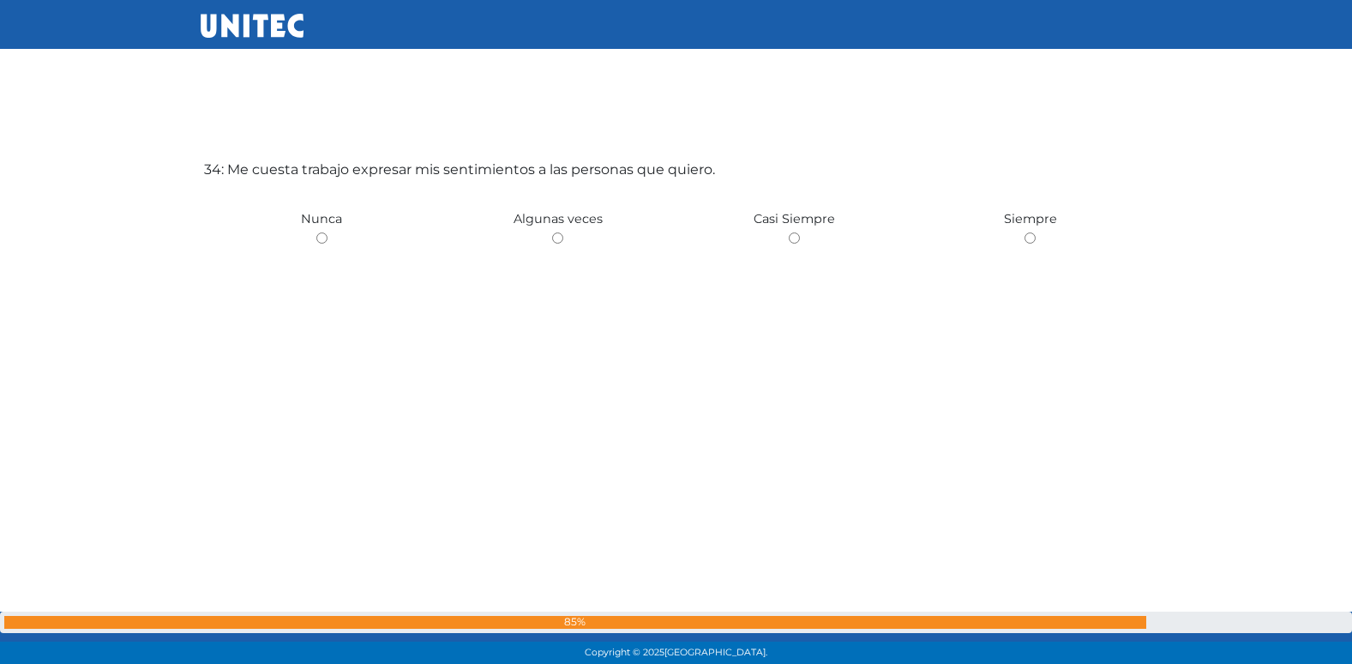
scroll to position [22045, 0]
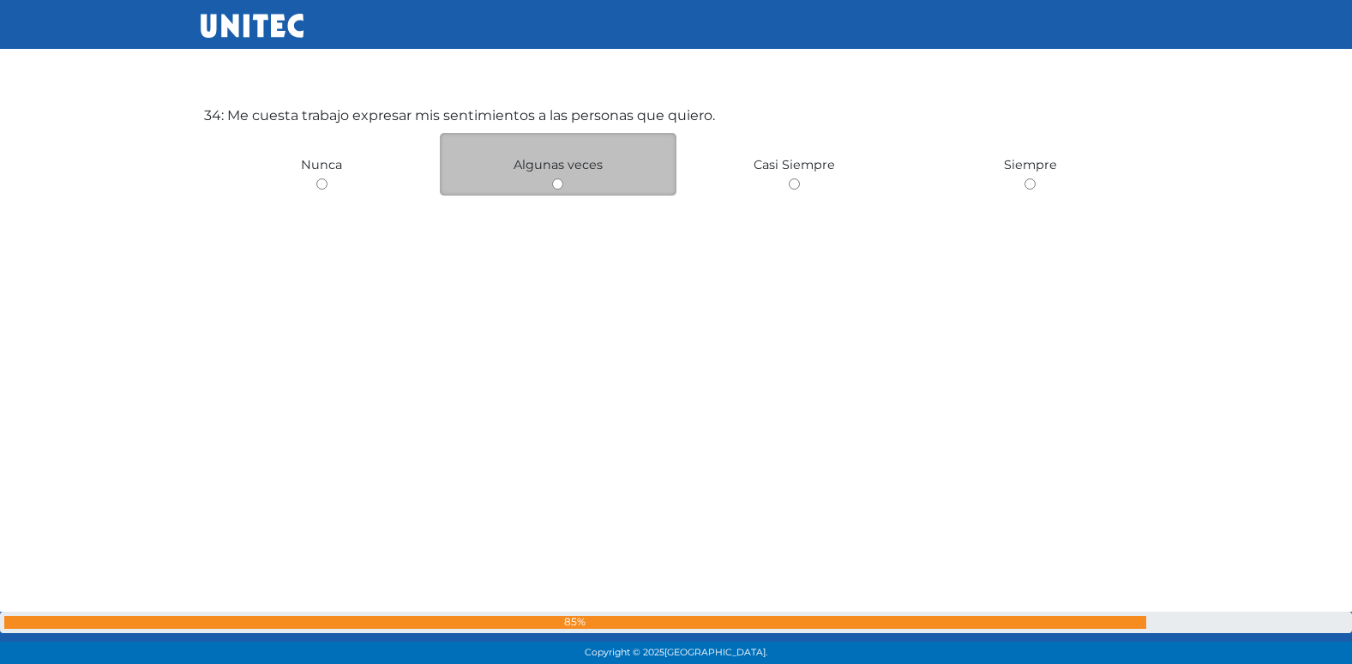
click at [553, 187] on input "radio" at bounding box center [557, 183] width 11 height 11
radio input "true"
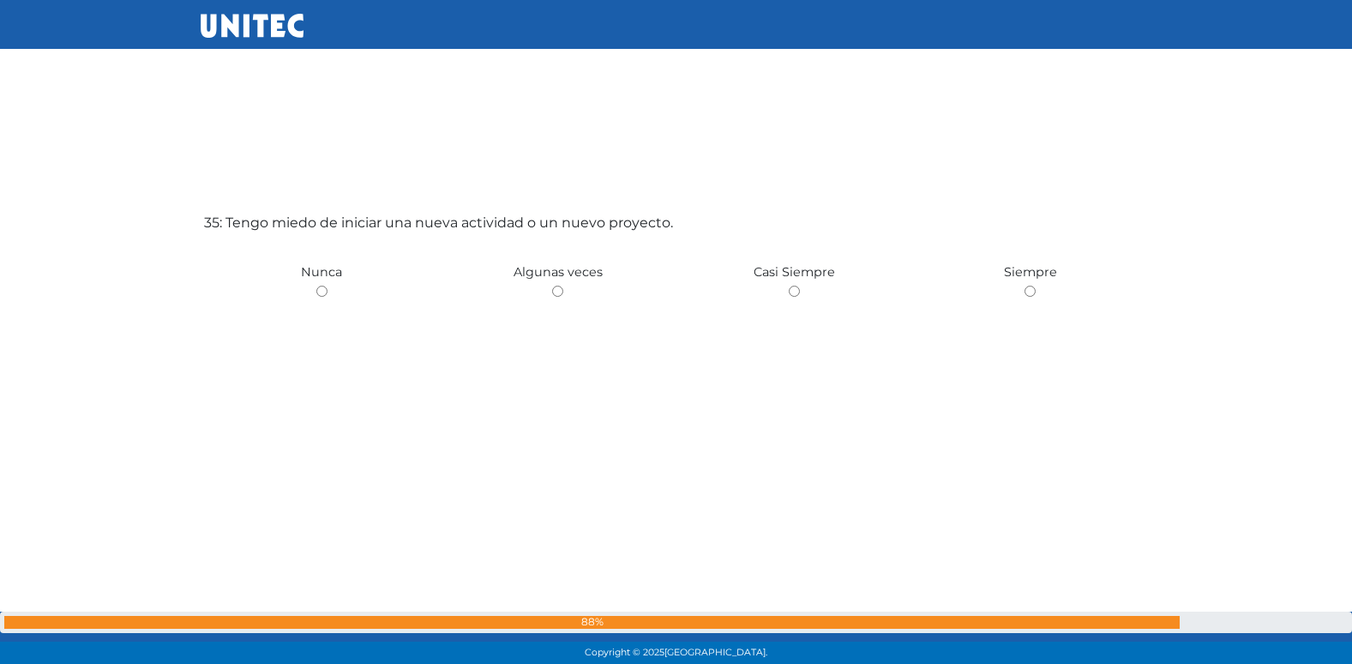
scroll to position [22647, 0]
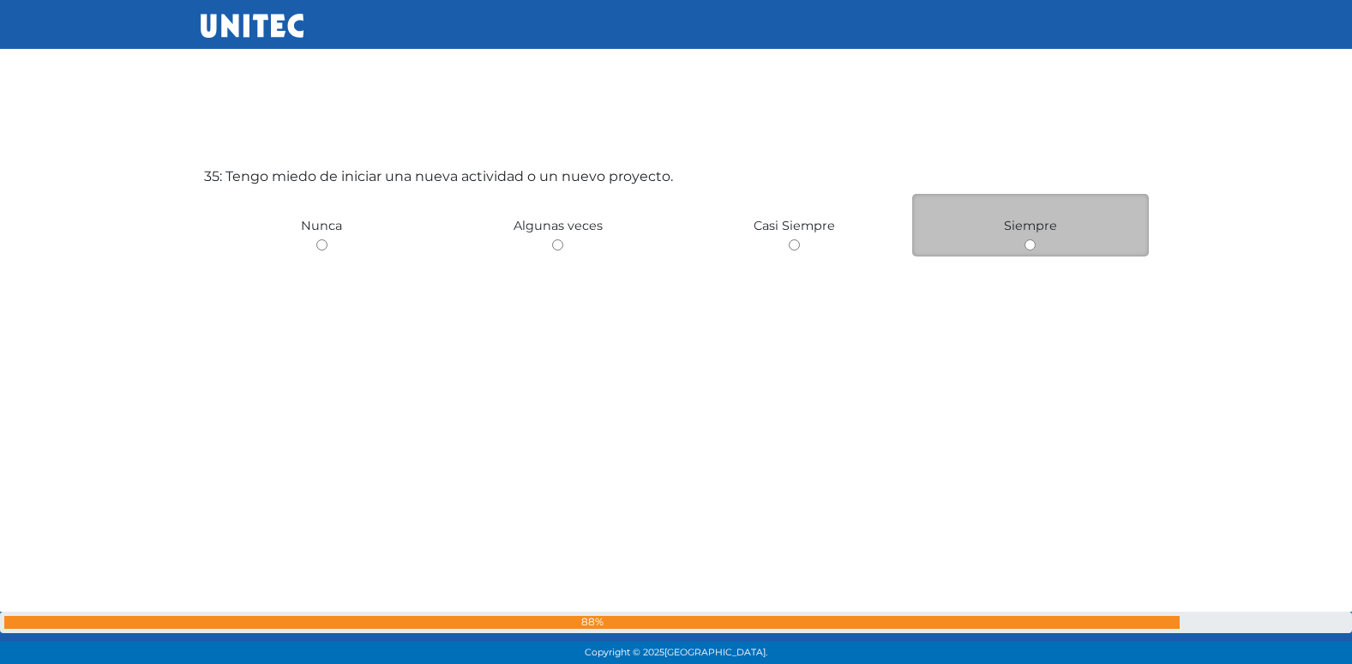
click at [1032, 243] on input "radio" at bounding box center [1030, 244] width 11 height 11
radio input "true"
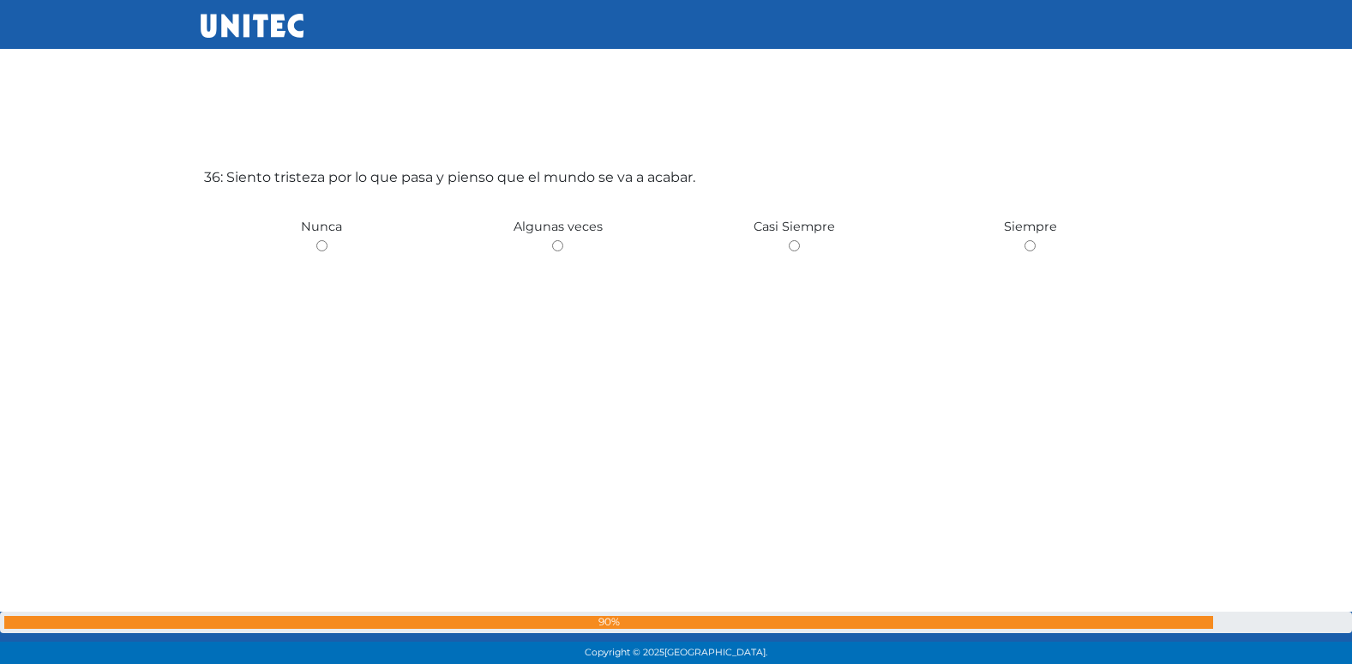
scroll to position [23311, 0]
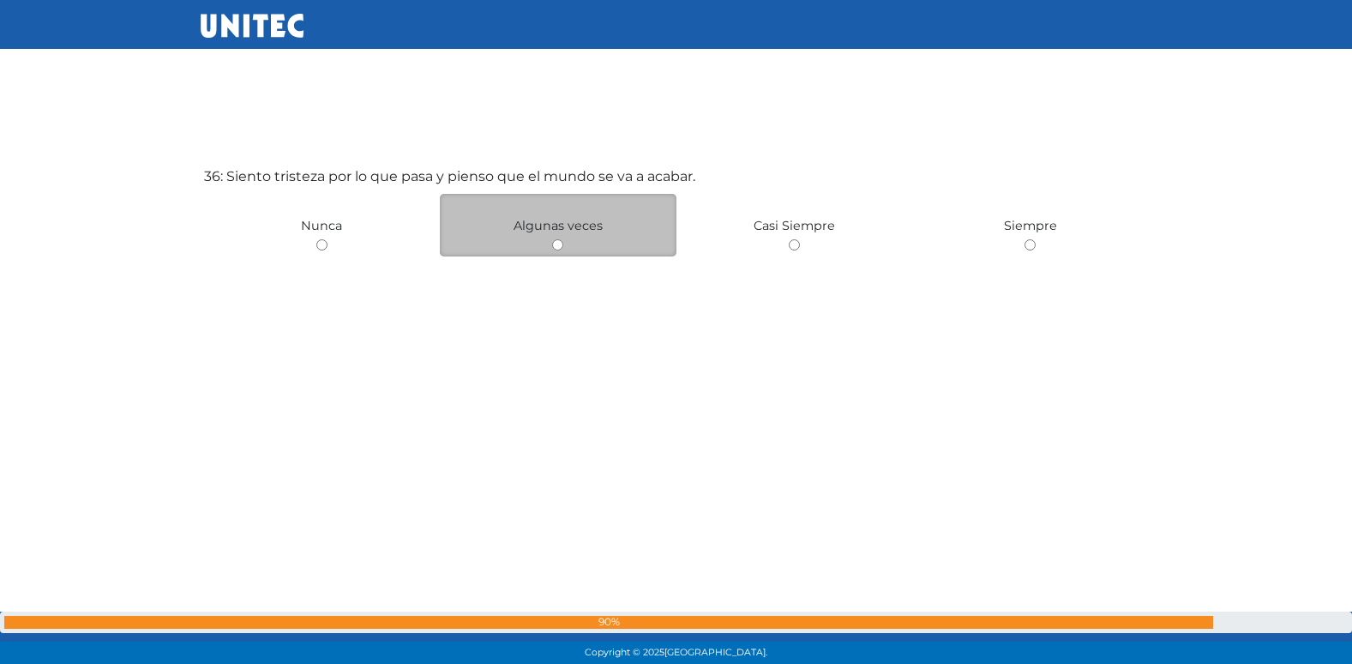
click at [560, 245] on input "radio" at bounding box center [557, 244] width 11 height 11
radio input "true"
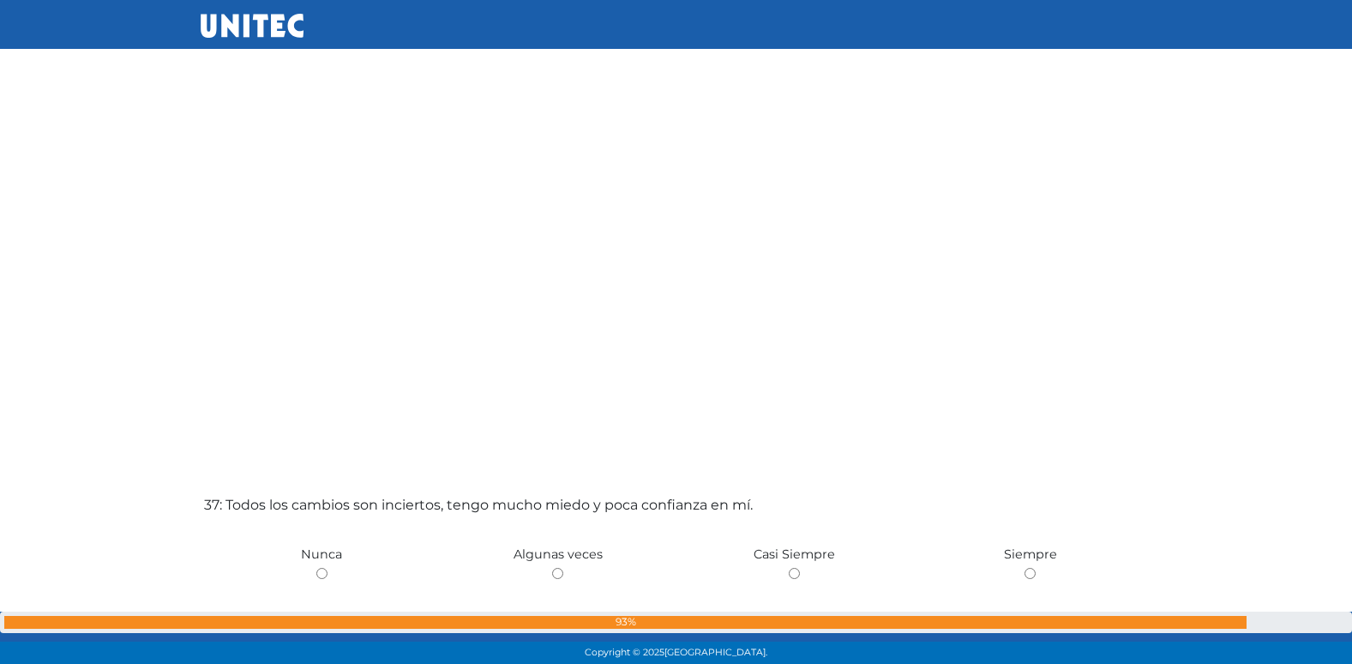
scroll to position [23670, 0]
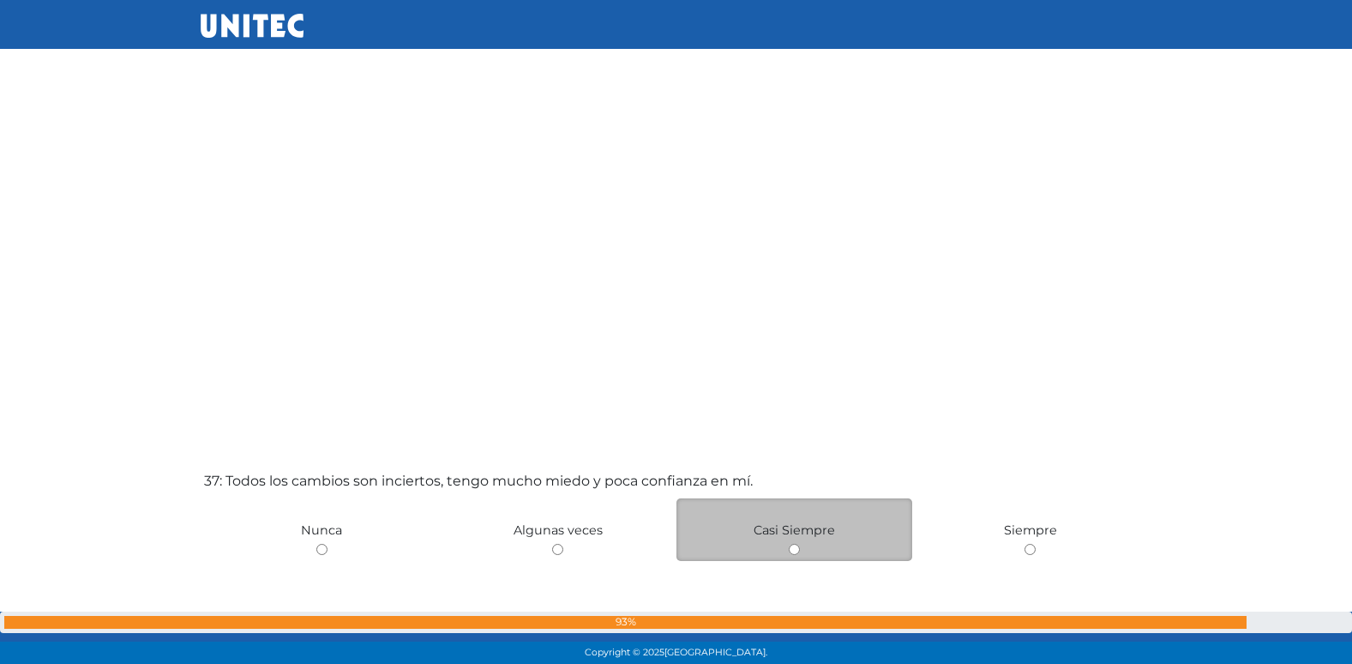
click at [794, 551] on input "radio" at bounding box center [794, 549] width 11 height 11
radio input "true"
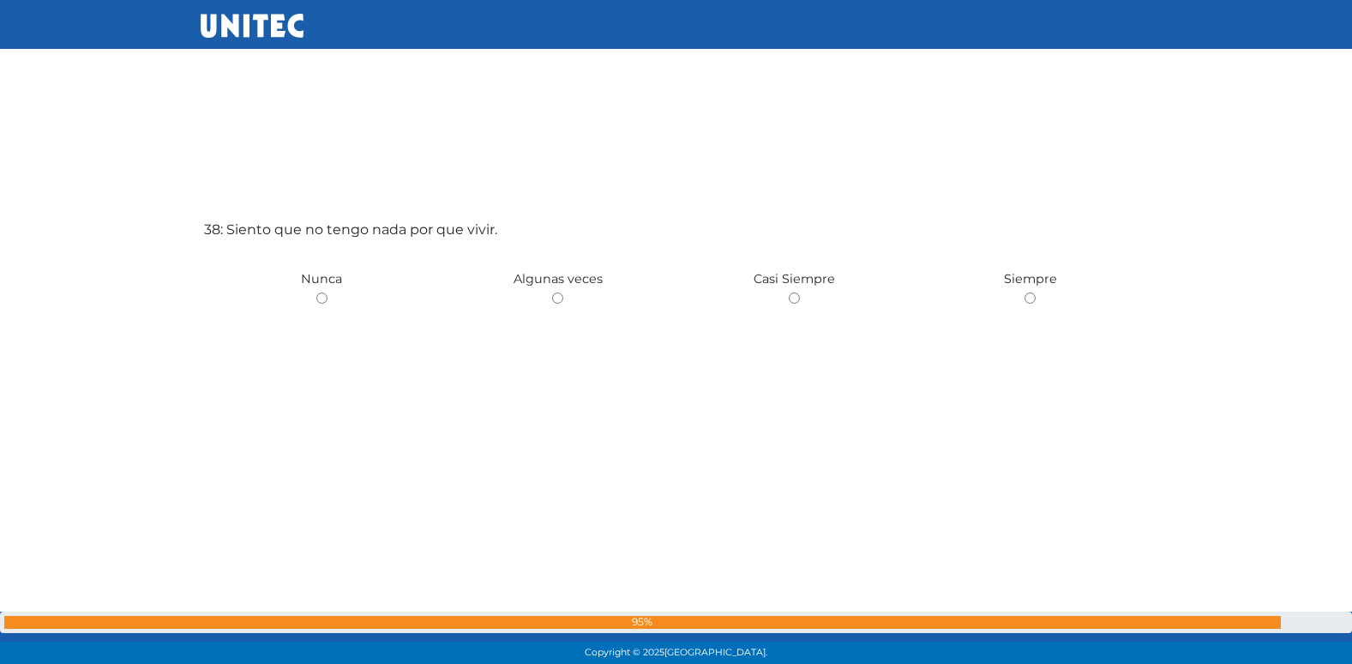
scroll to position [24638, 0]
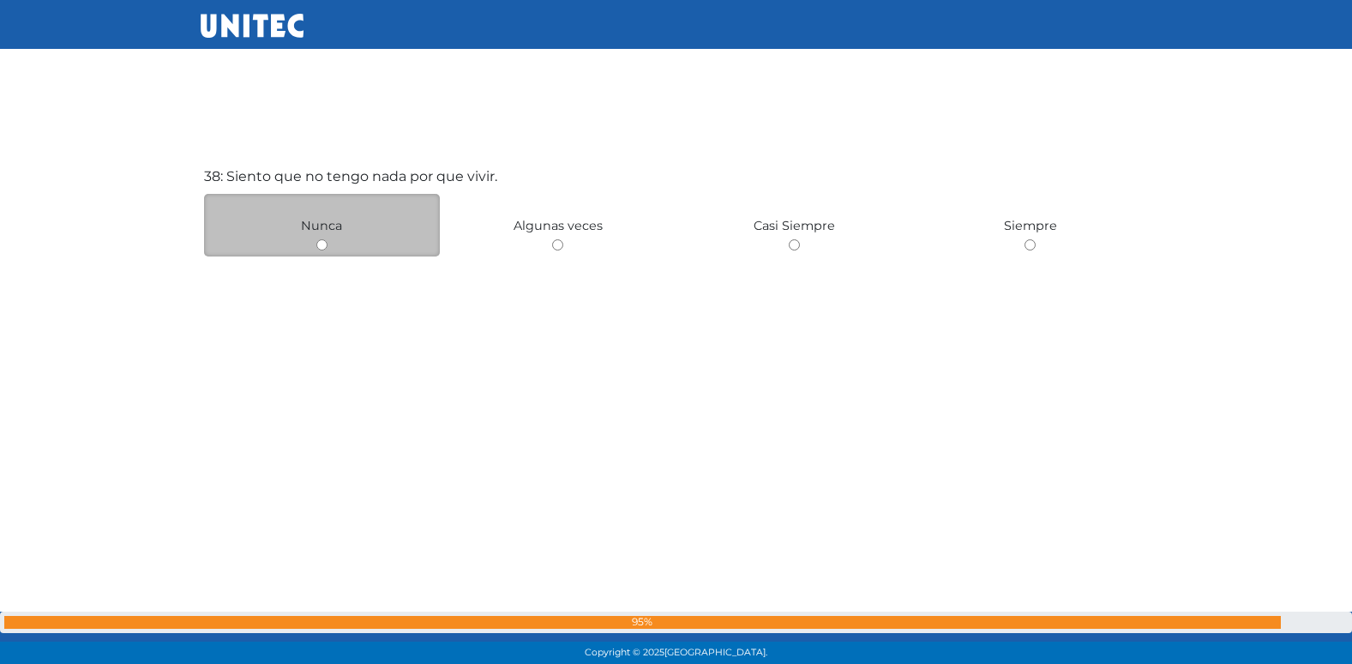
click at [317, 244] on input "radio" at bounding box center [321, 244] width 11 height 11
radio input "true"
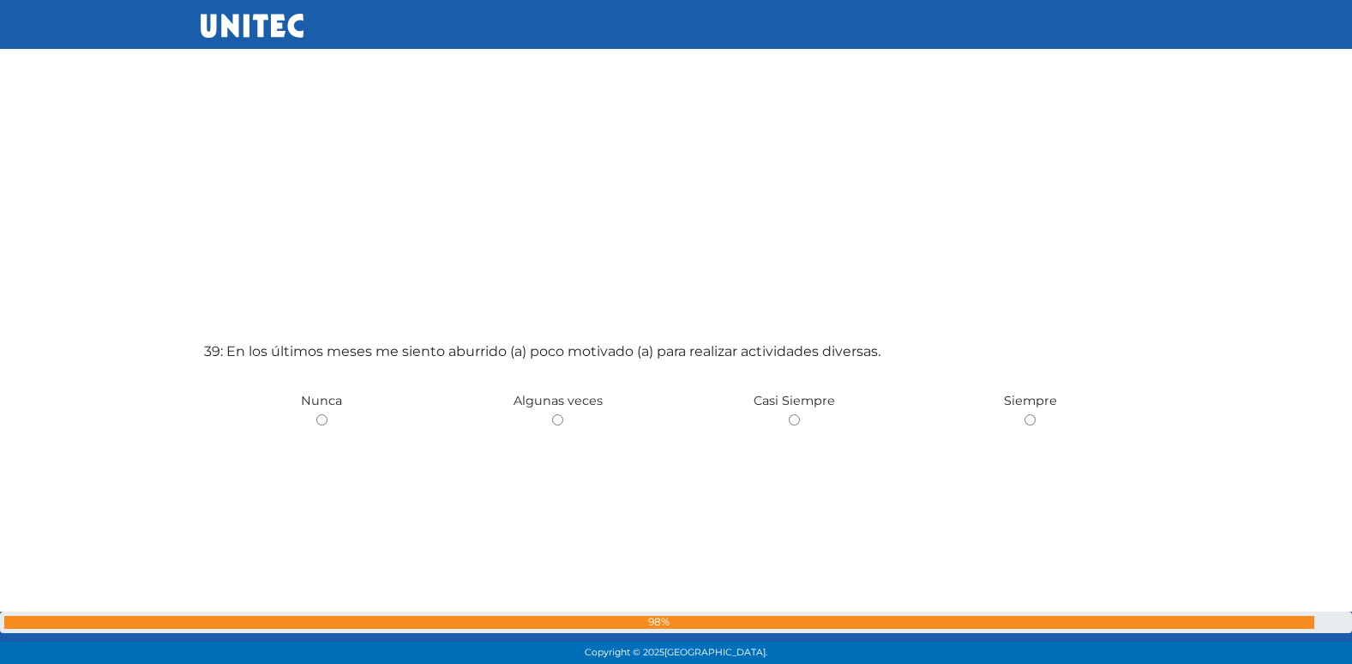
scroll to position [25128, 0]
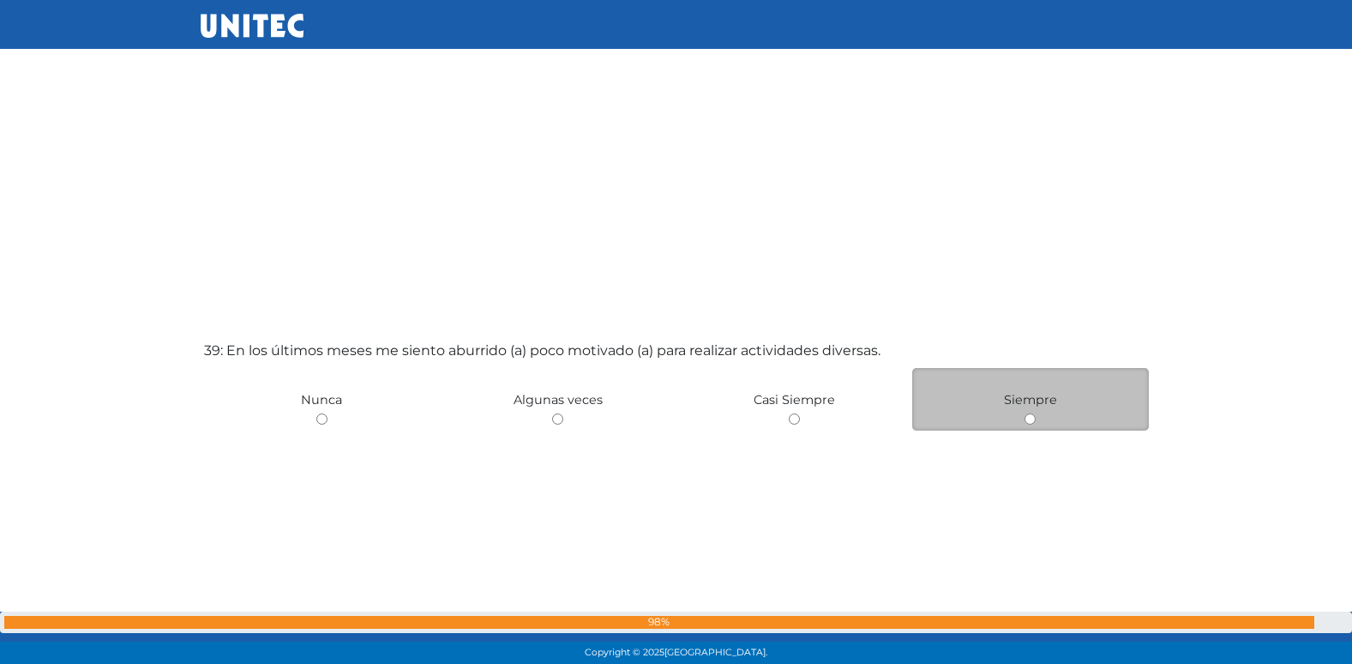
click at [1025, 418] on input "radio" at bounding box center [1030, 418] width 11 height 11
radio input "true"
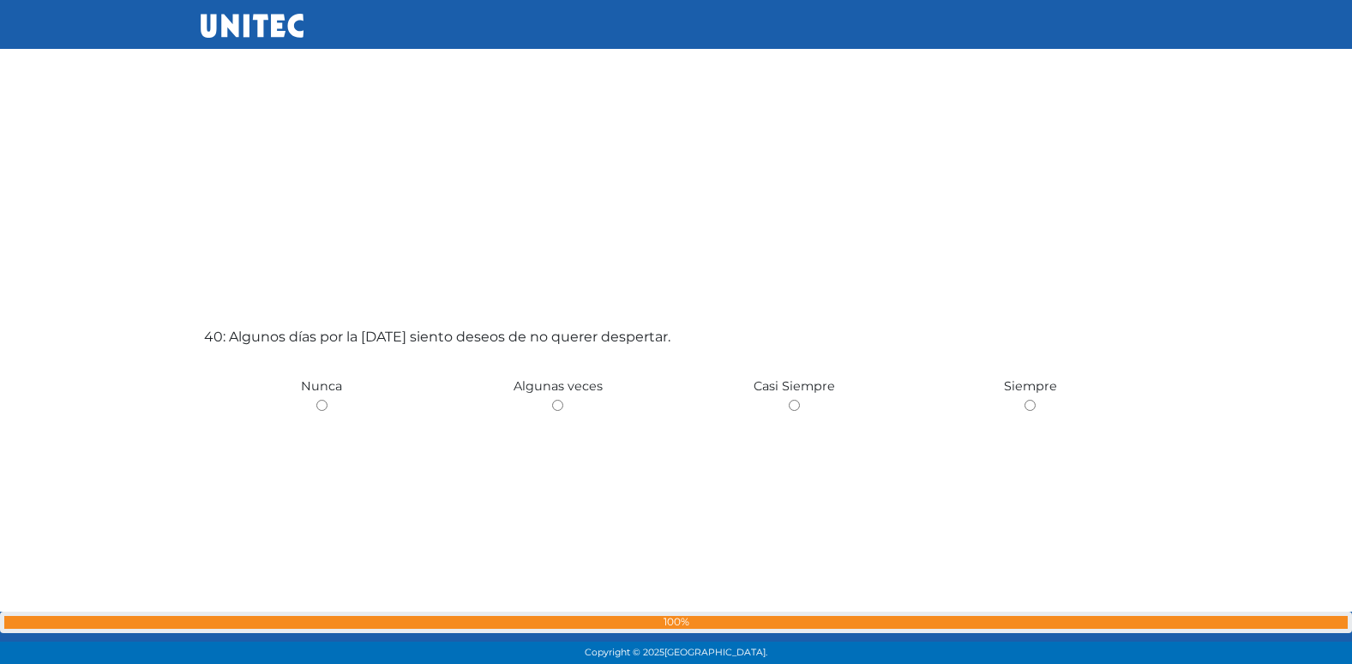
scroll to position [25856, 0]
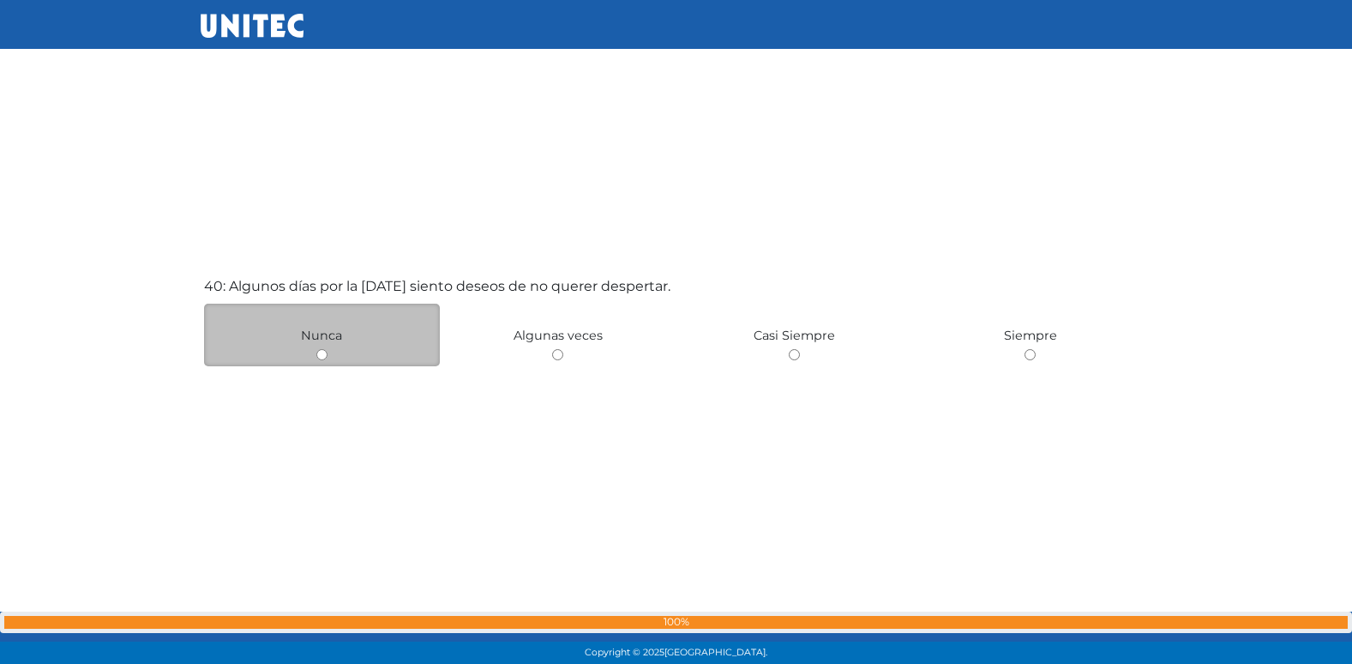
click at [322, 357] on input "radio" at bounding box center [321, 354] width 11 height 11
radio input "true"
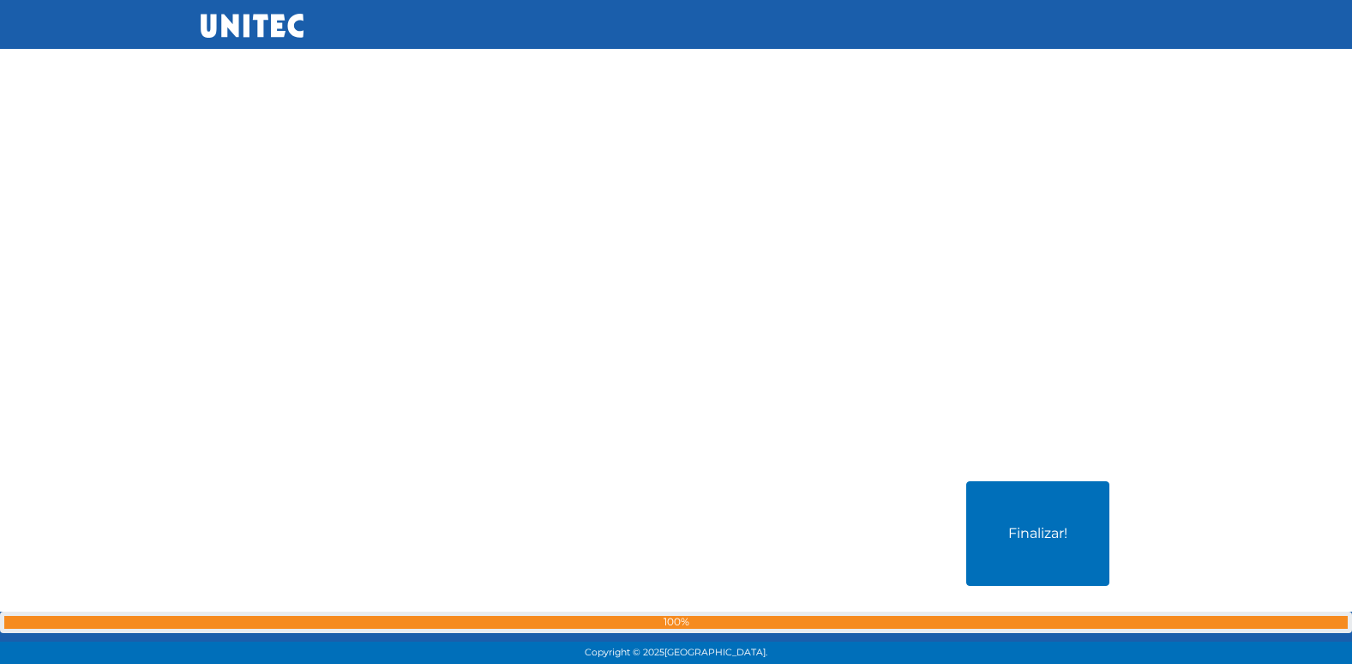
scroll to position [26322, 0]
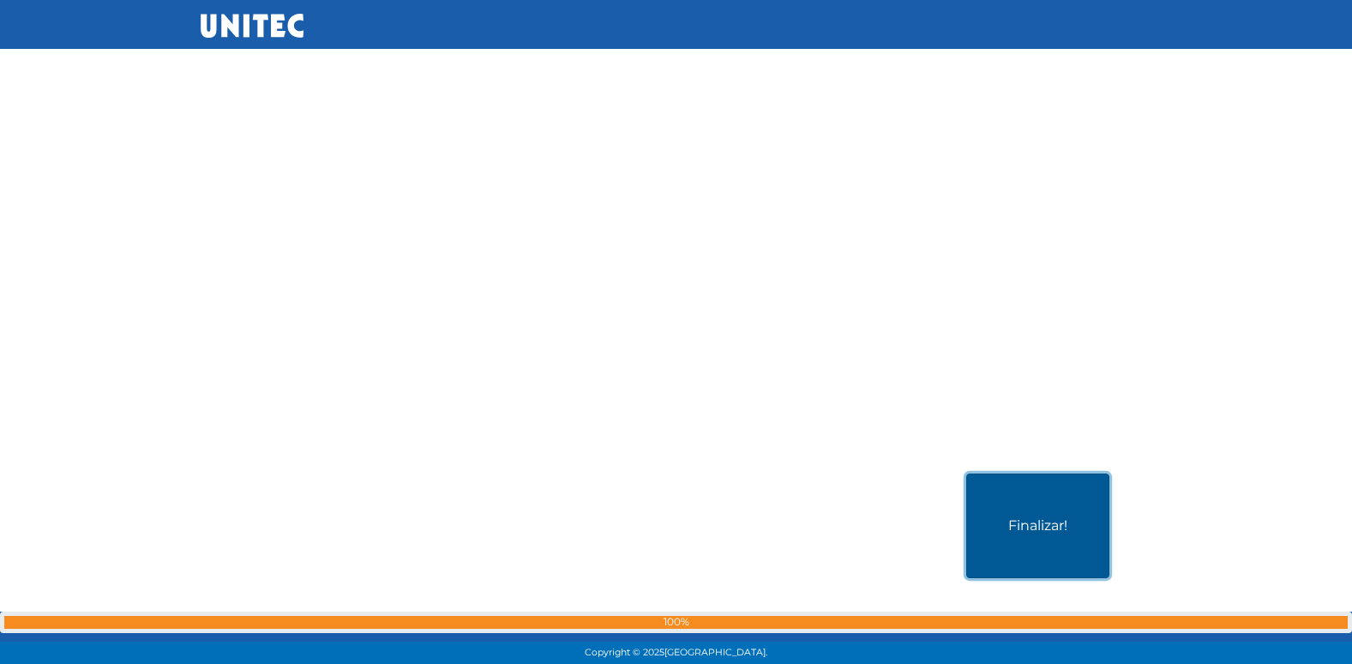
click at [1059, 492] on button "Finalizar!" at bounding box center [1037, 525] width 143 height 105
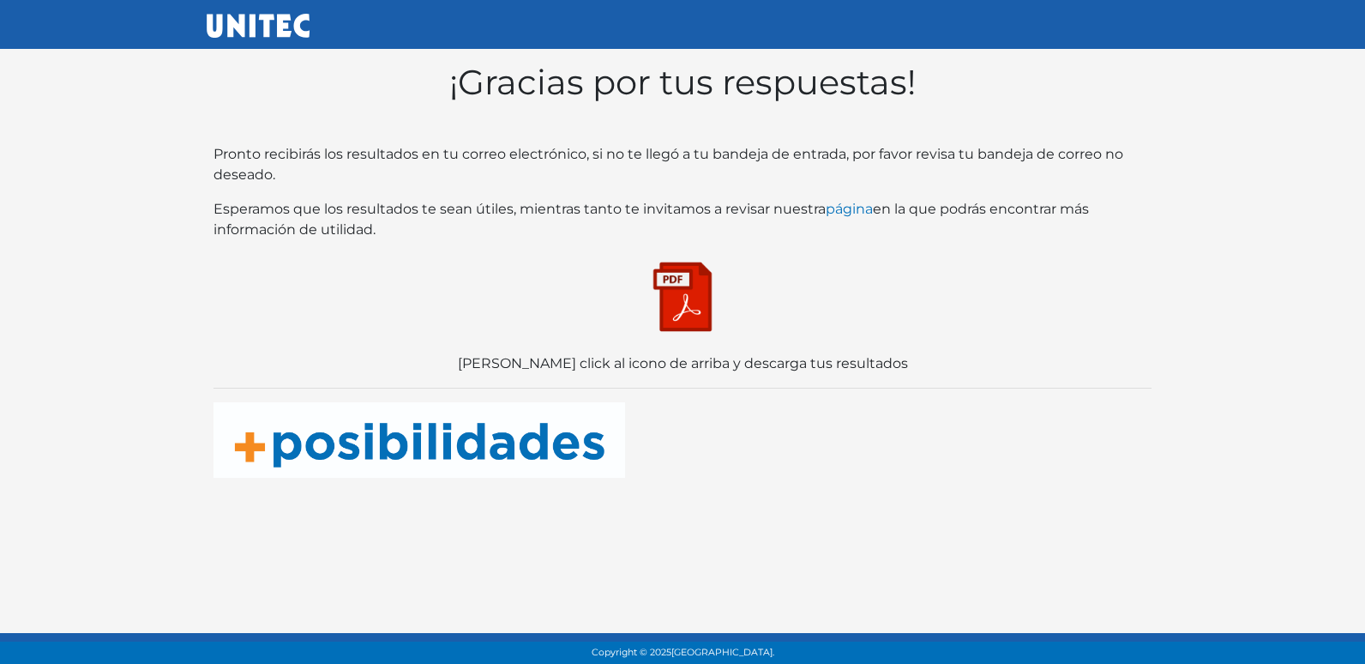
click at [696, 309] on img at bounding box center [683, 297] width 86 height 86
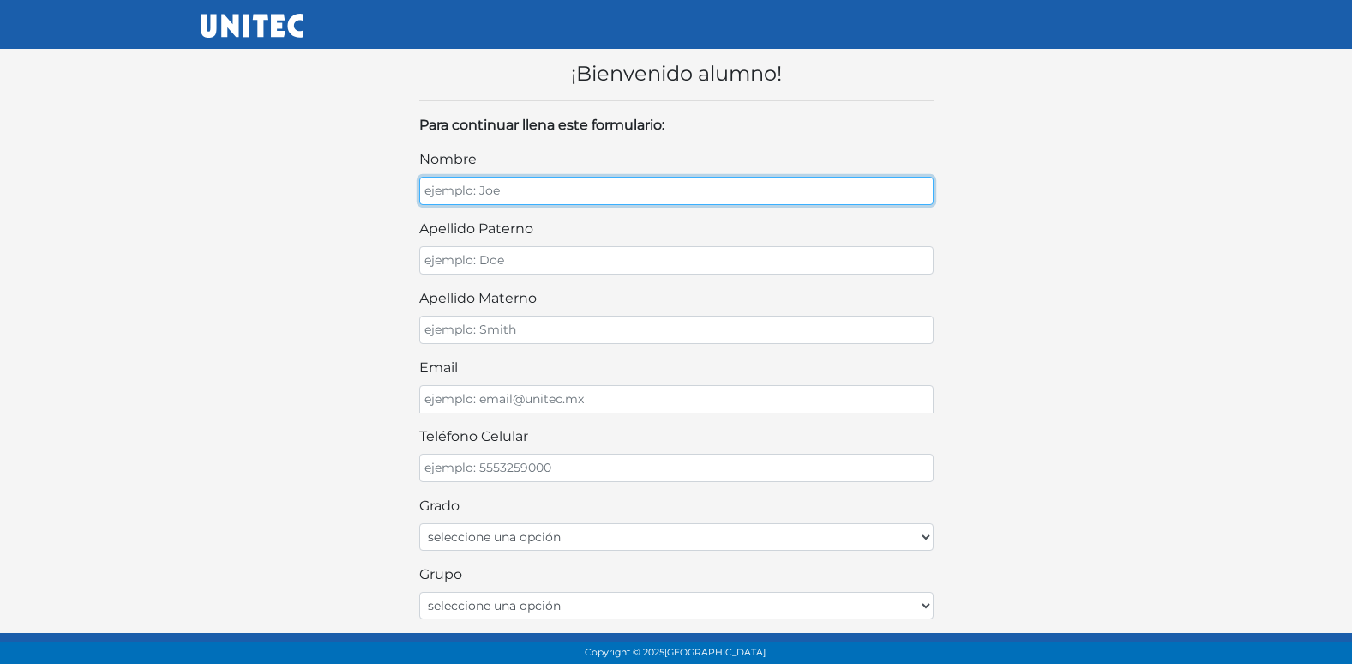
click at [520, 192] on input "nombre" at bounding box center [676, 191] width 514 height 28
type input "[GEOGRAPHIC_DATA]"
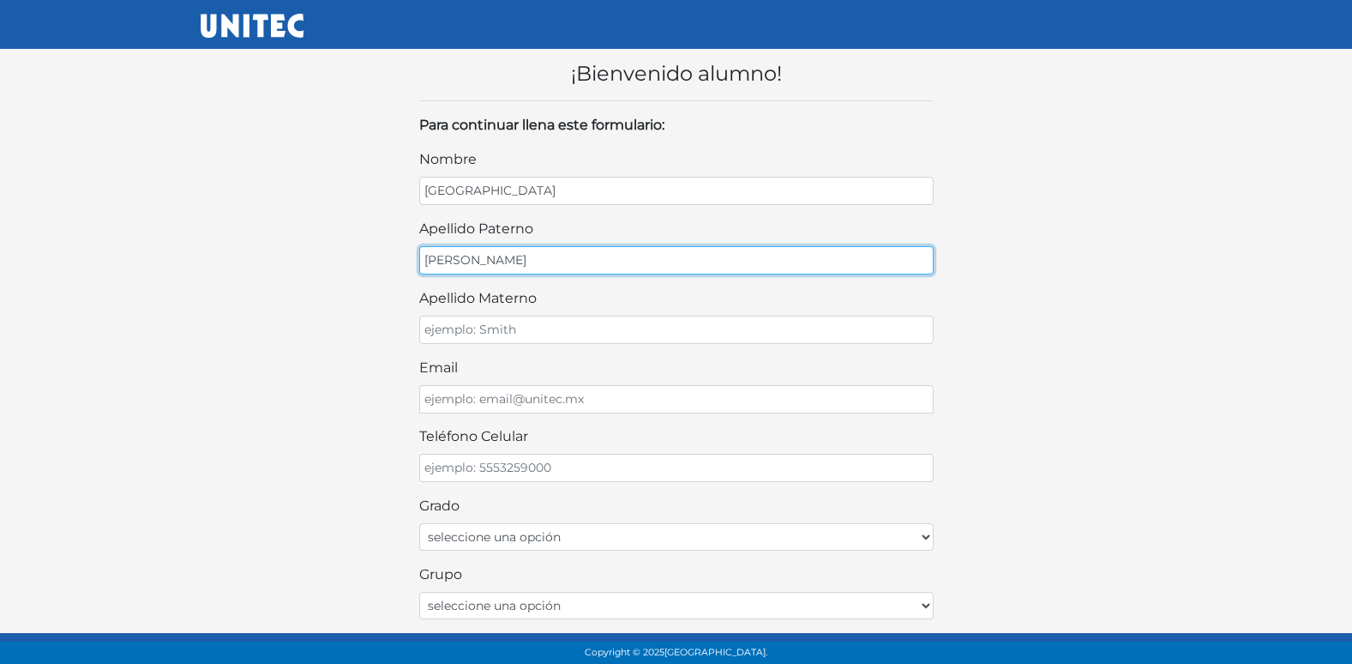
type input "[PERSON_NAME]"
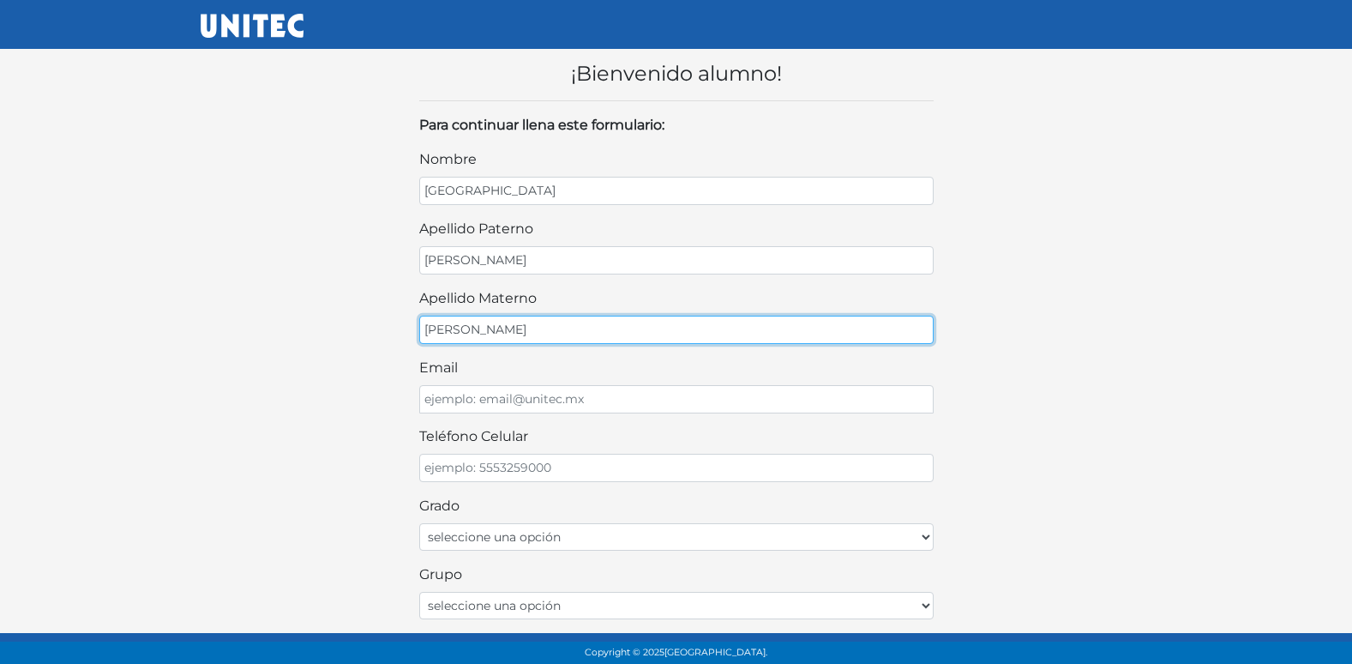
type input "[PERSON_NAME]"
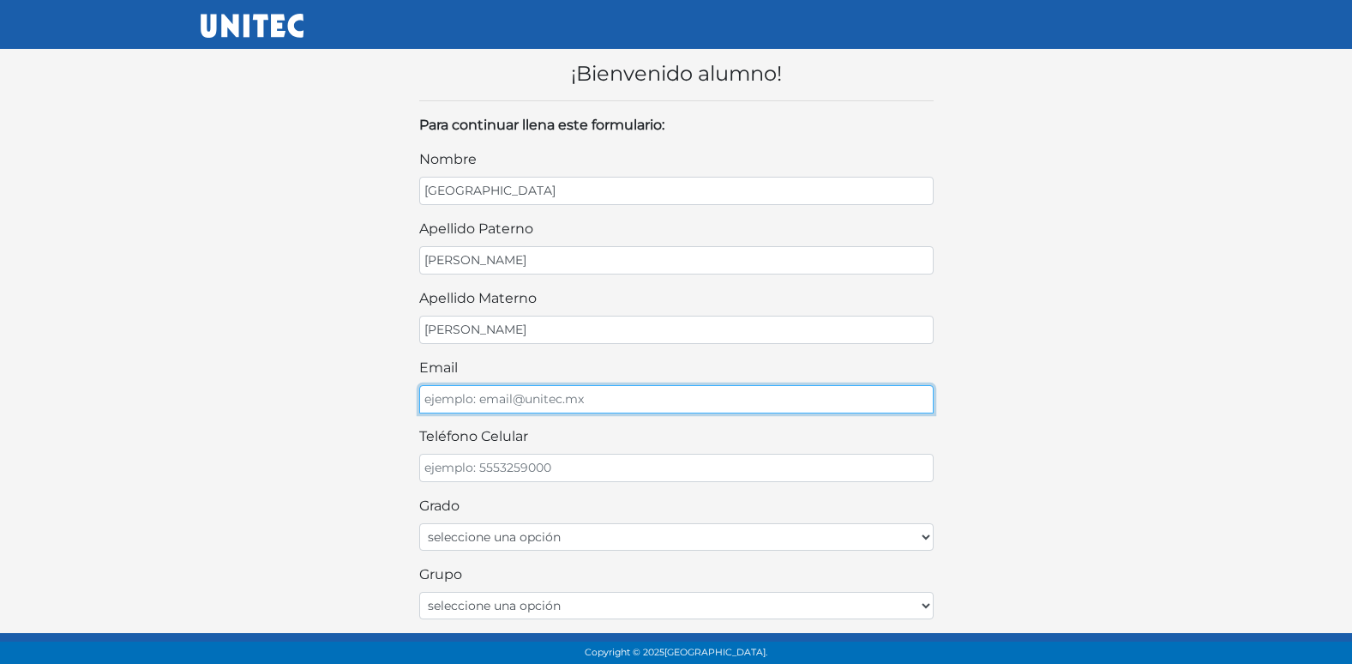
type input "D"
type input "I"
type input "[EMAIL_ADDRESS][DOMAIN_NAME]"
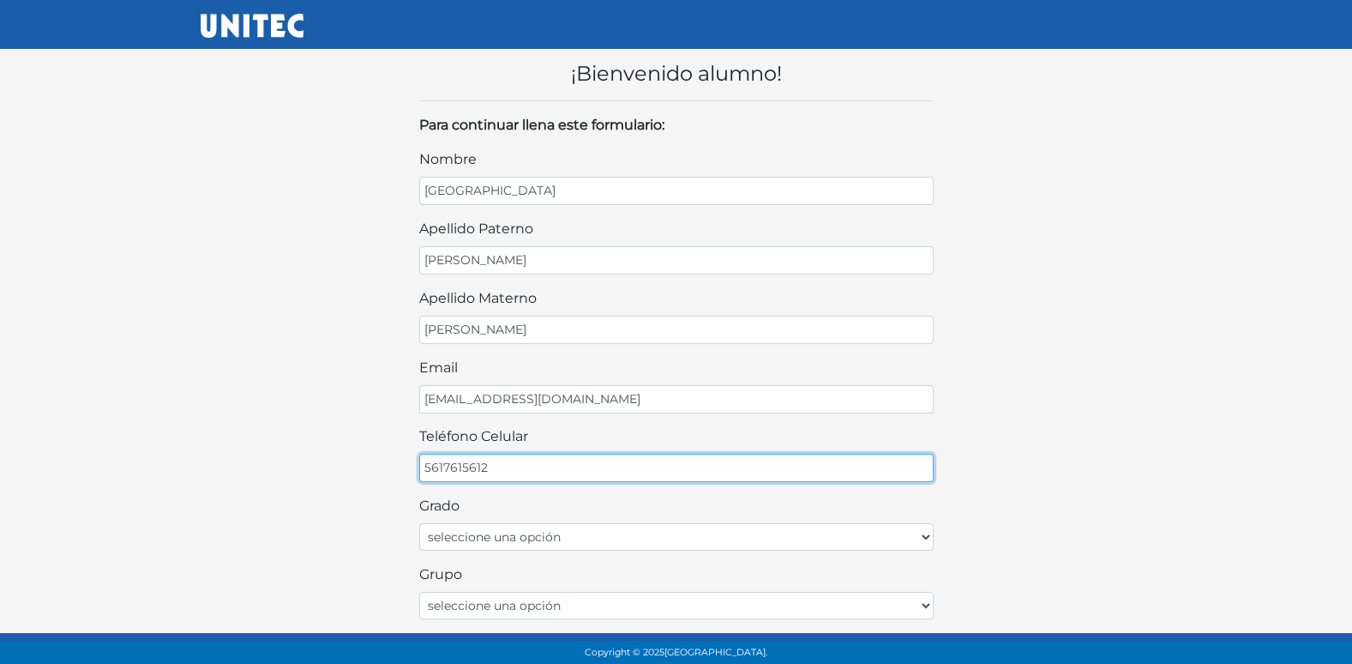
type input "5617615612"
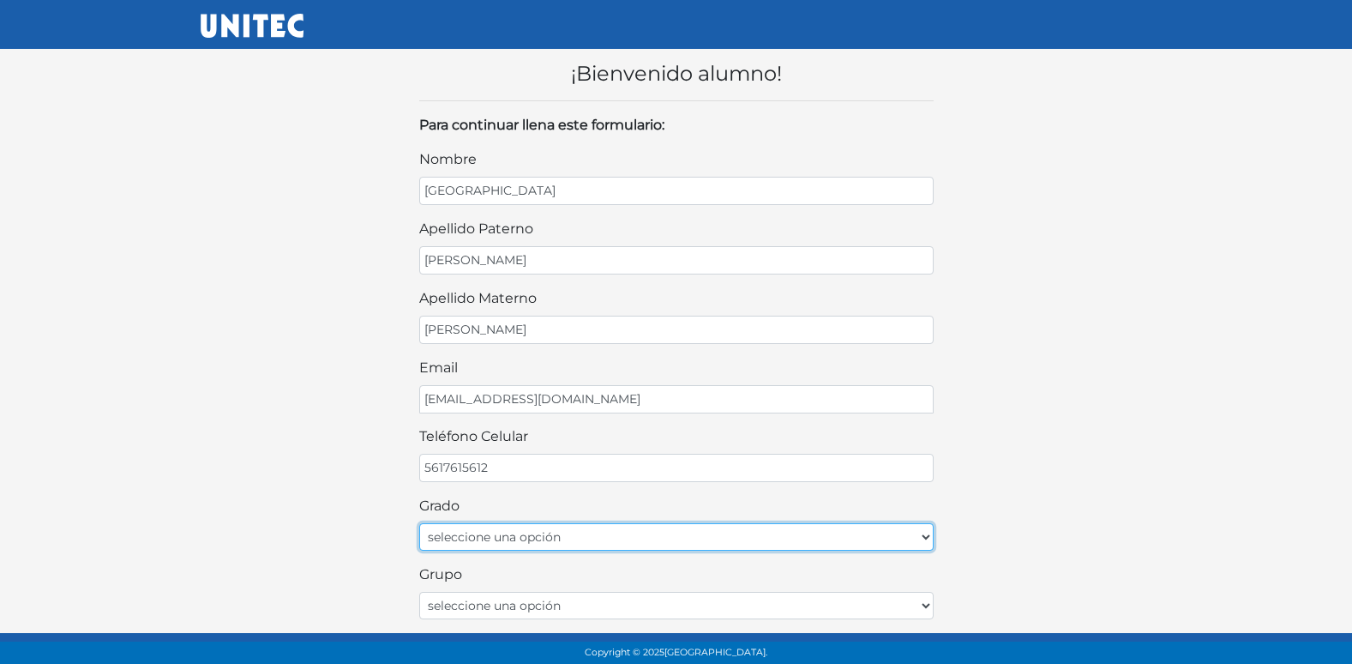
click at [801, 538] on select "seleccione una opción Primer grado Segundo grado Tercer grado Cuarto grado Quin…" at bounding box center [676, 536] width 514 height 27
select select "1ro"
click at [419, 523] on select "seleccione una opción Primer grado Segundo grado Tercer grado Cuarto grado Quin…" at bounding box center [676, 536] width 514 height 27
click at [598, 537] on select "seleccione una opción Primer grado Segundo grado Tercer grado Cuarto grado Quin…" at bounding box center [676, 536] width 514 height 27
click at [419, 523] on select "seleccione una opción Primer grado Segundo grado Tercer grado Cuarto grado Quin…" at bounding box center [676, 536] width 514 height 27
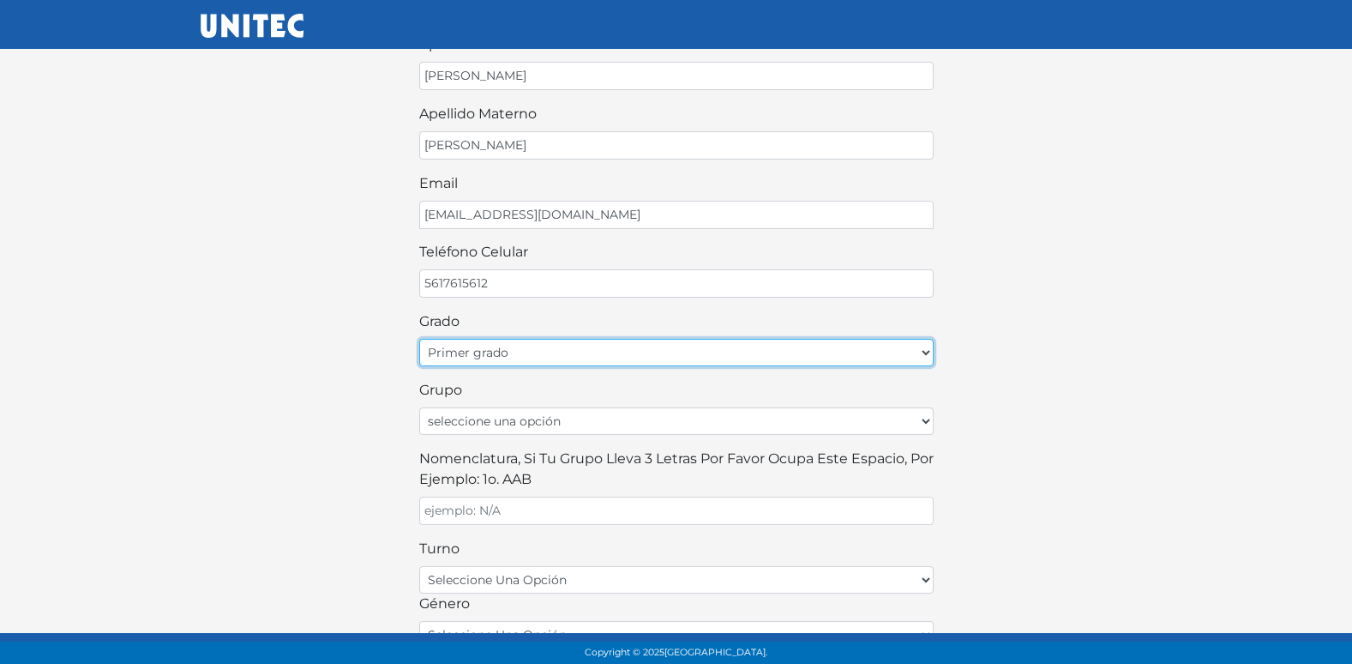
scroll to position [257, 0]
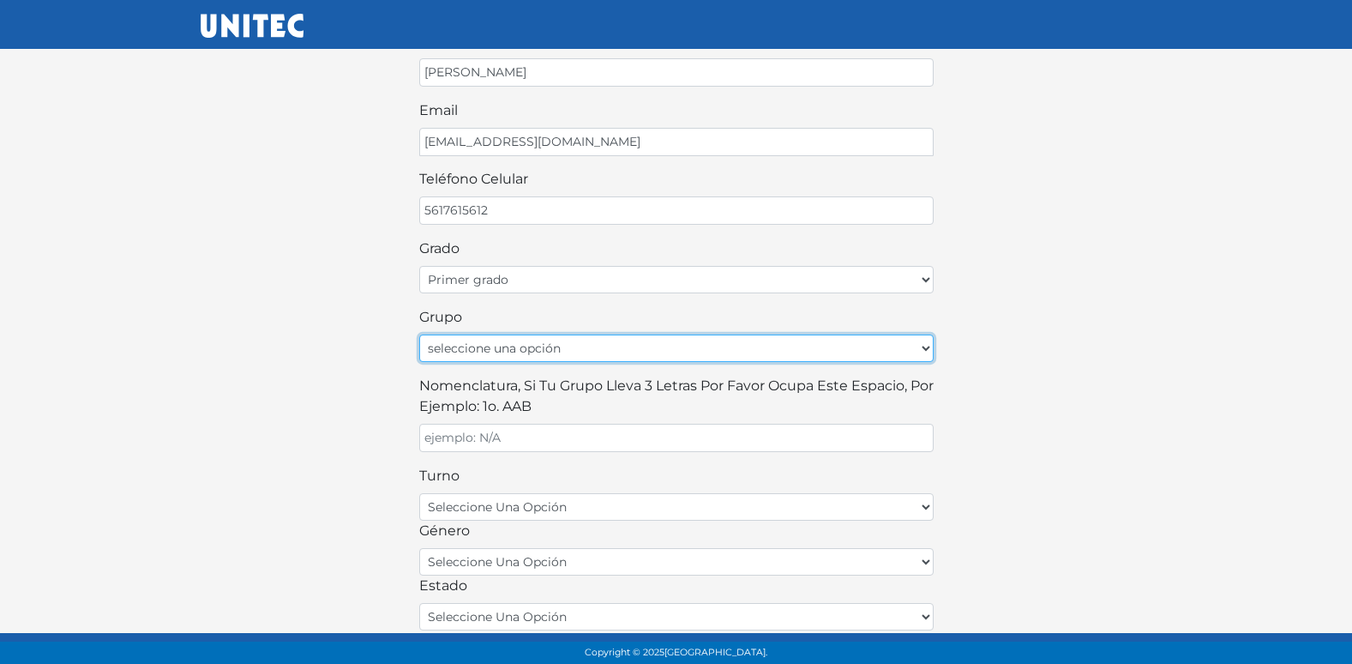
click at [566, 348] on select "seleccione una opción A B C D E F G H I J K L M N O P Q R S T U V W X Y Z" at bounding box center [676, 347] width 514 height 27
select select "A"
click at [419, 334] on select "seleccione una opción A B C D E F G H I J K L M N O P Q R S T U V W X Y Z" at bounding box center [676, 347] width 514 height 27
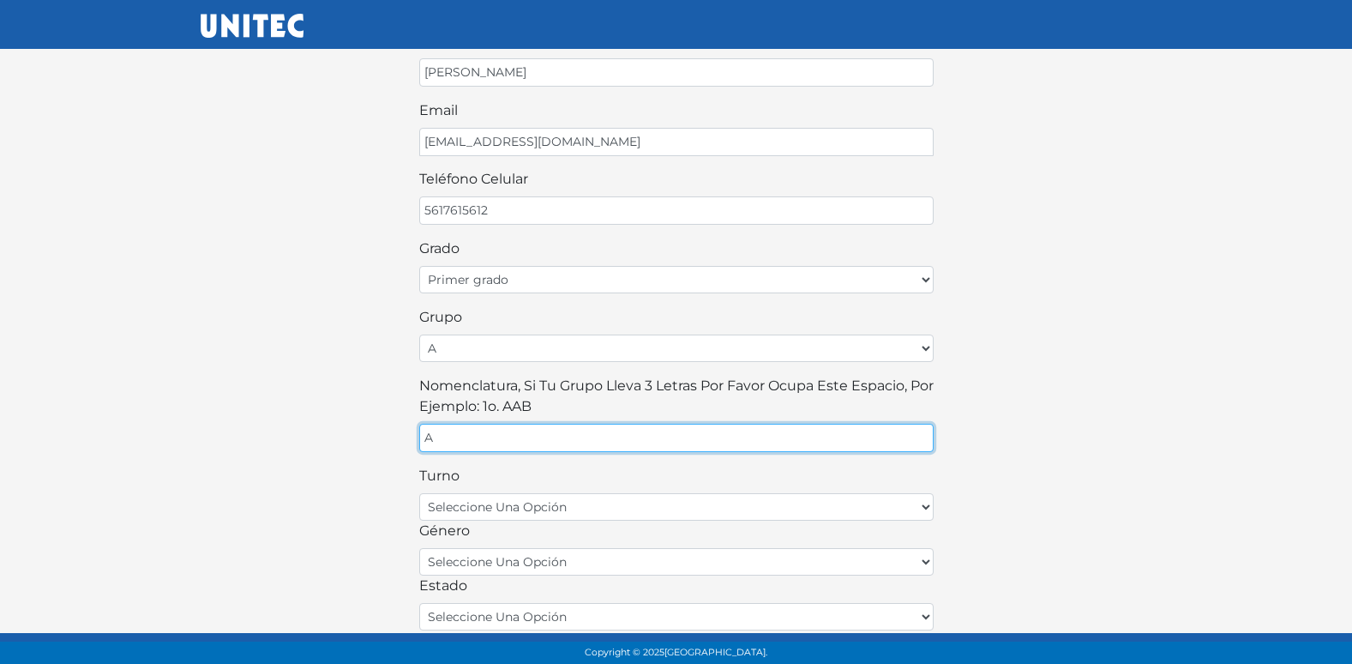
type input "A"
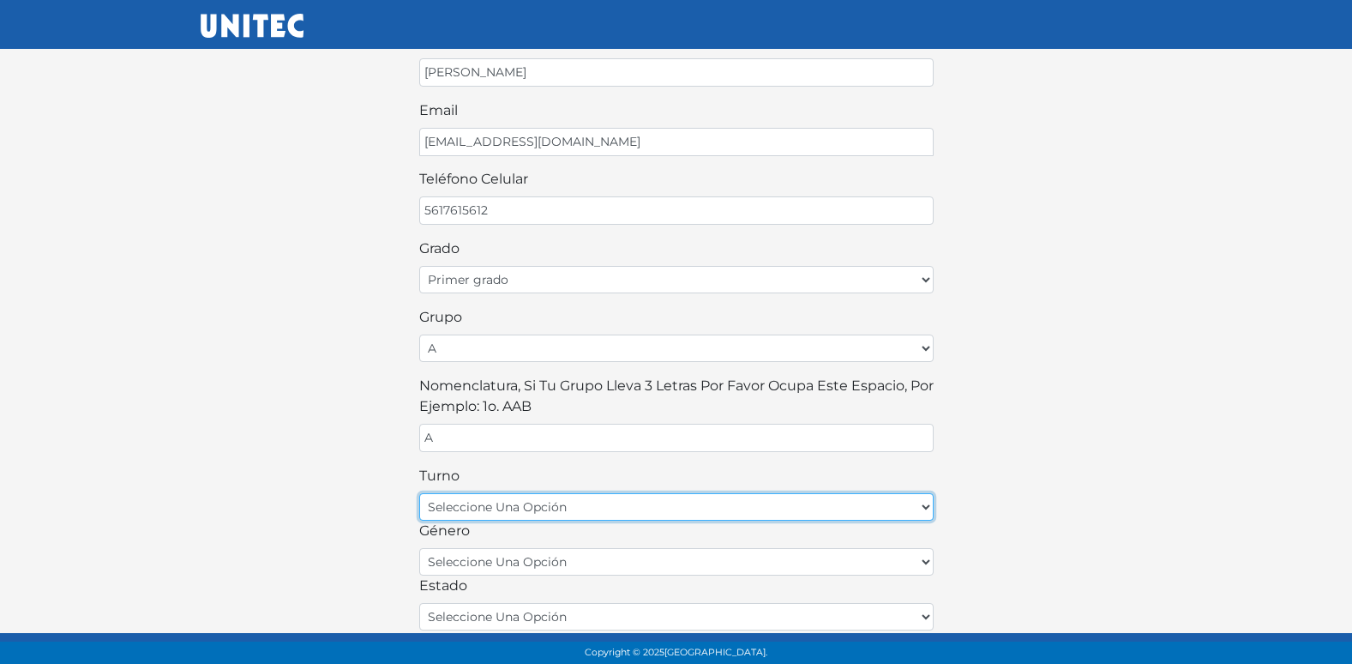
click at [628, 497] on select "seleccione una opción matutino vespertino" at bounding box center [676, 506] width 514 height 27
select select "matutino"
click at [419, 493] on select "seleccione una opción matutino vespertino" at bounding box center [676, 506] width 514 height 27
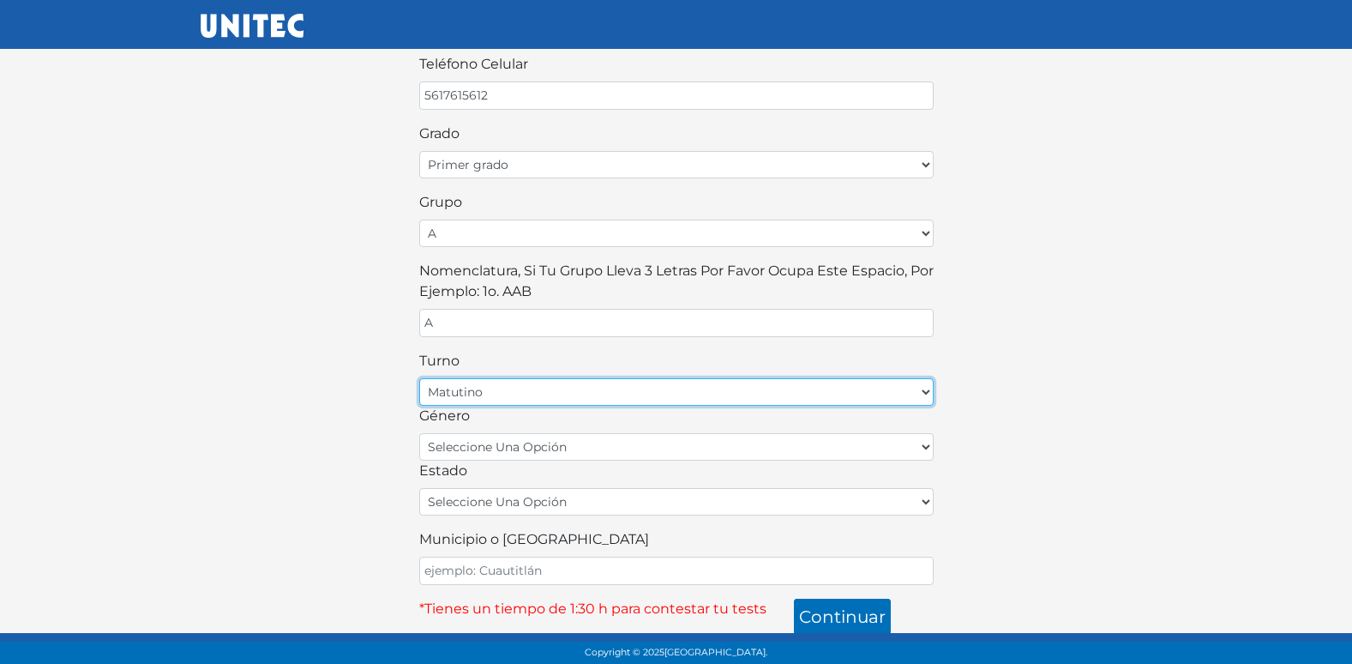
scroll to position [377, 0]
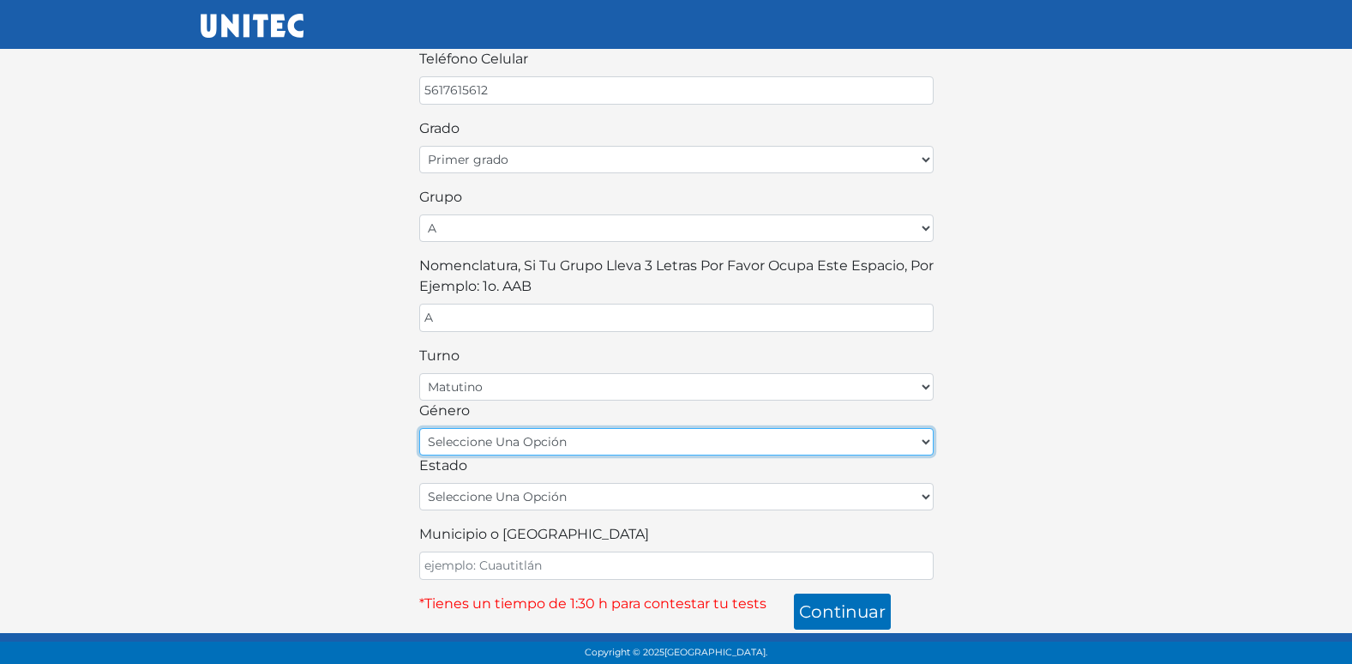
click at [610, 446] on select "seleccione una opción femenino masculino" at bounding box center [676, 441] width 514 height 27
select select "F"
click at [419, 428] on select "seleccione una opción femenino masculino" at bounding box center [676, 441] width 514 height 27
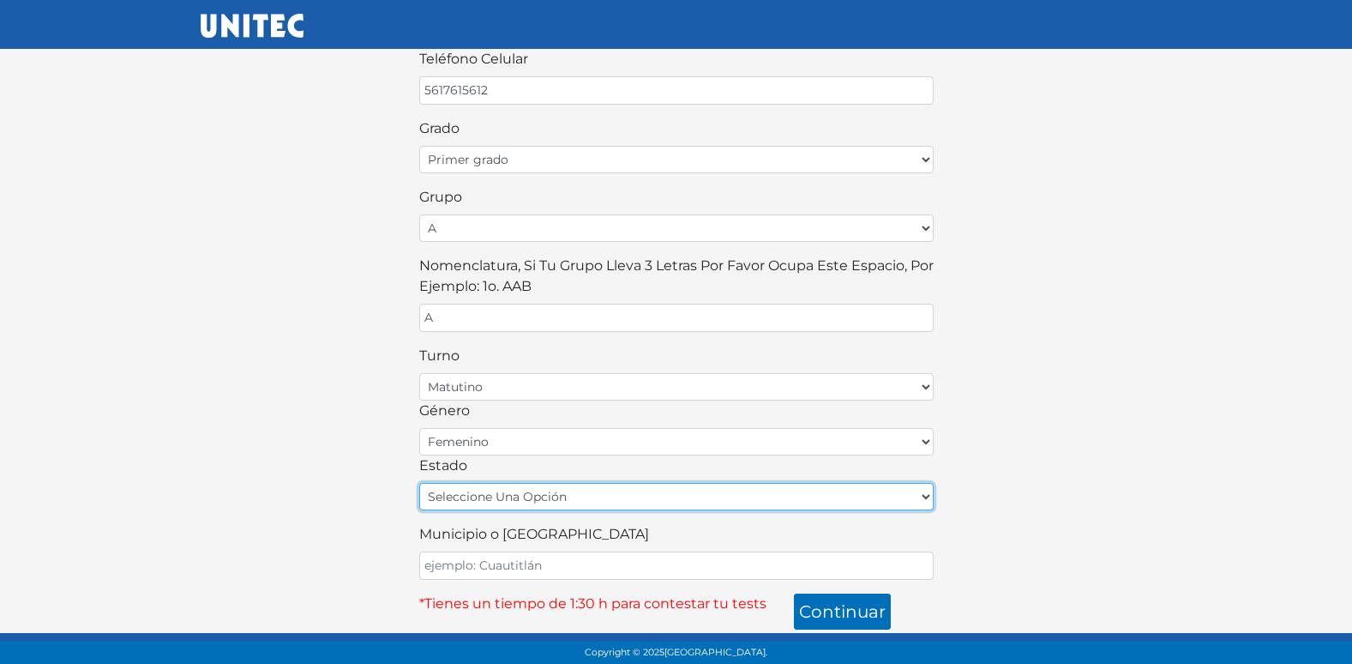
click at [559, 491] on select "seleccione una opción Aguascalientes Baja California Baja California Sur Campec…" at bounding box center [676, 496] width 514 height 27
select select "MEX"
click at [419, 483] on select "seleccione una opción Aguascalientes Baja California Baja California Sur Campec…" at bounding box center [676, 496] width 514 height 27
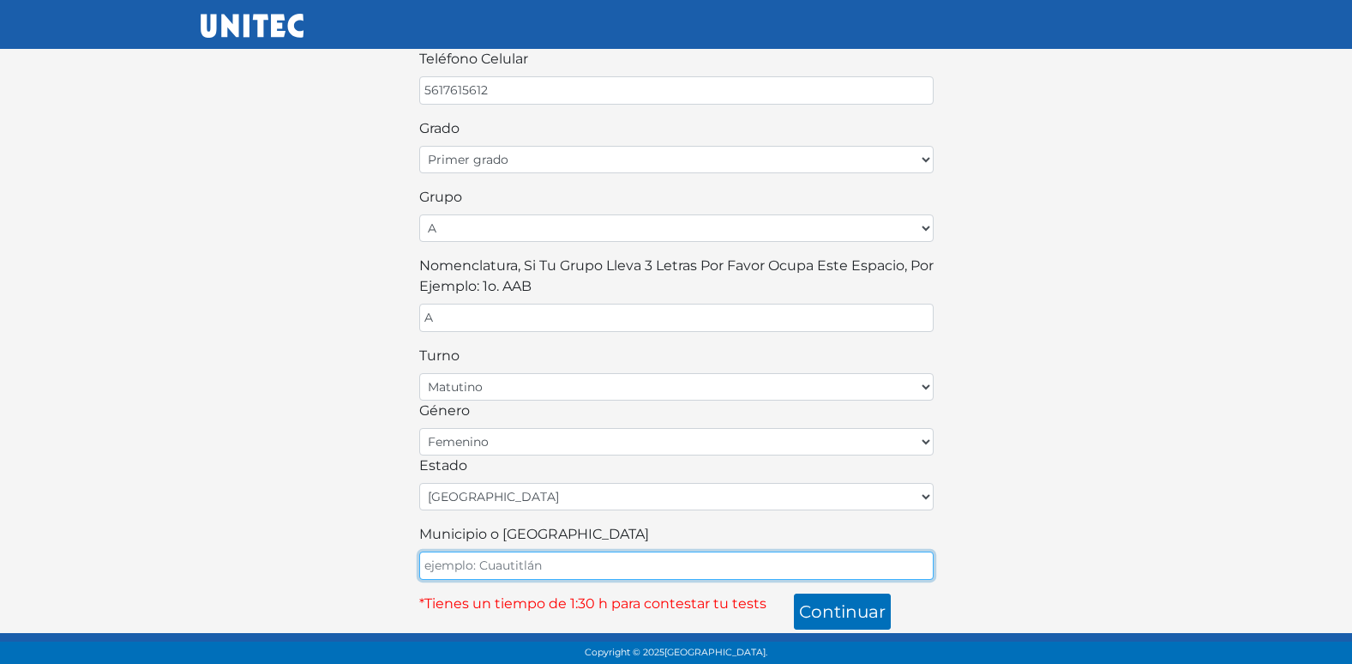
click at [506, 565] on input "Municipio o Alcaldía" at bounding box center [676, 565] width 514 height 28
type input "ECATEPEC"
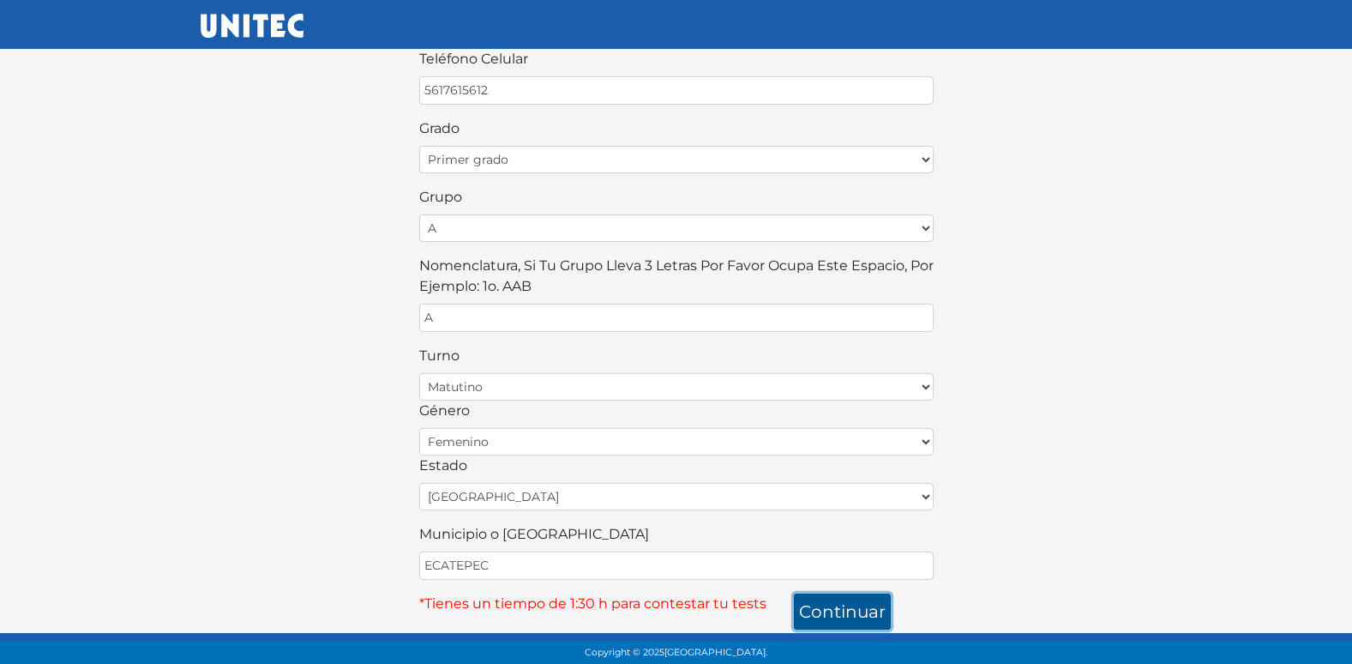
click at [869, 611] on button "continuar" at bounding box center [842, 611] width 97 height 36
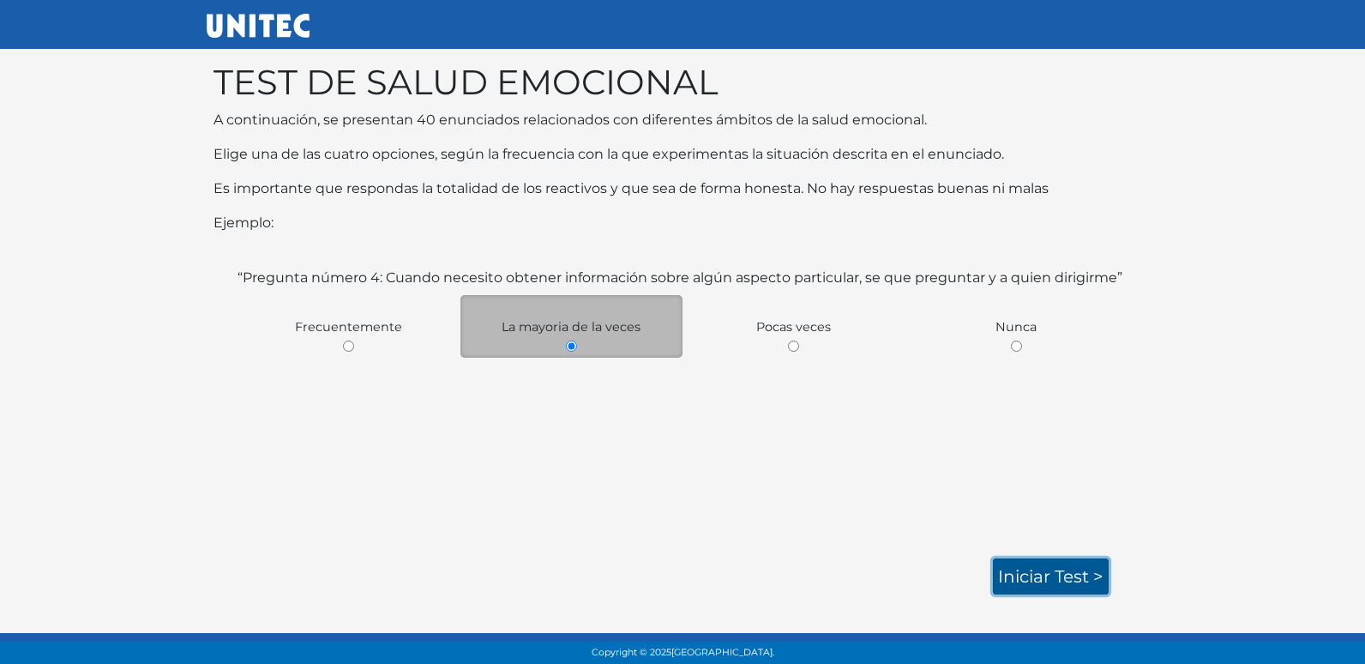
click at [1040, 583] on link "Iniciar test >" at bounding box center [1051, 576] width 116 height 36
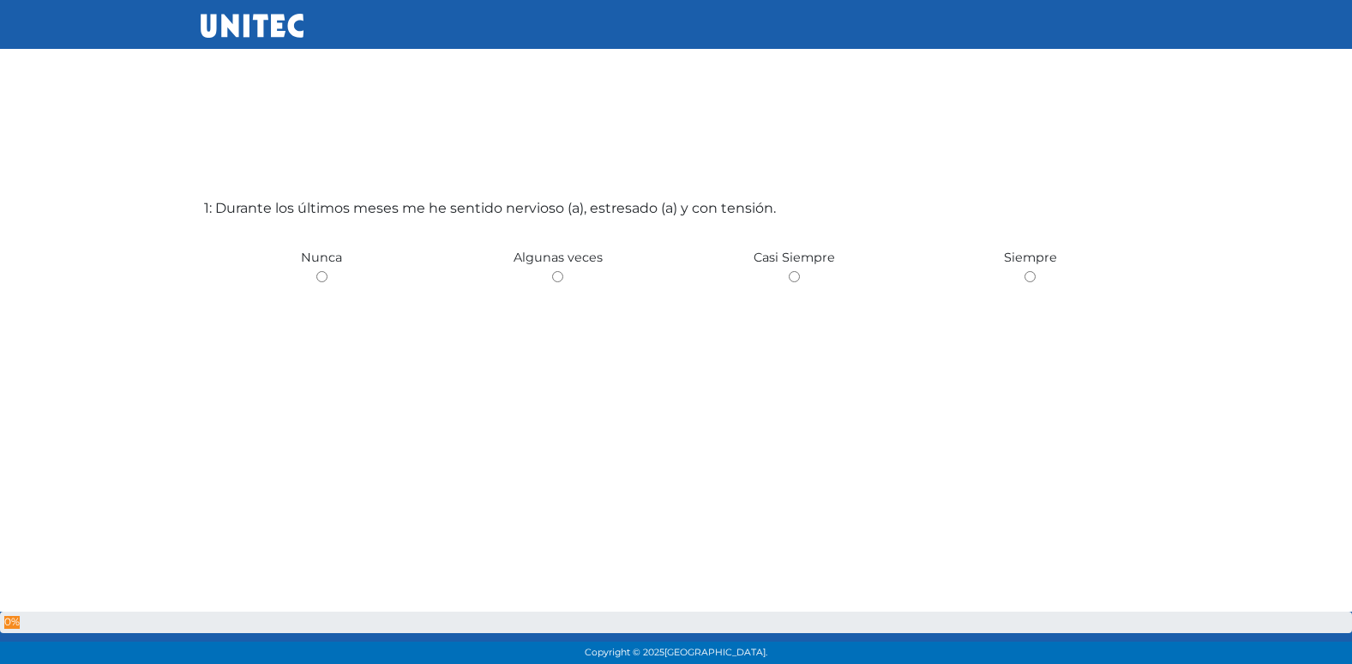
scroll to position [86, 0]
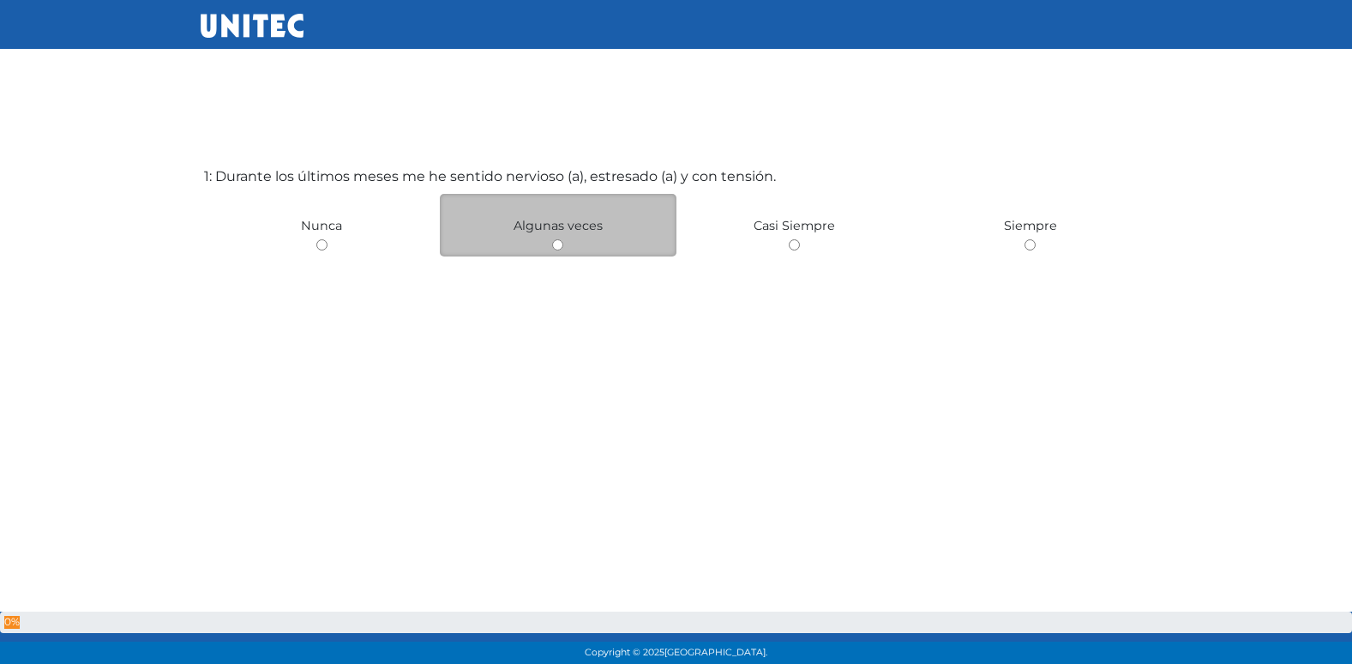
click at [553, 245] on input "radio" at bounding box center [557, 244] width 11 height 11
radio input "true"
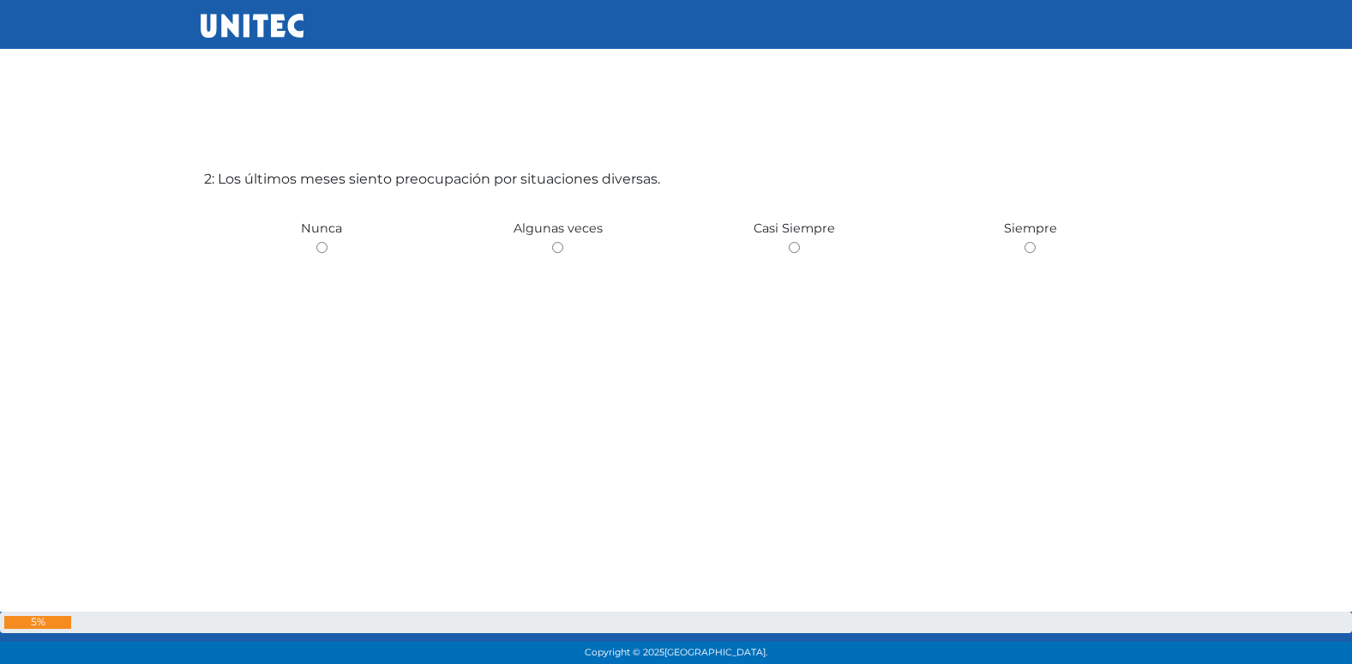
scroll to position [749, 0]
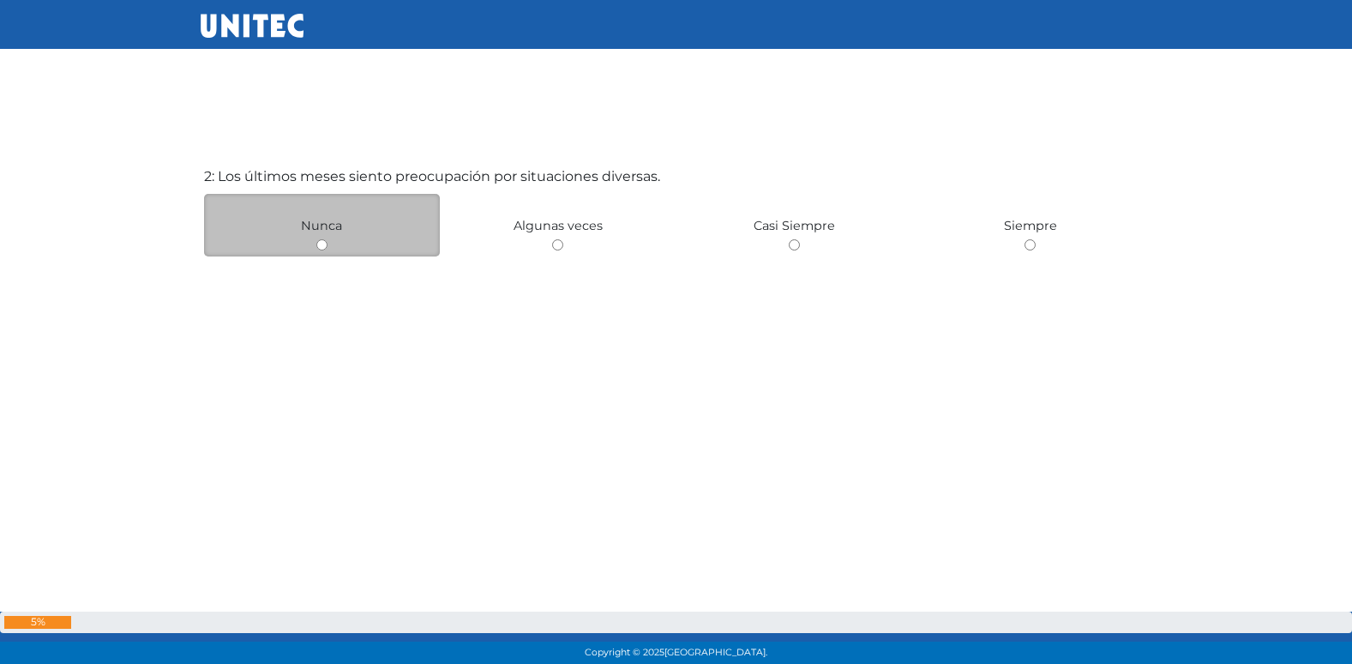
click at [322, 249] on input "radio" at bounding box center [321, 244] width 11 height 11
radio input "true"
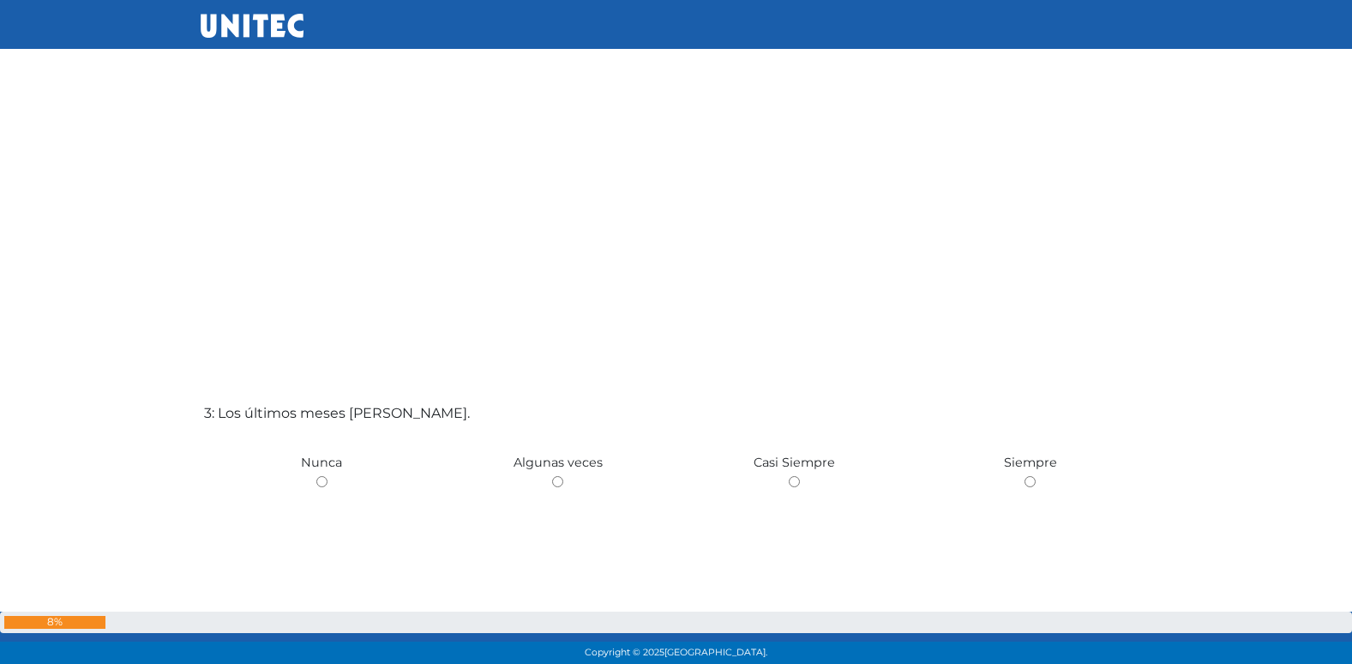
scroll to position [1178, 0]
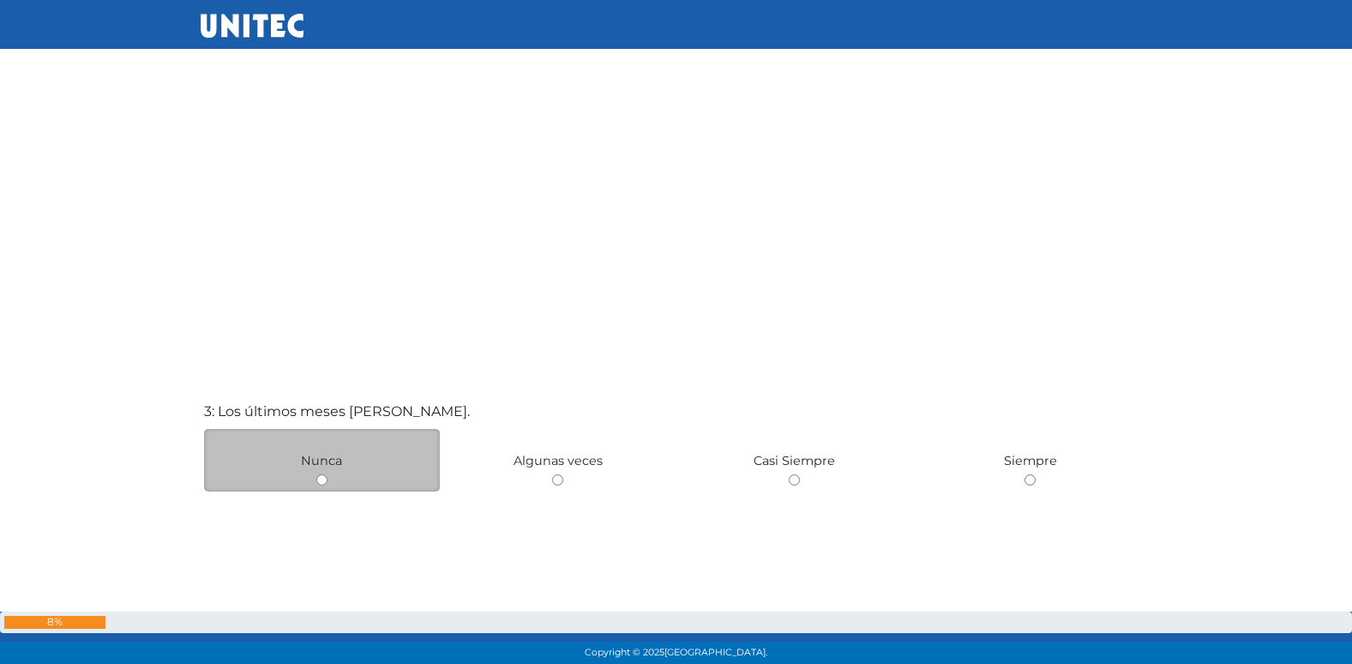
click at [324, 472] on div "Nunca" at bounding box center [322, 460] width 237 height 63
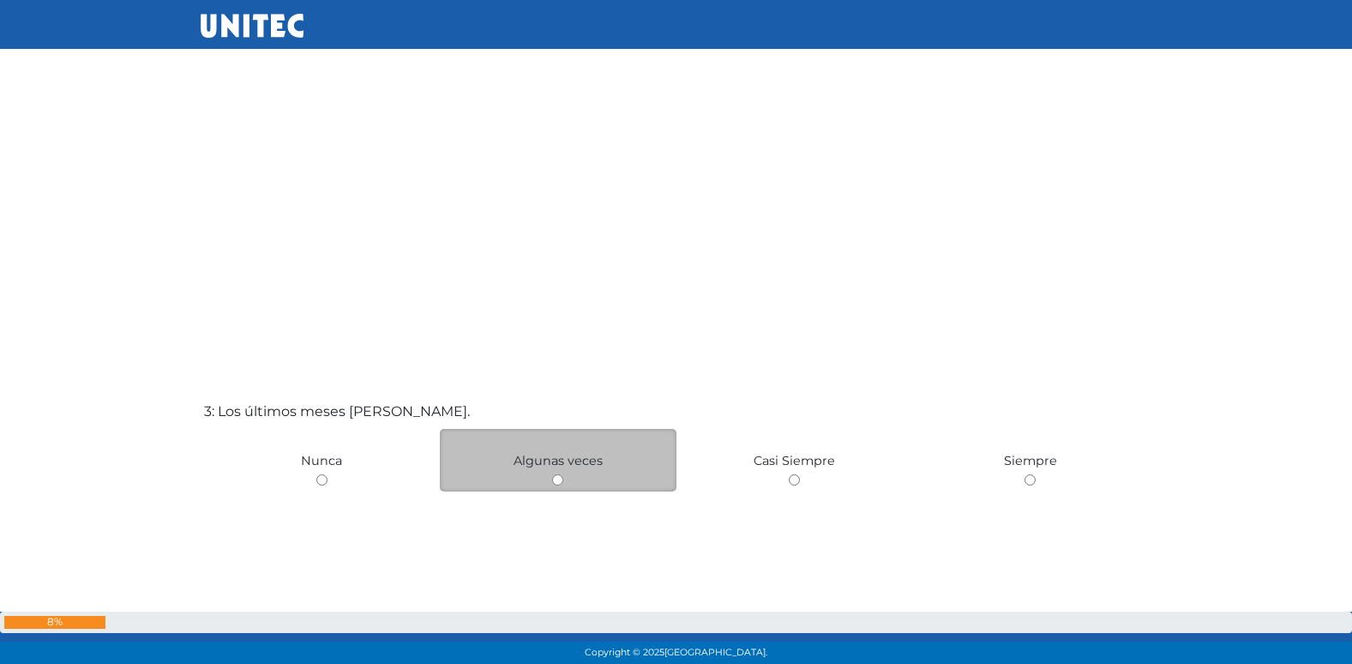
click at [556, 479] on input "radio" at bounding box center [557, 479] width 11 height 11
radio input "true"
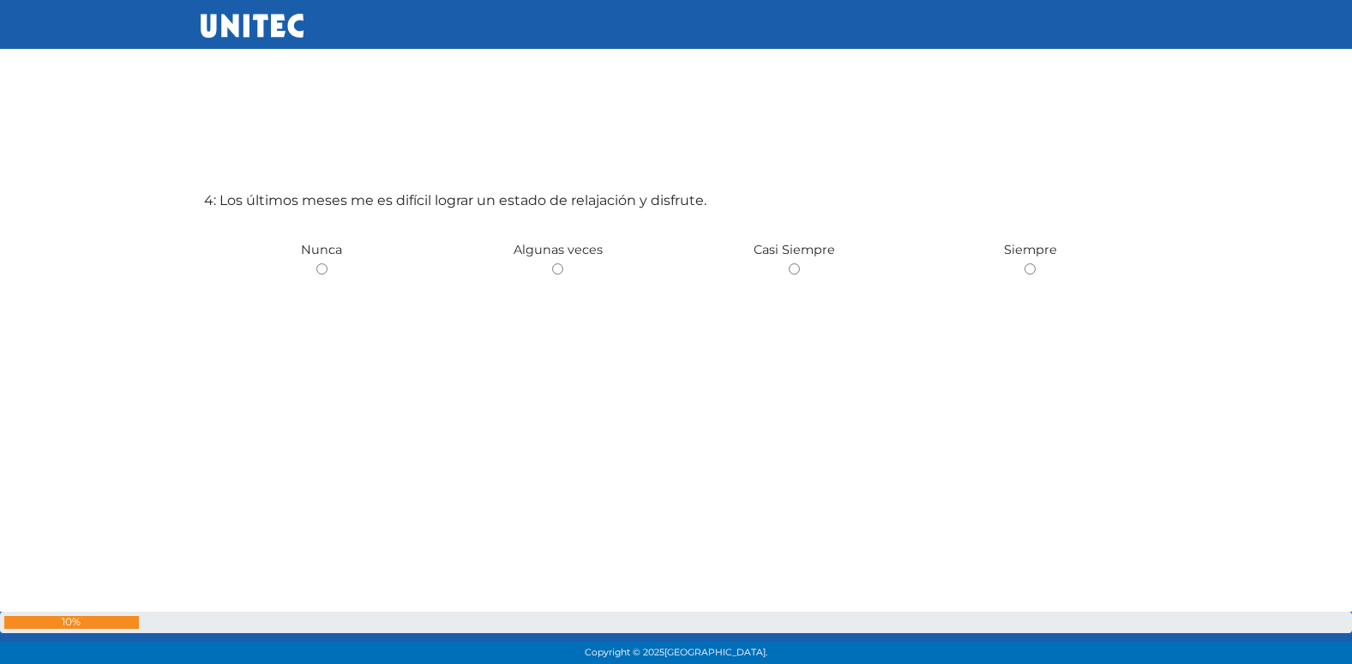
scroll to position [2076, 0]
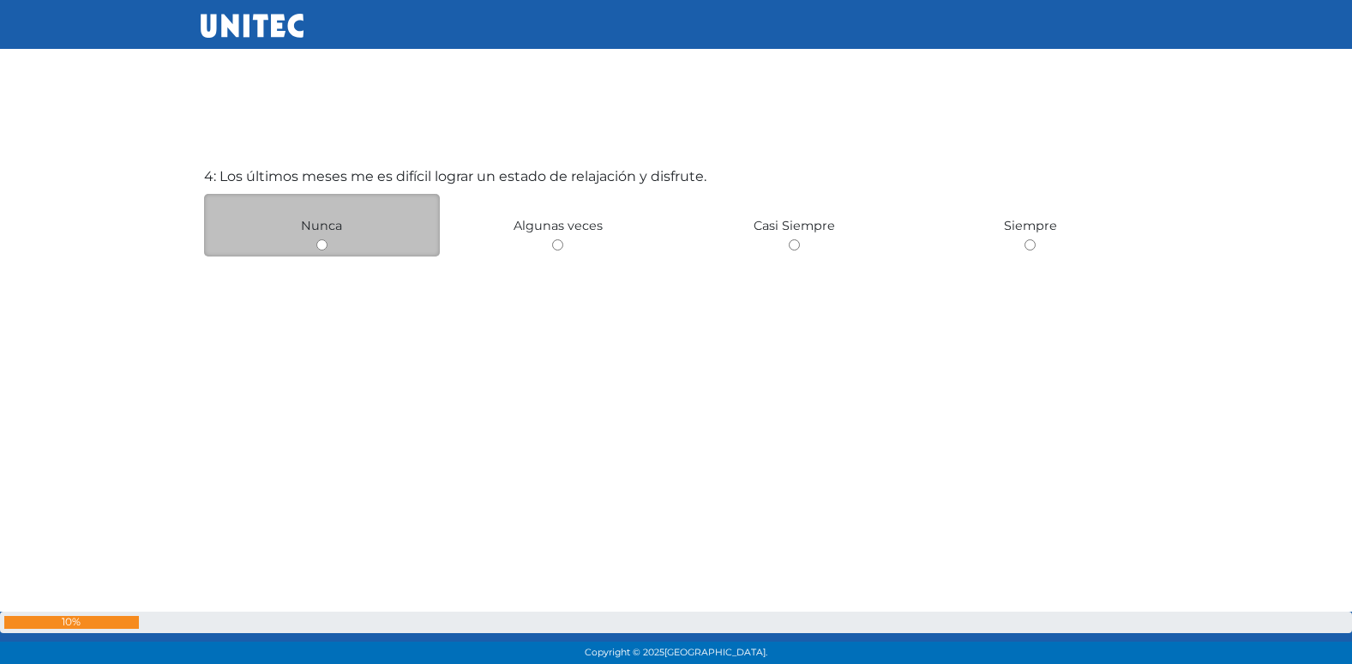
click at [321, 249] on input "radio" at bounding box center [321, 244] width 11 height 11
radio input "true"
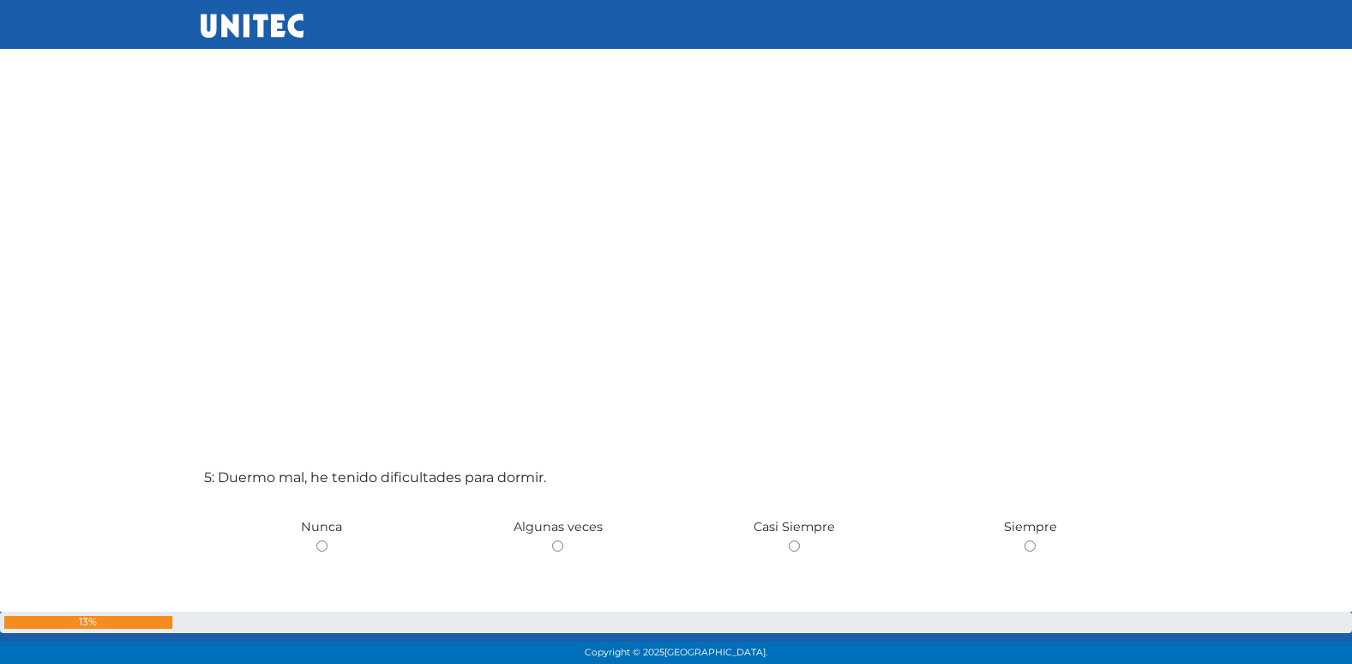
scroll to position [2452, 0]
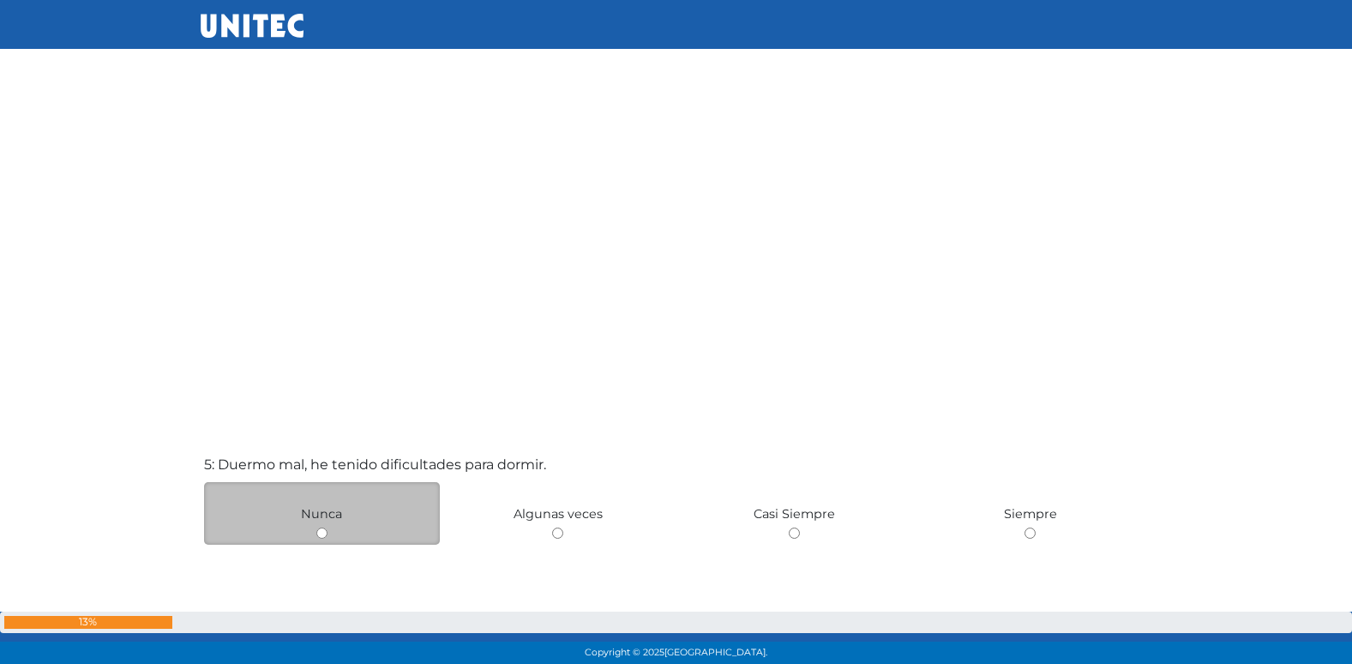
click at [321, 533] on input "radio" at bounding box center [321, 532] width 11 height 11
radio input "true"
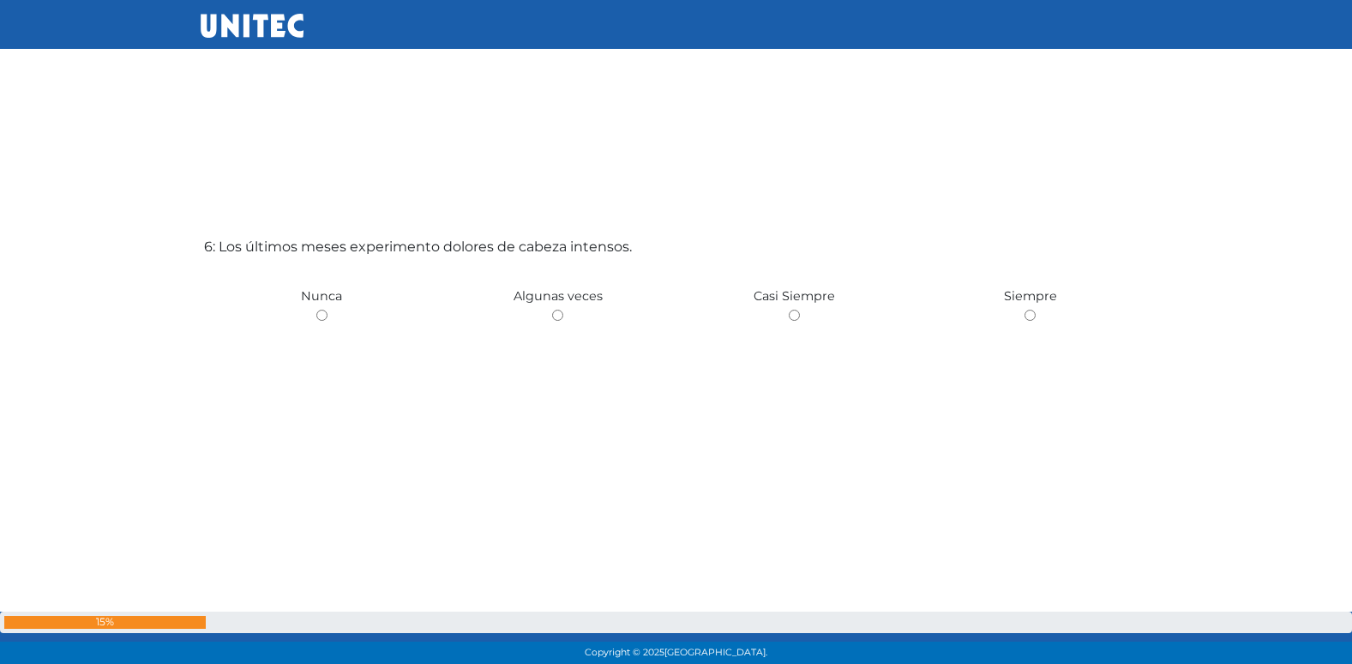
scroll to position [3404, 0]
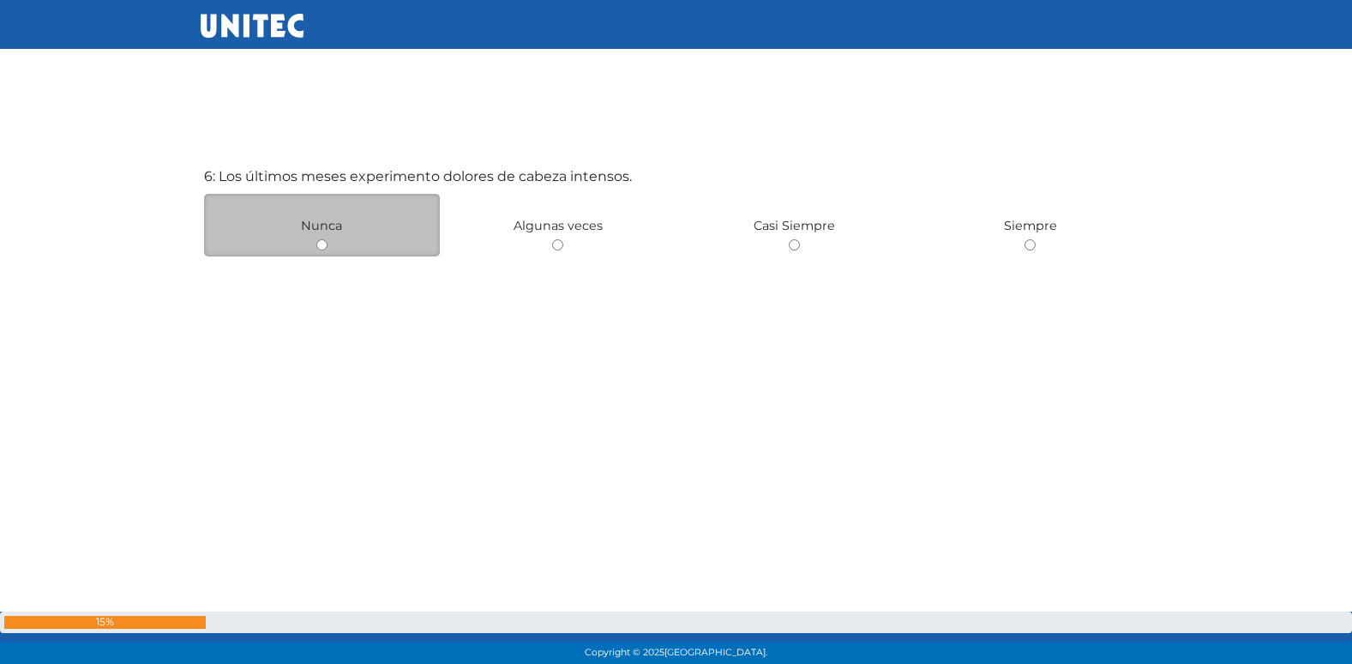
click at [321, 244] on input "radio" at bounding box center [321, 244] width 11 height 11
radio input "true"
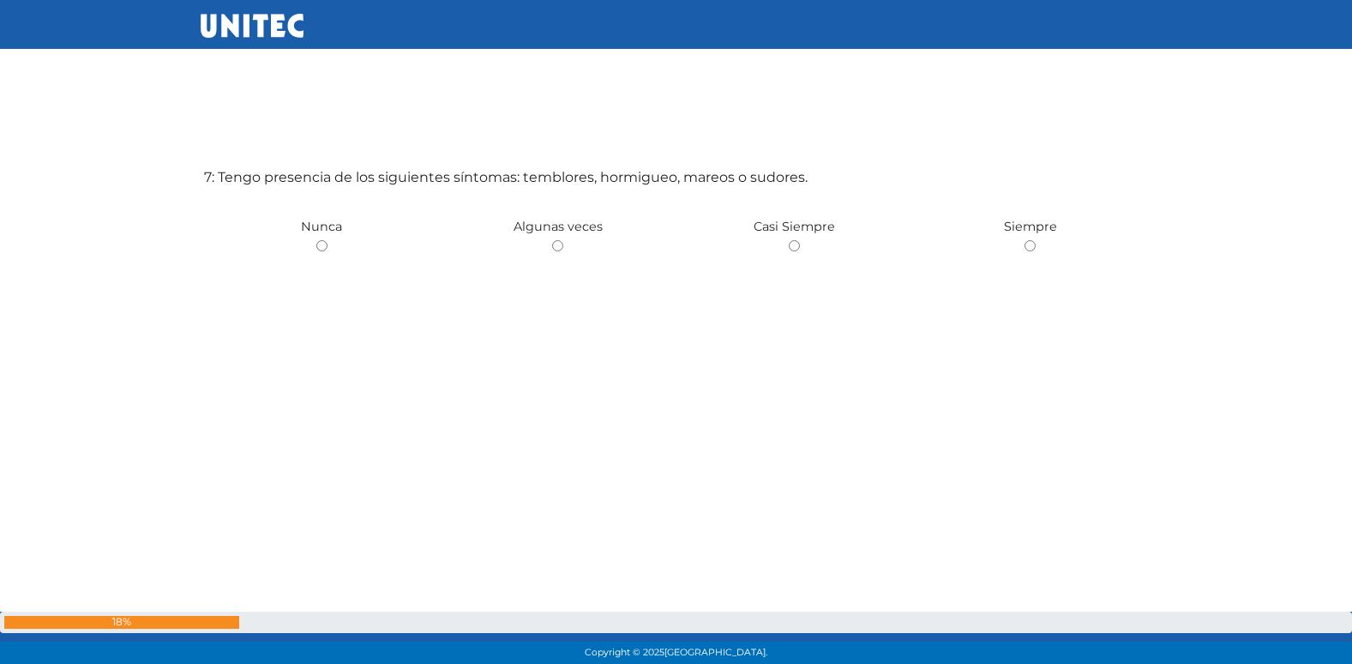
scroll to position [4067, 0]
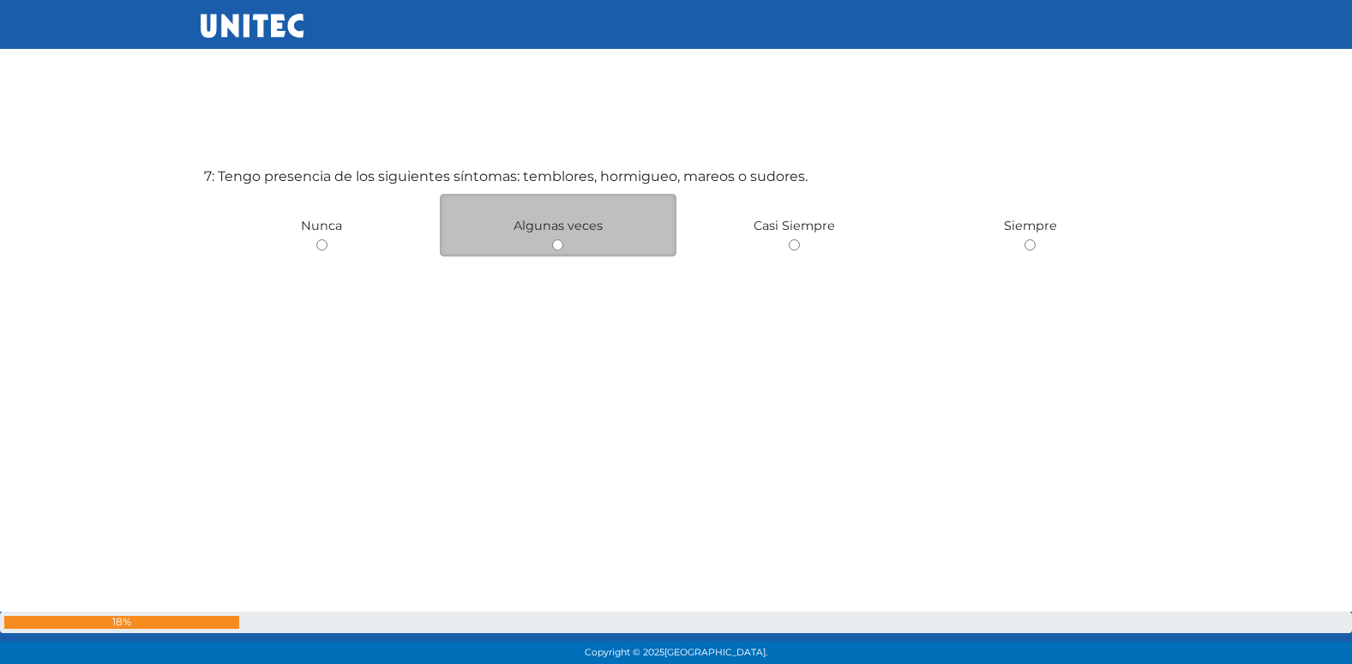
click at [559, 247] on input "radio" at bounding box center [557, 244] width 11 height 11
radio input "true"
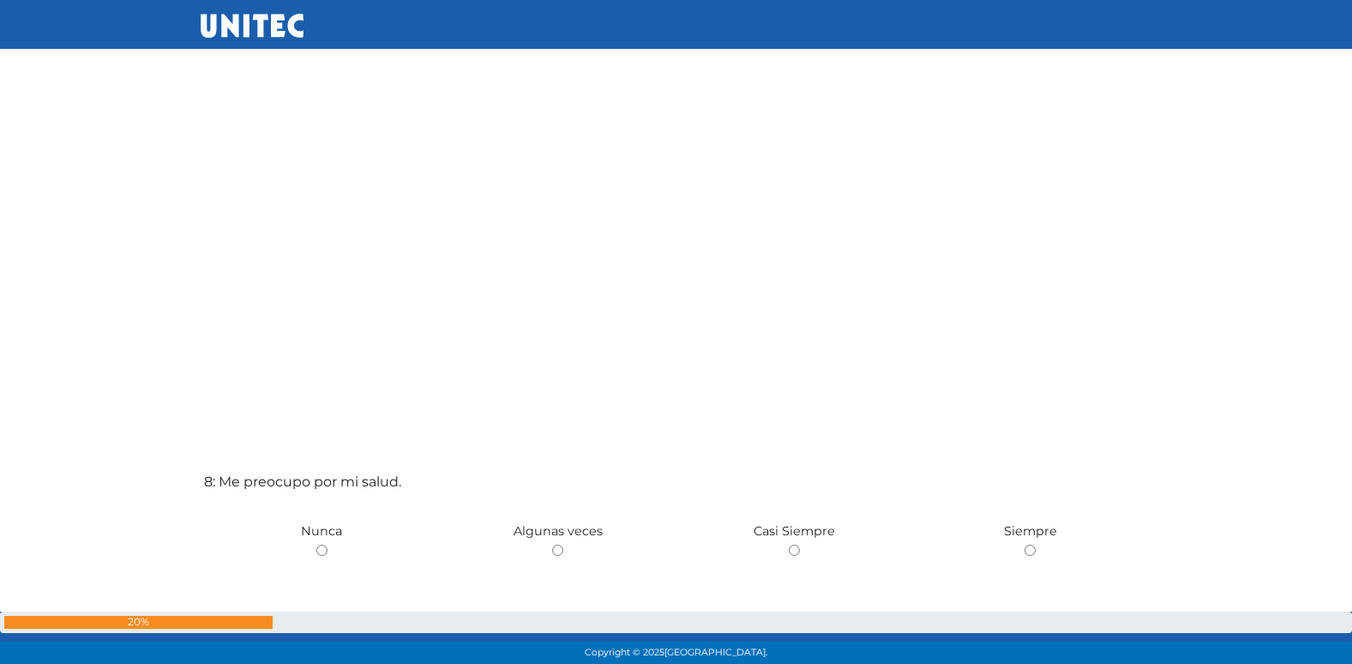
scroll to position [4426, 0]
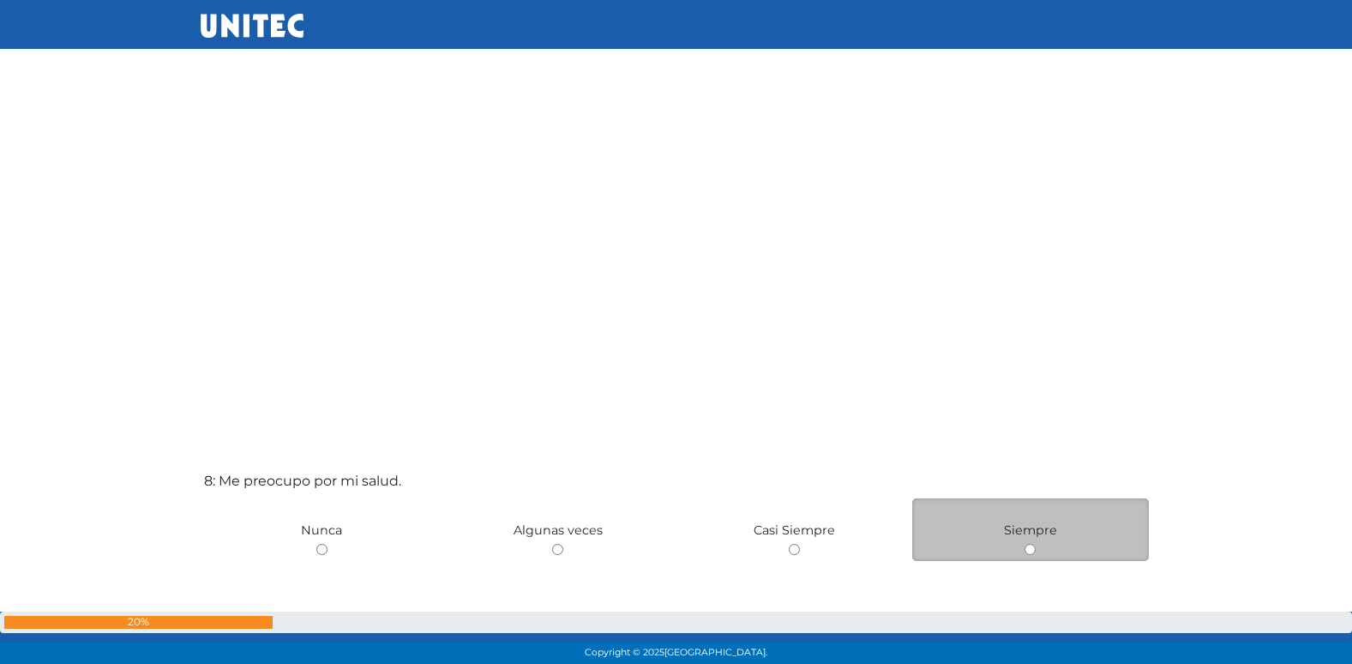
click at [1029, 546] on input "radio" at bounding box center [1030, 549] width 11 height 11
radio input "true"
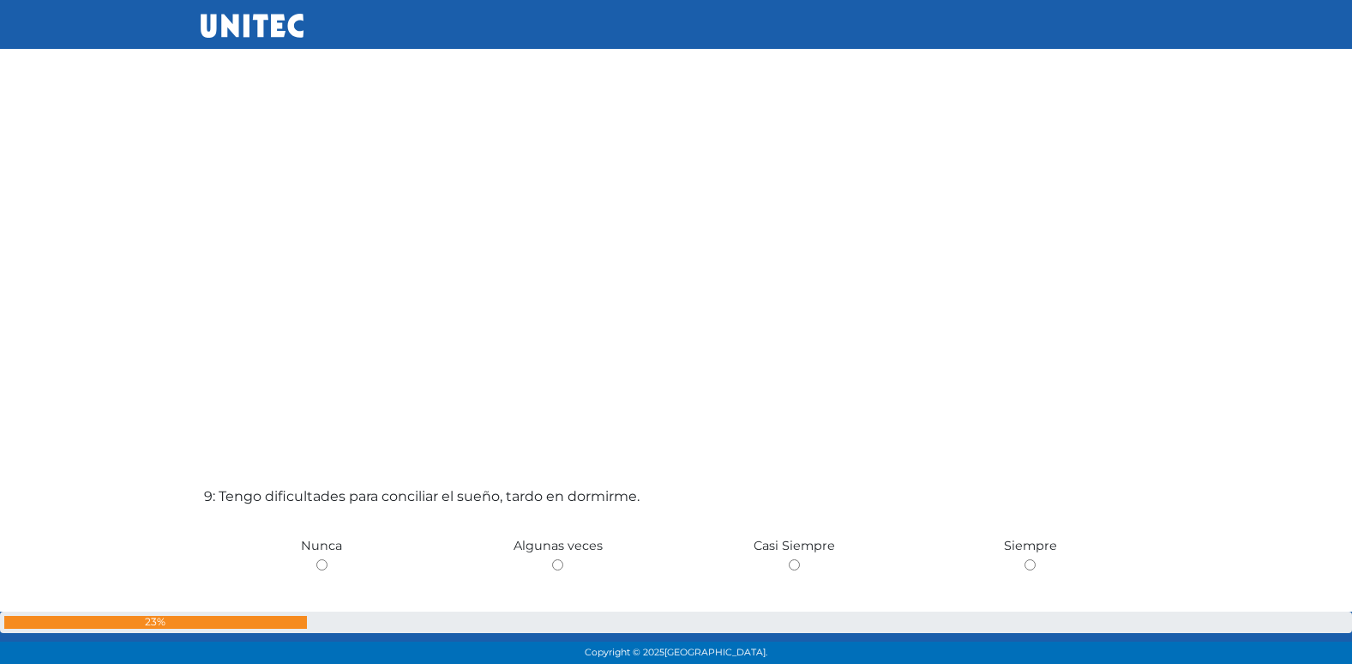
scroll to position [5137, 0]
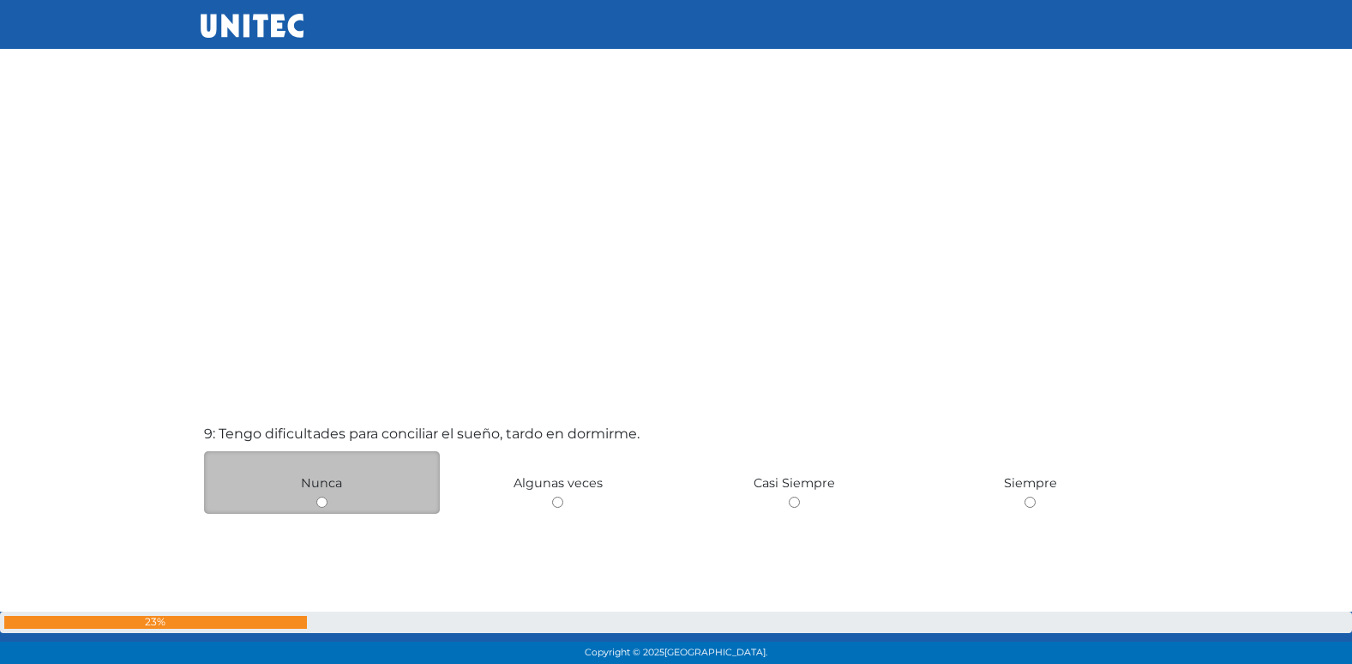
click at [322, 497] on input "radio" at bounding box center [321, 501] width 11 height 11
radio input "true"
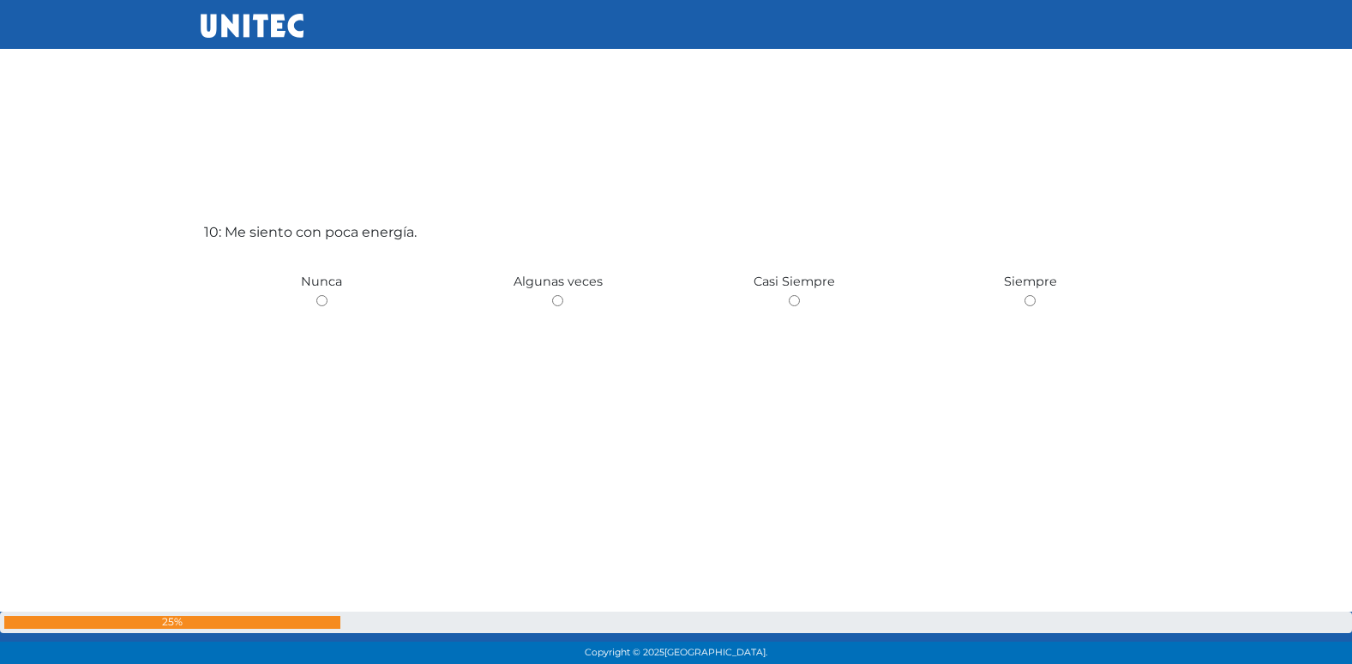
scroll to position [6058, 0]
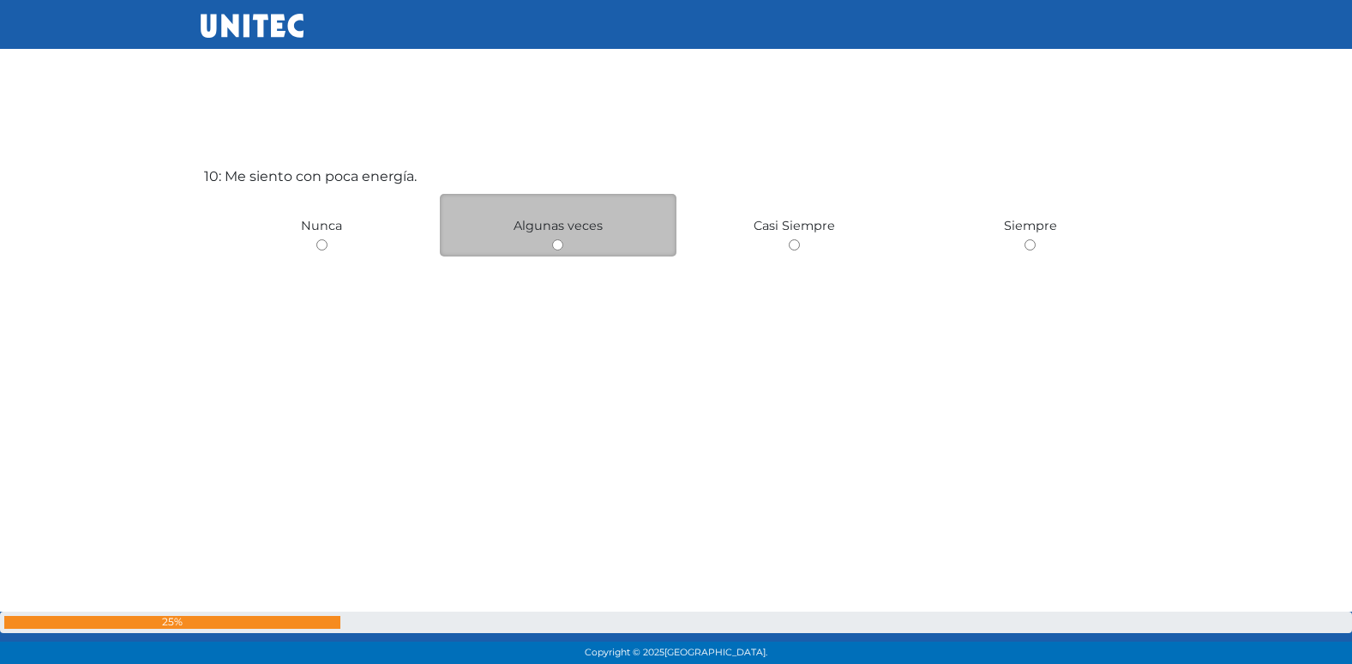
click at [554, 246] on input "radio" at bounding box center [557, 244] width 11 height 11
radio input "true"
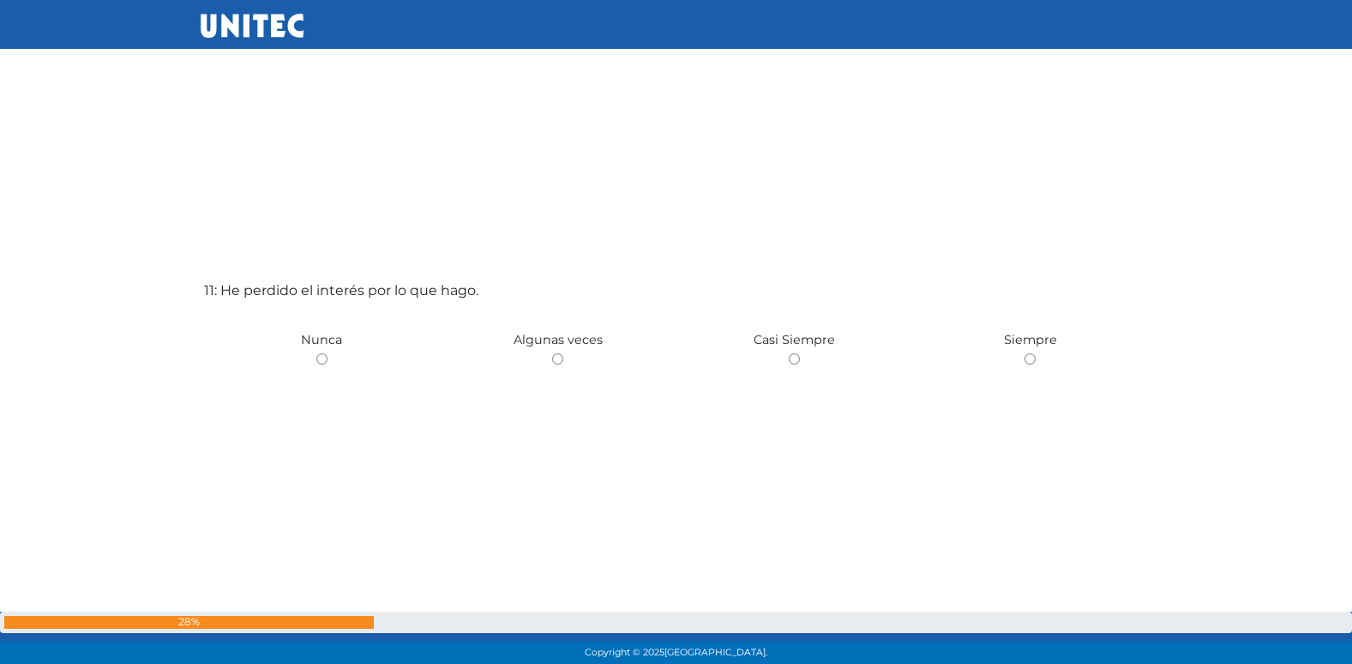
scroll to position [6613, 0]
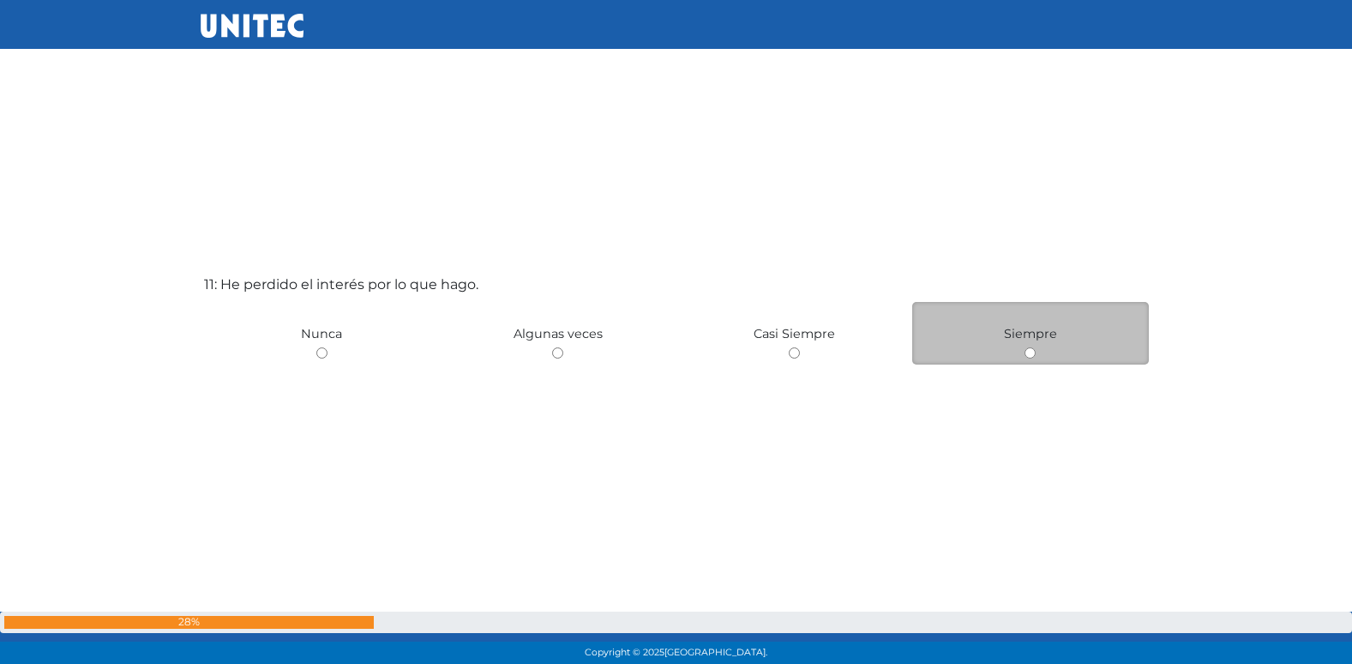
click at [1031, 352] on input "radio" at bounding box center [1030, 352] width 11 height 11
radio input "true"
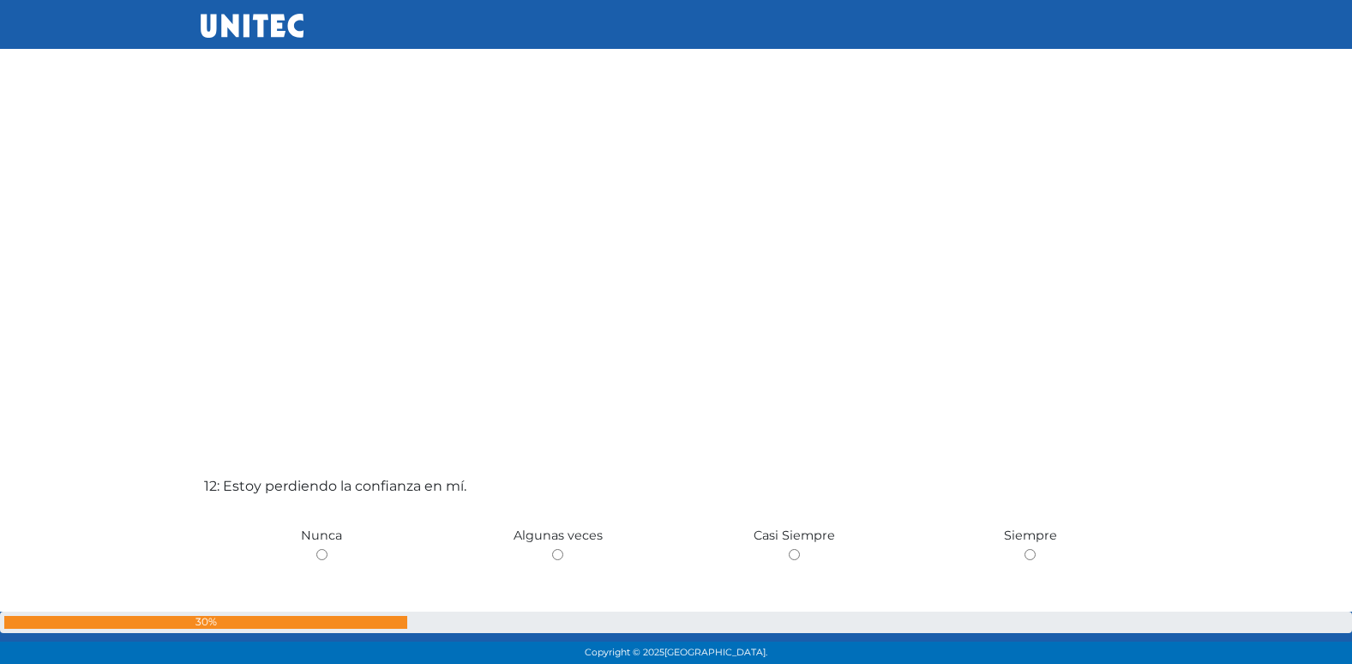
scroll to position [7081, 0]
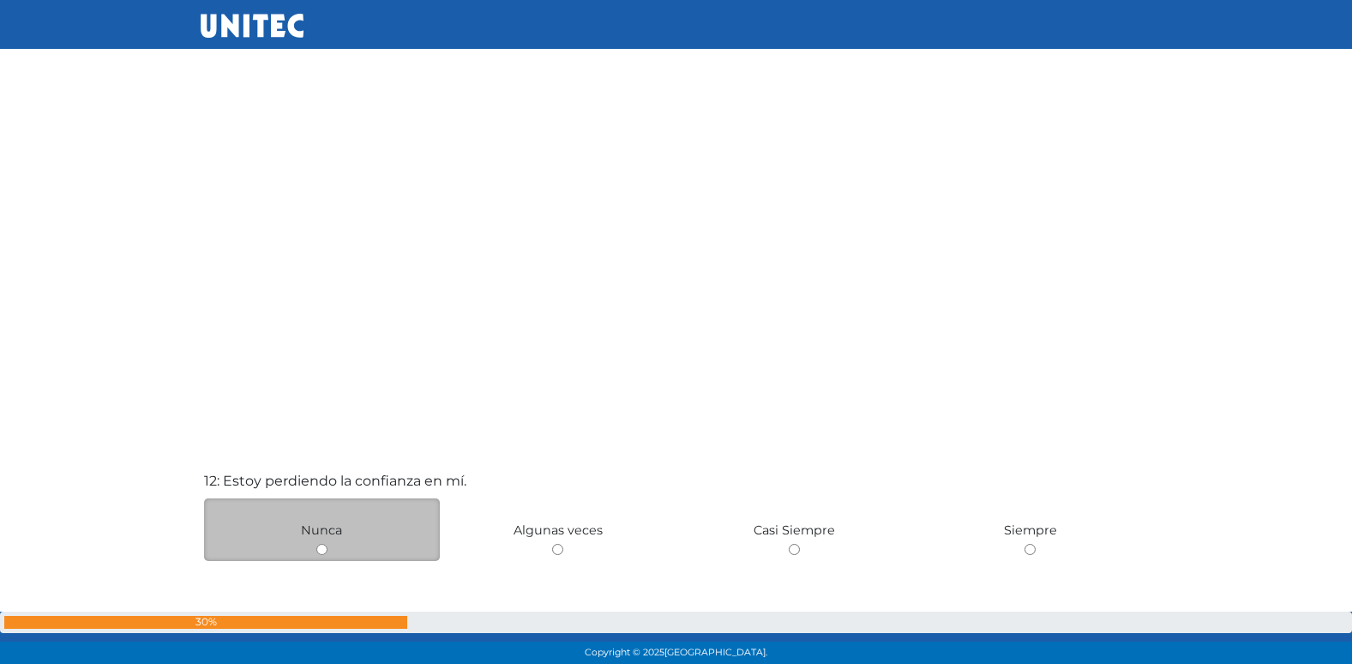
click at [322, 550] on input "radio" at bounding box center [321, 549] width 11 height 11
radio input "true"
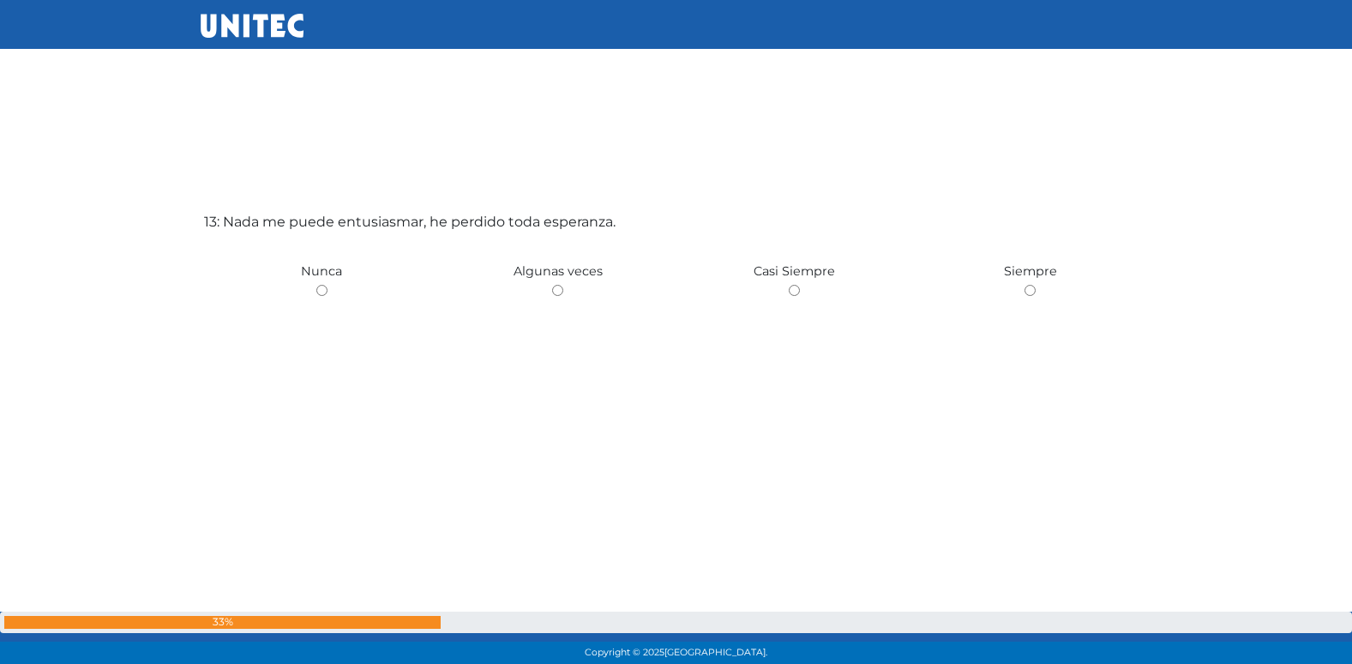
scroll to position [8049, 0]
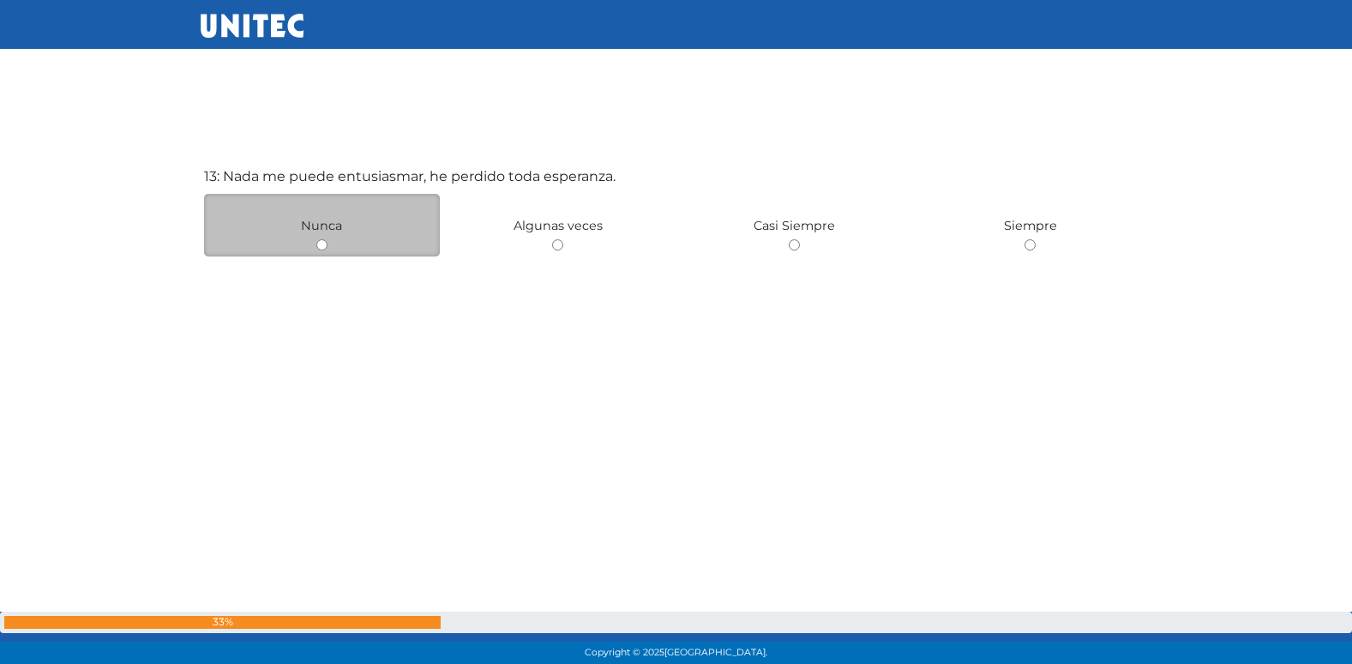
click at [324, 247] on input "radio" at bounding box center [321, 244] width 11 height 11
radio input "true"
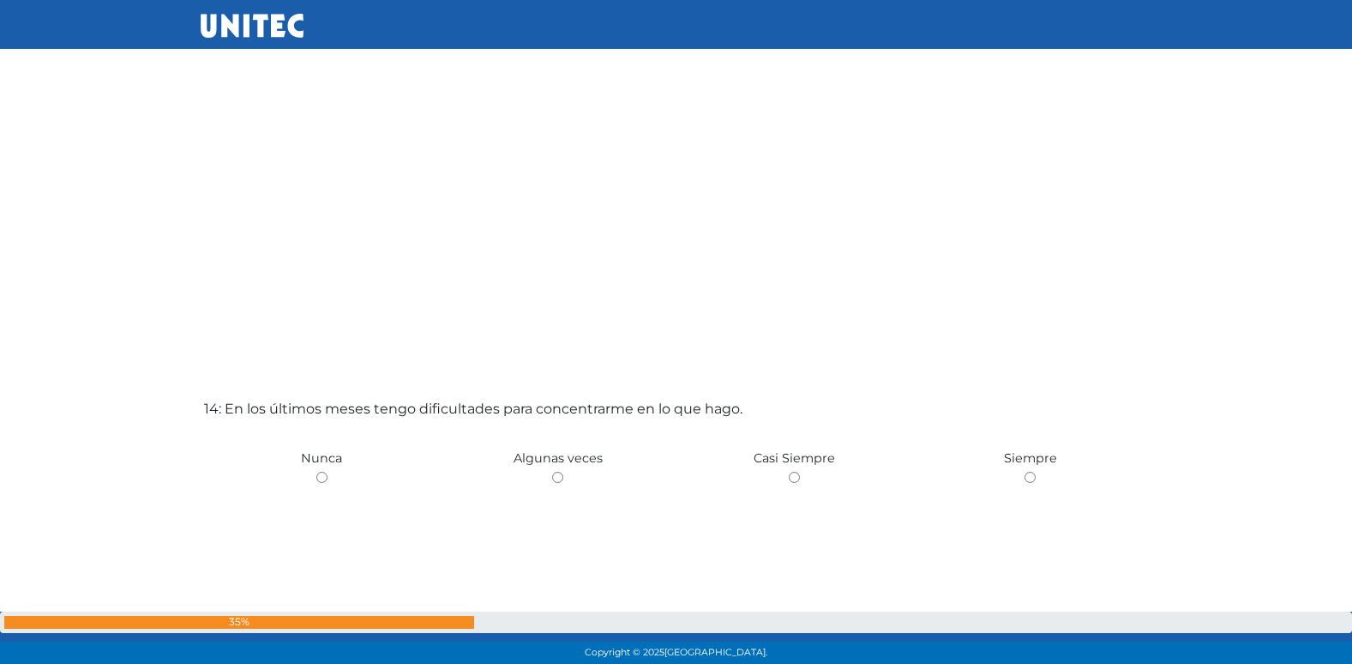
scroll to position [8510, 0]
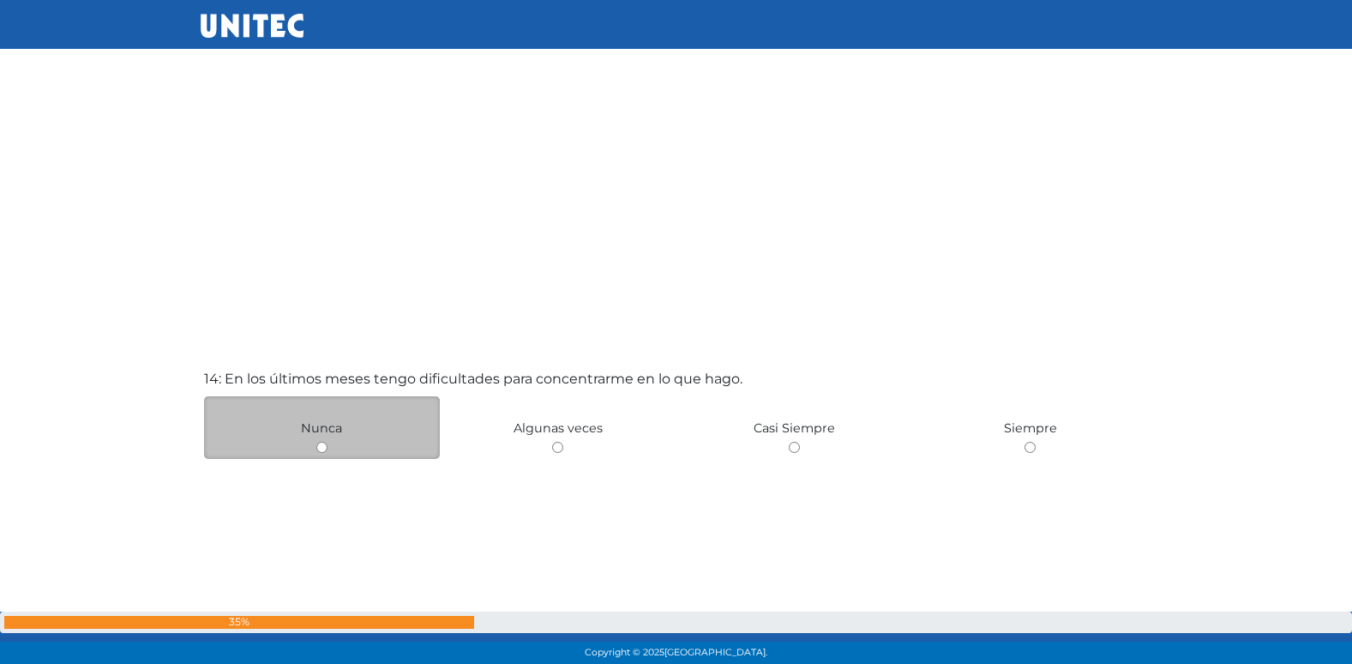
click at [322, 447] on input "radio" at bounding box center [321, 447] width 11 height 11
radio input "true"
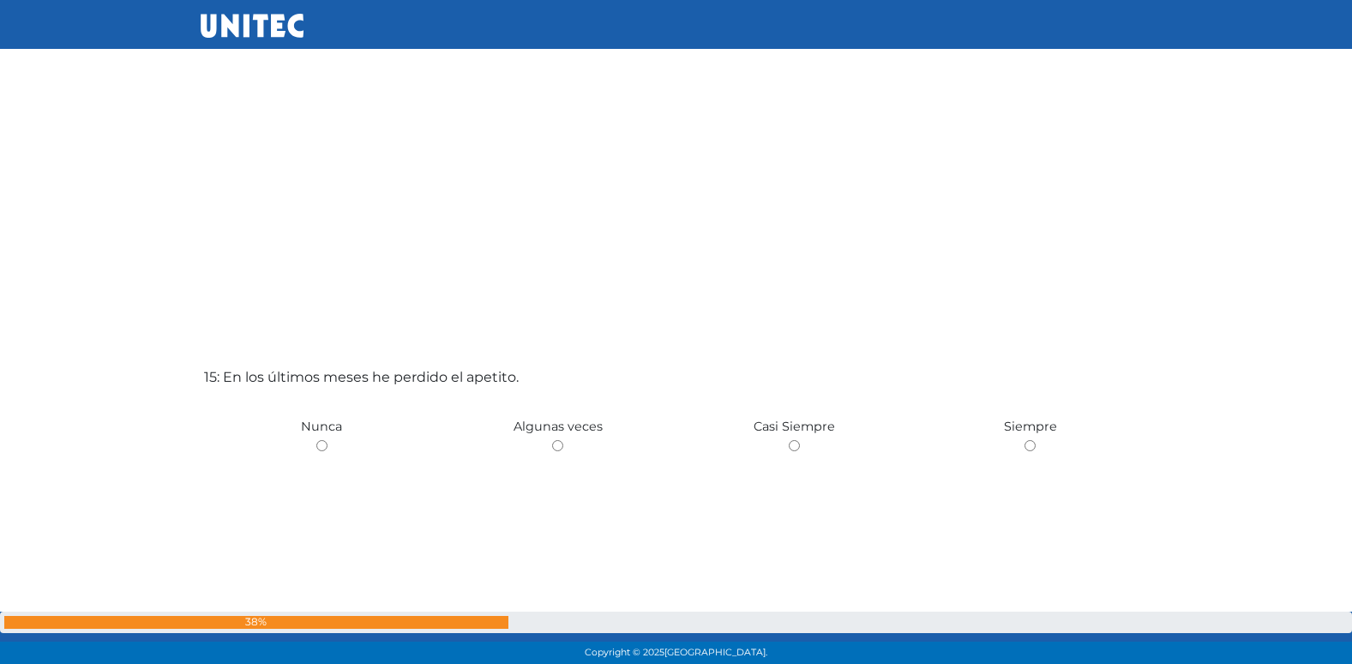
scroll to position [9257, 0]
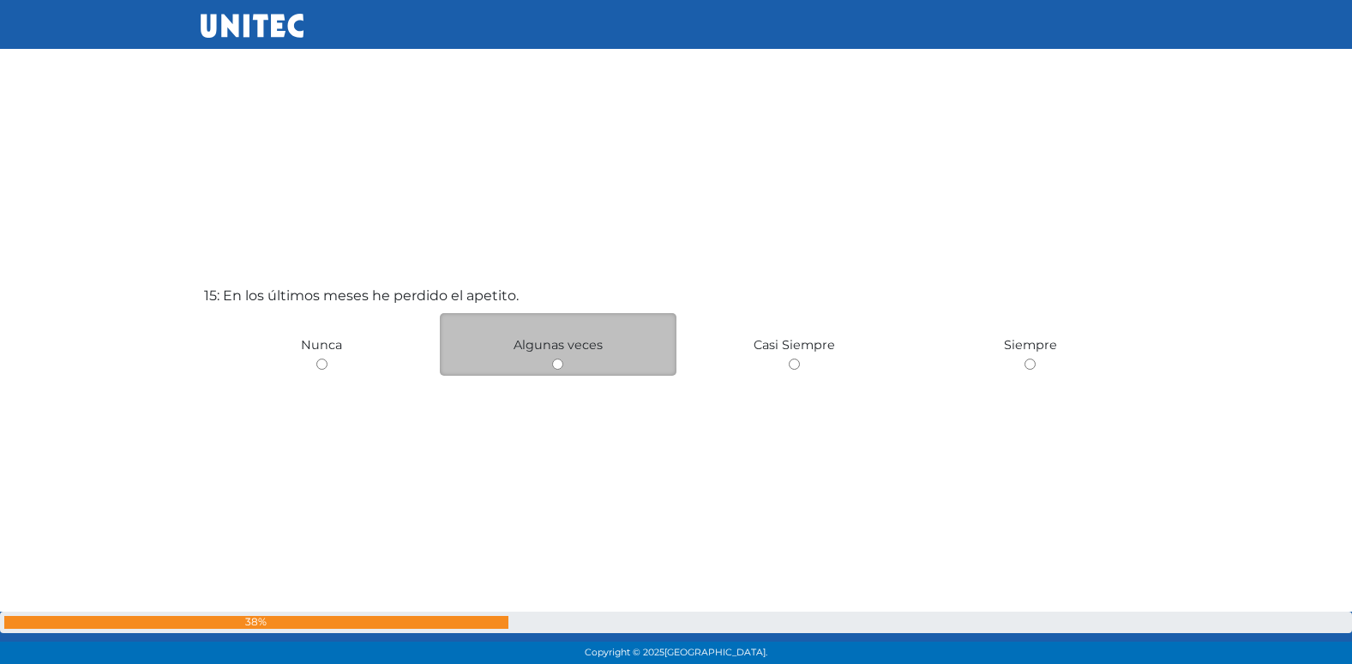
click at [557, 366] on input "radio" at bounding box center [557, 363] width 11 height 11
radio input "true"
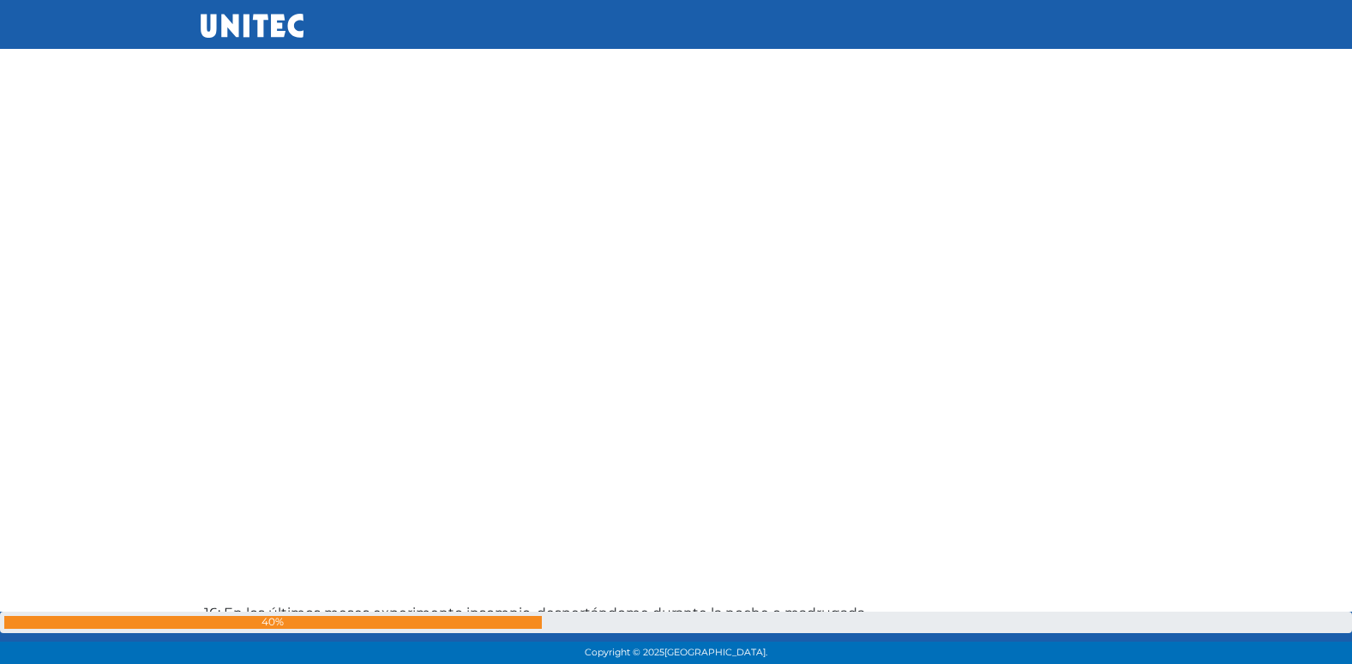
scroll to position [9795, 0]
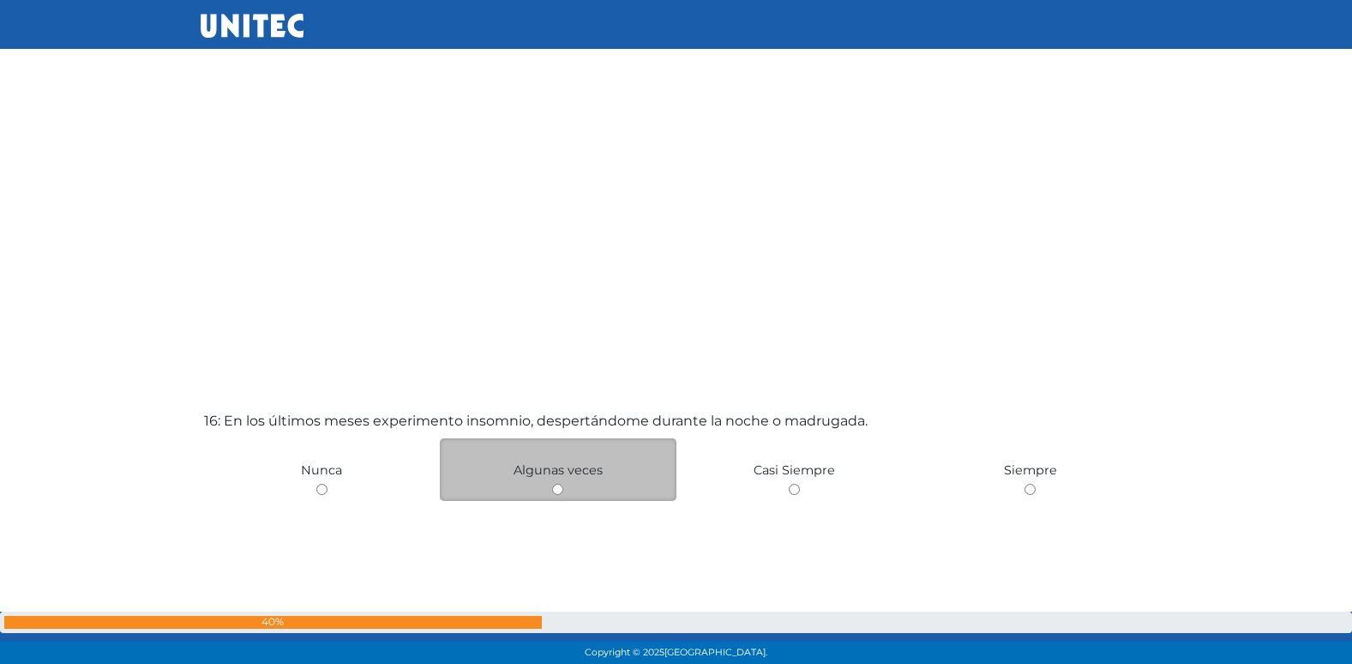
click at [557, 484] on input "radio" at bounding box center [557, 489] width 11 height 11
radio input "true"
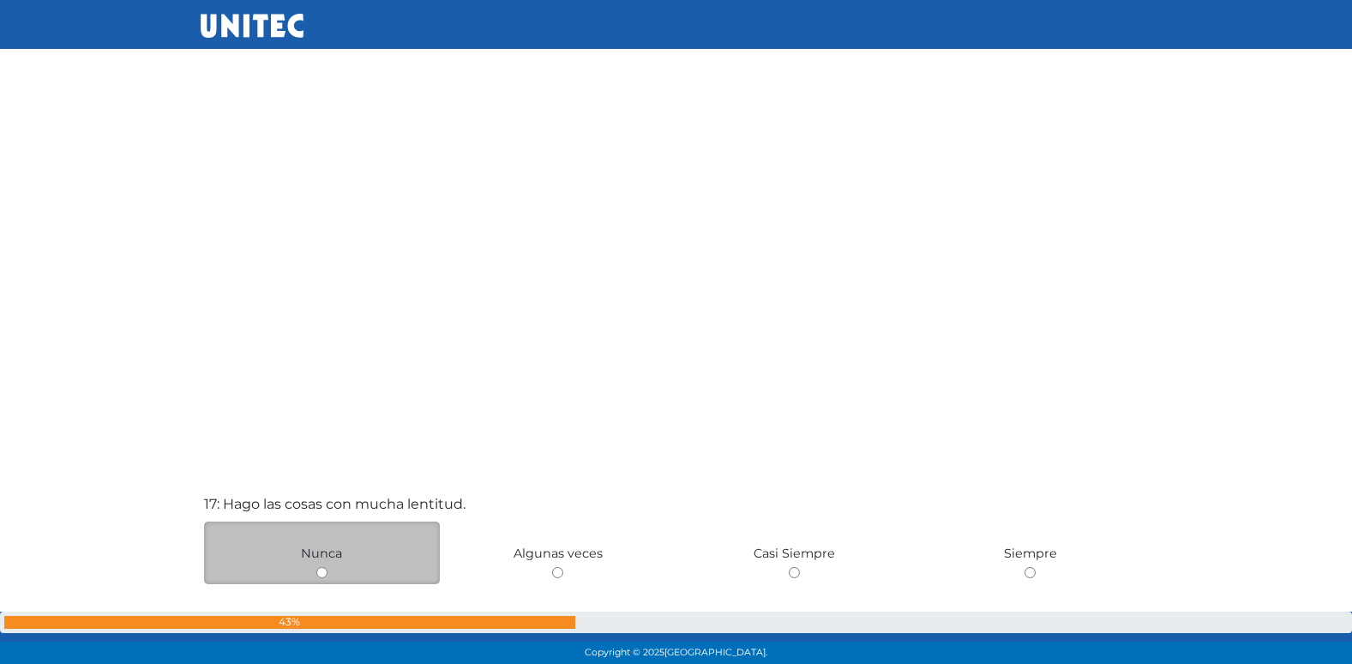
scroll to position [10429, 0]
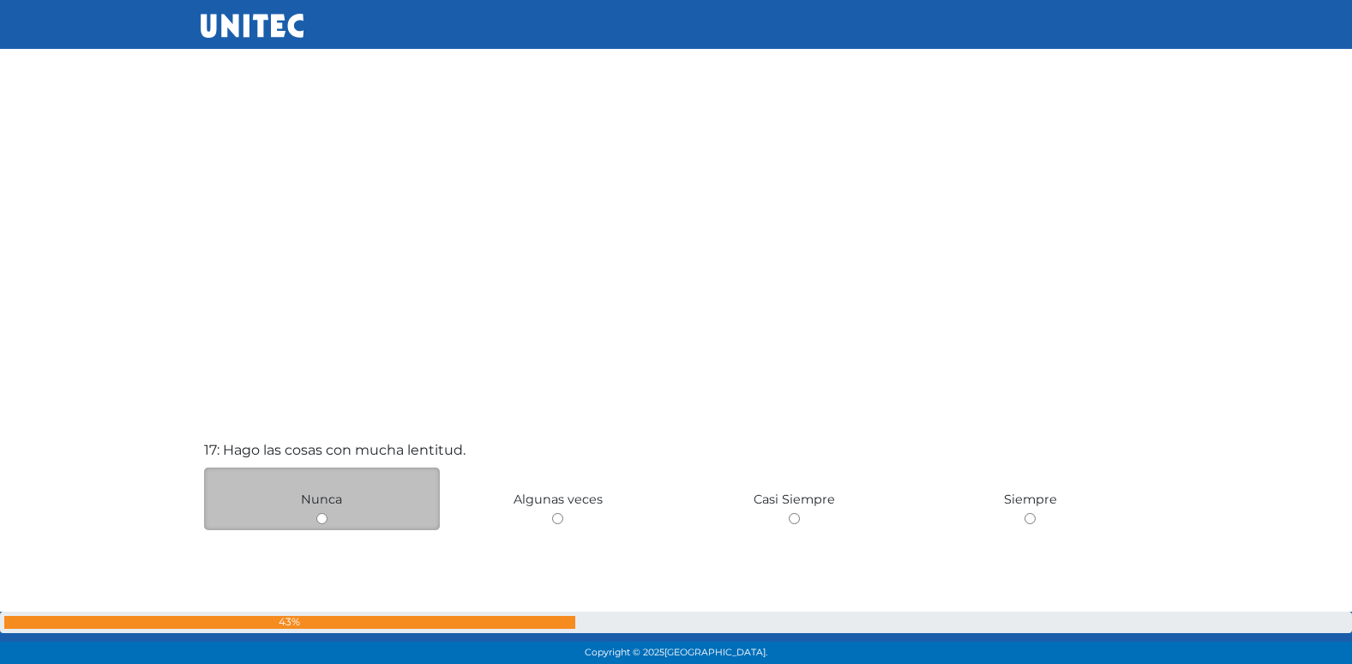
click at [317, 520] on input "radio" at bounding box center [321, 518] width 11 height 11
radio input "true"
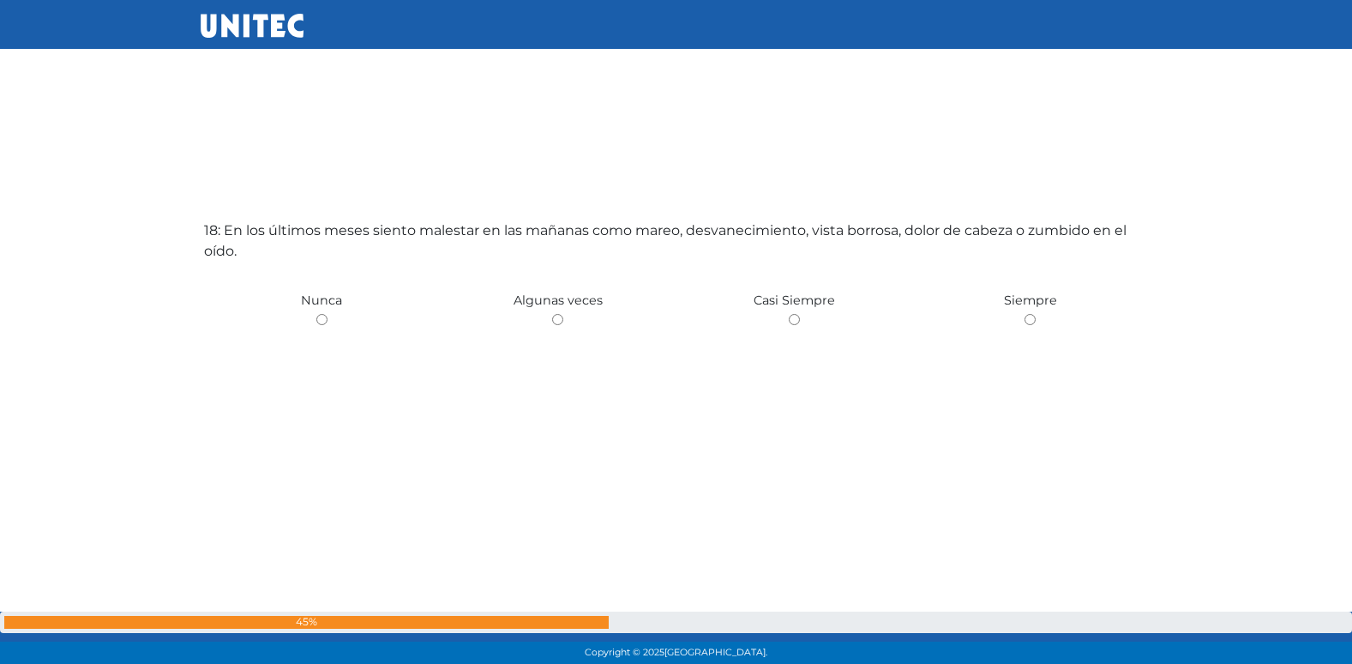
scroll to position [11367, 0]
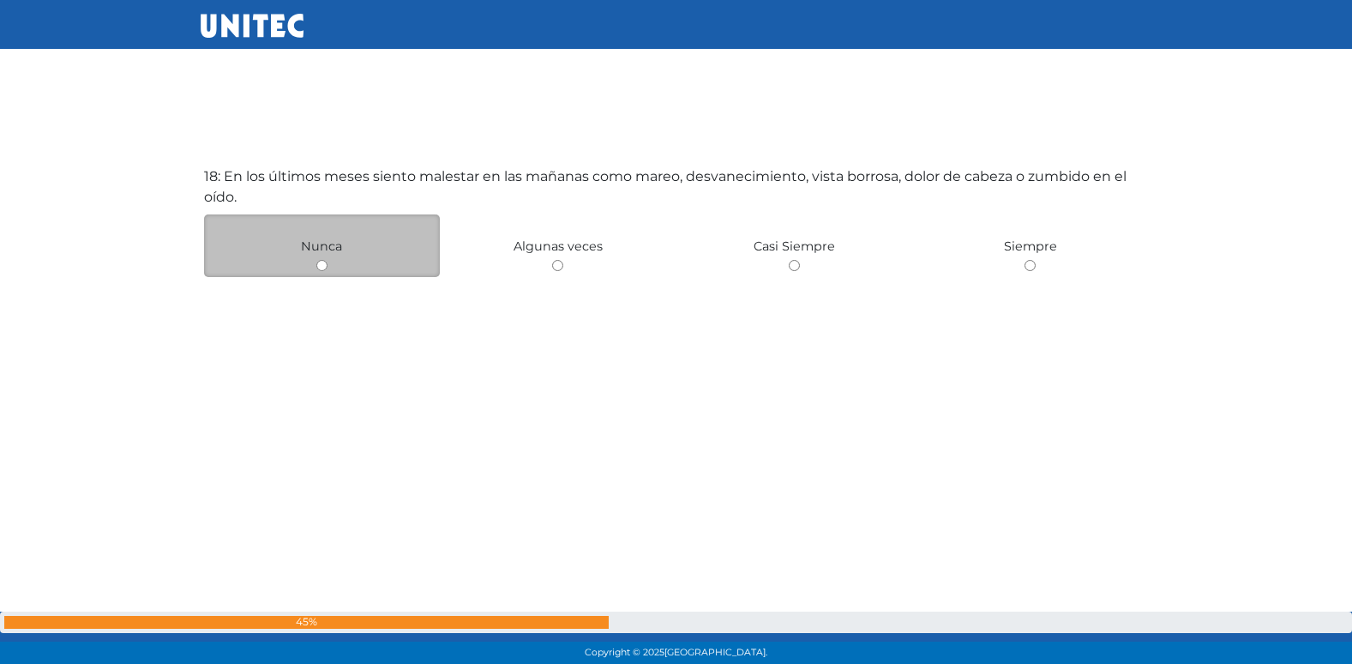
click at [323, 267] on input "radio" at bounding box center [321, 265] width 11 height 11
radio input "true"
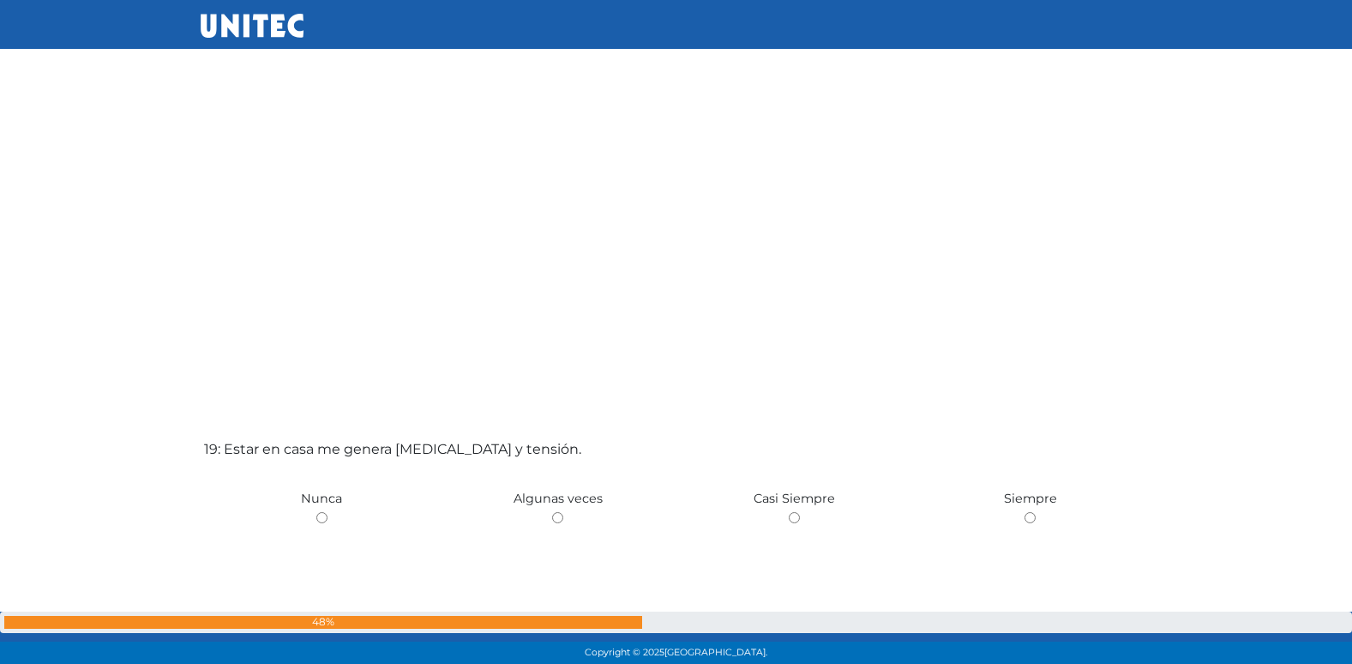
scroll to position [11856, 0]
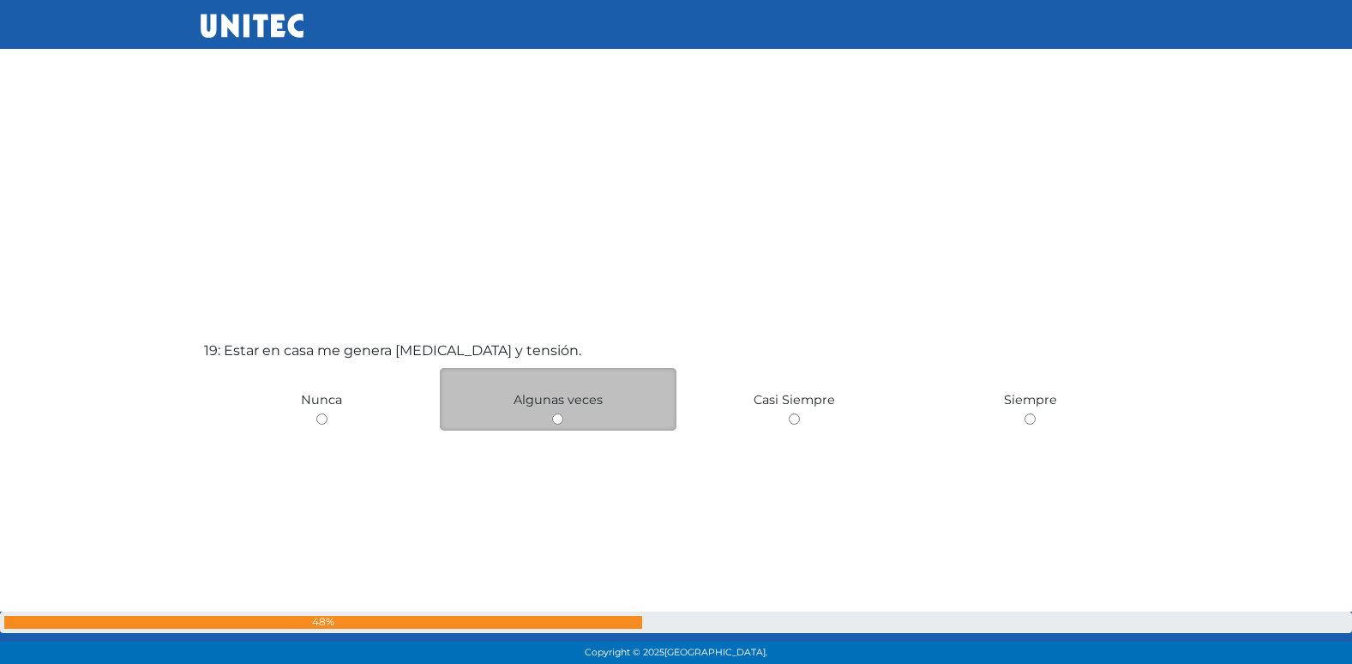
click at [562, 420] on input "radio" at bounding box center [557, 418] width 11 height 11
radio input "true"
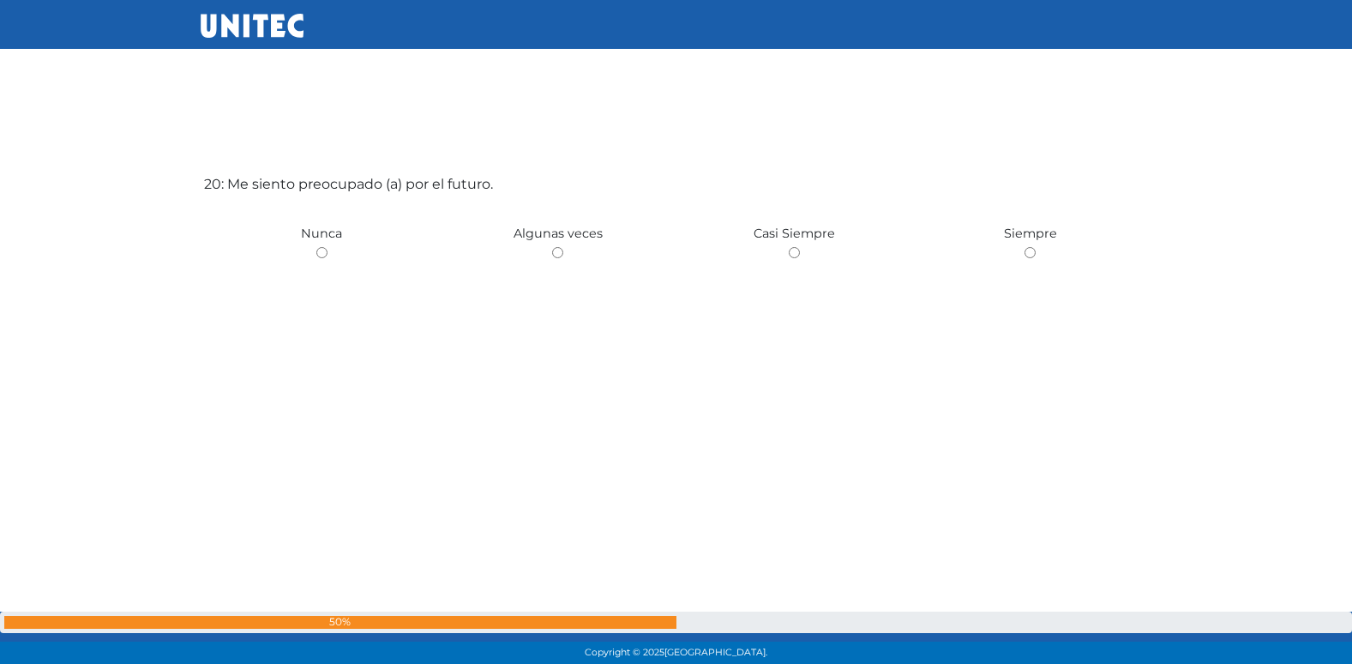
scroll to position [12694, 0]
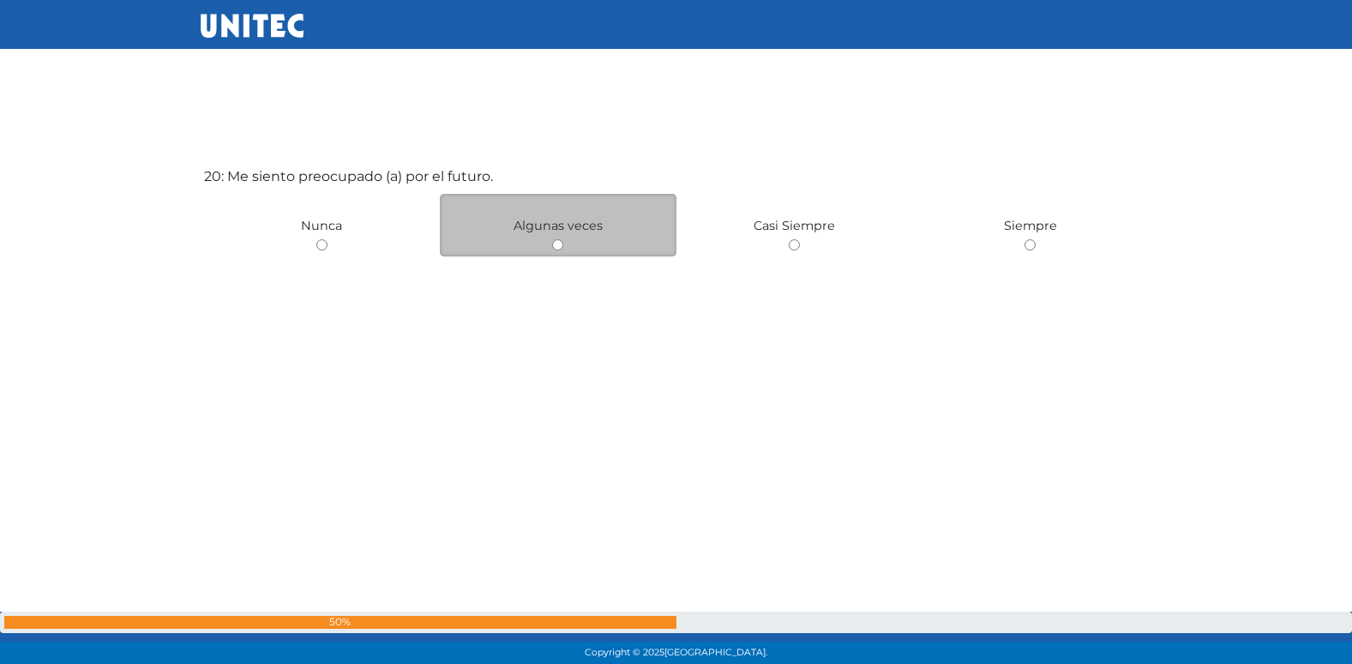
click at [559, 247] on input "radio" at bounding box center [557, 244] width 11 height 11
radio input "true"
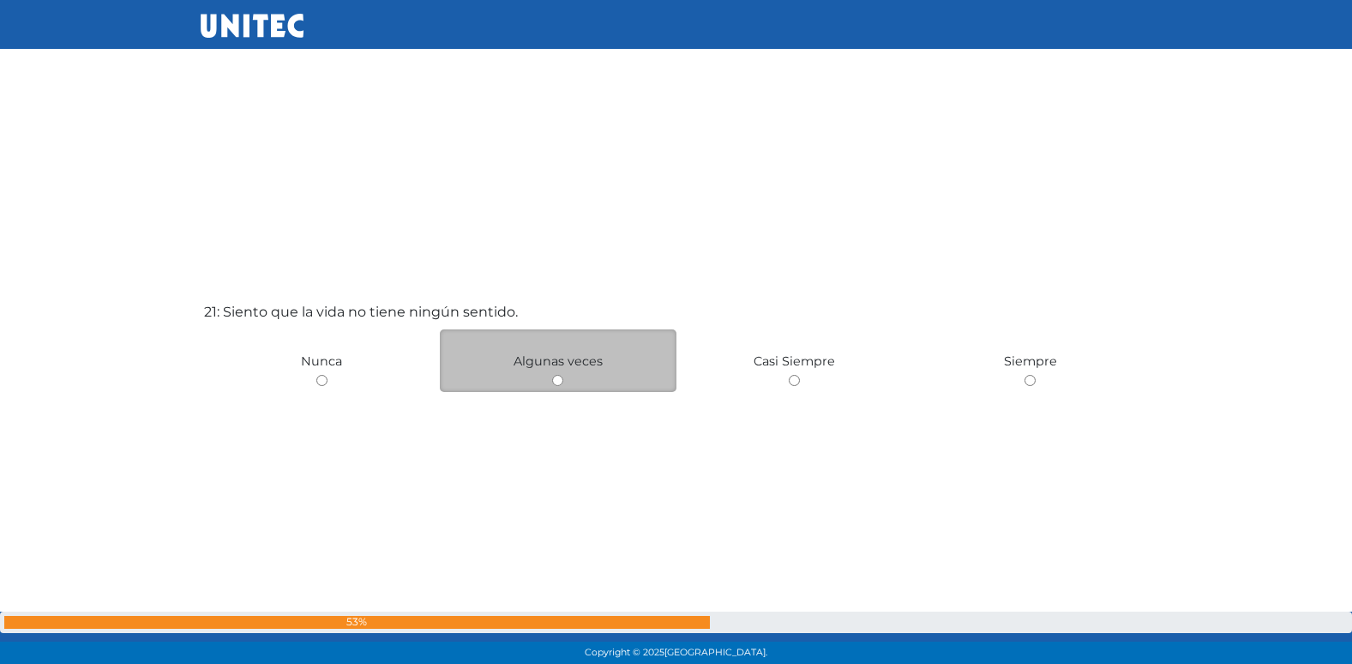
scroll to position [13326, 0]
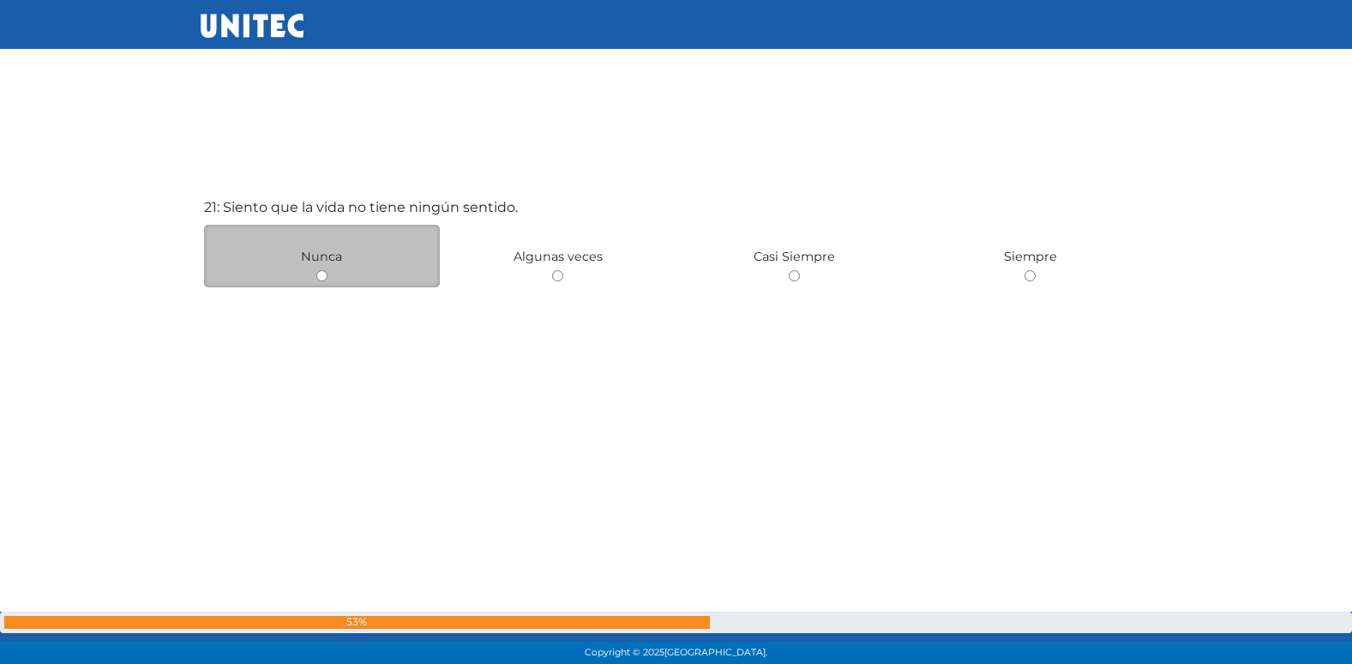
click at [321, 274] on input "radio" at bounding box center [321, 275] width 11 height 11
radio input "true"
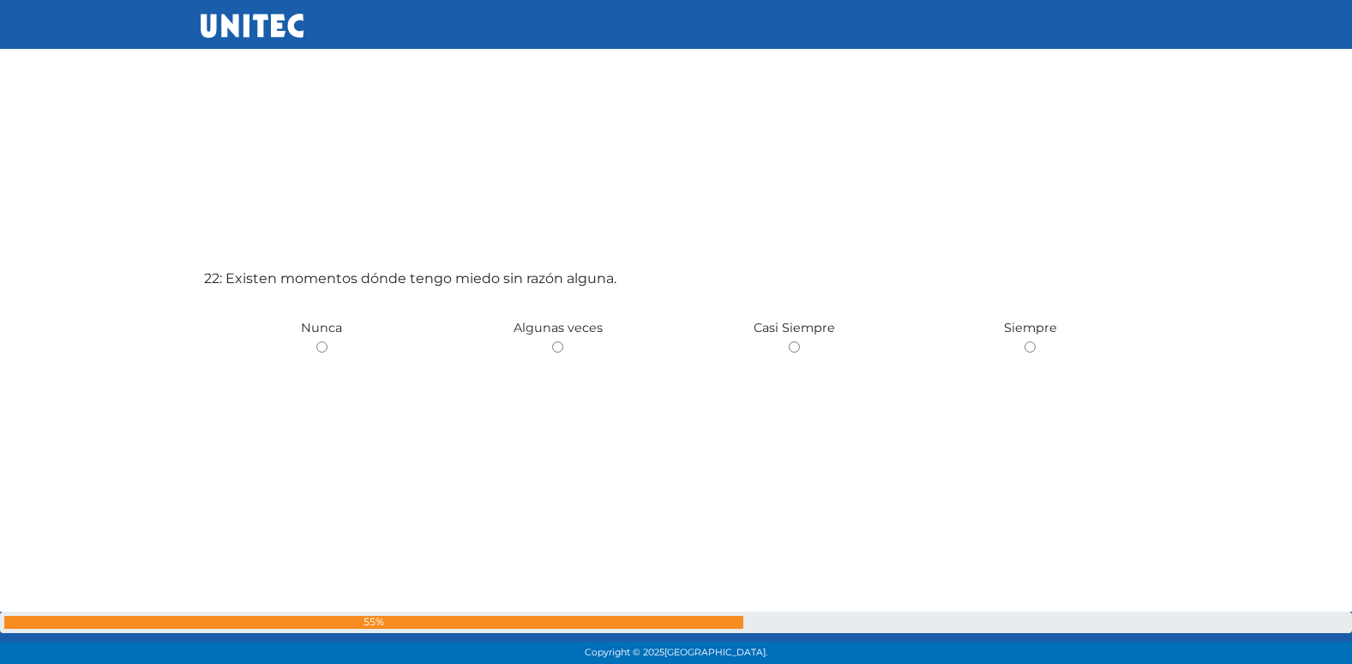
scroll to position [13951, 0]
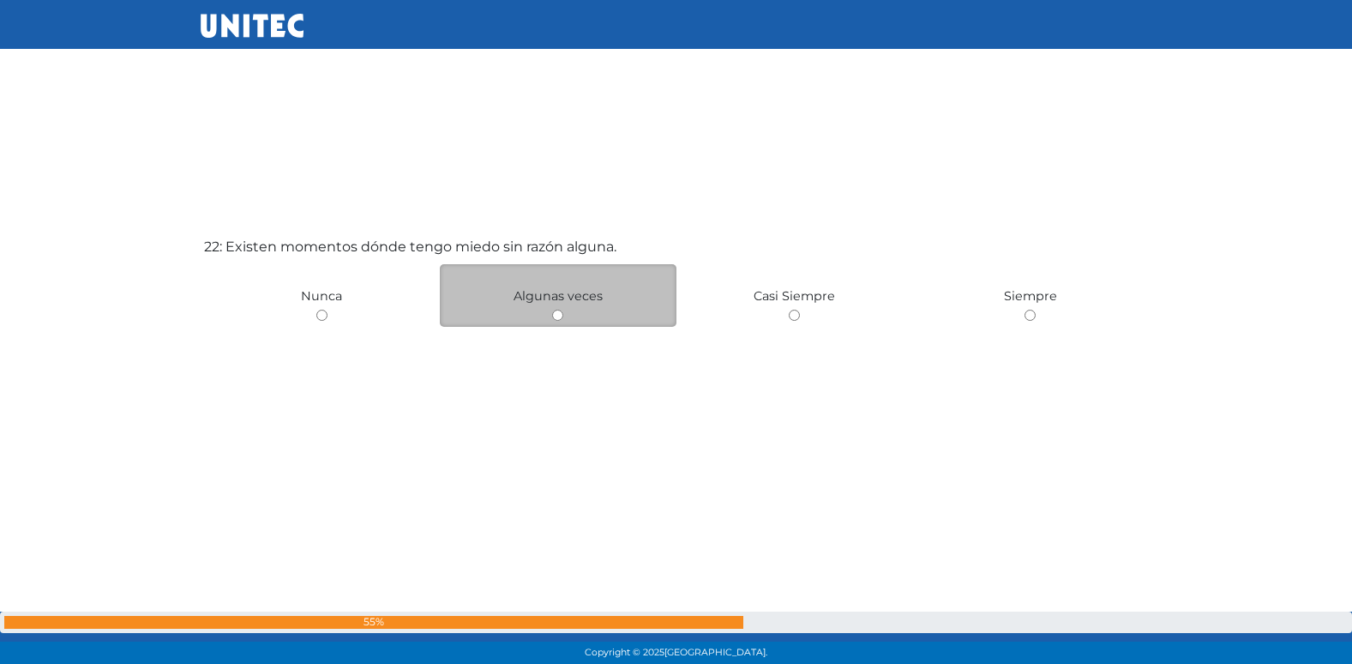
click at [555, 315] on input "radio" at bounding box center [557, 314] width 11 height 11
radio input "true"
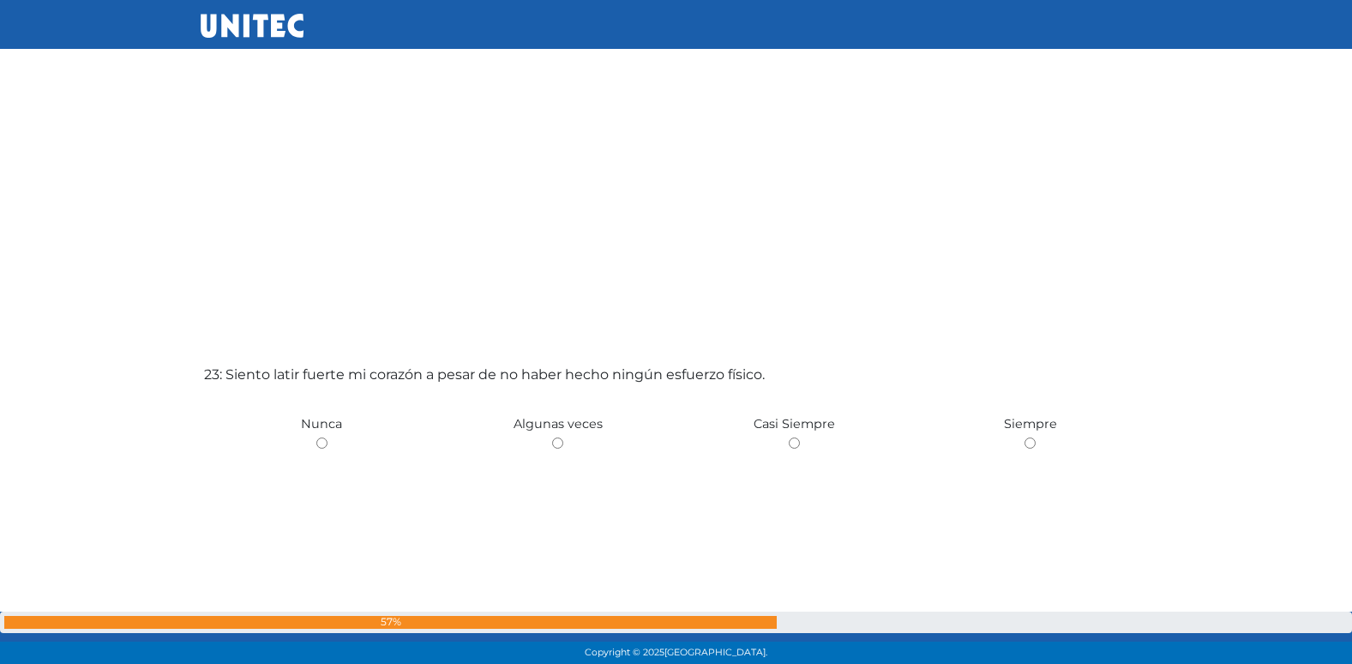
scroll to position [14499, 0]
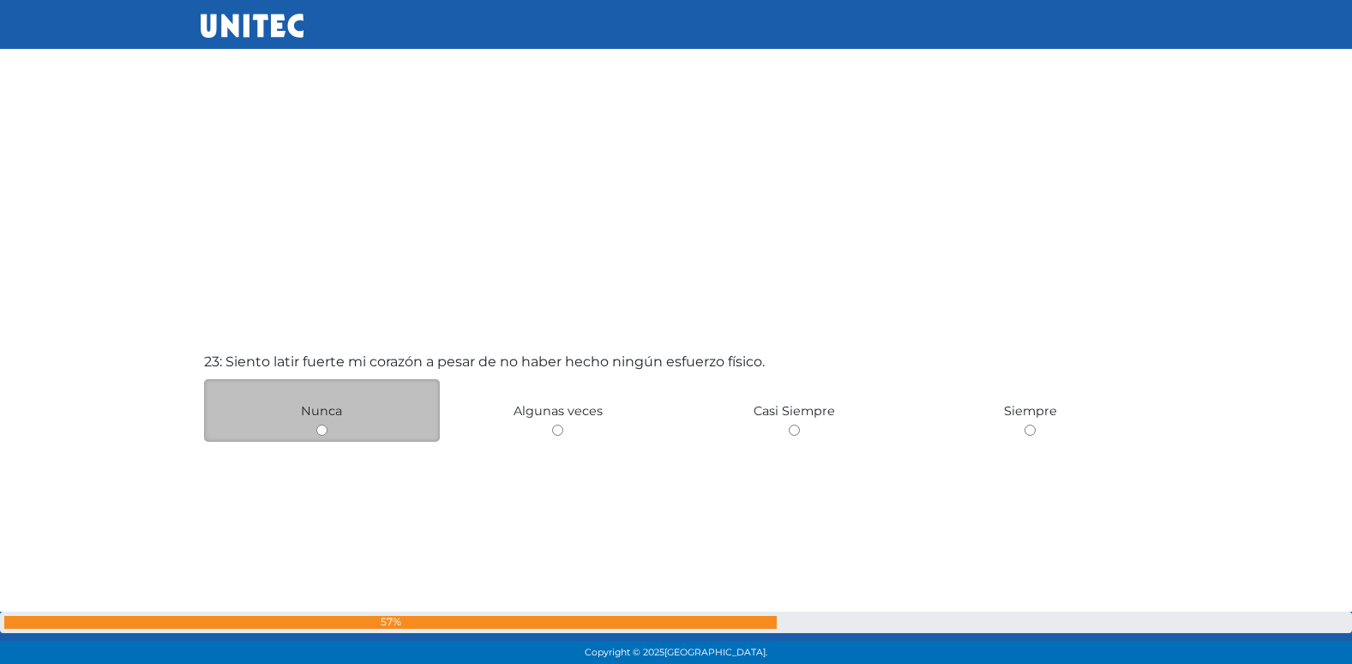
click at [320, 431] on input "radio" at bounding box center [321, 429] width 11 height 11
radio input "true"
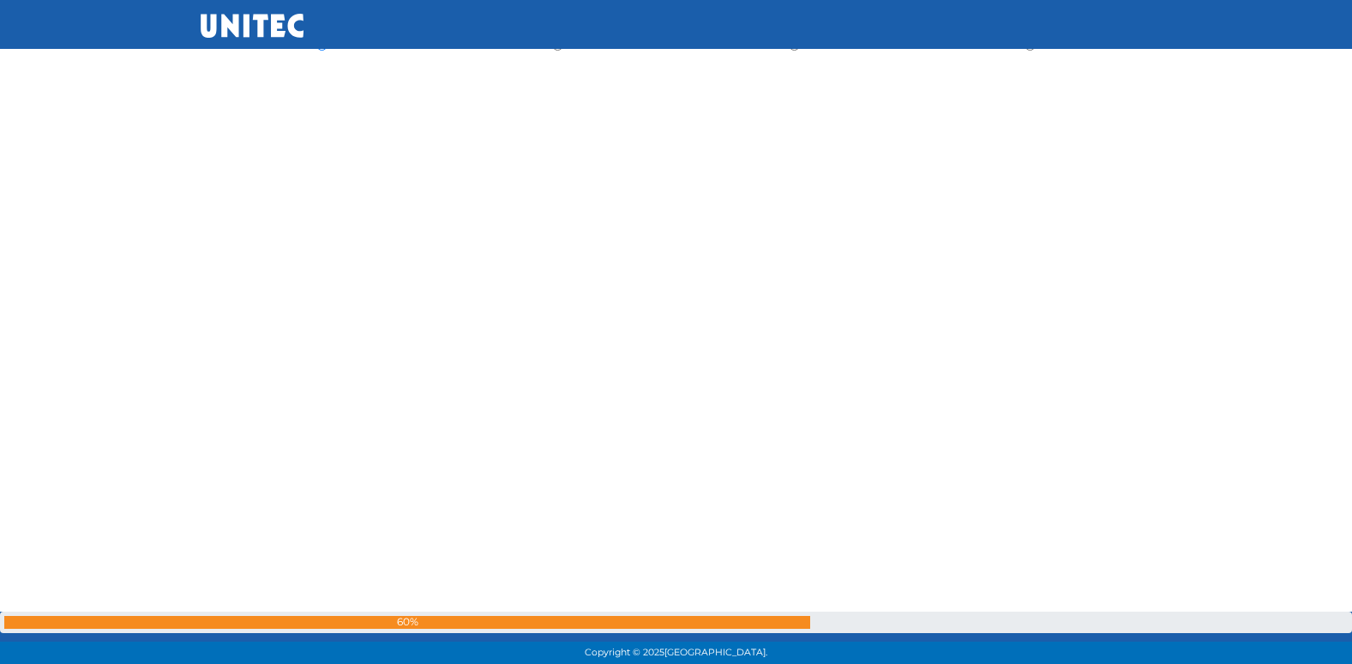
scroll to position [15160, 0]
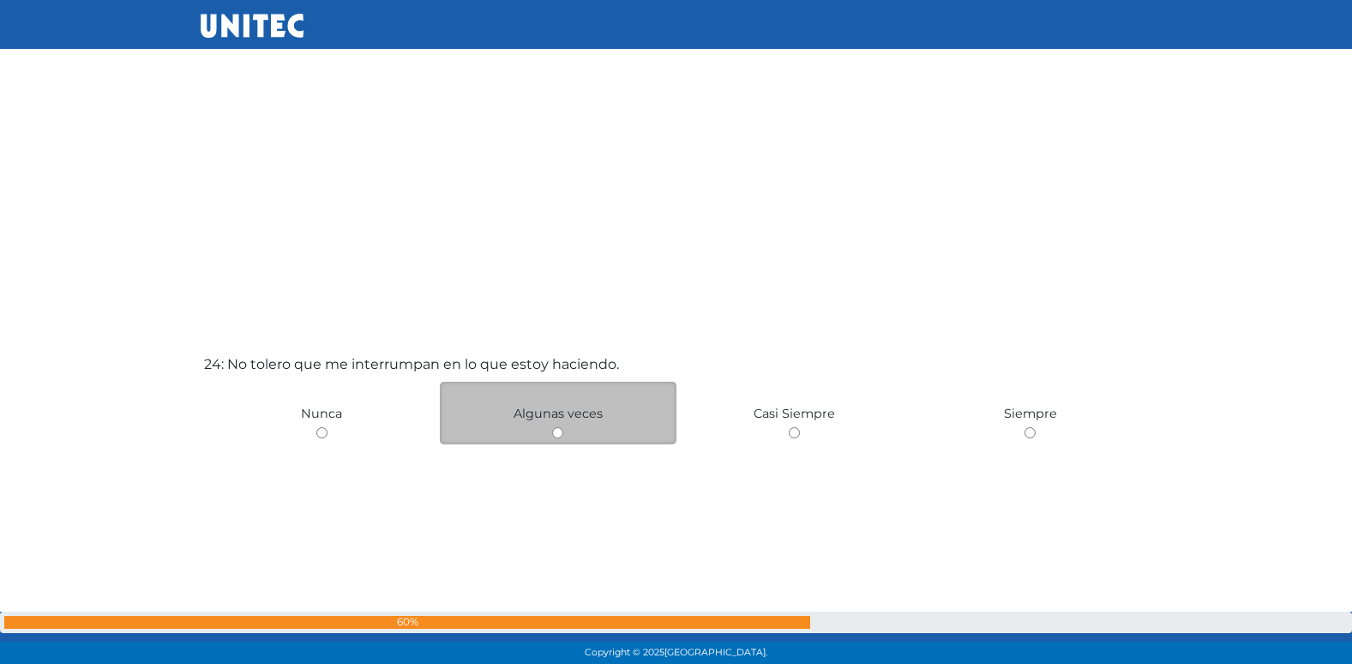
click at [559, 433] on input "radio" at bounding box center [557, 432] width 11 height 11
radio input "true"
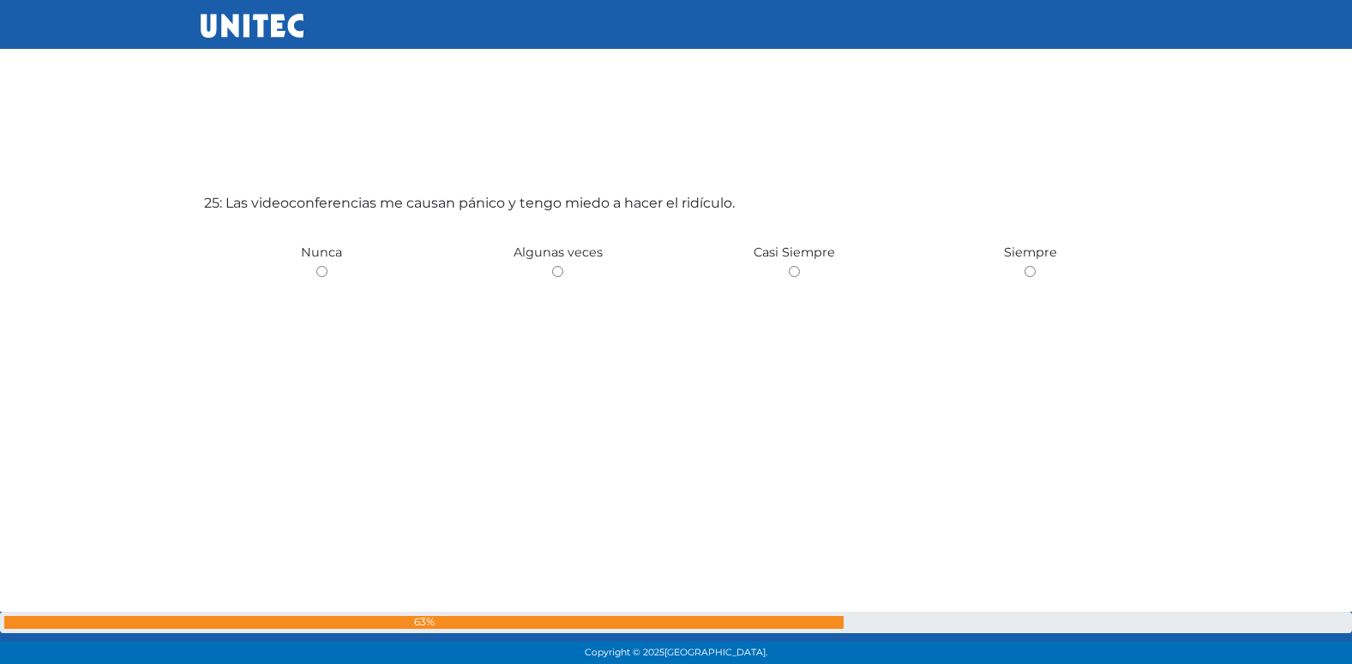
scroll to position [16012, 0]
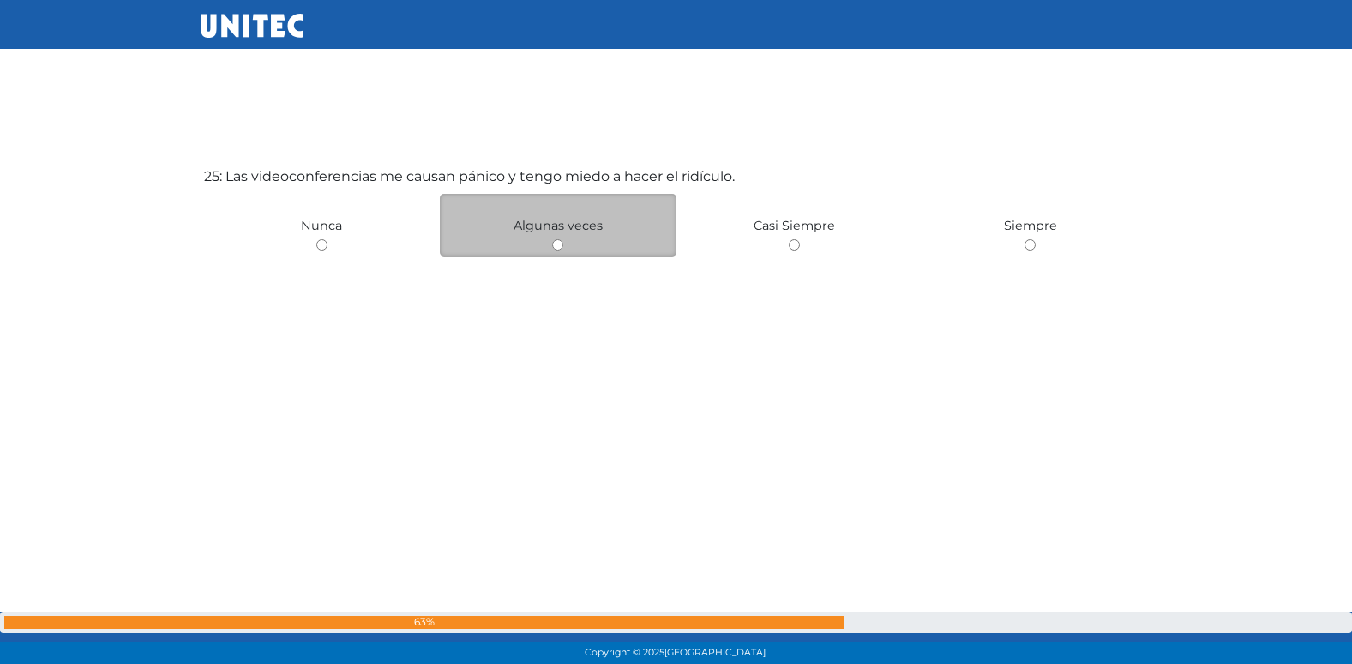
click at [558, 247] on input "radio" at bounding box center [557, 244] width 11 height 11
radio input "true"
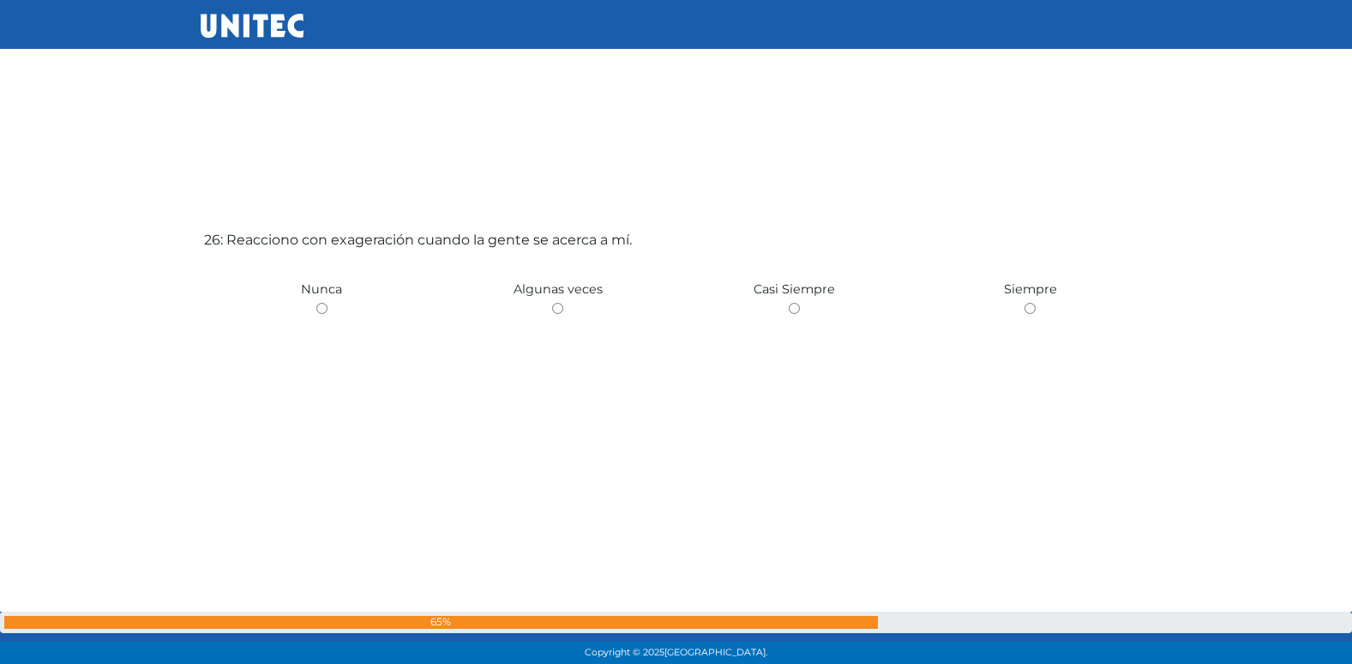
scroll to position [16675, 0]
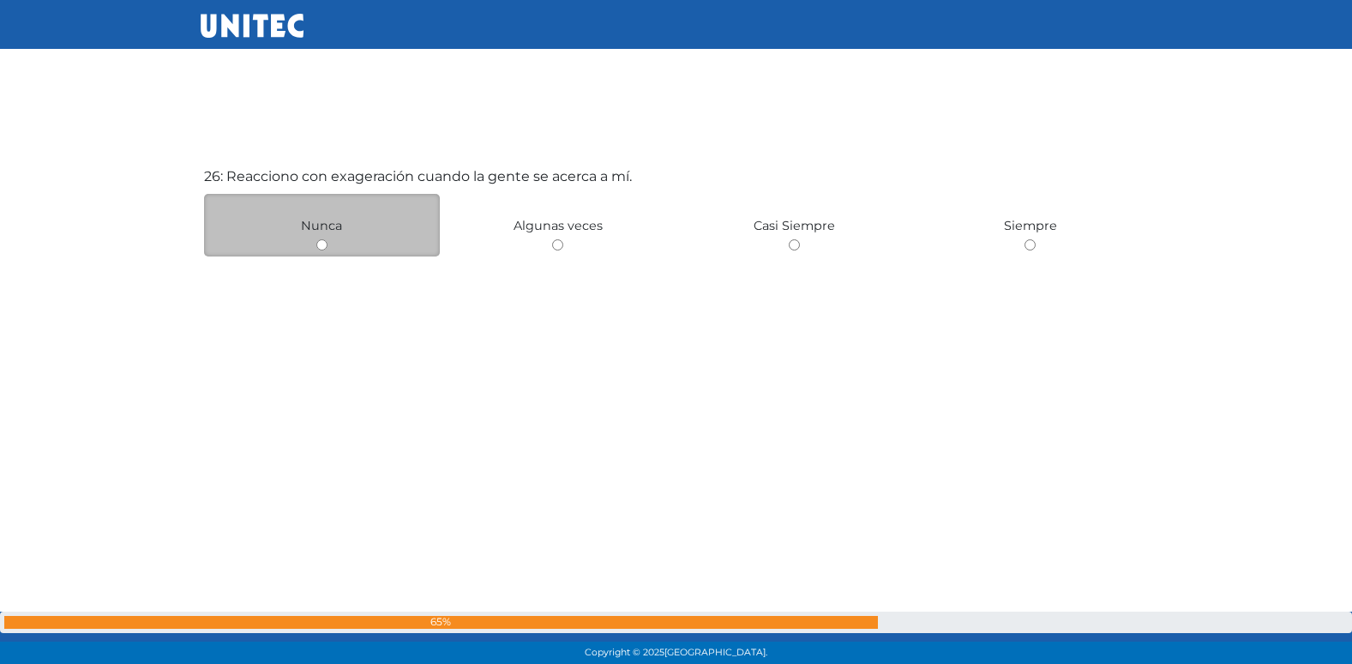
click at [324, 250] on div "Nunca" at bounding box center [322, 225] width 237 height 63
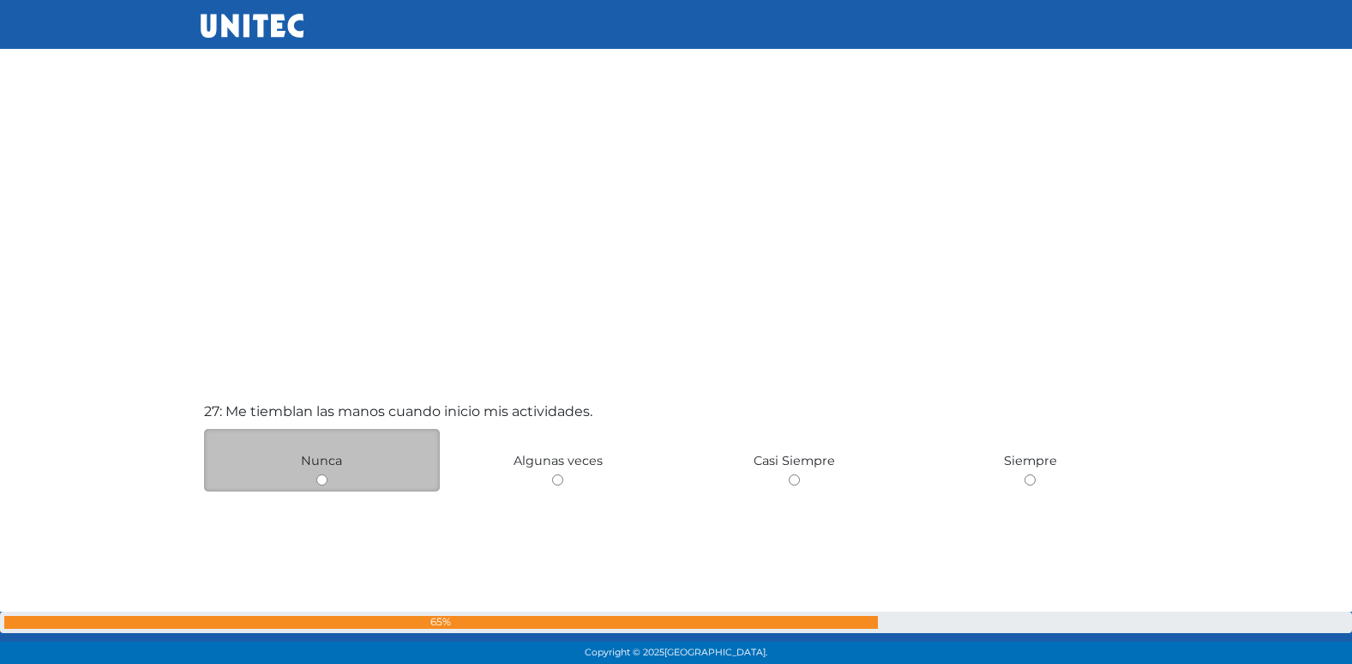
click at [321, 475] on input "radio" at bounding box center [321, 479] width 11 height 11
radio input "true"
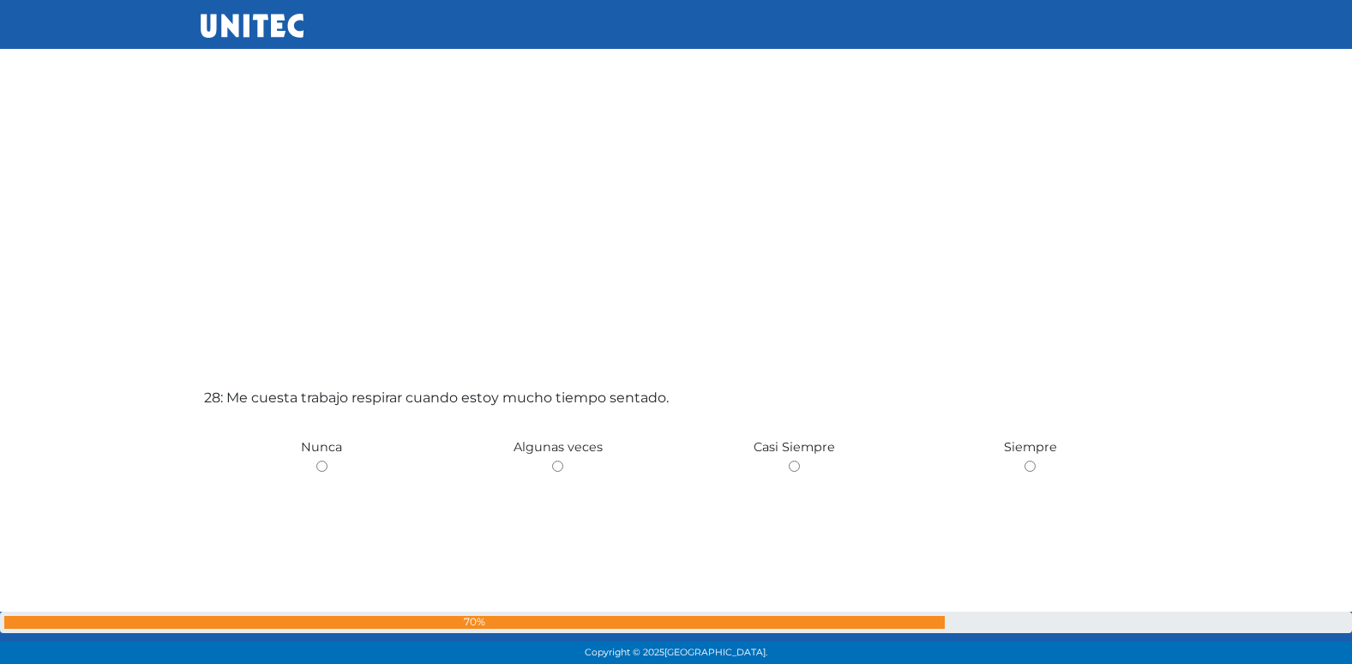
scroll to position [17821, 0]
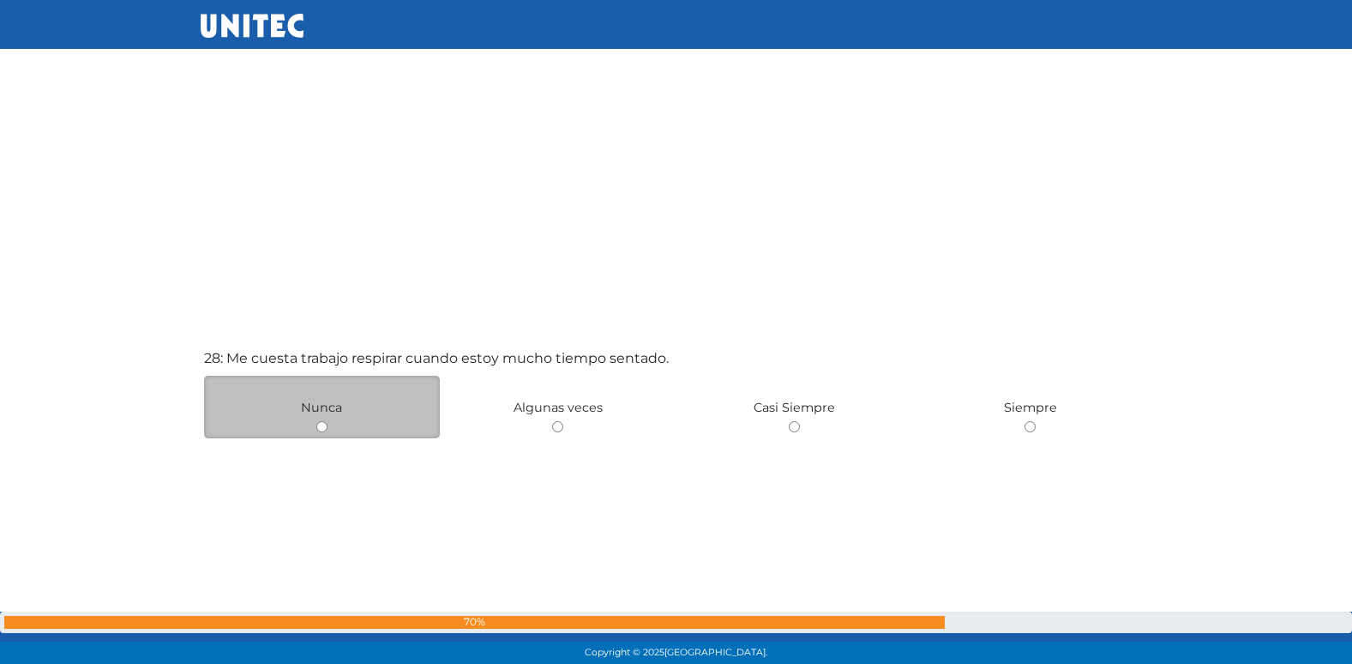
click at [322, 424] on input "radio" at bounding box center [321, 426] width 11 height 11
radio input "true"
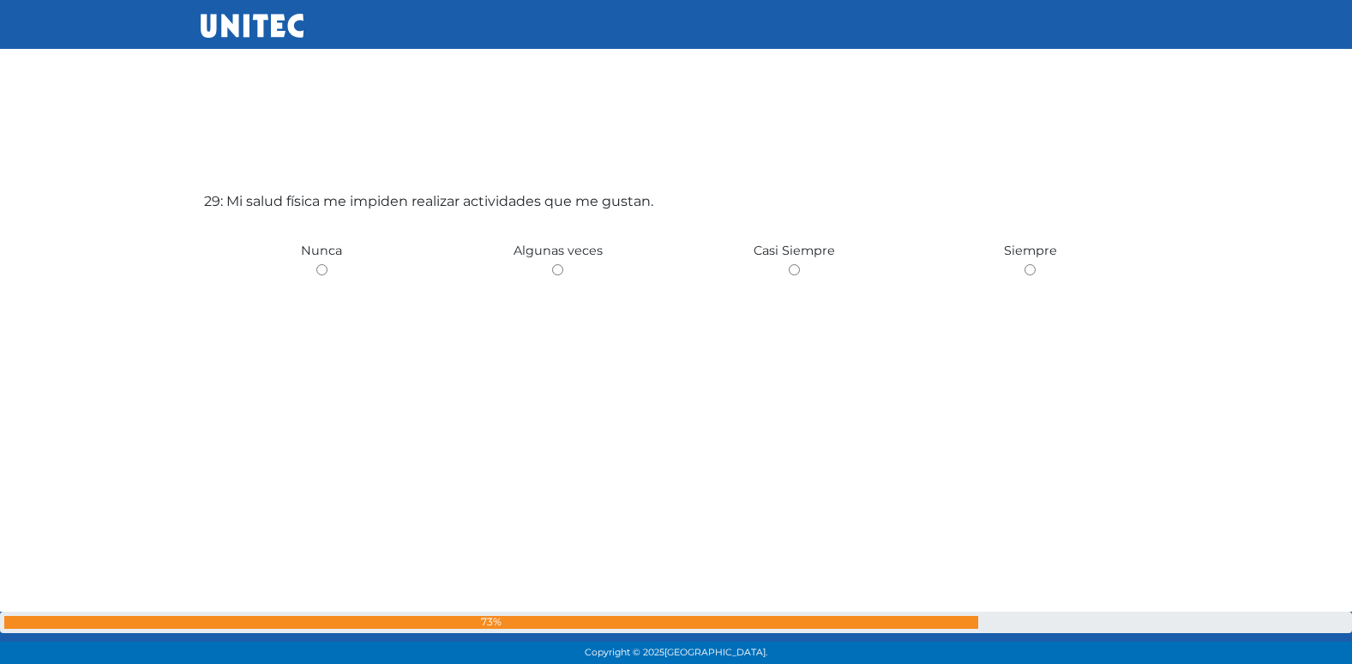
scroll to position [18666, 0]
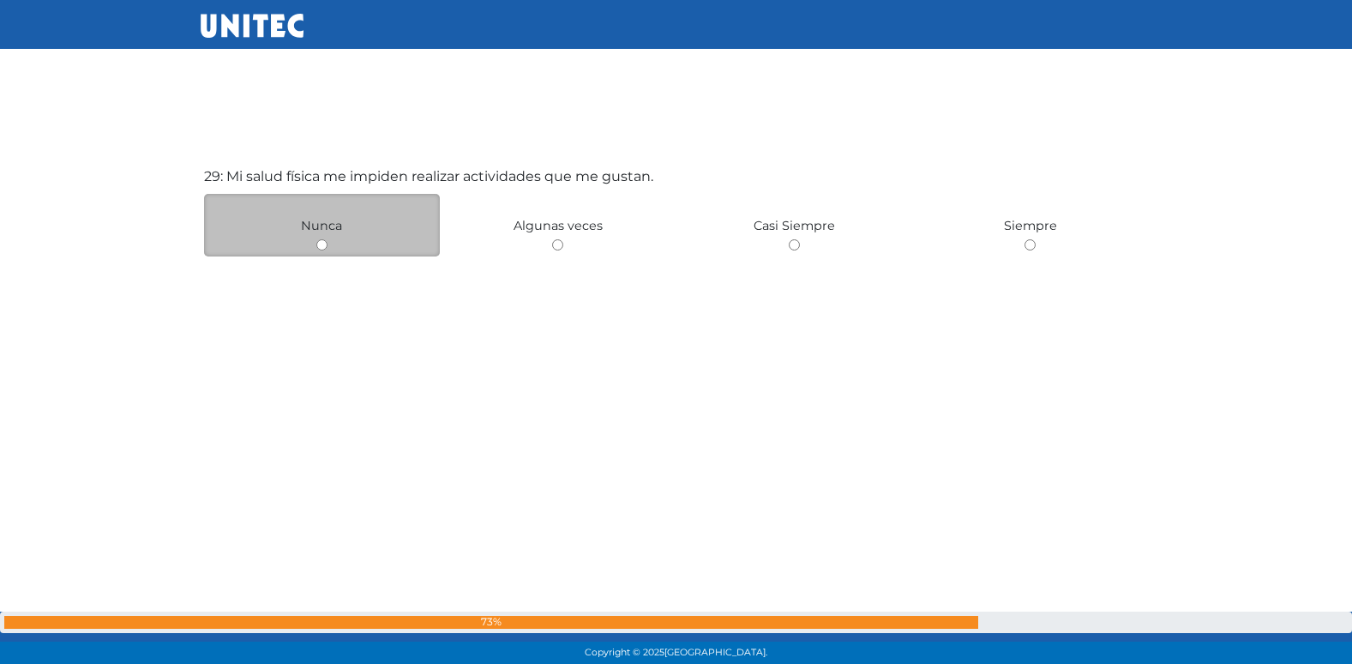
click at [326, 247] on input "radio" at bounding box center [321, 244] width 11 height 11
radio input "true"
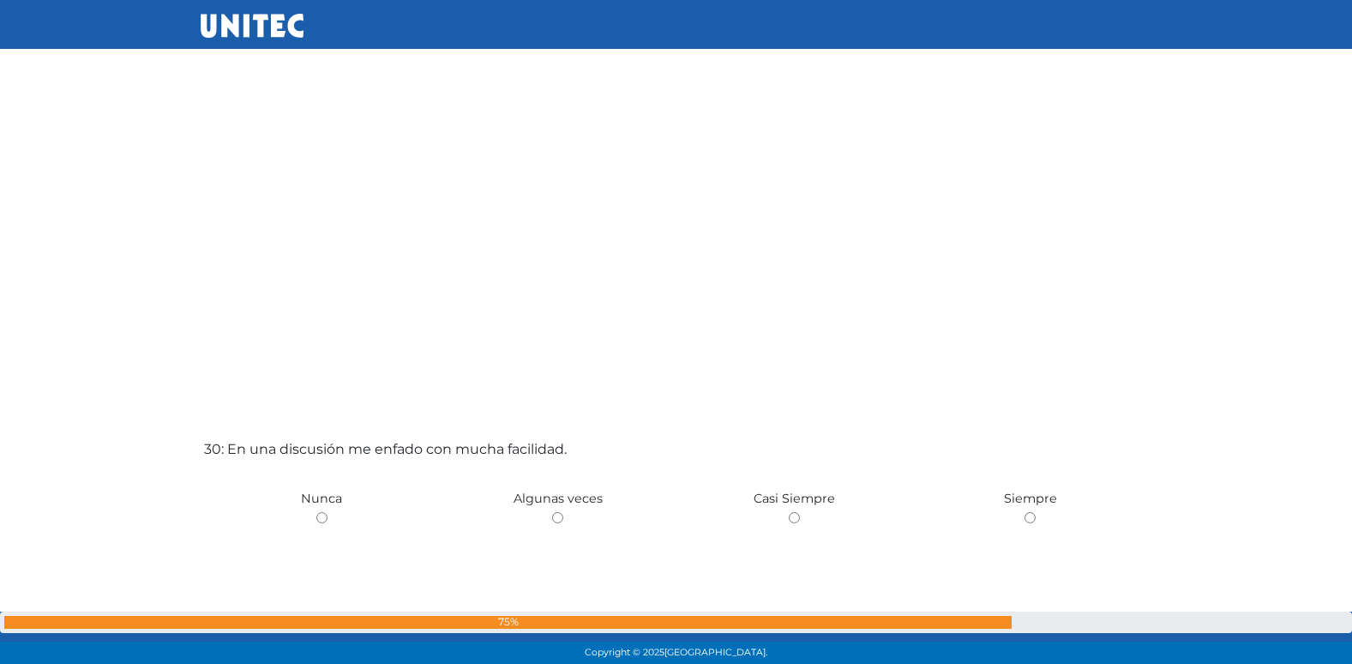
scroll to position [19329, 0]
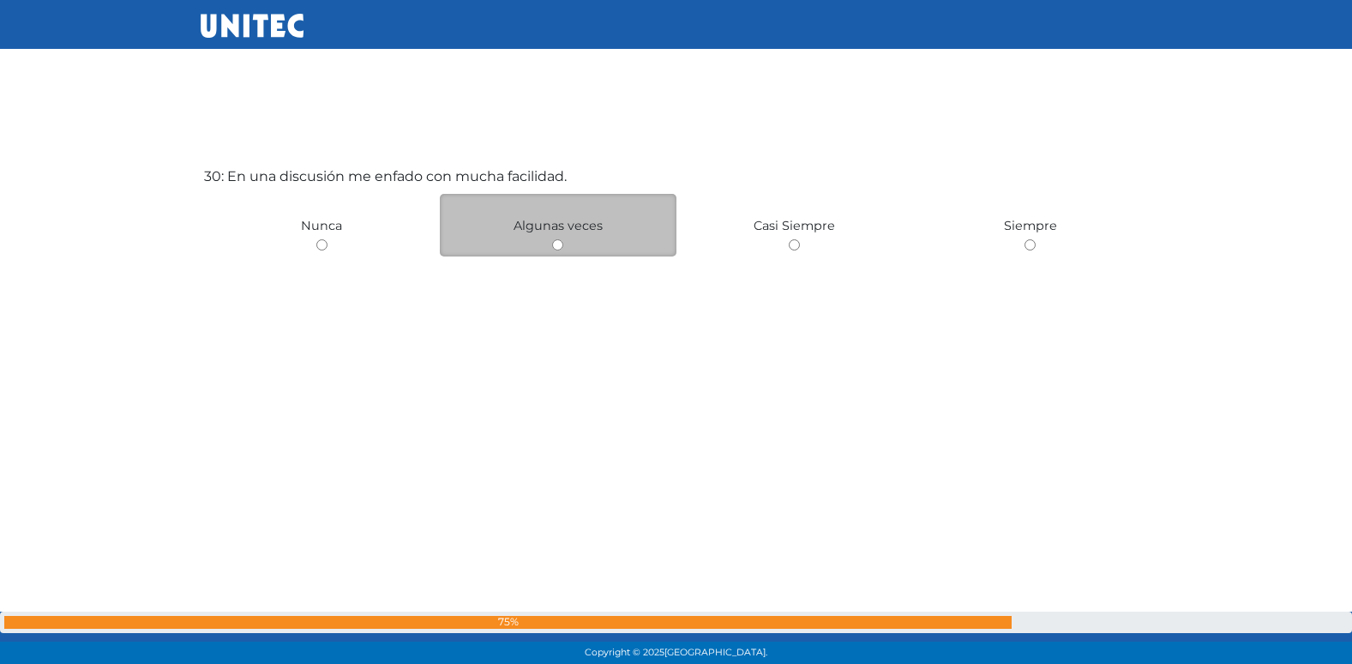
click at [553, 242] on input "radio" at bounding box center [557, 244] width 11 height 11
radio input "true"
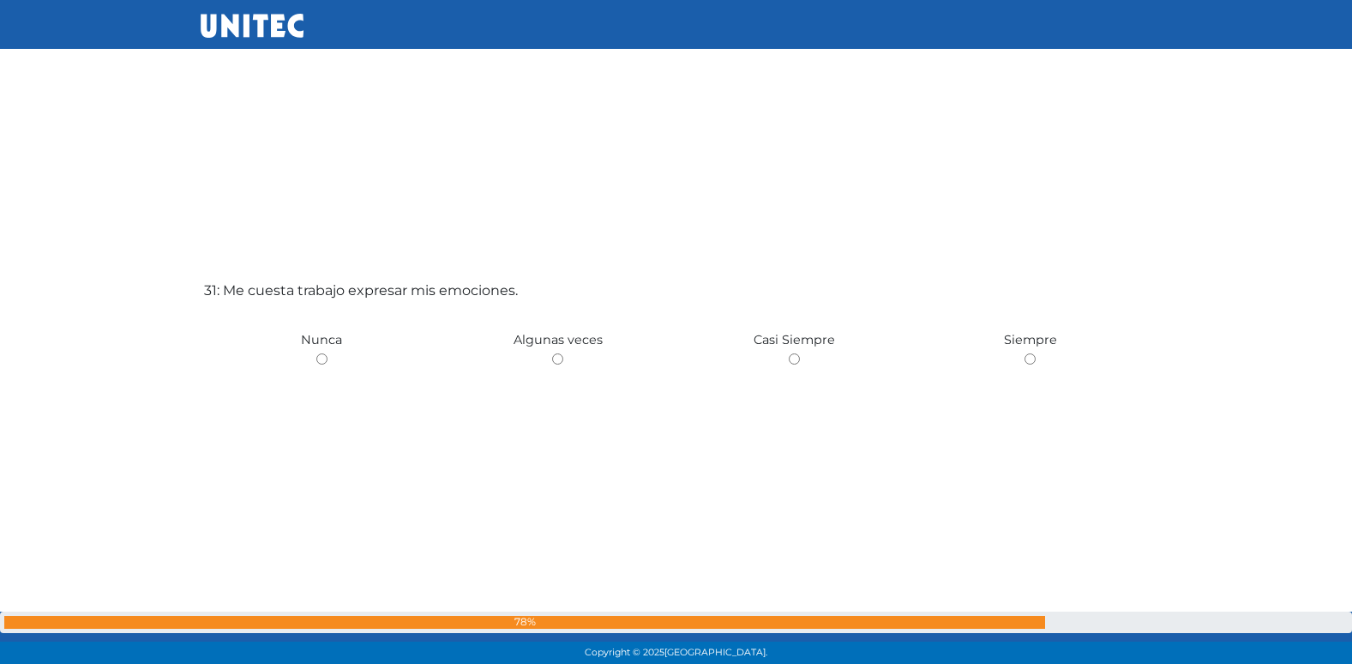
scroll to position [19892, 0]
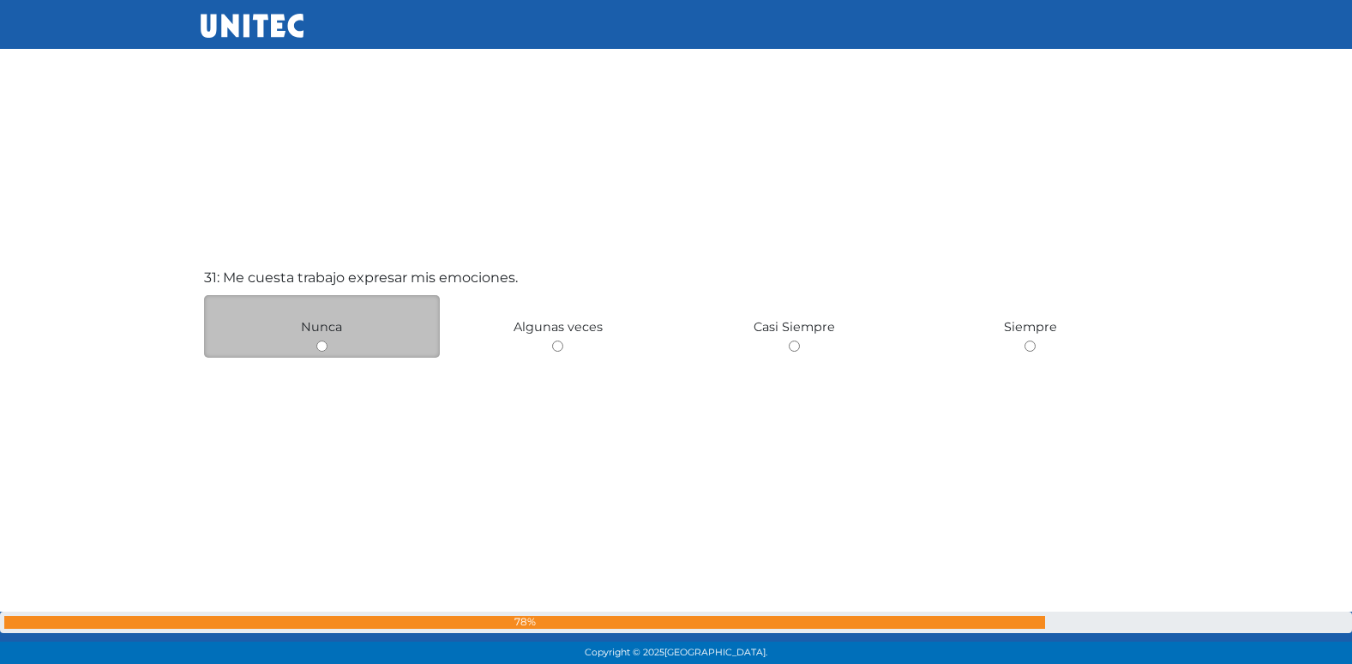
click at [320, 346] on input "radio" at bounding box center [321, 345] width 11 height 11
radio input "true"
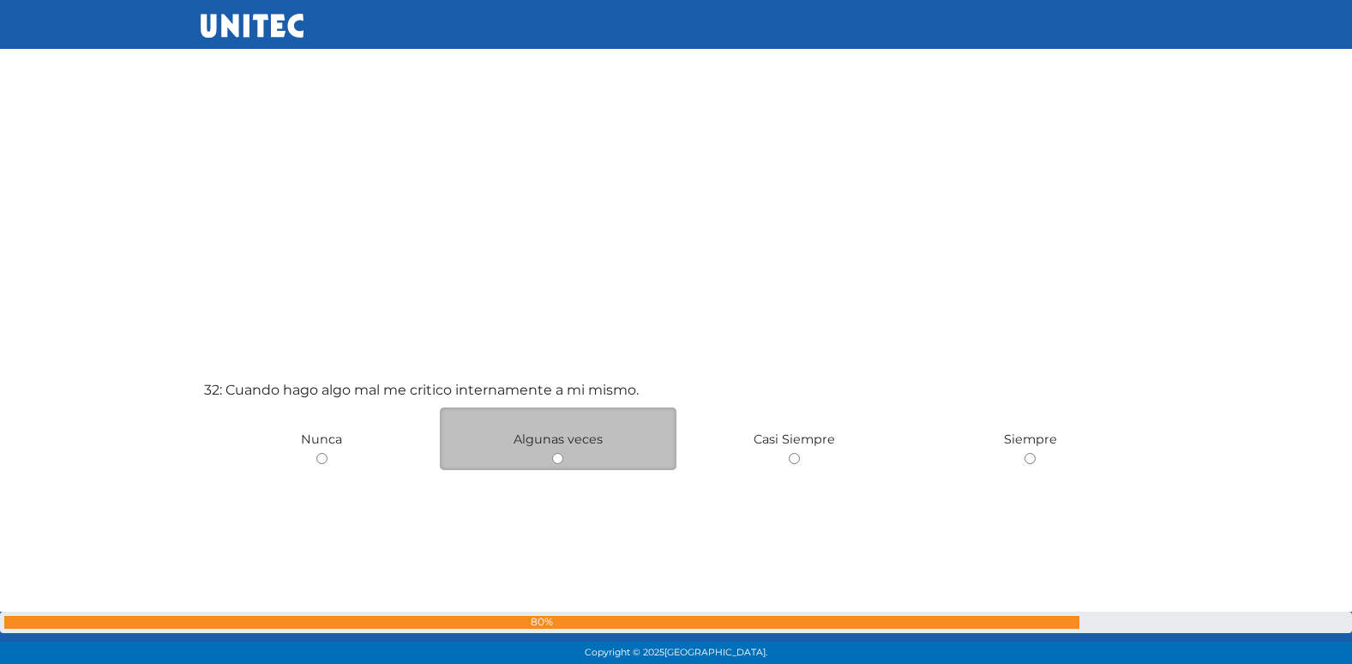
scroll to position [20447, 0]
click at [555, 452] on input "radio" at bounding box center [557, 453] width 11 height 11
radio input "true"
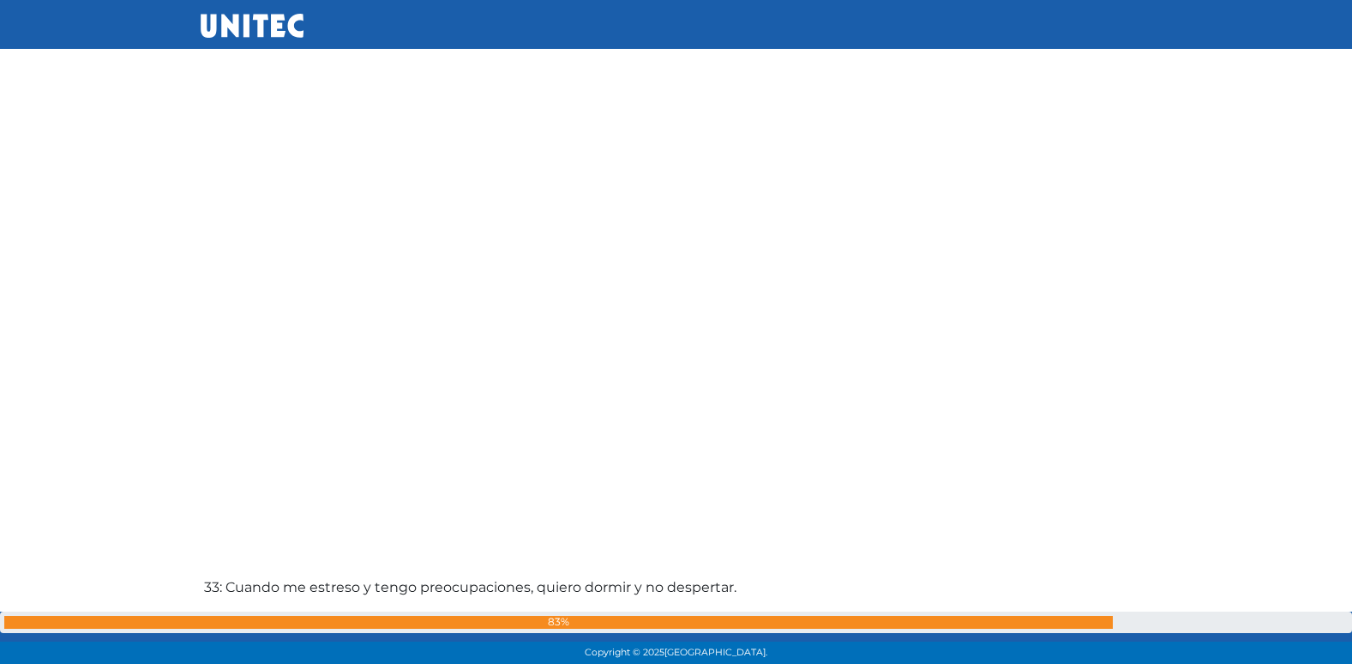
scroll to position [21107, 0]
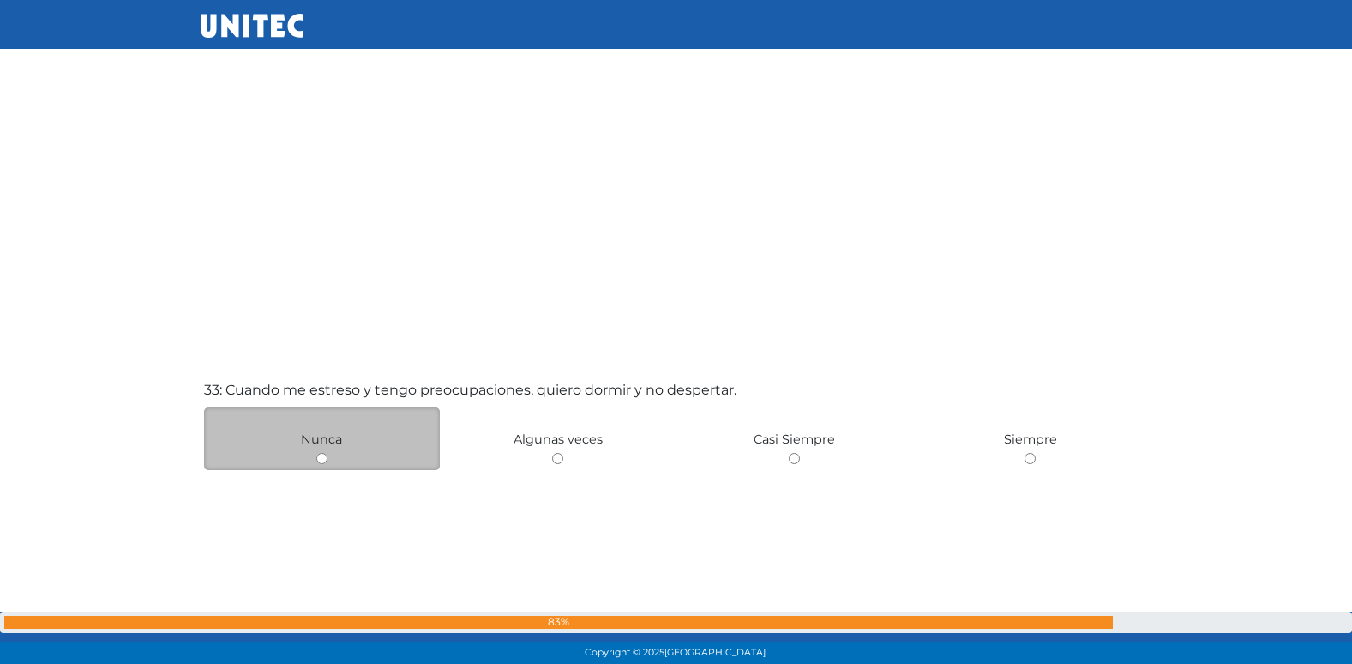
click at [320, 457] on input "radio" at bounding box center [321, 458] width 11 height 11
radio input "true"
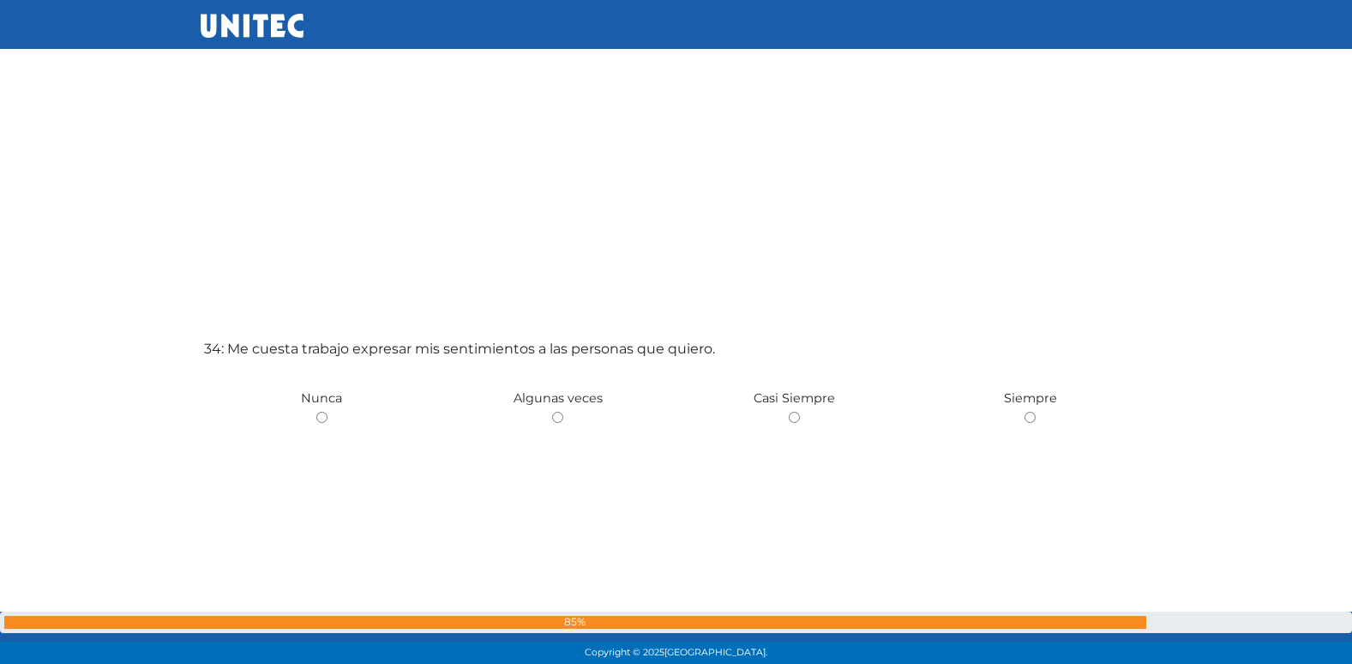
scroll to position [21822, 0]
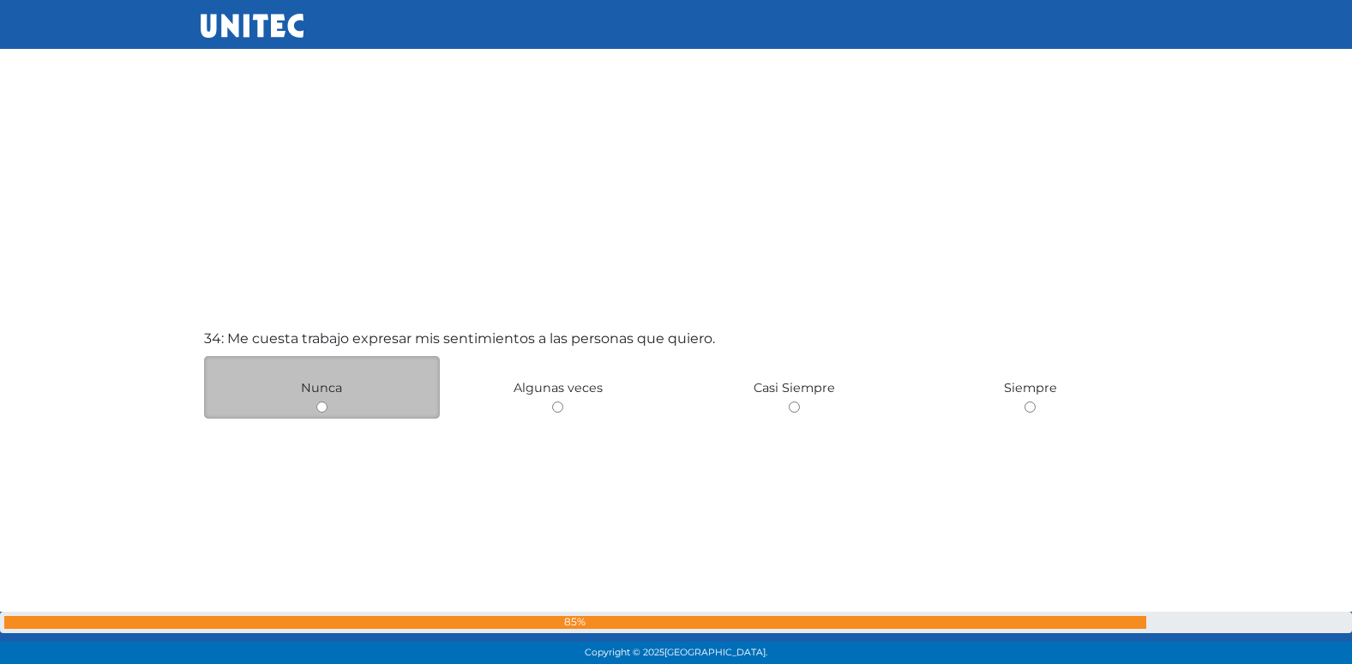
click at [318, 411] on input "radio" at bounding box center [321, 406] width 11 height 11
radio input "true"
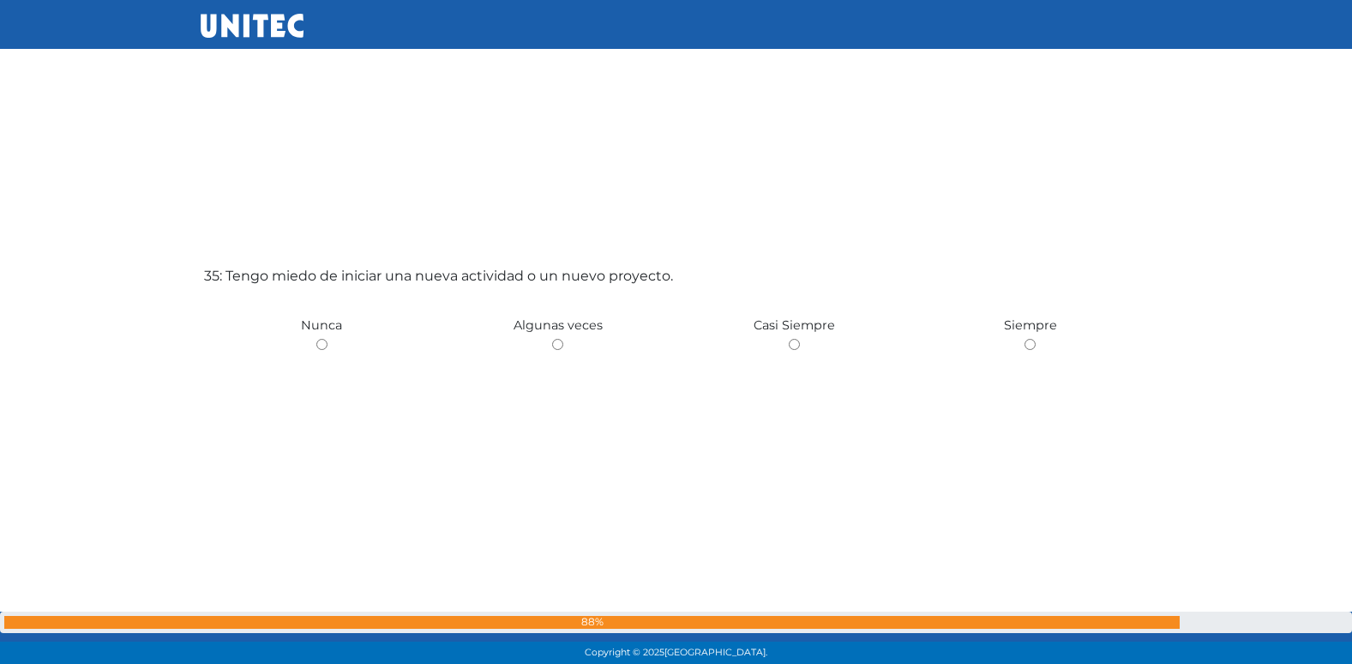
scroll to position [22654, 0]
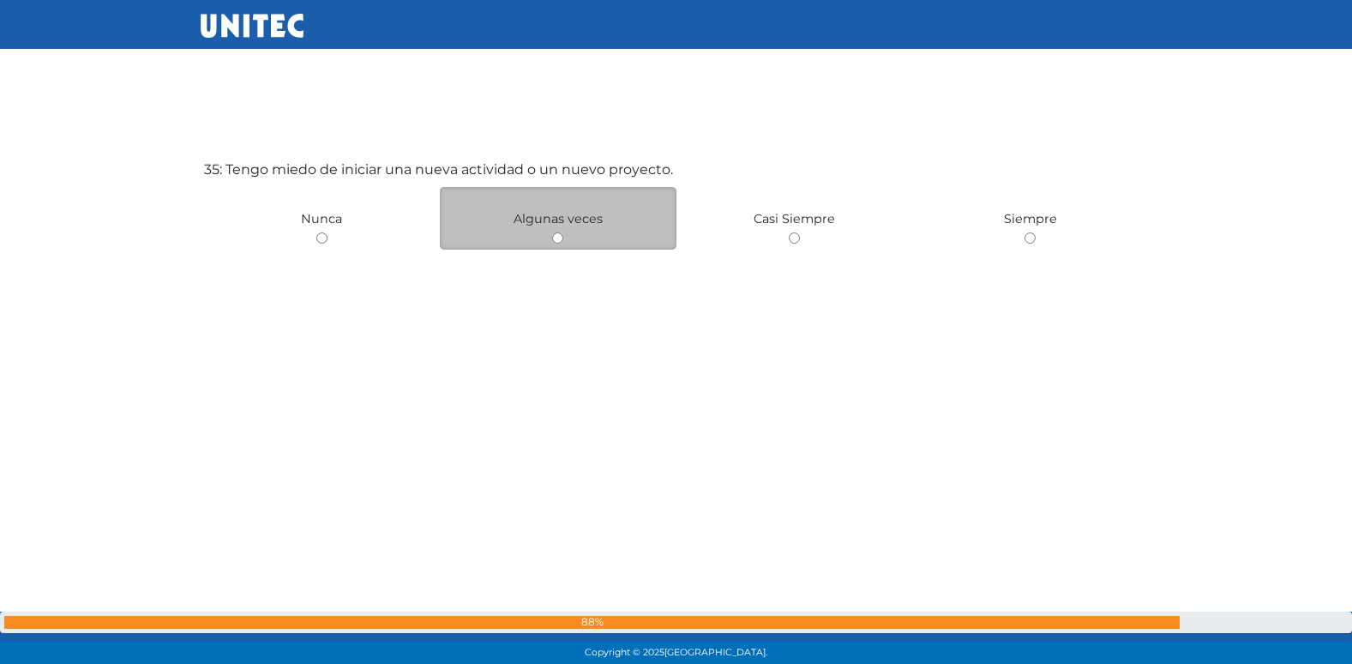
click at [558, 234] on input "radio" at bounding box center [557, 237] width 11 height 11
radio input "true"
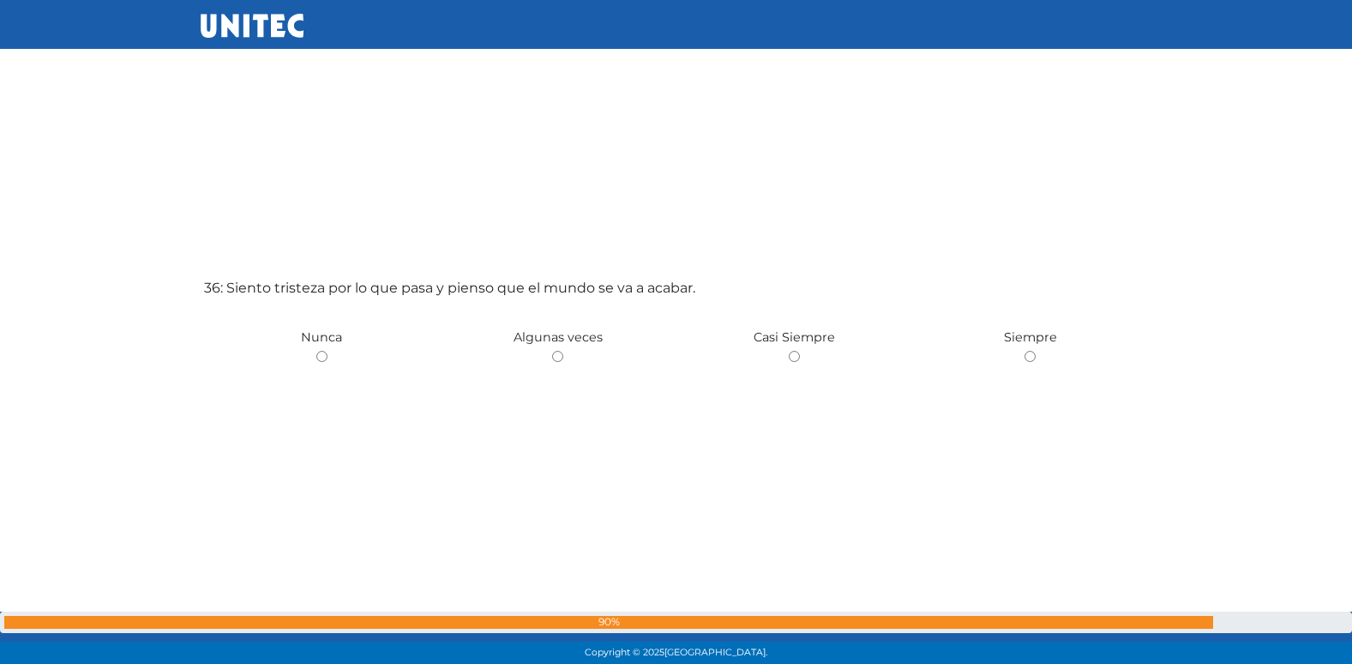
scroll to position [23282, 0]
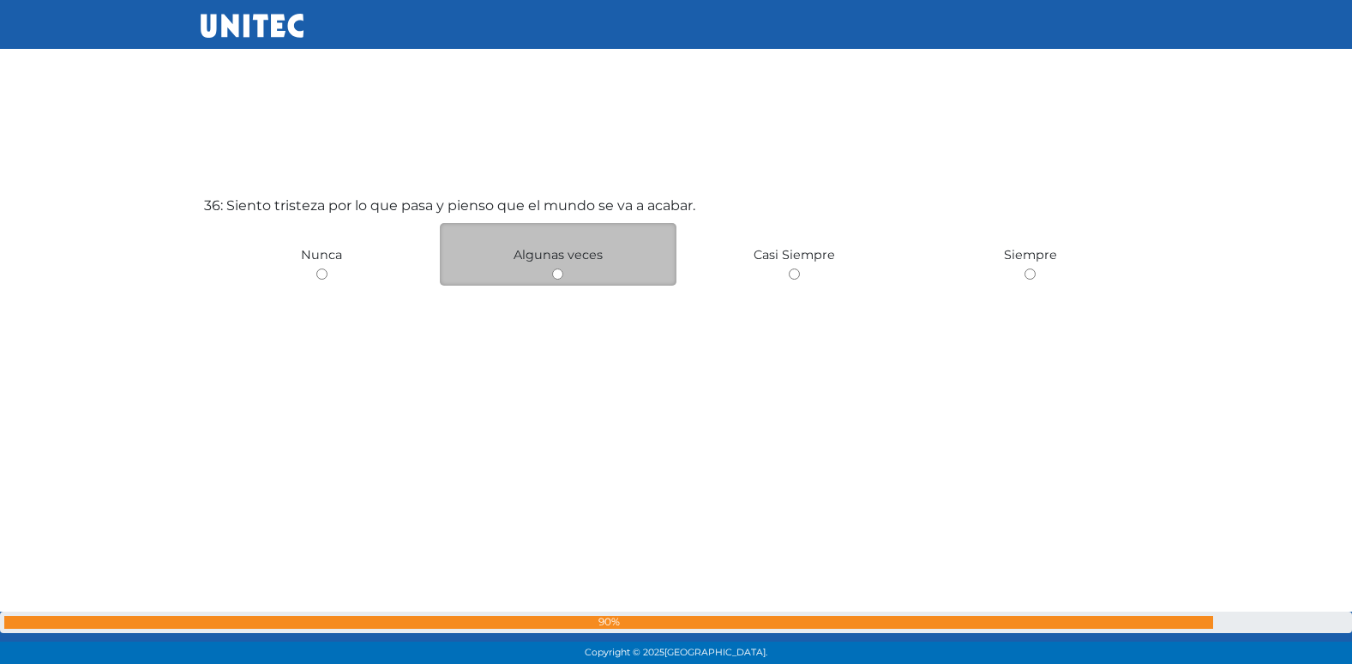
click at [556, 276] on input "radio" at bounding box center [557, 273] width 11 height 11
radio input "true"
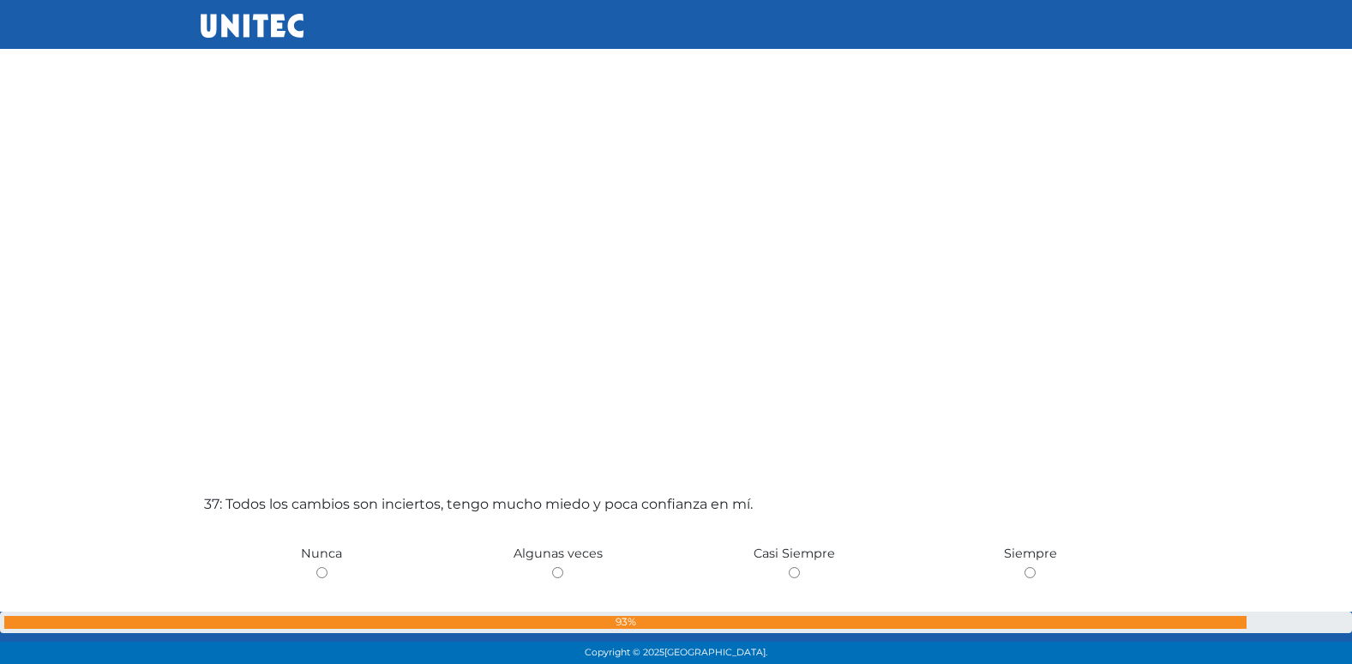
scroll to position [23975, 0]
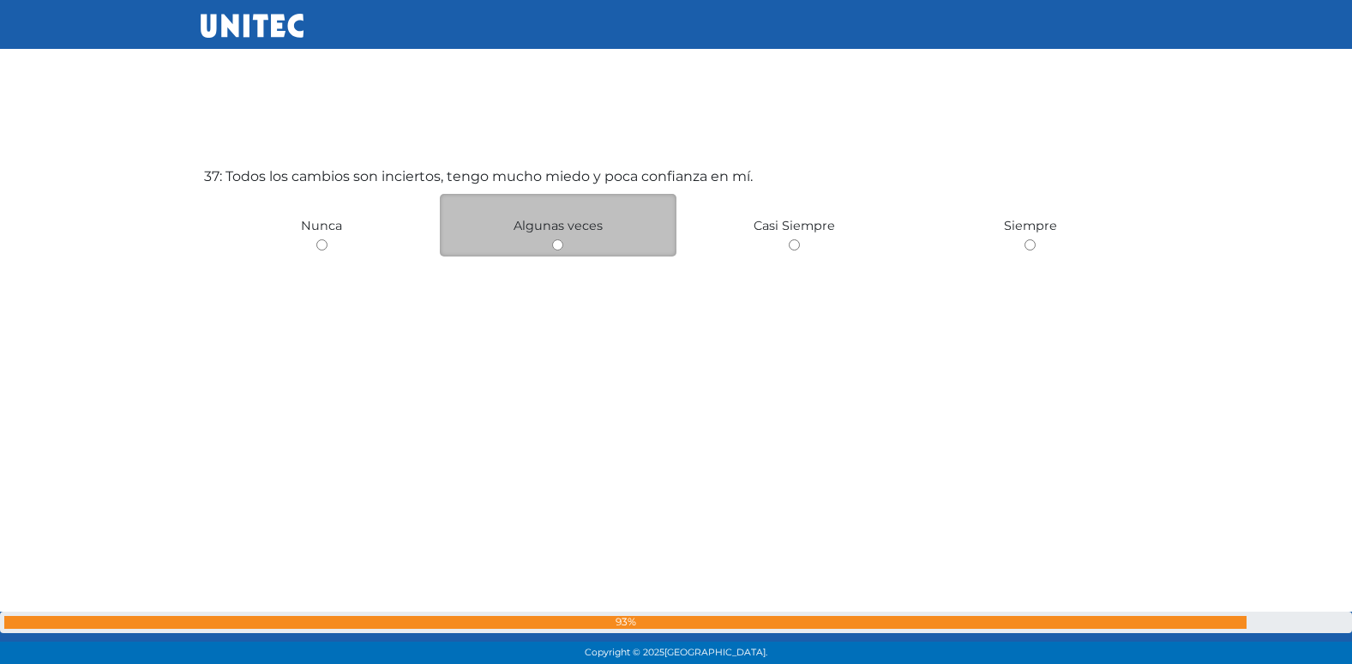
click at [553, 248] on input "radio" at bounding box center [557, 244] width 11 height 11
radio input "true"
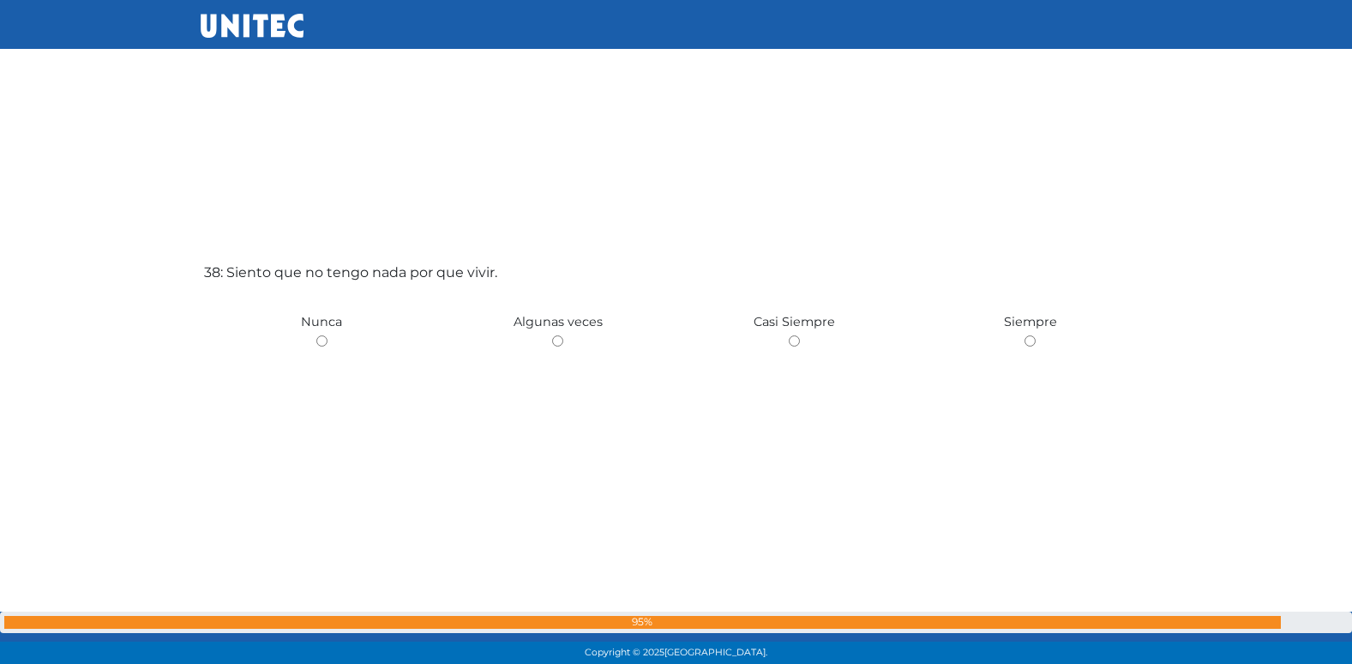
scroll to position [24550, 0]
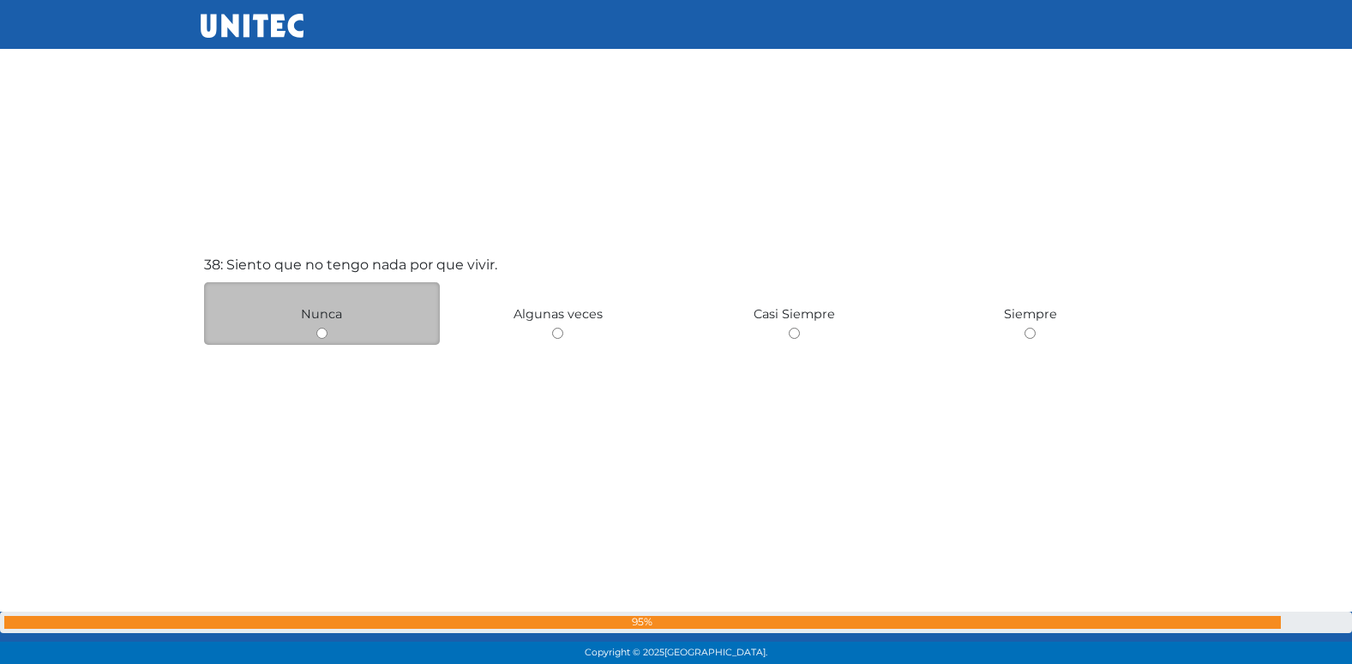
click at [322, 337] on input "radio" at bounding box center [321, 333] width 11 height 11
radio input "true"
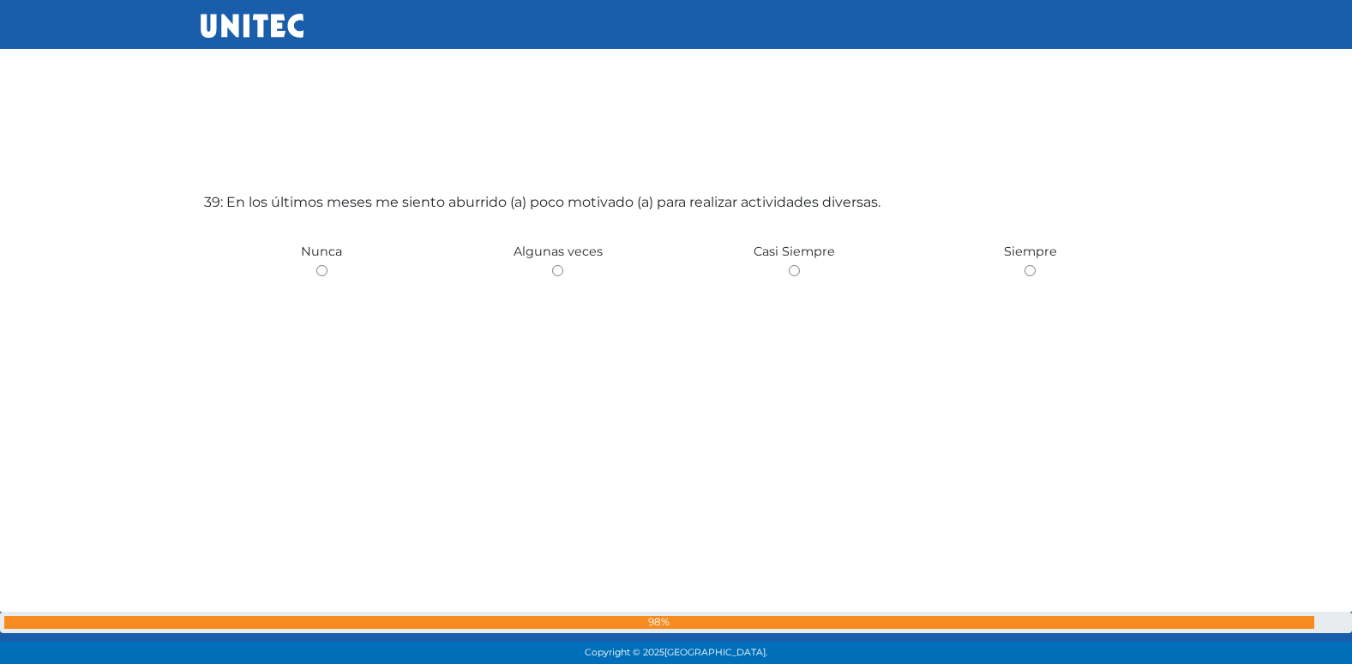
scroll to position [25321, 0]
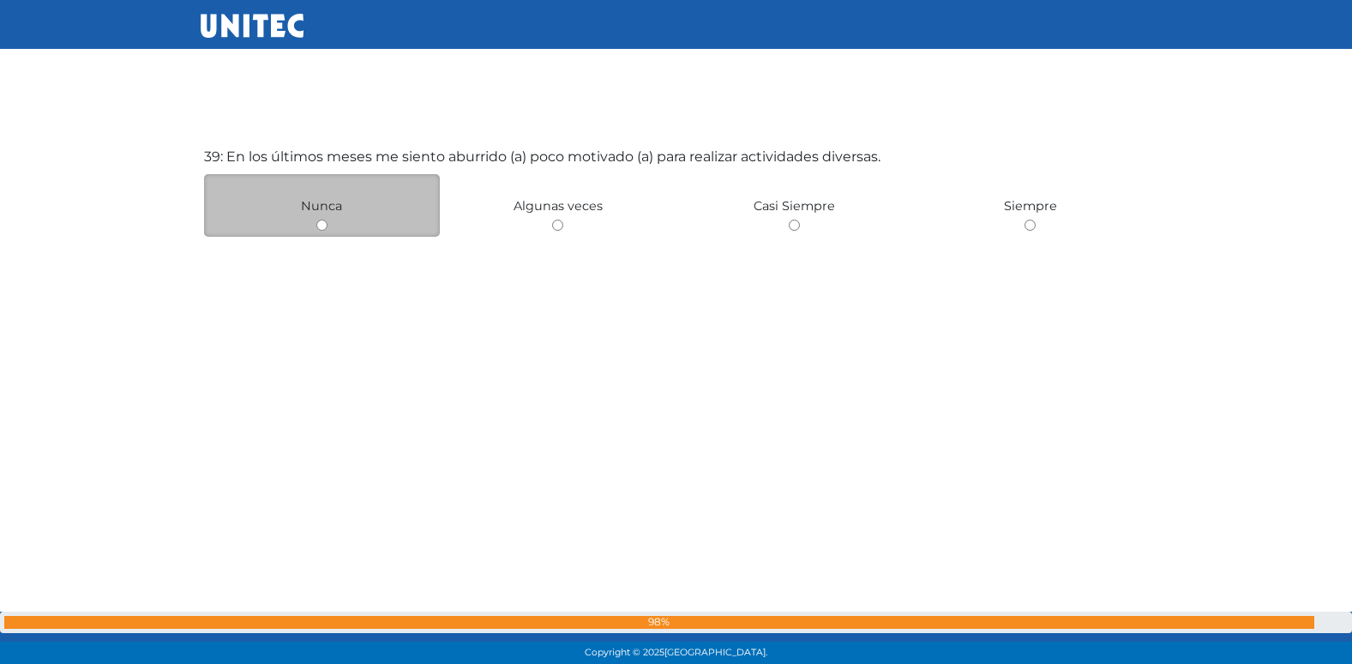
click at [324, 223] on input "radio" at bounding box center [321, 224] width 11 height 11
radio input "true"
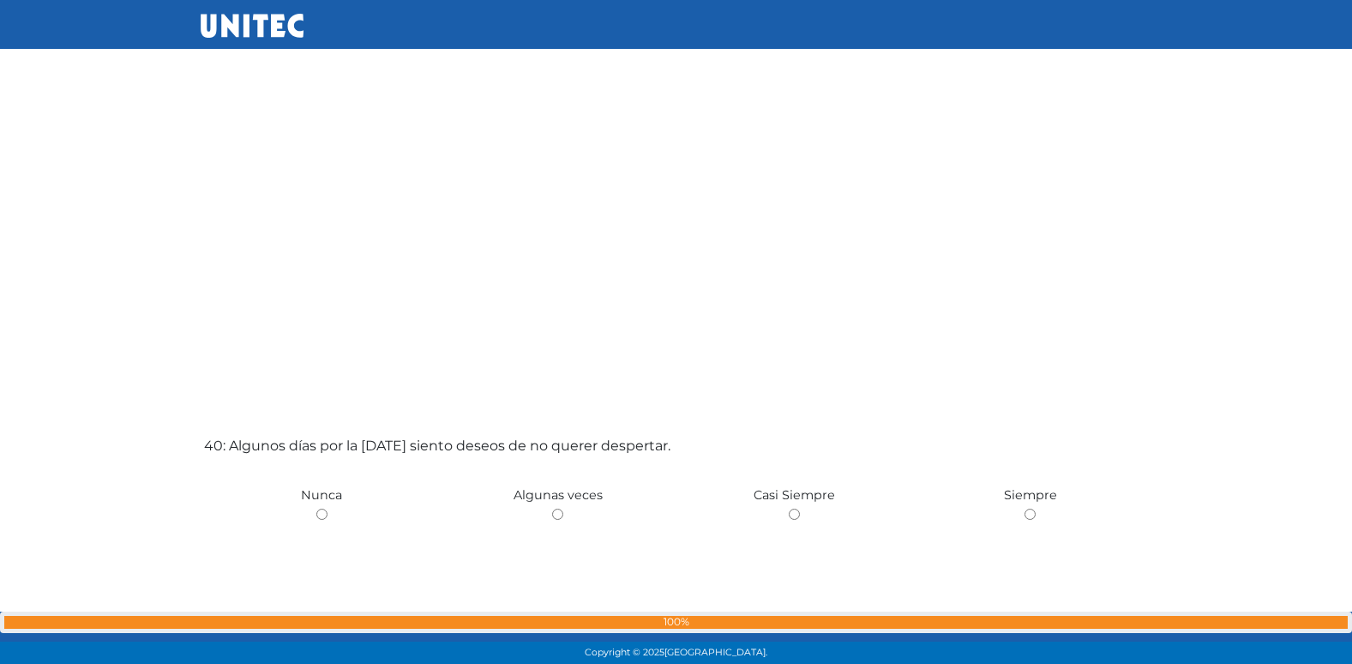
scroll to position [25854, 0]
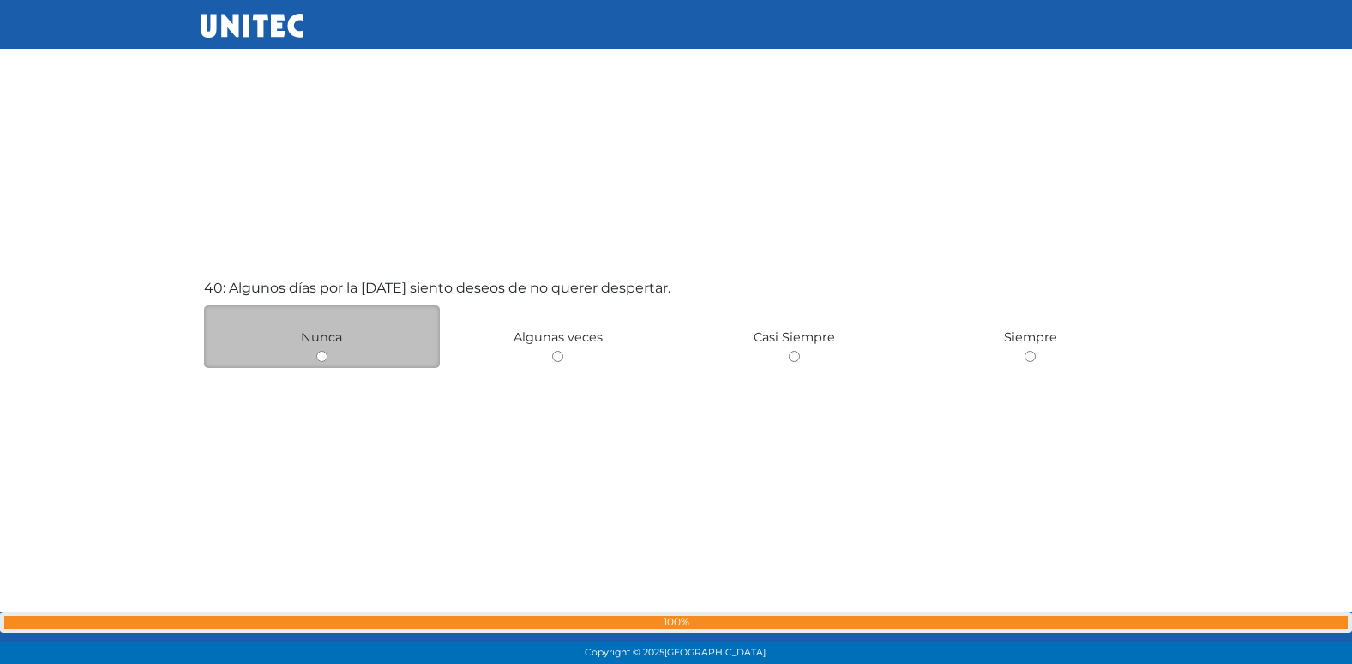
click at [320, 360] on input "radio" at bounding box center [321, 356] width 11 height 11
radio input "true"
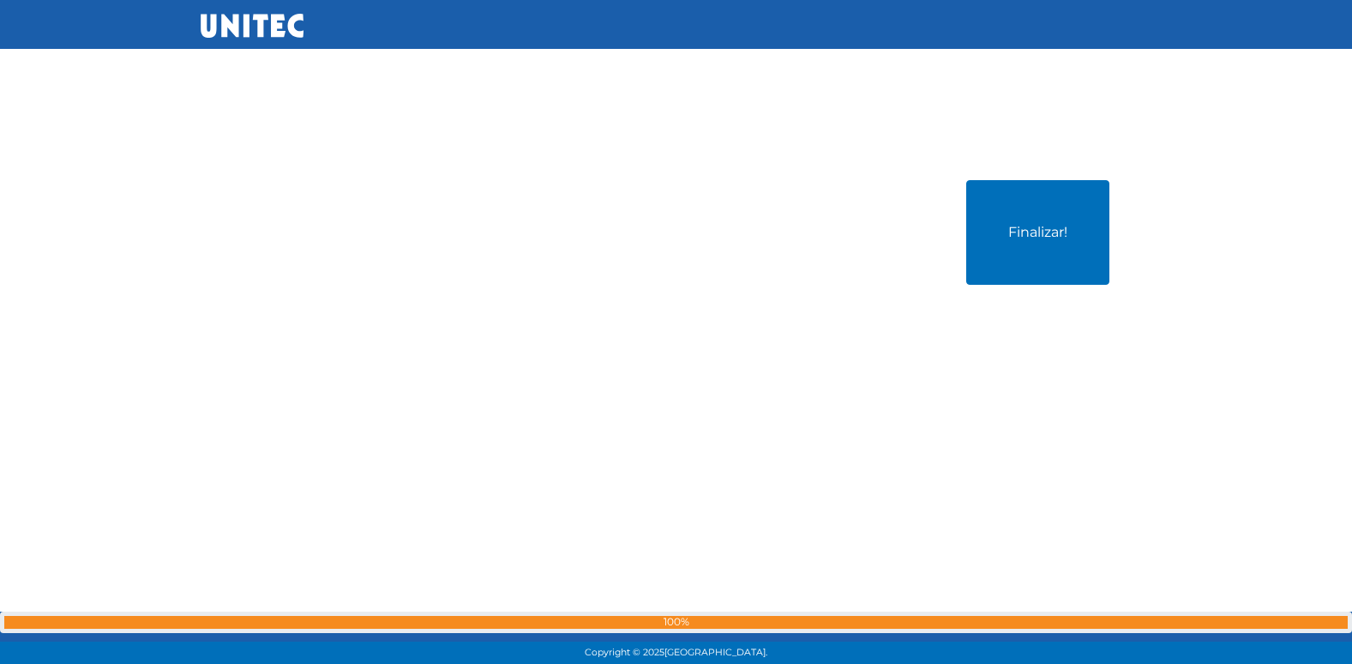
scroll to position [26629, 0]
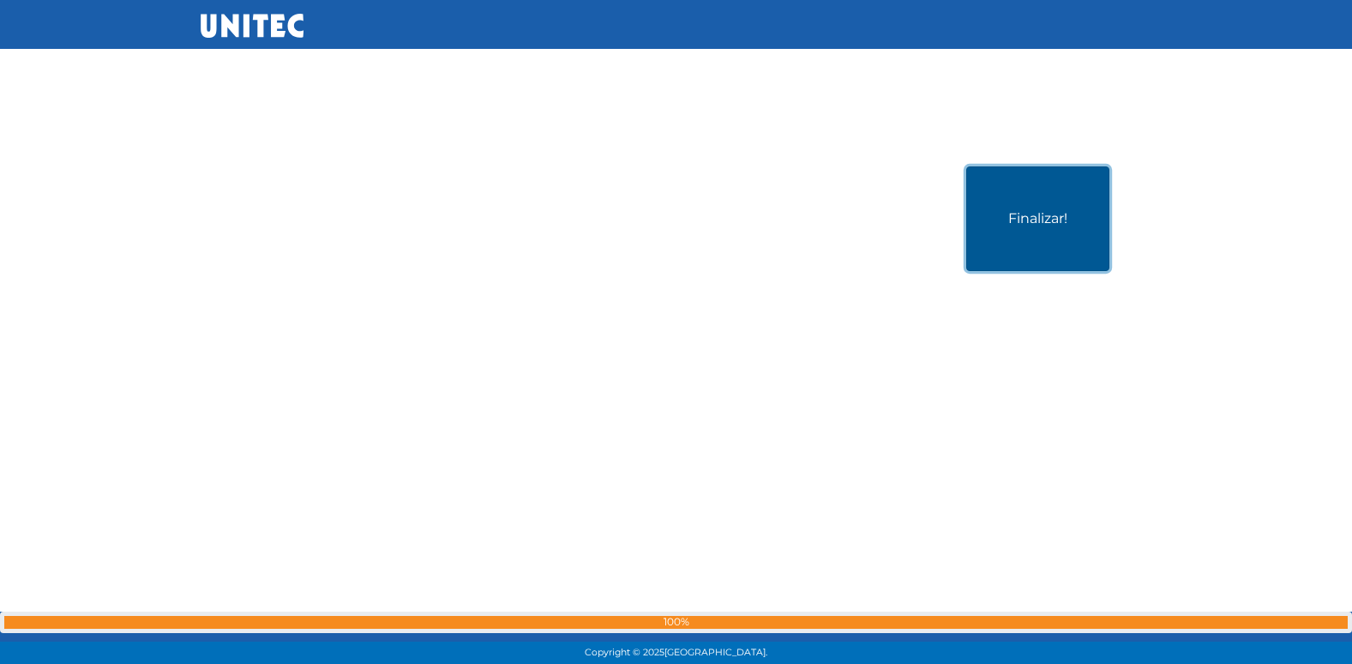
click at [994, 228] on button "Finalizar!" at bounding box center [1037, 218] width 143 height 105
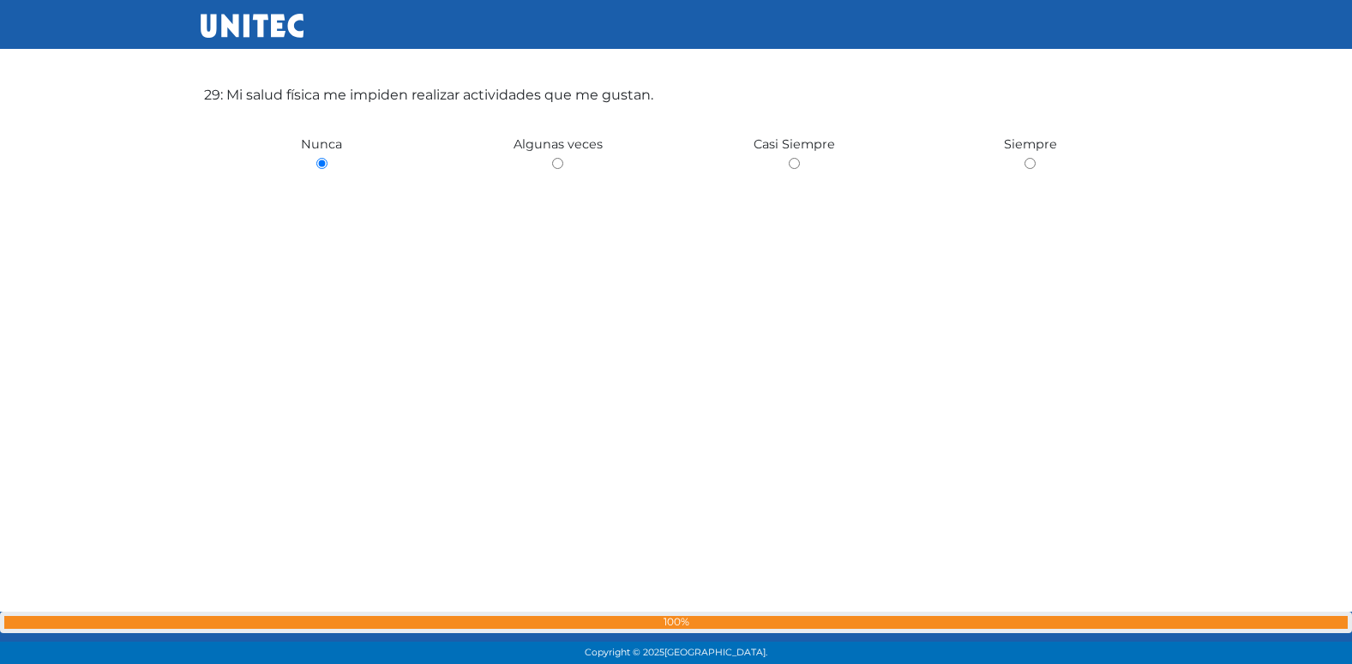
scroll to position [16371, 0]
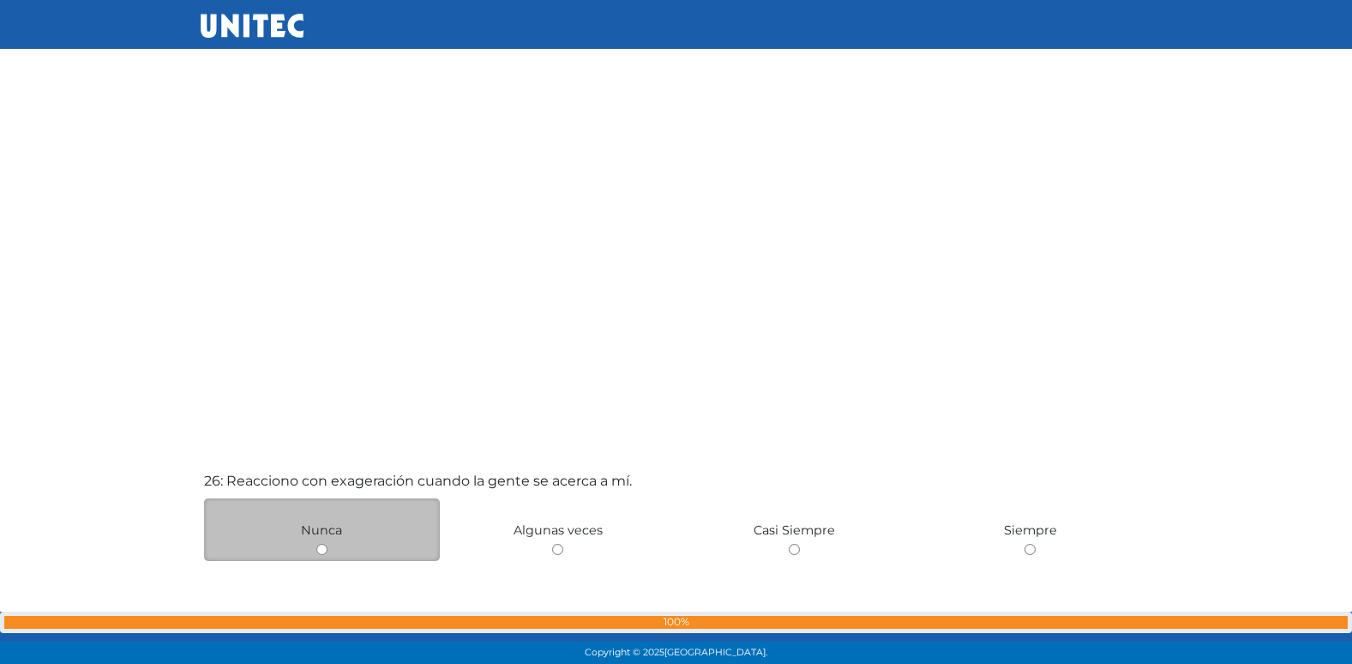
click at [325, 551] on input "radio" at bounding box center [321, 549] width 11 height 11
radio input "true"
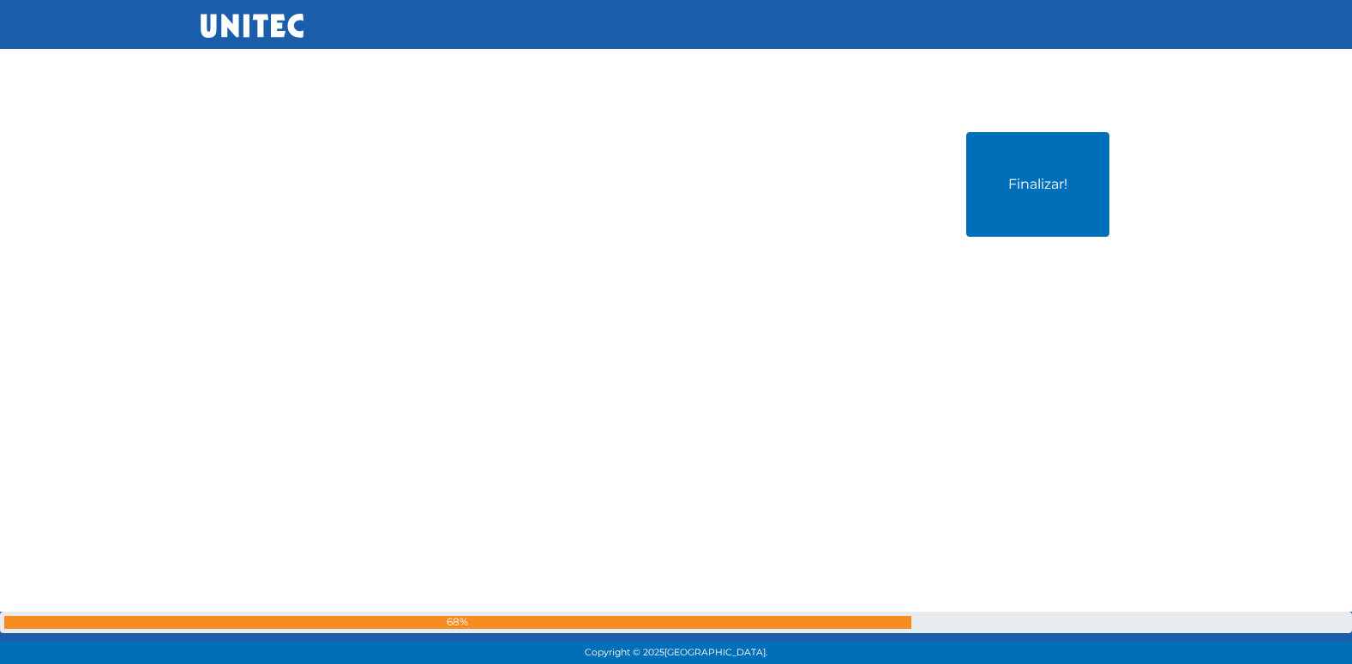
drag, startPoint x: 432, startPoint y: 466, endPoint x: 884, endPoint y: 707, distance: 512.0
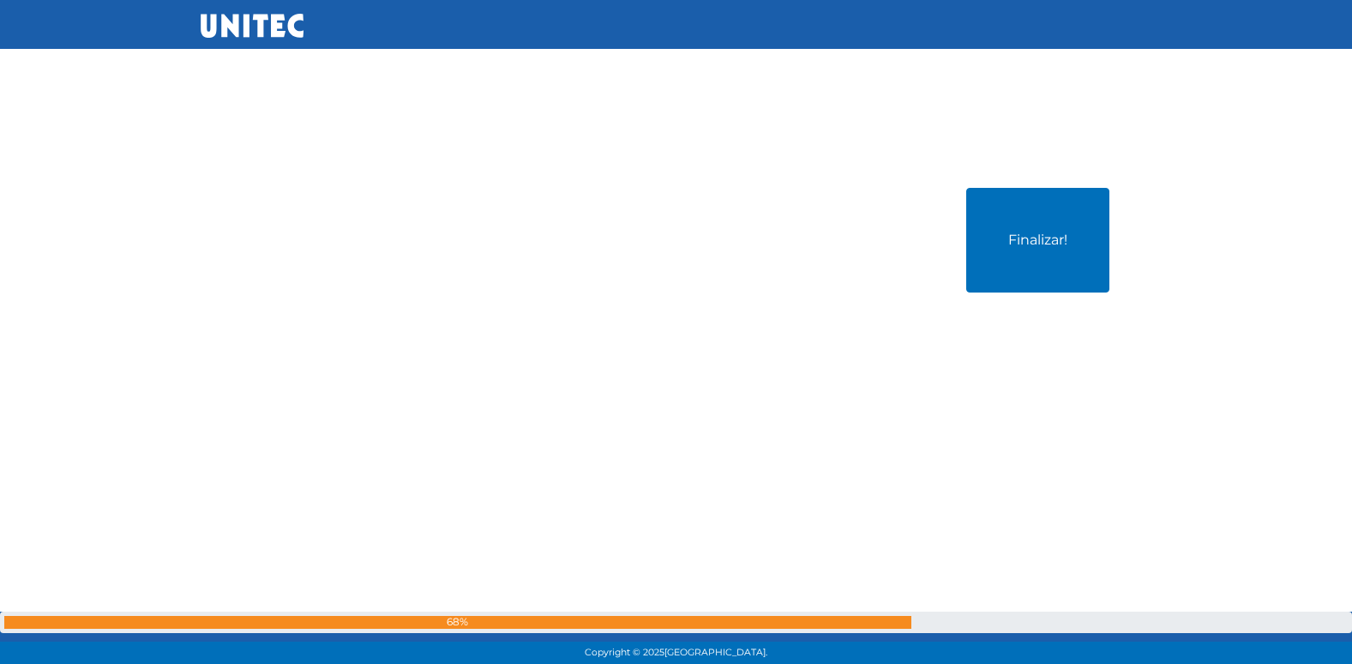
scroll to position [26577, 0]
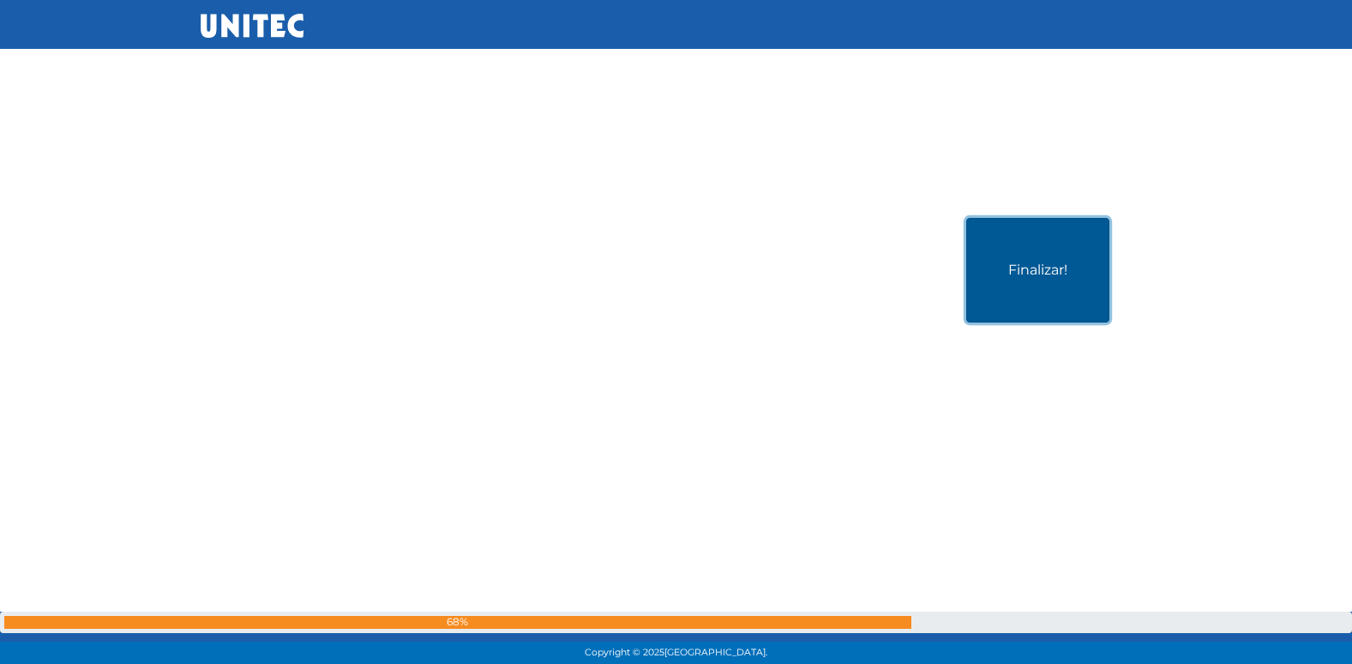
click at [1060, 259] on button "Finalizar!" at bounding box center [1037, 270] width 143 height 105
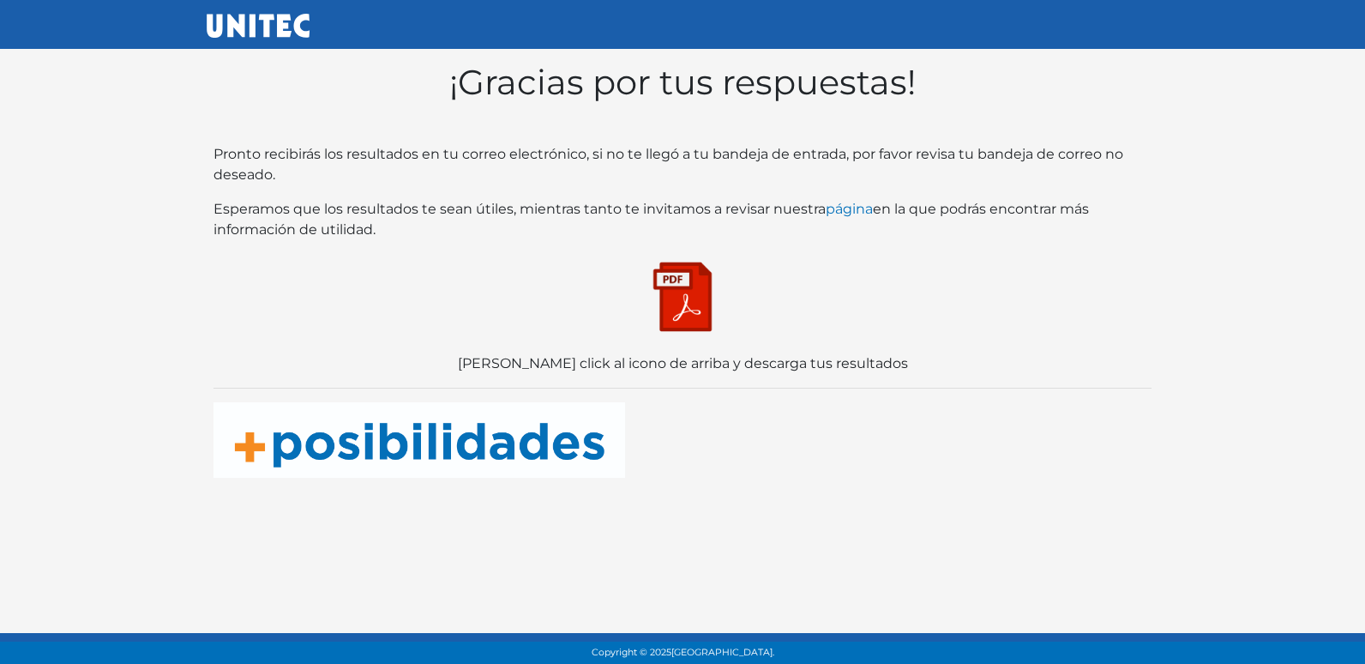
click at [687, 284] on img at bounding box center [683, 297] width 86 height 86
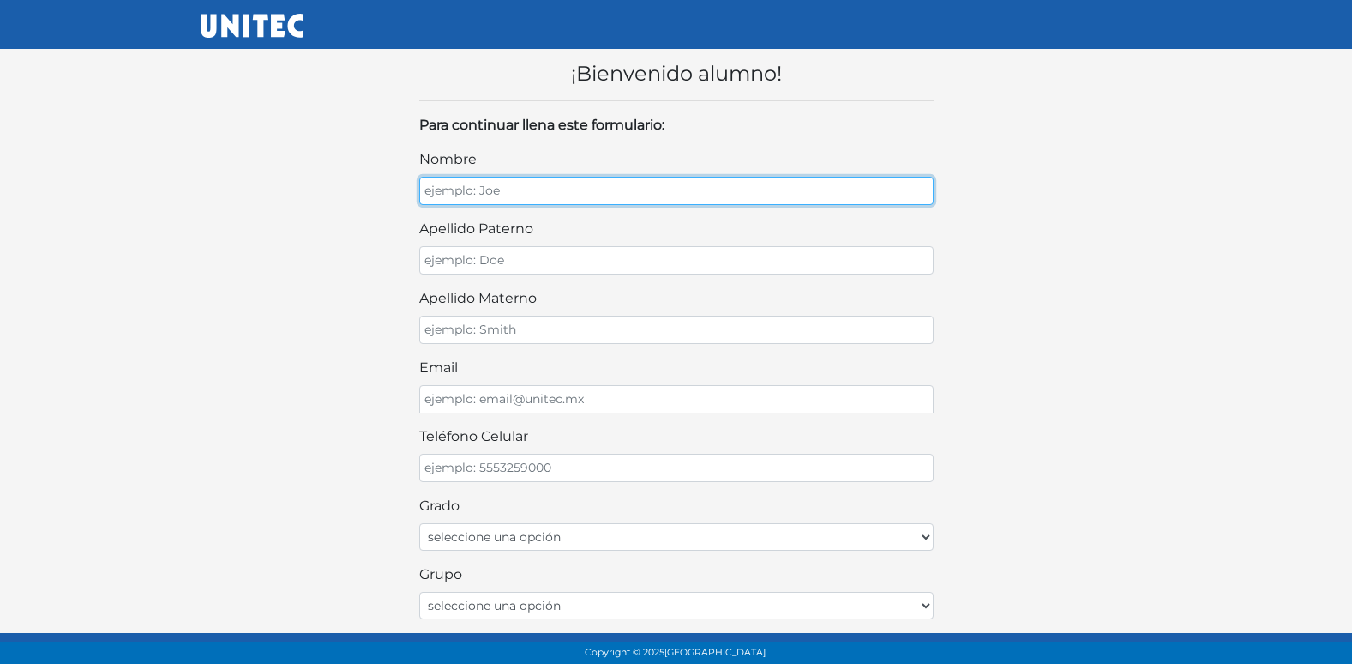
click at [607, 195] on input "nombre" at bounding box center [676, 191] width 514 height 28
type input "[PERSON_NAME]"
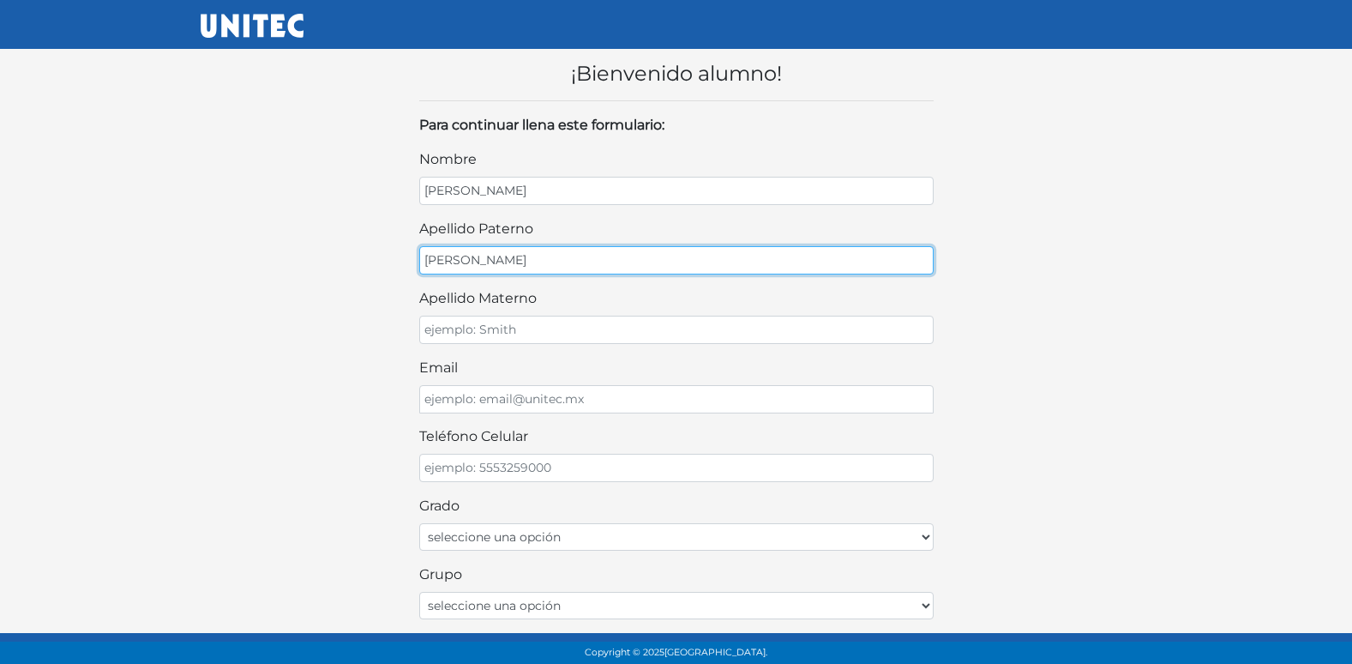
type input "[PERSON_NAME]"
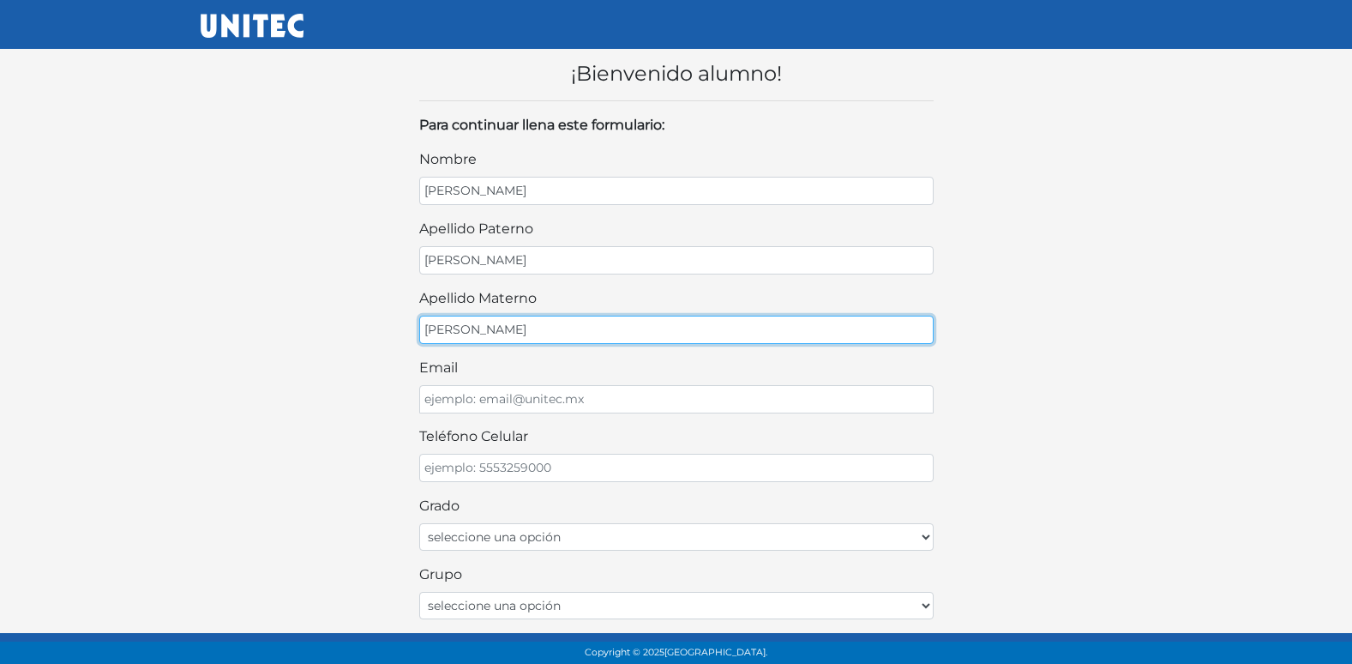
type input "[PERSON_NAME]"
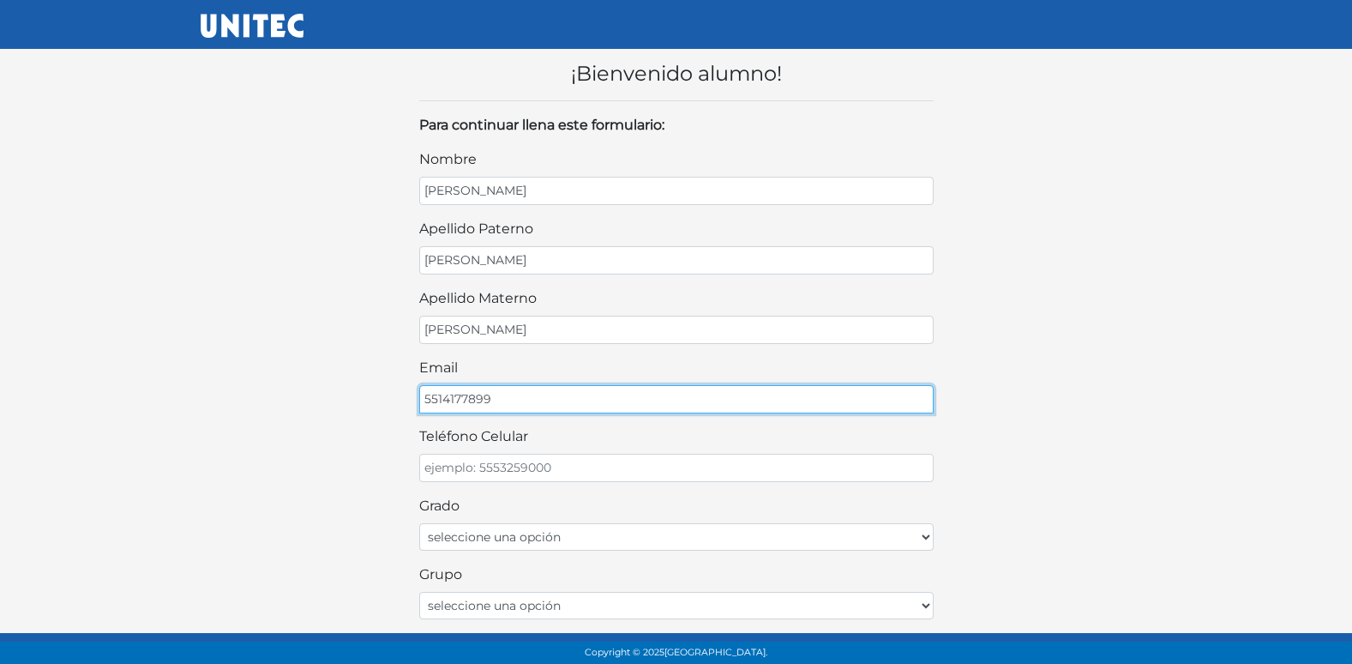
type input "5514177899"
drag, startPoint x: 536, startPoint y: 400, endPoint x: 397, endPoint y: 404, distance: 139.0
click at [397, 404] on div "¡Bienvenido alumno! Para continuar llena este formulario: nombre EMILIO apellid…" at bounding box center [676, 520] width 977 height 972
type input "RUBIOEM00@GMAIL.COM"
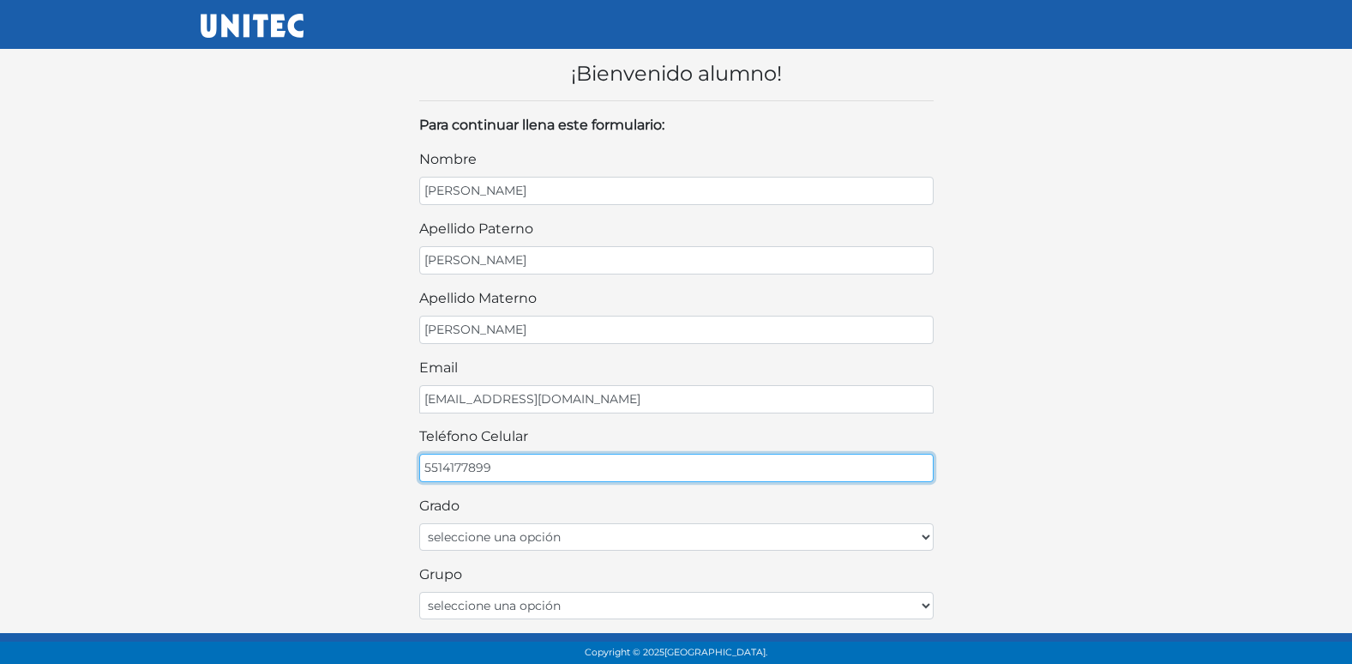
type input "5514177899"
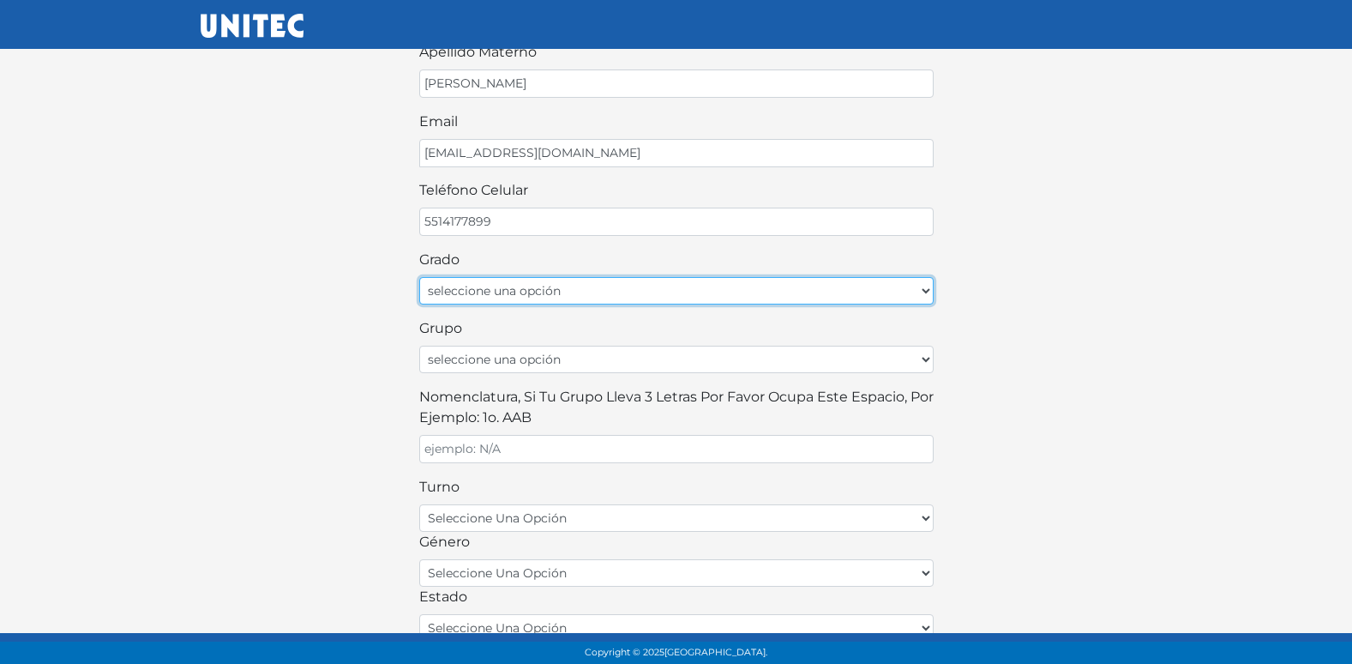
scroll to position [257, 0]
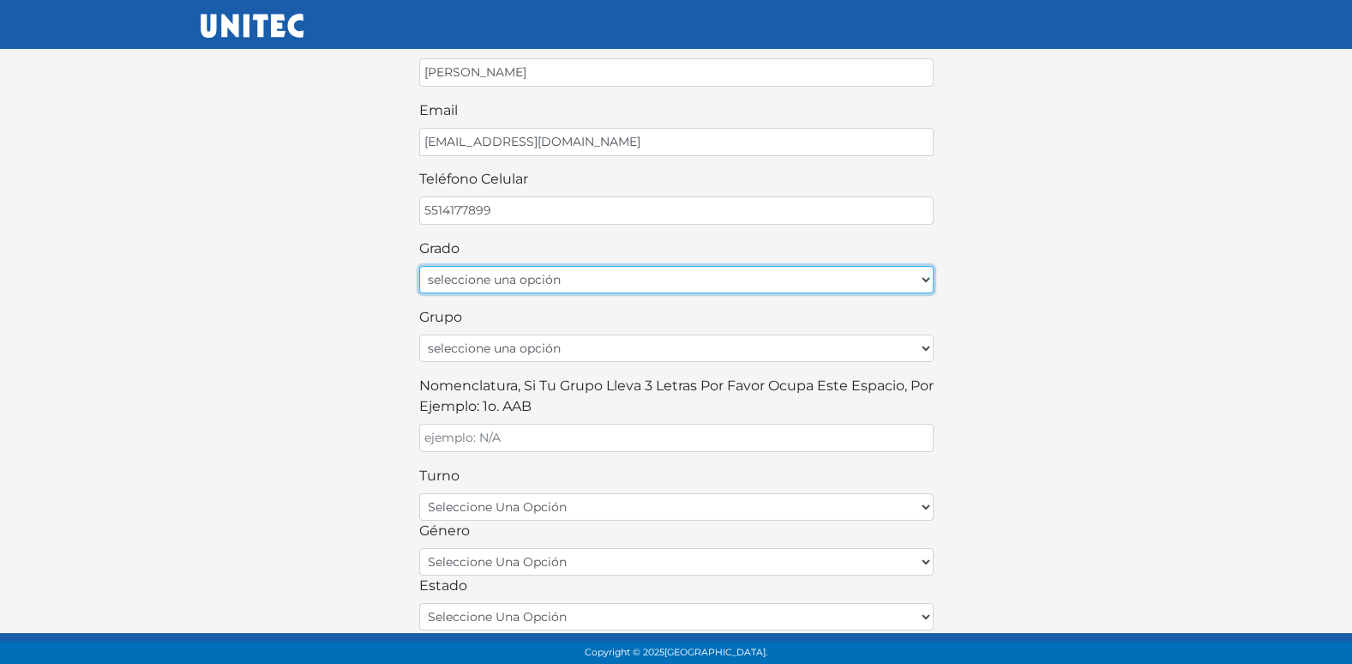
click at [552, 288] on select "seleccione una opción Primer grado Segundo grado Tercer grado Cuarto grado Quin…" at bounding box center [676, 279] width 514 height 27
select select "1ro"
click at [419, 266] on select "seleccione una opción Primer grado Segundo grado Tercer grado Cuarto grado Quin…" at bounding box center [676, 279] width 514 height 27
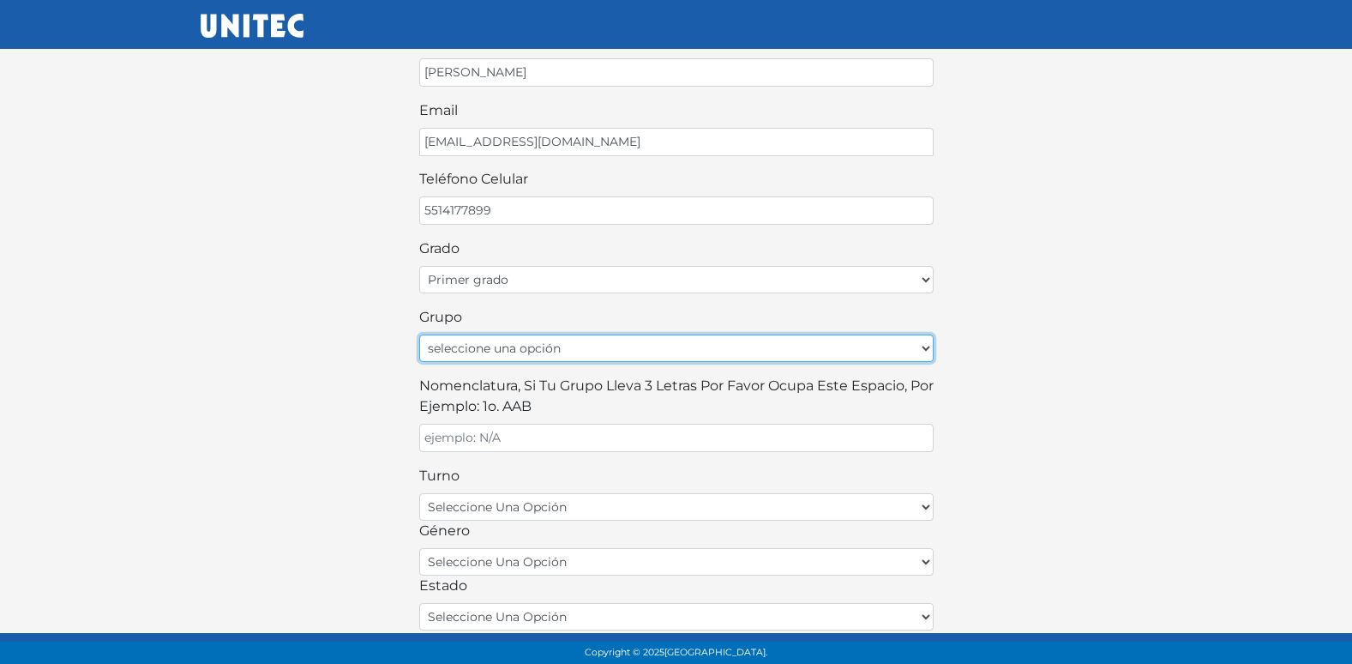
click at [511, 347] on select "seleccione una opción A B C D E F G H I J K L M N O P Q R S T U V W X Y Z" at bounding box center [676, 347] width 514 height 27
select select "A"
click at [419, 334] on select "seleccione una opción A B C D E F G H I J K L M N O P Q R S T U V W X Y Z" at bounding box center [676, 347] width 514 height 27
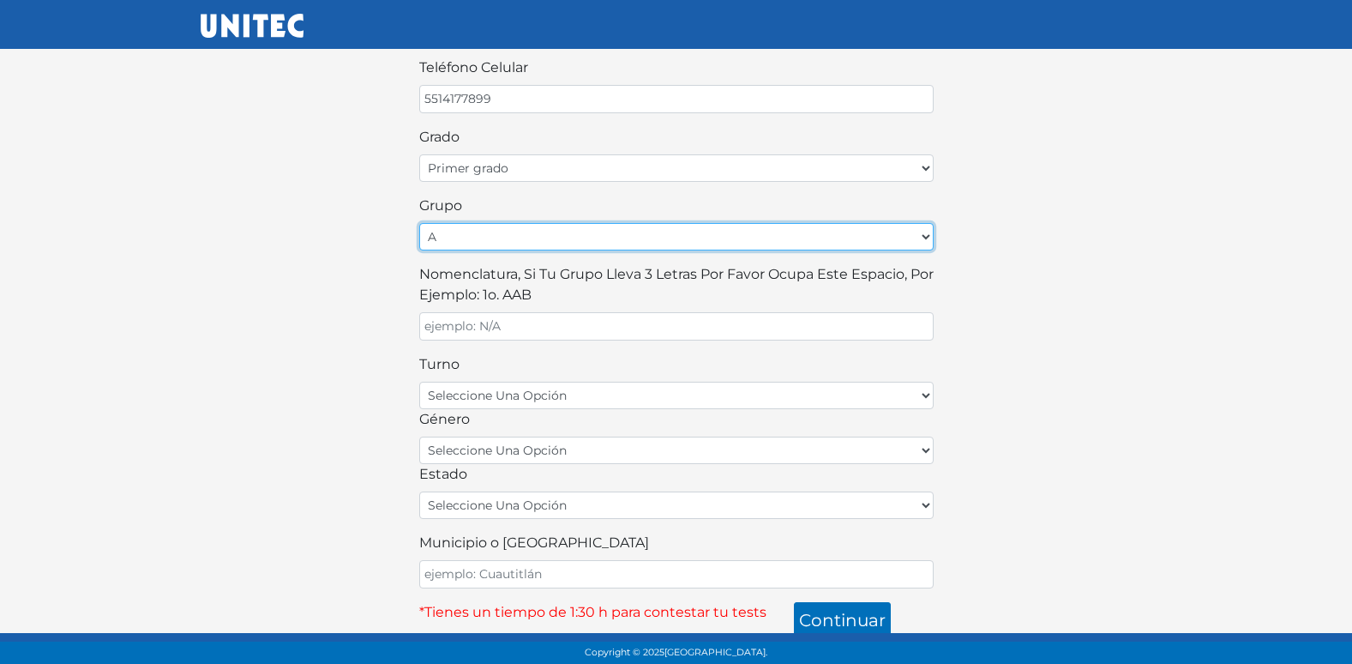
scroll to position [377, 0]
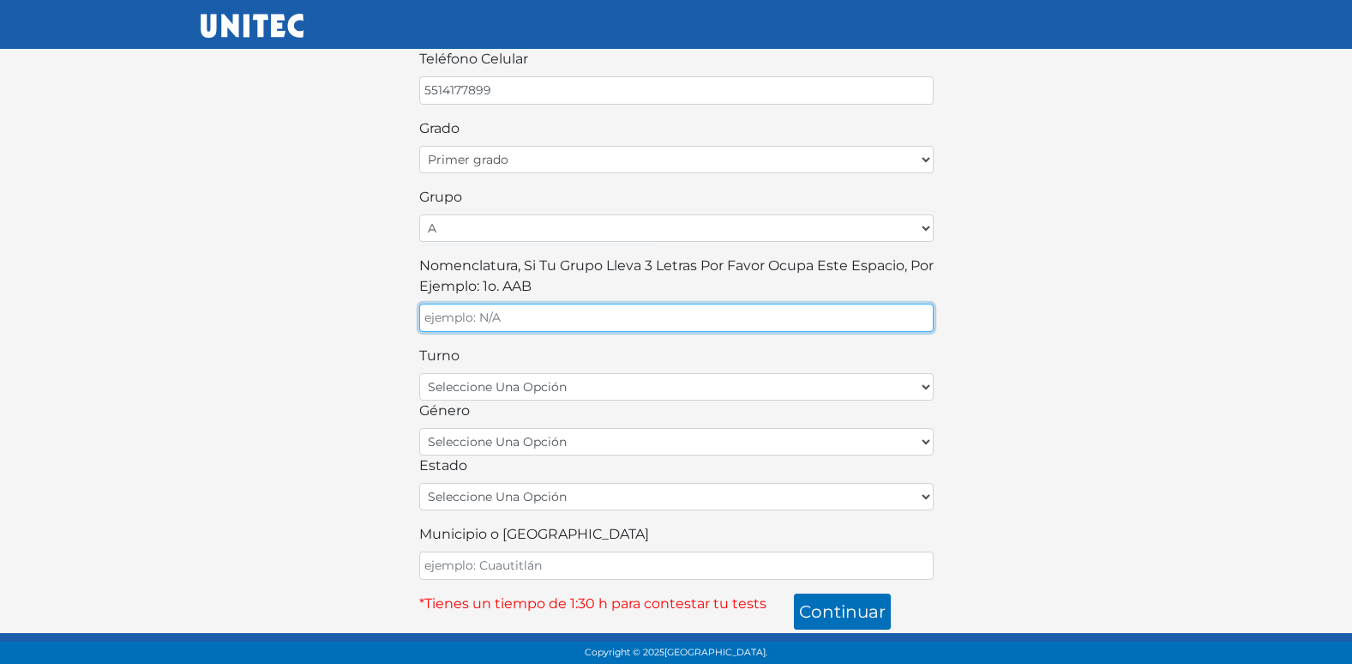
click at [579, 322] on input "Nomenclatura, si tu grupo lleva 3 letras por favor ocupa este espacio, por ejem…" at bounding box center [676, 317] width 514 height 28
type input "A"
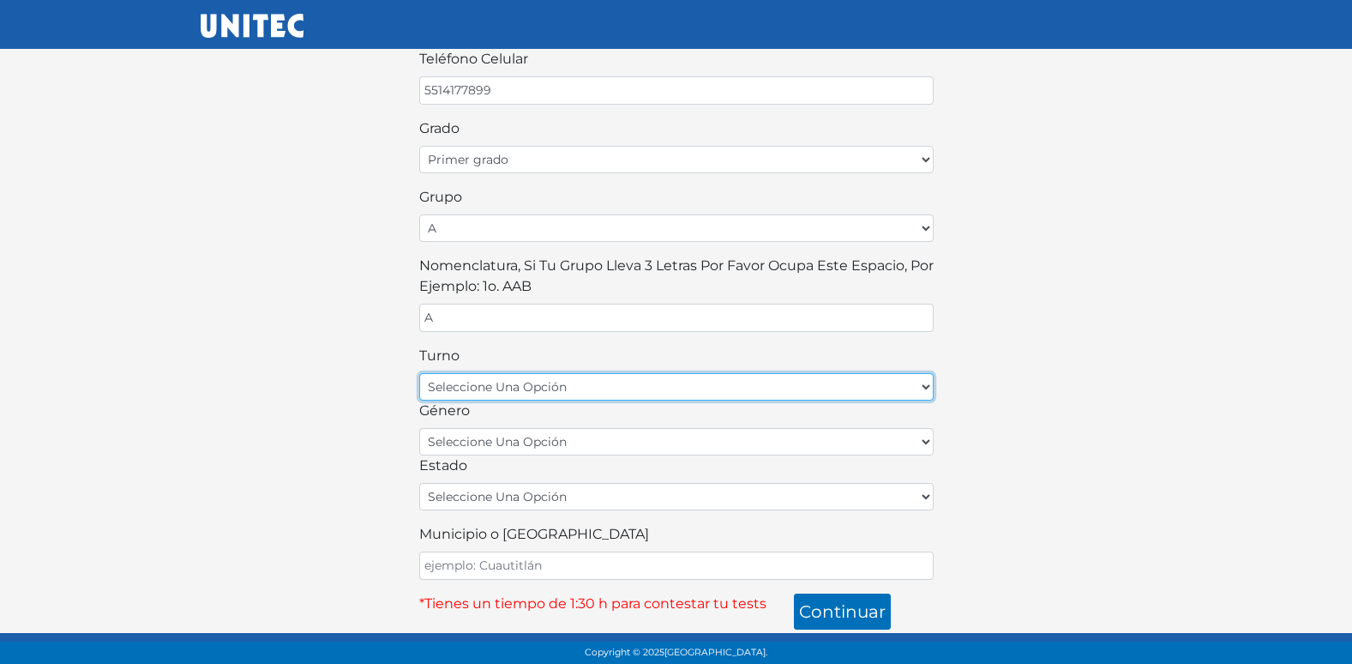
click at [777, 390] on select "seleccione una opción matutino vespertino" at bounding box center [676, 386] width 514 height 27
select select "matutino"
click at [419, 373] on select "seleccione una opción matutino vespertino" at bounding box center [676, 386] width 514 height 27
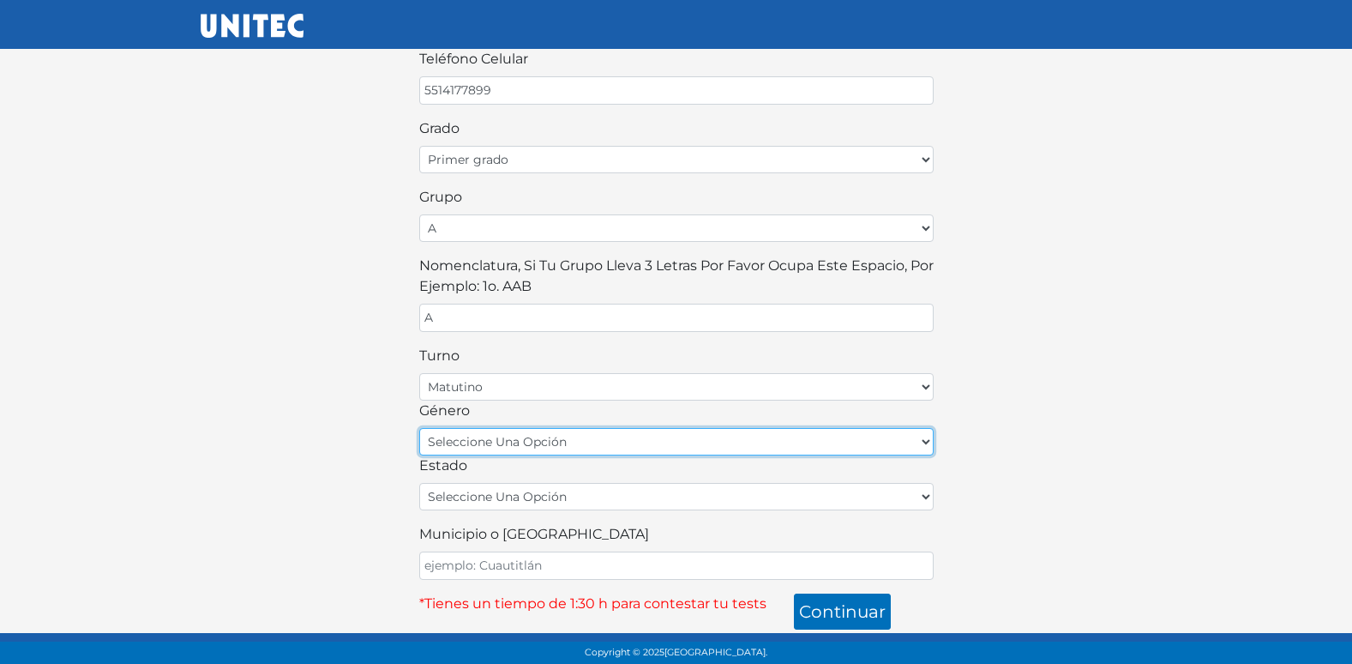
click at [595, 434] on select "seleccione una opción femenino masculino" at bounding box center [676, 441] width 514 height 27
click at [419, 428] on select "seleccione una opción femenino masculino" at bounding box center [676, 441] width 514 height 27
click at [544, 439] on select "seleccione una opción femenino masculino" at bounding box center [676, 441] width 514 height 27
select select "M"
click at [419, 428] on select "seleccione una opción femenino masculino" at bounding box center [676, 441] width 514 height 27
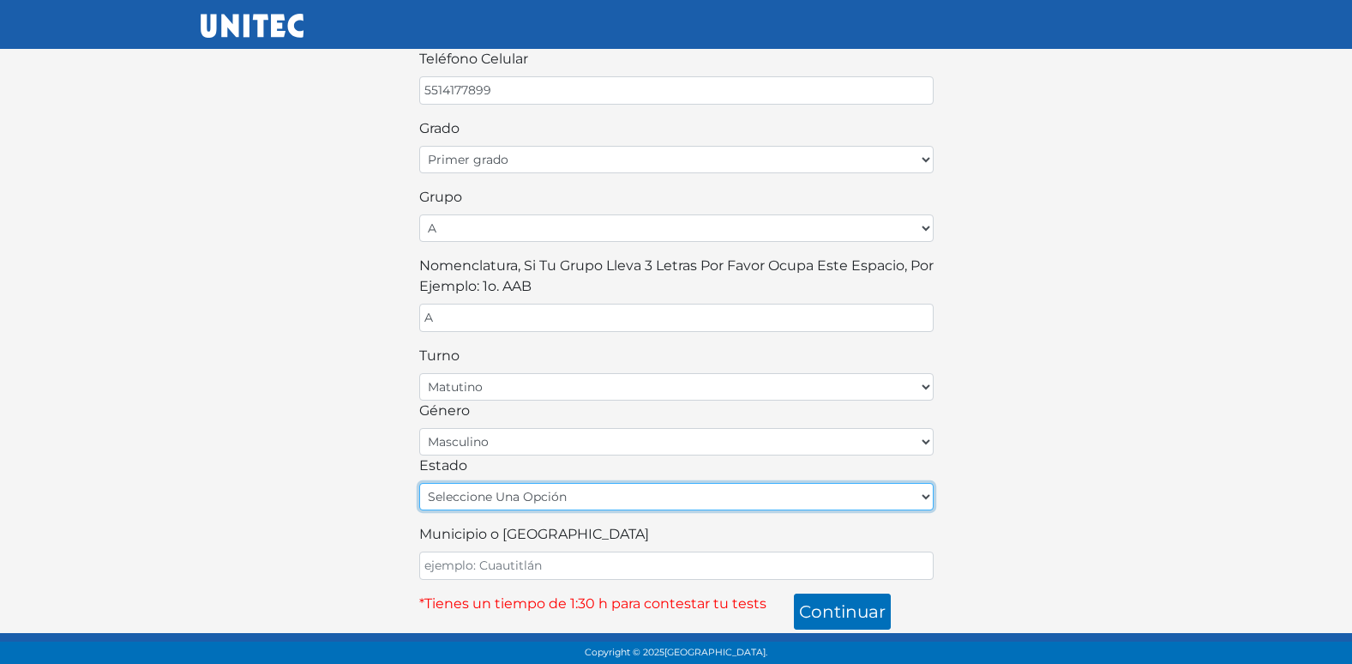
click at [503, 500] on select "seleccione una opción Aguascalientes Baja California Baja California Sur Campec…" at bounding box center [676, 496] width 514 height 27
select select "MEX"
click at [419, 483] on select "seleccione una opción Aguascalientes Baja California Baja California Sur Campec…" at bounding box center [676, 496] width 514 height 27
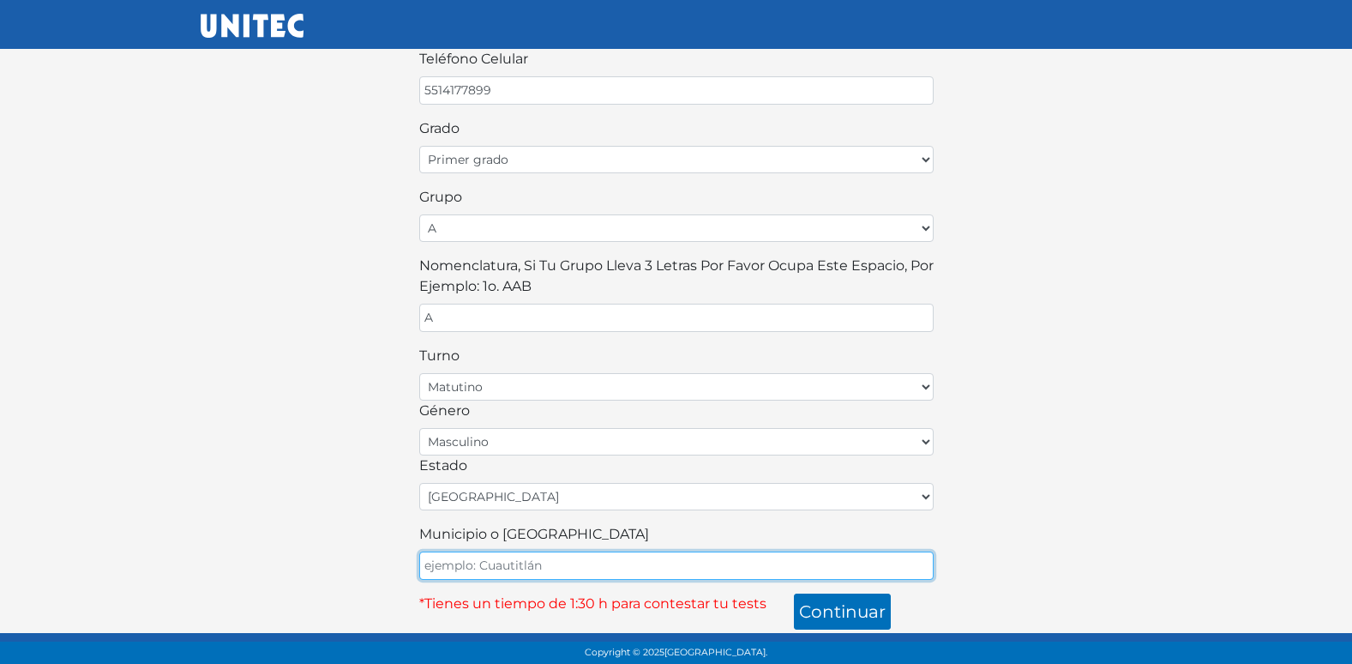
click at [583, 567] on input "Municipio o Alcaldía" at bounding box center [676, 565] width 514 height 28
type input "ECATEPEC"
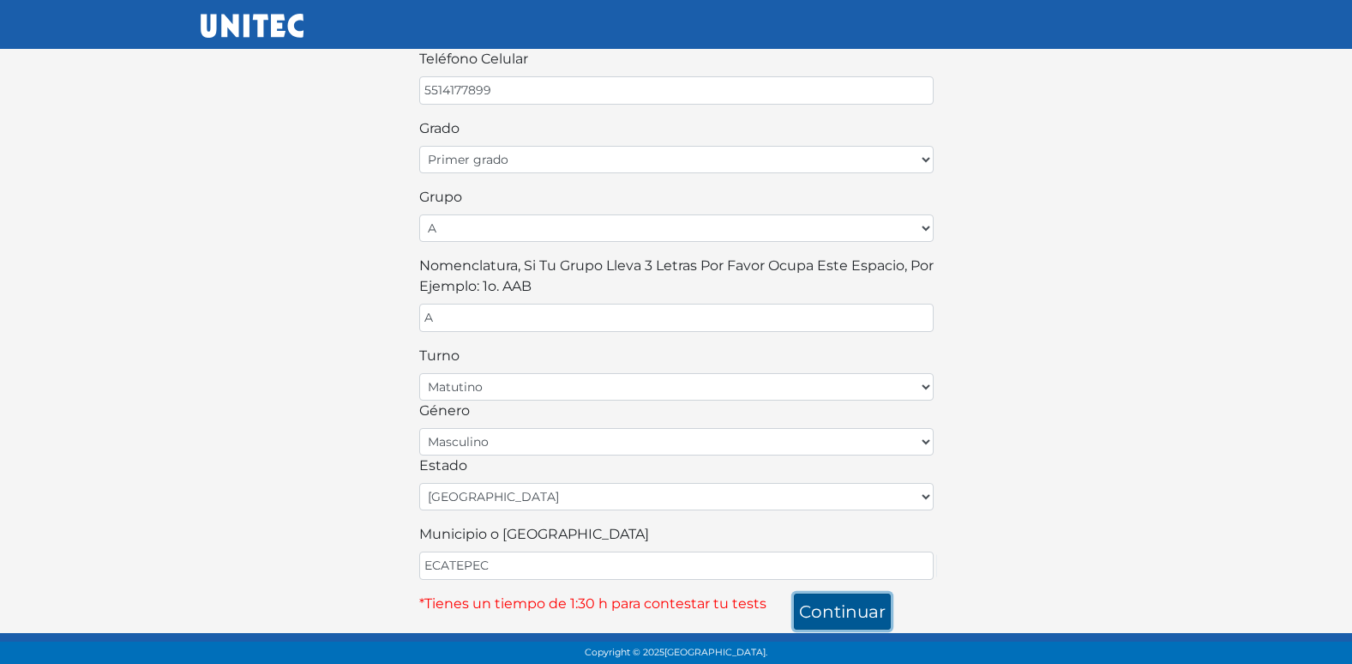
click at [837, 610] on button "continuar" at bounding box center [842, 611] width 97 height 36
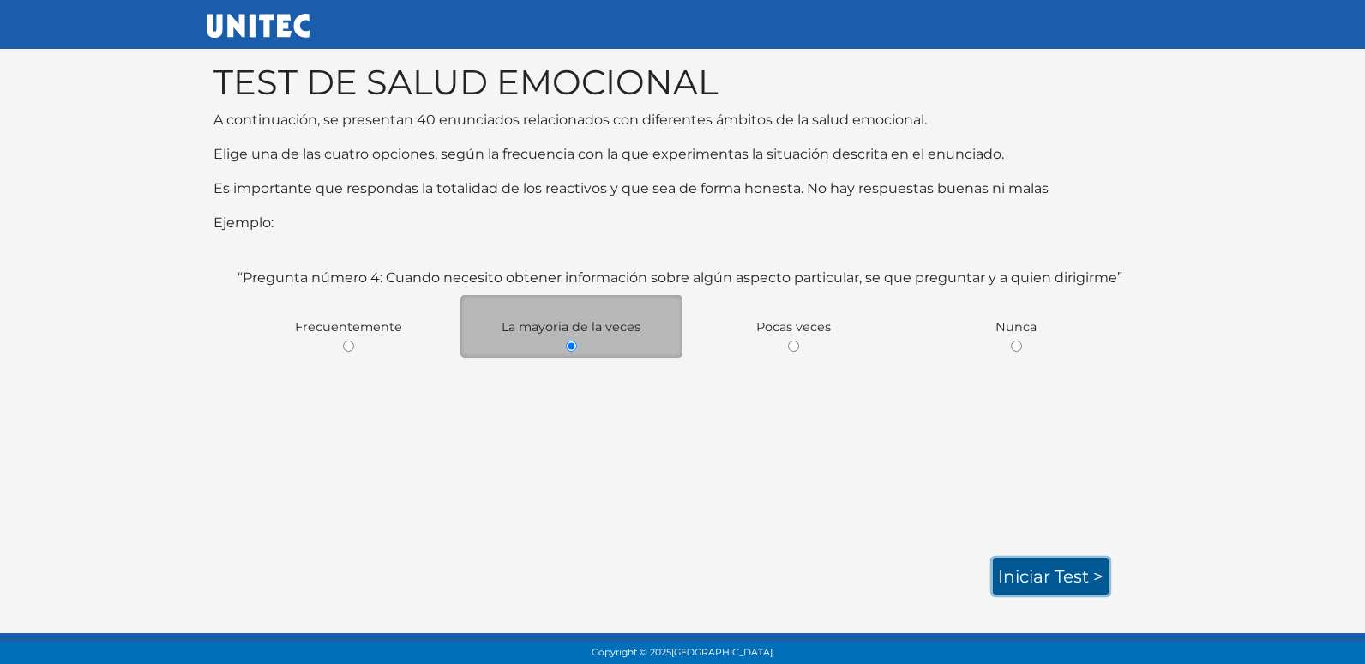
click at [1083, 571] on link "Iniciar test >" at bounding box center [1051, 576] width 116 height 36
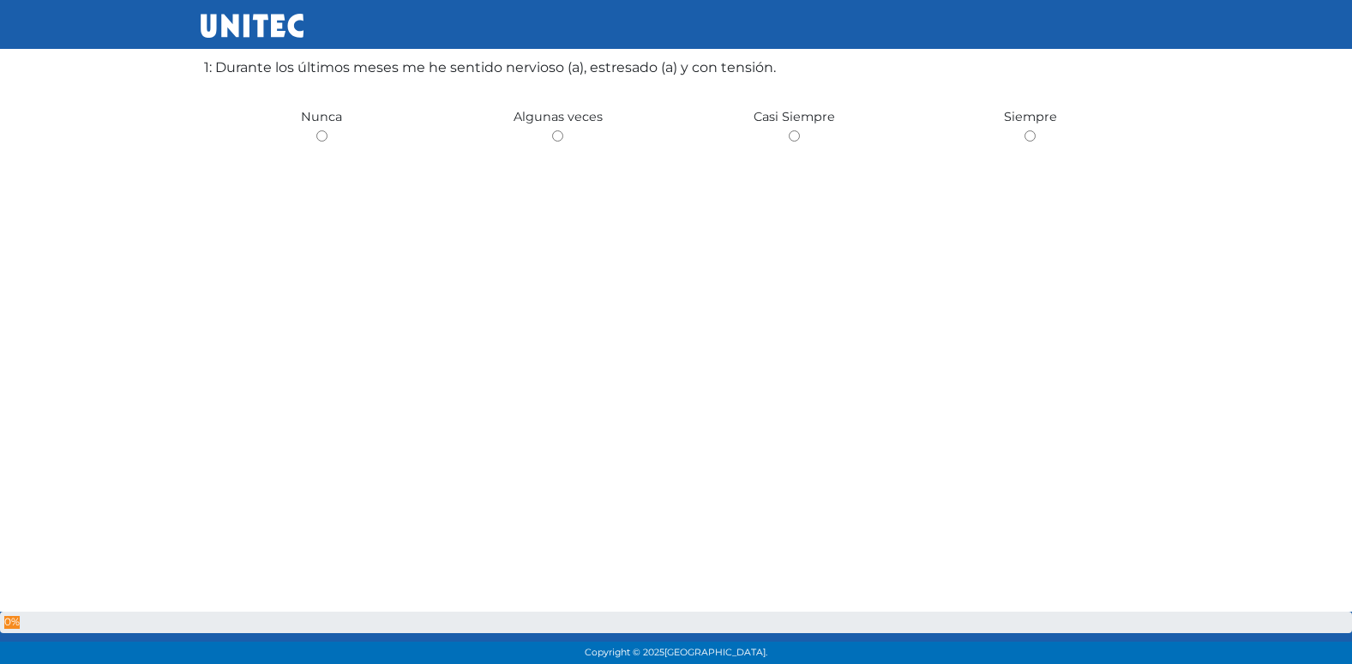
scroll to position [225, 0]
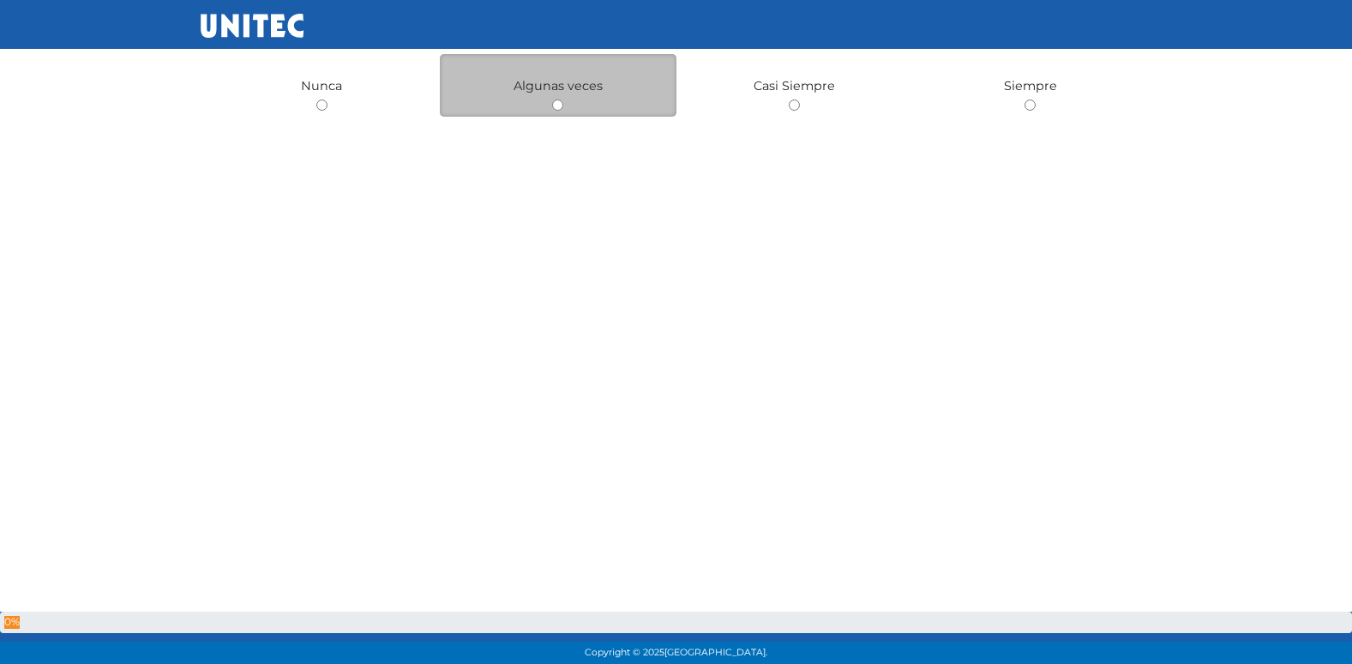
click at [561, 108] on input "radio" at bounding box center [557, 104] width 11 height 11
radio input "true"
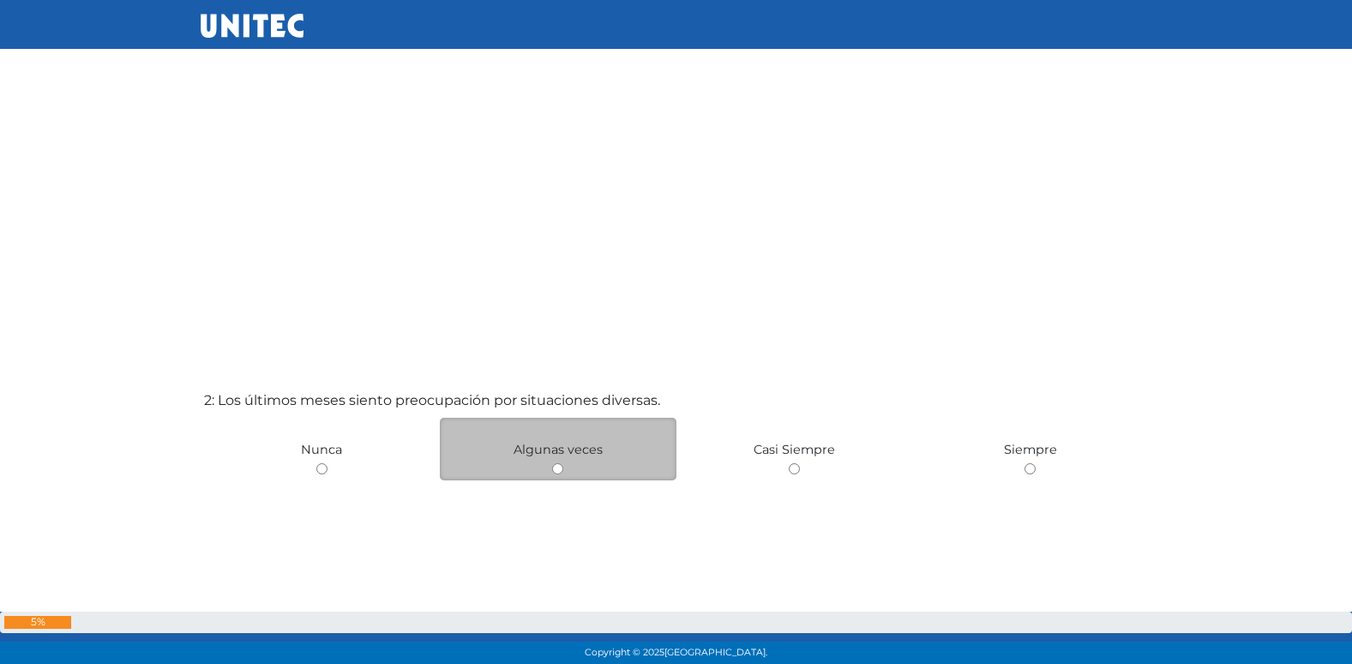
scroll to position [597, 0]
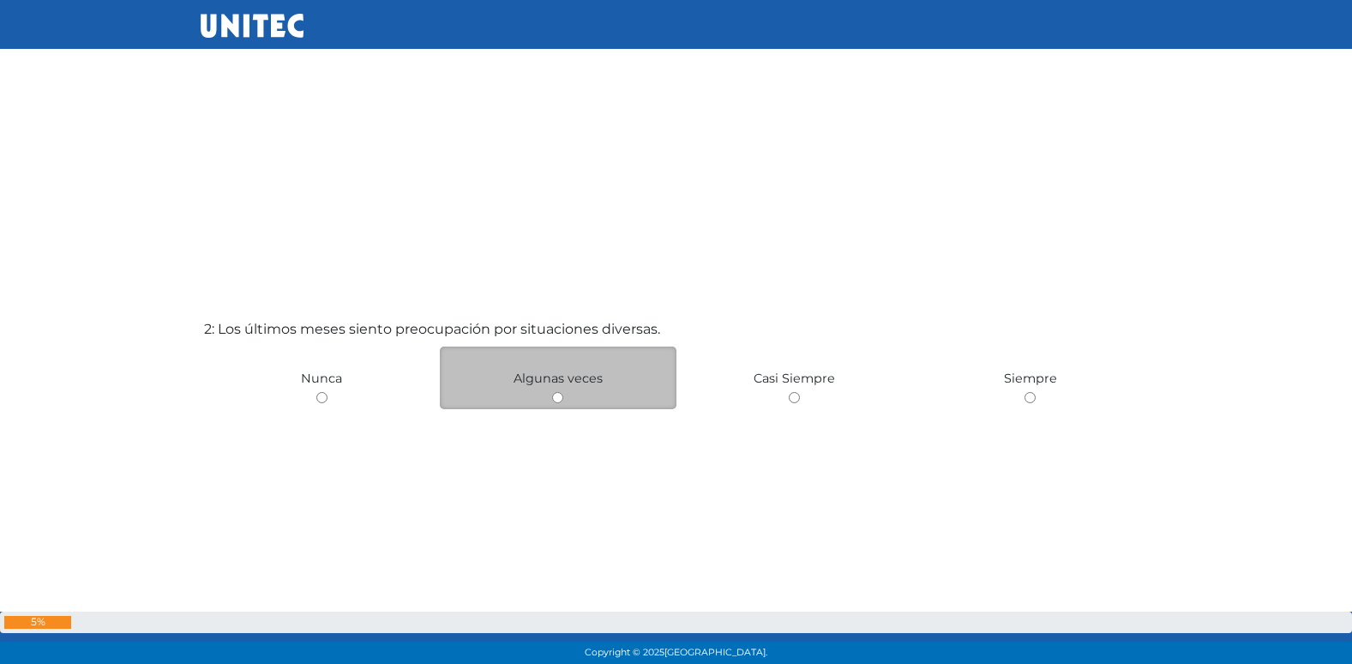
click at [565, 399] on div "Algunas veces" at bounding box center [558, 377] width 237 height 63
click at [556, 400] on input "radio" at bounding box center [557, 397] width 11 height 11
radio input "true"
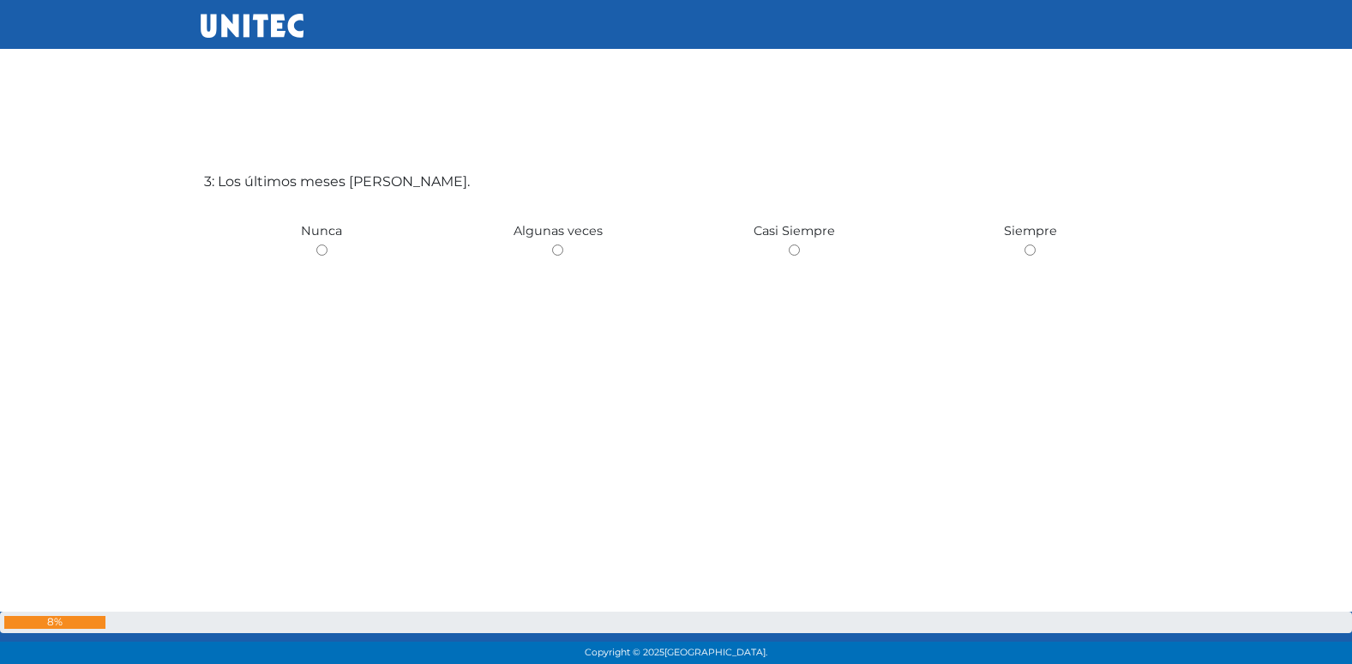
scroll to position [1413, 0]
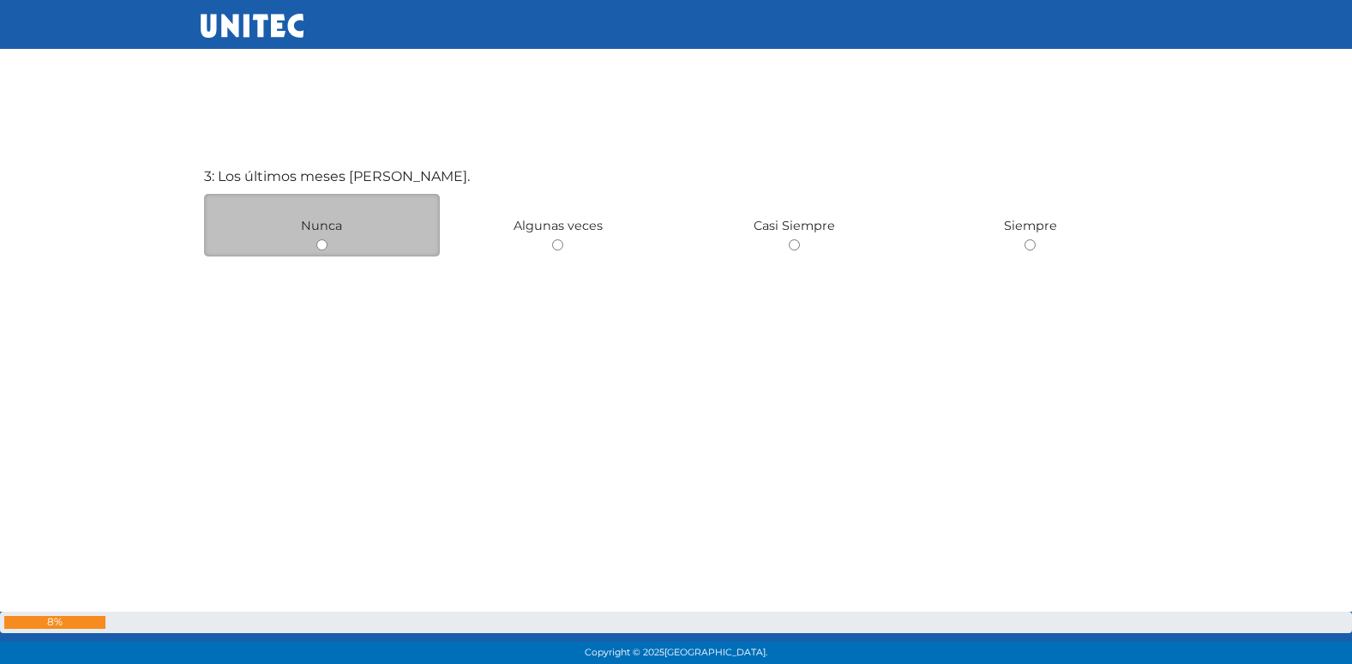
click at [319, 243] on input "radio" at bounding box center [321, 244] width 11 height 11
radio input "true"
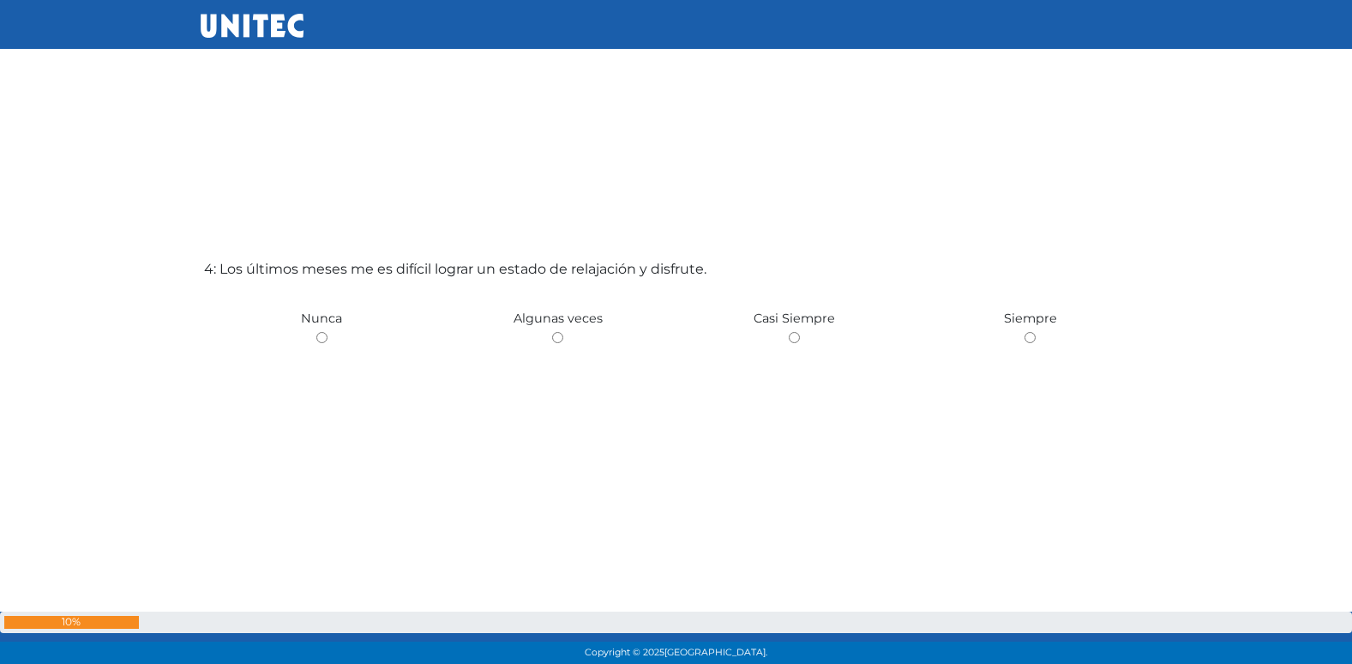
scroll to position [2076, 0]
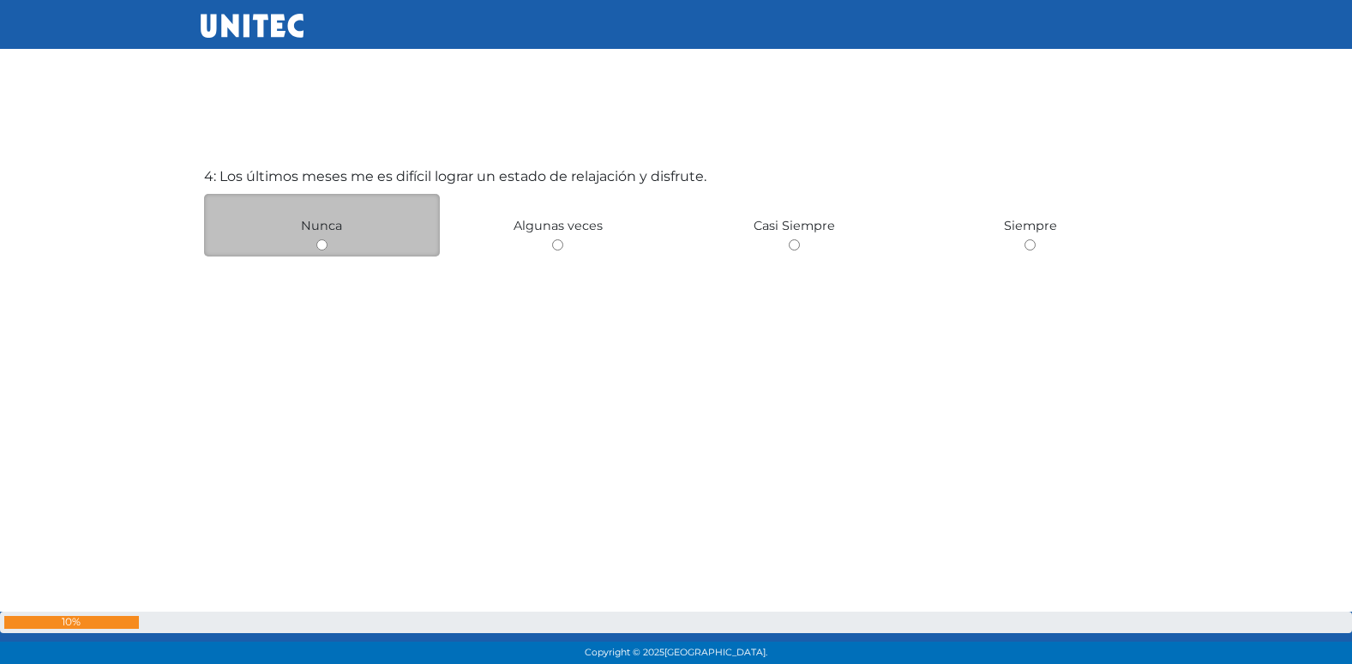
click at [321, 244] on input "radio" at bounding box center [321, 244] width 11 height 11
radio input "true"
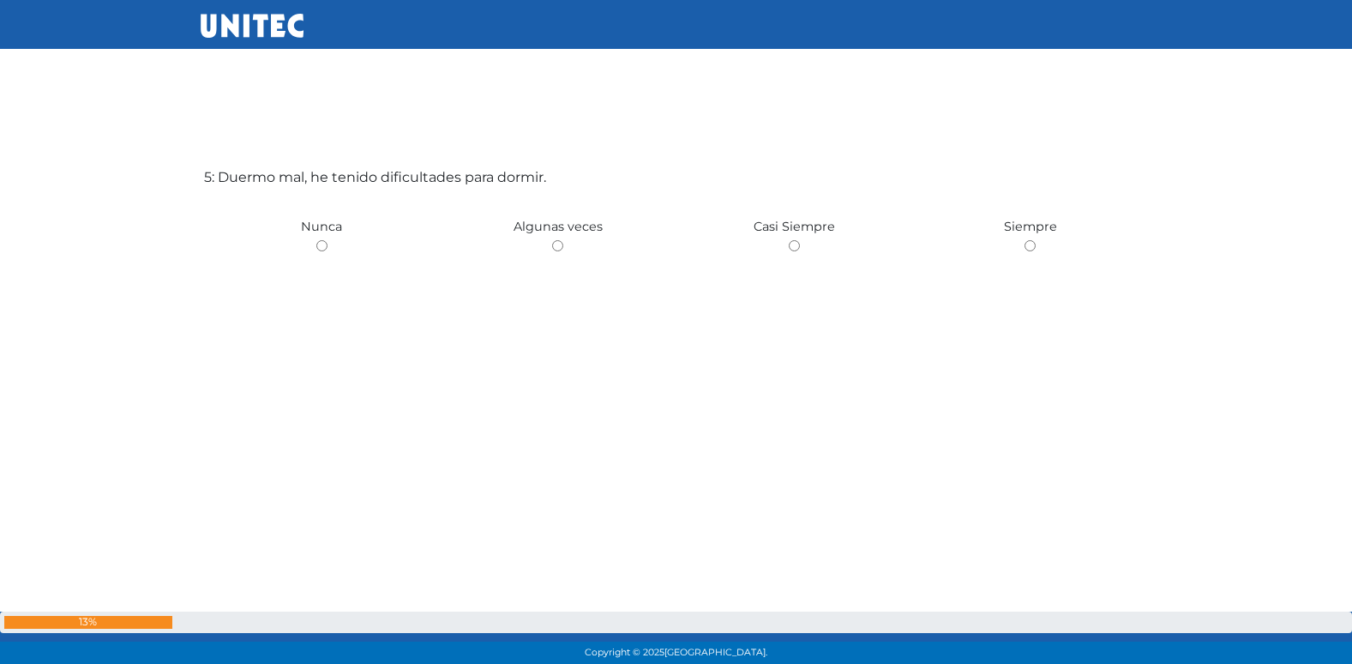
scroll to position [2740, 0]
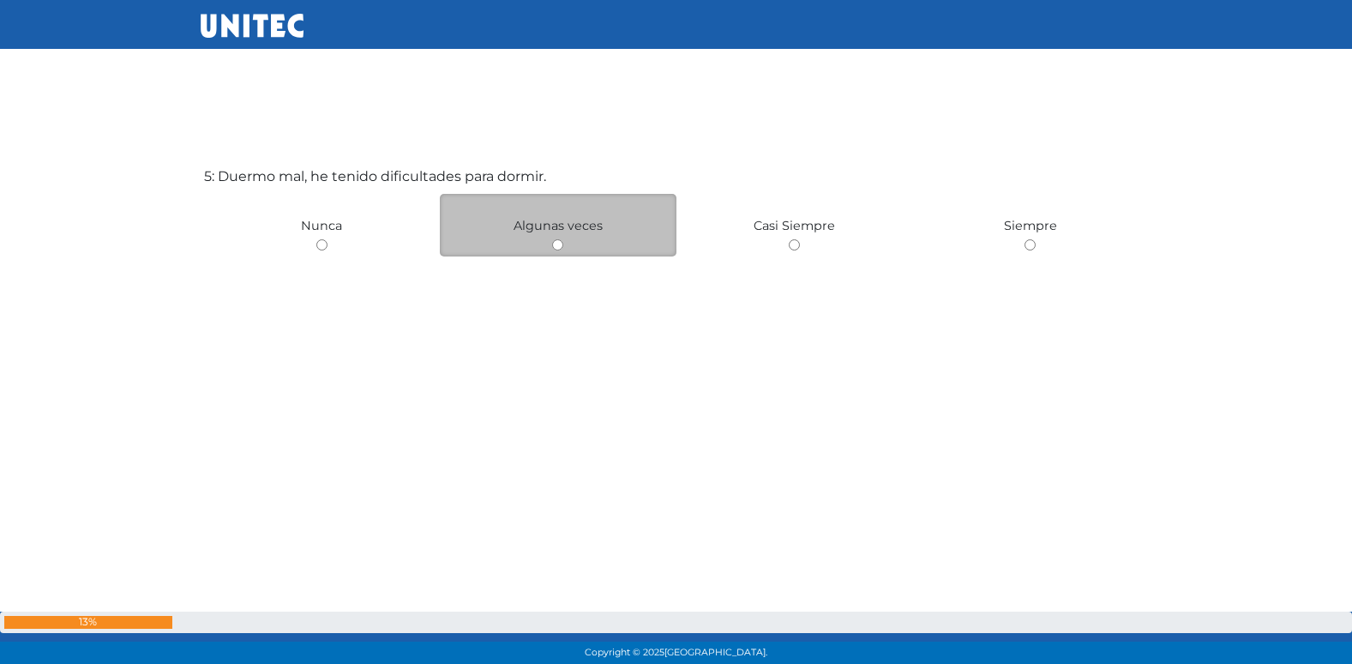
click at [555, 248] on input "radio" at bounding box center [557, 244] width 11 height 11
radio input "true"
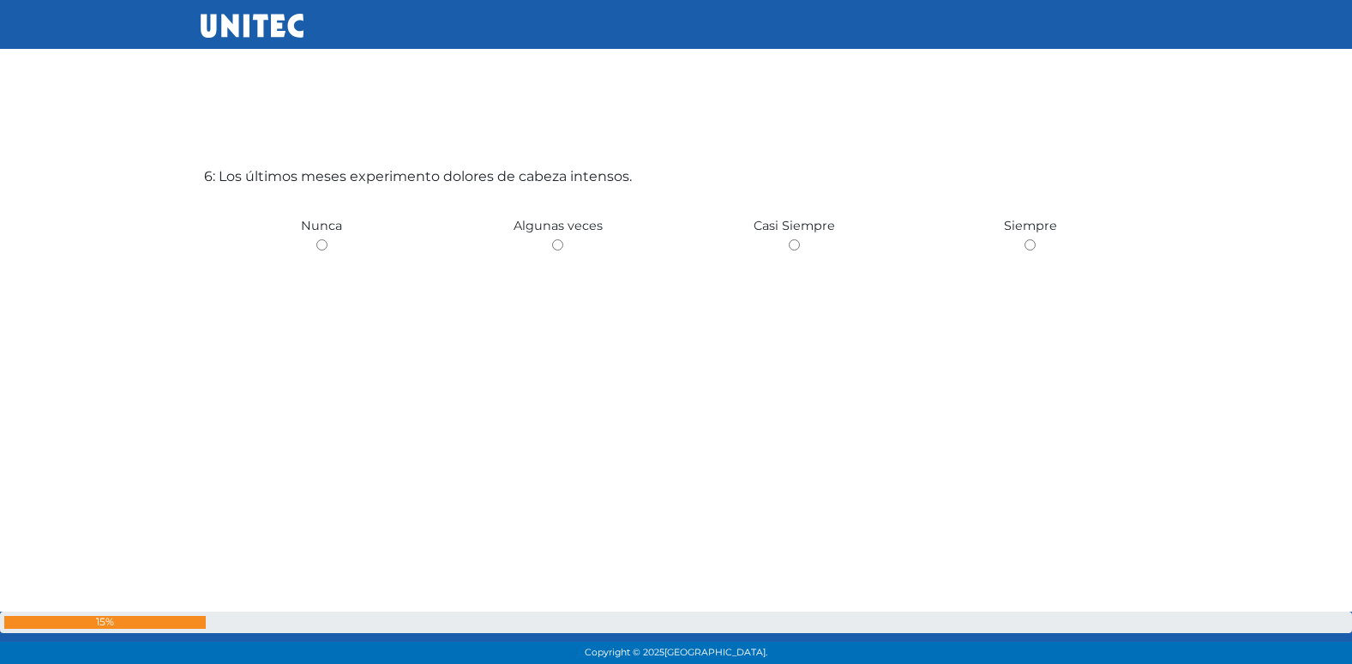
scroll to position [3445, 0]
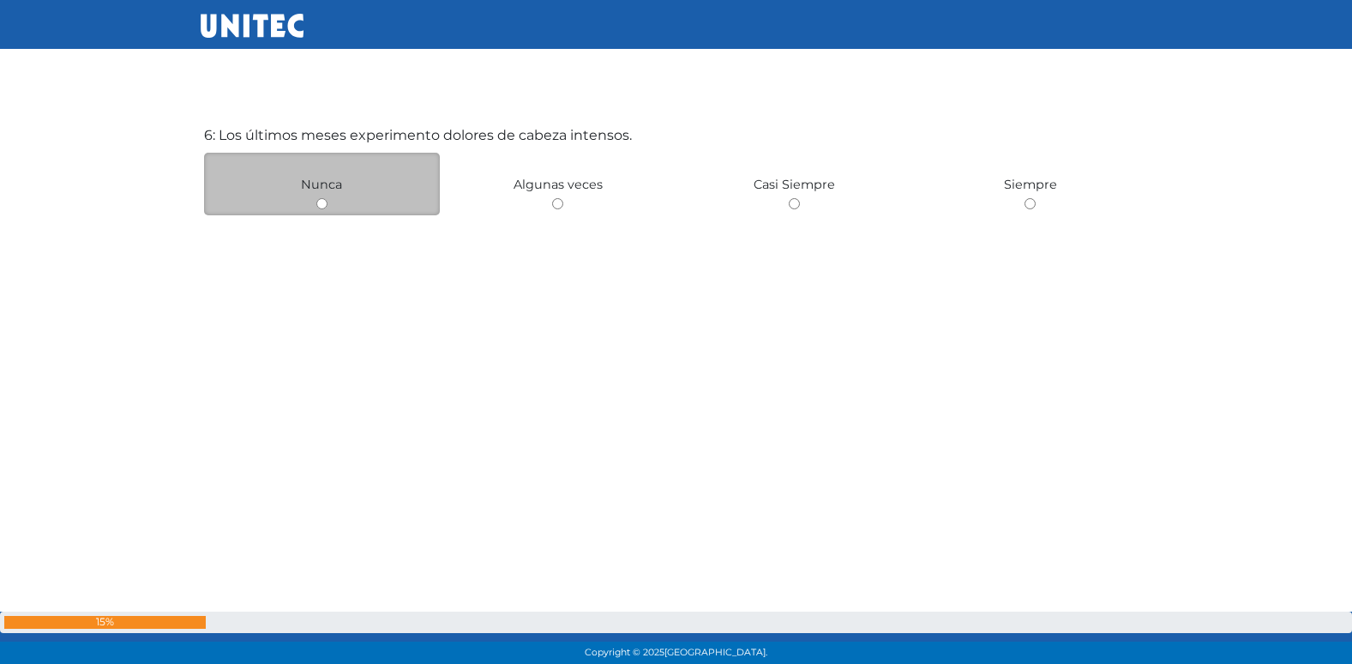
click at [327, 207] on input "radio" at bounding box center [321, 203] width 11 height 11
radio input "true"
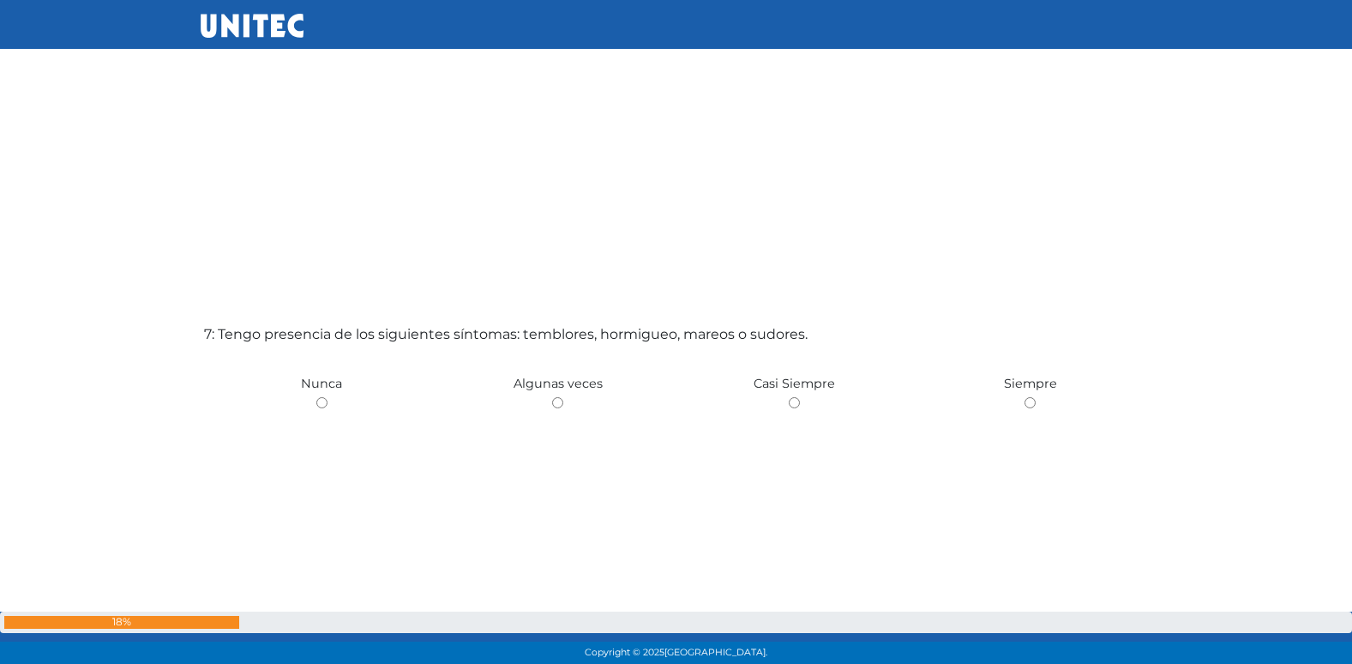
scroll to position [4076, 0]
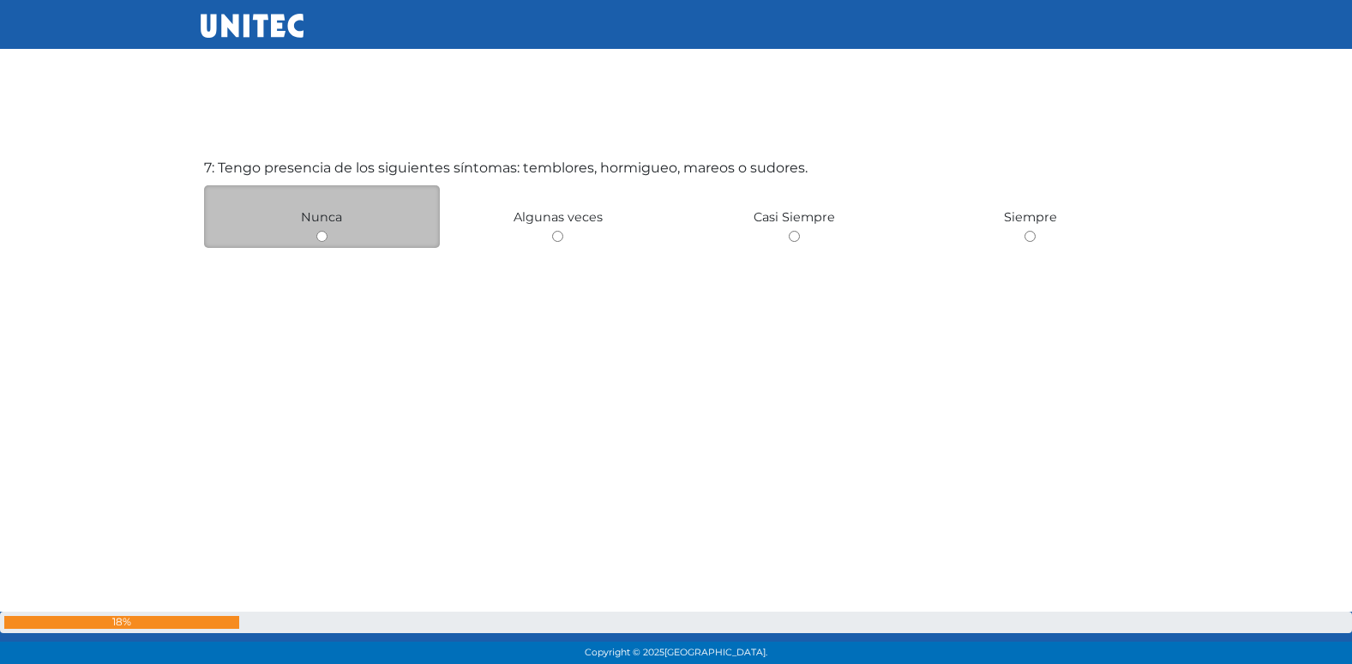
click at [324, 241] on input "radio" at bounding box center [321, 236] width 11 height 11
radio input "true"
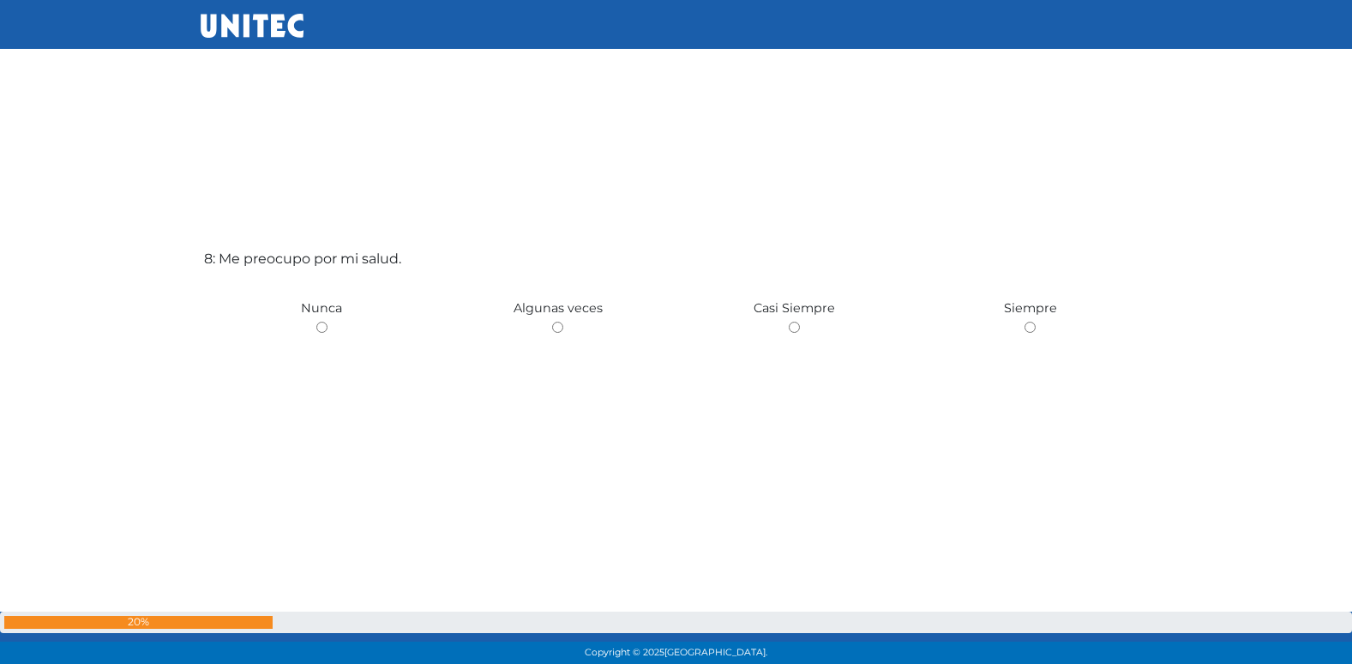
scroll to position [4650, 0]
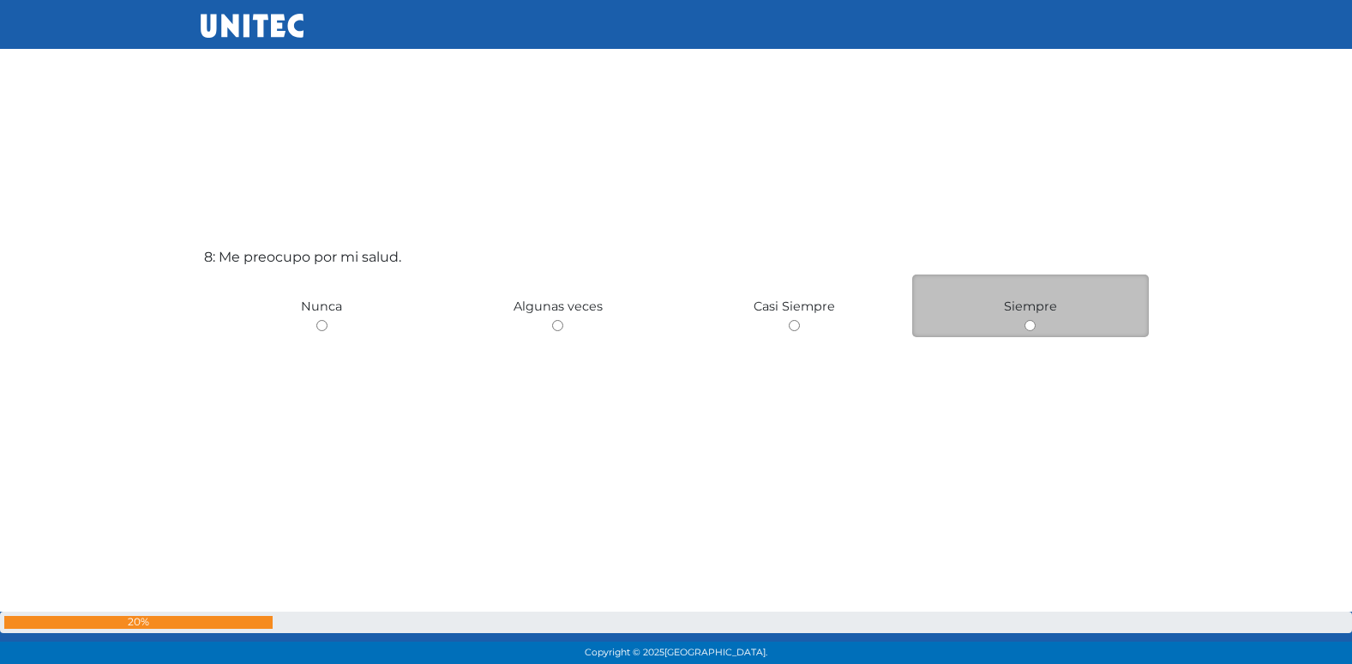
click at [1034, 324] on input "radio" at bounding box center [1030, 325] width 11 height 11
radio input "true"
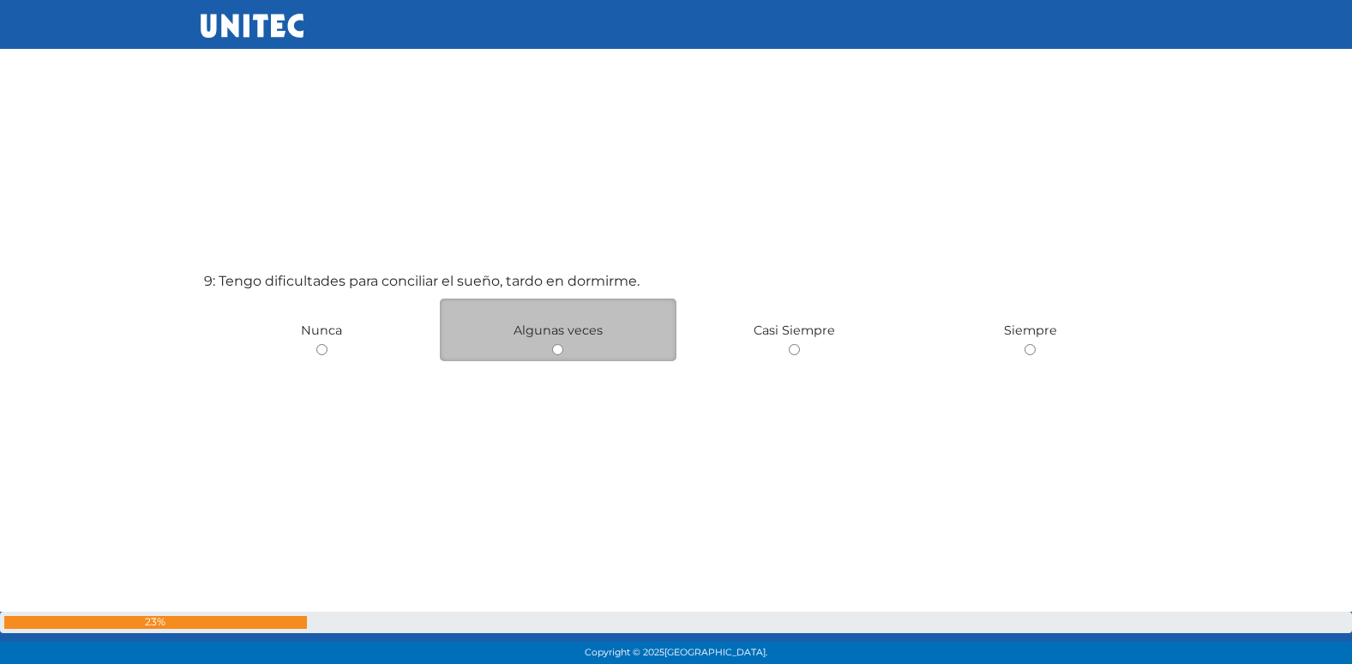
scroll to position [5401, 0]
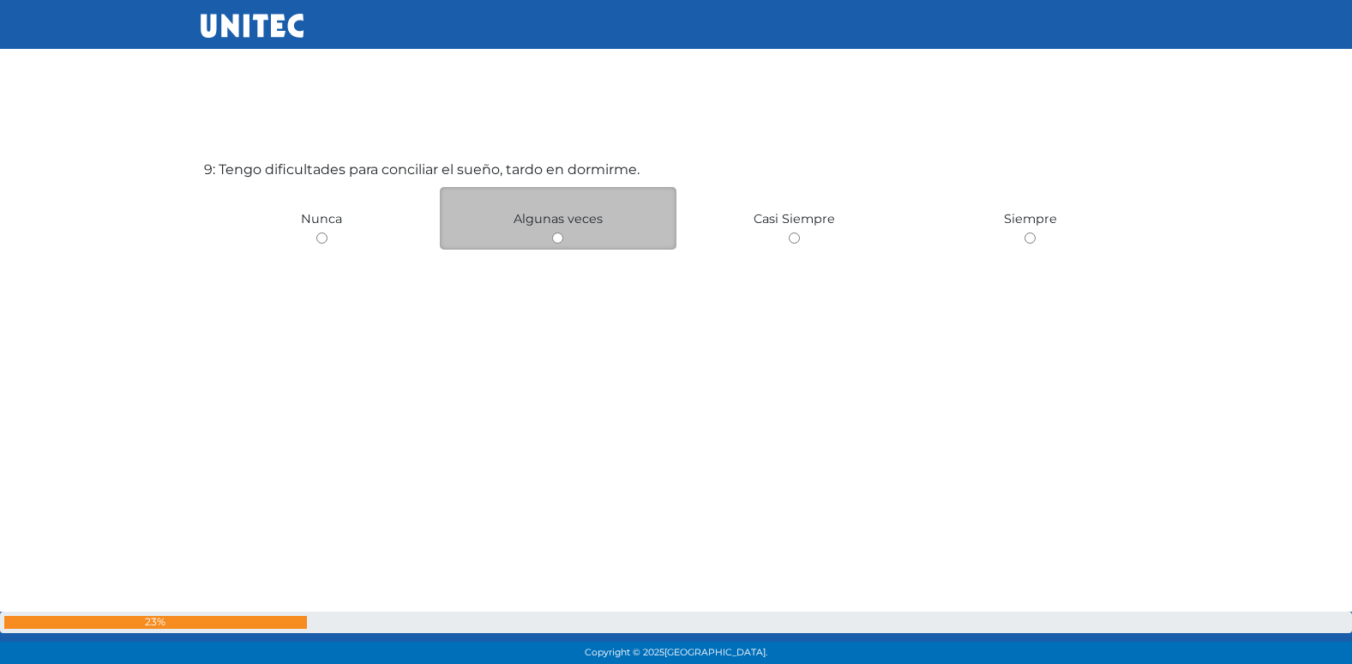
click at [556, 242] on input "radio" at bounding box center [557, 237] width 11 height 11
radio input "true"
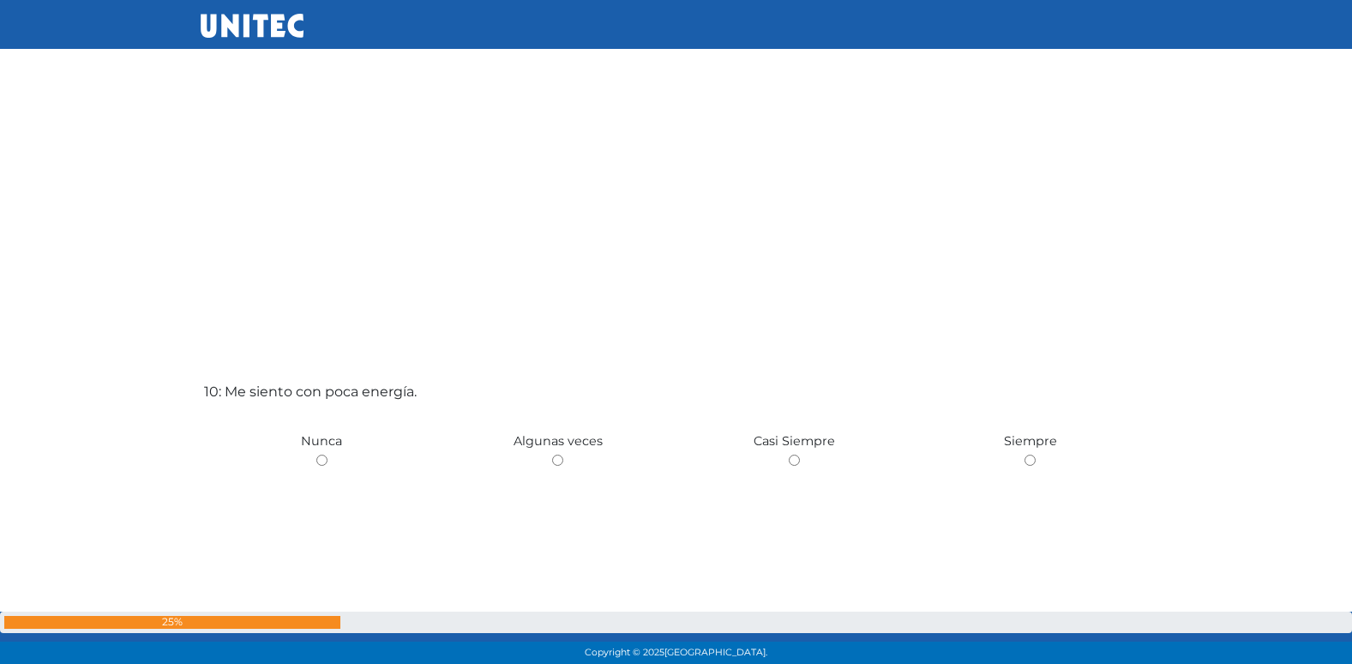
scroll to position [5873, 0]
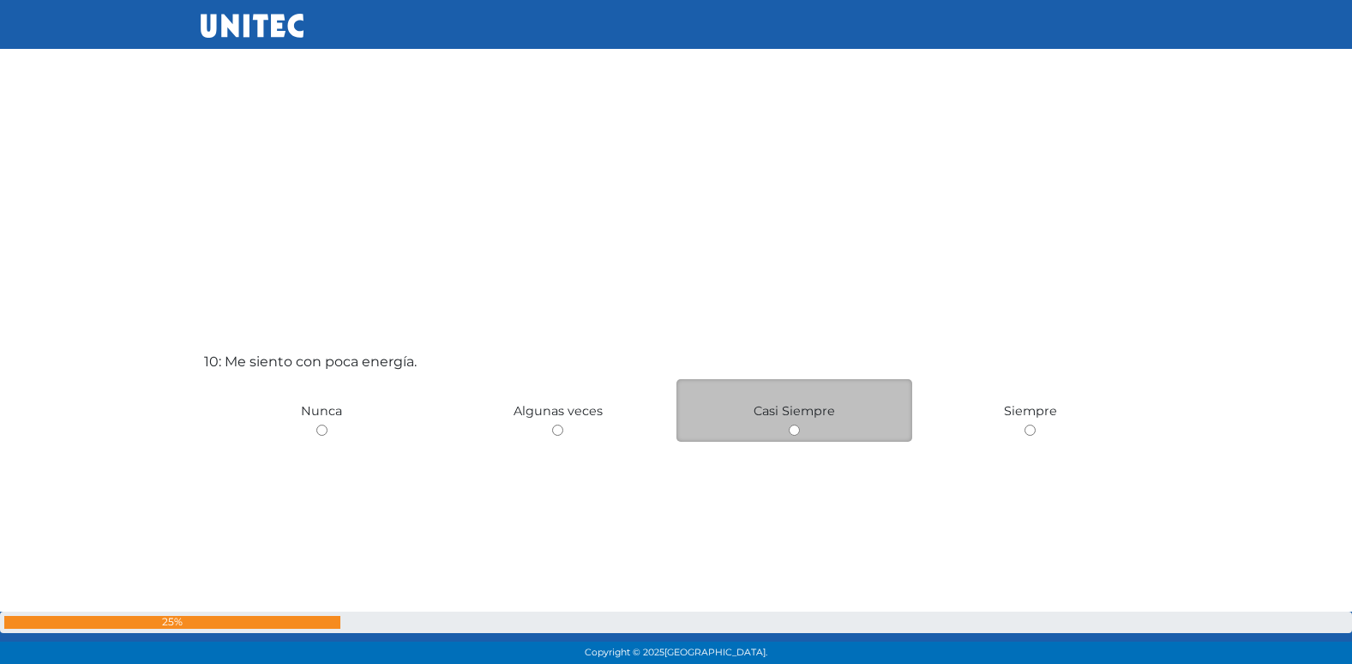
click at [794, 430] on input "radio" at bounding box center [794, 429] width 11 height 11
radio input "true"
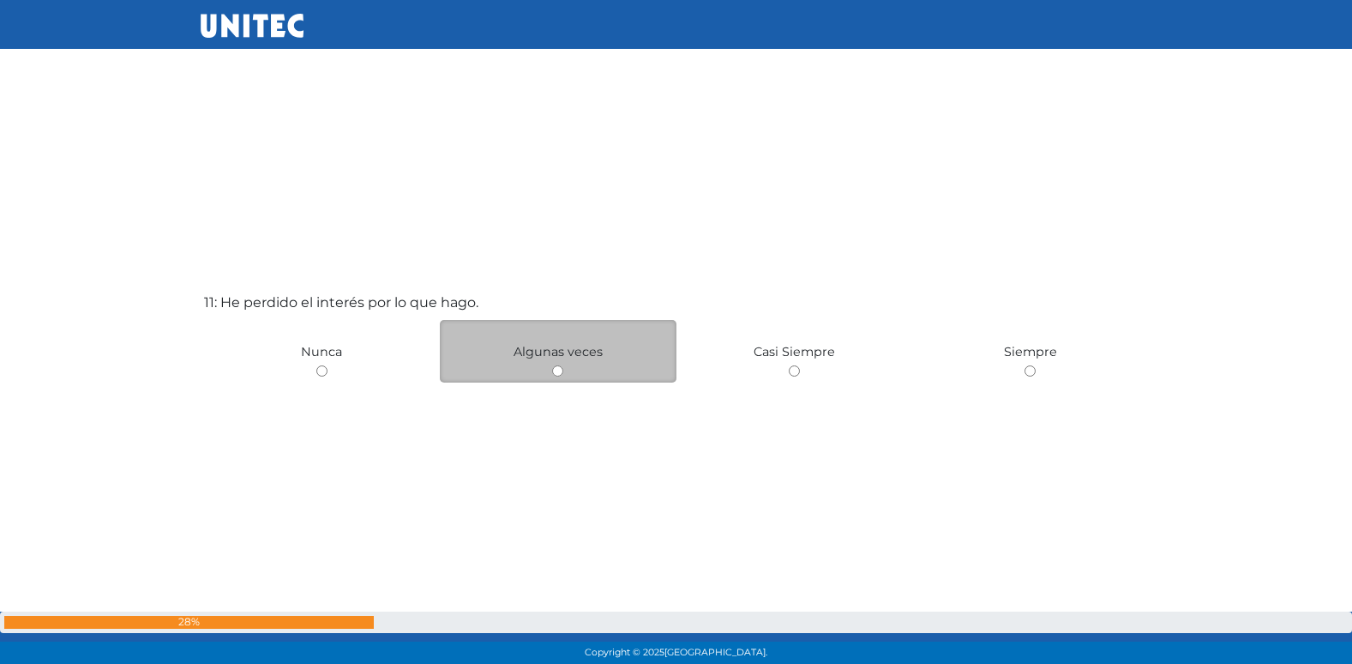
scroll to position [6619, 0]
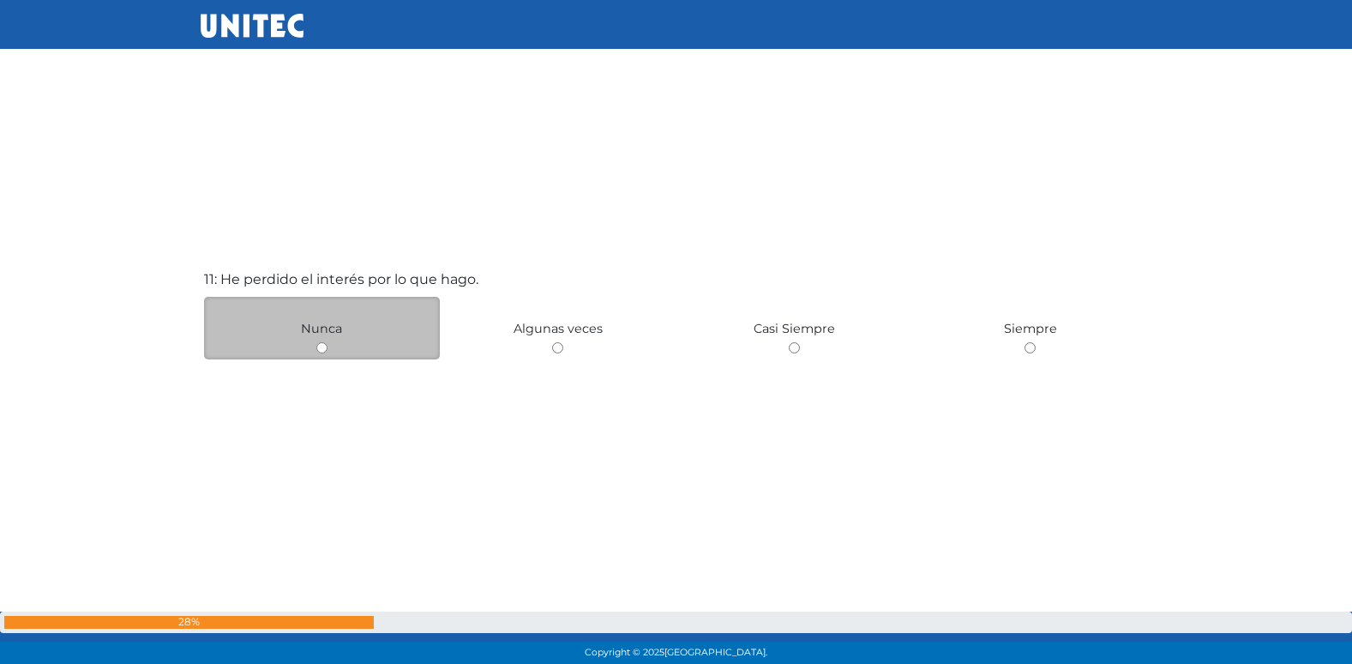
click at [322, 348] on input "radio" at bounding box center [321, 347] width 11 height 11
radio input "true"
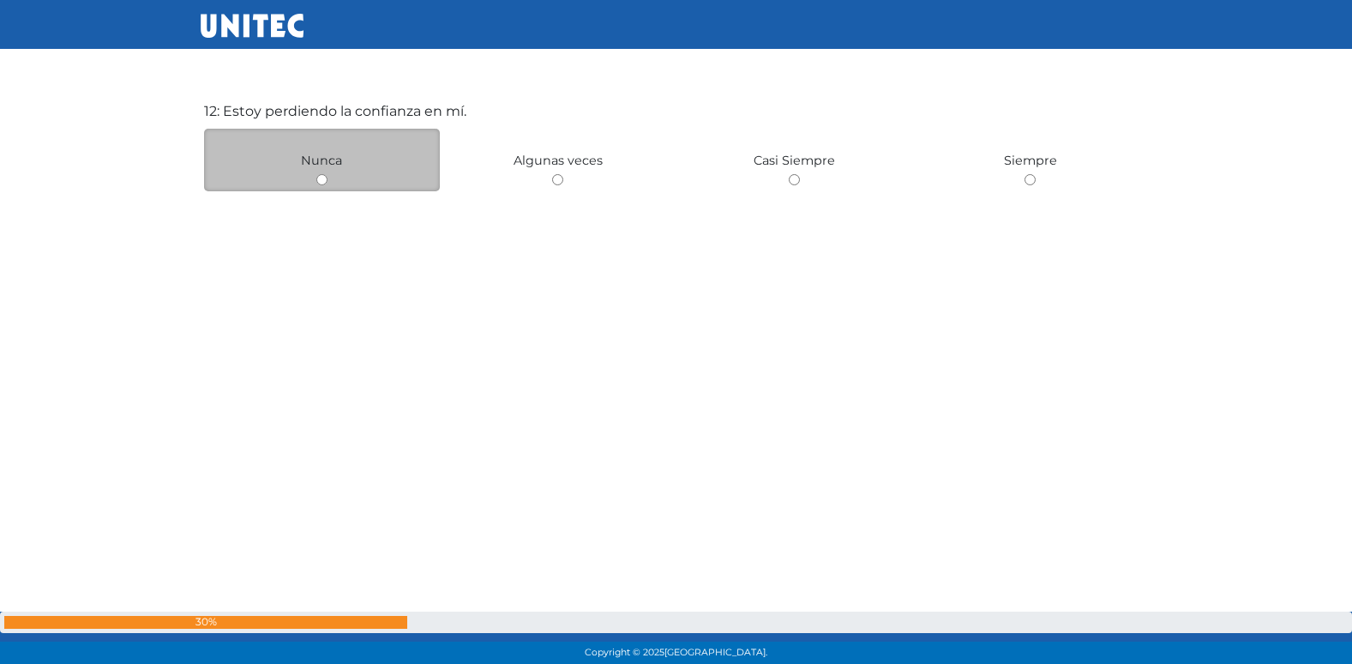
click at [323, 177] on input "radio" at bounding box center [321, 179] width 11 height 11
radio input "true"
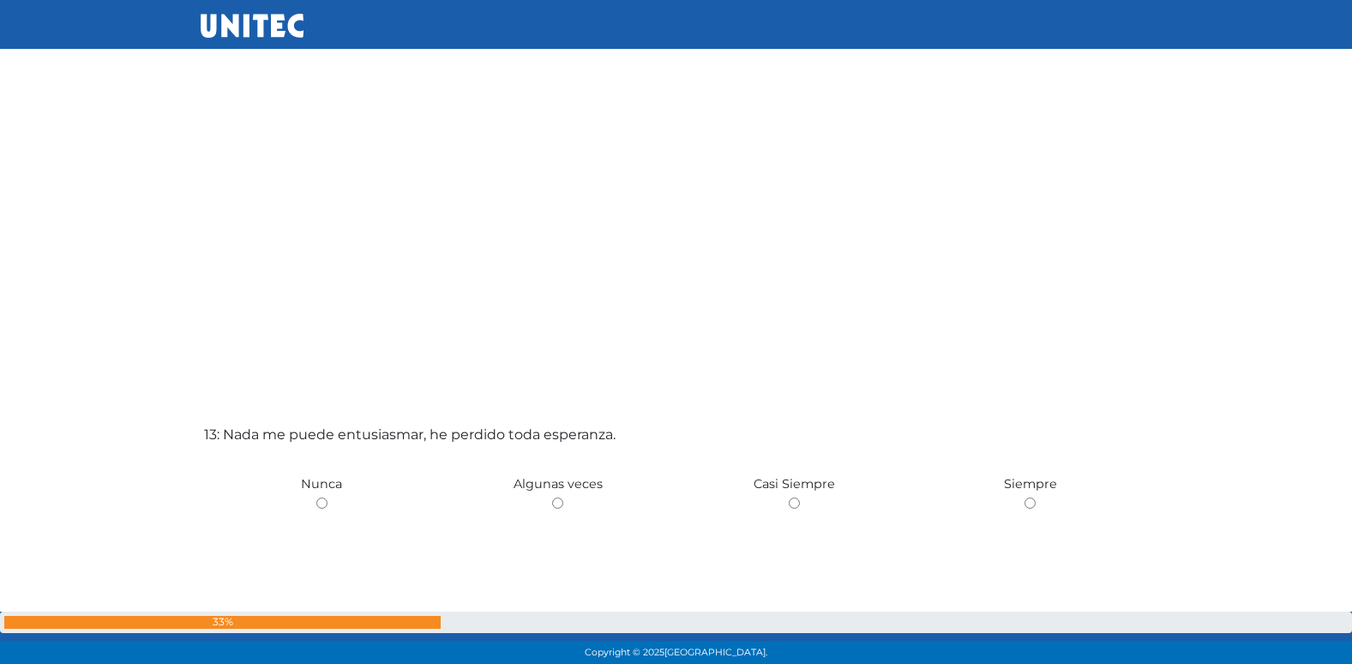
scroll to position [7822, 0]
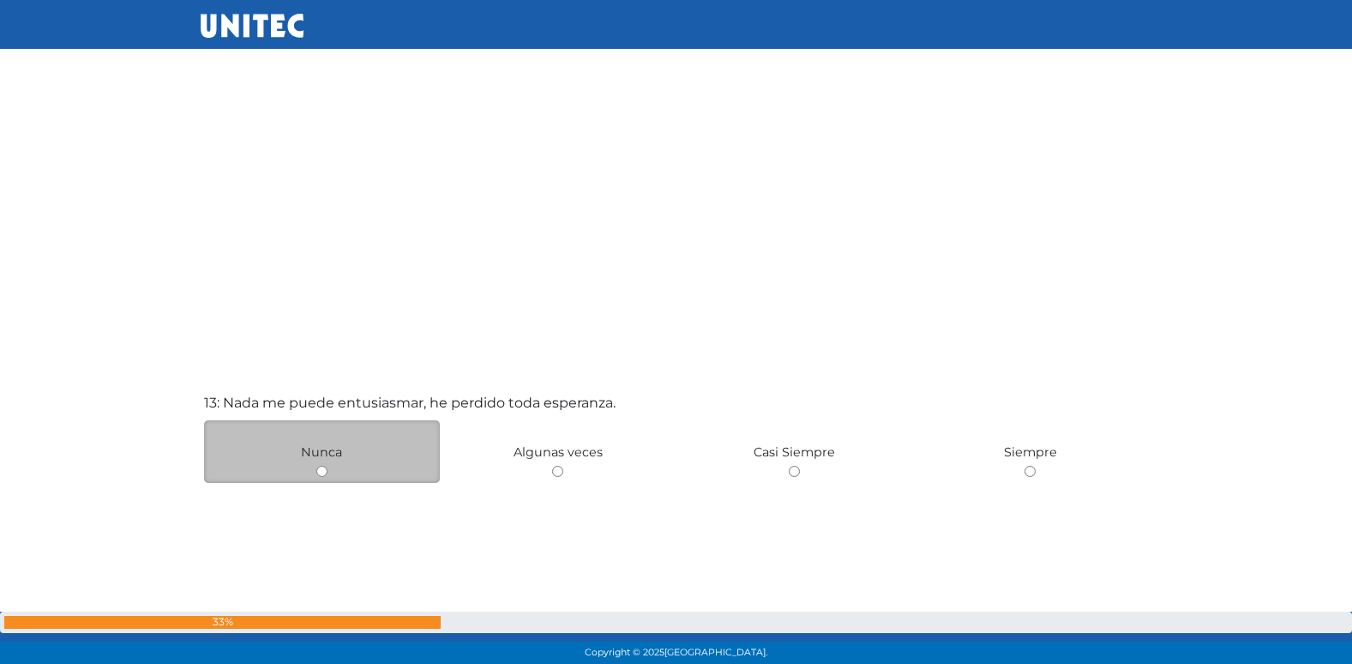
click at [321, 468] on input "radio" at bounding box center [321, 471] width 11 height 11
radio input "true"
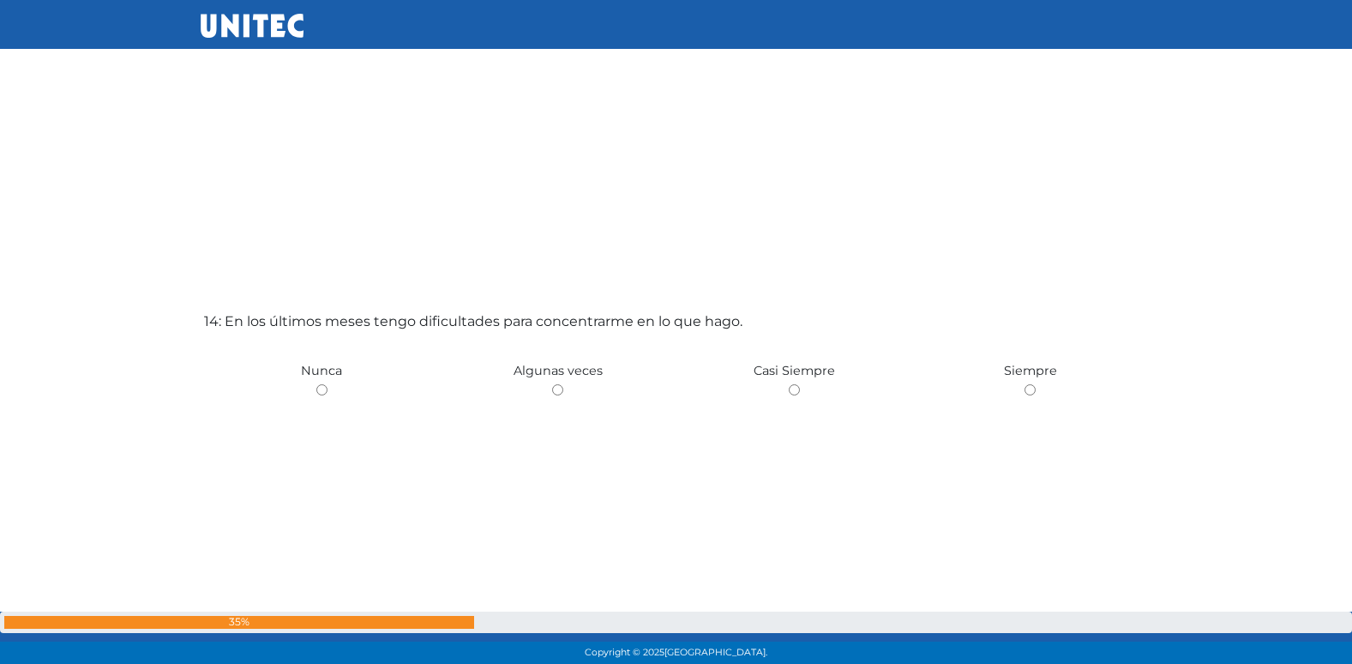
scroll to position [8569, 0]
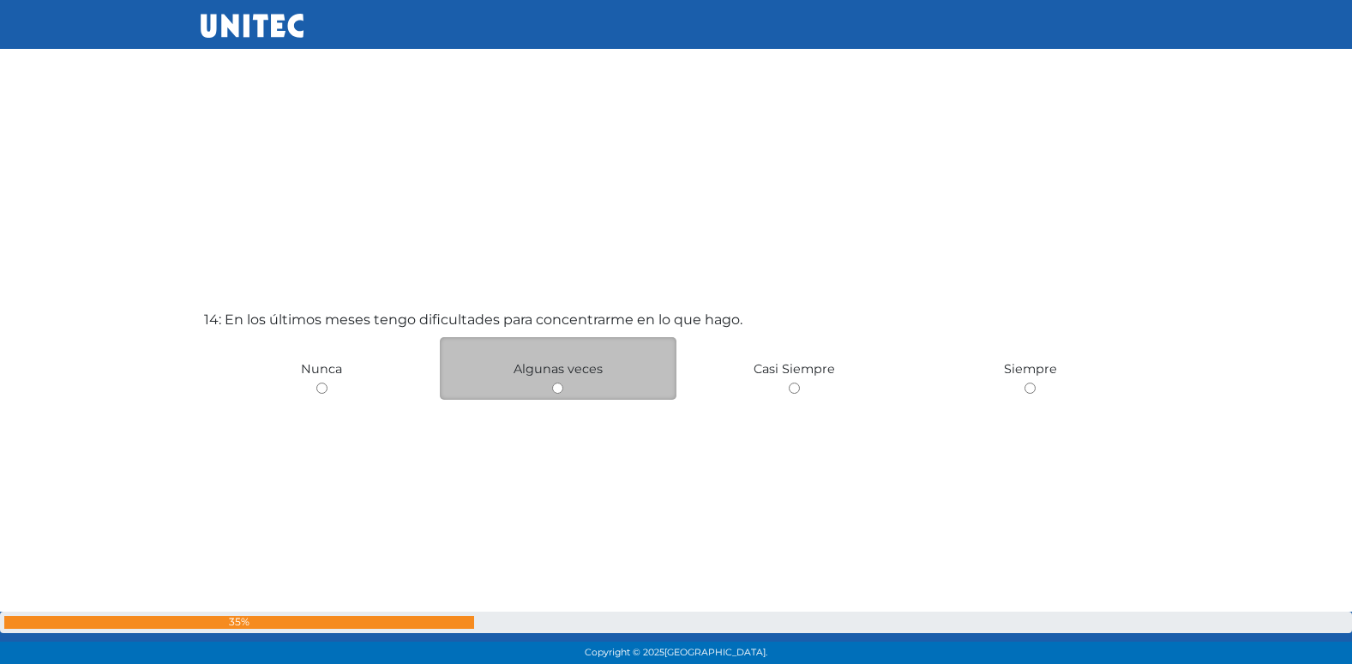
click at [555, 389] on input "radio" at bounding box center [557, 387] width 11 height 11
radio input "true"
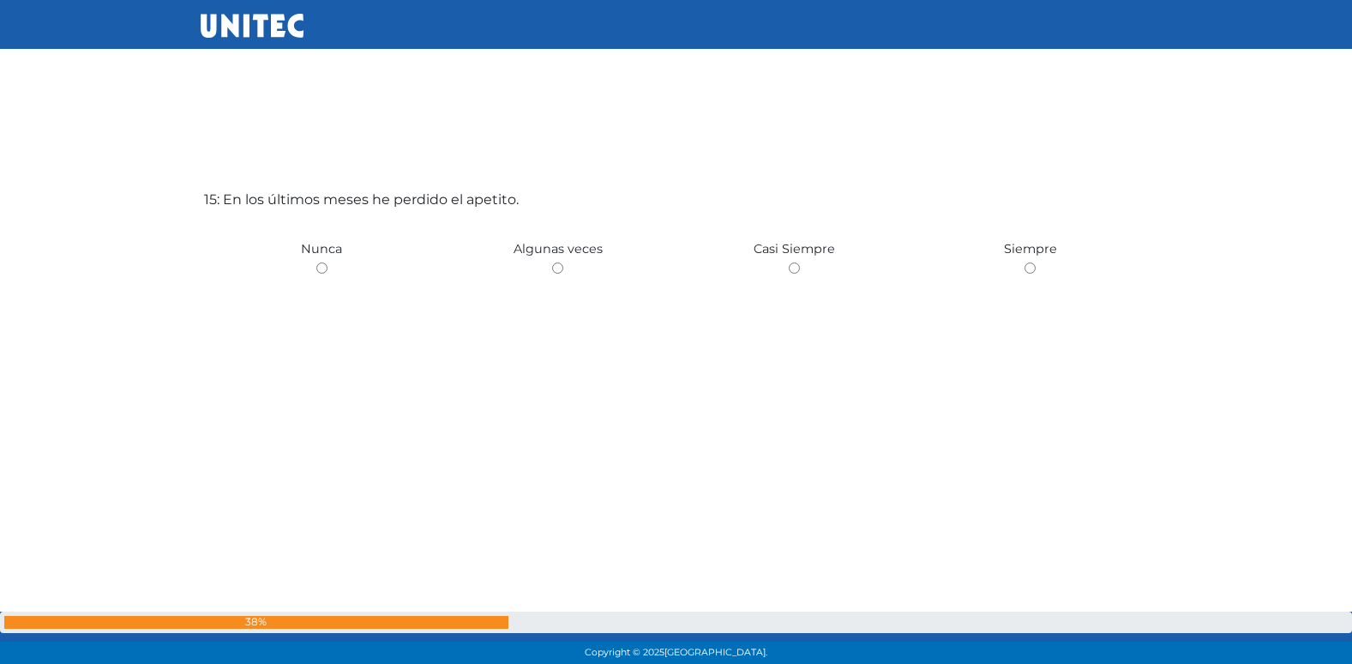
scroll to position [9376, 0]
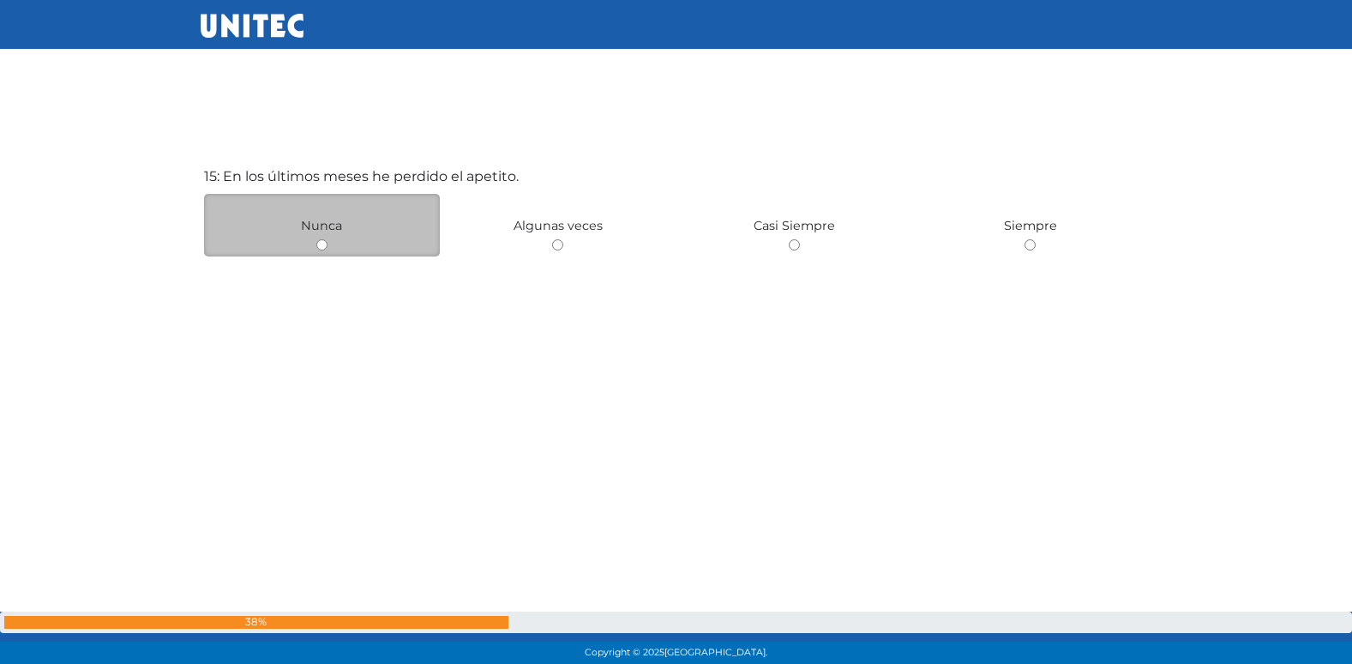
click at [322, 242] on input "radio" at bounding box center [321, 244] width 11 height 11
radio input "true"
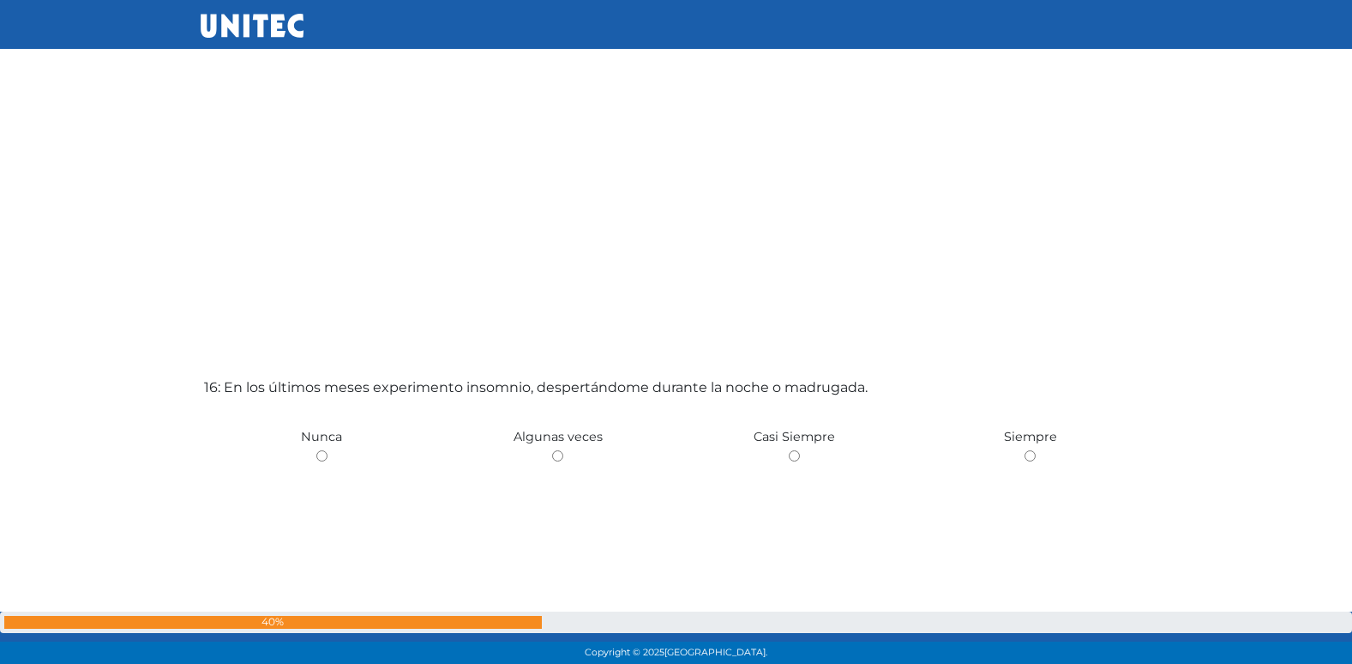
scroll to position [9834, 0]
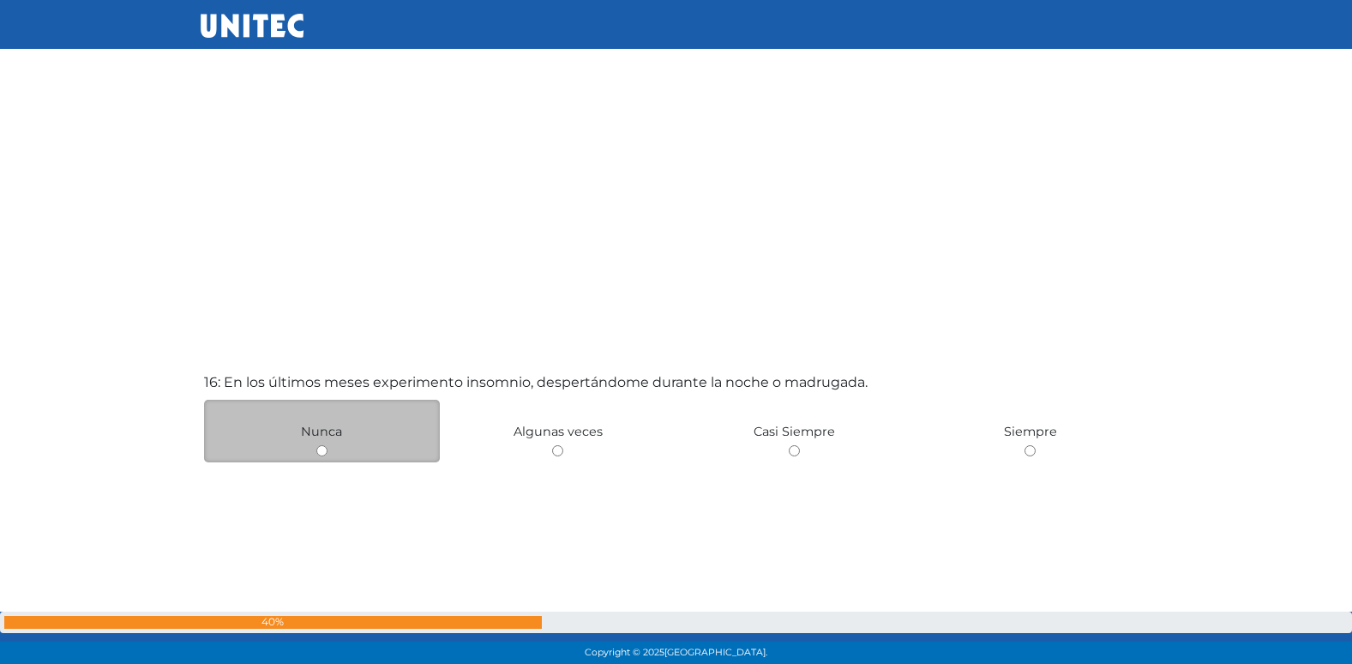
click at [321, 454] on input "radio" at bounding box center [321, 450] width 11 height 11
radio input "true"
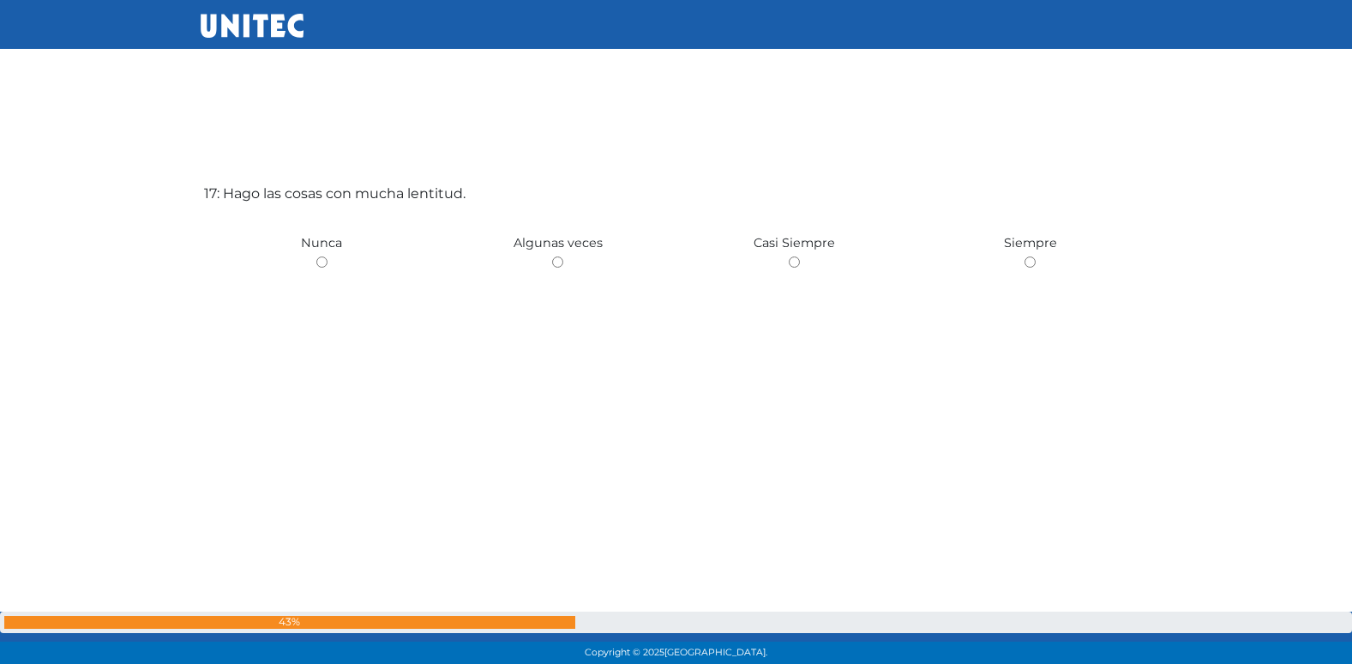
scroll to position [10703, 0]
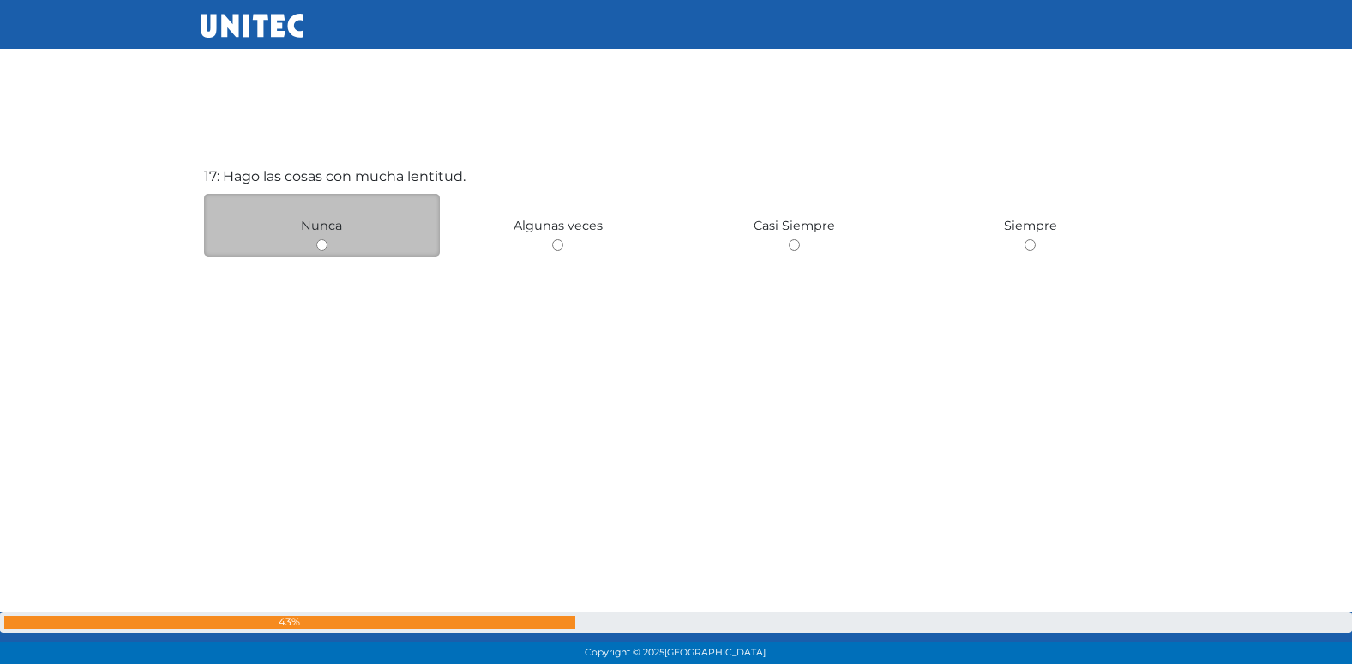
click at [317, 249] on input "radio" at bounding box center [321, 244] width 11 height 11
radio input "true"
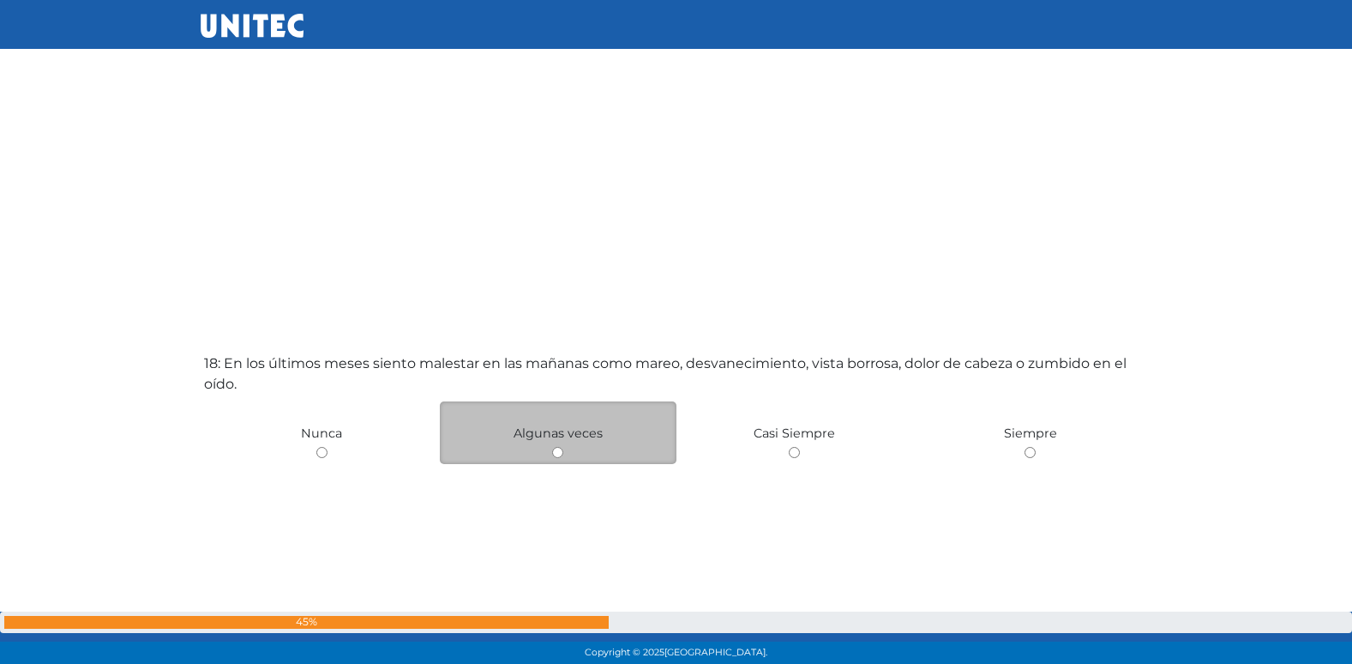
scroll to position [11277, 0]
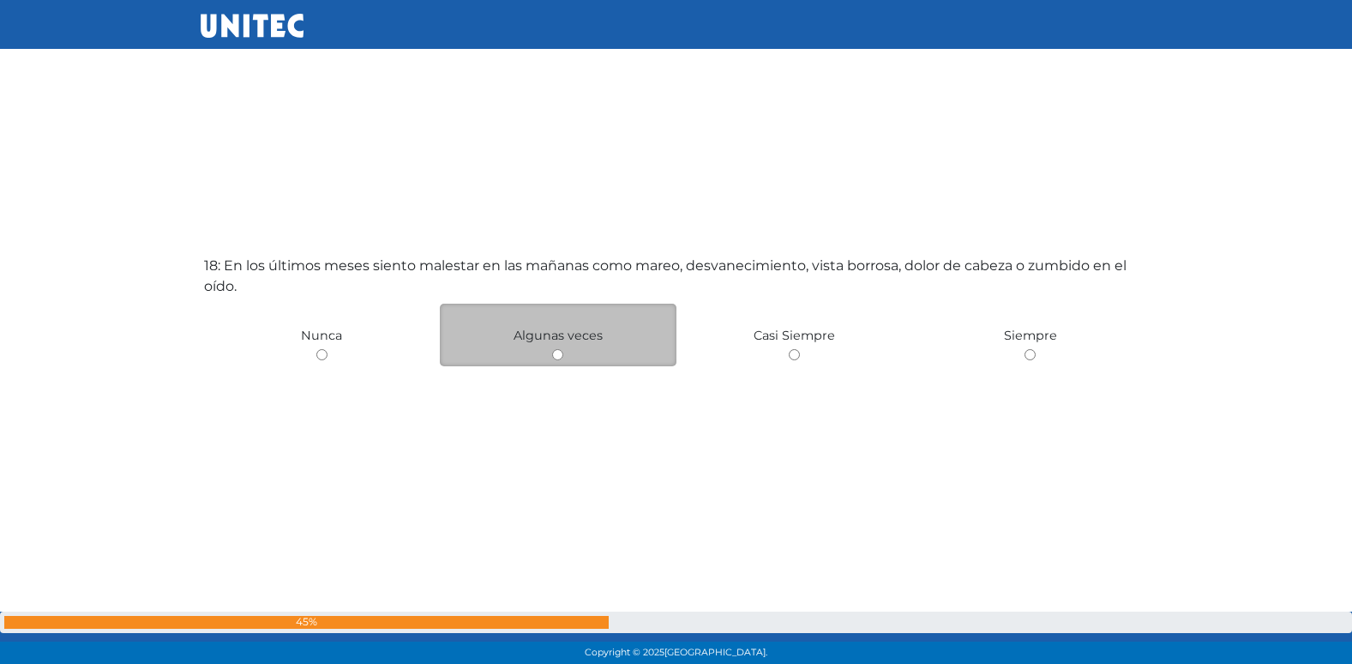
click at [556, 354] on input "radio" at bounding box center [557, 354] width 11 height 11
radio input "true"
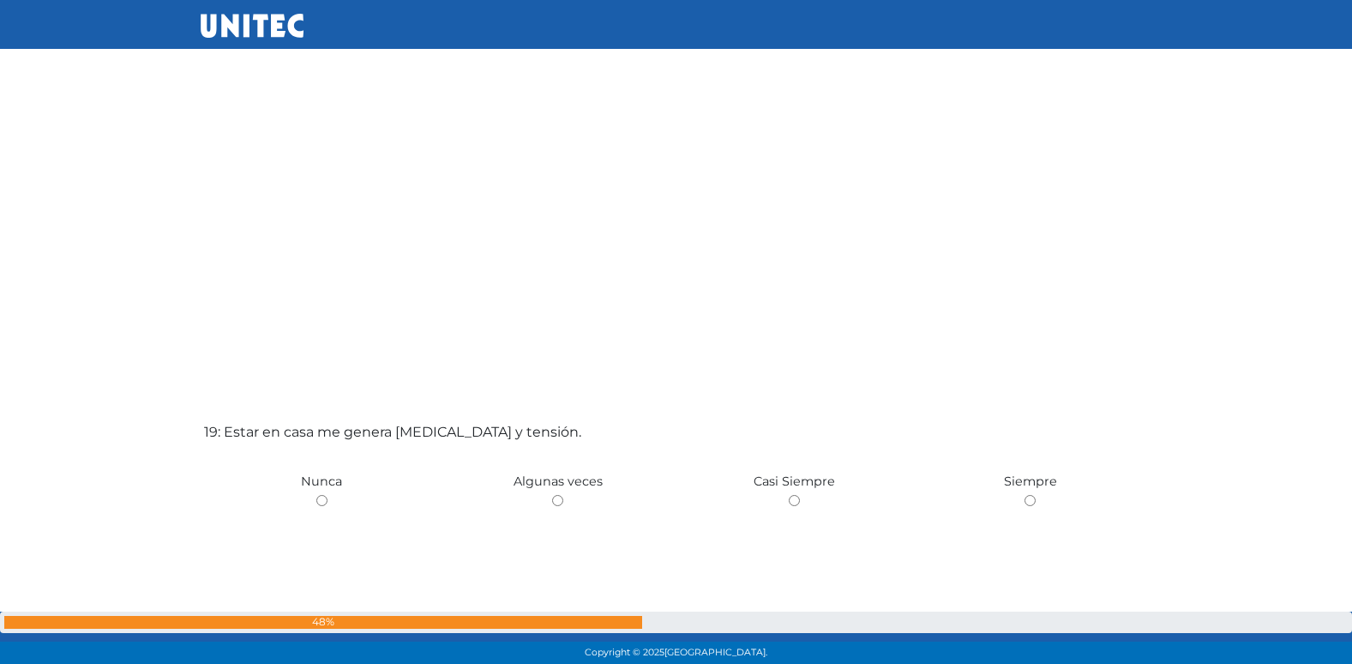
scroll to position [11833, 0]
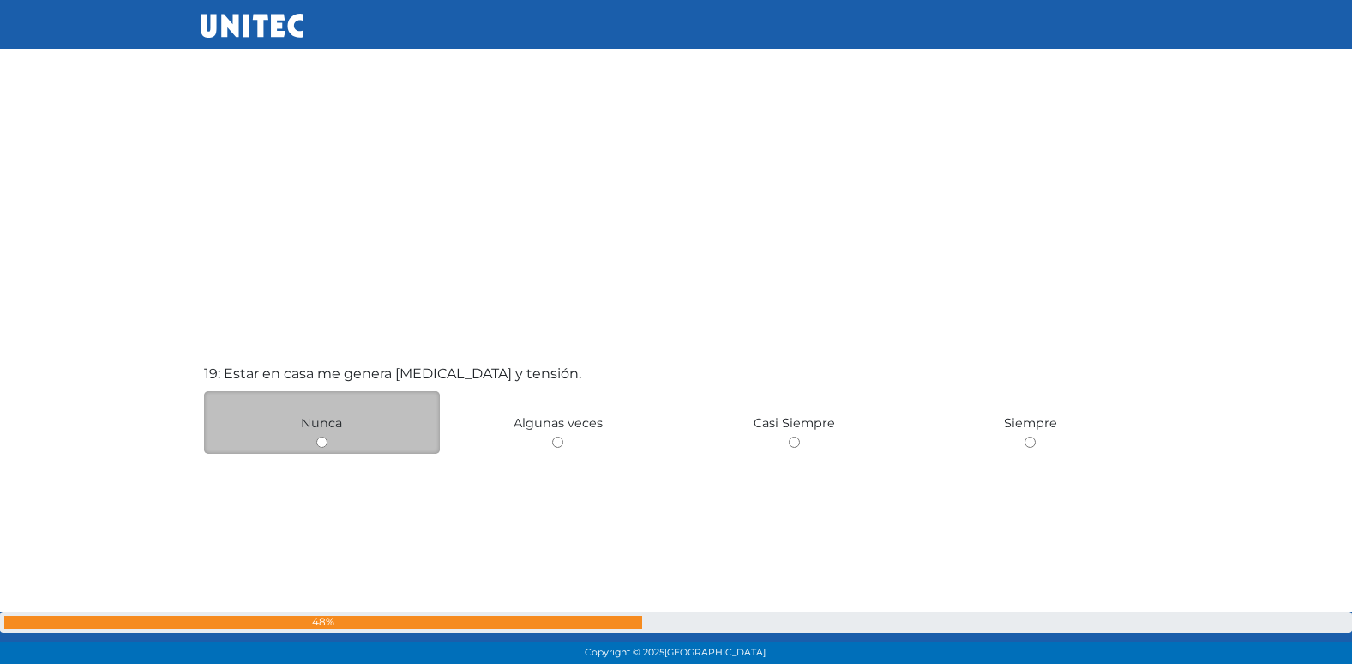
click at [318, 441] on input "radio" at bounding box center [321, 441] width 11 height 11
radio input "true"
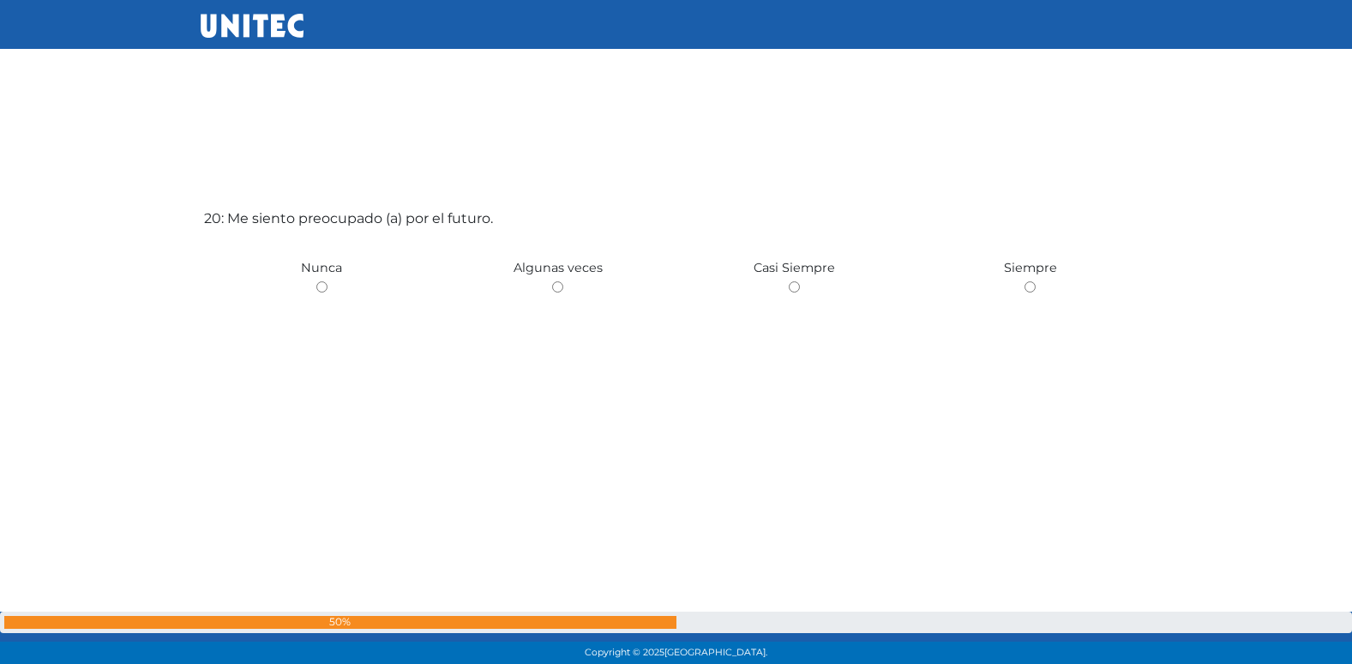
scroll to position [12694, 0]
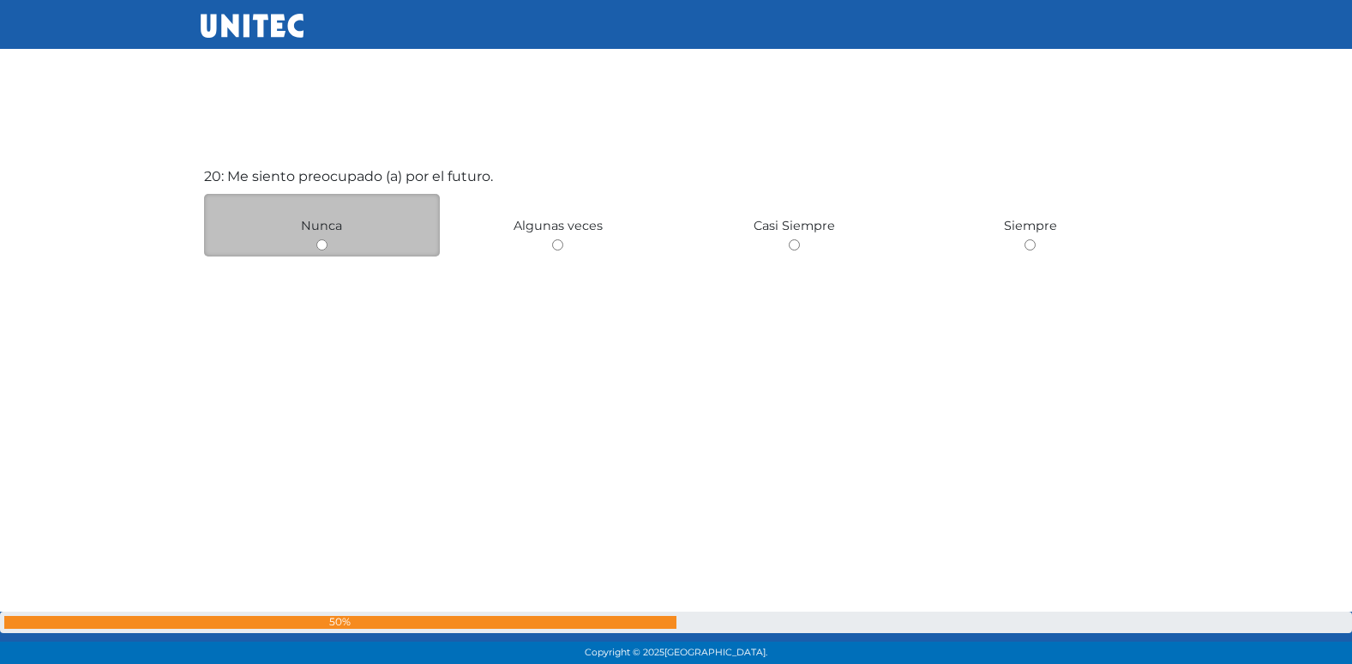
click at [323, 245] on input "radio" at bounding box center [321, 244] width 11 height 11
radio input "true"
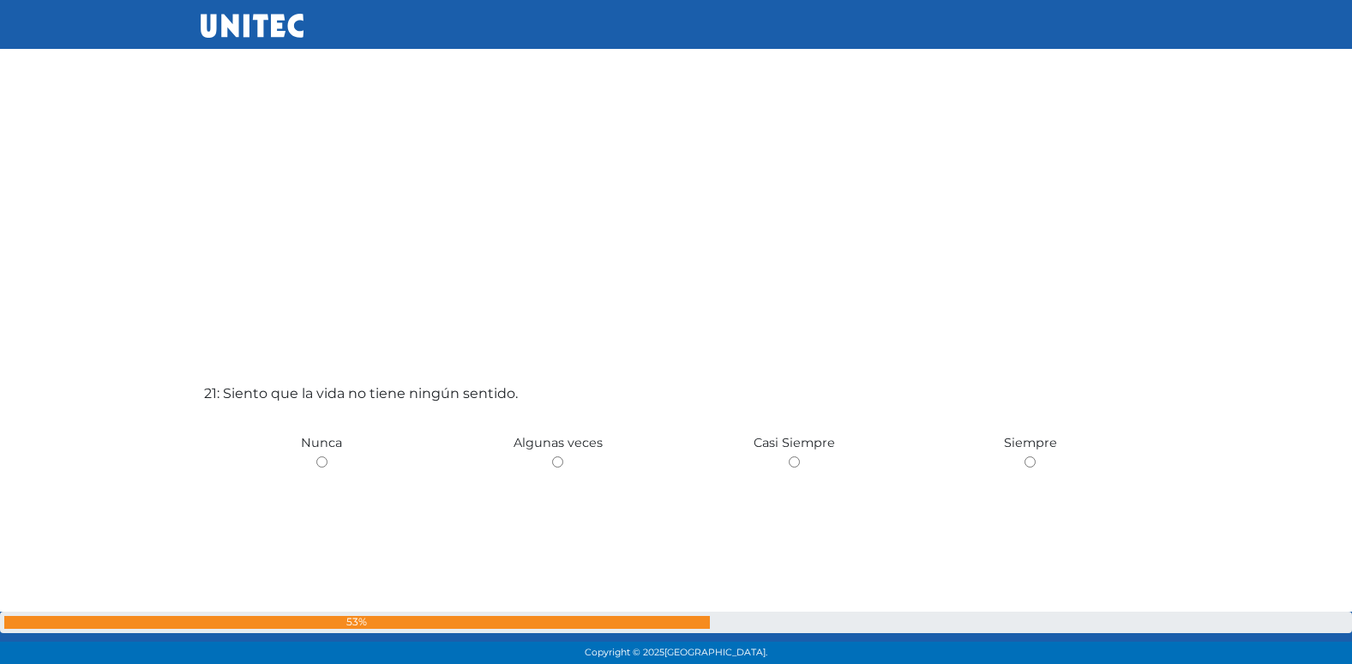
scroll to position [13182, 0]
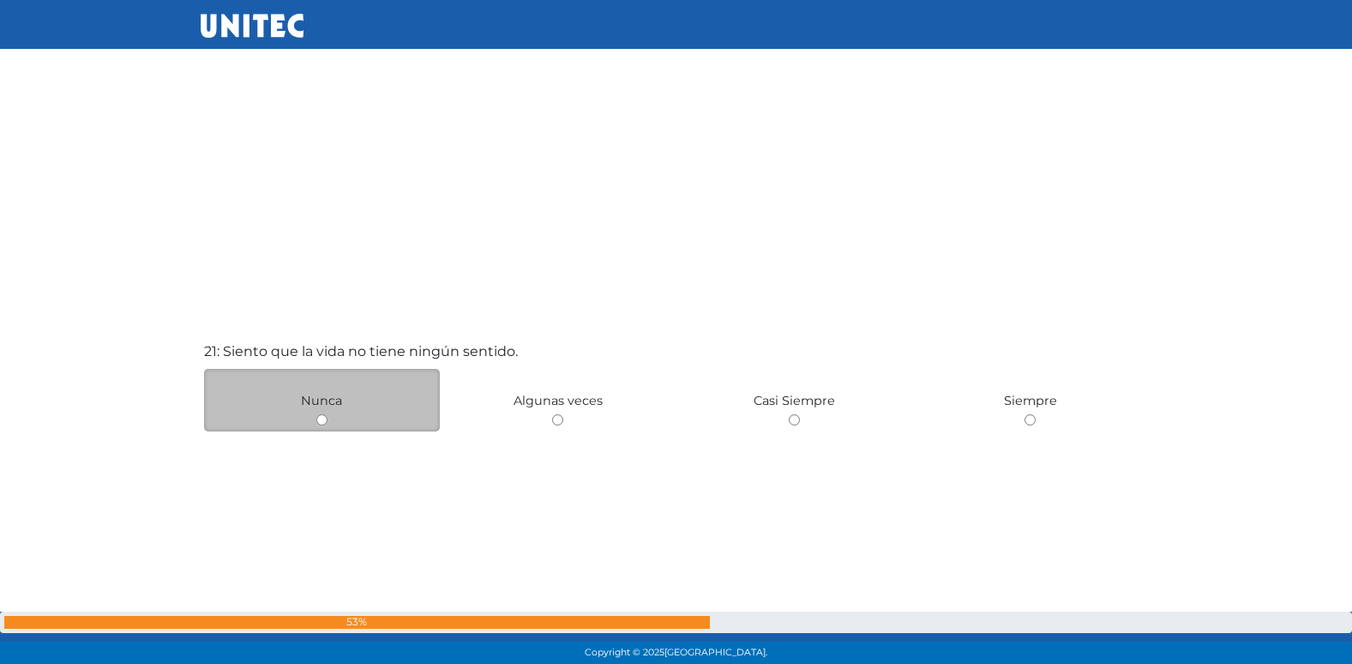
click at [322, 417] on input "radio" at bounding box center [321, 419] width 11 height 11
radio input "true"
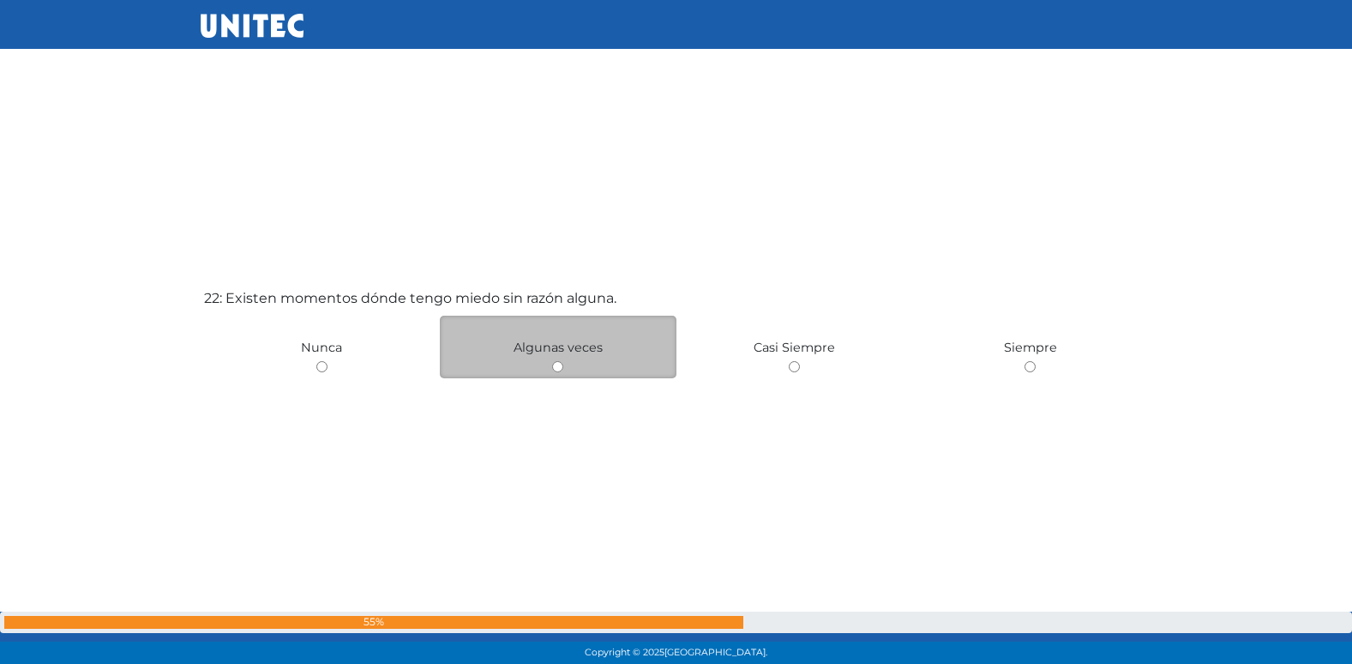
click at [553, 364] on input "radio" at bounding box center [557, 366] width 11 height 11
radio input "true"
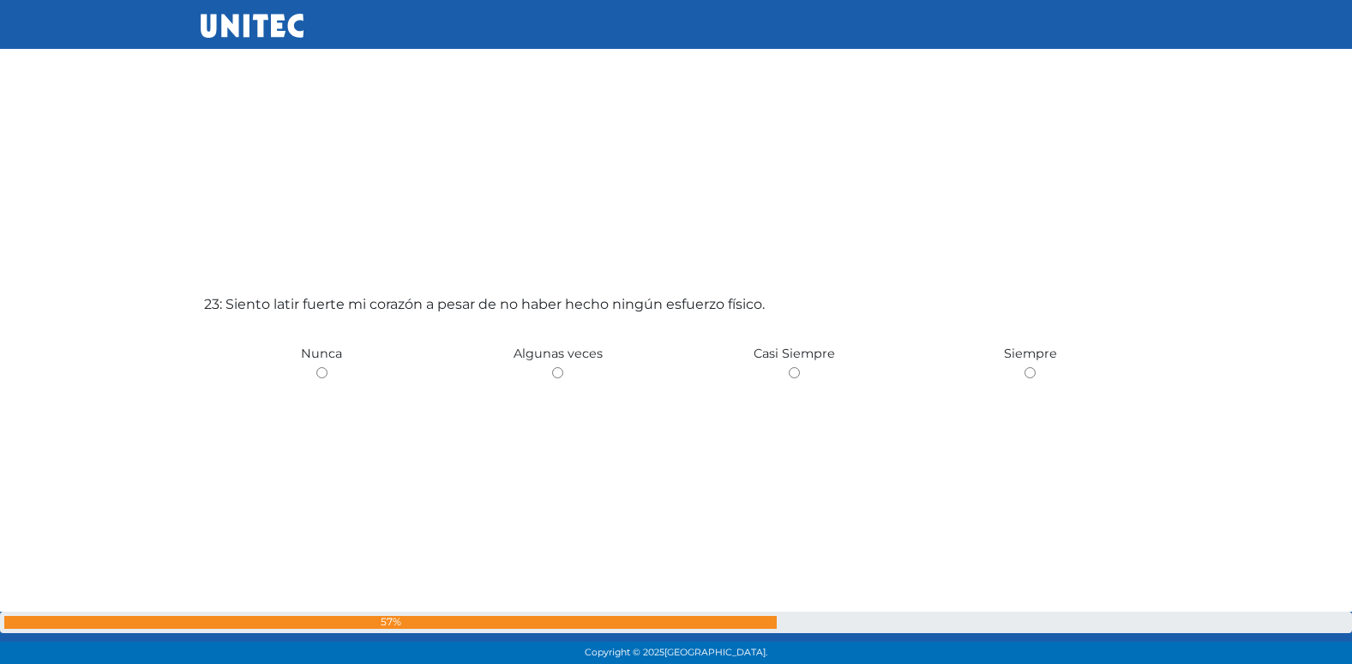
scroll to position [14684, 0]
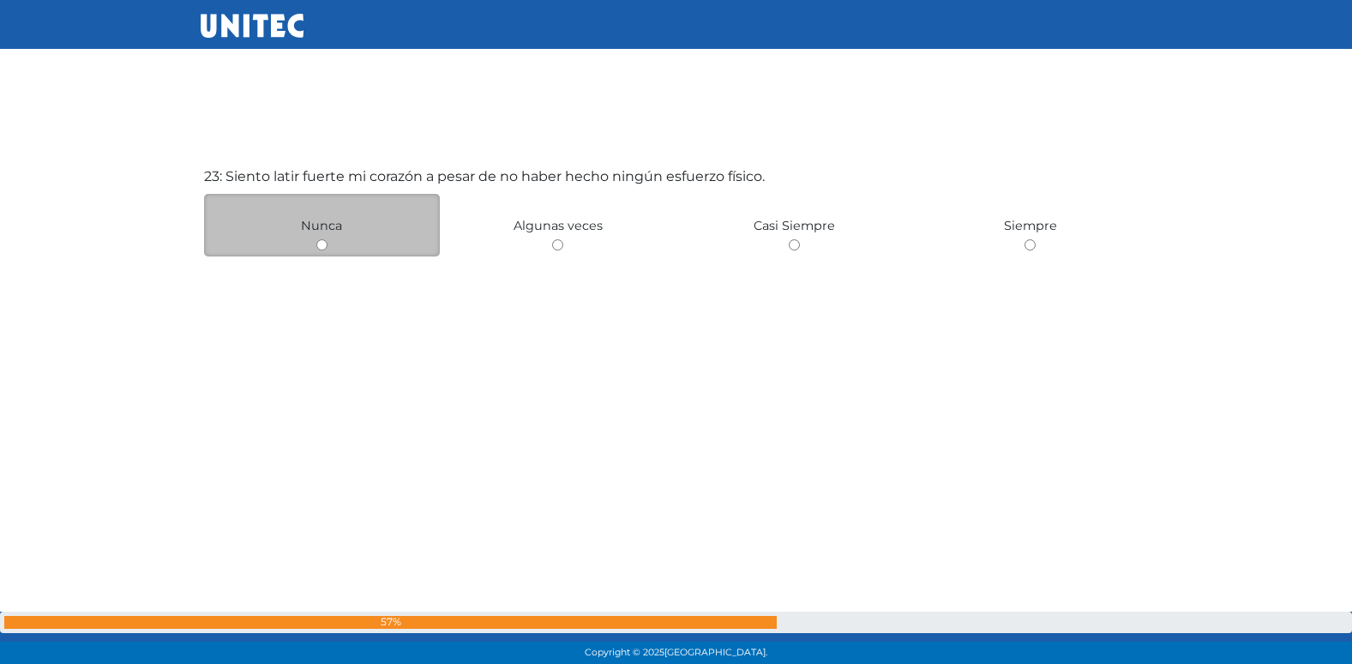
click at [325, 244] on input "radio" at bounding box center [321, 244] width 11 height 11
radio input "true"
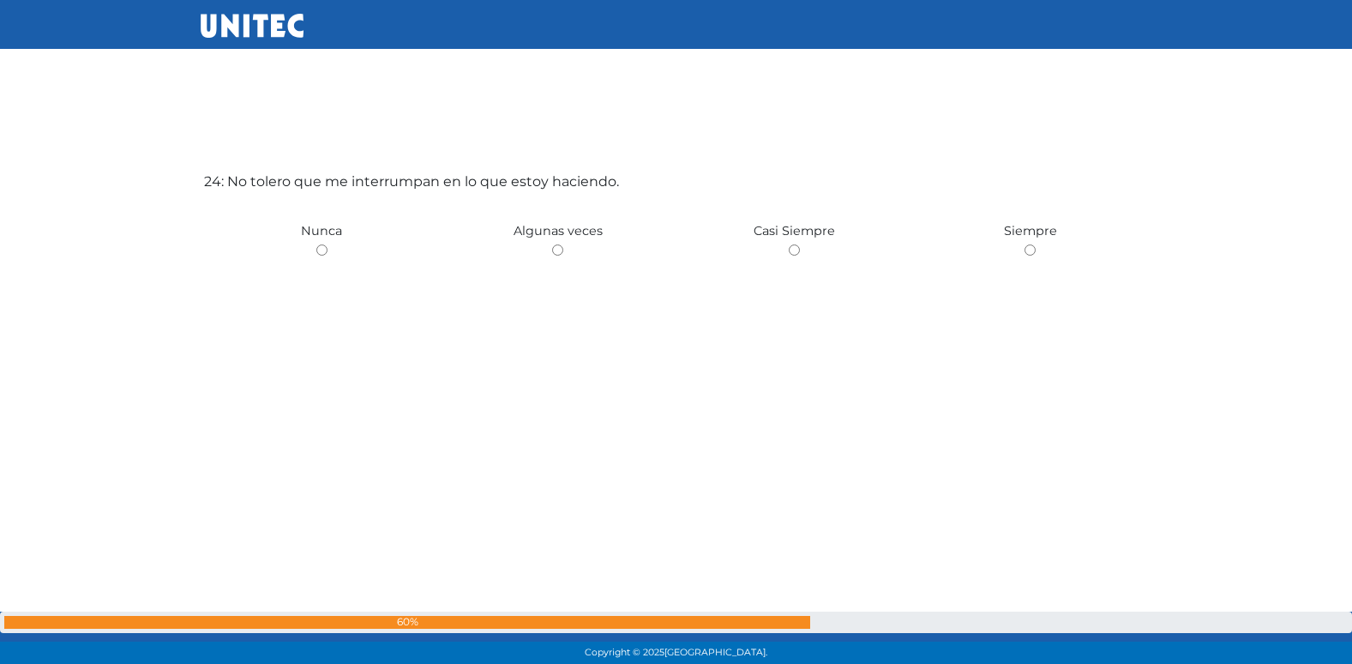
scroll to position [15348, 0]
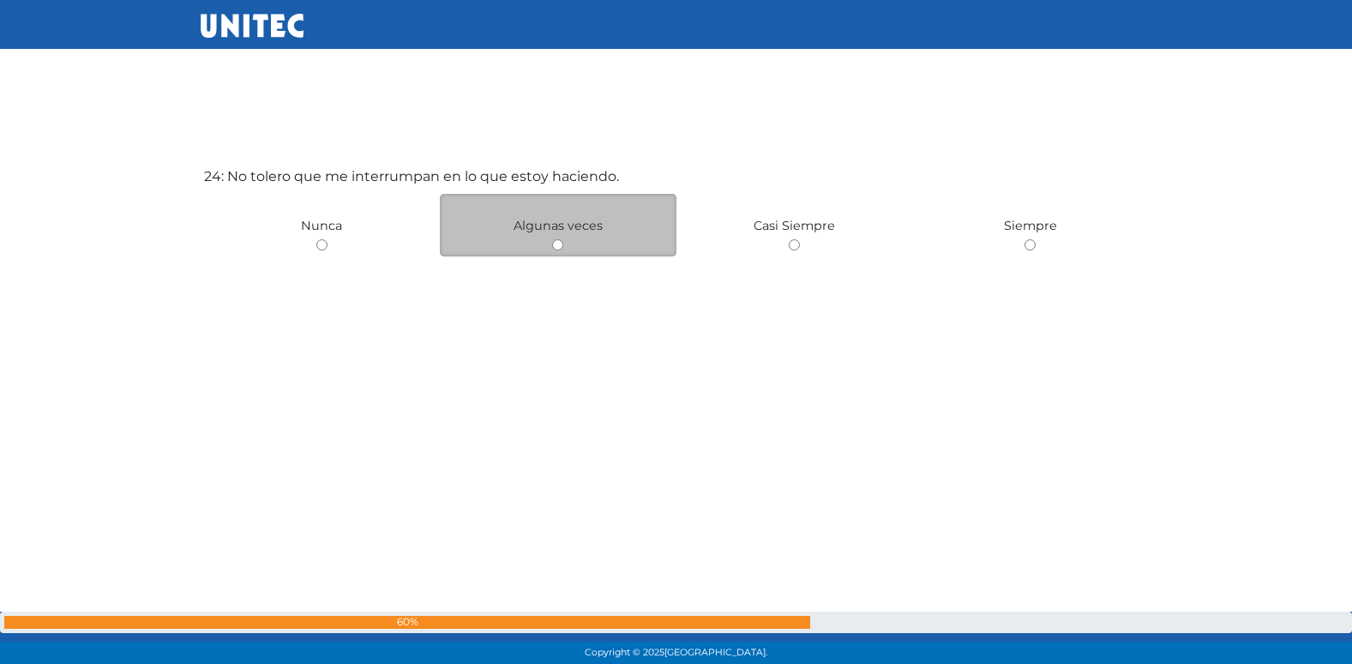
click at [557, 248] on input "radio" at bounding box center [557, 244] width 11 height 11
radio input "true"
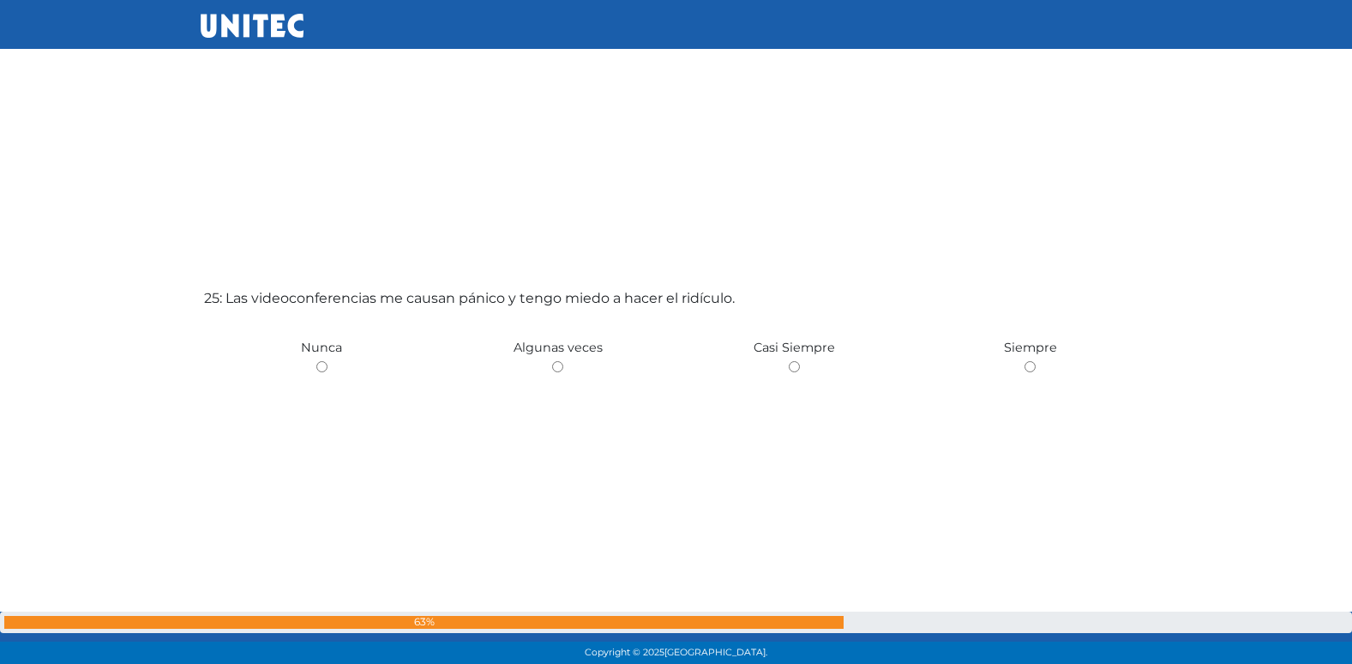
scroll to position [15892, 0]
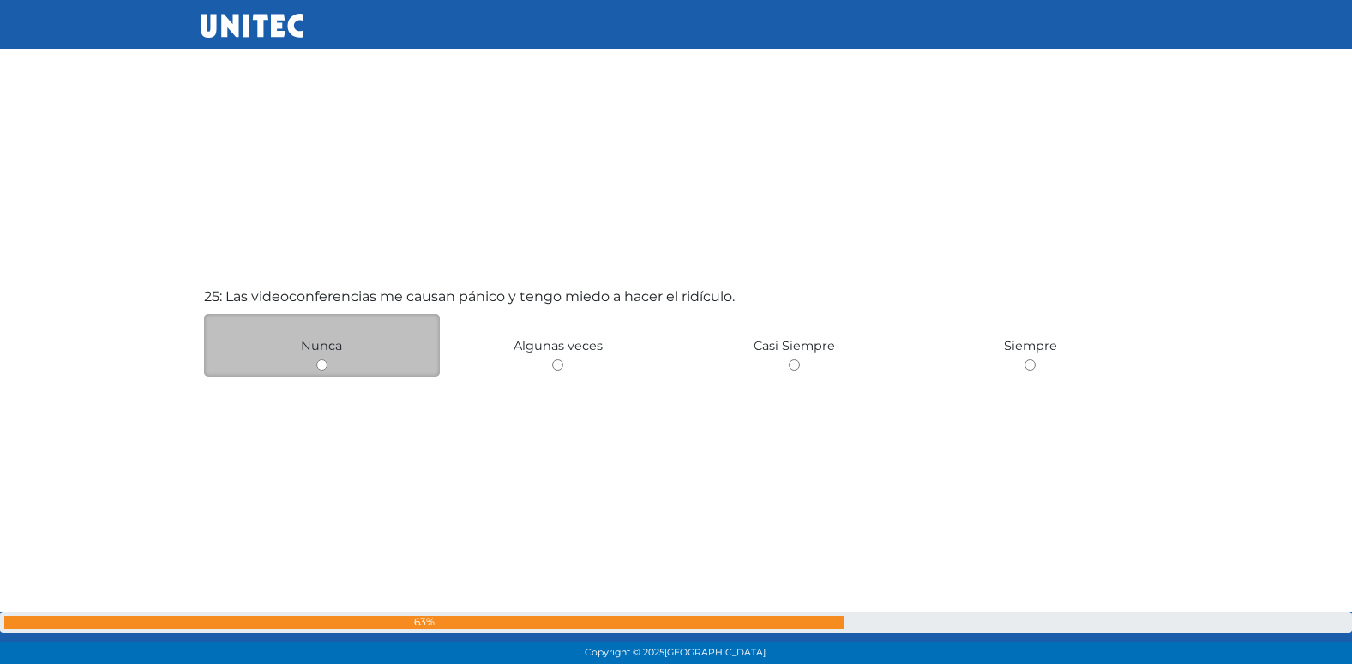
click at [322, 364] on input "radio" at bounding box center [321, 364] width 11 height 11
radio input "true"
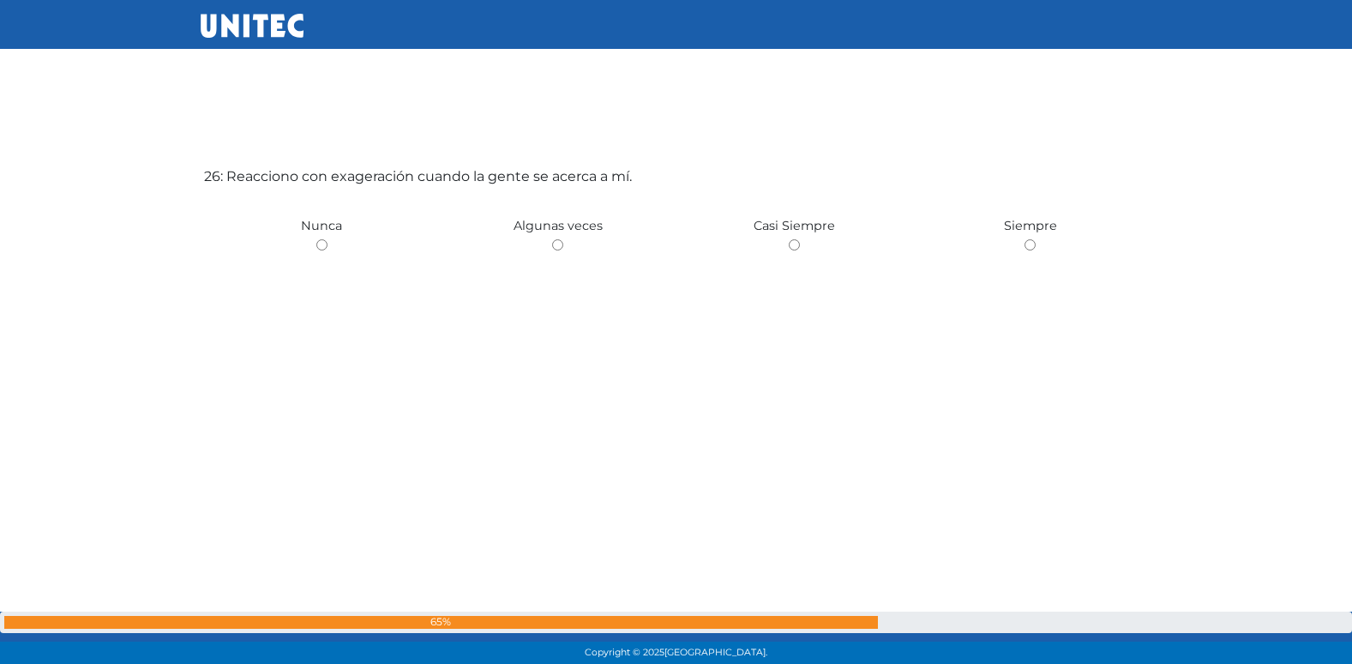
scroll to position [16699, 0]
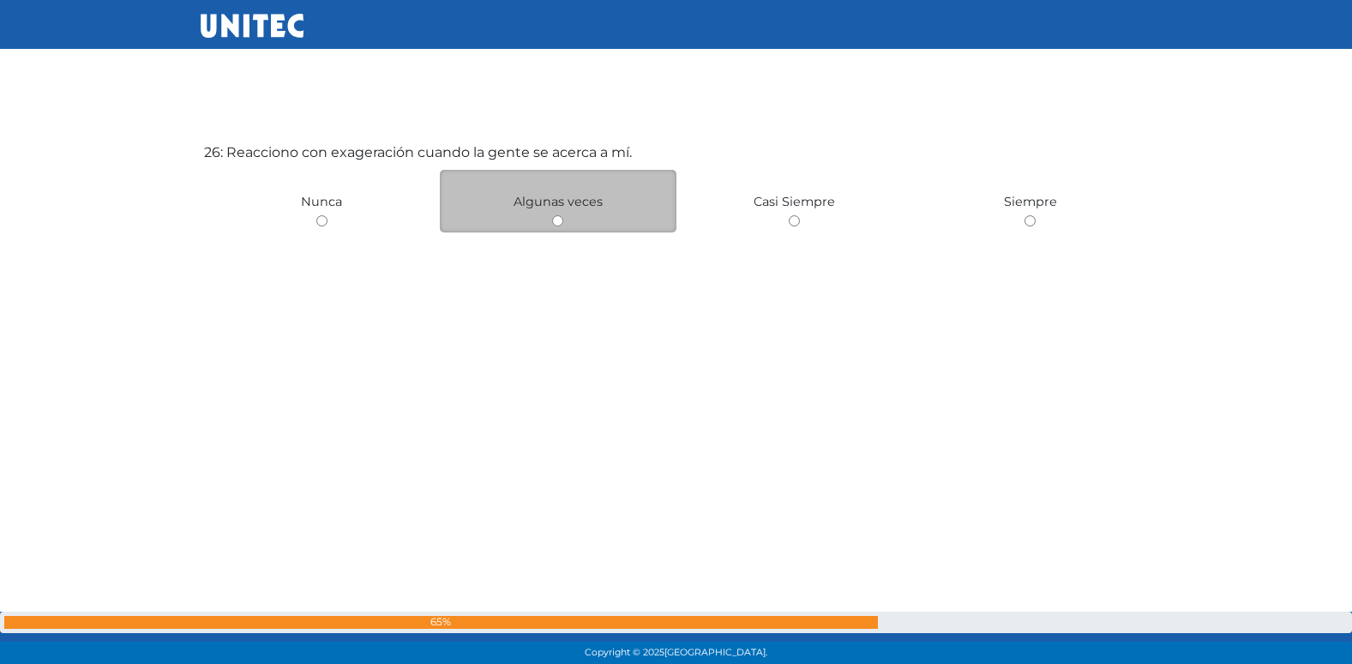
click at [559, 219] on input "radio" at bounding box center [557, 220] width 11 height 11
radio input "true"
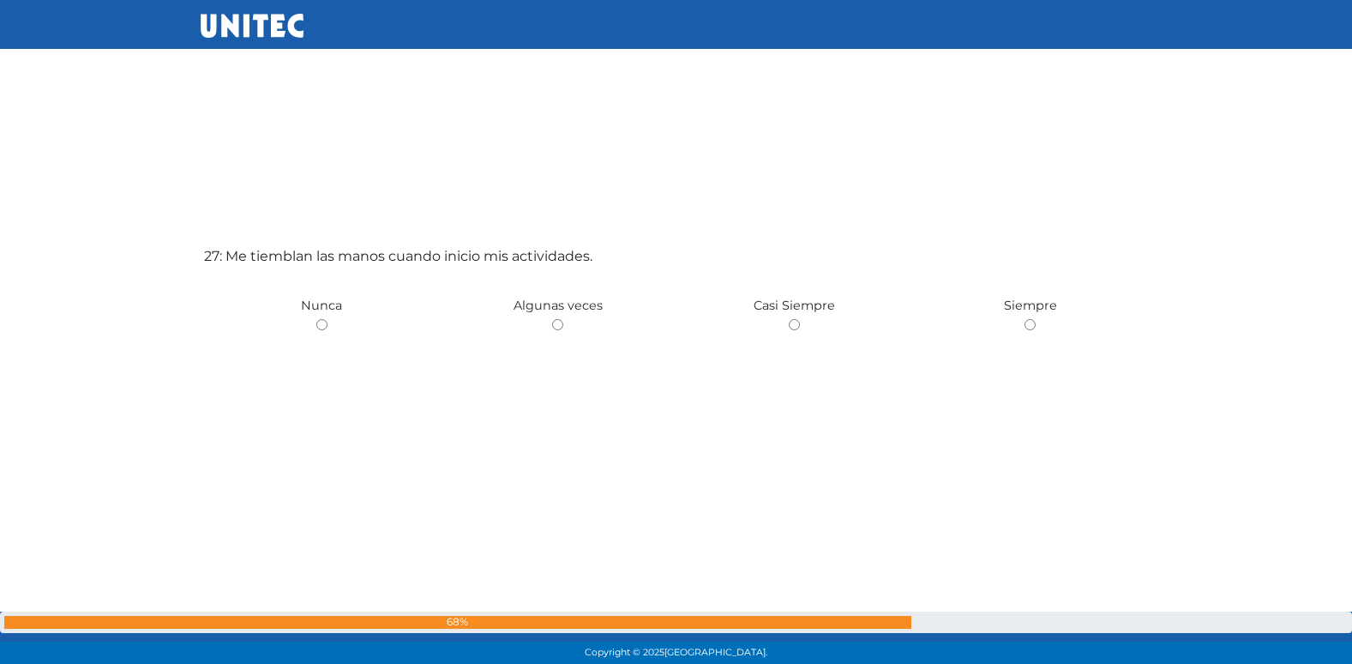
scroll to position [17274, 0]
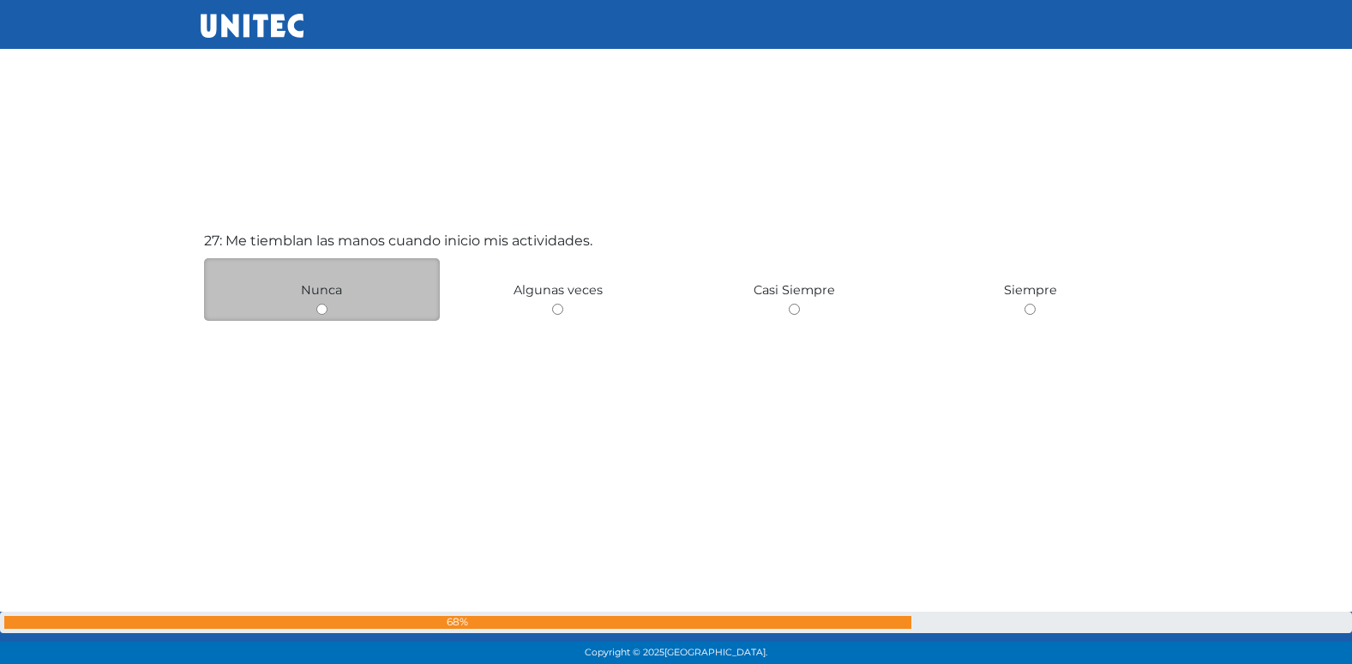
click at [322, 310] on input "radio" at bounding box center [321, 308] width 11 height 11
radio input "true"
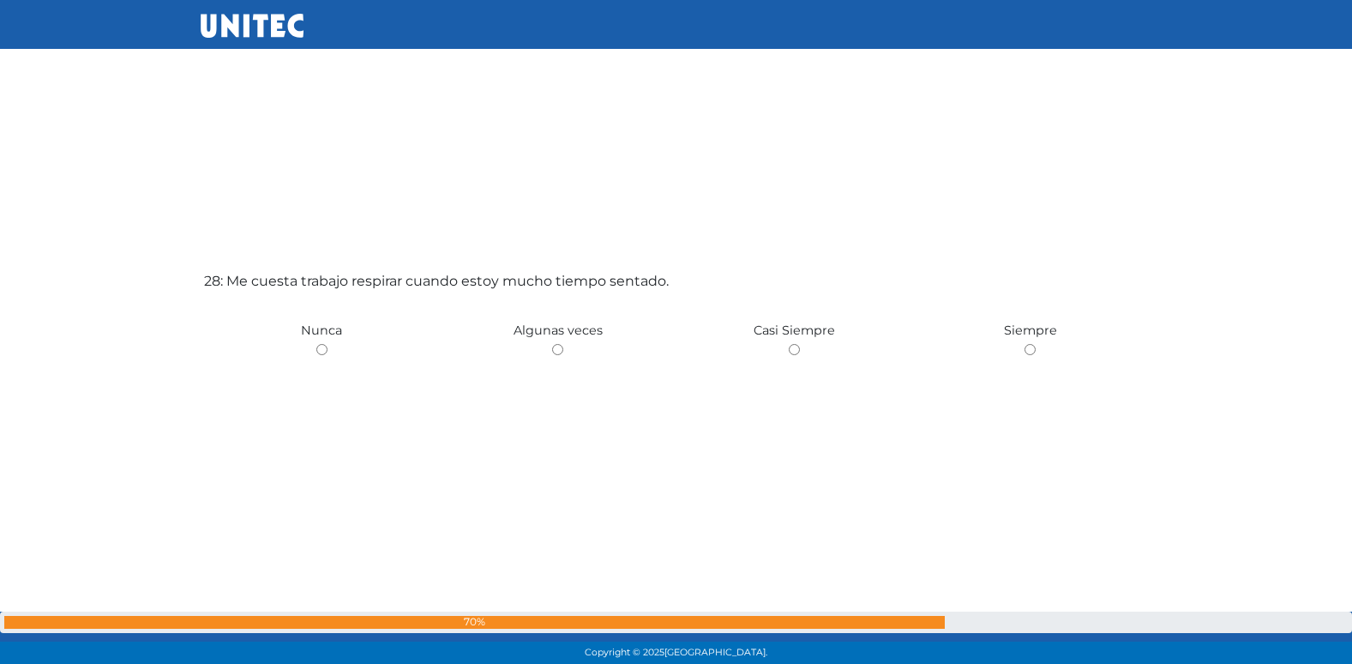
scroll to position [17905, 0]
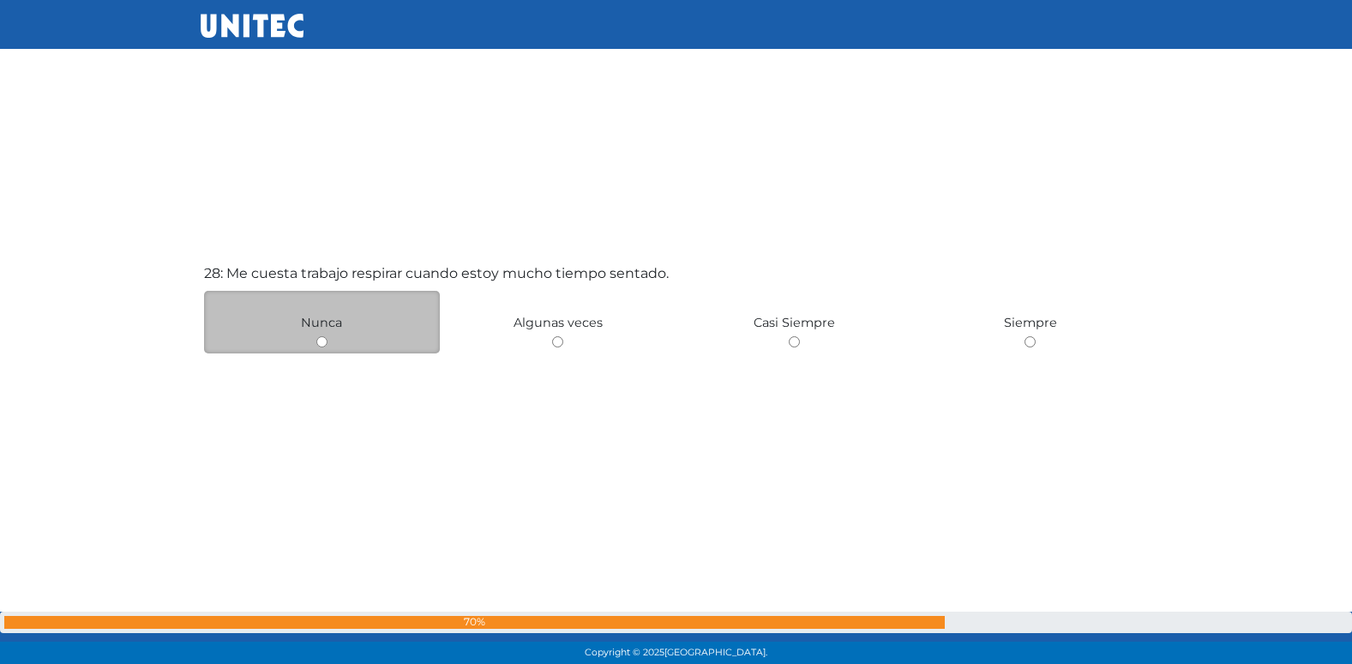
click at [320, 341] on input "radio" at bounding box center [321, 341] width 11 height 11
radio input "true"
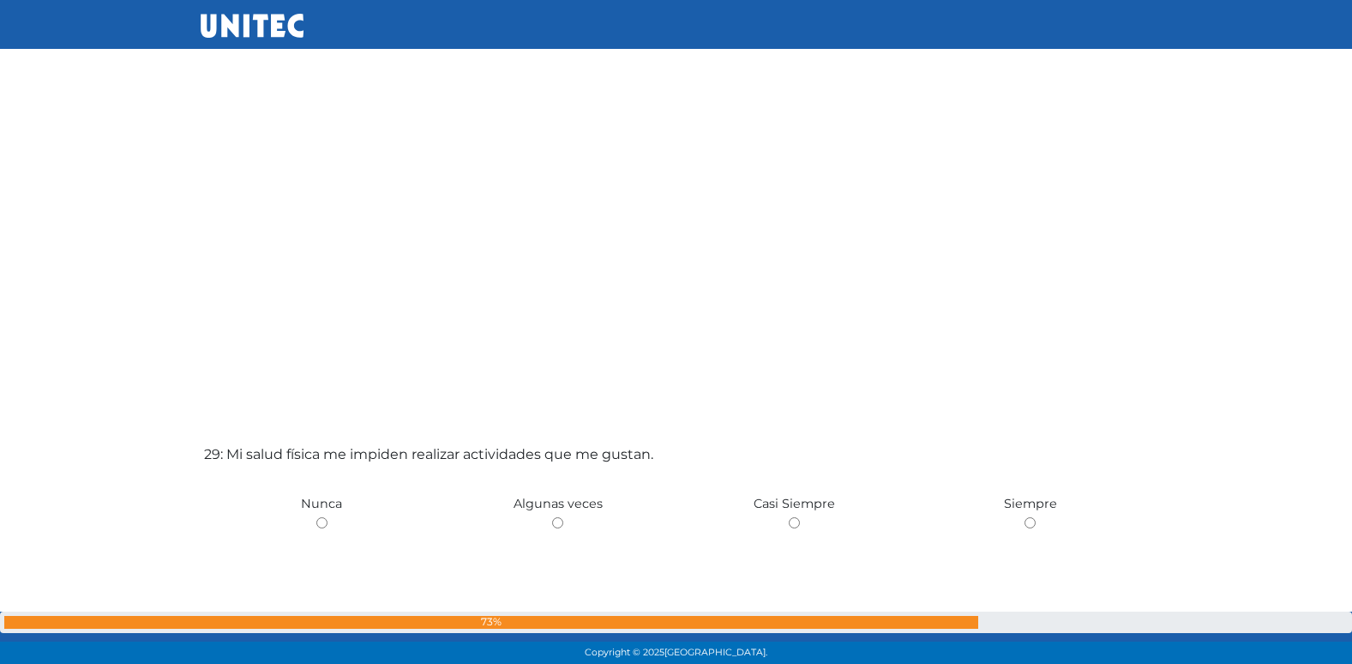
scroll to position [18547, 0]
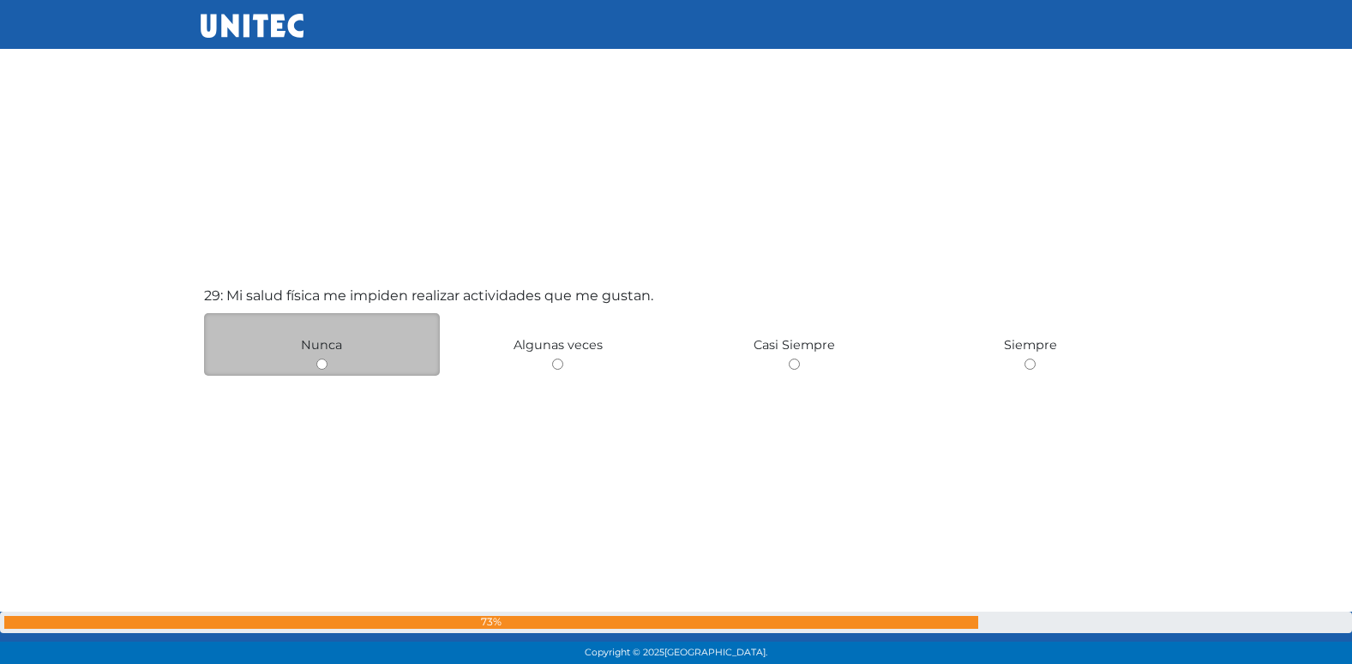
click at [322, 363] on input "radio" at bounding box center [321, 363] width 11 height 11
radio input "true"
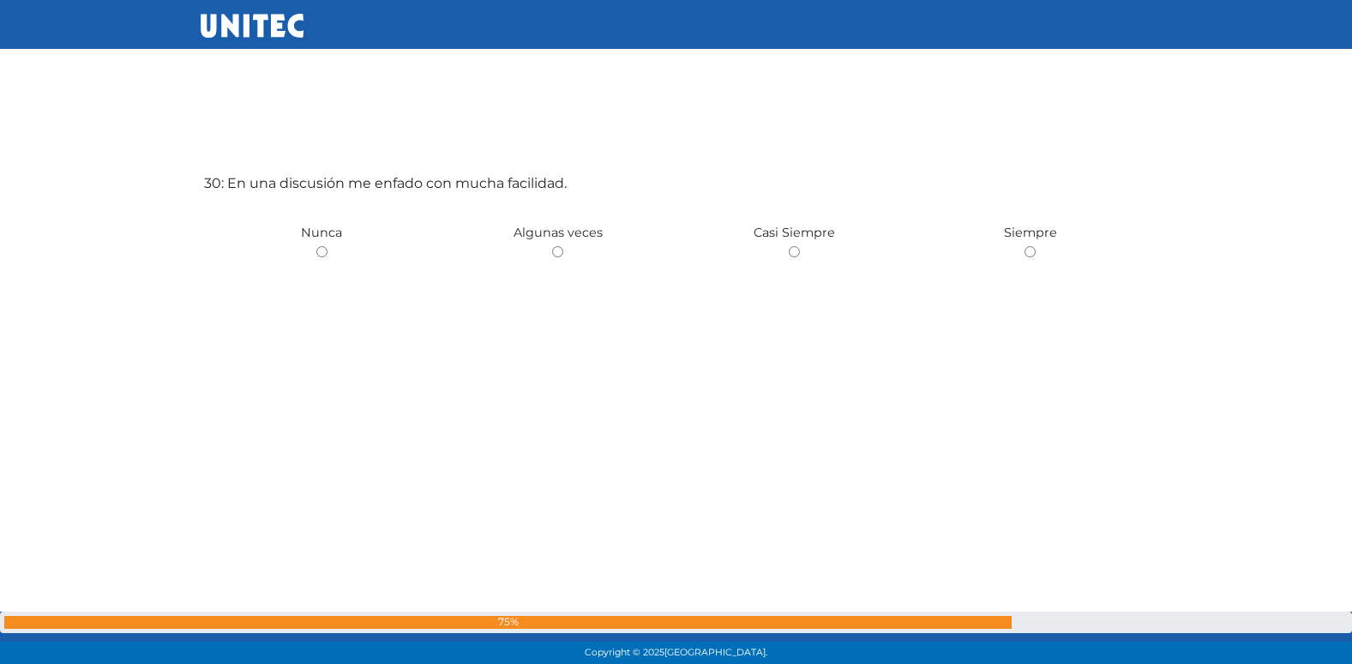
scroll to position [19329, 0]
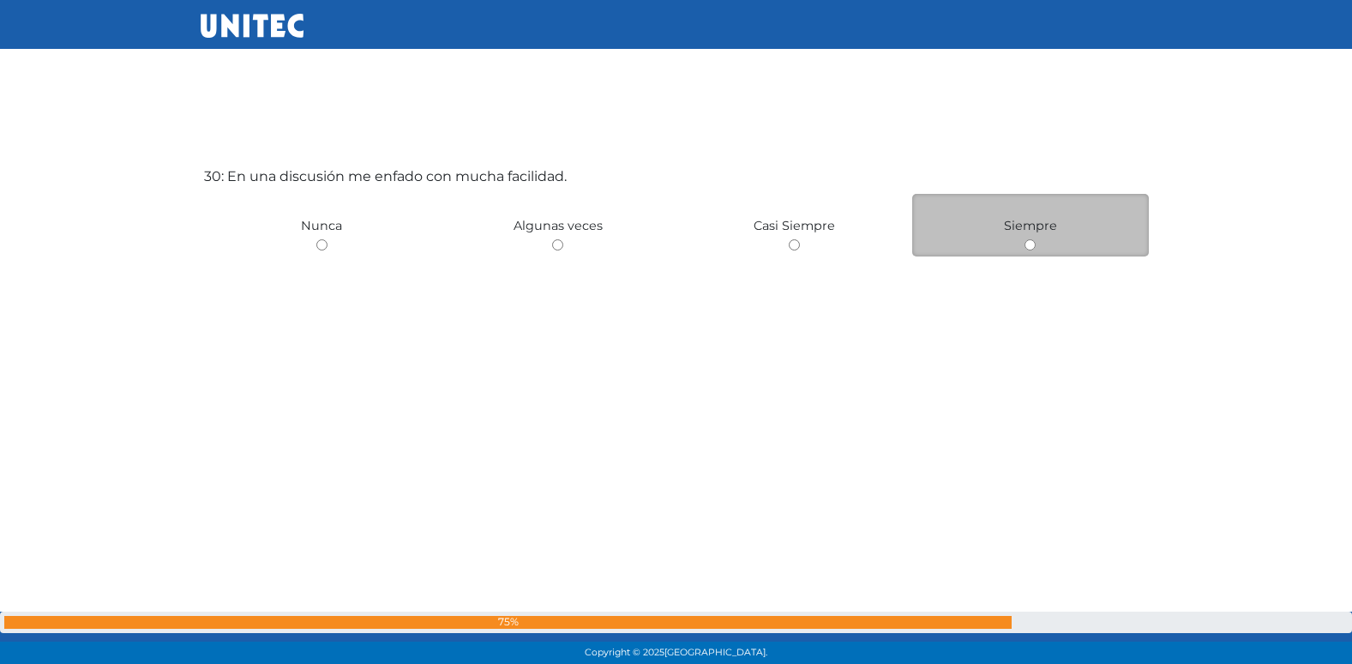
click at [1030, 250] on div "Siempre" at bounding box center [1030, 225] width 237 height 63
click at [1027, 244] on input "radio" at bounding box center [1030, 244] width 11 height 11
radio input "true"
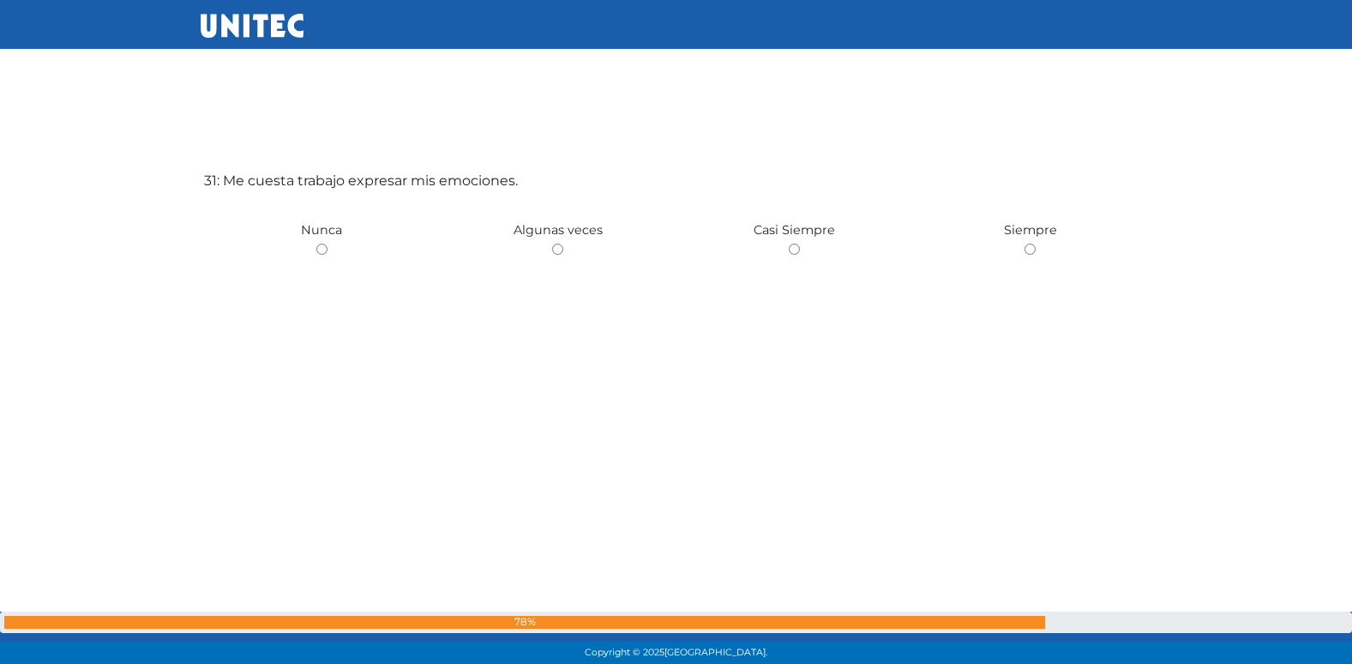
scroll to position [19993, 0]
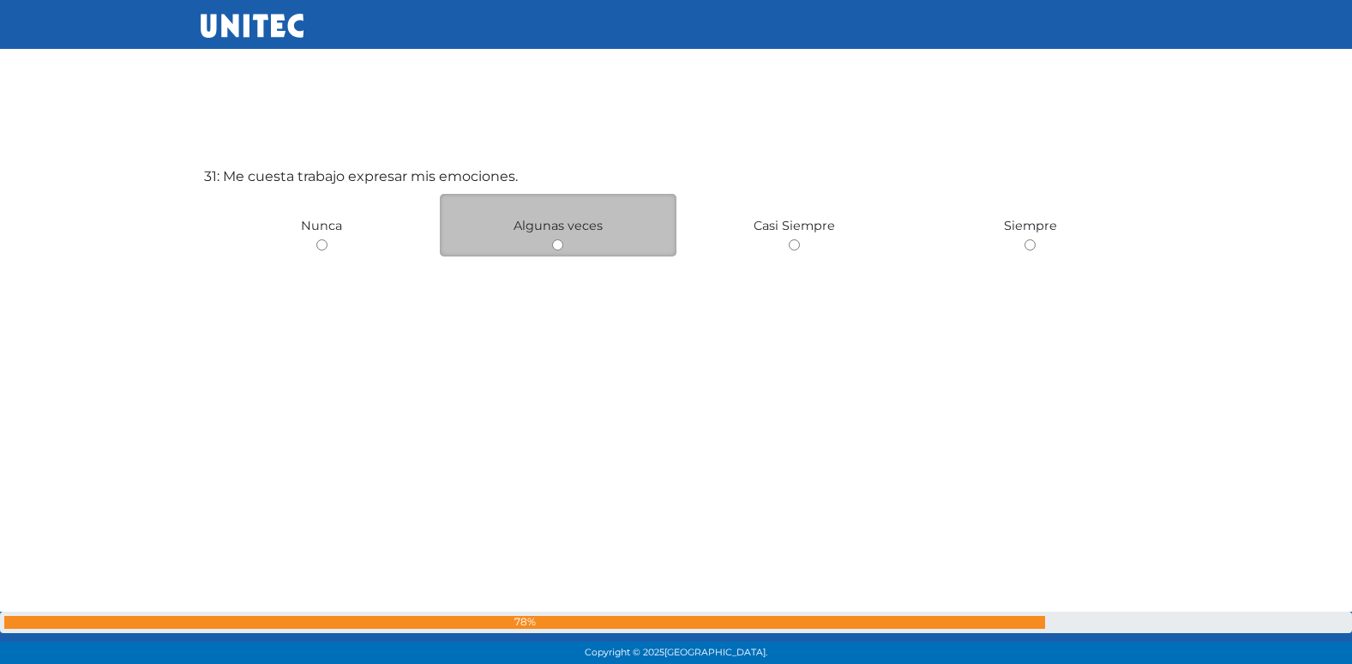
click at [555, 246] on input "radio" at bounding box center [557, 244] width 11 height 11
radio input "true"
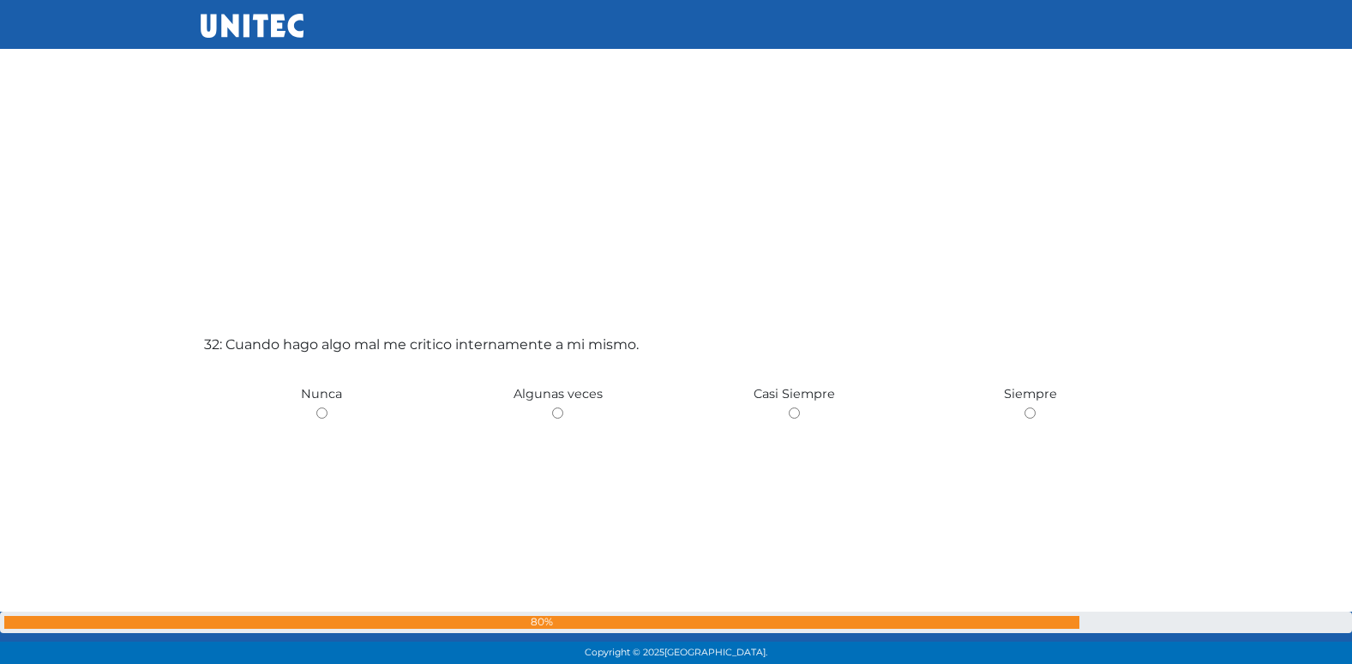
scroll to position [20557, 0]
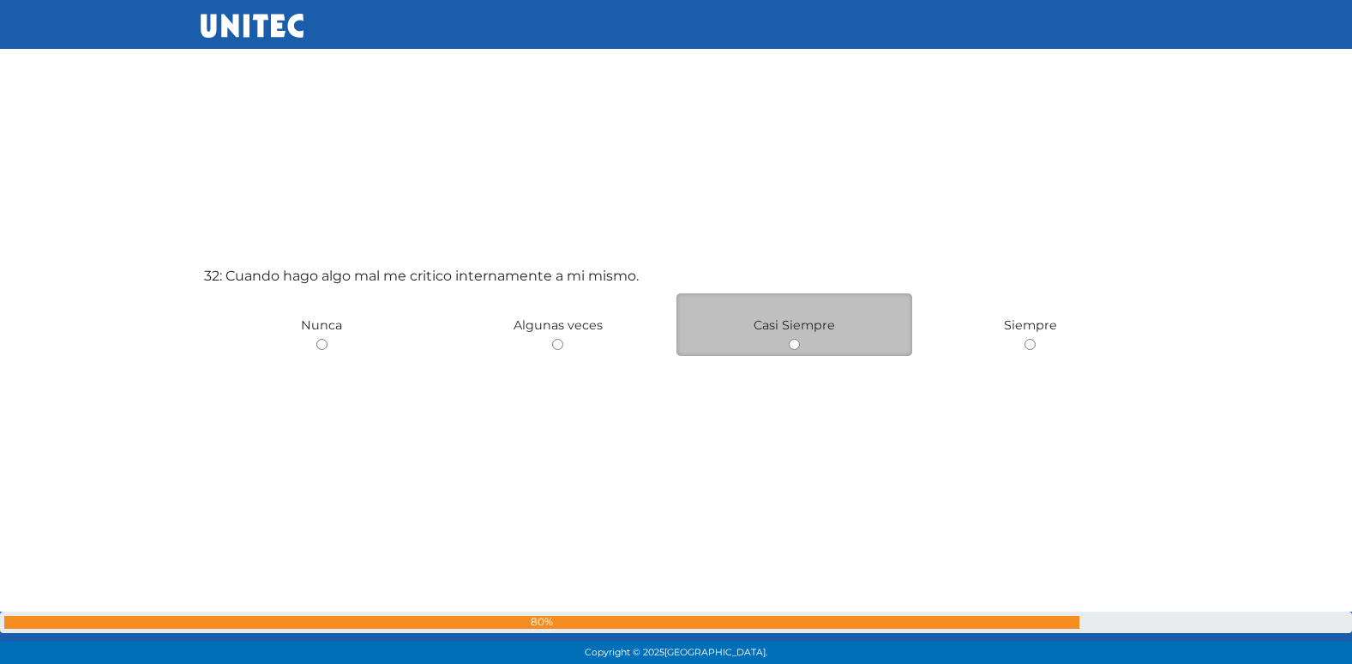
click at [795, 343] on input "radio" at bounding box center [794, 344] width 11 height 11
radio input "true"
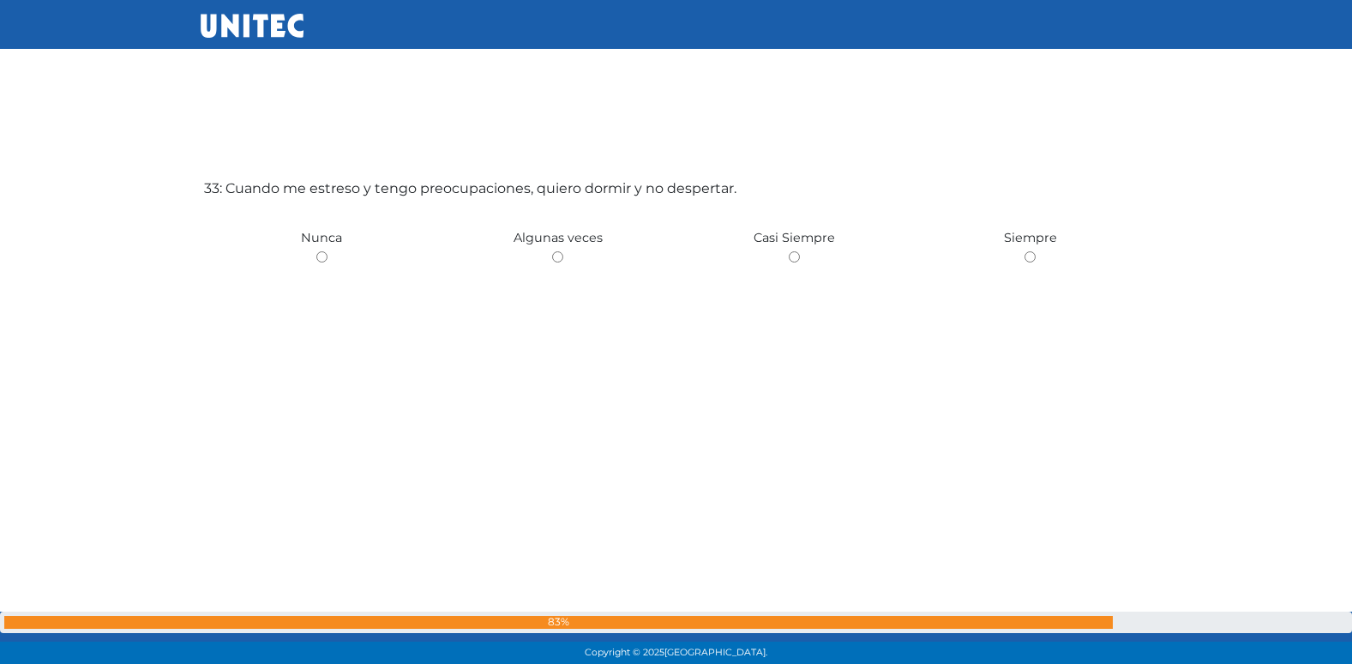
scroll to position [21320, 0]
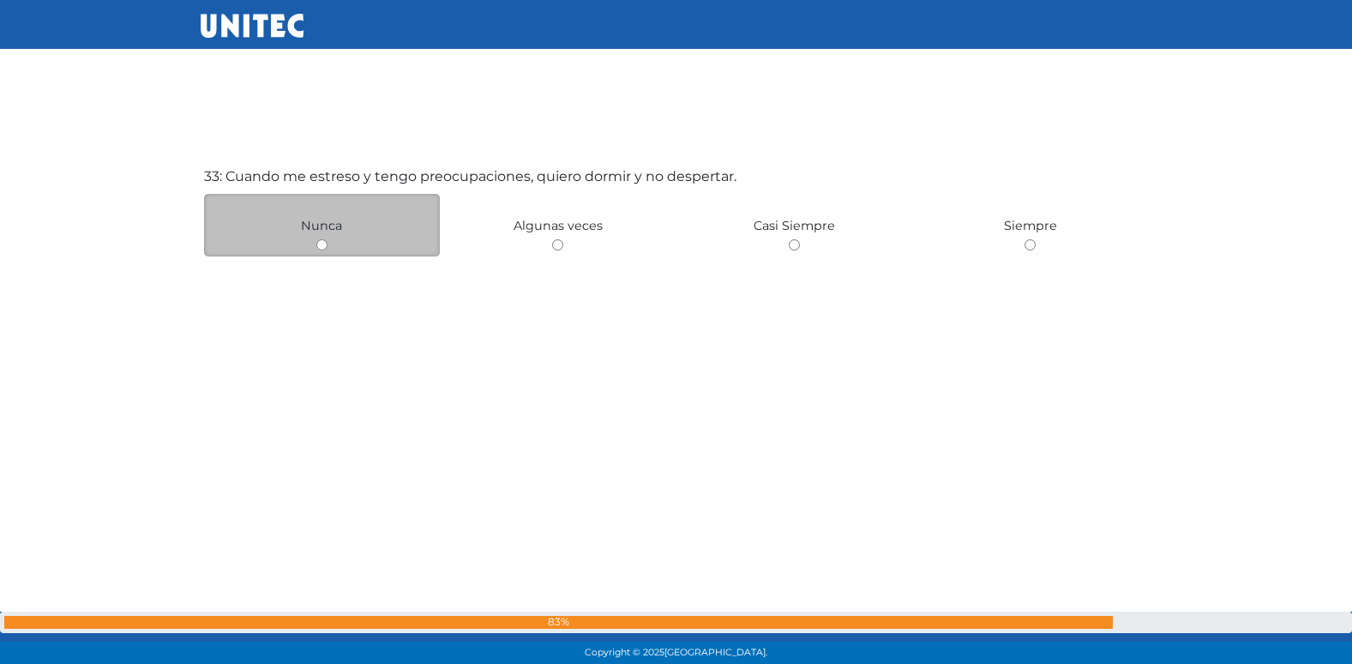
click at [325, 244] on input "radio" at bounding box center [321, 244] width 11 height 11
radio input "true"
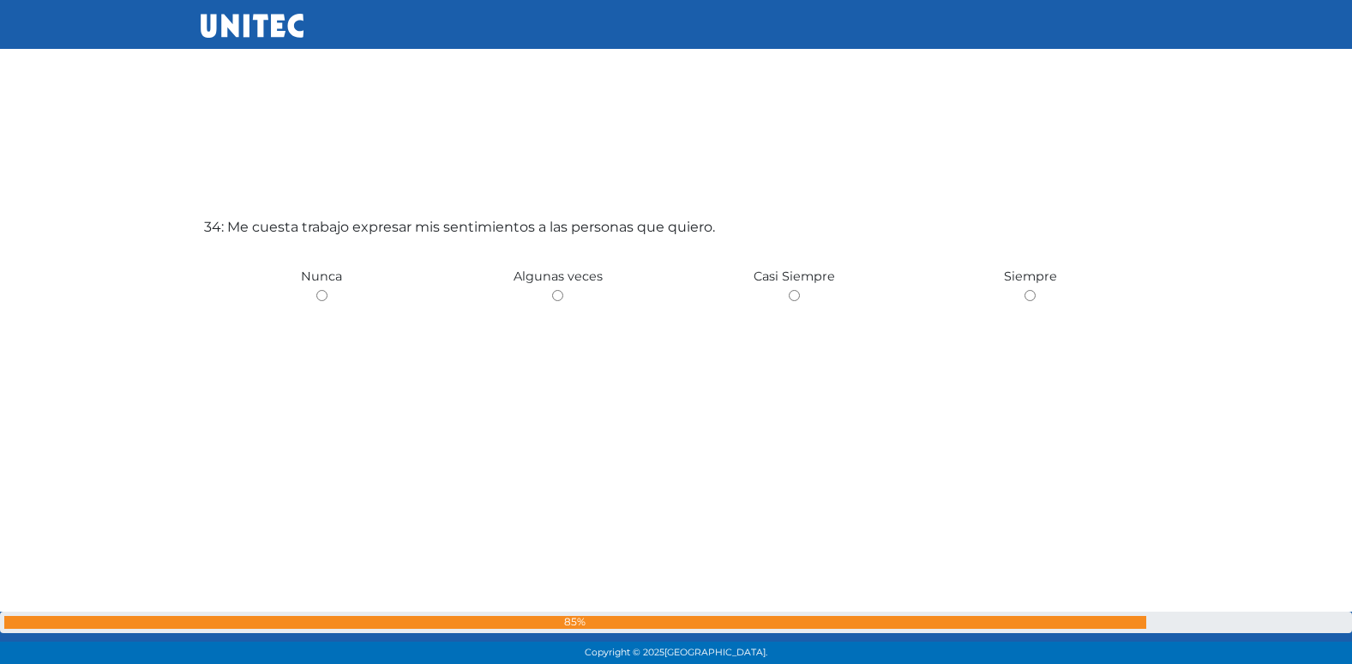
scroll to position [21949, 0]
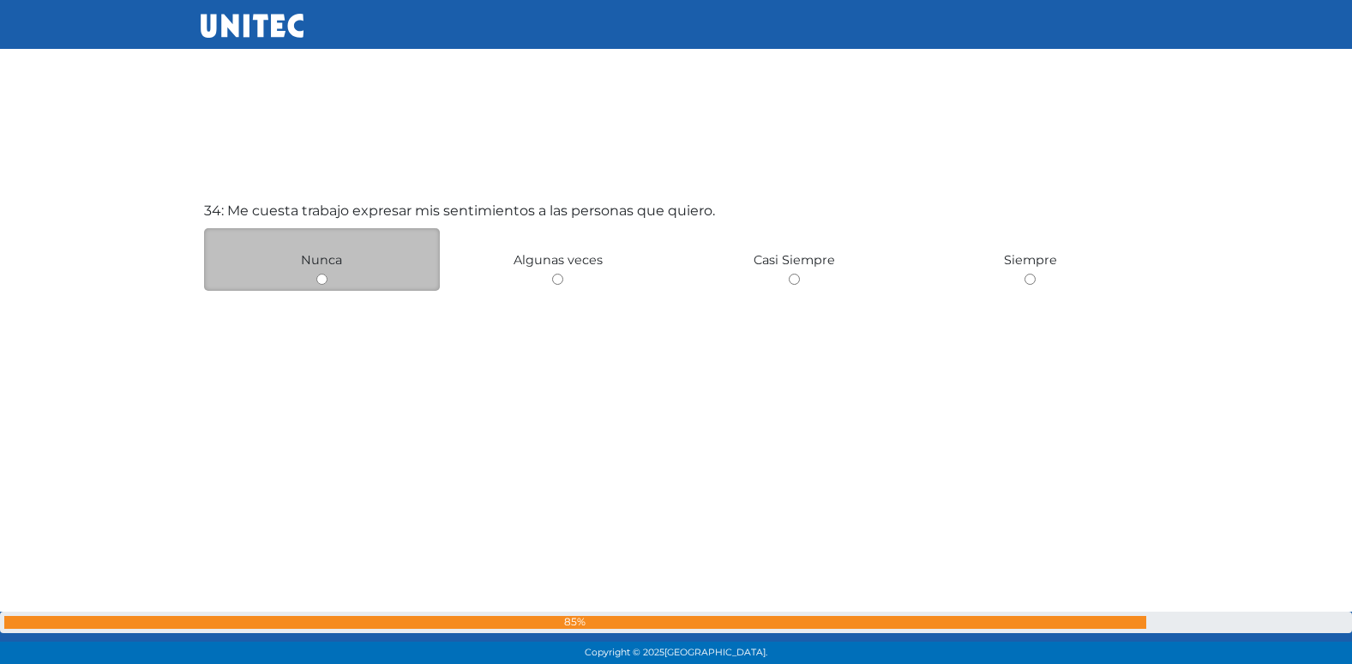
click at [322, 281] on input "radio" at bounding box center [321, 278] width 11 height 11
radio input "true"
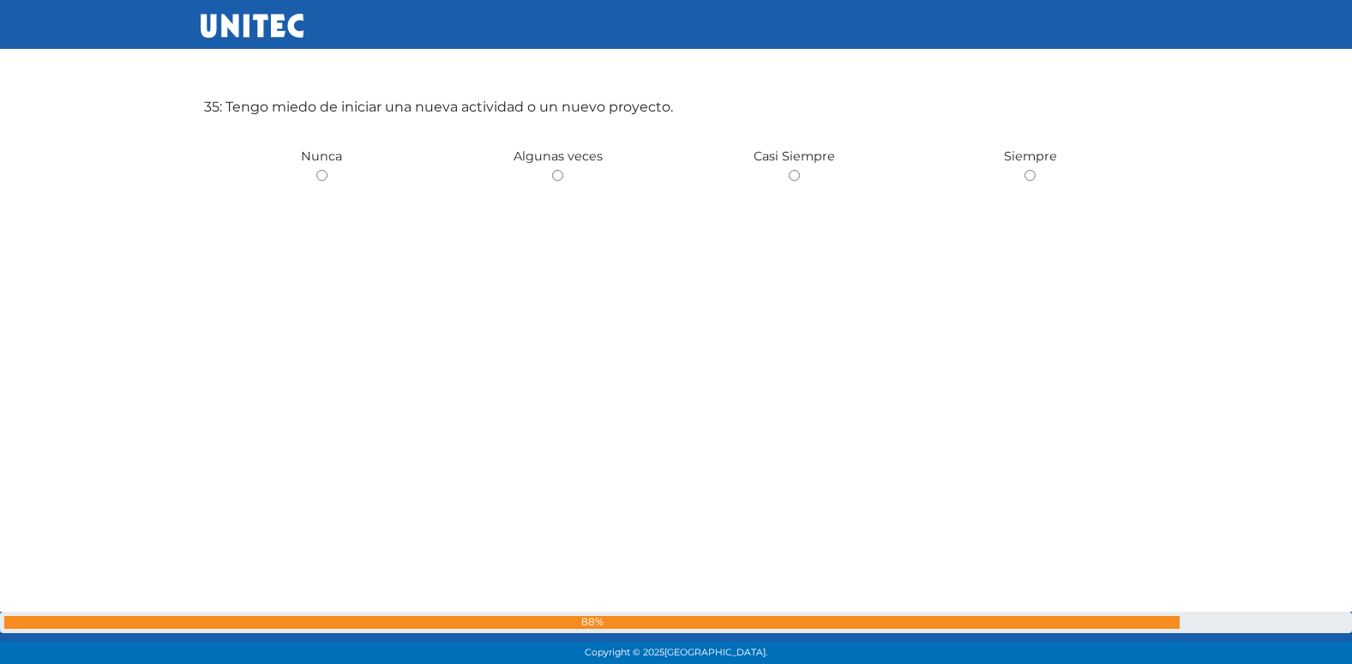
scroll to position [22721, 0]
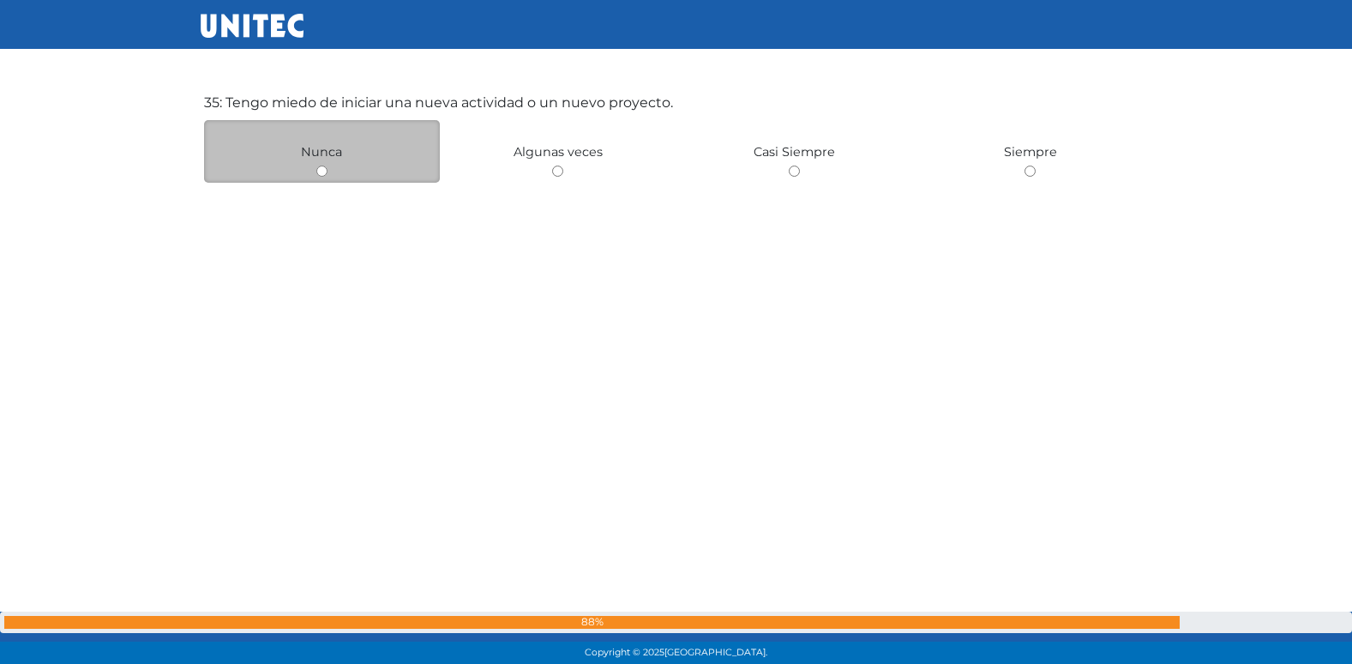
click at [325, 174] on input "radio" at bounding box center [321, 170] width 11 height 11
radio input "true"
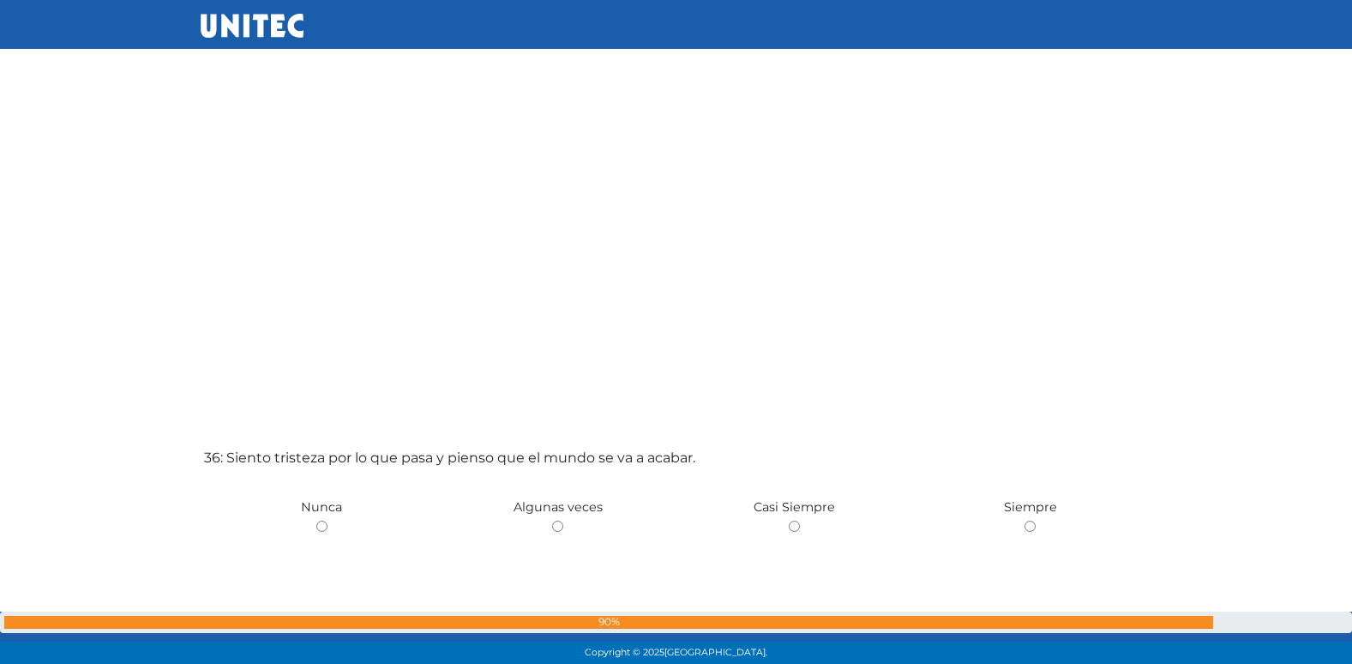
scroll to position [23183, 0]
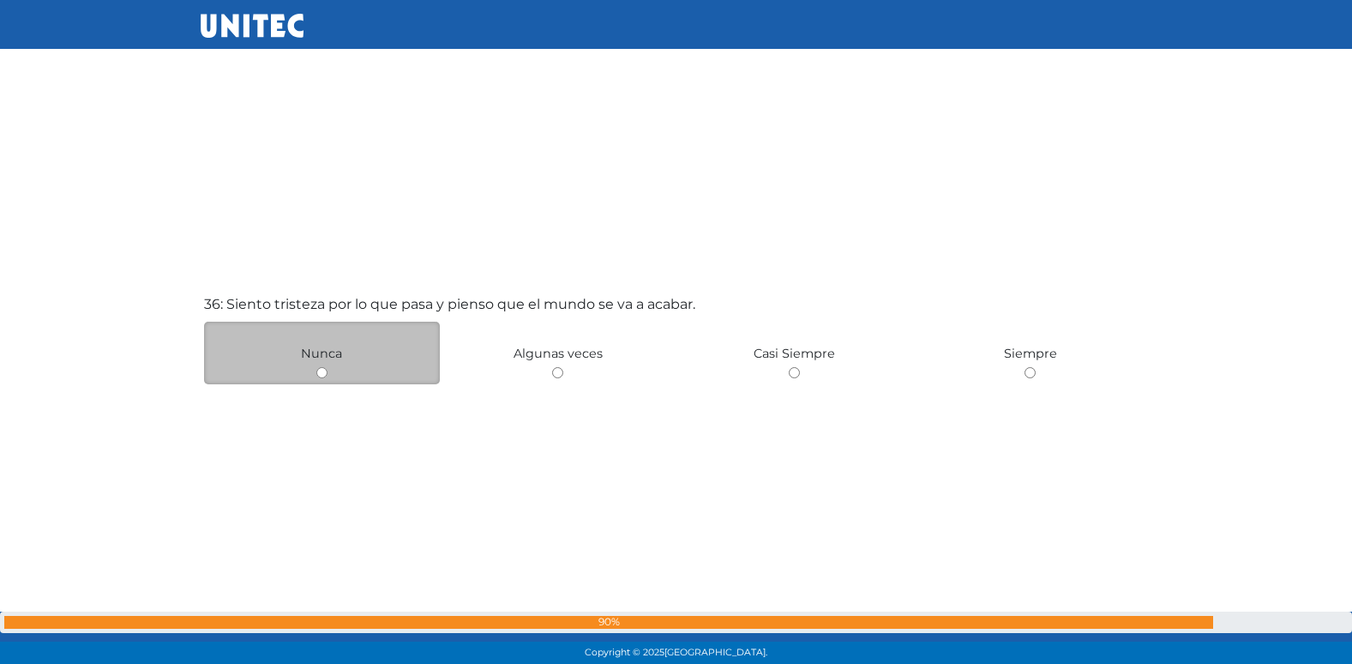
click at [323, 371] on input "radio" at bounding box center [321, 372] width 11 height 11
radio input "true"
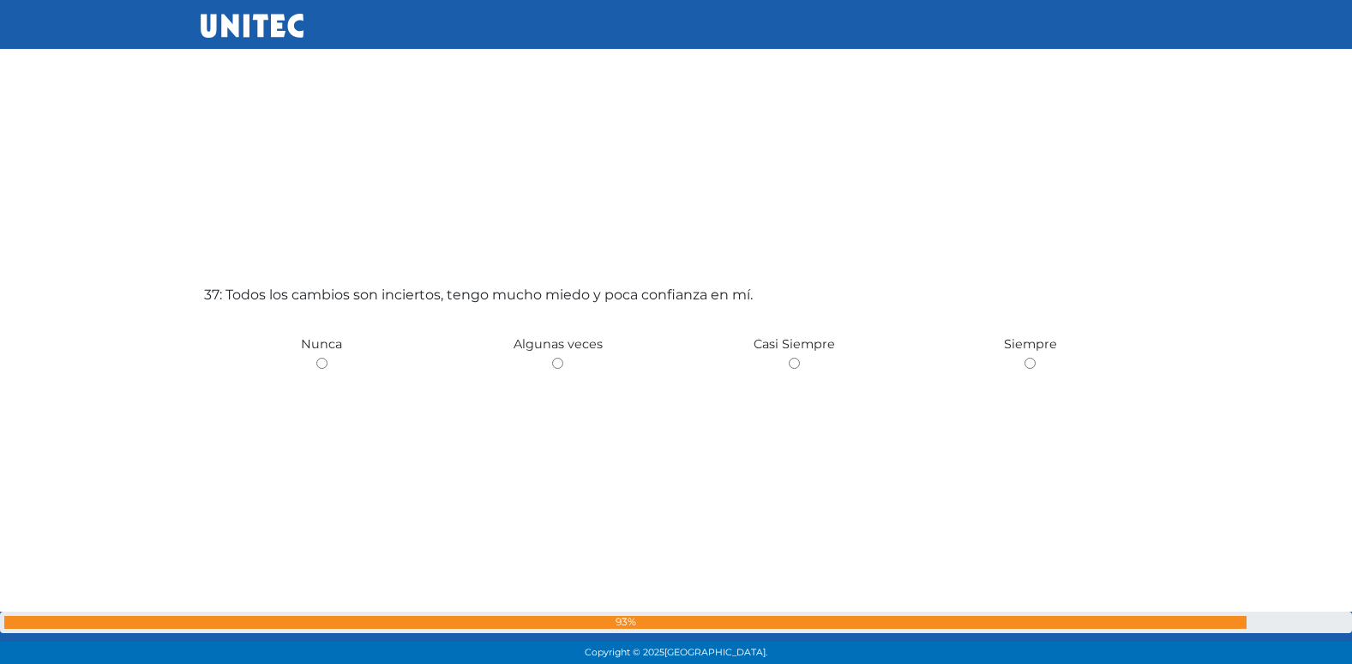
scroll to position [23981, 0]
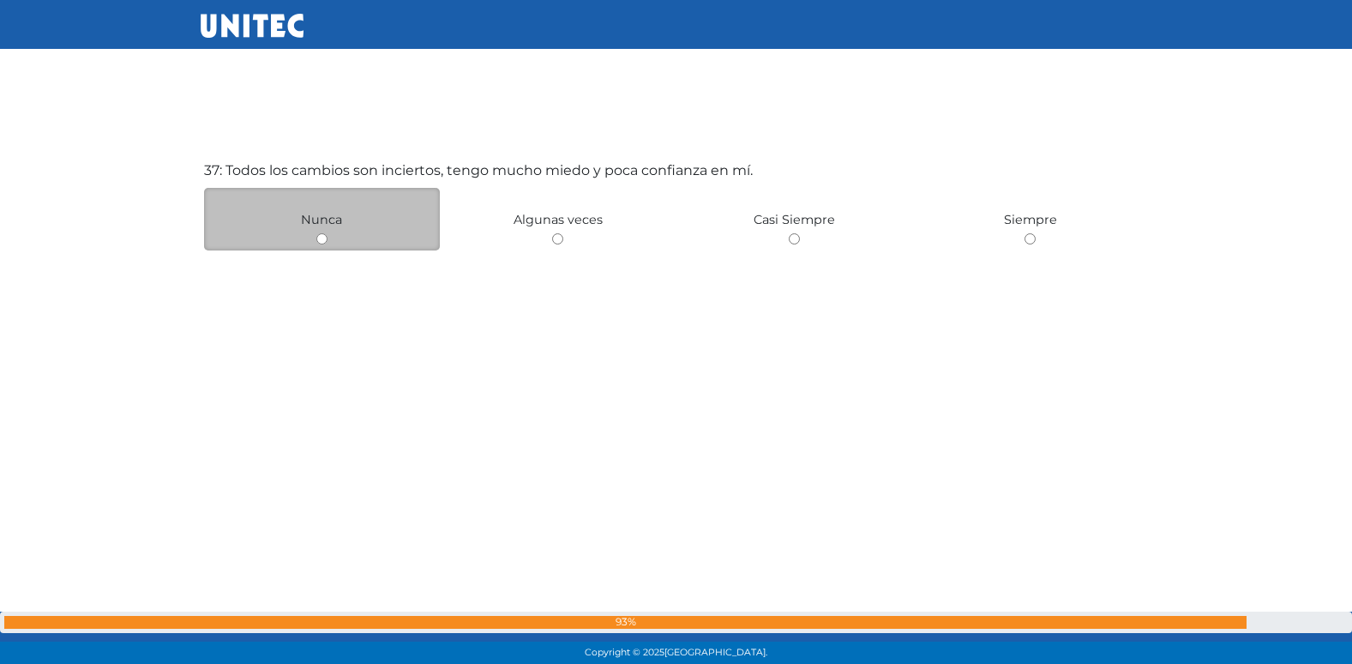
click at [324, 239] on input "radio" at bounding box center [321, 238] width 11 height 11
radio input "true"
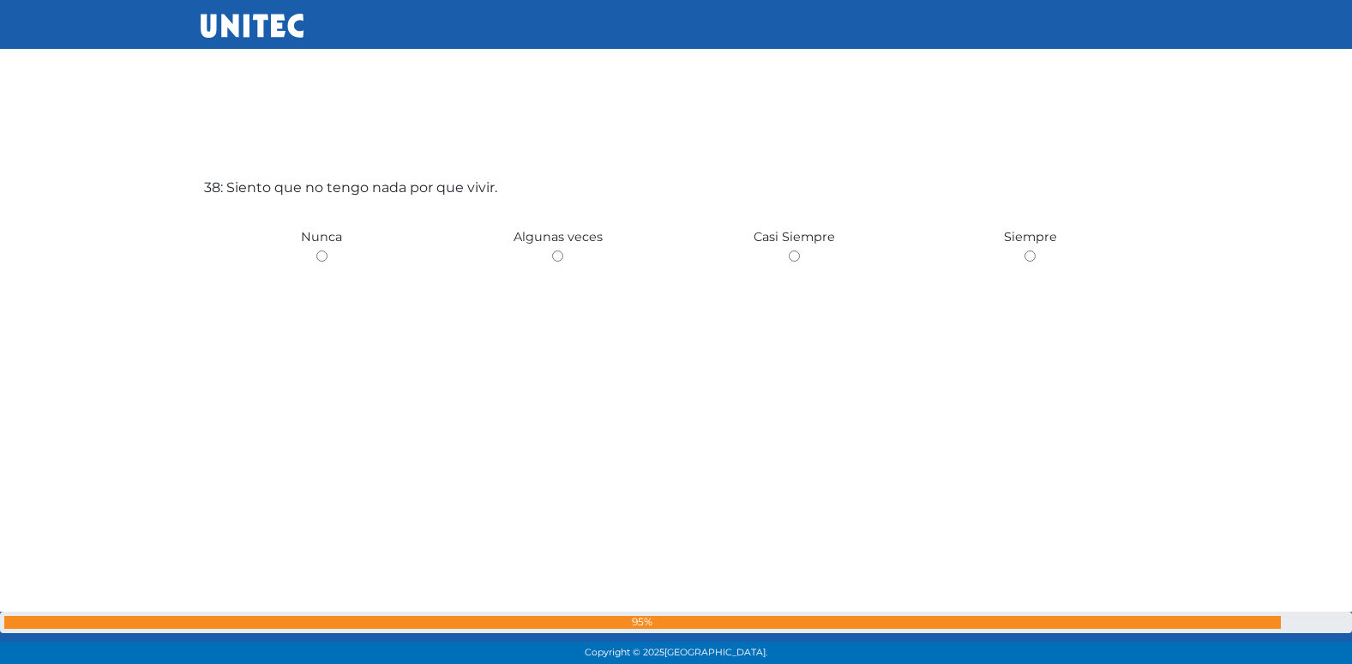
scroll to position [24644, 0]
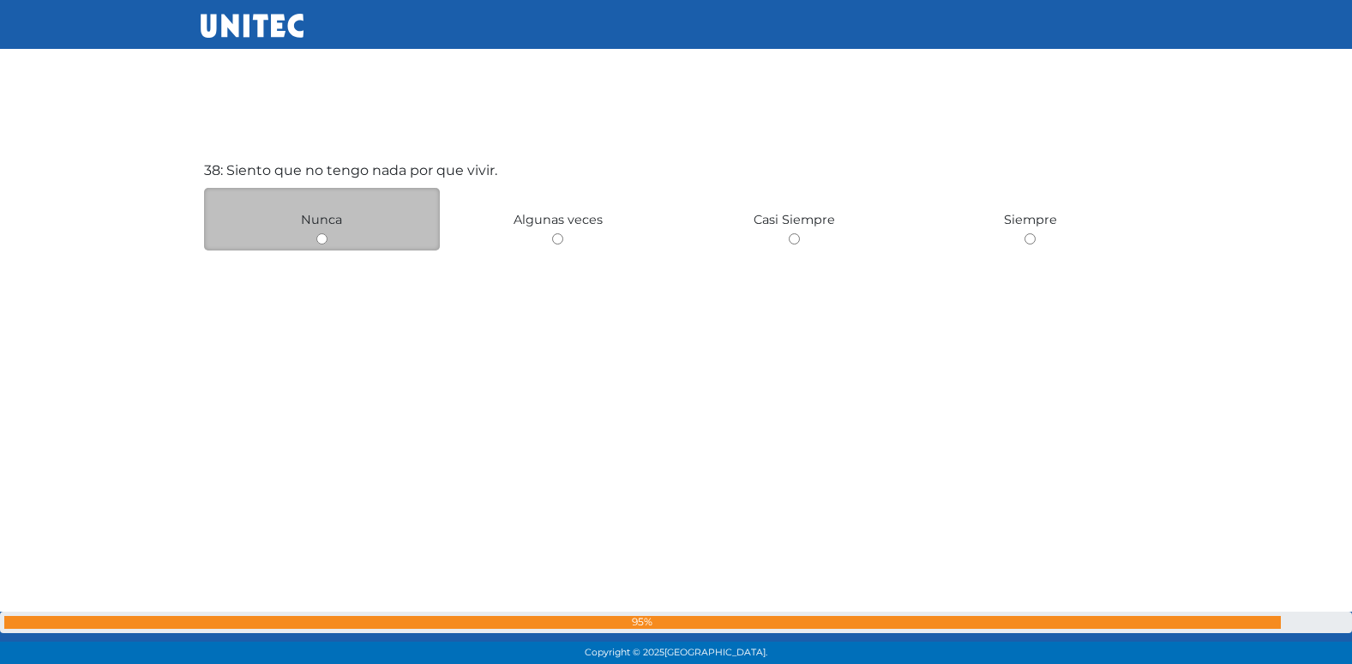
click at [326, 243] on input "radio" at bounding box center [321, 238] width 11 height 11
radio input "true"
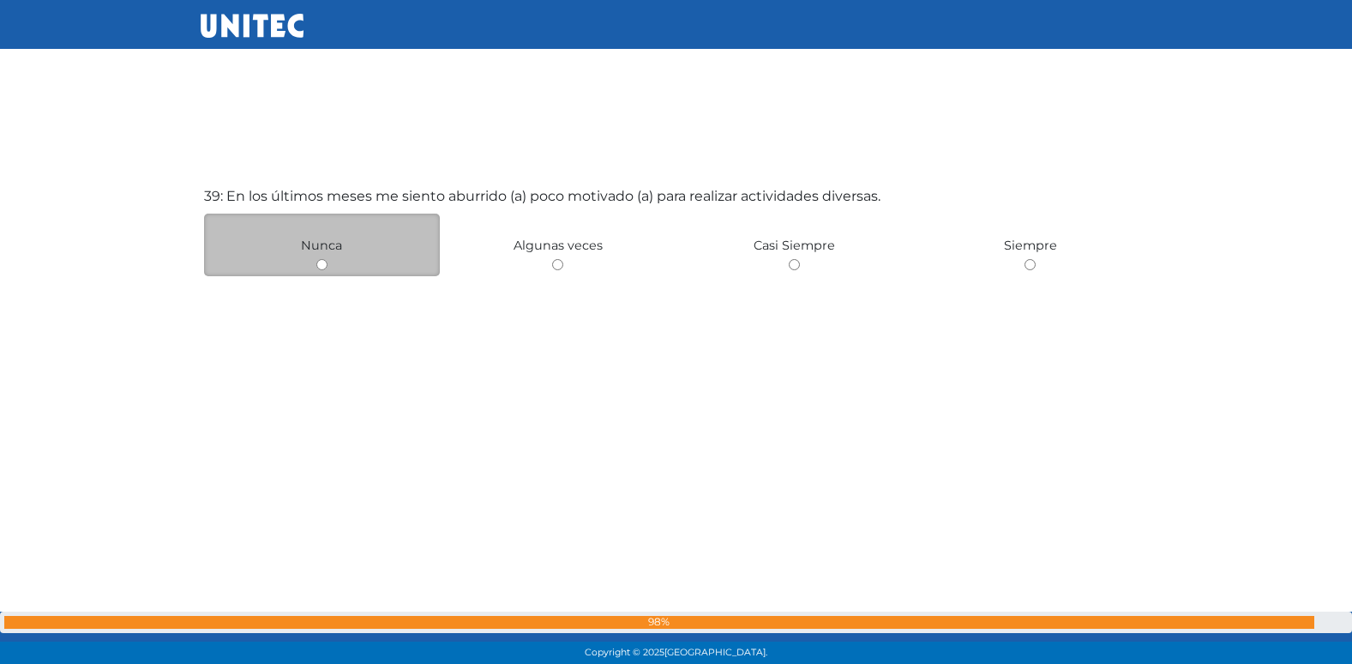
click at [319, 267] on input "radio" at bounding box center [321, 264] width 11 height 11
radio input "true"
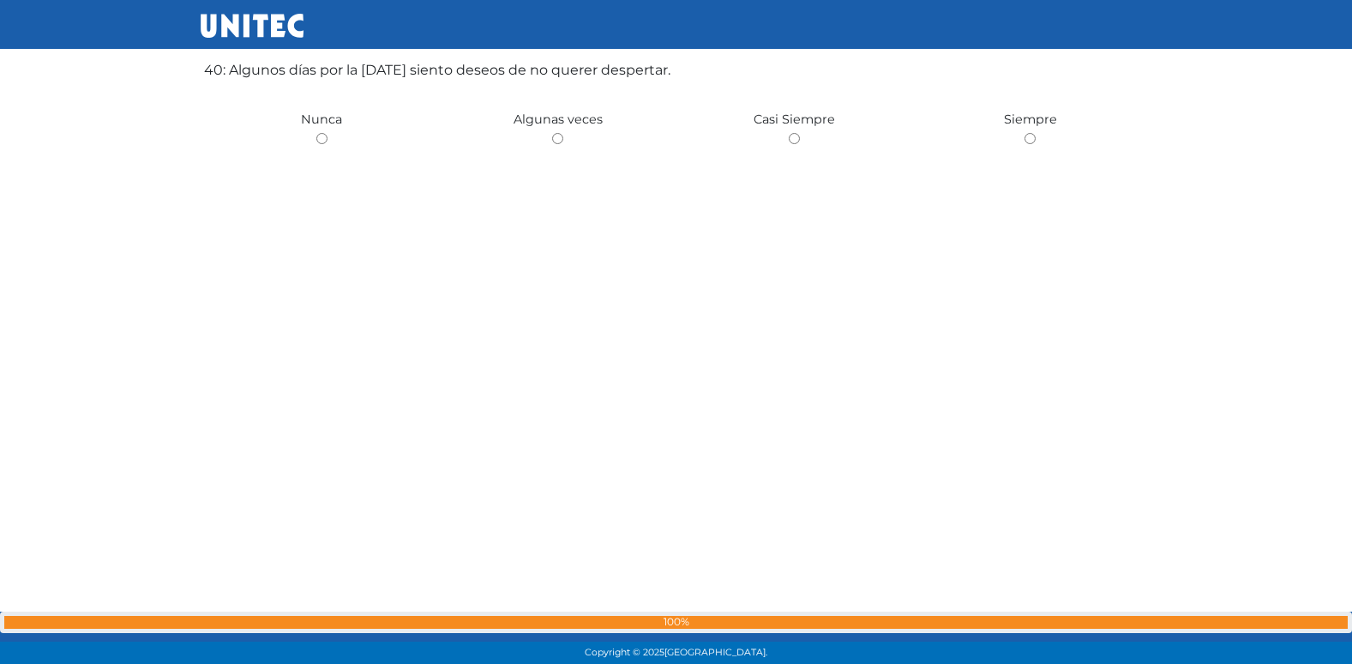
scroll to position [26123, 0]
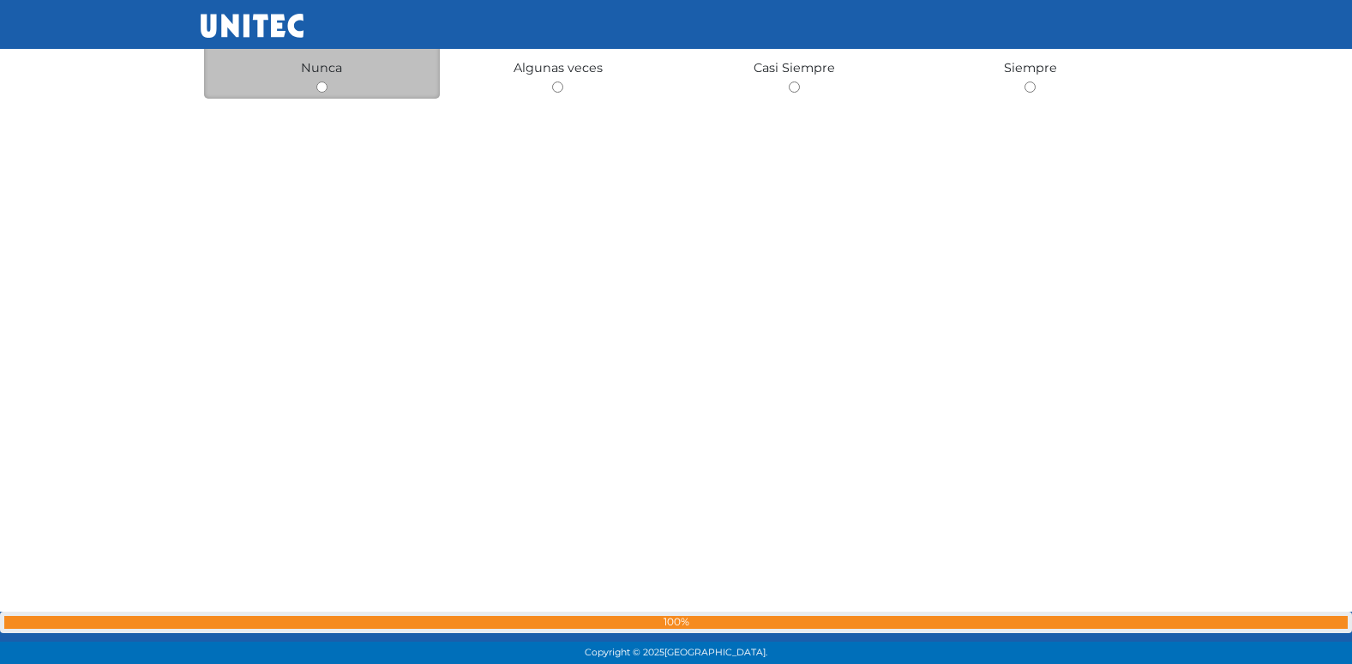
click at [325, 86] on input "radio" at bounding box center [321, 86] width 11 height 11
radio input "true"
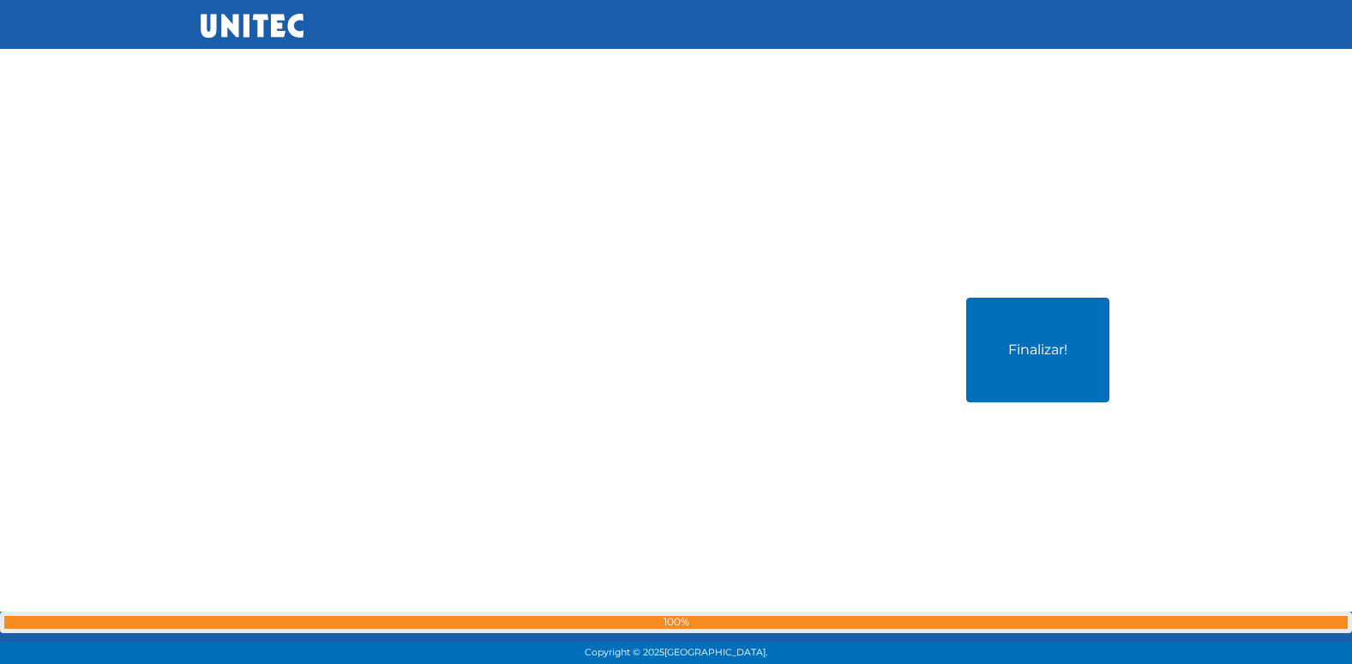
scroll to position [26511, 0]
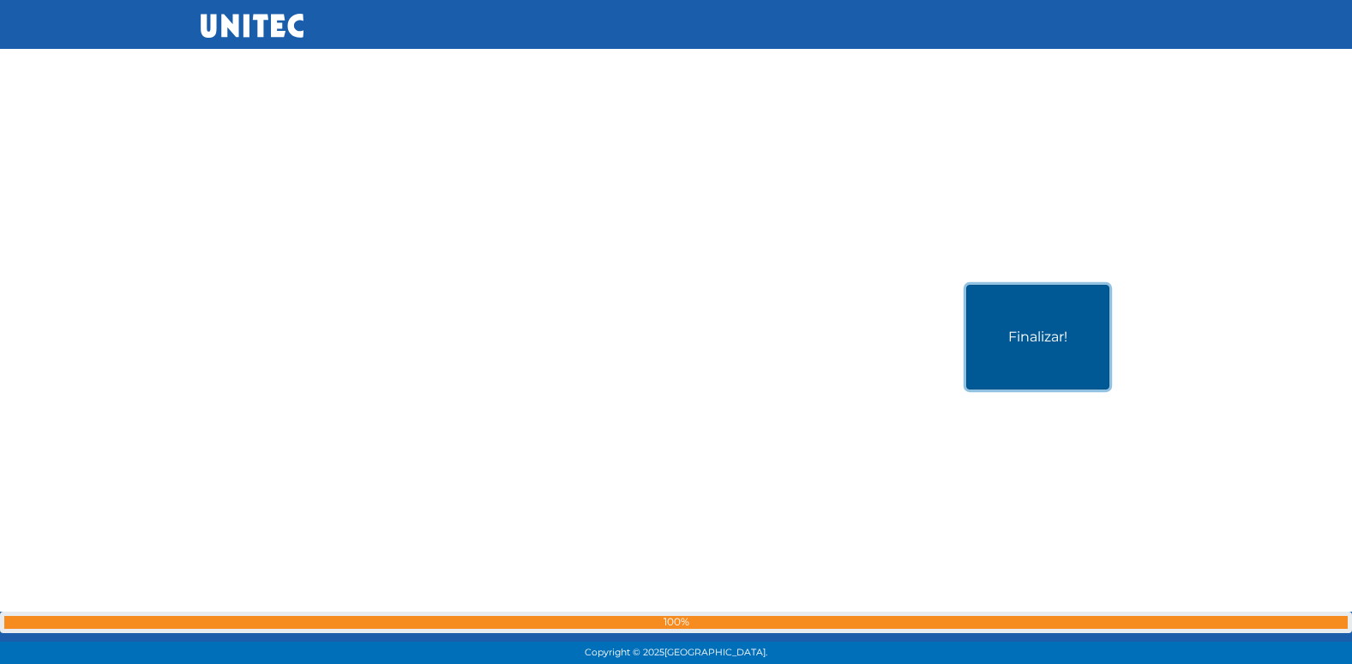
drag, startPoint x: 1029, startPoint y: 329, endPoint x: 1025, endPoint y: 341, distance: 12.5
click at [1026, 341] on button "Finalizar!" at bounding box center [1037, 337] width 143 height 105
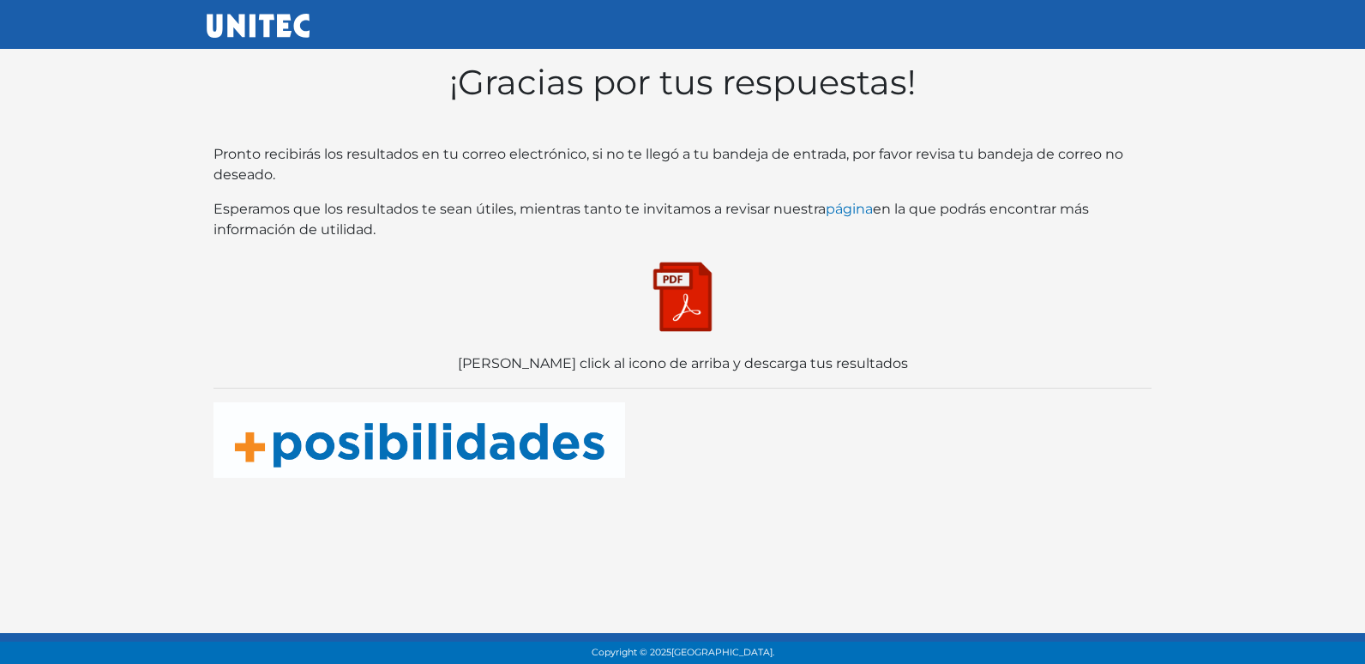
click at [706, 298] on img at bounding box center [683, 297] width 86 height 86
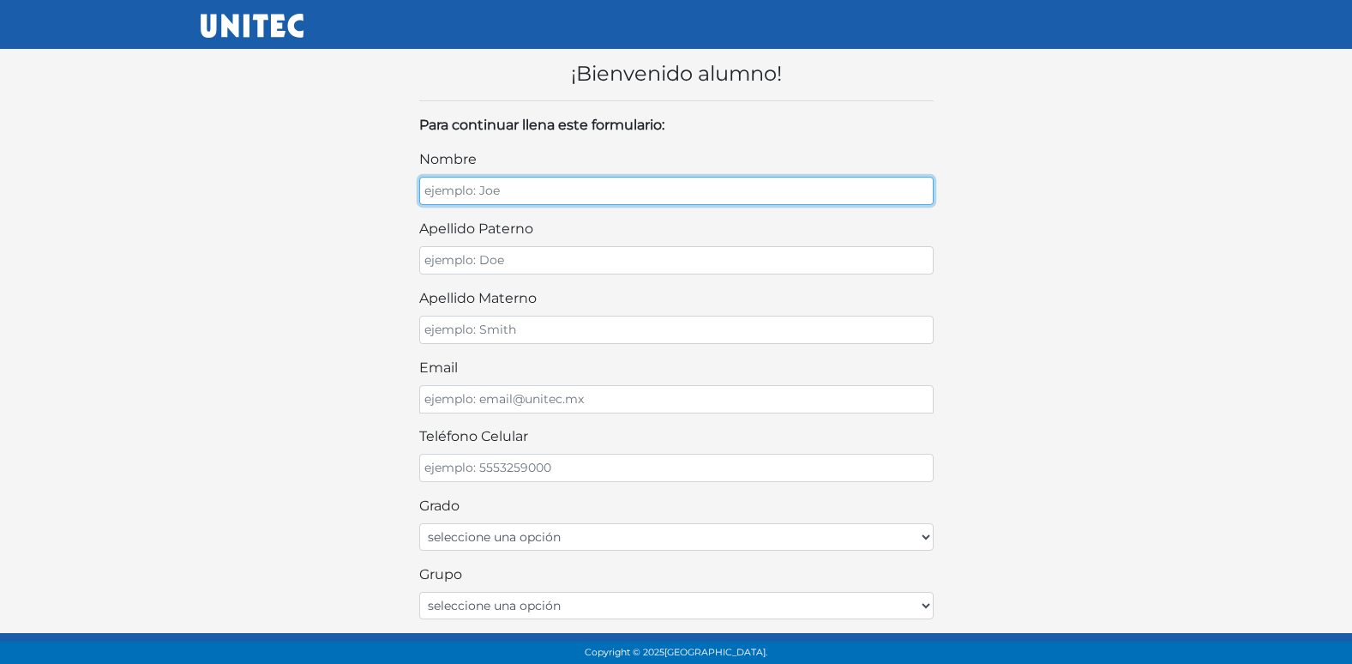
click at [481, 193] on input "nombre" at bounding box center [676, 191] width 514 height 28
type input "[PERSON_NAME]"
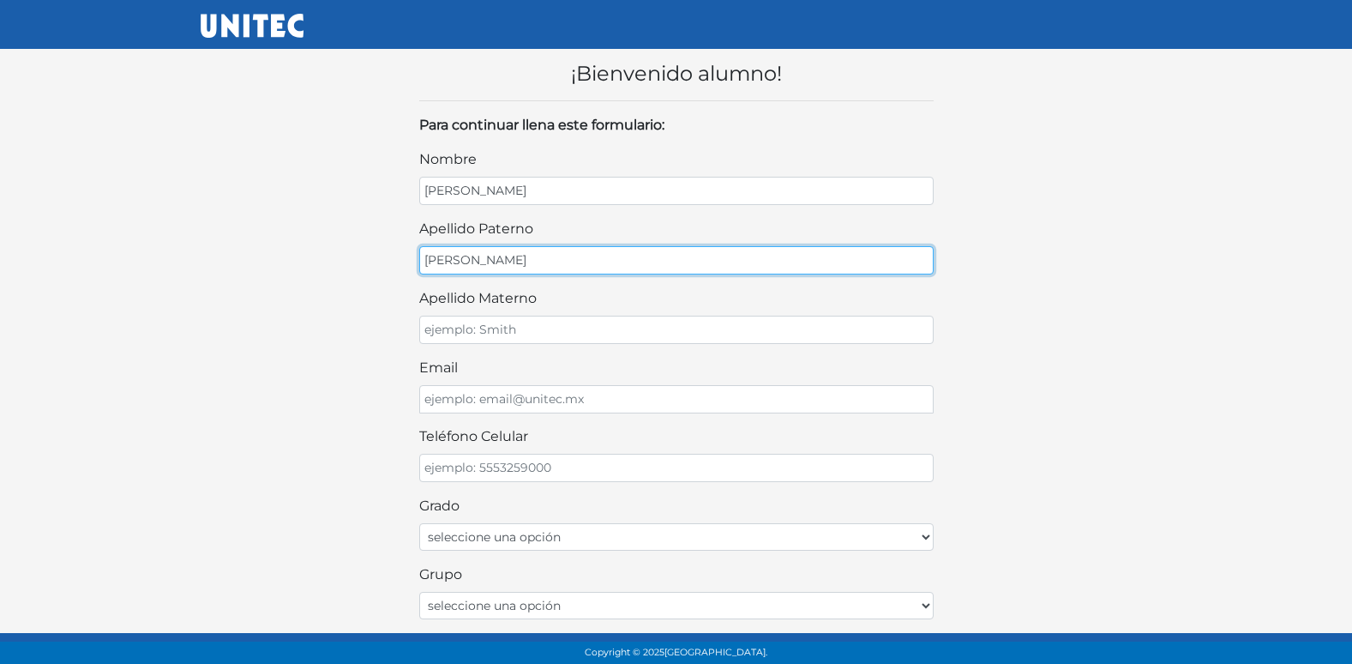
type input "[PERSON_NAME]"
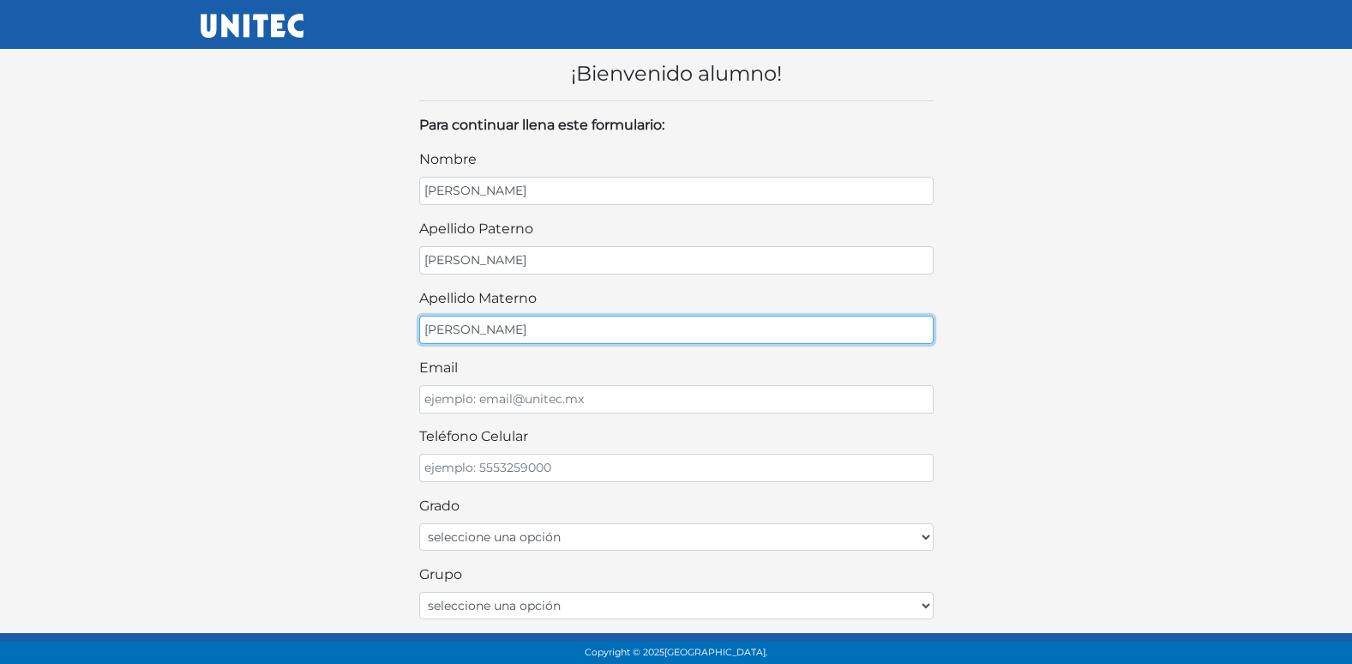
type input "[PERSON_NAME]"
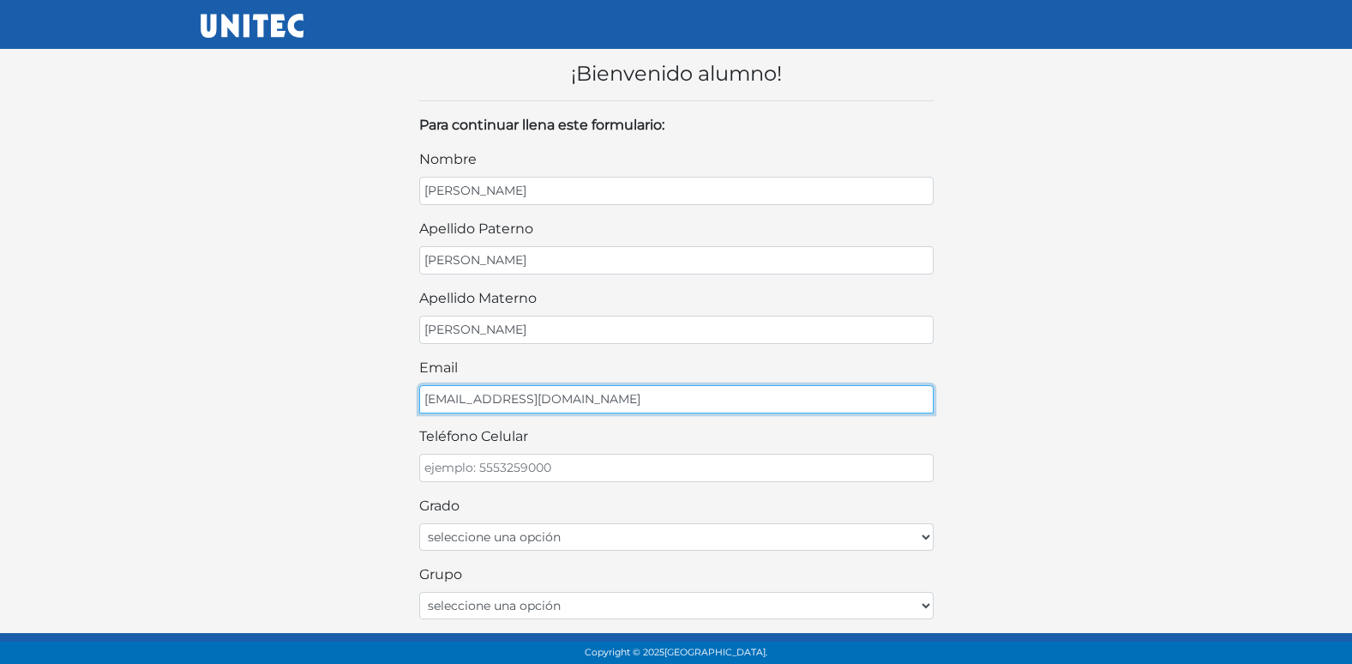
type input "[EMAIL_ADDRESS][DOMAIN_NAME]"
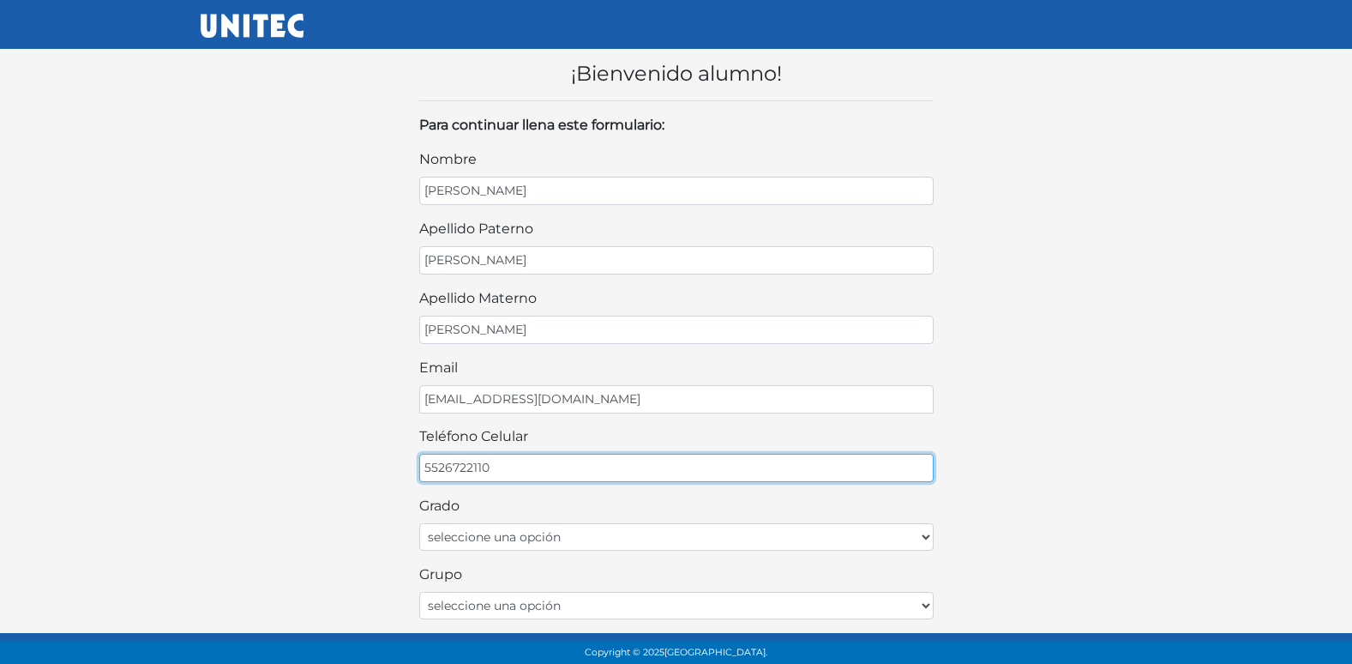
type input "5526722110"
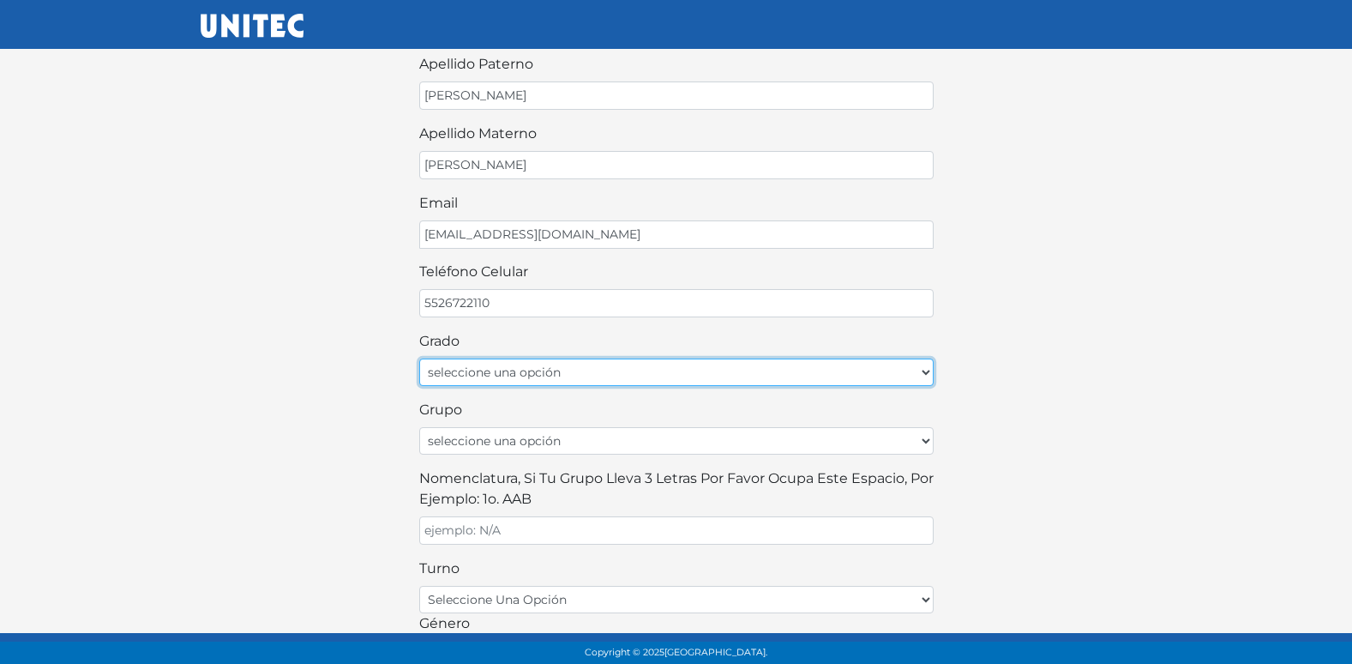
scroll to position [171, 0]
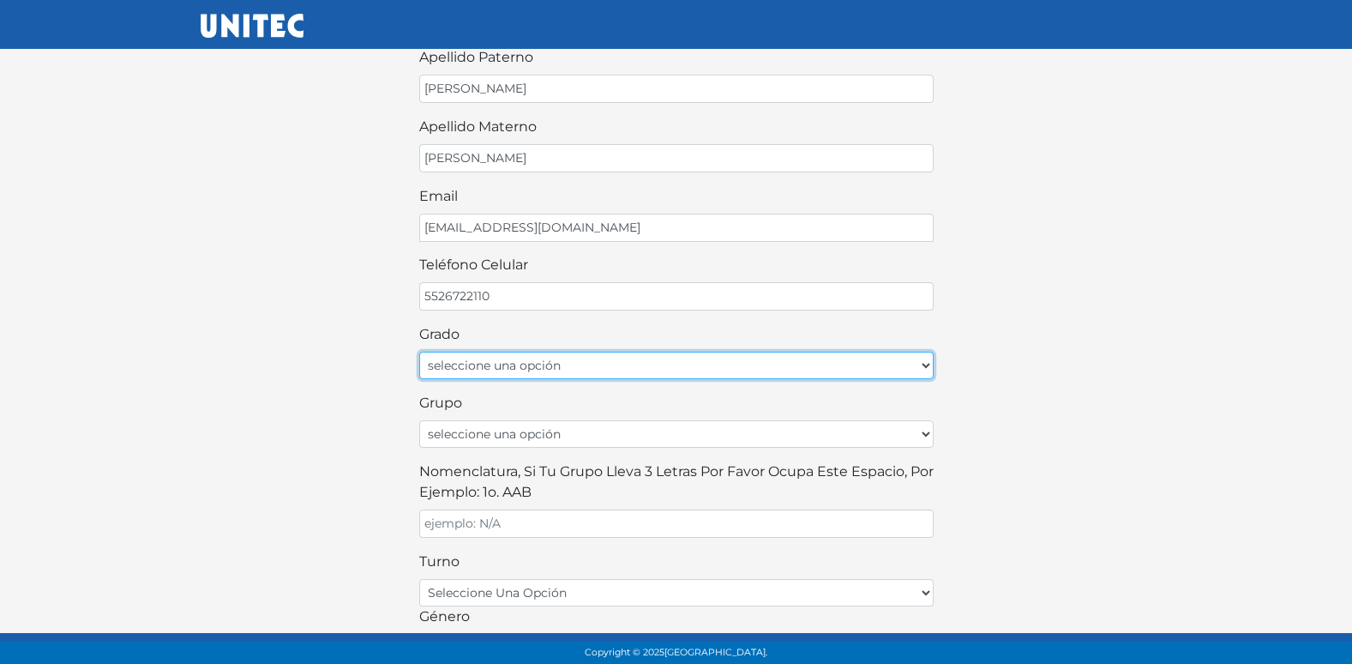
click at [749, 368] on select "seleccione una opción Primer grado Segundo grado Tercer grado Cuarto grado Quin…" at bounding box center [676, 365] width 514 height 27
select select "1ro"
click at [419, 352] on select "seleccione una opción Primer grado Segundo grado Tercer grado Cuarto grado Quin…" at bounding box center [676, 365] width 514 height 27
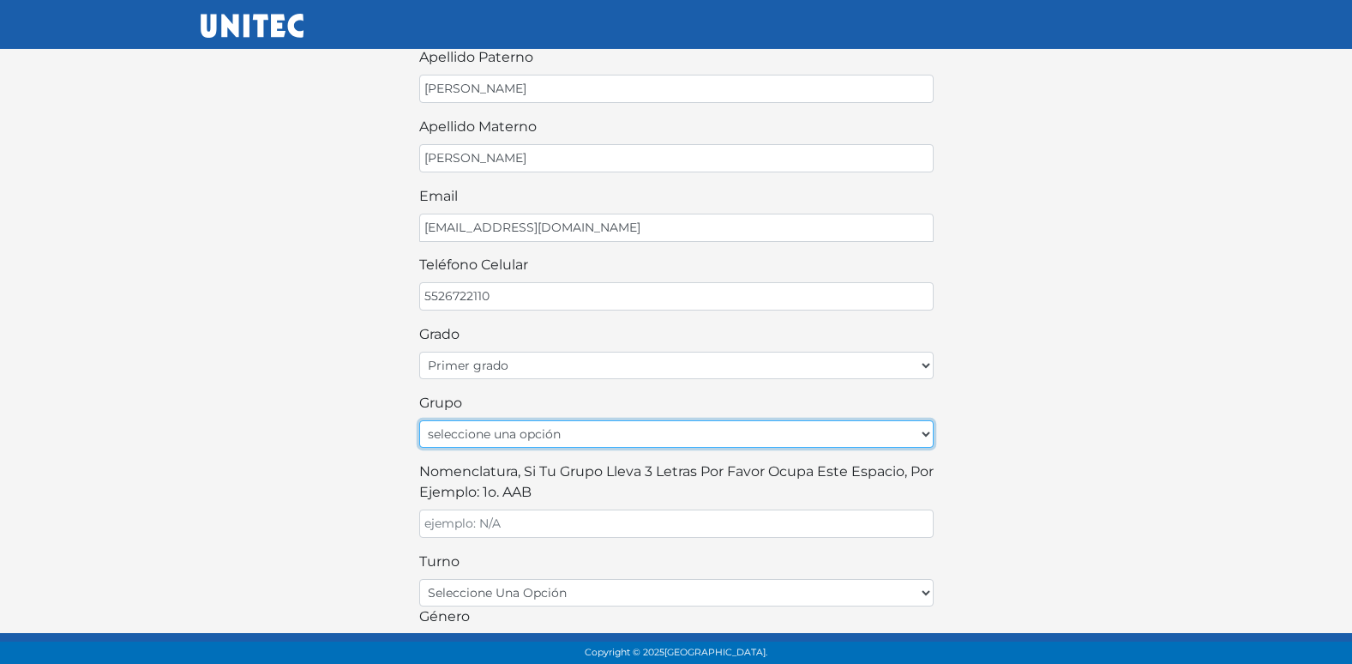
click at [657, 426] on select "seleccione una opción A B C D E F G H I J K L M N O P Q R S T U V W X Y Z" at bounding box center [676, 433] width 514 height 27
select select "A"
click at [419, 420] on select "seleccione una opción A B C D E F G H I J K L M N O P Q R S T U V W X Y Z" at bounding box center [676, 433] width 514 height 27
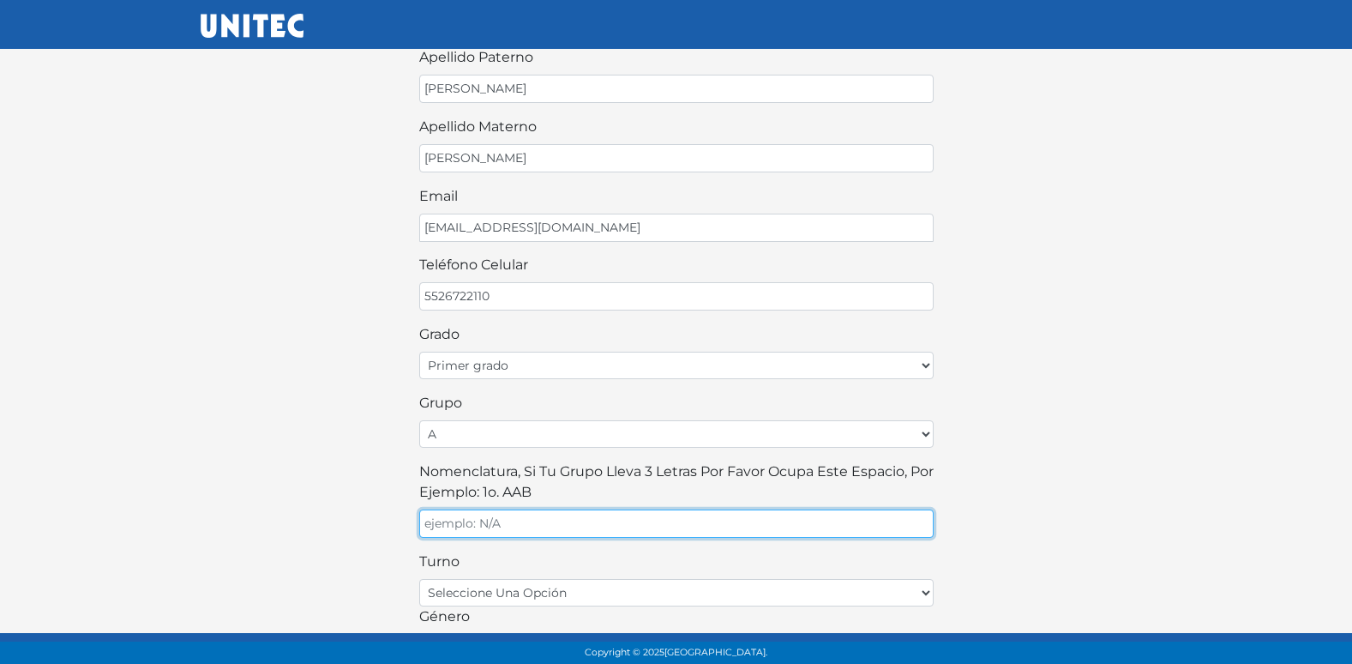
click at [561, 518] on input "Nomenclatura, si tu grupo lleva 3 letras por favor ocupa este espacio, por ejem…" at bounding box center [676, 523] width 514 height 28
type input "A"
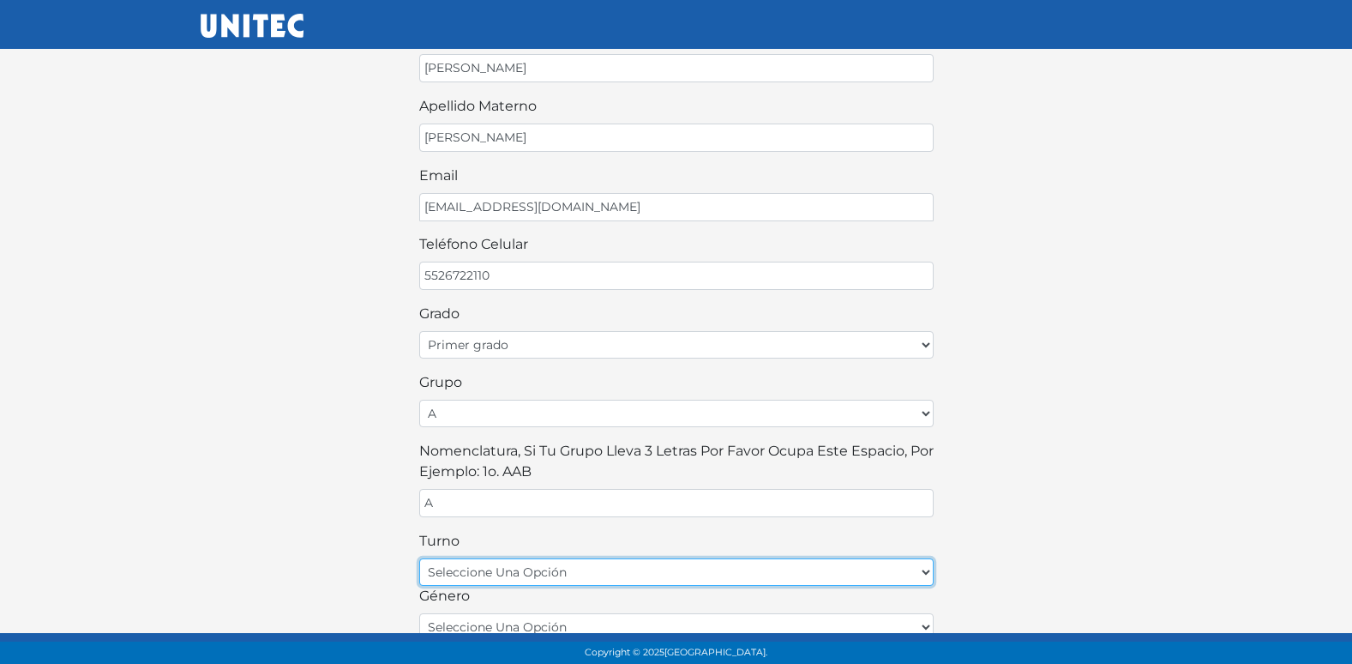
scroll to position [257, 0]
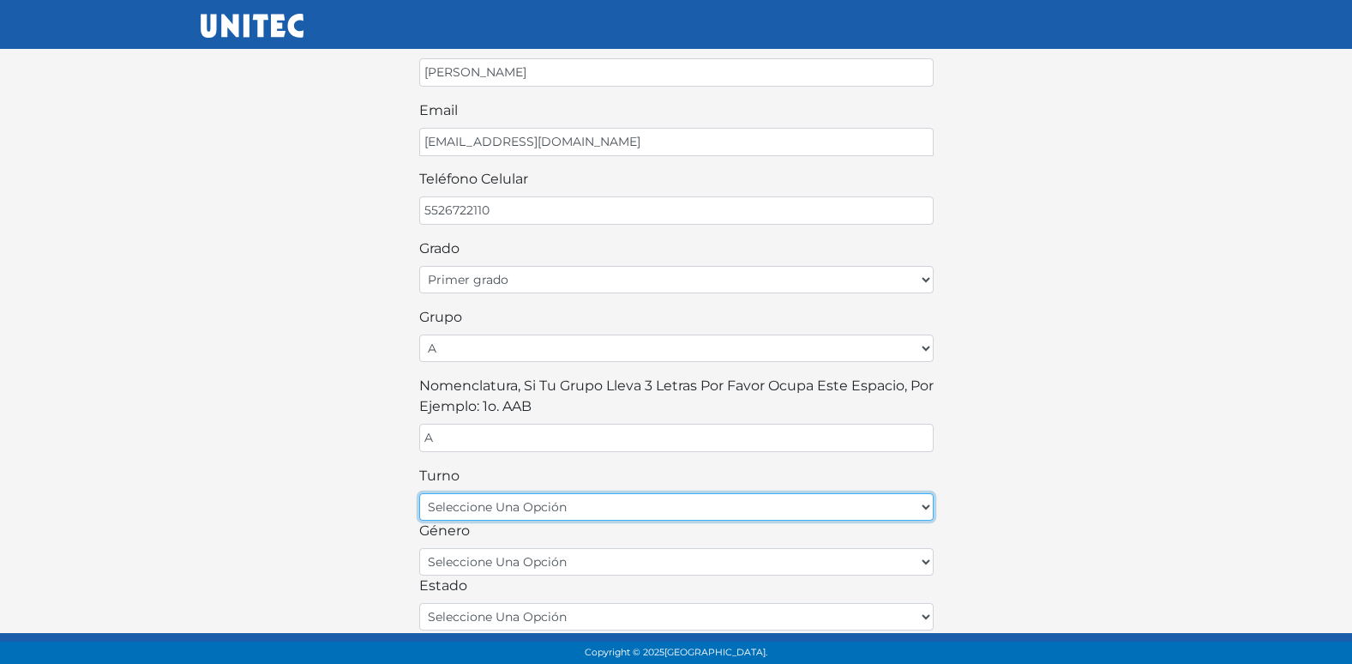
click at [616, 508] on select "seleccione una opción matutino vespertino" at bounding box center [676, 506] width 514 height 27
select select "matutino"
click at [419, 493] on select "seleccione una opción matutino vespertino" at bounding box center [676, 506] width 514 height 27
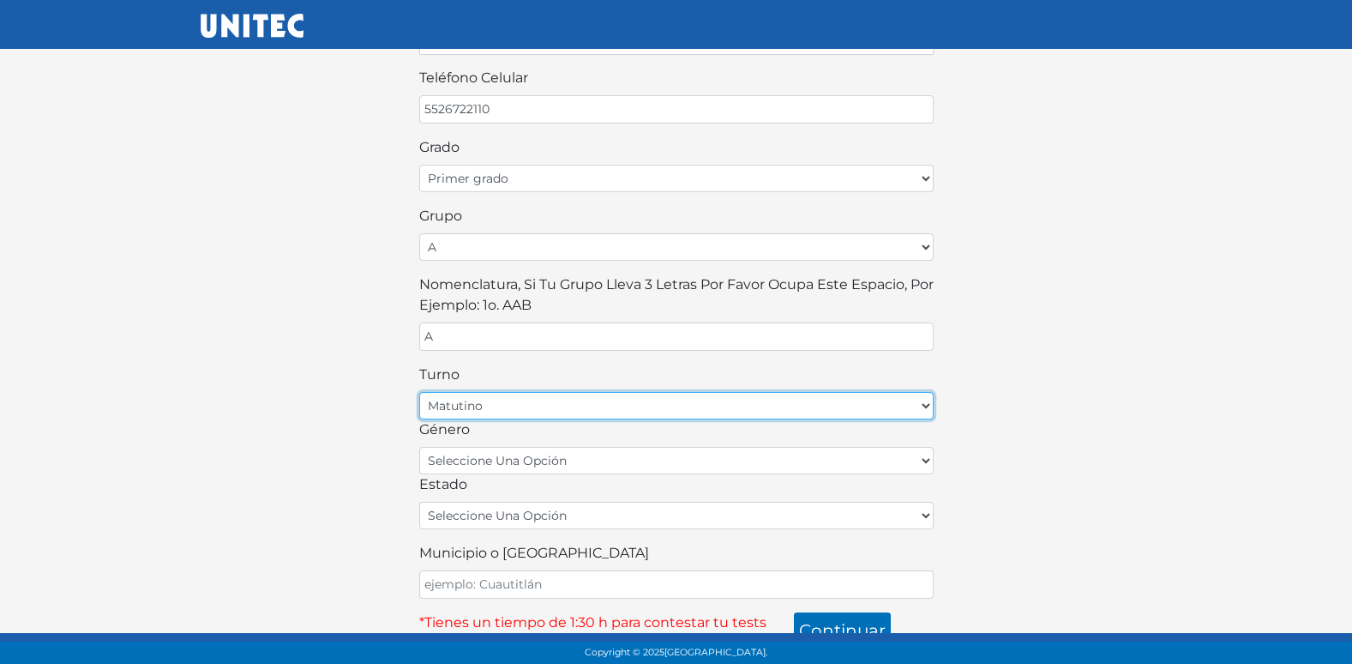
scroll to position [377, 0]
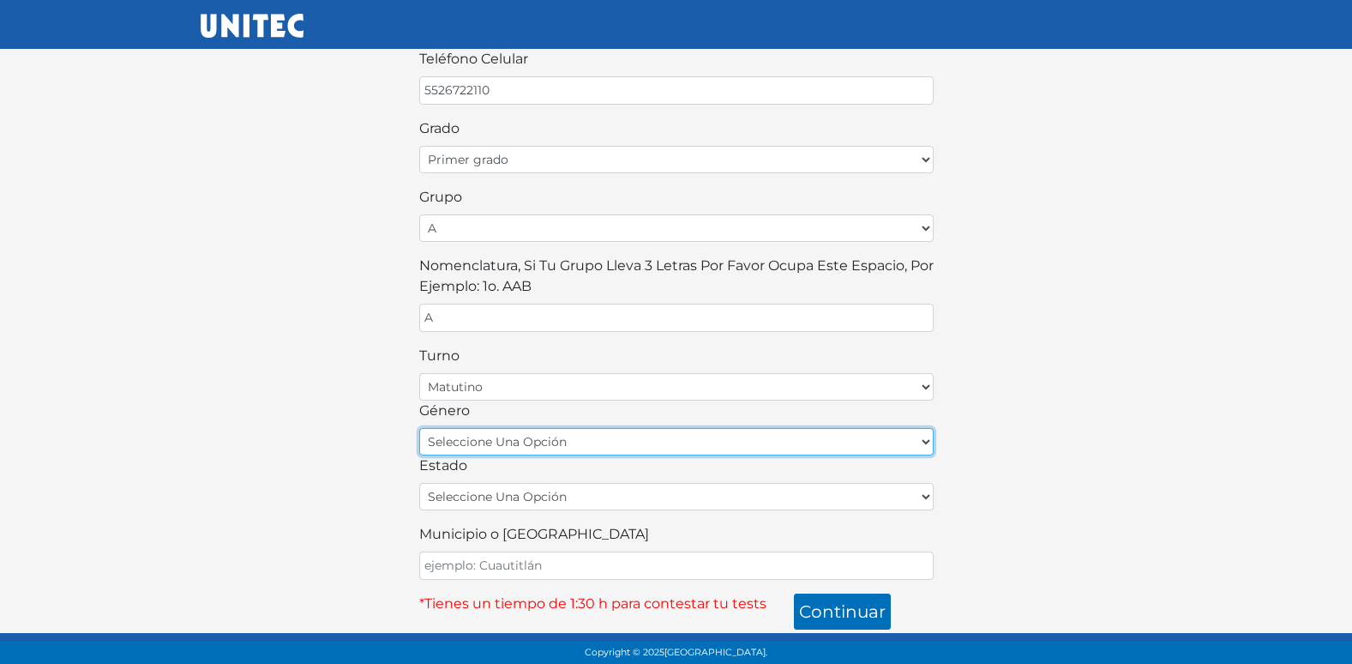
click at [582, 445] on select "seleccione una opción femenino masculino" at bounding box center [676, 441] width 514 height 27
select select "M"
click at [419, 428] on select "seleccione una opción femenino masculino" at bounding box center [676, 441] width 514 height 27
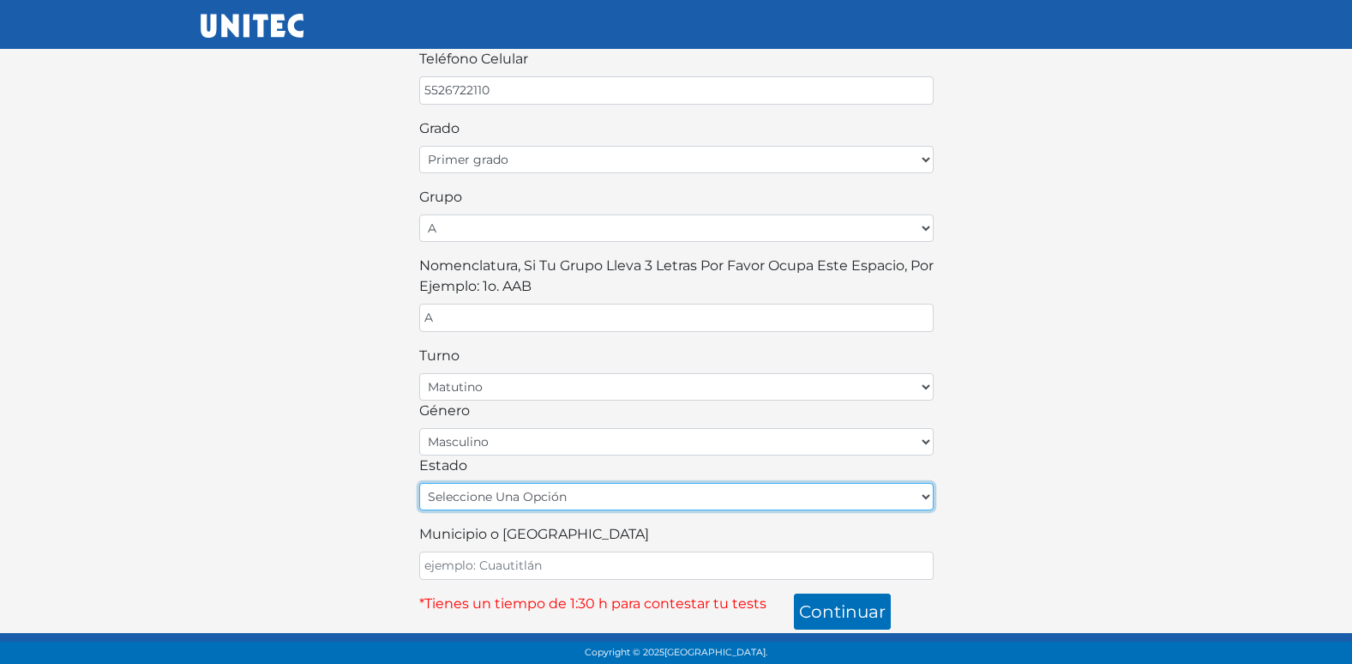
click at [587, 485] on select "seleccione una opción Aguascalientes Baja California Baja California Sur Campec…" at bounding box center [676, 496] width 514 height 27
select select "MEX"
click at [419, 483] on select "seleccione una opción Aguascalientes Baja California Baja California Sur Campec…" at bounding box center [676, 496] width 514 height 27
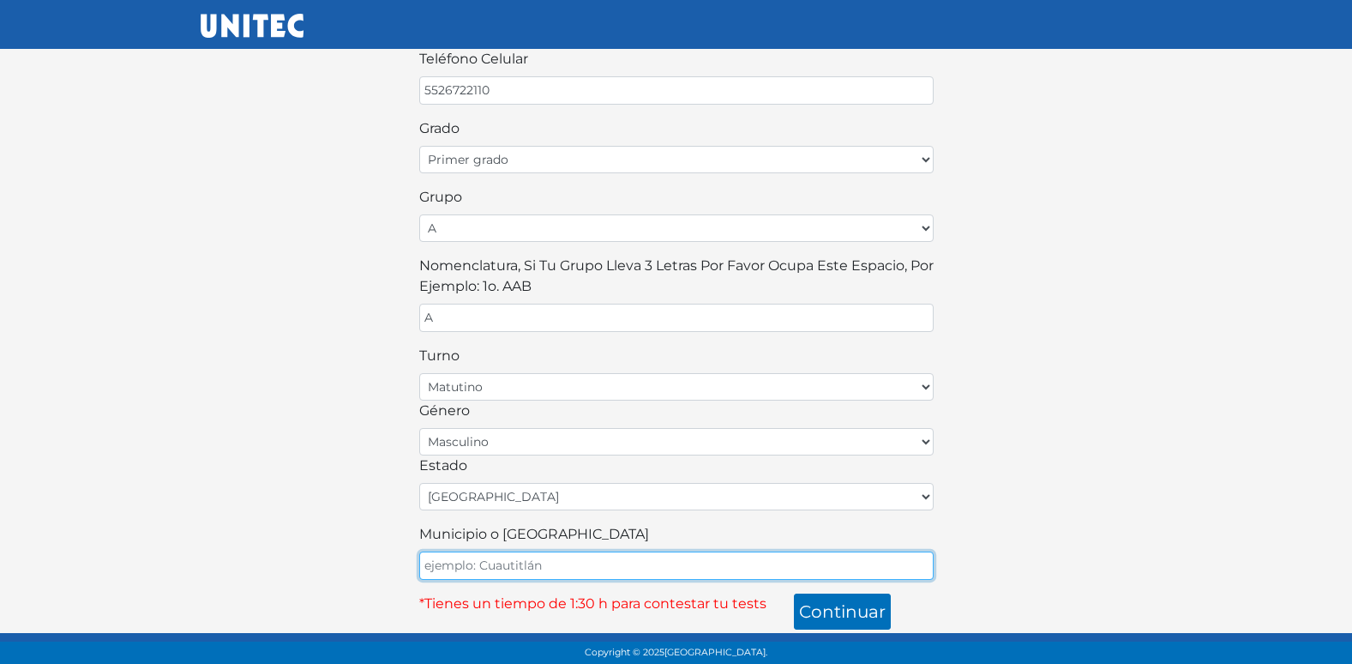
click at [522, 574] on input "Municipio o Alcaldía" at bounding box center [676, 565] width 514 height 28
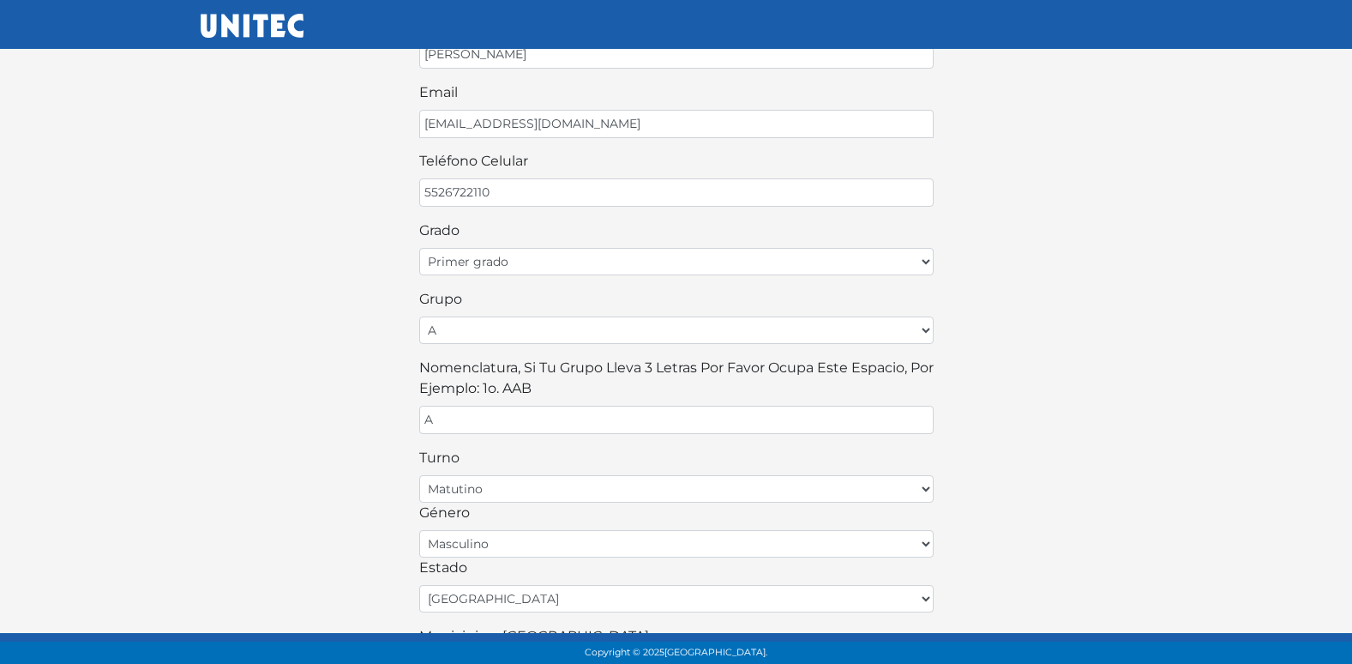
scroll to position [120, 0]
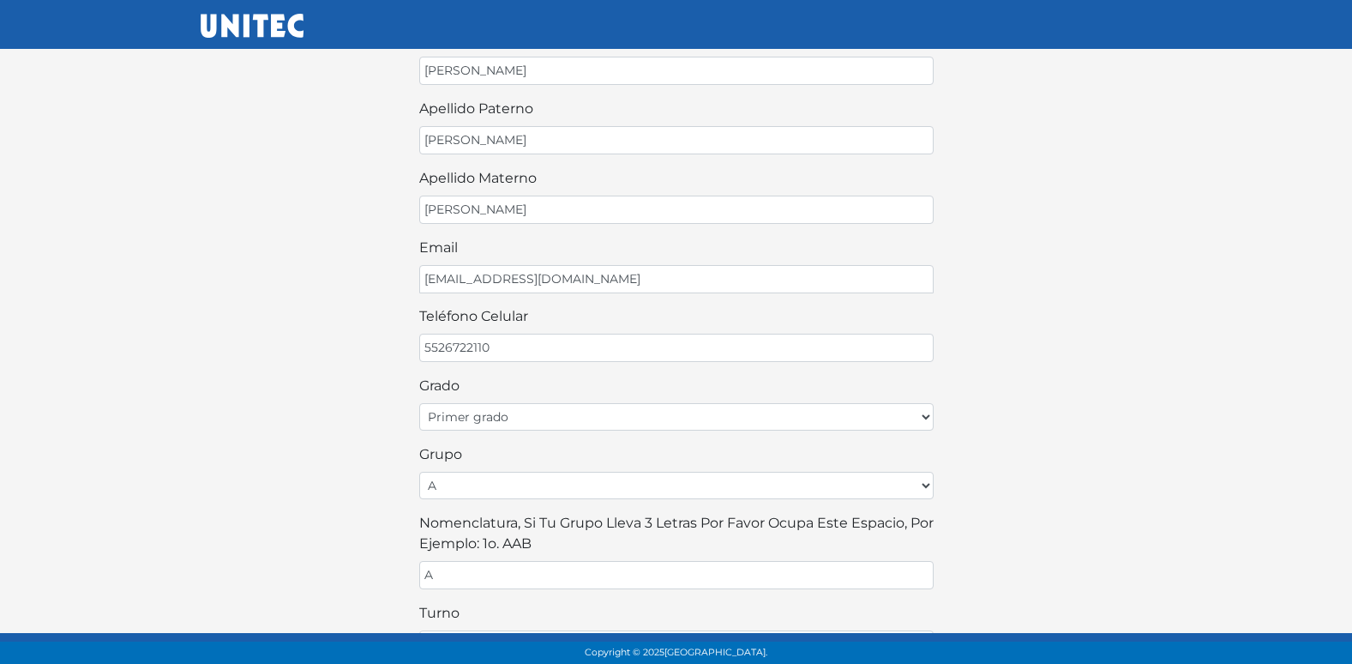
type input "ECATEPEC"
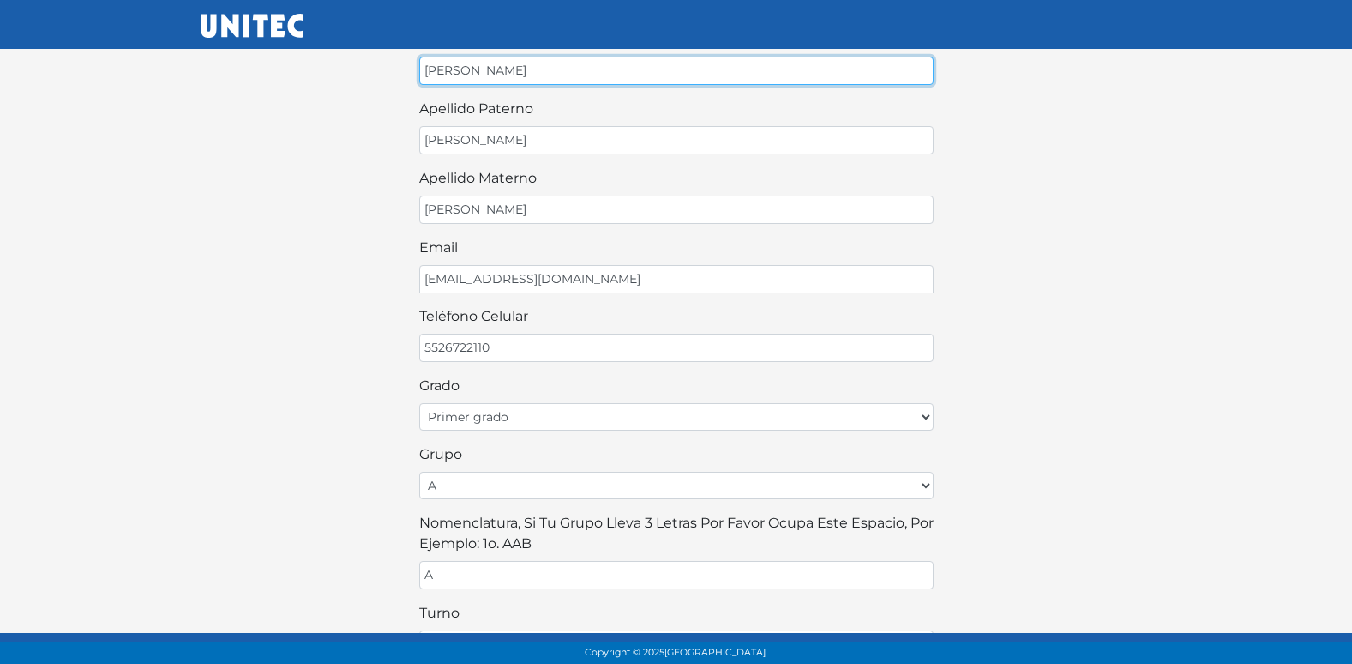
click at [569, 58] on input "JORGE ANDRU" at bounding box center [676, 71] width 514 height 28
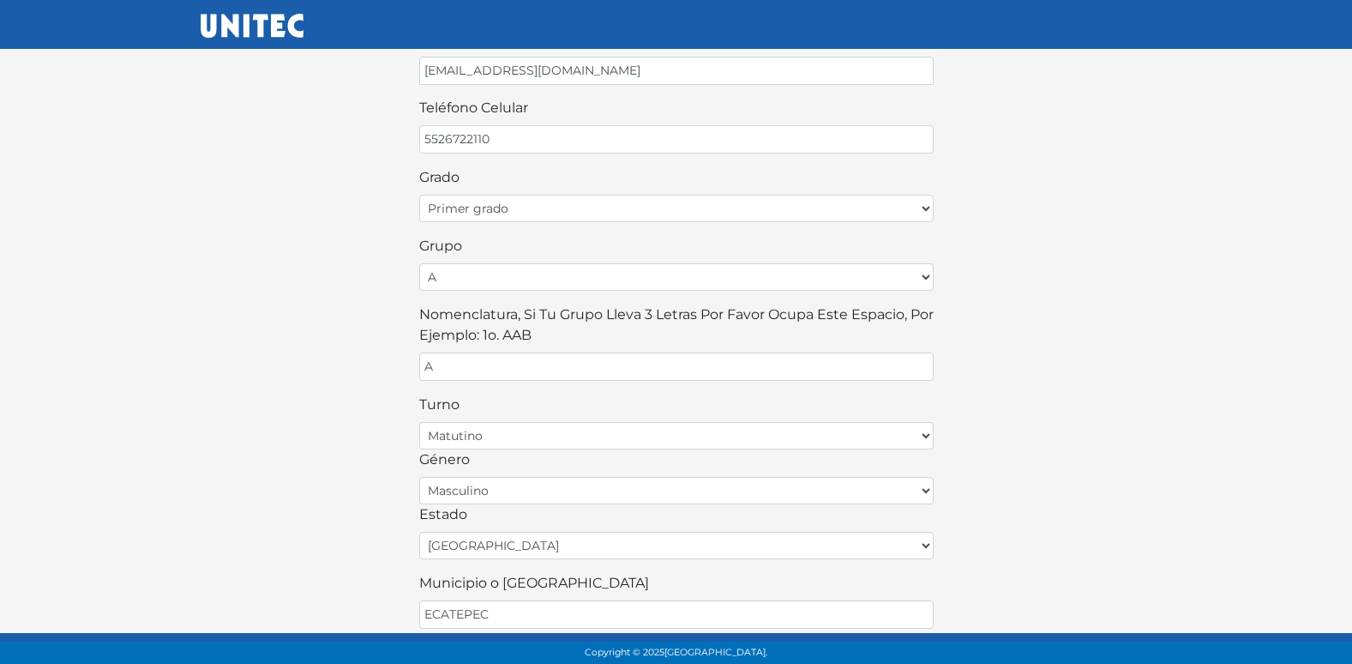
scroll to position [377, 0]
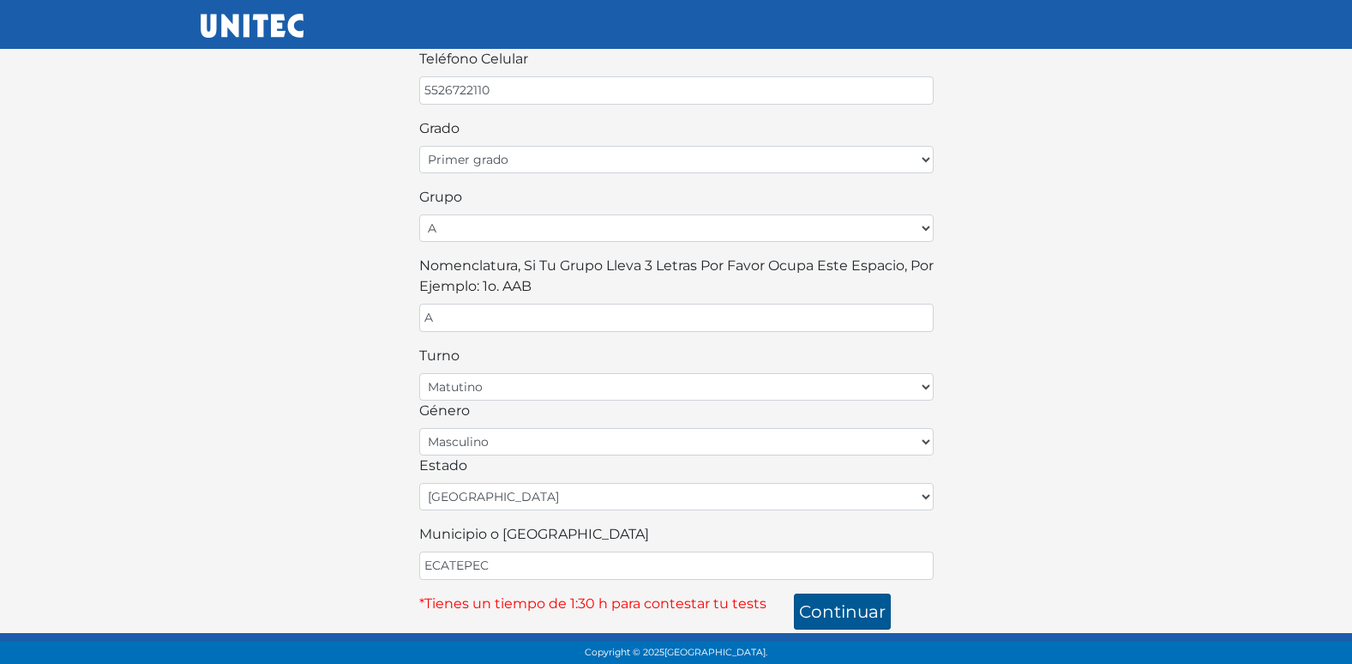
type input "JORGE ANDRW"
click at [817, 604] on button "continuar" at bounding box center [842, 611] width 97 height 36
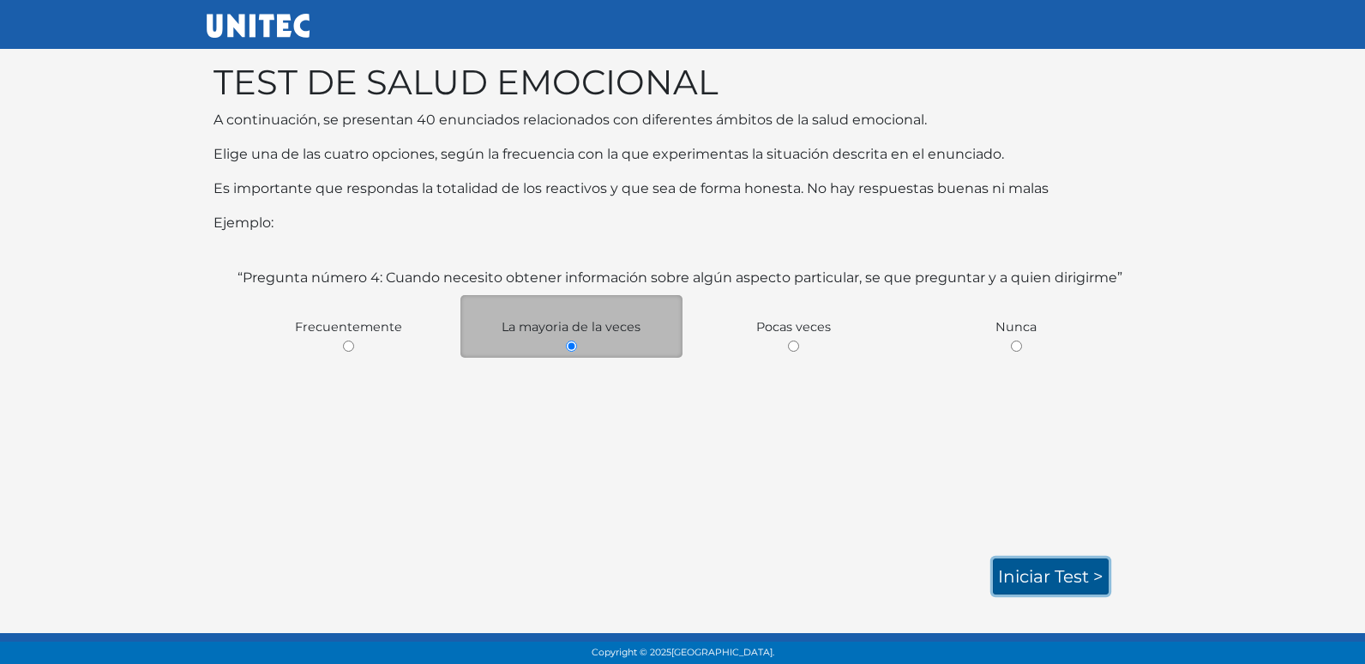
click at [1085, 570] on link "Iniciar test >" at bounding box center [1051, 576] width 116 height 36
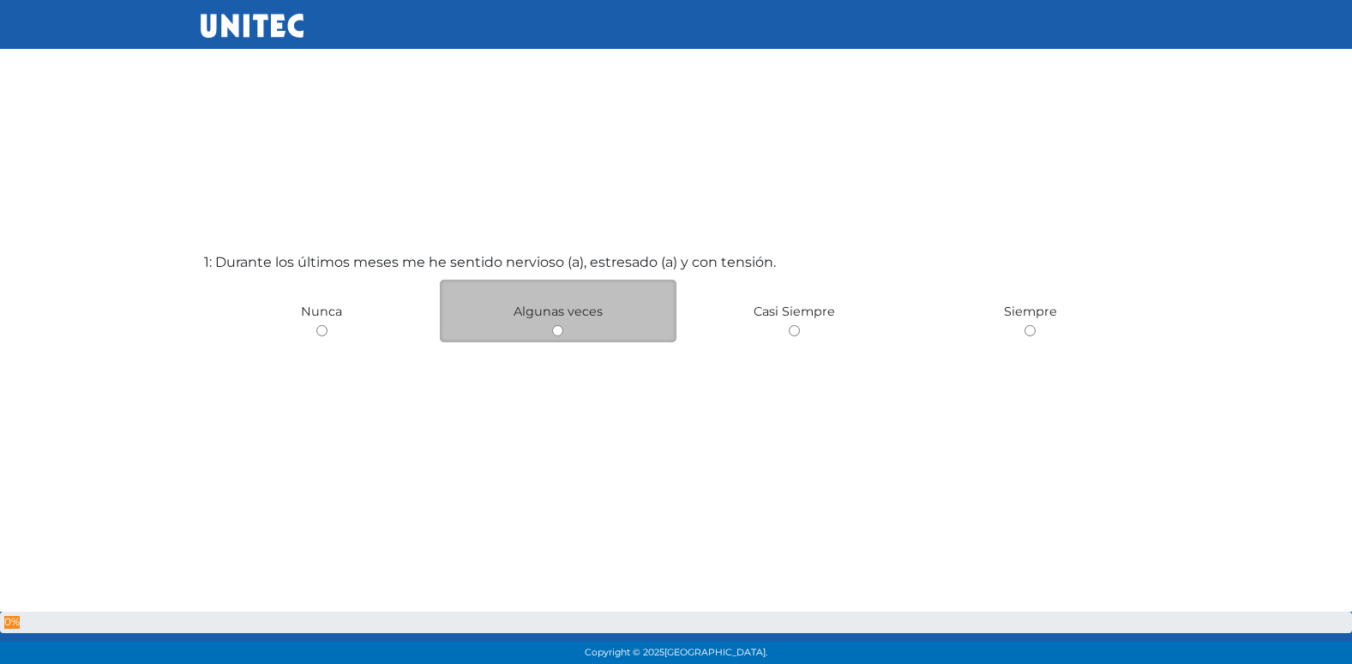
click at [551, 327] on div "Algunas veces" at bounding box center [558, 310] width 237 height 63
click at [560, 330] on input "radio" at bounding box center [557, 330] width 11 height 11
radio input "true"
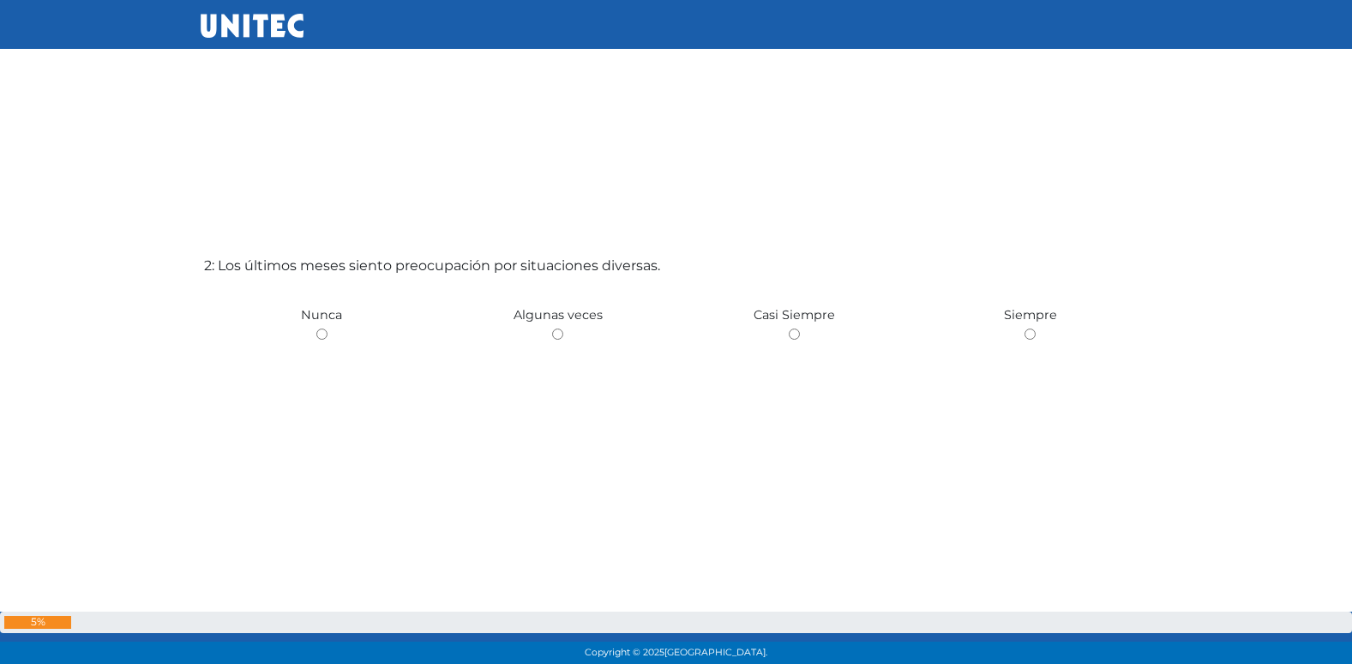
scroll to position [661, 0]
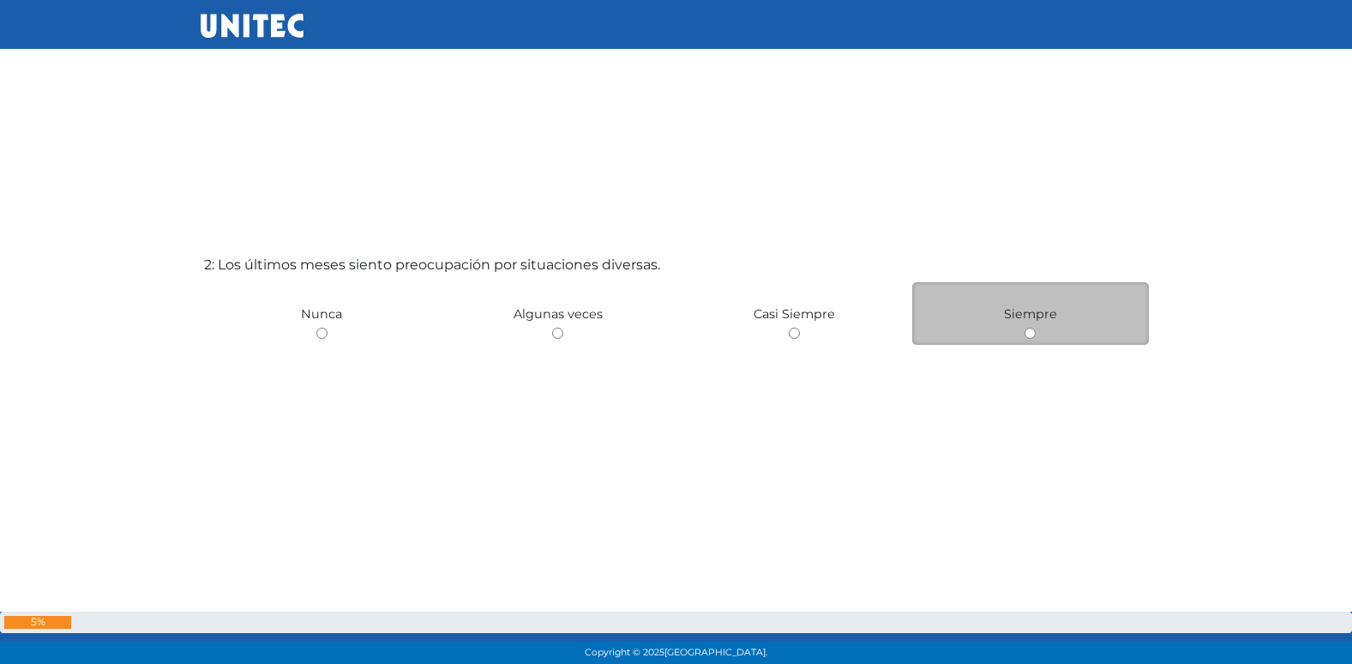
click at [1026, 334] on input "radio" at bounding box center [1030, 333] width 11 height 11
radio input "true"
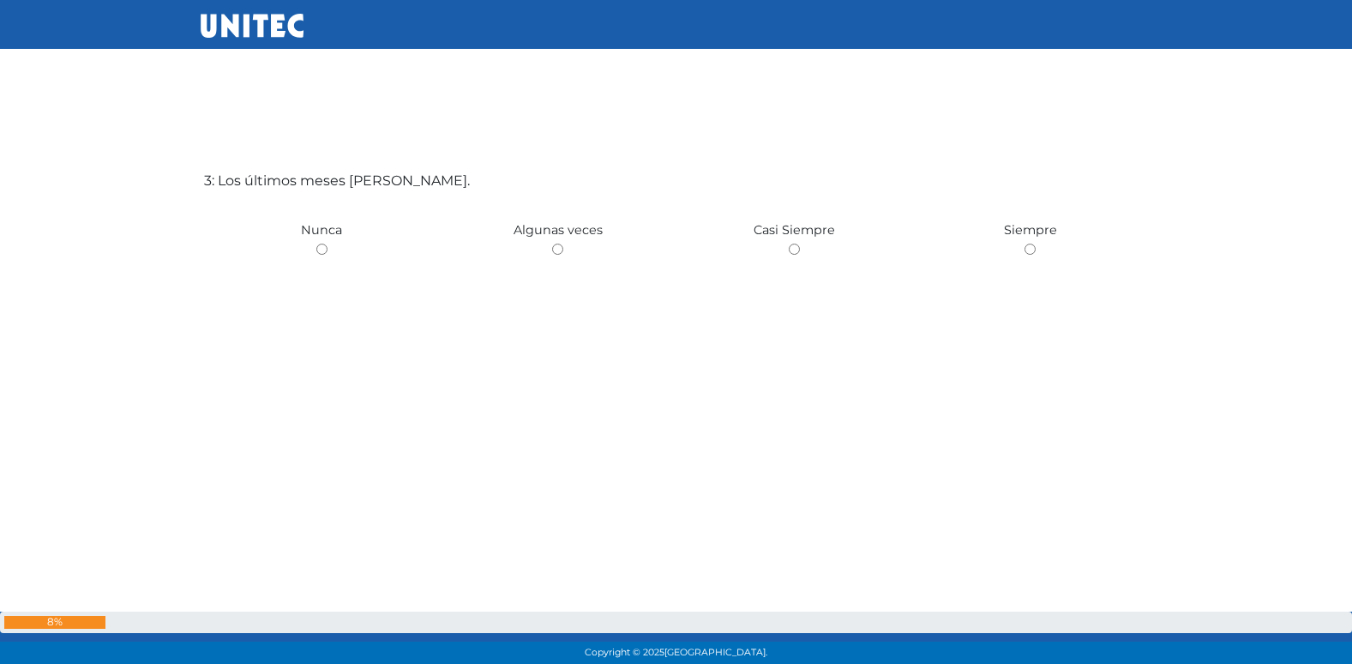
scroll to position [1413, 0]
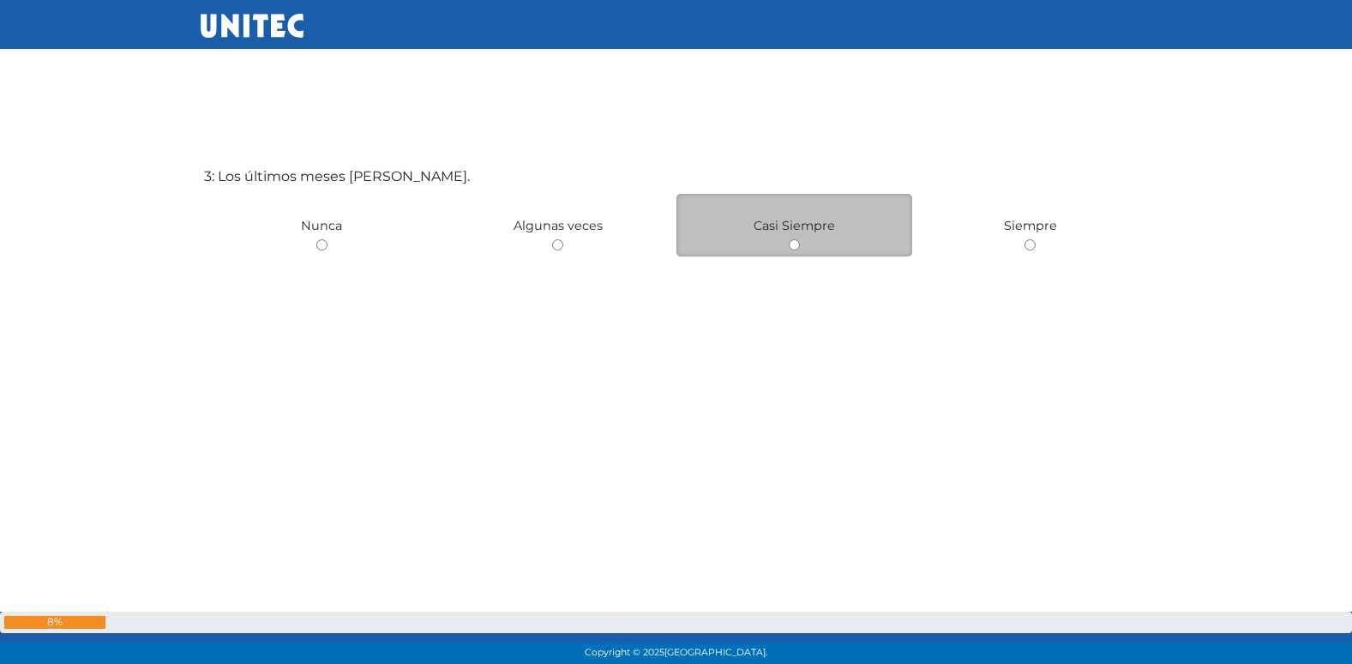
click at [797, 244] on input "radio" at bounding box center [794, 244] width 11 height 11
radio input "true"
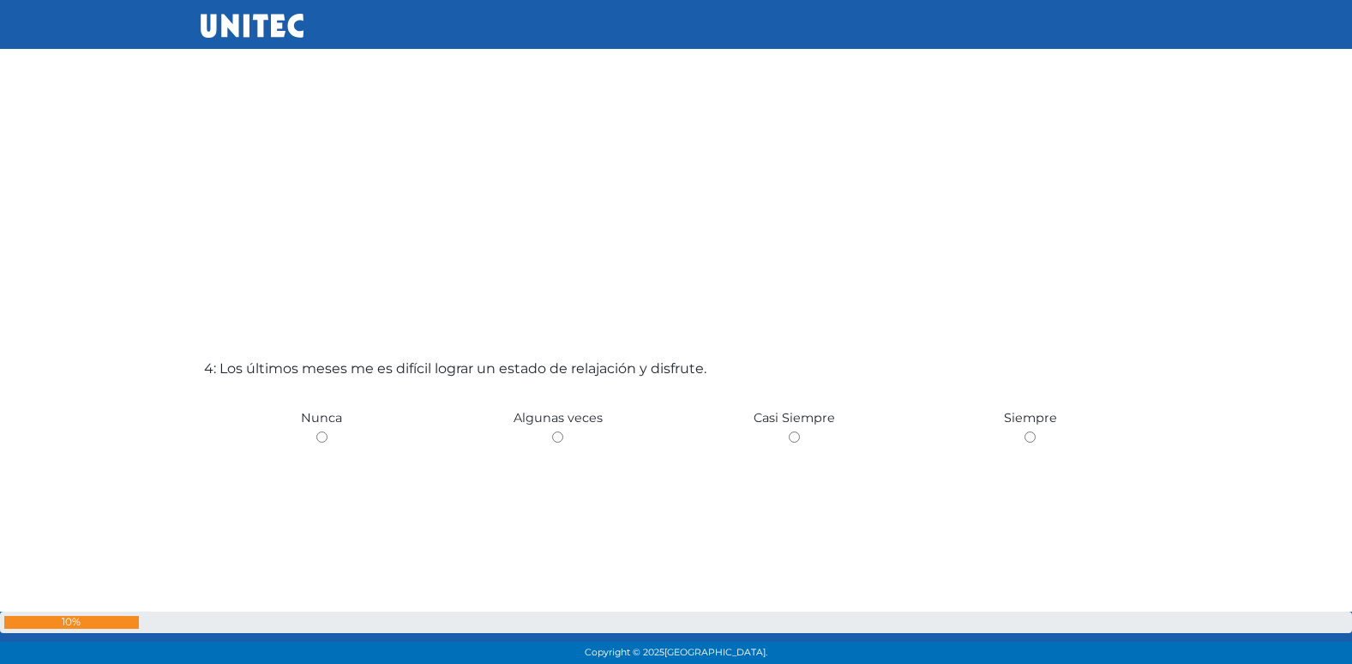
scroll to position [1902, 0]
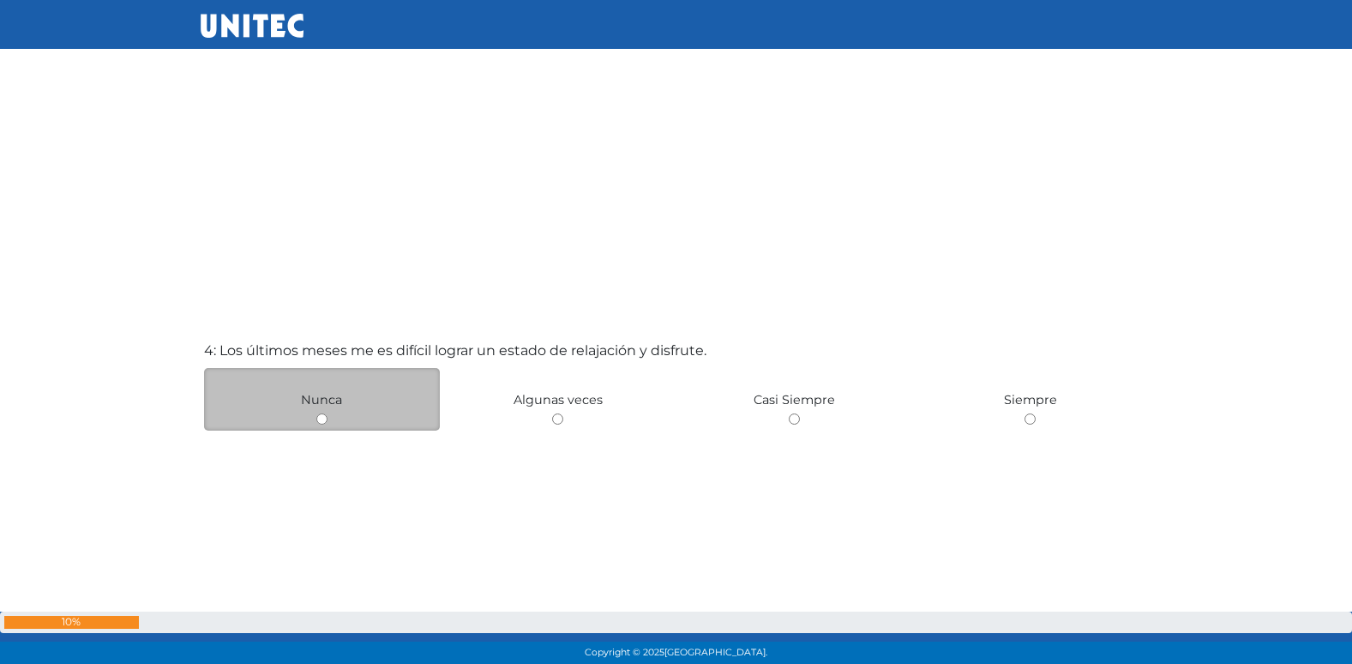
click at [326, 418] on input "radio" at bounding box center [321, 418] width 11 height 11
radio input "true"
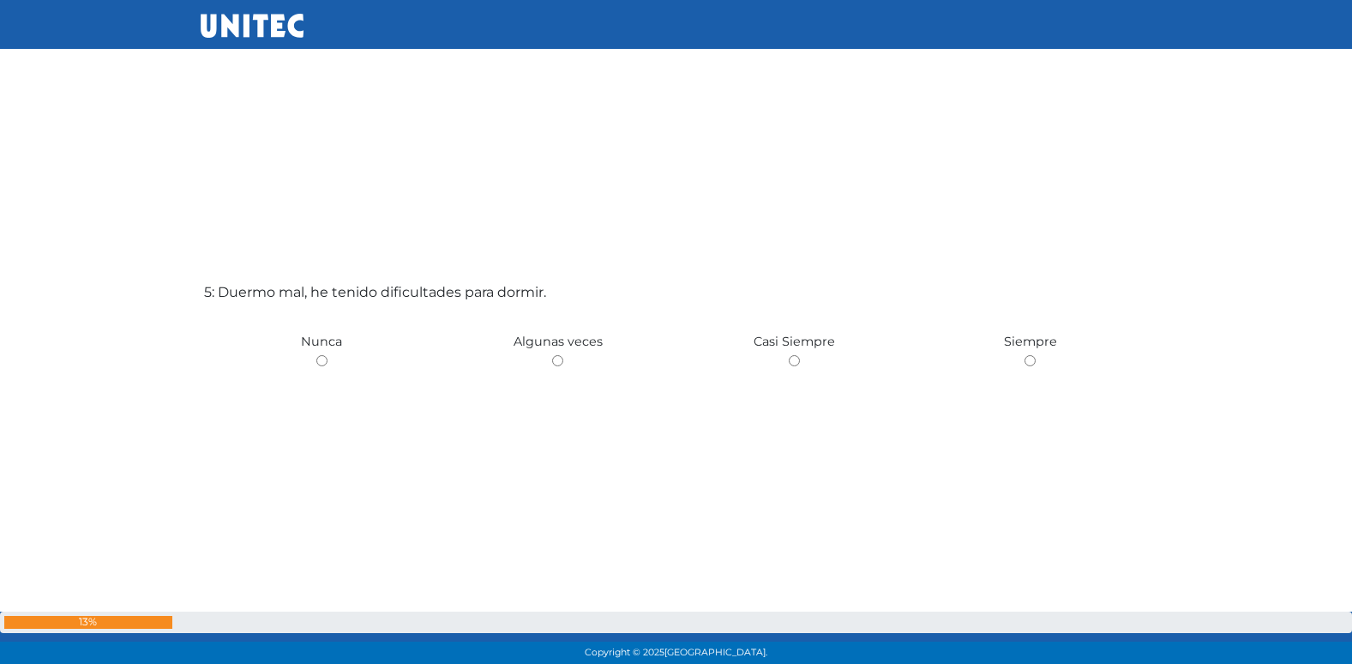
scroll to position [2631, 0]
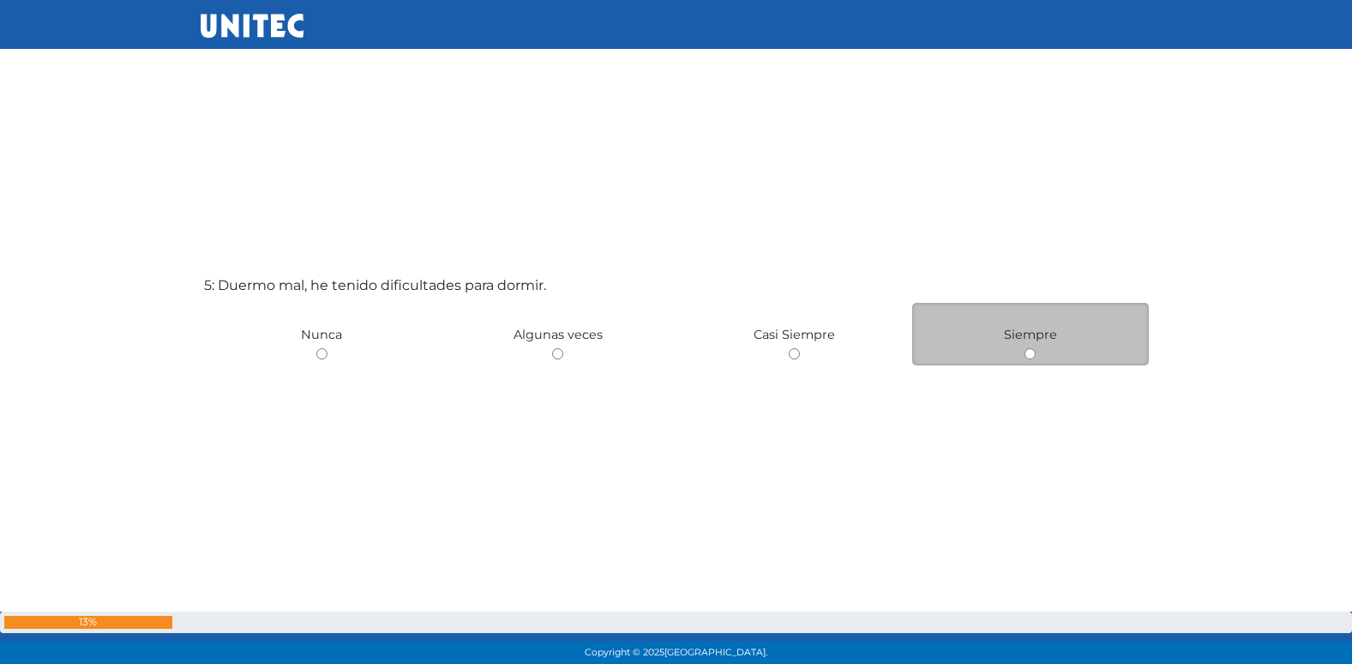
click at [1031, 357] on input "radio" at bounding box center [1030, 353] width 11 height 11
radio input "true"
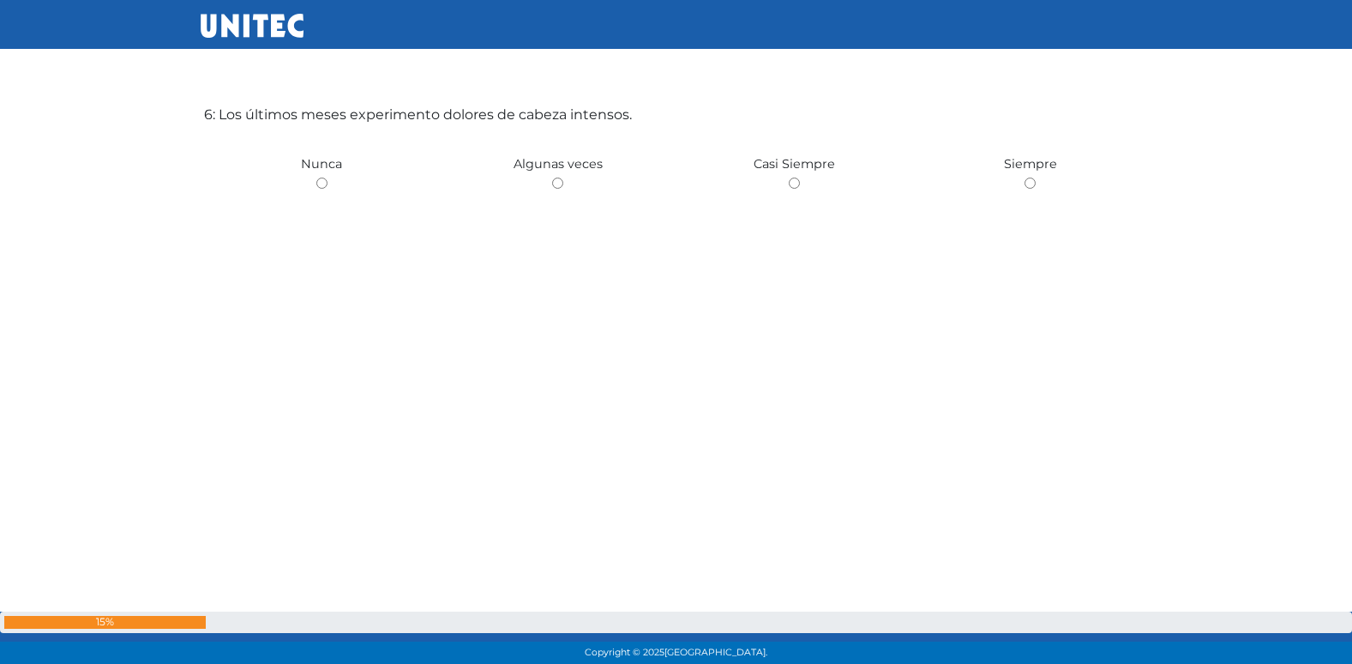
scroll to position [3489, 0]
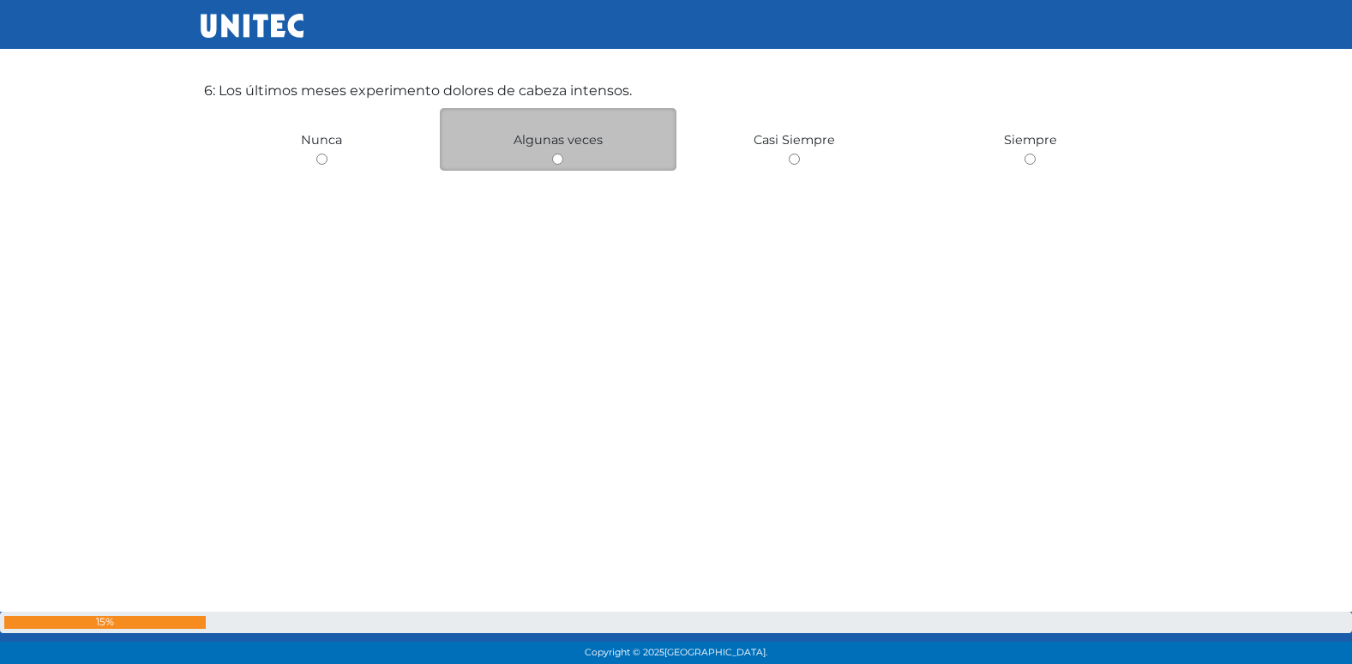
click at [559, 160] on input "radio" at bounding box center [557, 158] width 11 height 11
radio input "true"
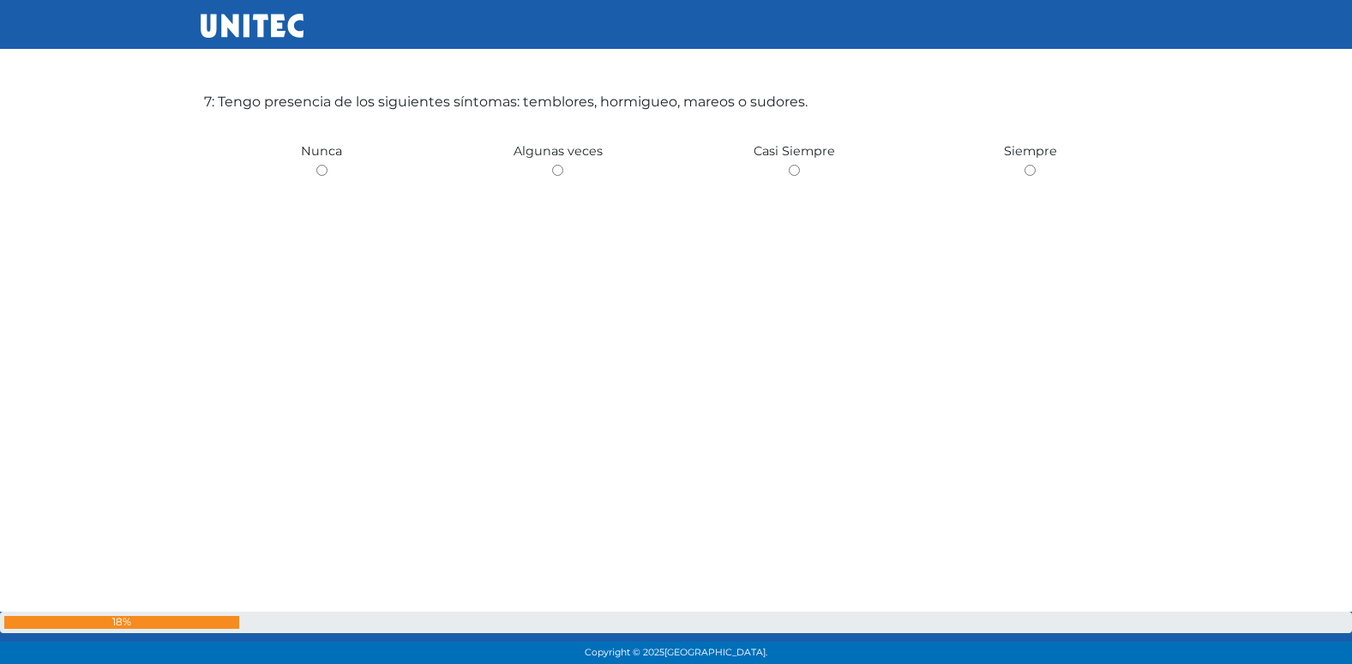
scroll to position [4175, 0]
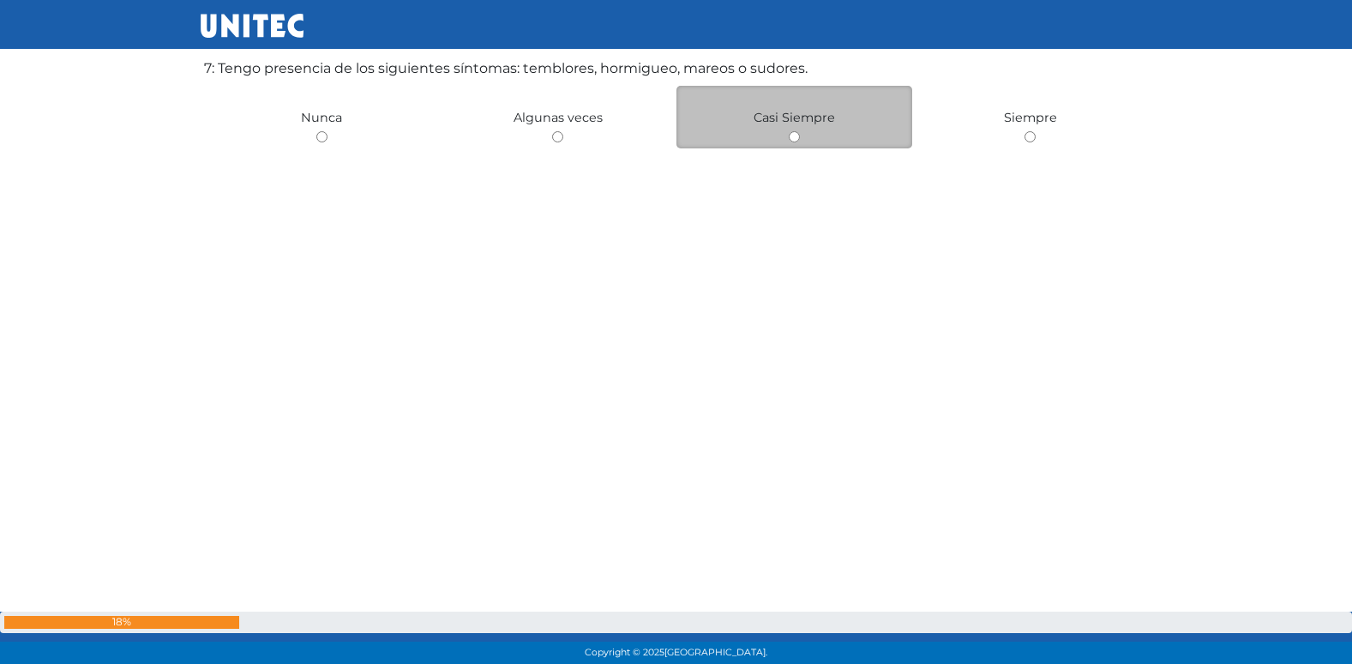
click at [796, 139] on input "radio" at bounding box center [794, 136] width 11 height 11
radio input "true"
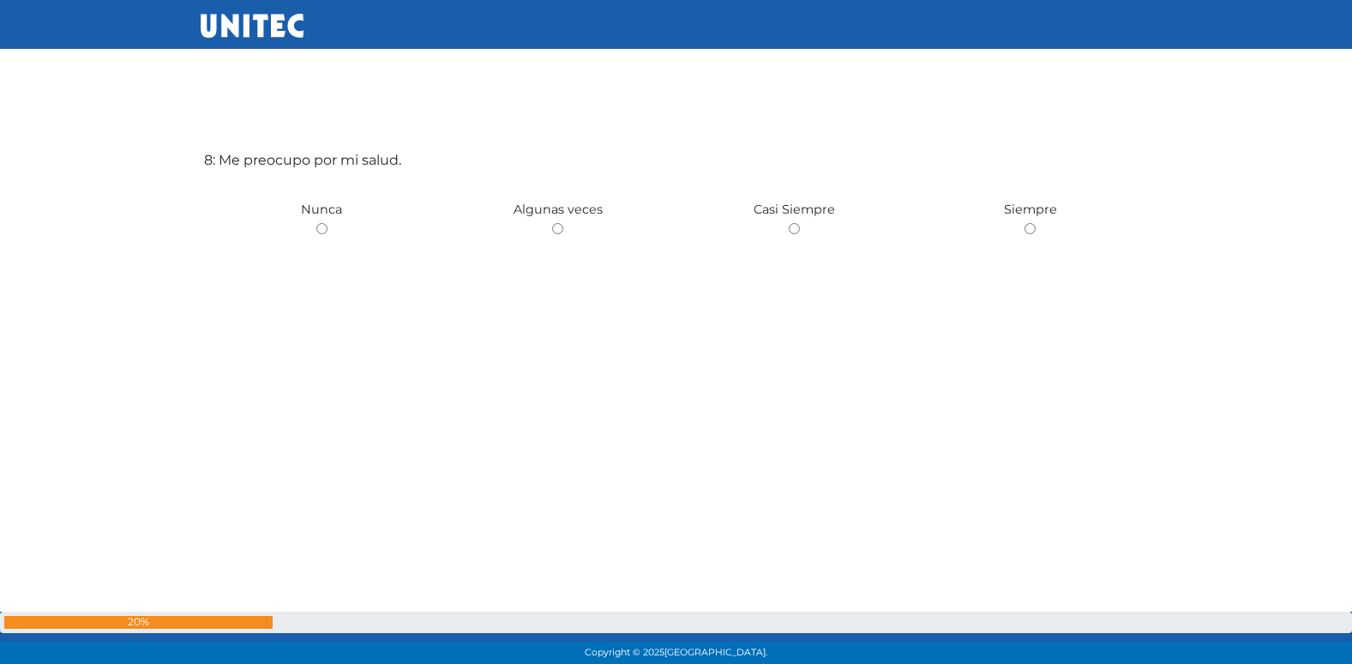
scroll to position [4665, 0]
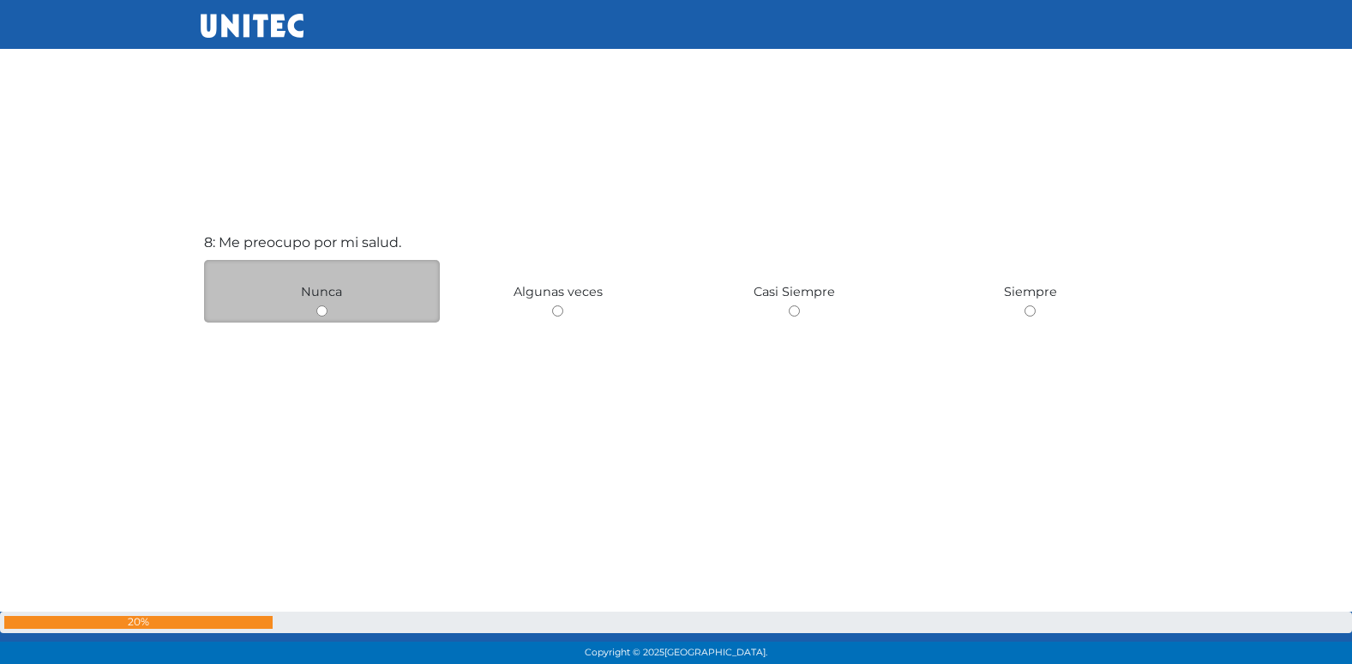
click at [322, 314] on input "radio" at bounding box center [321, 310] width 11 height 11
radio input "true"
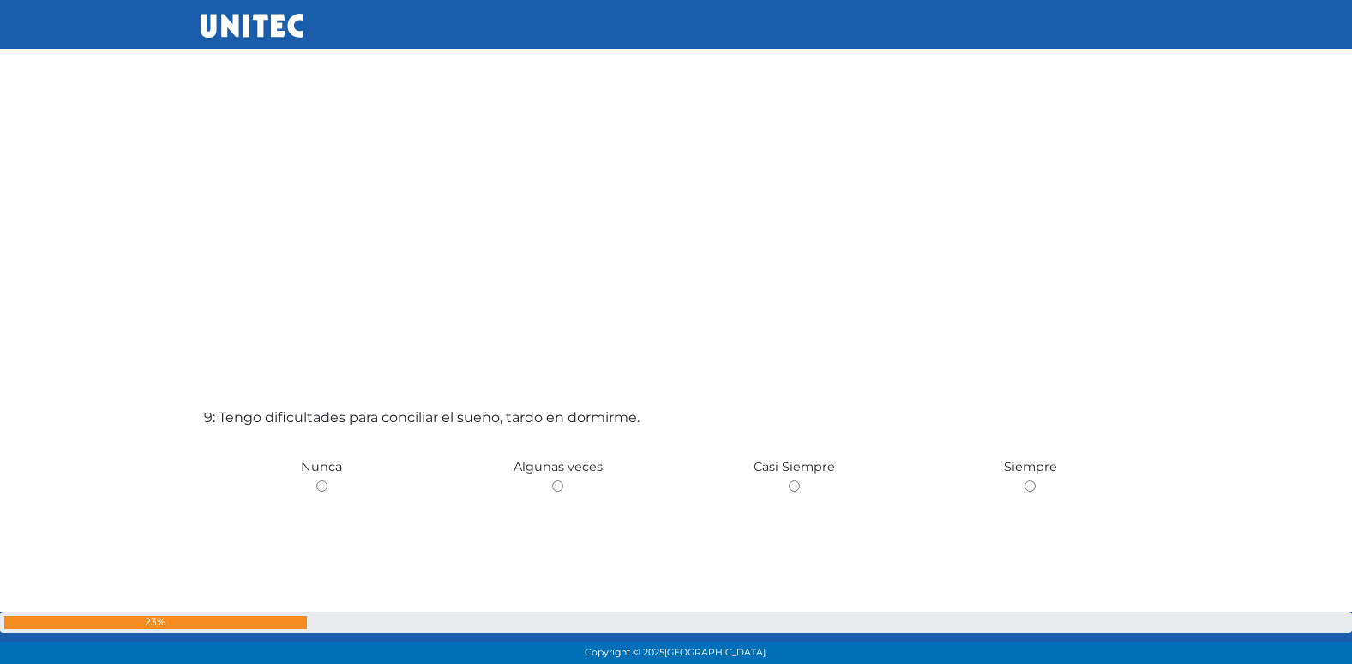
scroll to position [5265, 0]
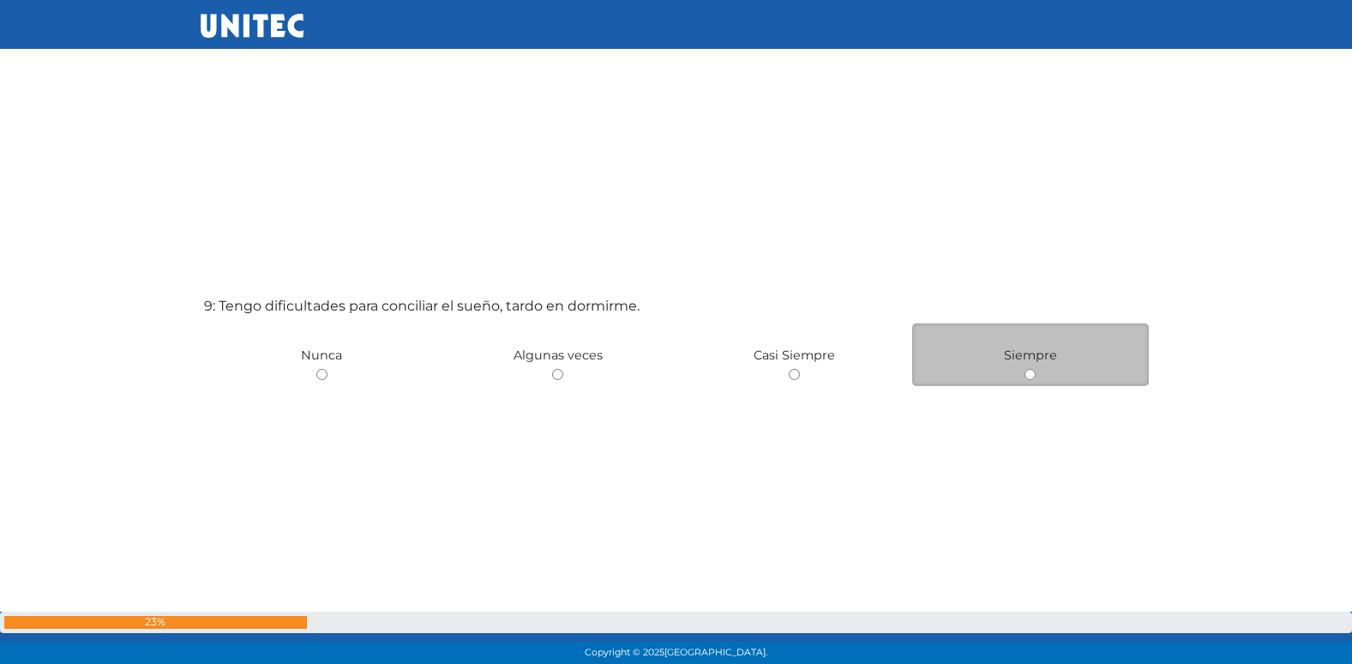
click at [1025, 372] on input "radio" at bounding box center [1030, 374] width 11 height 11
radio input "true"
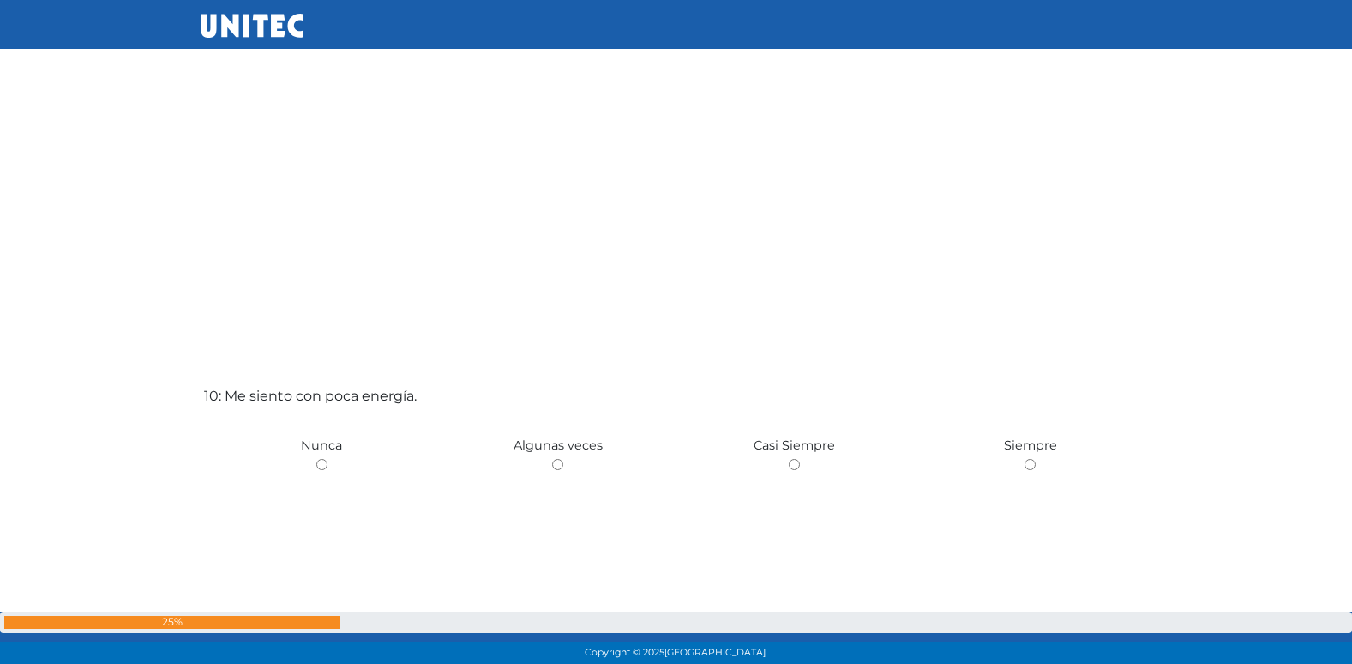
scroll to position [5840, 0]
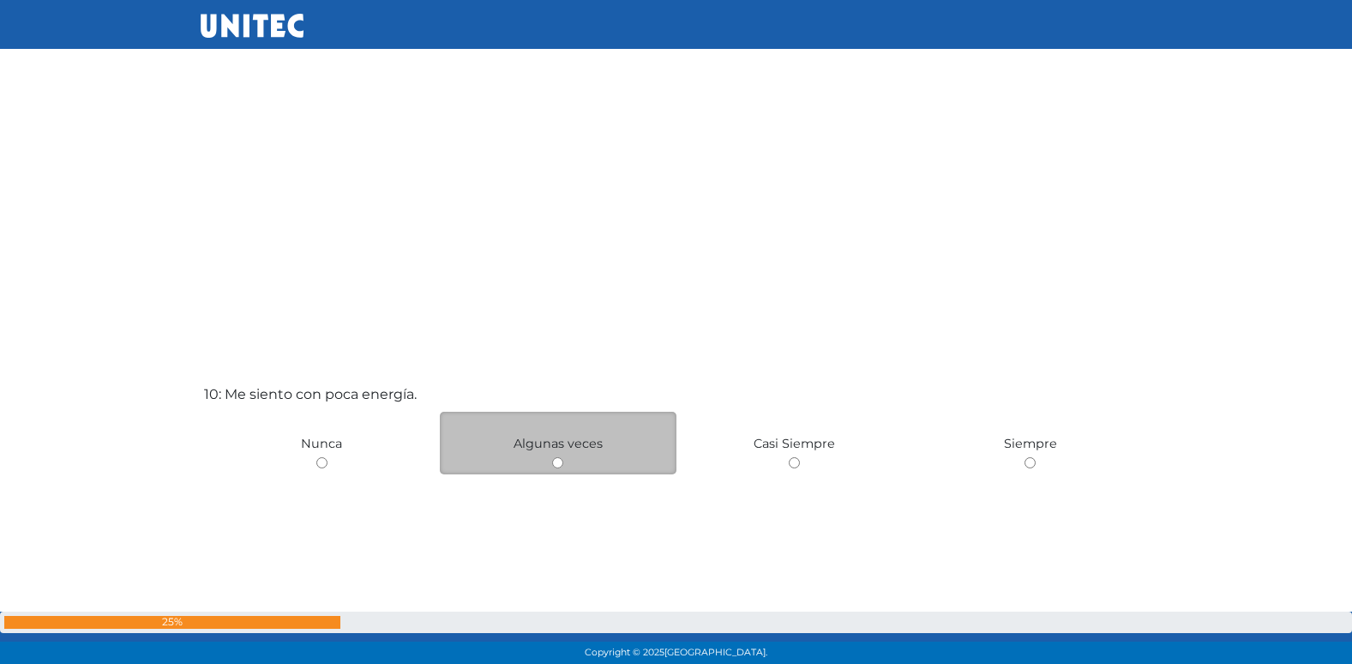
click at [556, 461] on input "radio" at bounding box center [557, 462] width 11 height 11
radio input "true"
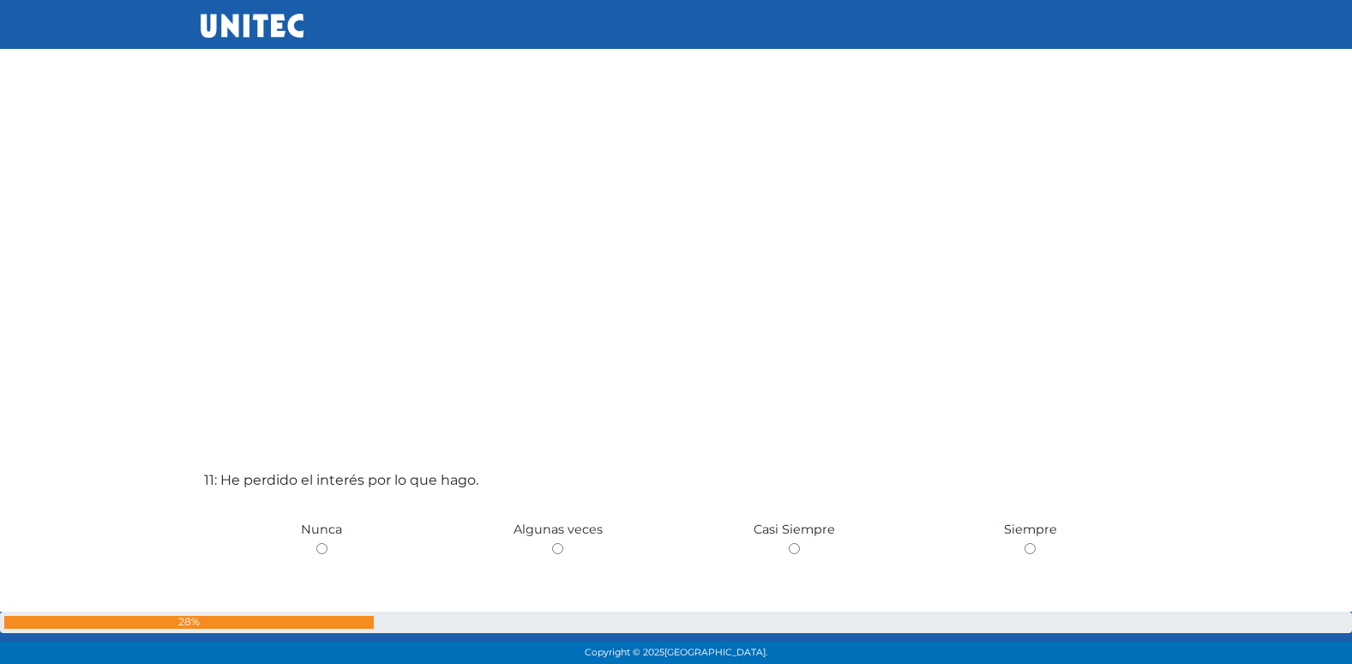
scroll to position [6587, 0]
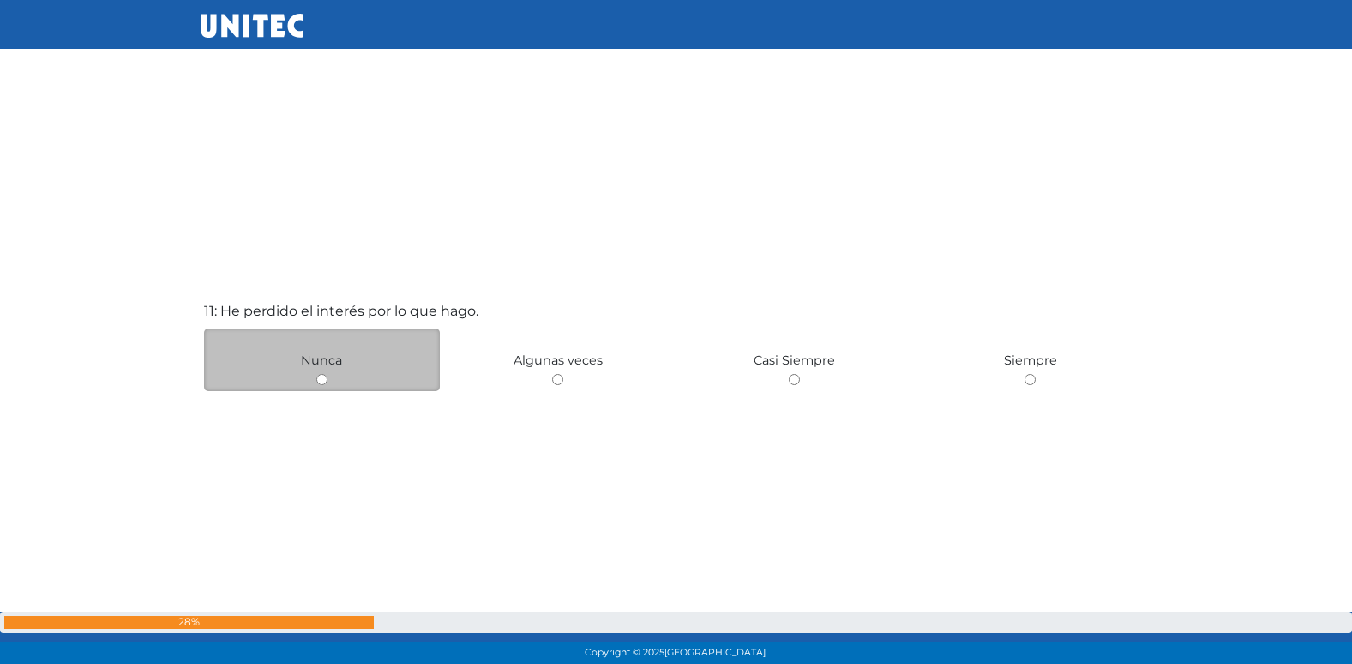
click at [322, 385] on div "Nunca" at bounding box center [322, 359] width 237 height 63
click at [325, 382] on input "radio" at bounding box center [321, 379] width 11 height 11
radio input "true"
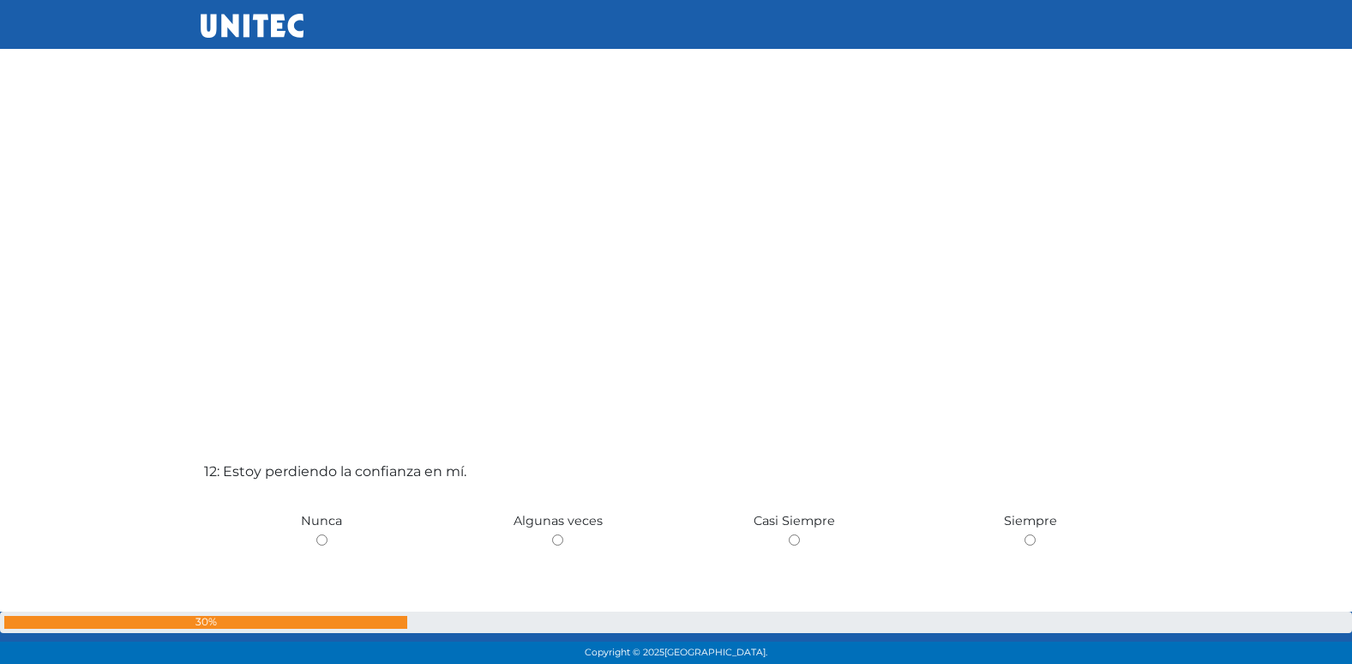
scroll to position [7137, 0]
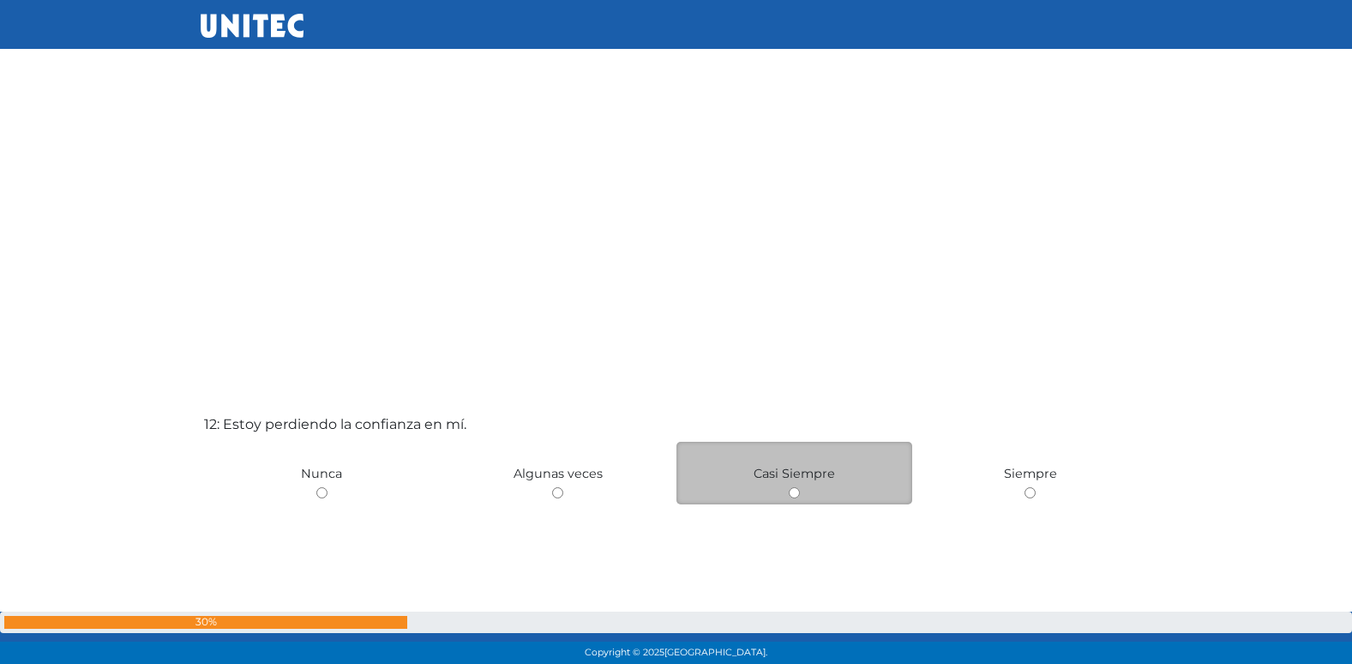
click at [794, 491] on input "radio" at bounding box center [794, 492] width 11 height 11
radio input "true"
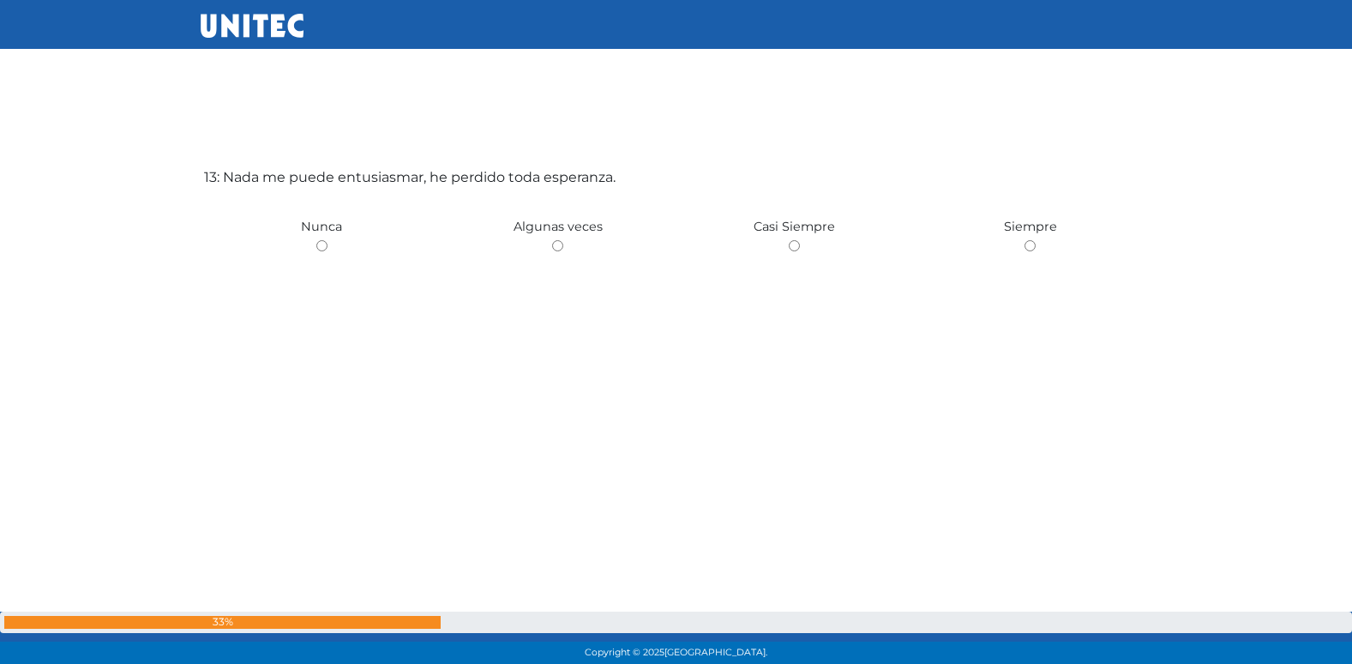
scroll to position [8049, 0]
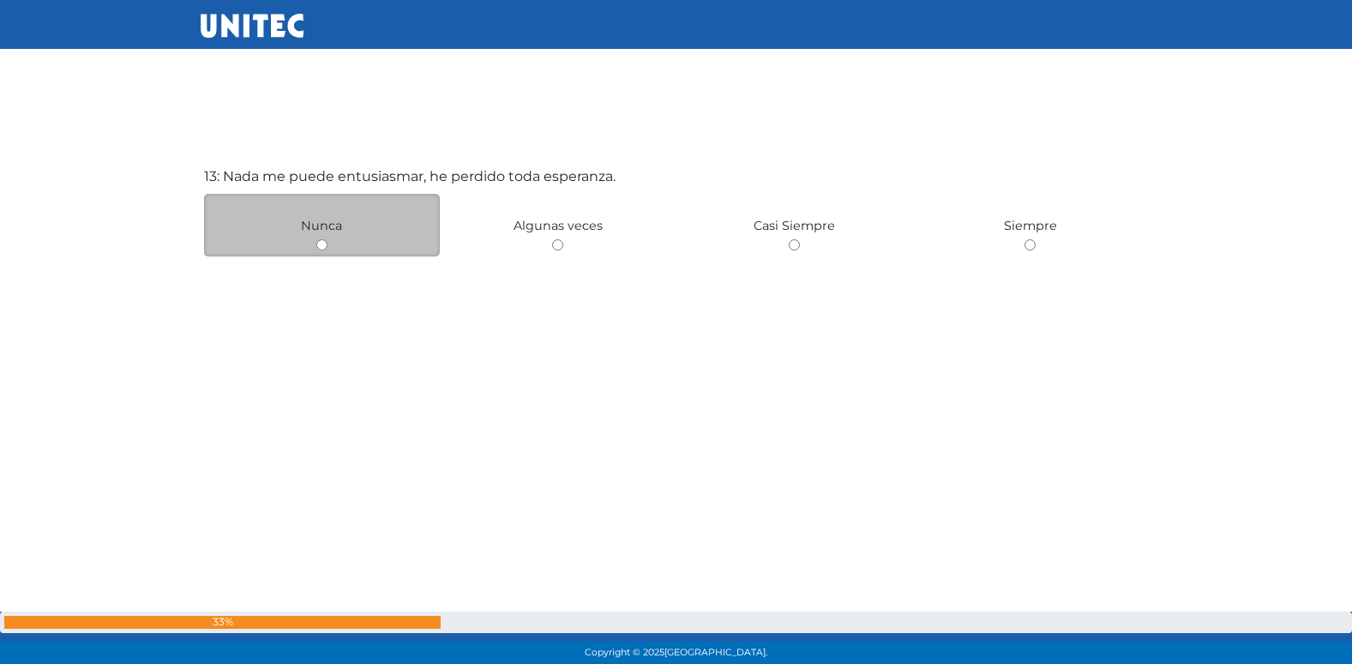
click at [324, 245] on input "radio" at bounding box center [321, 244] width 11 height 11
radio input "true"
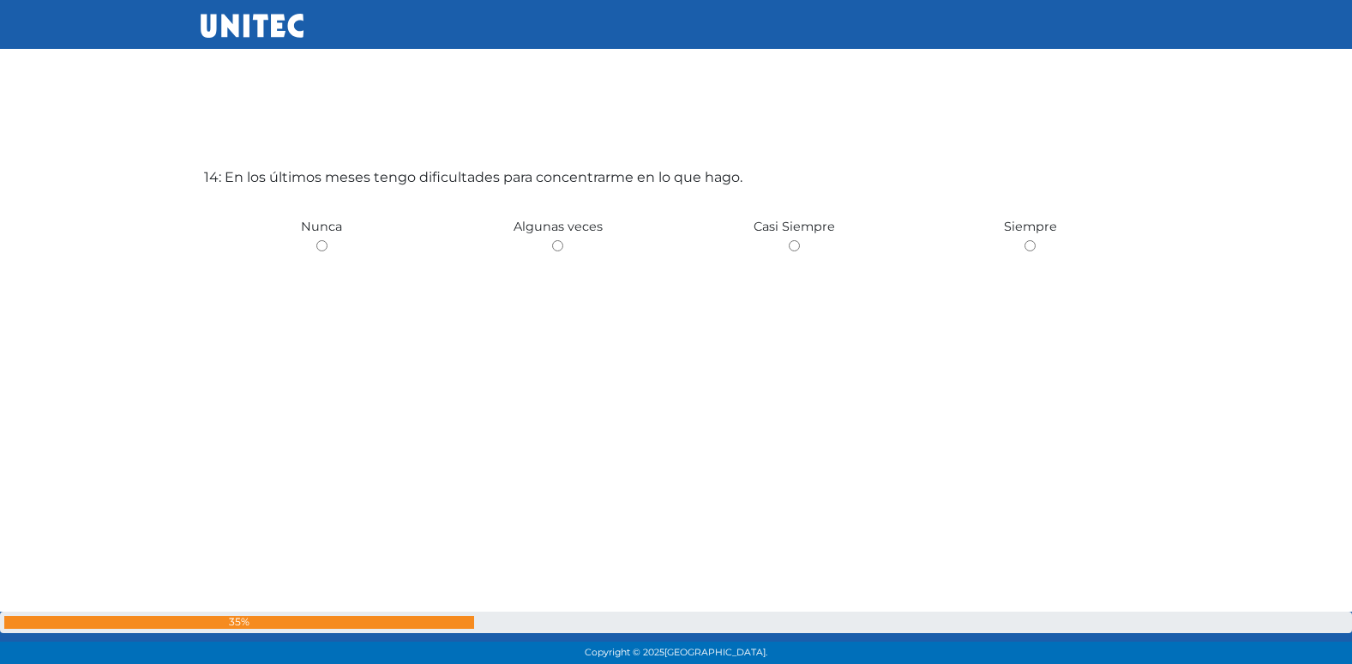
scroll to position [8712, 0]
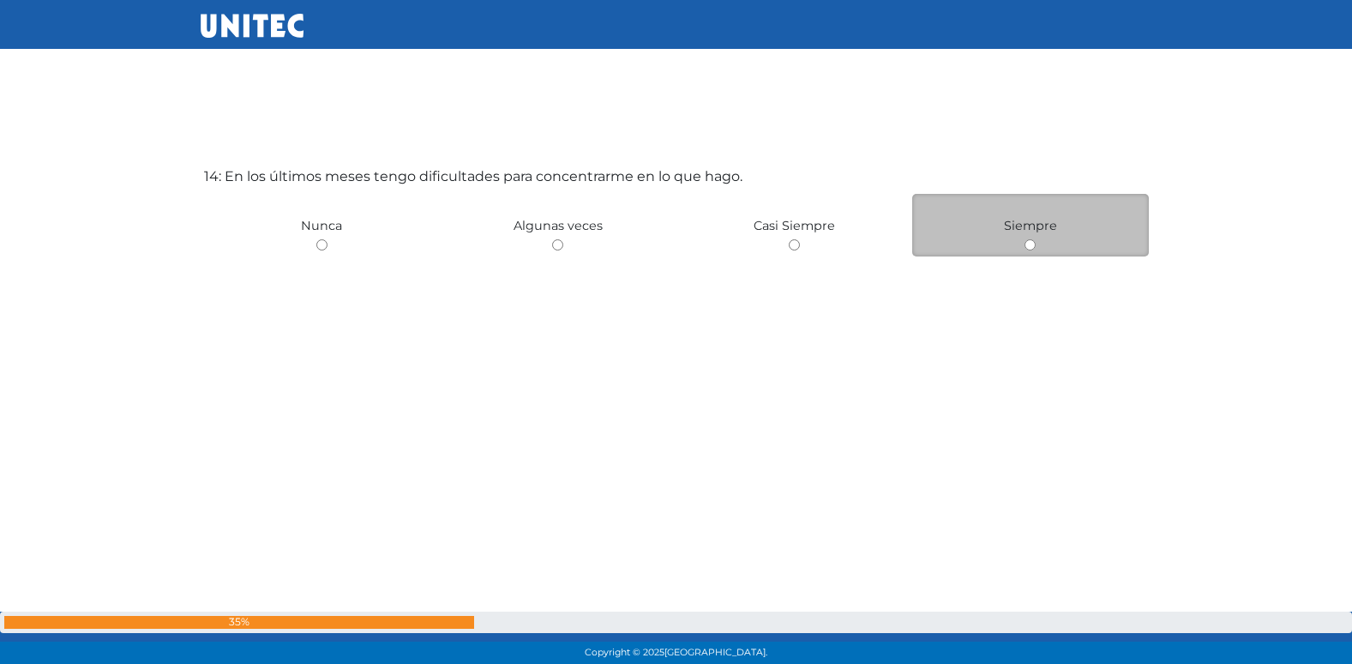
click at [1032, 244] on input "radio" at bounding box center [1030, 244] width 11 height 11
radio input "true"
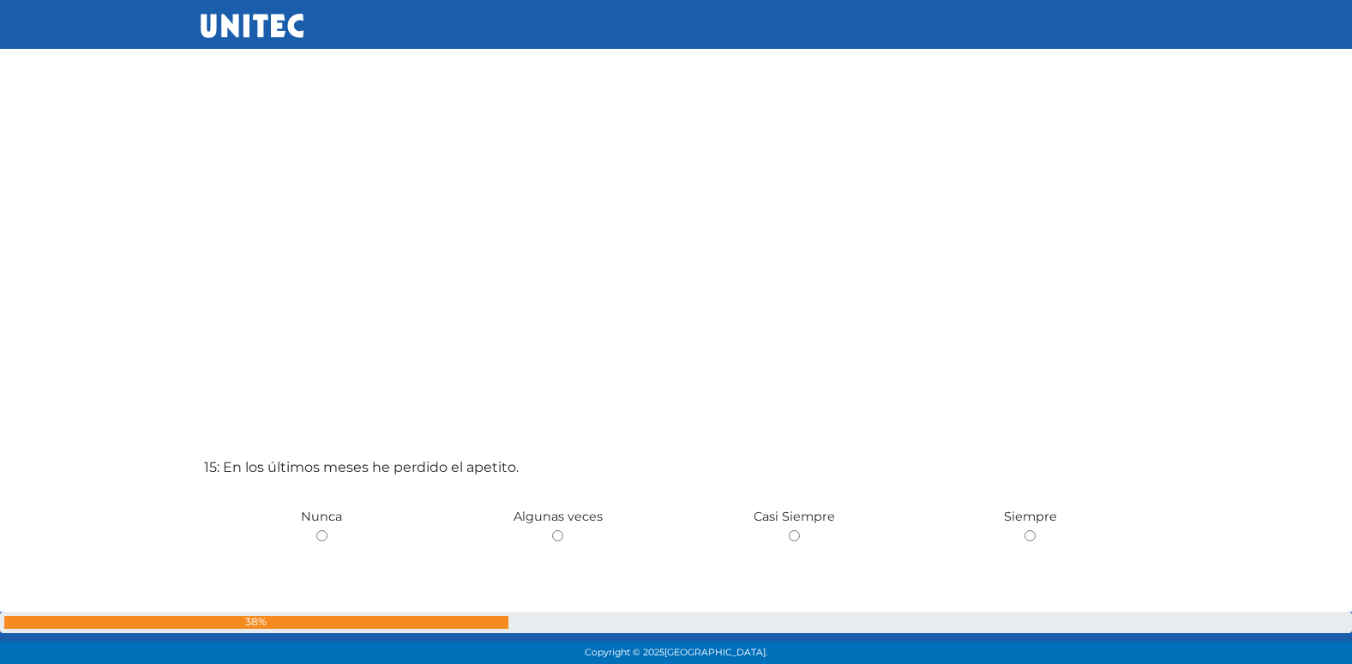
scroll to position [9376, 0]
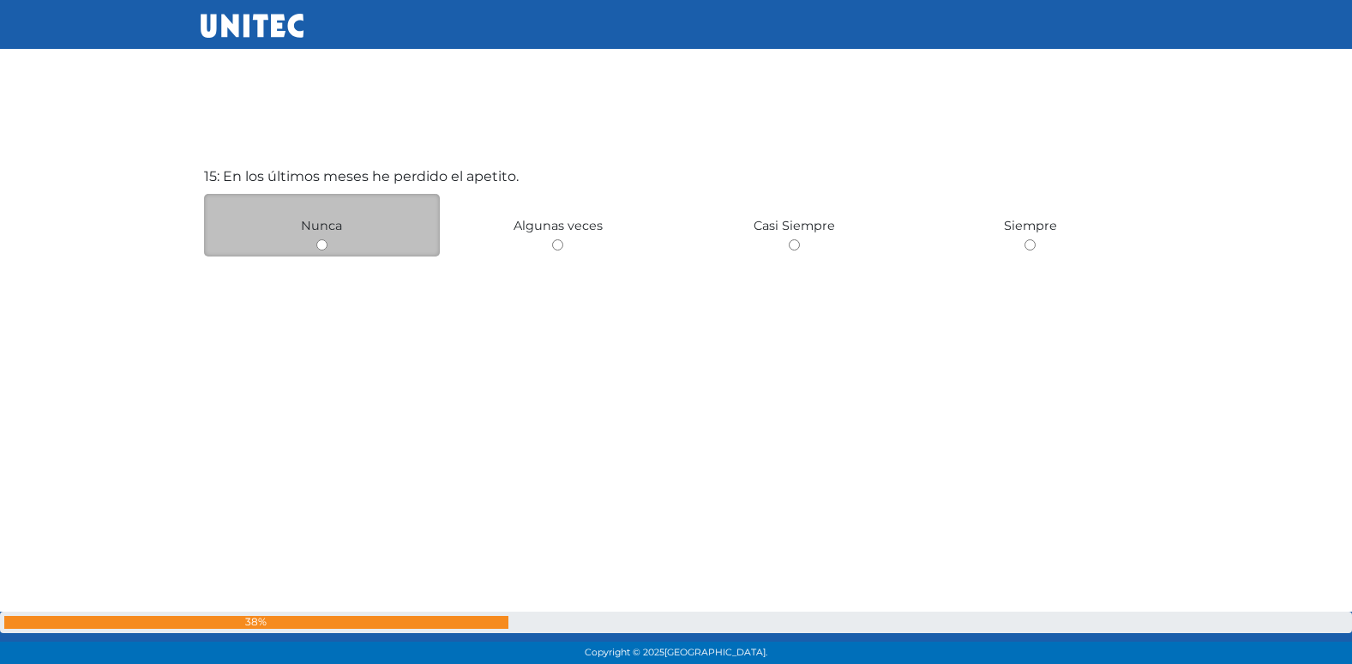
click at [324, 243] on input "radio" at bounding box center [321, 244] width 11 height 11
radio input "true"
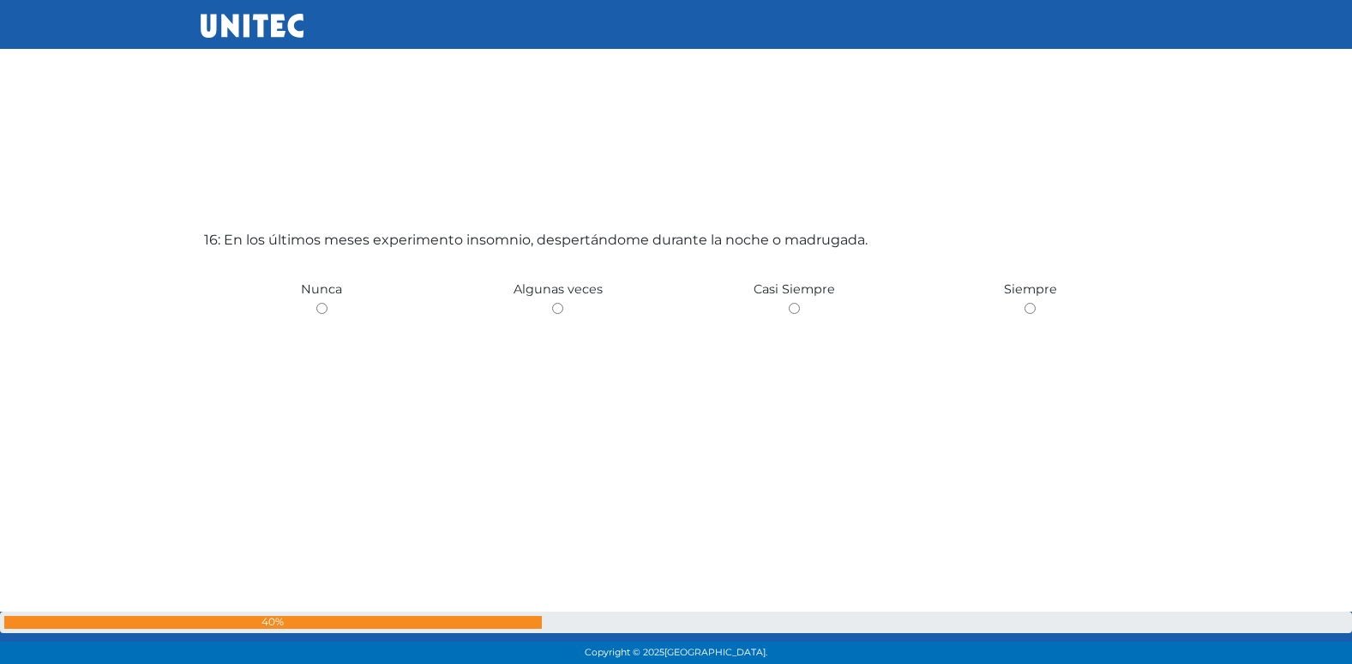
scroll to position [10039, 0]
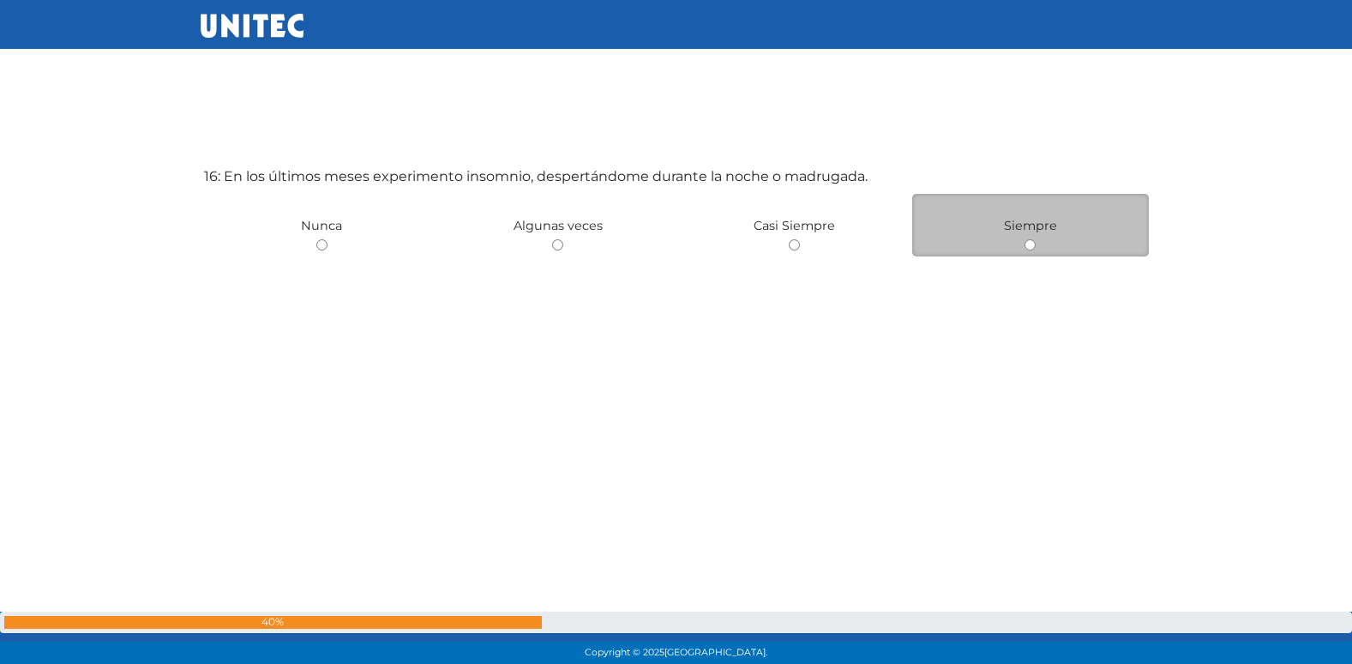
click at [1027, 244] on input "radio" at bounding box center [1030, 244] width 11 height 11
radio input "true"
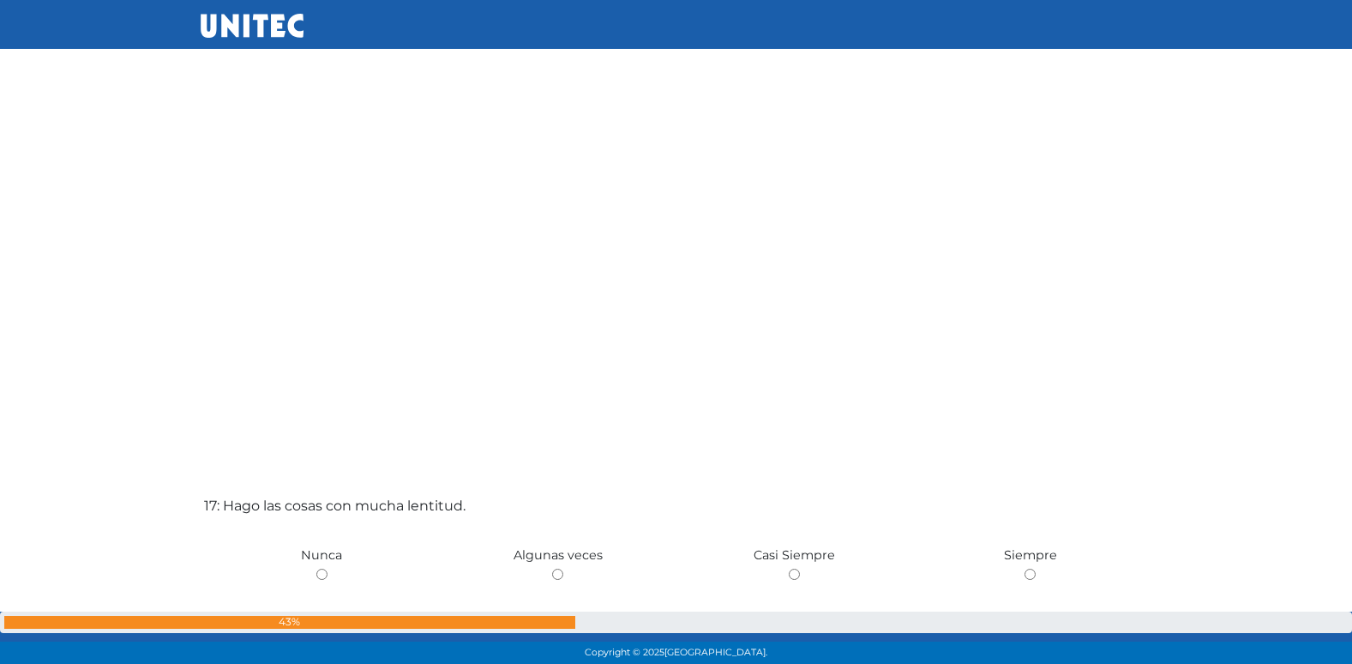
scroll to position [10703, 0]
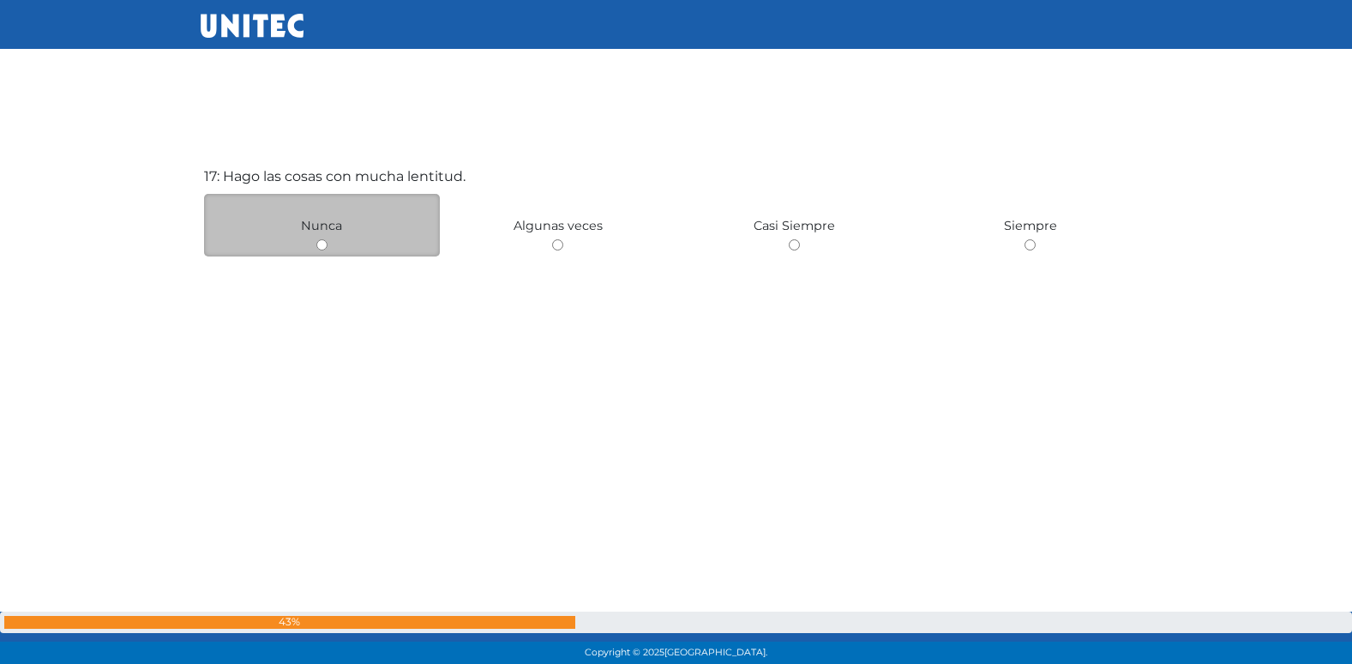
click at [322, 246] on input "radio" at bounding box center [321, 244] width 11 height 11
radio input "true"
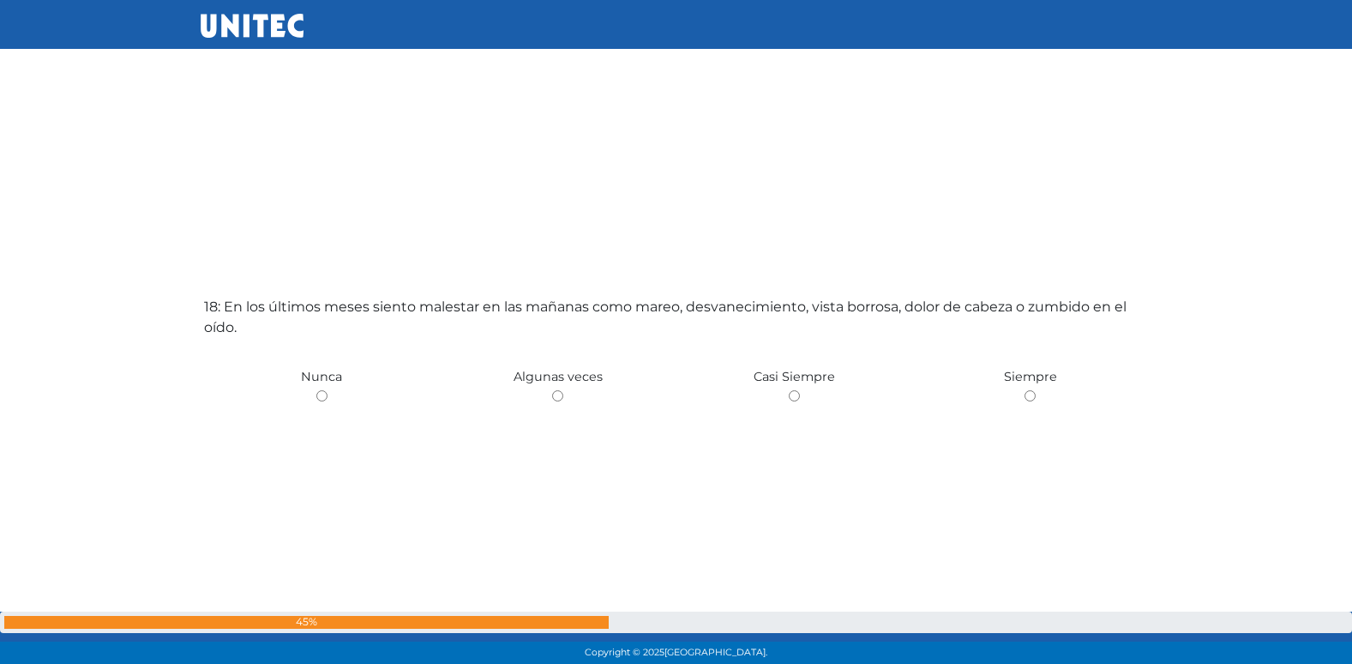
scroll to position [11367, 0]
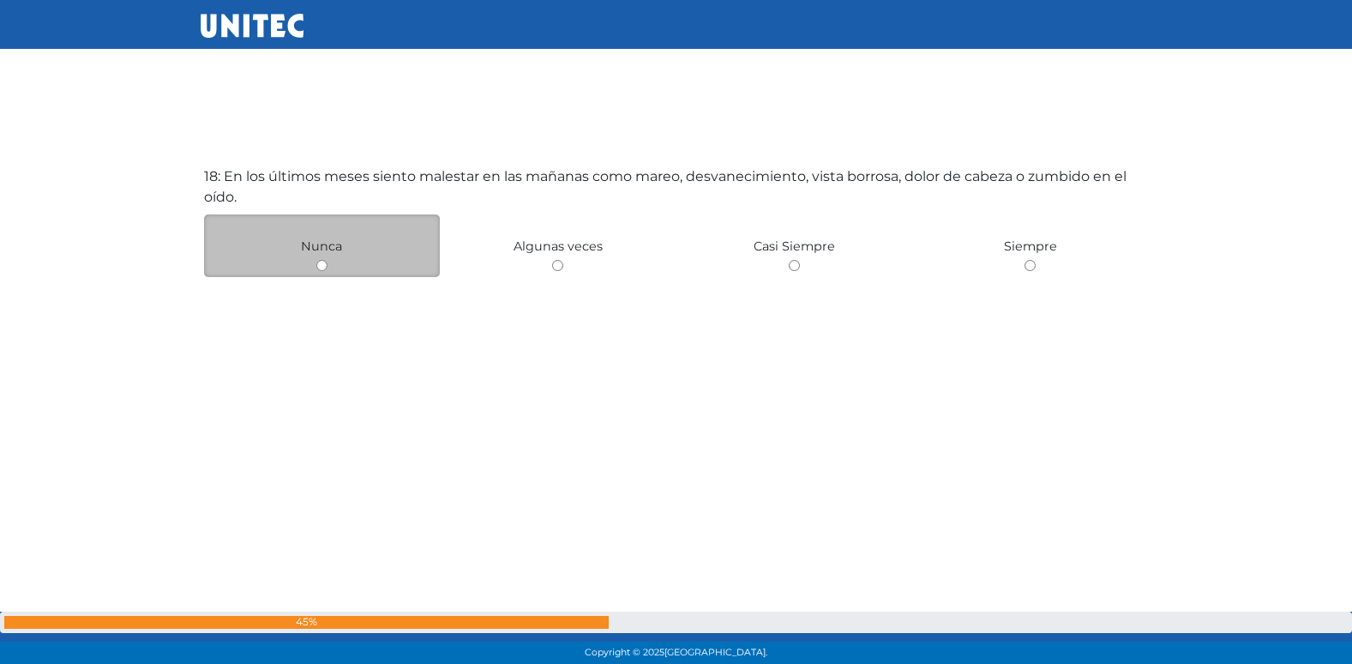
click at [326, 264] on input "radio" at bounding box center [321, 265] width 11 height 11
radio input "true"
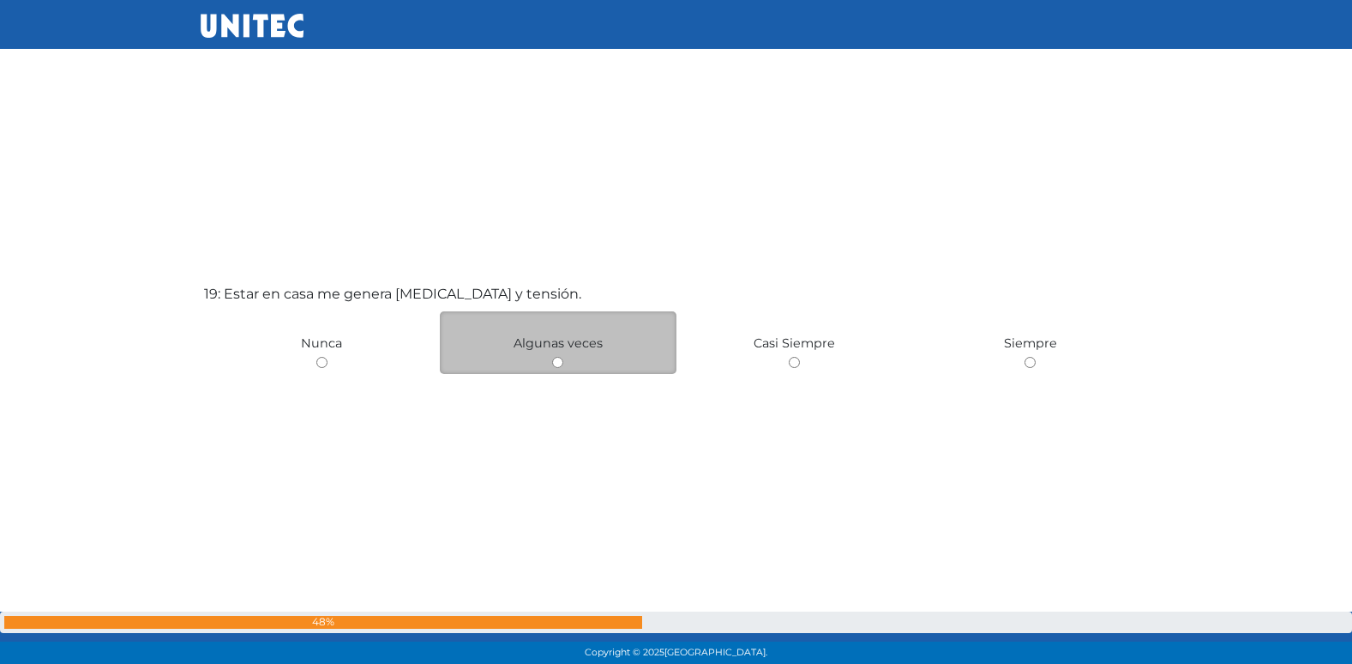
scroll to position [11919, 0]
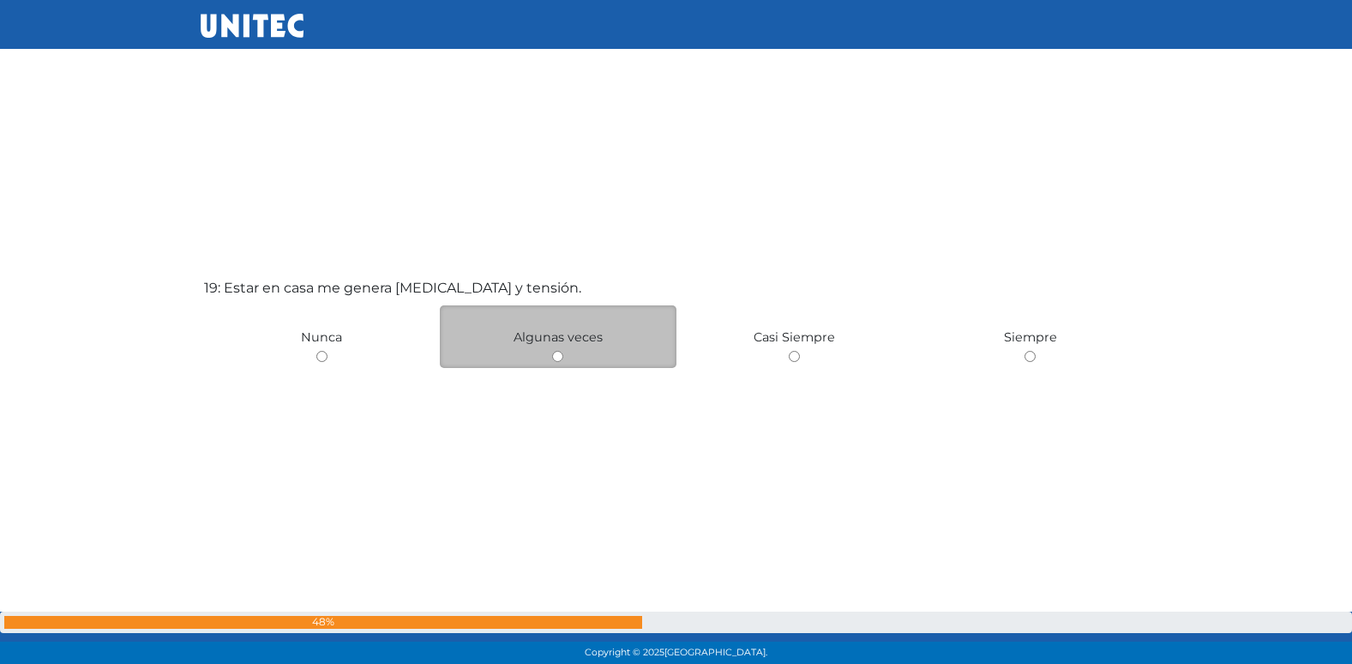
click at [556, 357] on input "radio" at bounding box center [557, 356] width 11 height 11
radio input "true"
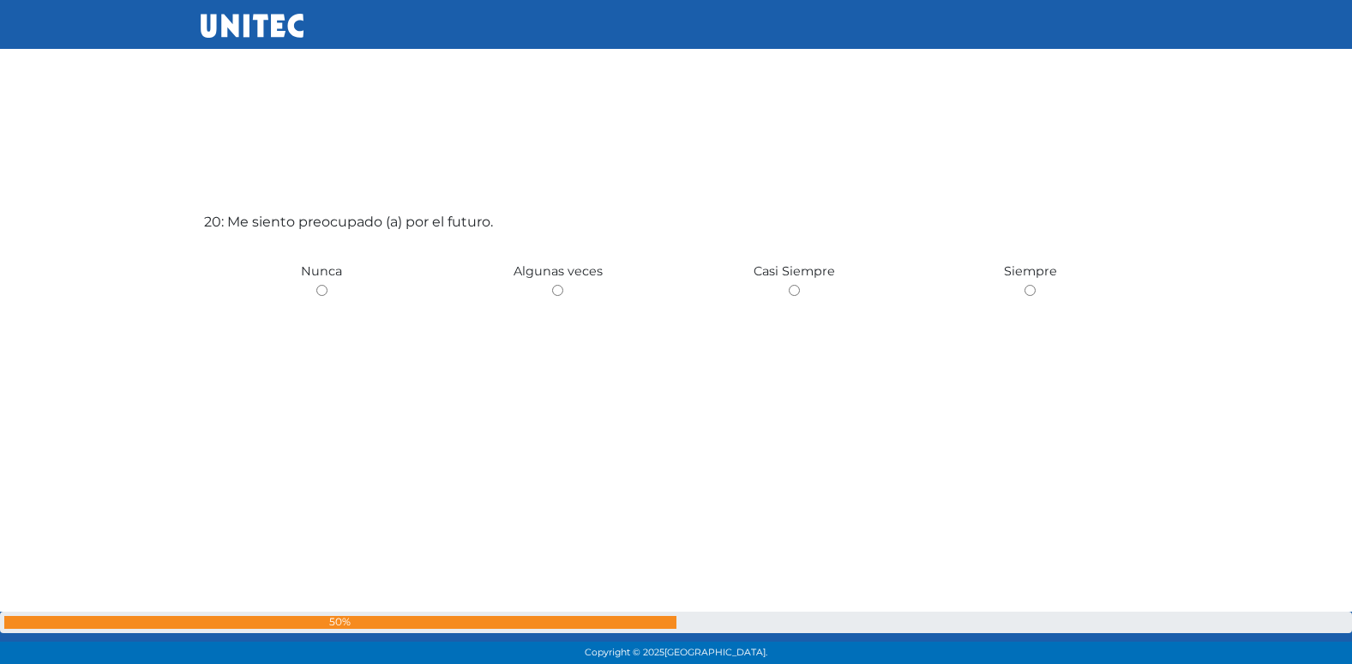
scroll to position [12608, 0]
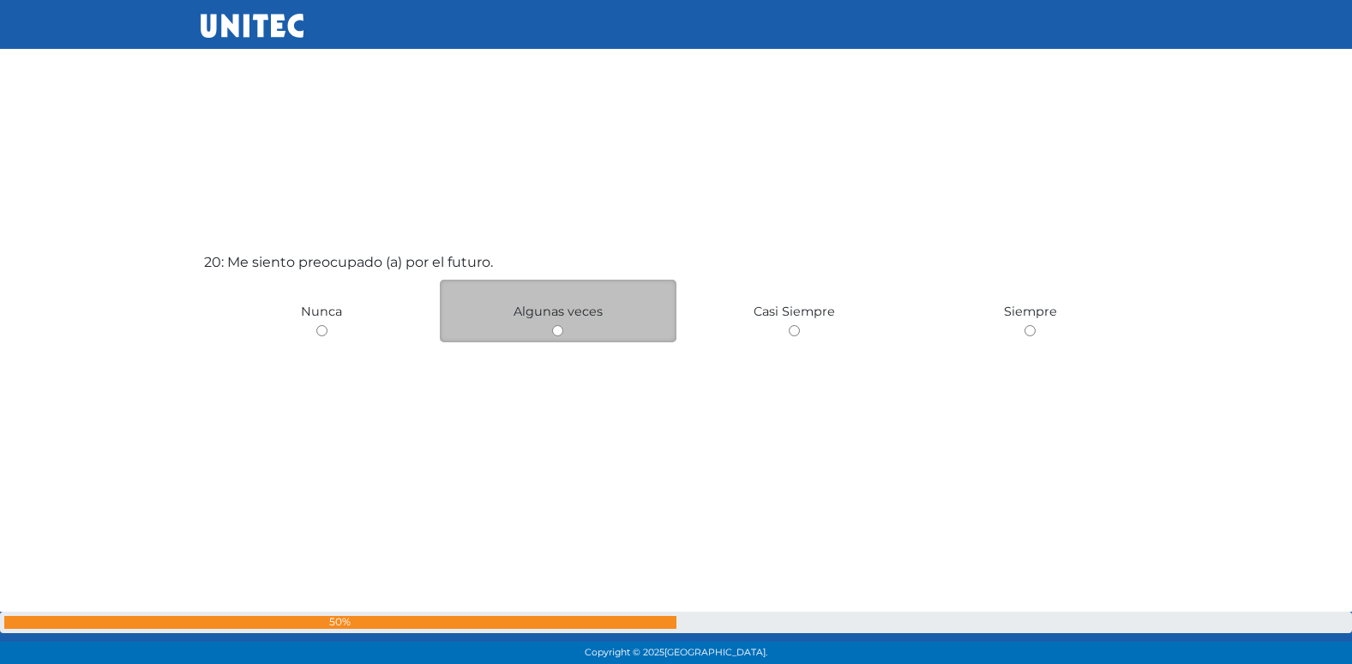
click at [557, 332] on input "radio" at bounding box center [557, 330] width 11 height 11
radio input "true"
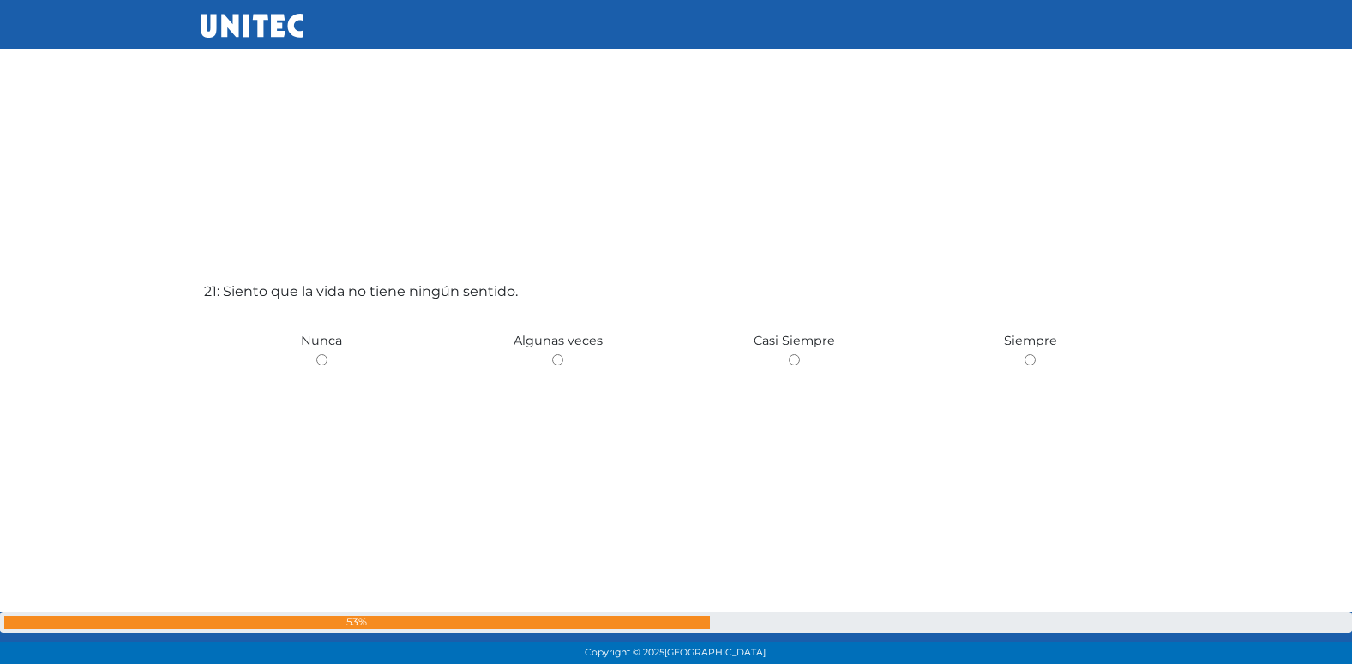
scroll to position [13268, 0]
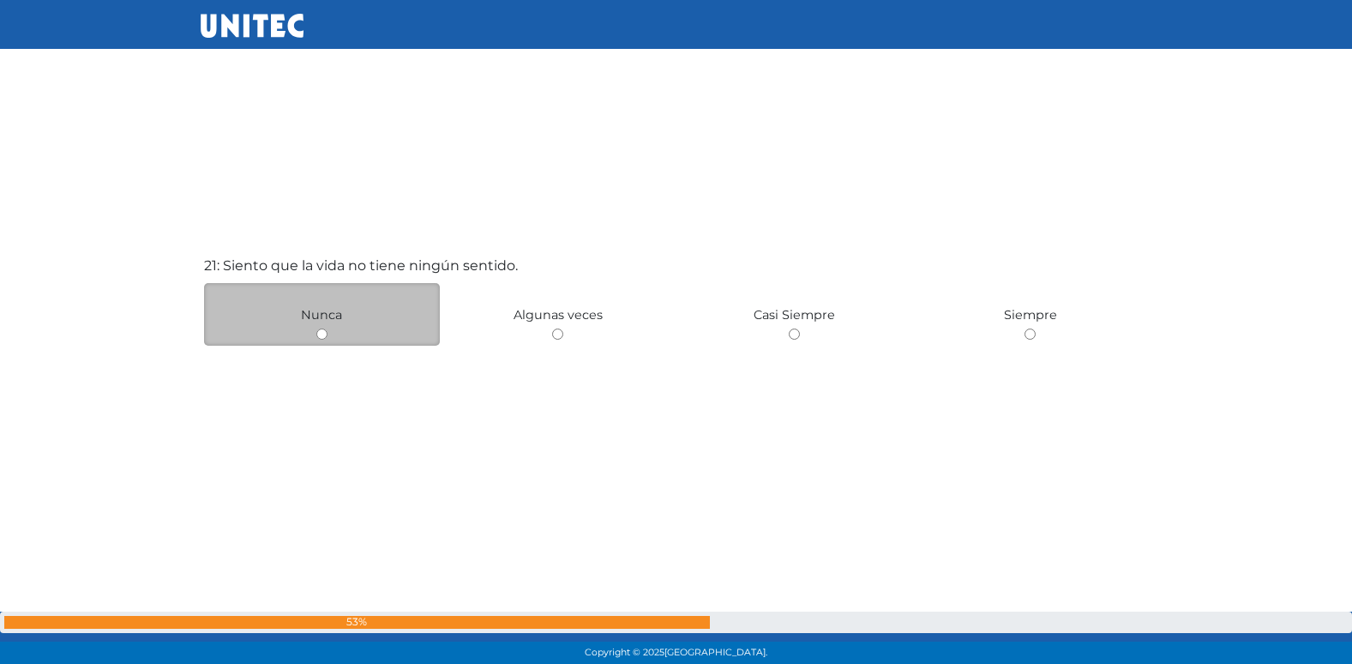
click at [321, 338] on input "radio" at bounding box center [321, 333] width 11 height 11
radio input "true"
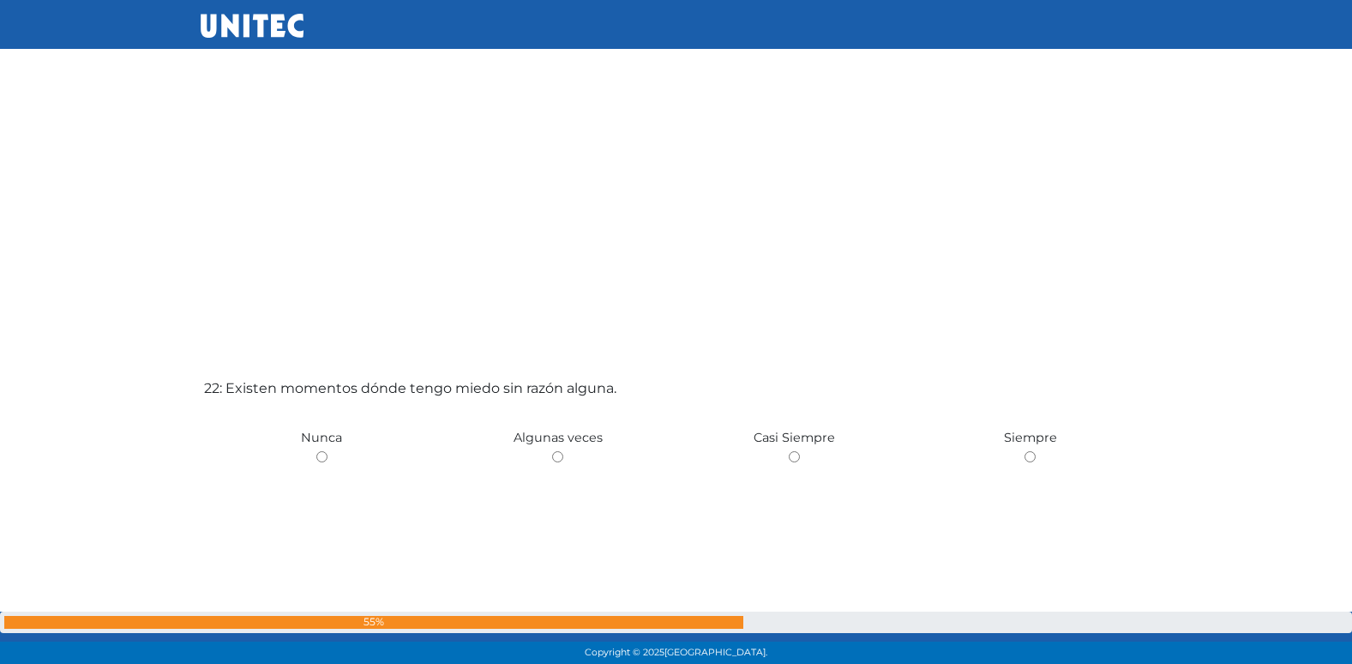
scroll to position [13908, 0]
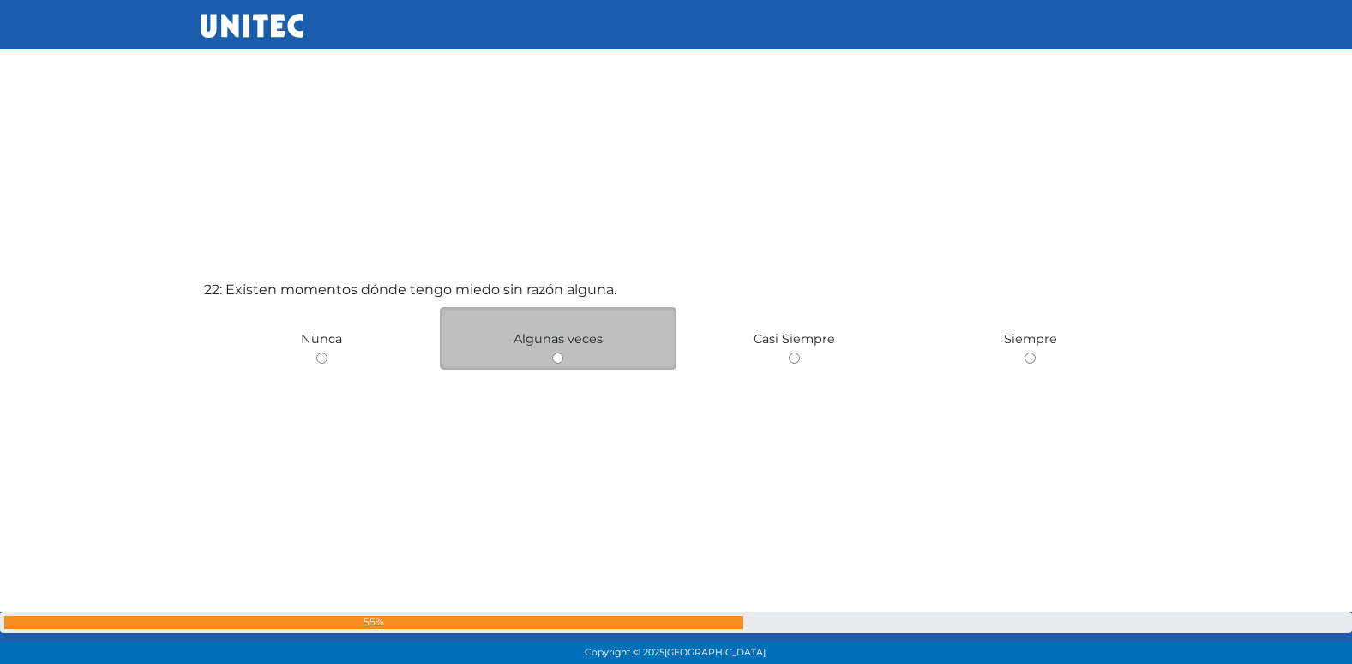
click at [556, 363] on input "radio" at bounding box center [557, 357] width 11 height 11
radio input "true"
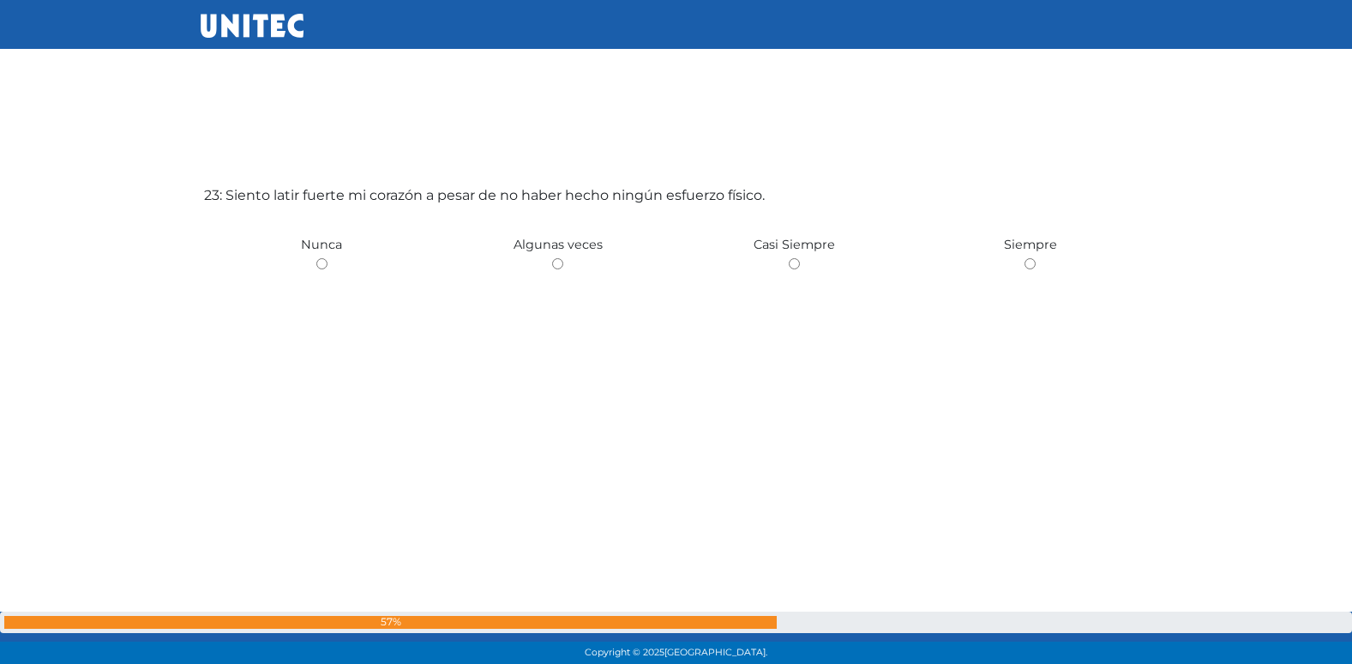
scroll to position [14684, 0]
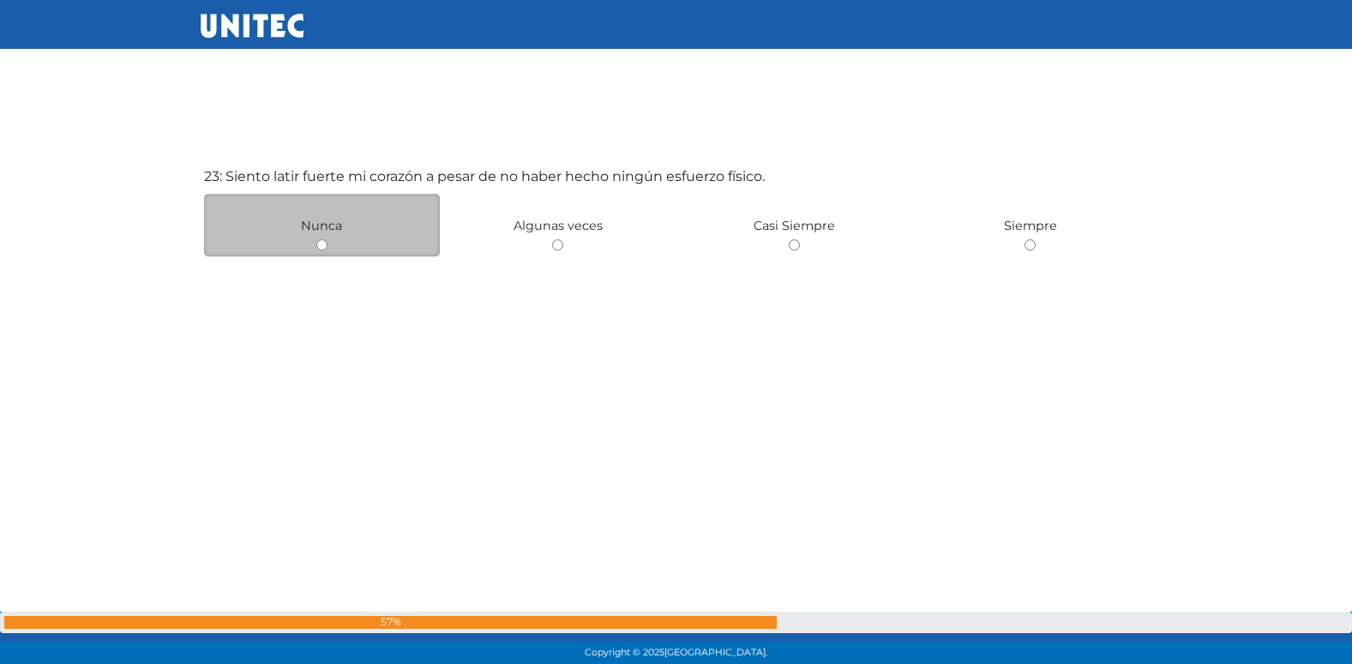
click at [321, 245] on input "radio" at bounding box center [321, 244] width 11 height 11
radio input "true"
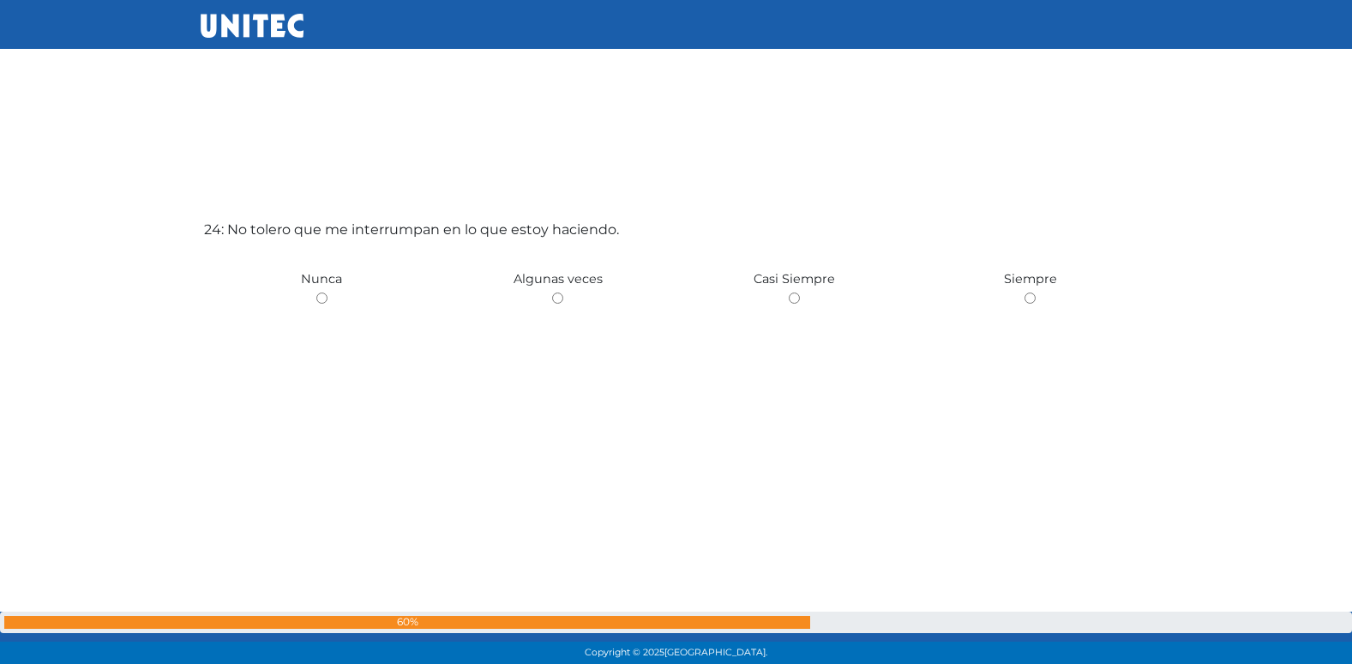
scroll to position [15348, 0]
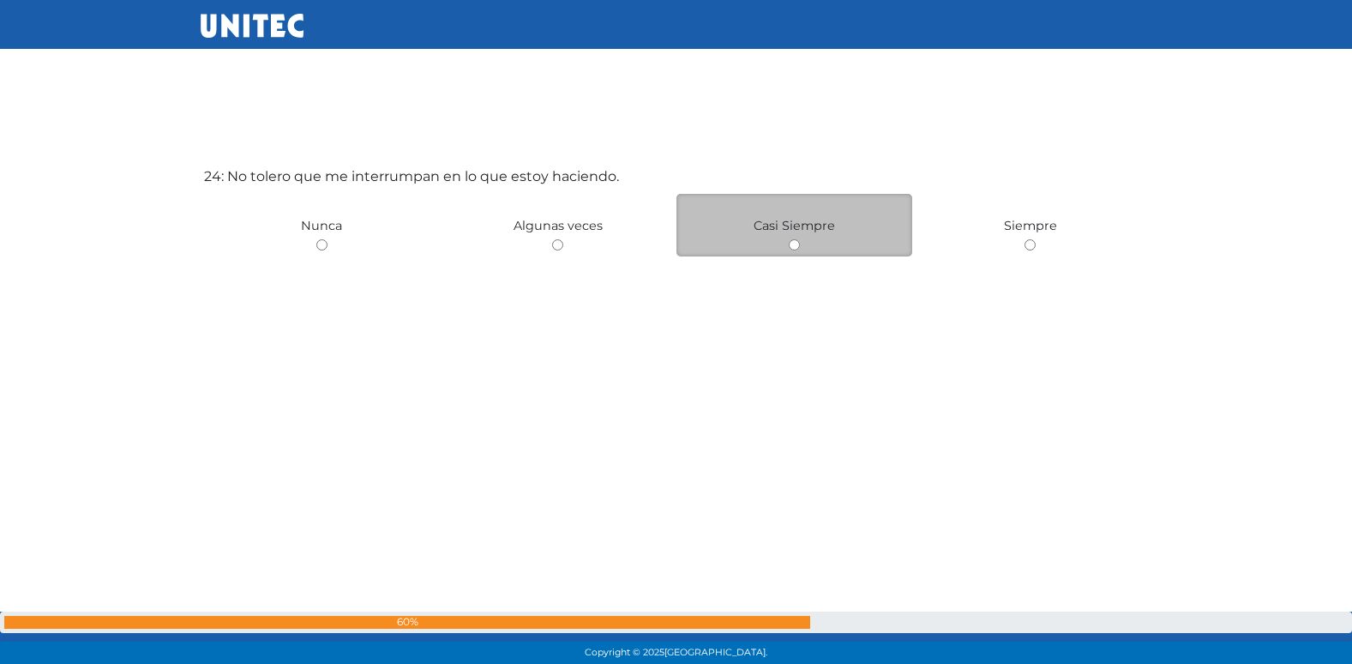
click at [795, 247] on input "radio" at bounding box center [794, 244] width 11 height 11
radio input "true"
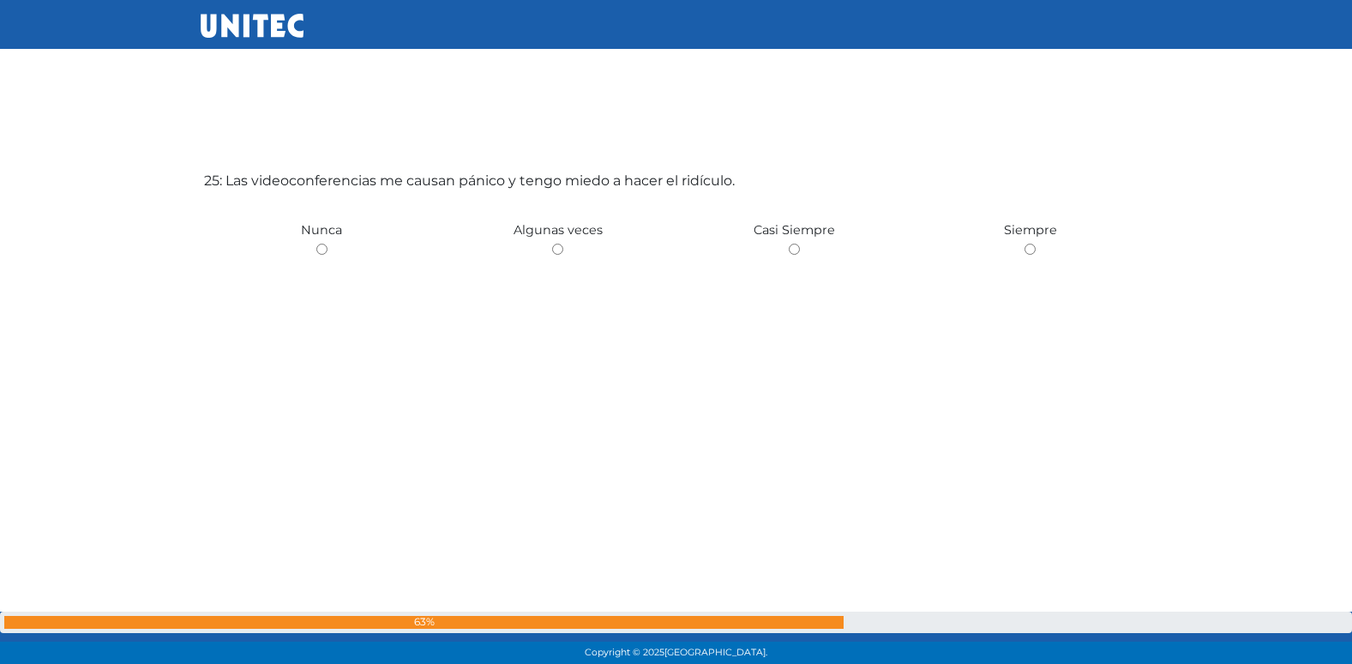
scroll to position [16012, 0]
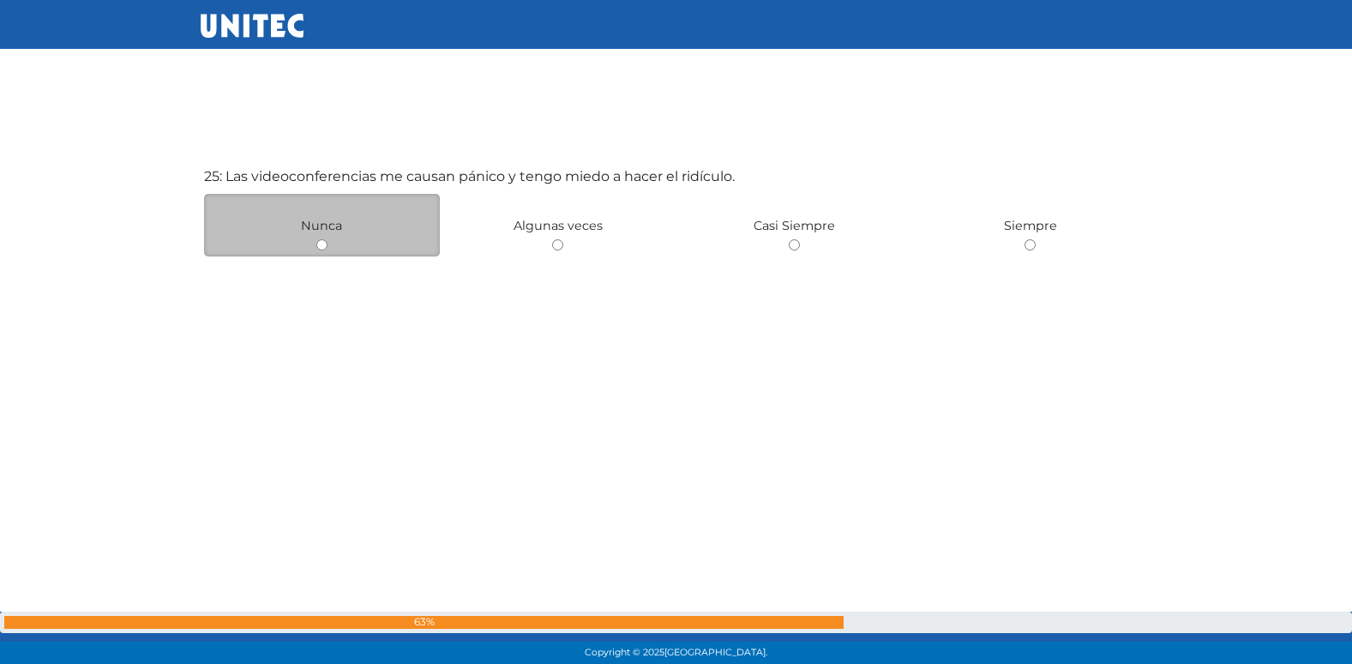
click at [326, 244] on input "radio" at bounding box center [321, 244] width 11 height 11
radio input "true"
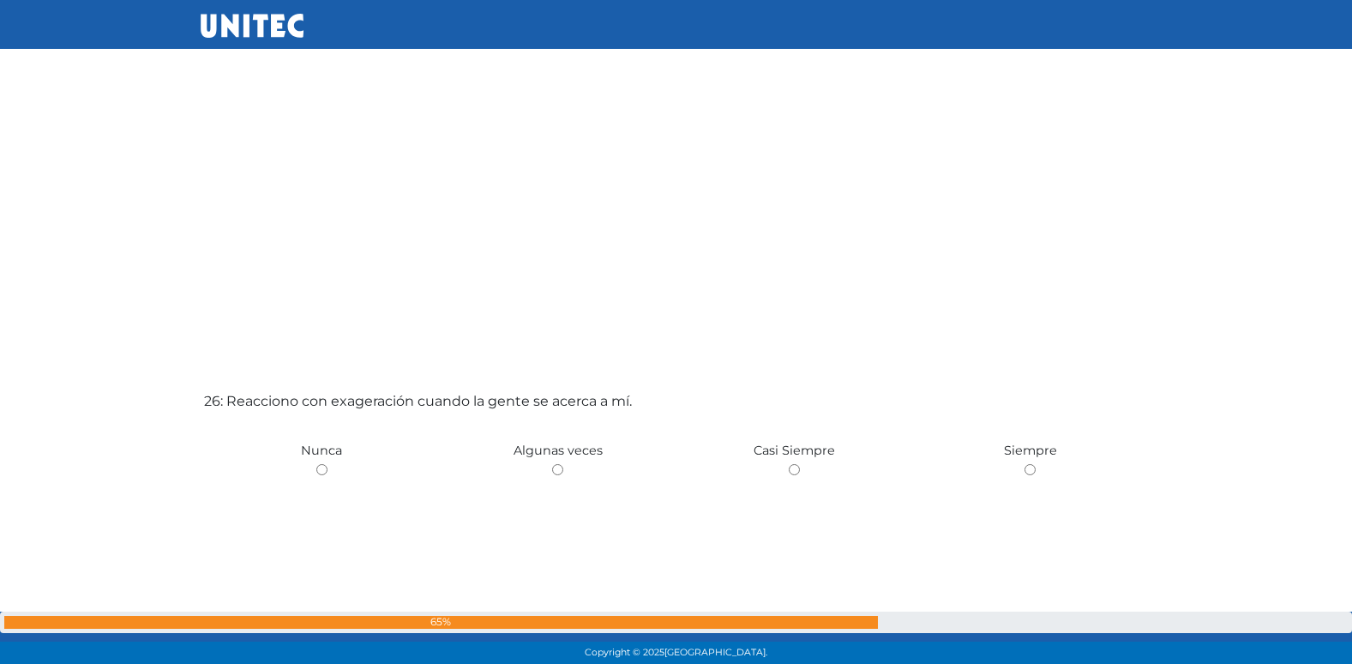
scroll to position [16481, 0]
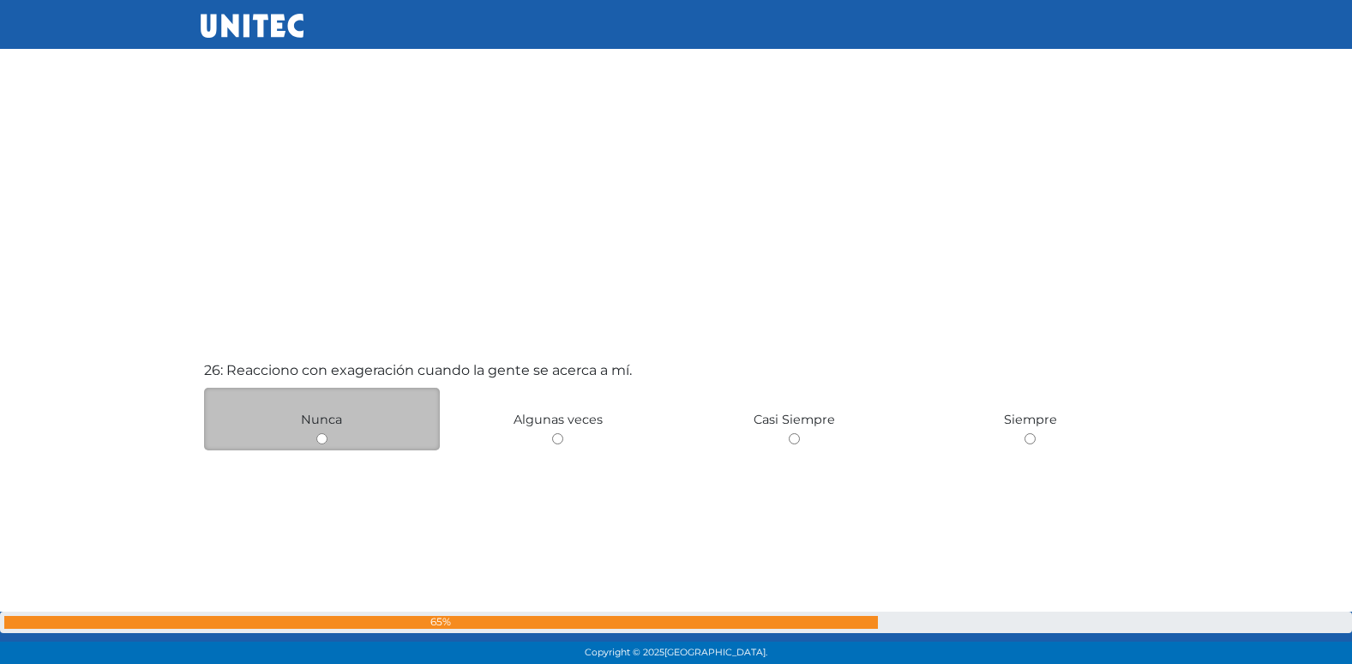
click at [323, 437] on input "radio" at bounding box center [321, 438] width 11 height 11
radio input "true"
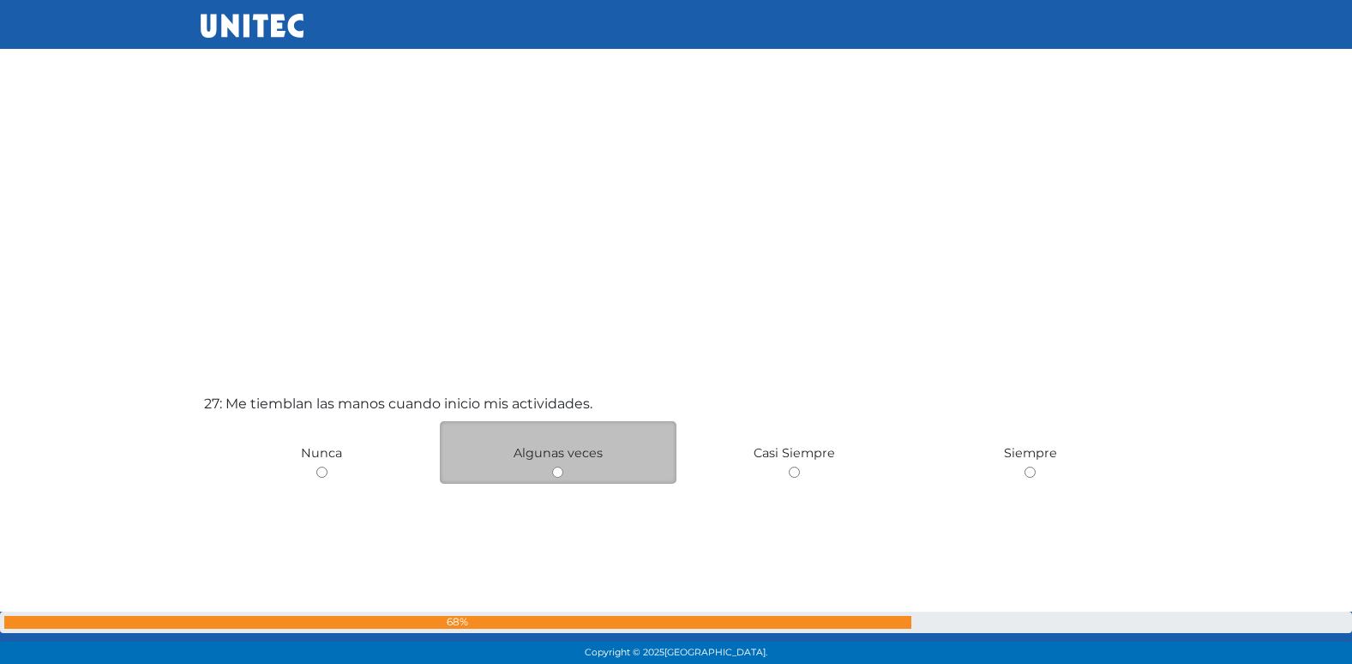
scroll to position [17142, 0]
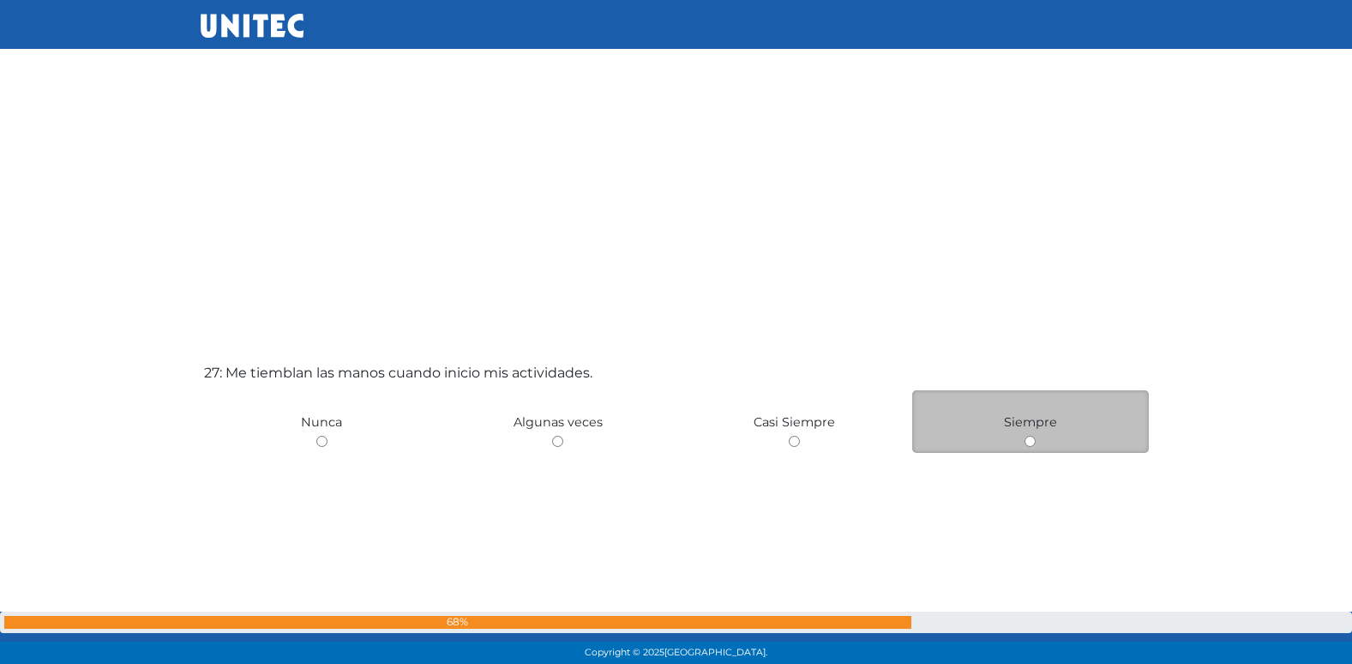
click at [1033, 442] on input "radio" at bounding box center [1030, 441] width 11 height 11
radio input "true"
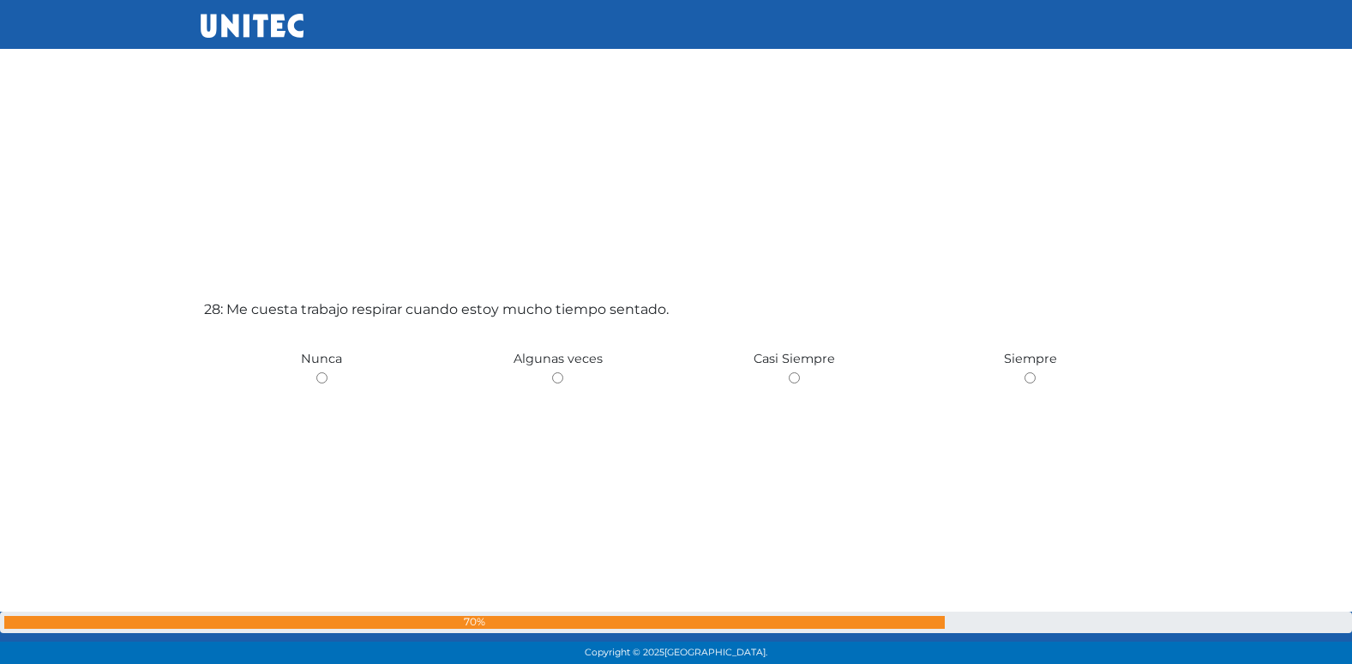
scroll to position [17871, 0]
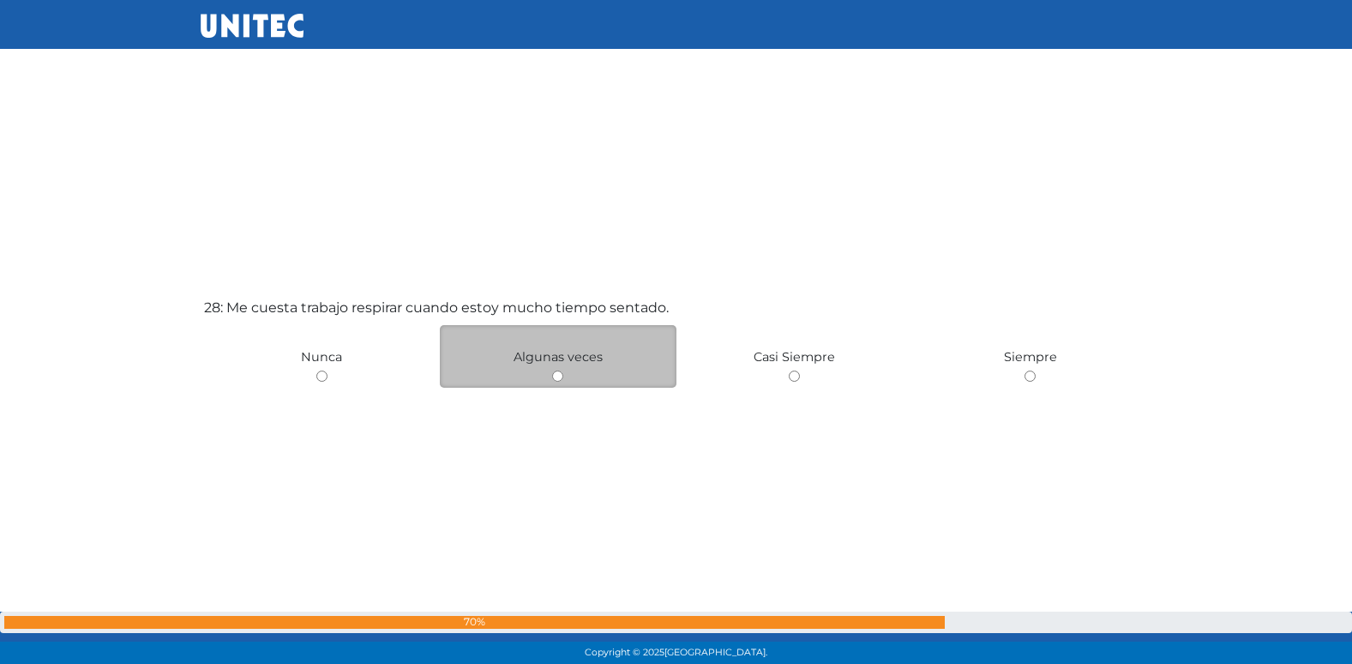
click at [558, 373] on input "radio" at bounding box center [557, 375] width 11 height 11
radio input "true"
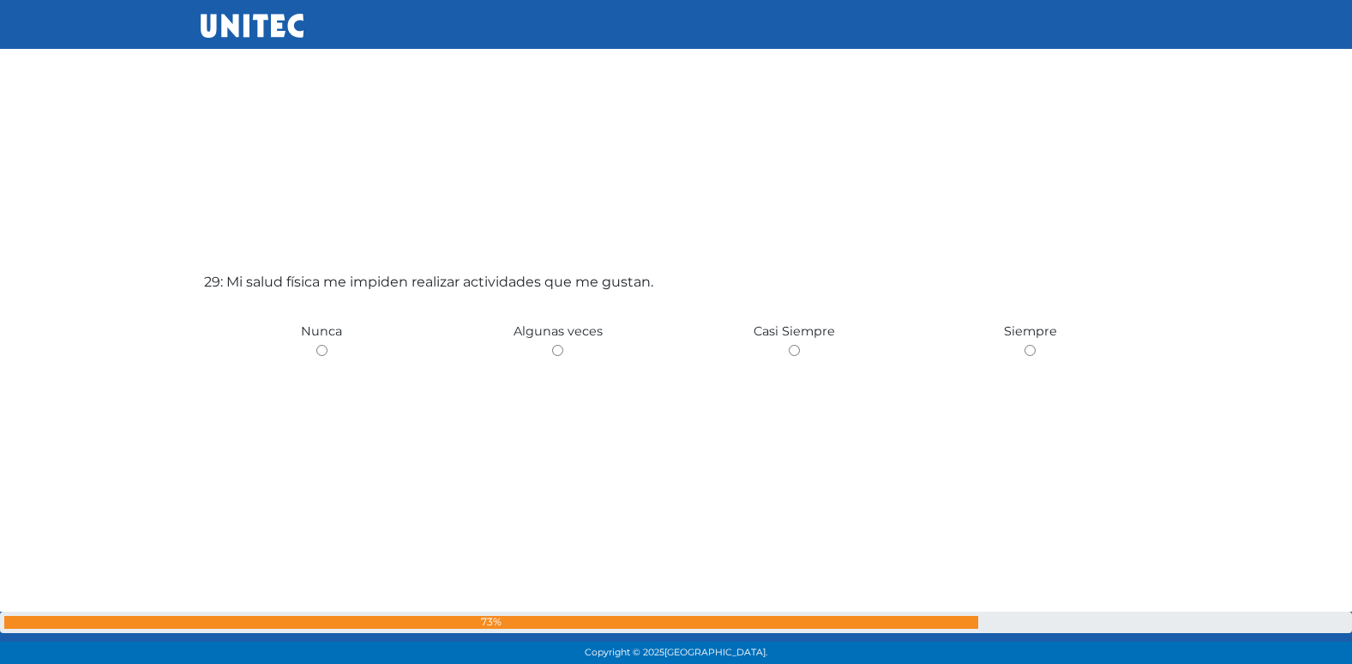
scroll to position [18596, 0]
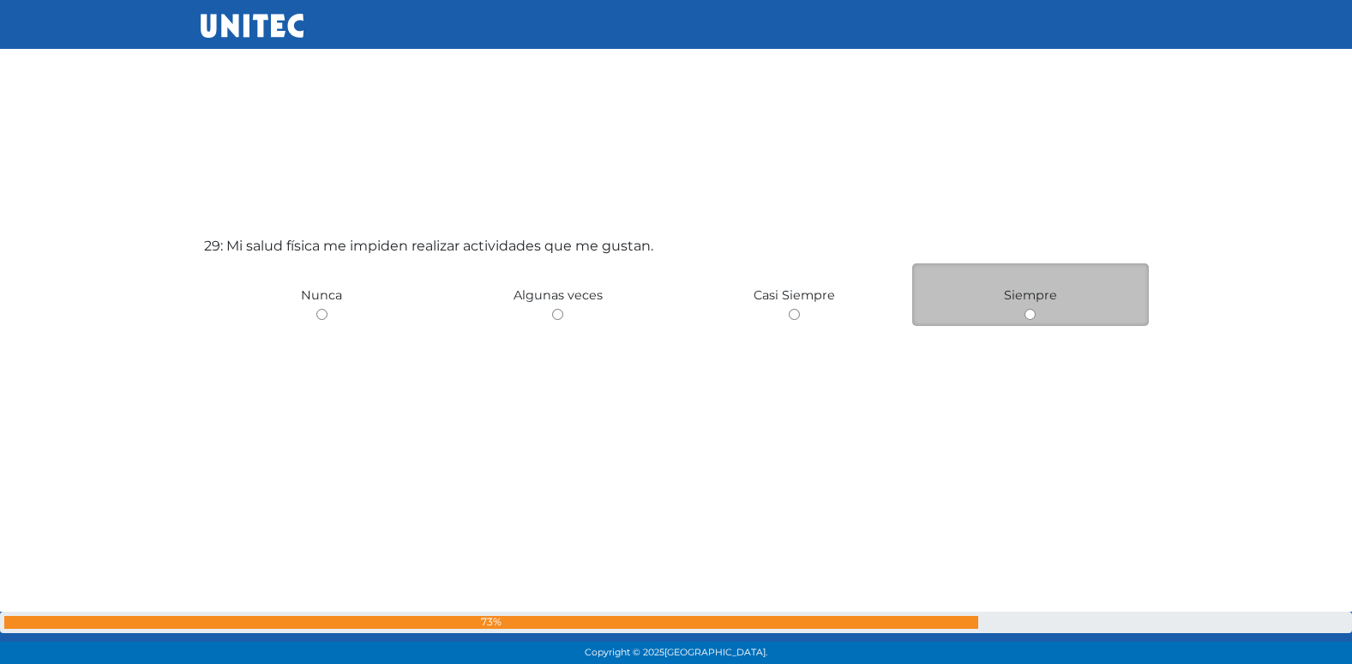
click at [1031, 317] on input "radio" at bounding box center [1030, 314] width 11 height 11
radio input "true"
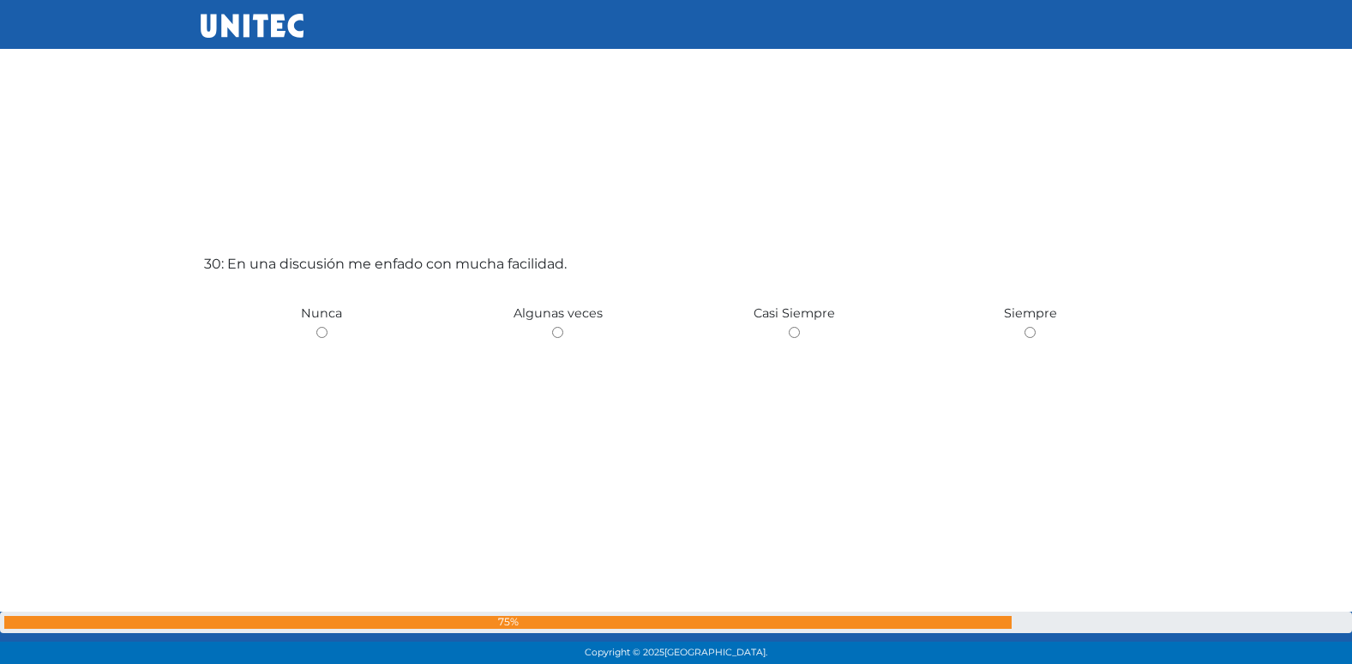
scroll to position [19329, 0]
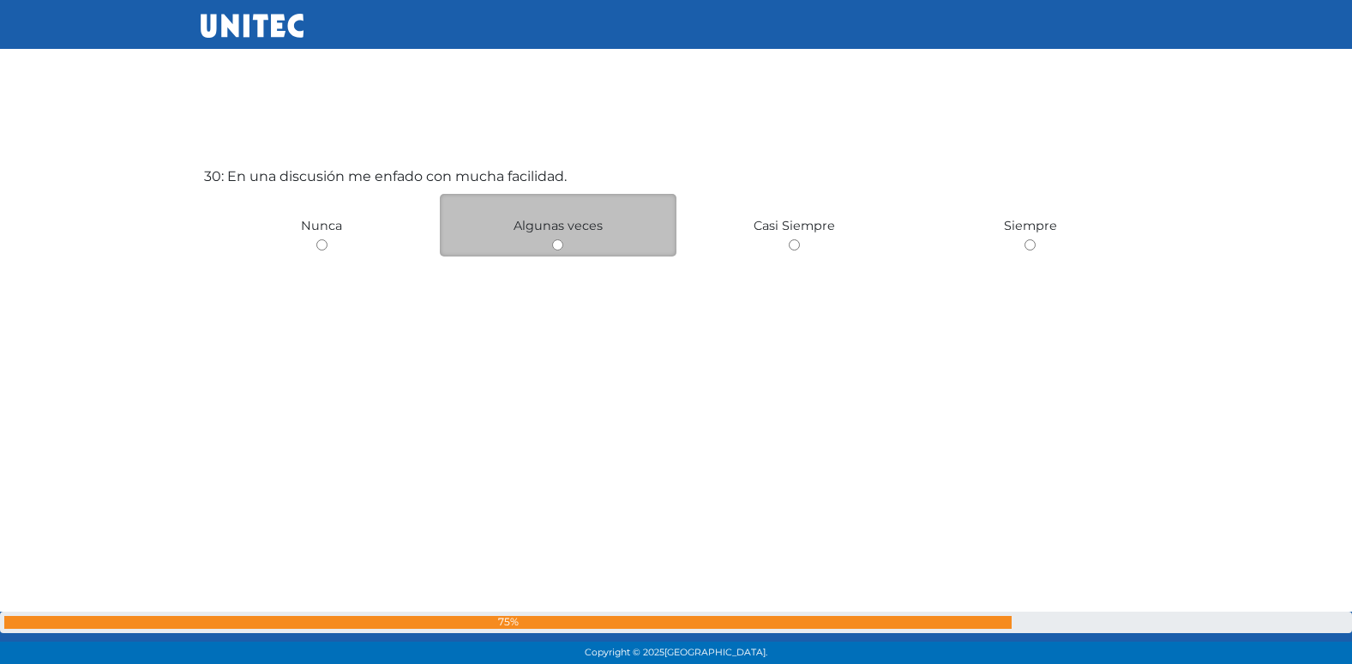
click at [555, 247] on input "radio" at bounding box center [557, 244] width 11 height 11
radio input "true"
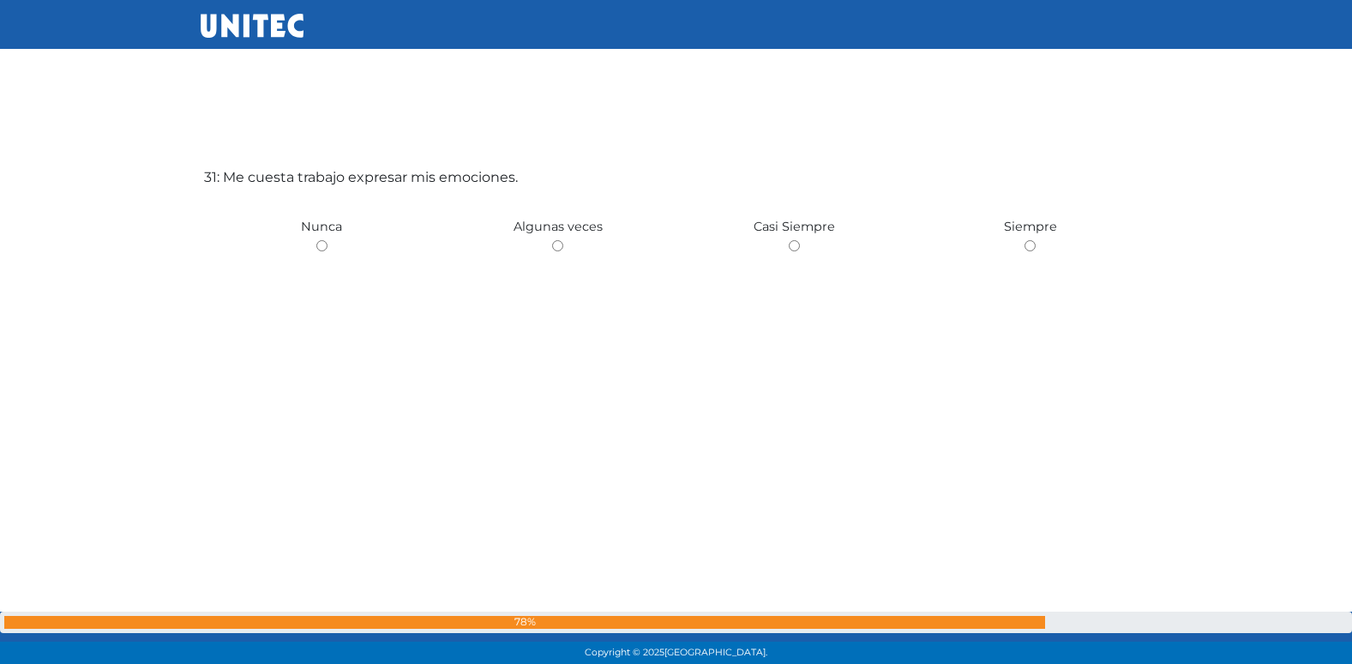
scroll to position [19993, 0]
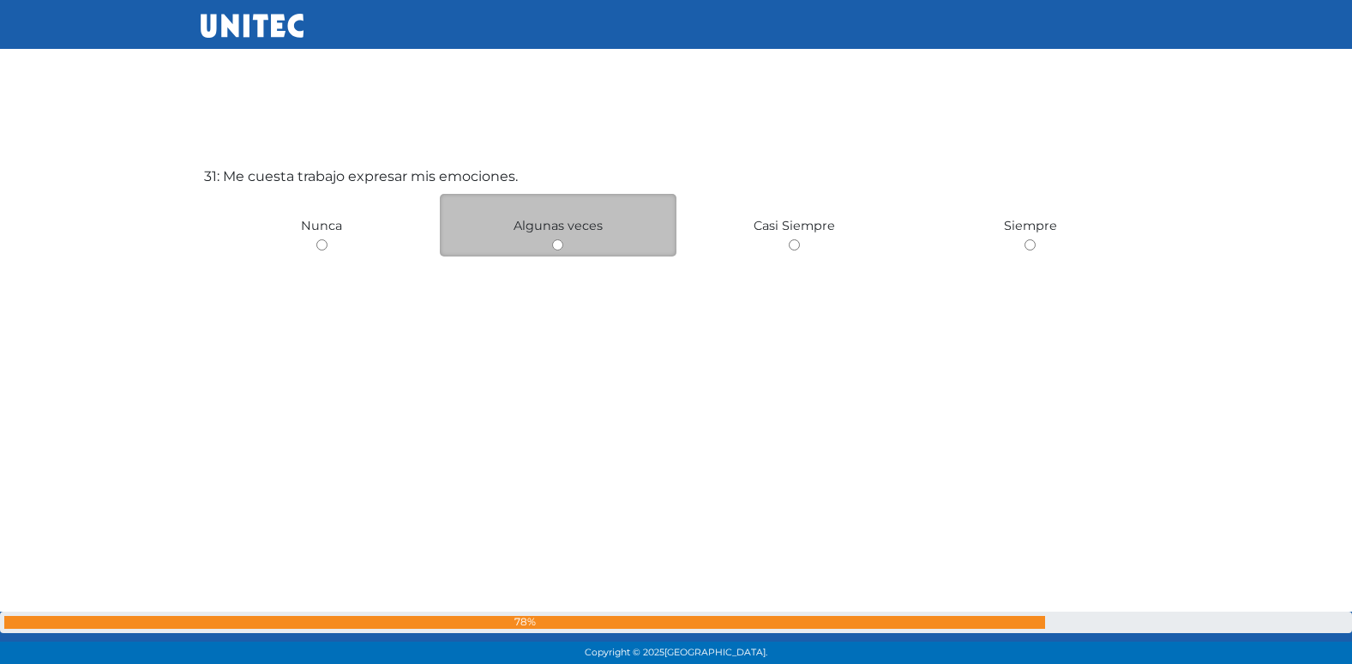
click at [562, 246] on input "radio" at bounding box center [557, 244] width 11 height 11
radio input "true"
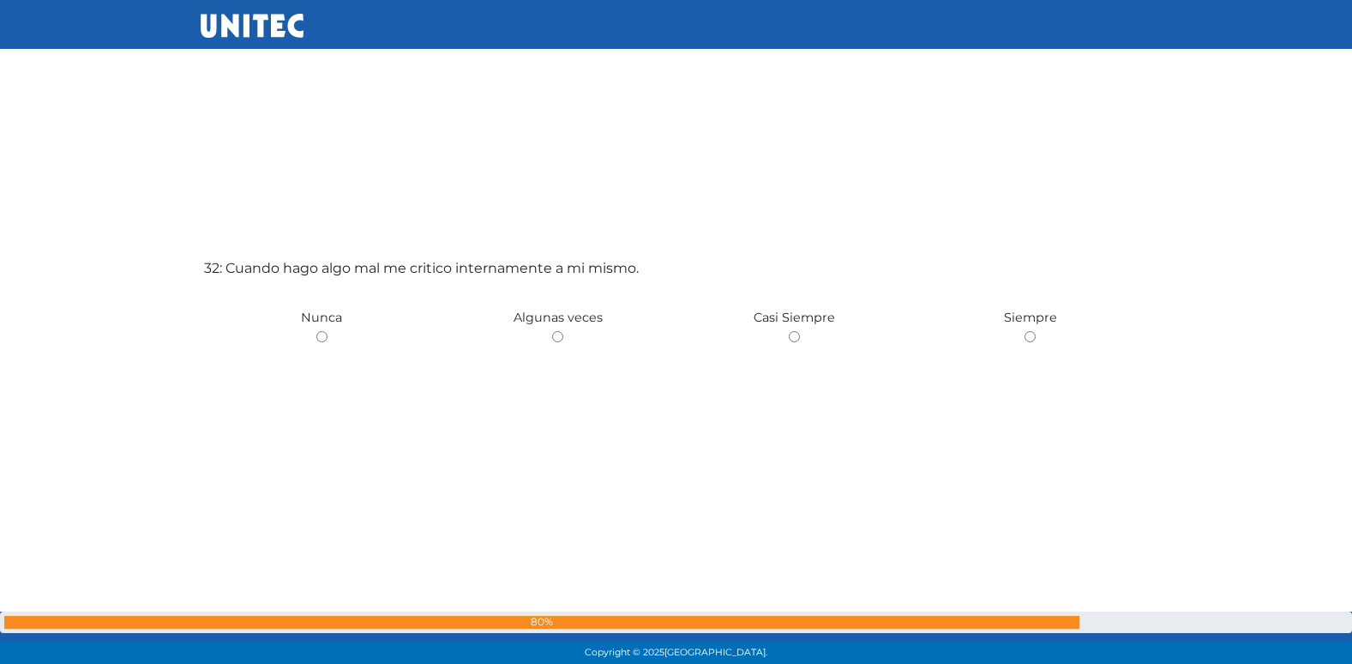
scroll to position [20657, 0]
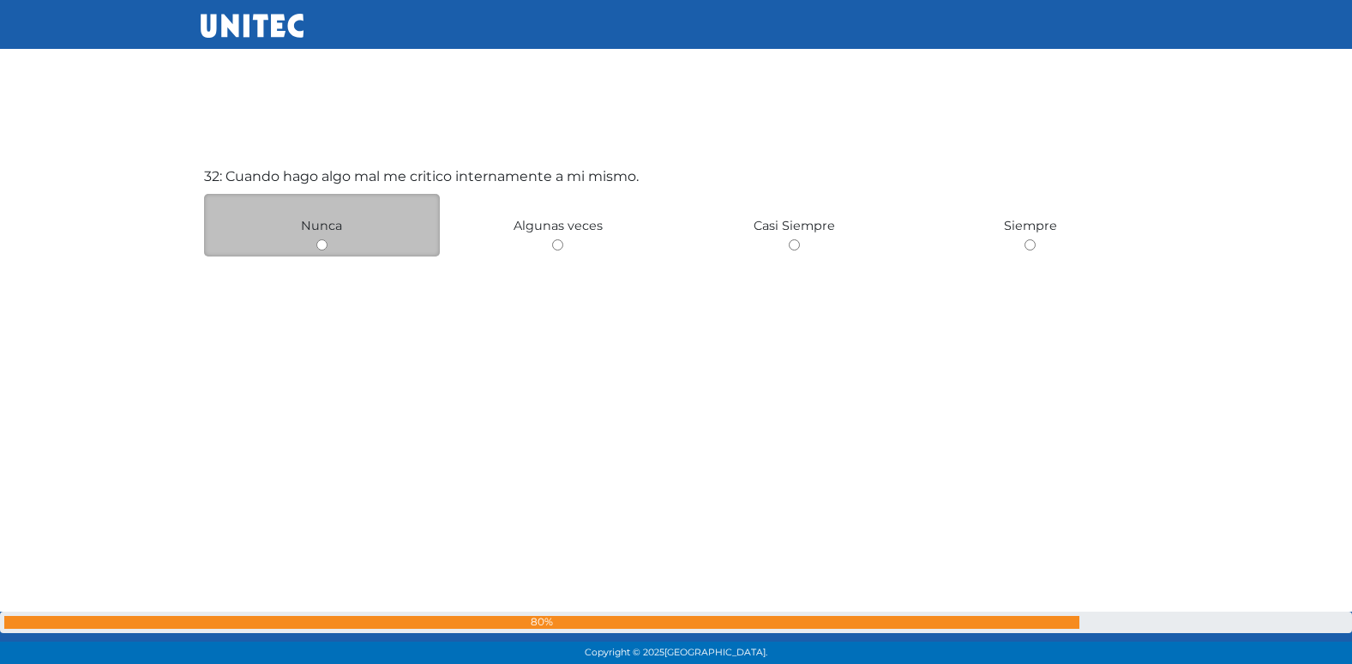
click at [323, 247] on input "radio" at bounding box center [321, 244] width 11 height 11
radio input "true"
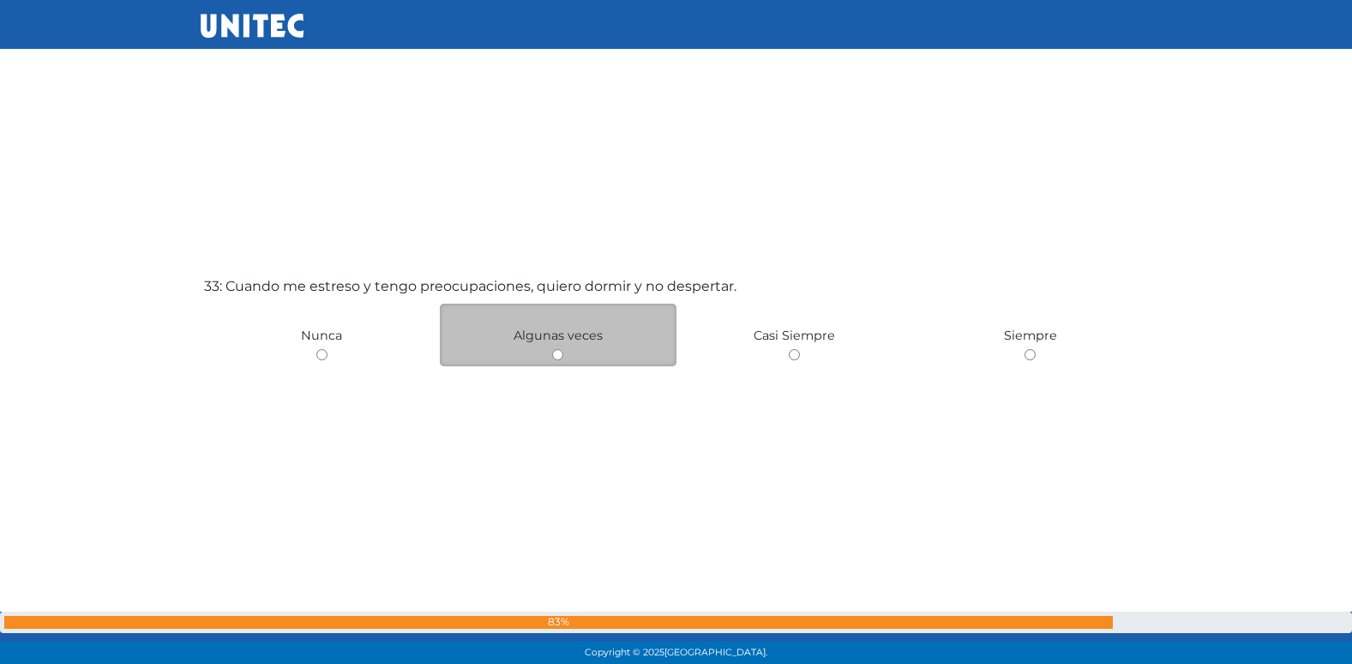
click at [561, 356] on input "radio" at bounding box center [557, 354] width 11 height 11
radio input "true"
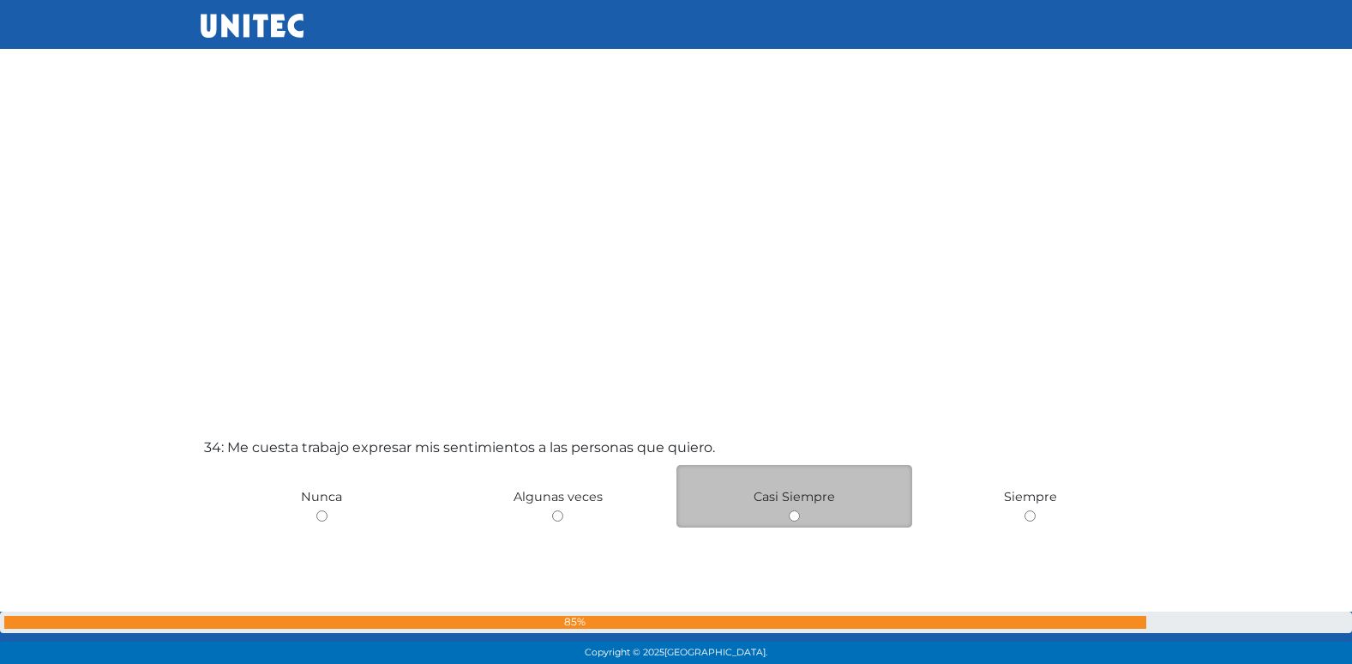
scroll to position [21871, 0]
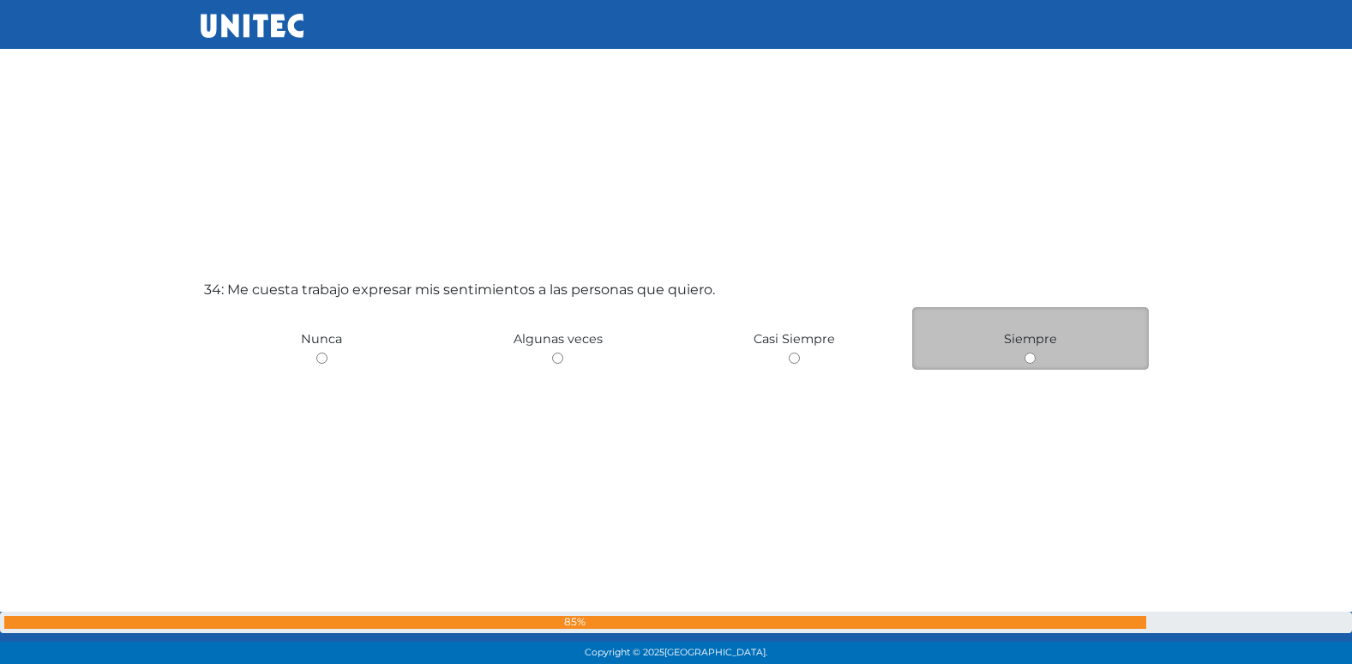
click at [1030, 360] on input "radio" at bounding box center [1030, 357] width 11 height 11
radio input "true"
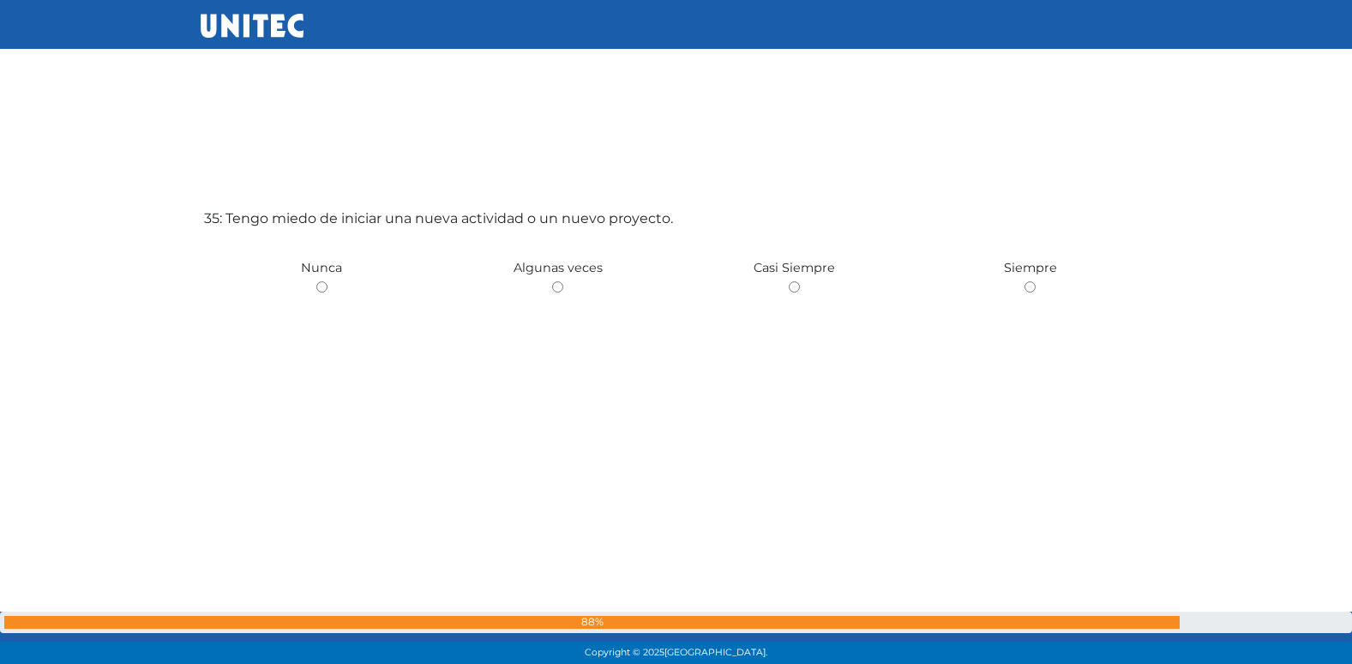
scroll to position [22647, 0]
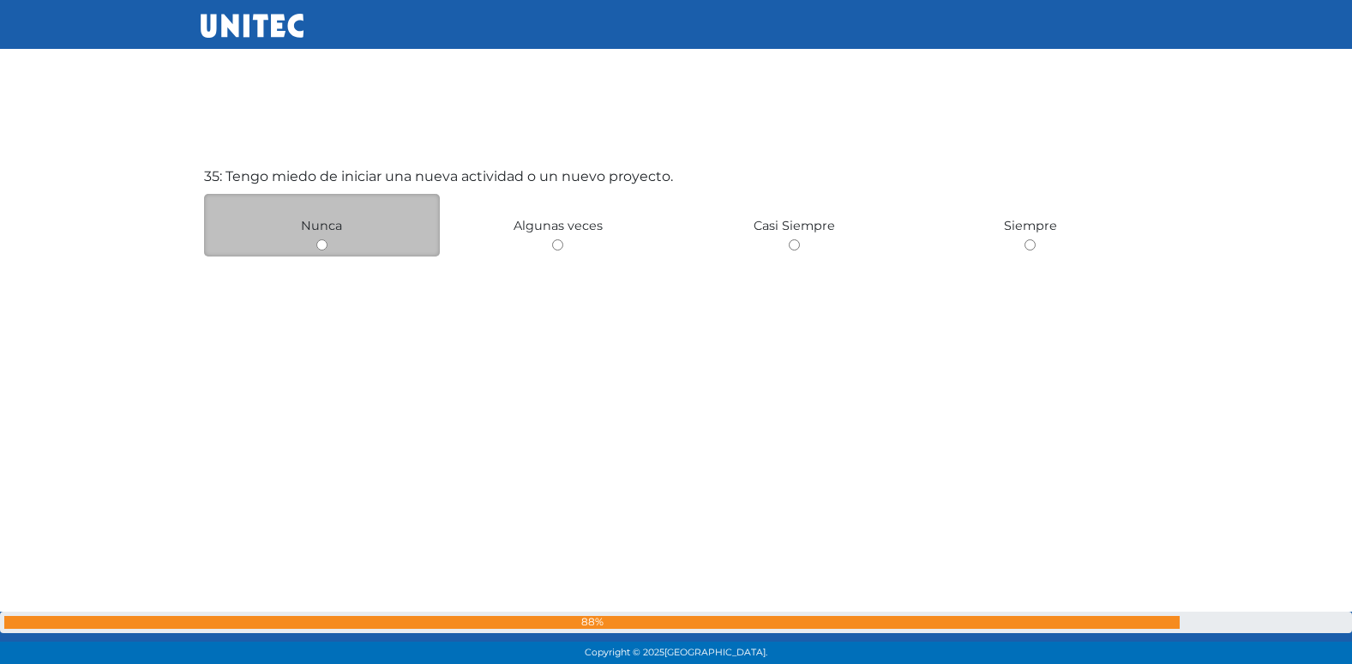
click at [320, 243] on input "radio" at bounding box center [321, 244] width 11 height 11
radio input "true"
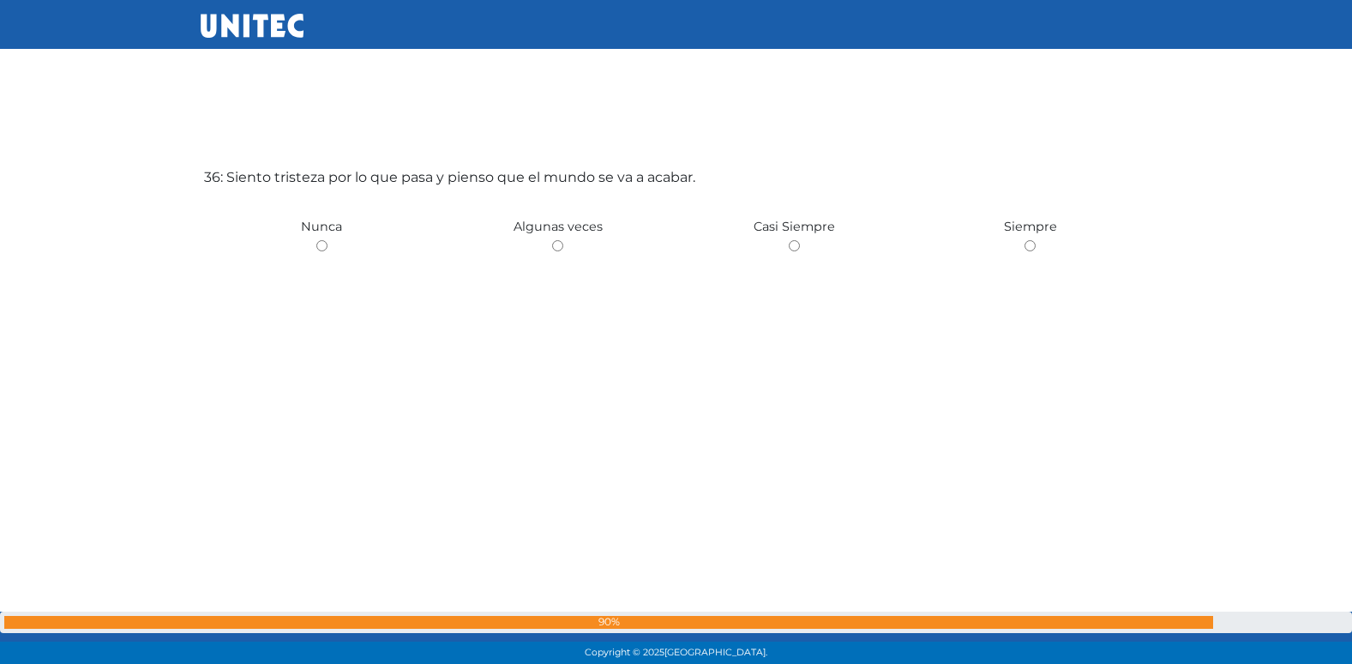
scroll to position [23311, 0]
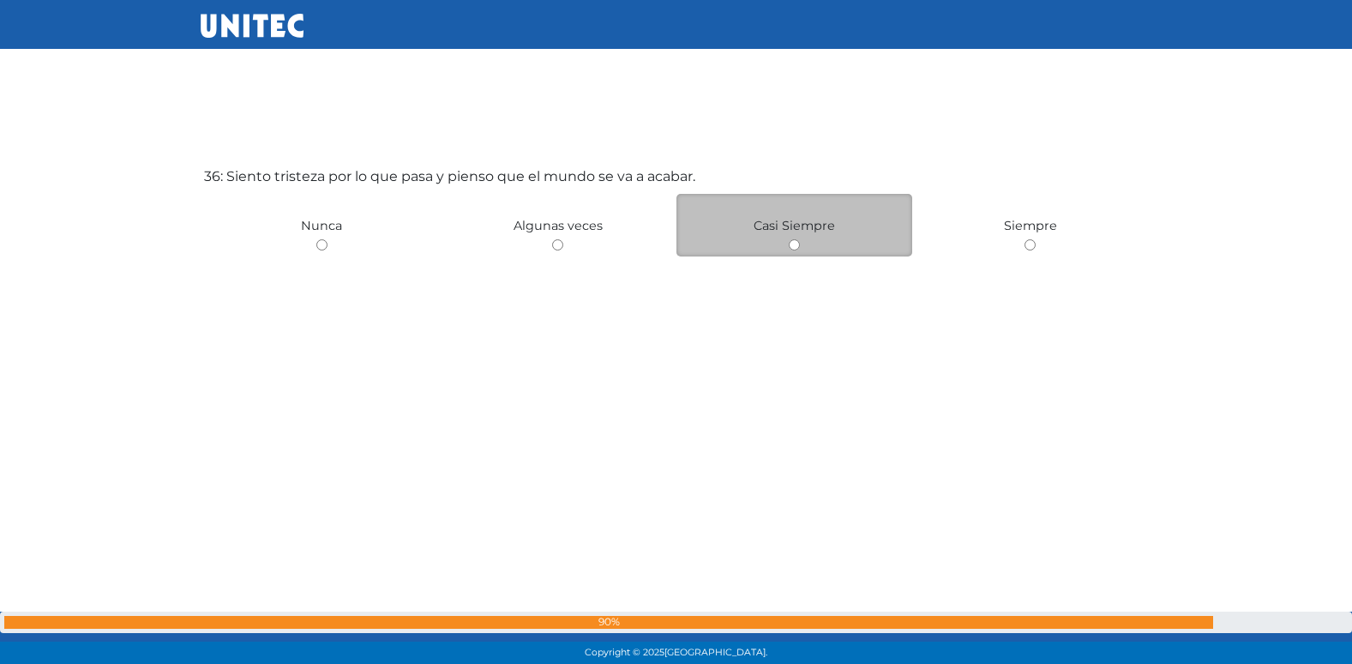
click at [787, 246] on div "Casi Siempre" at bounding box center [794, 225] width 237 height 63
click at [797, 239] on input "radio" at bounding box center [794, 244] width 11 height 11
radio input "true"
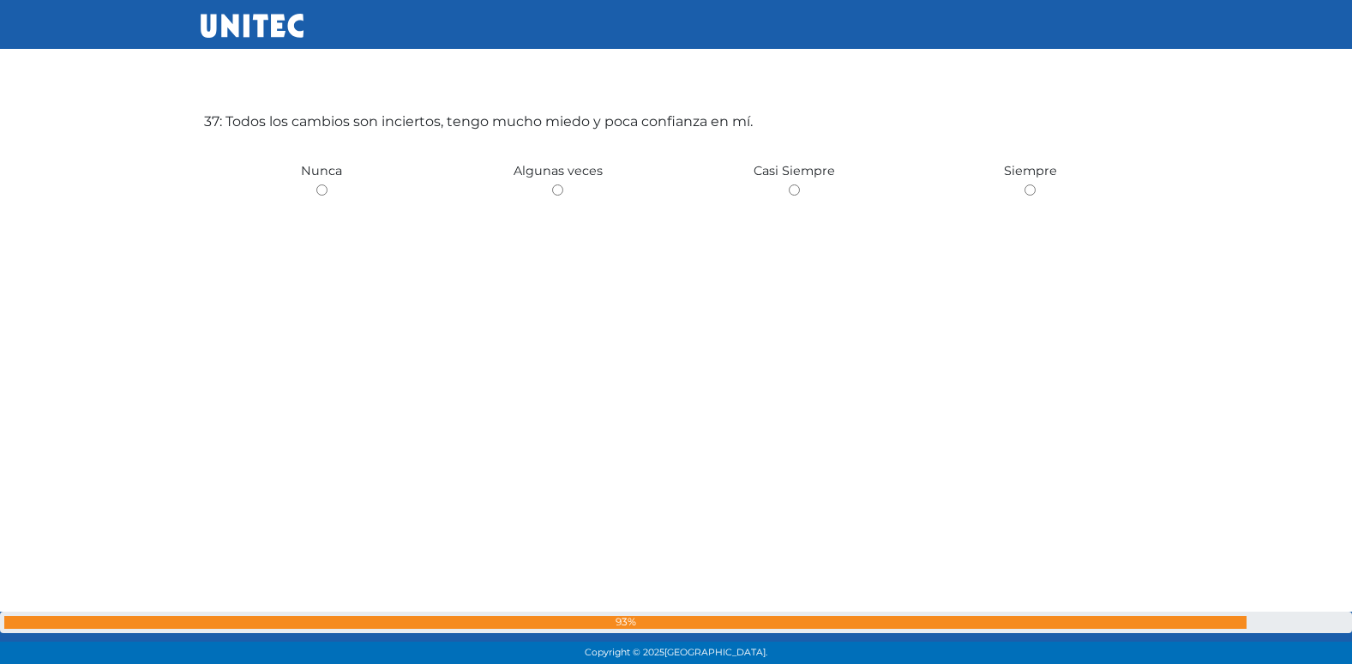
scroll to position [24060, 0]
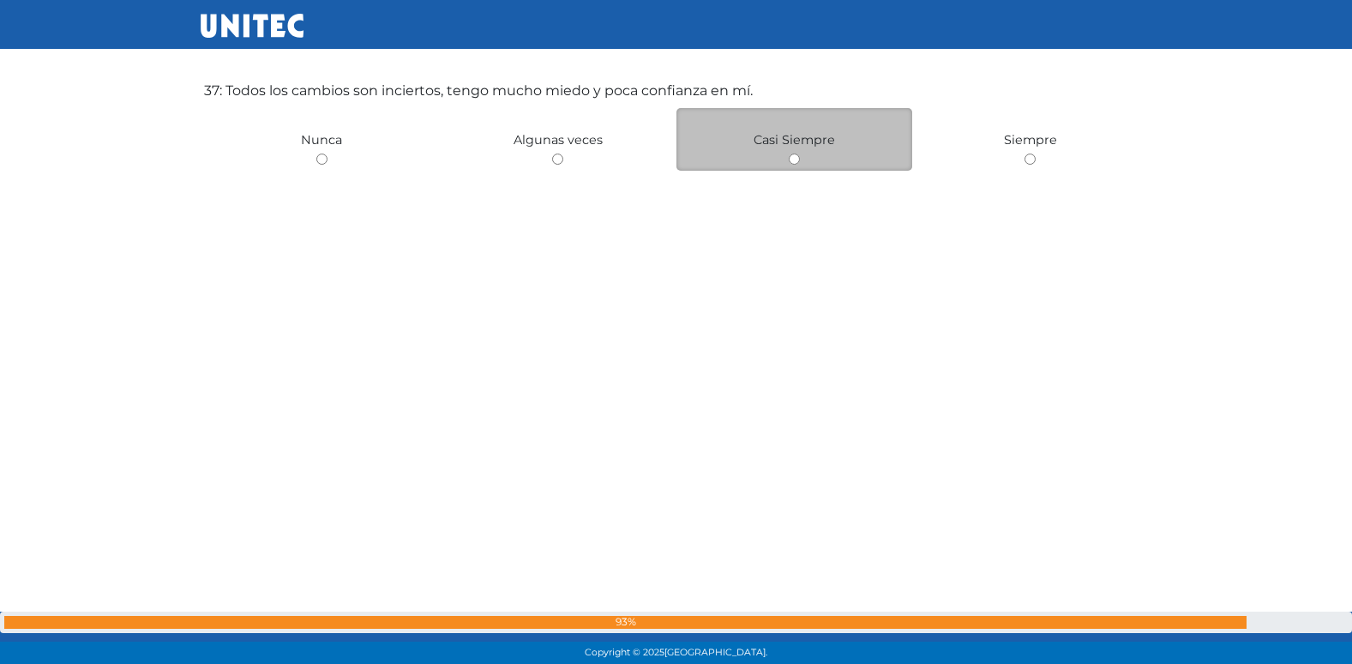
click at [791, 159] on input "radio" at bounding box center [794, 158] width 11 height 11
radio input "true"
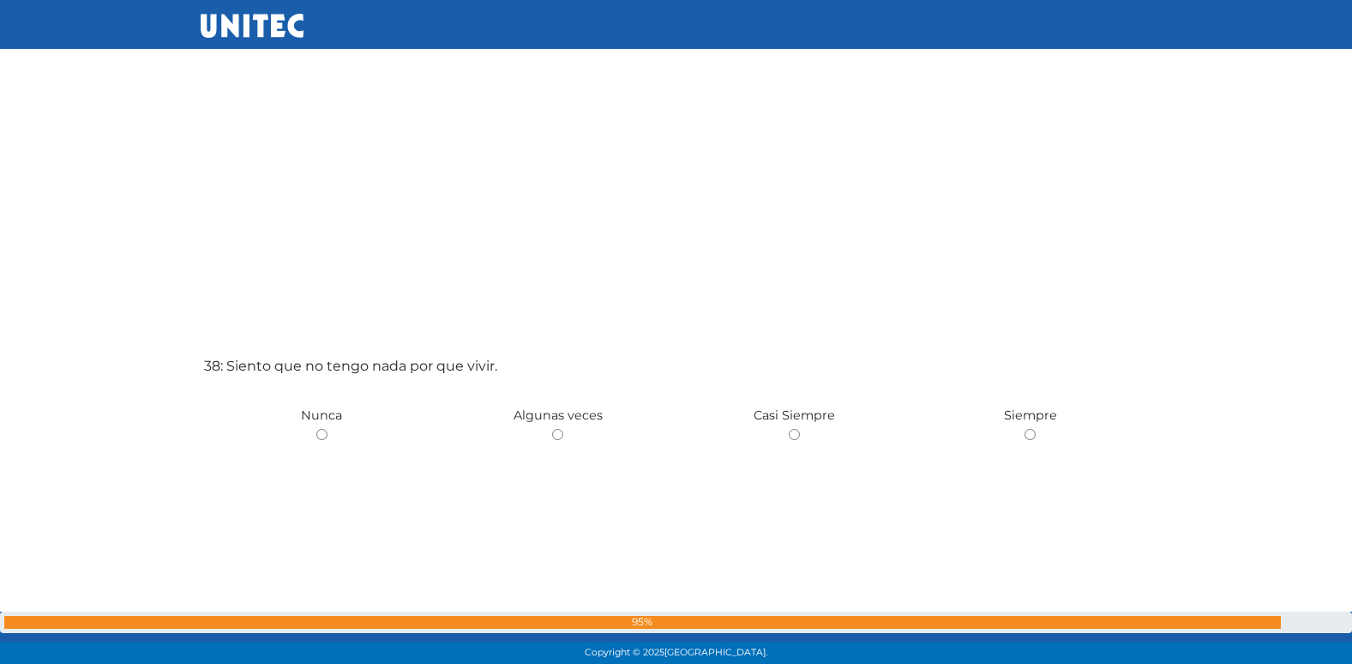
scroll to position [24463, 0]
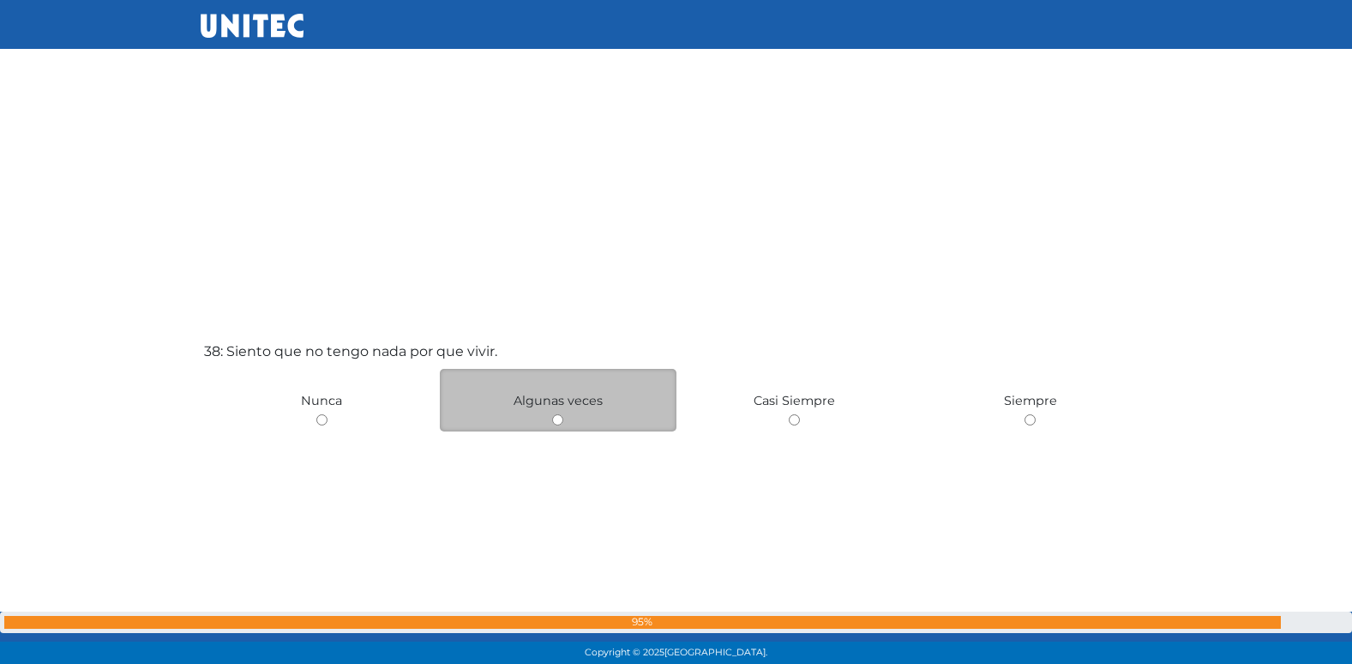
click at [562, 418] on input "radio" at bounding box center [557, 419] width 11 height 11
radio input "true"
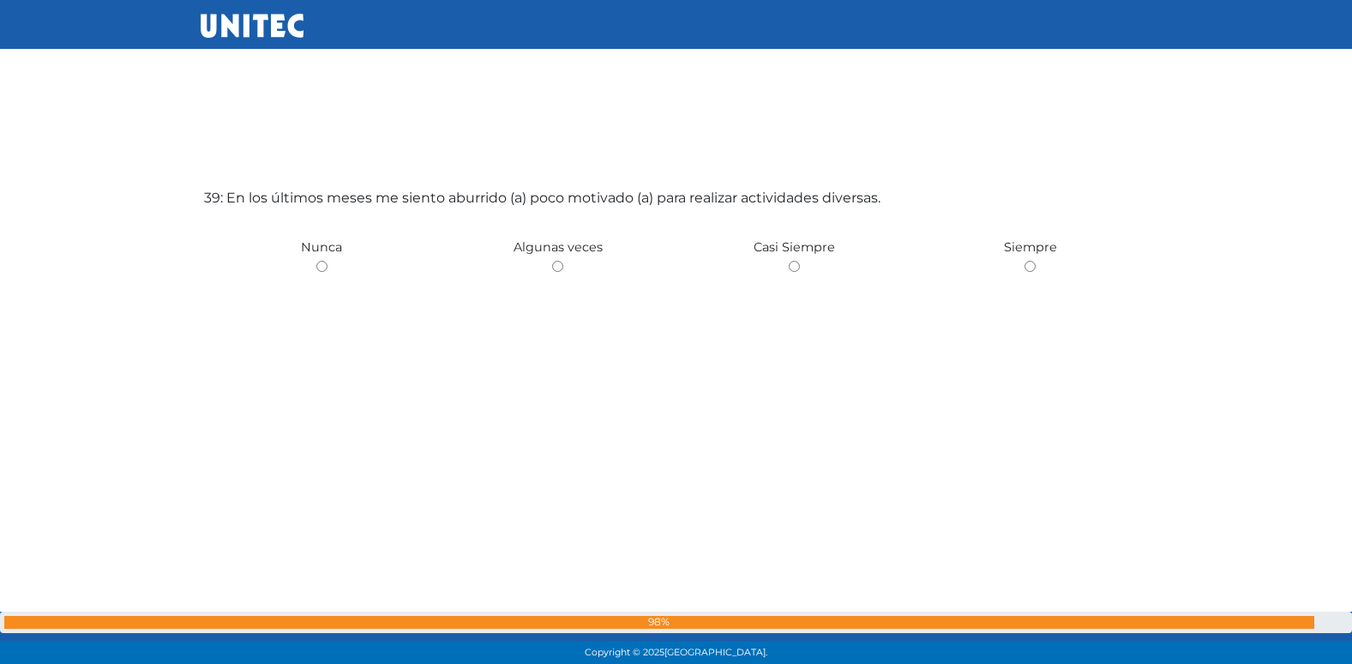
scroll to position [25302, 0]
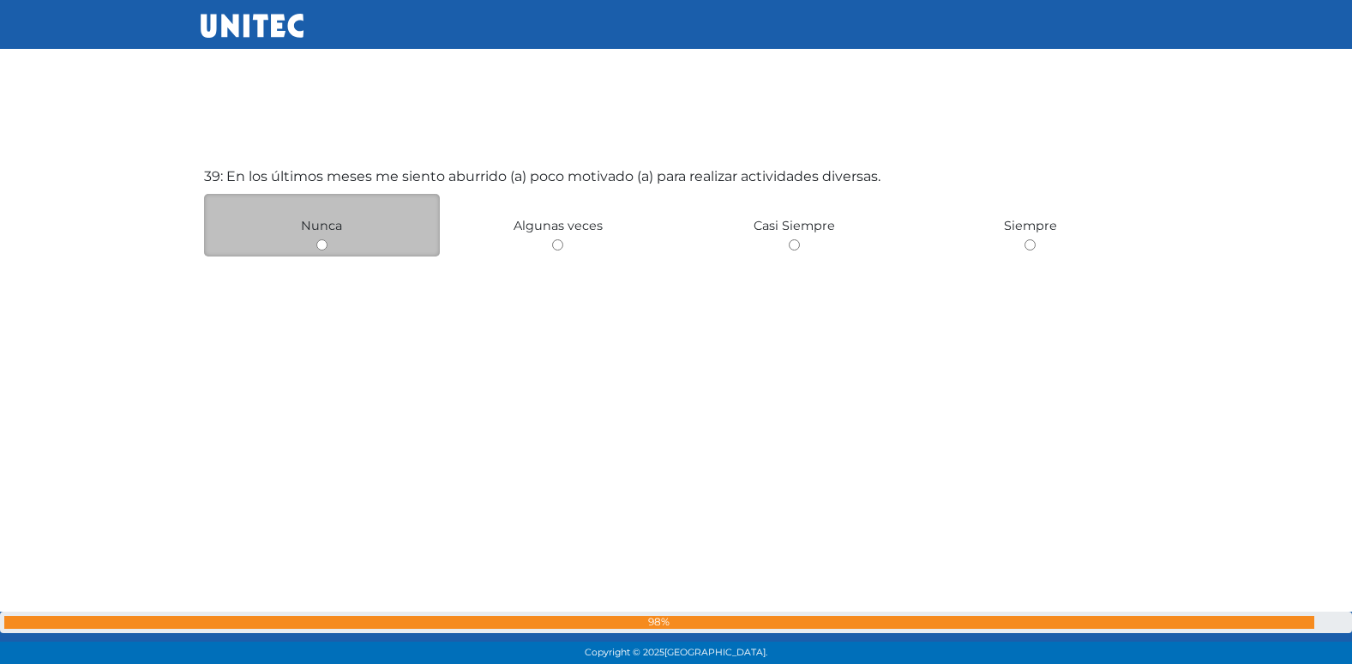
click at [322, 246] on input "radio" at bounding box center [321, 244] width 11 height 11
radio input "true"
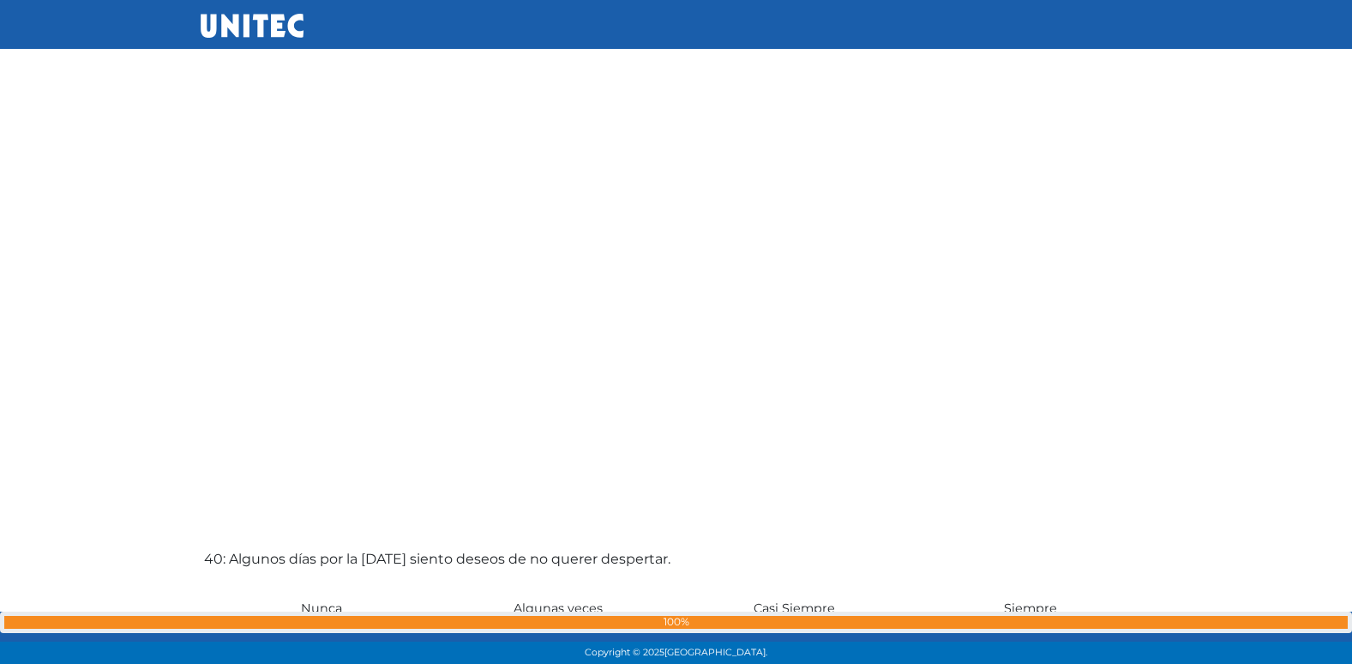
scroll to position [25705, 0]
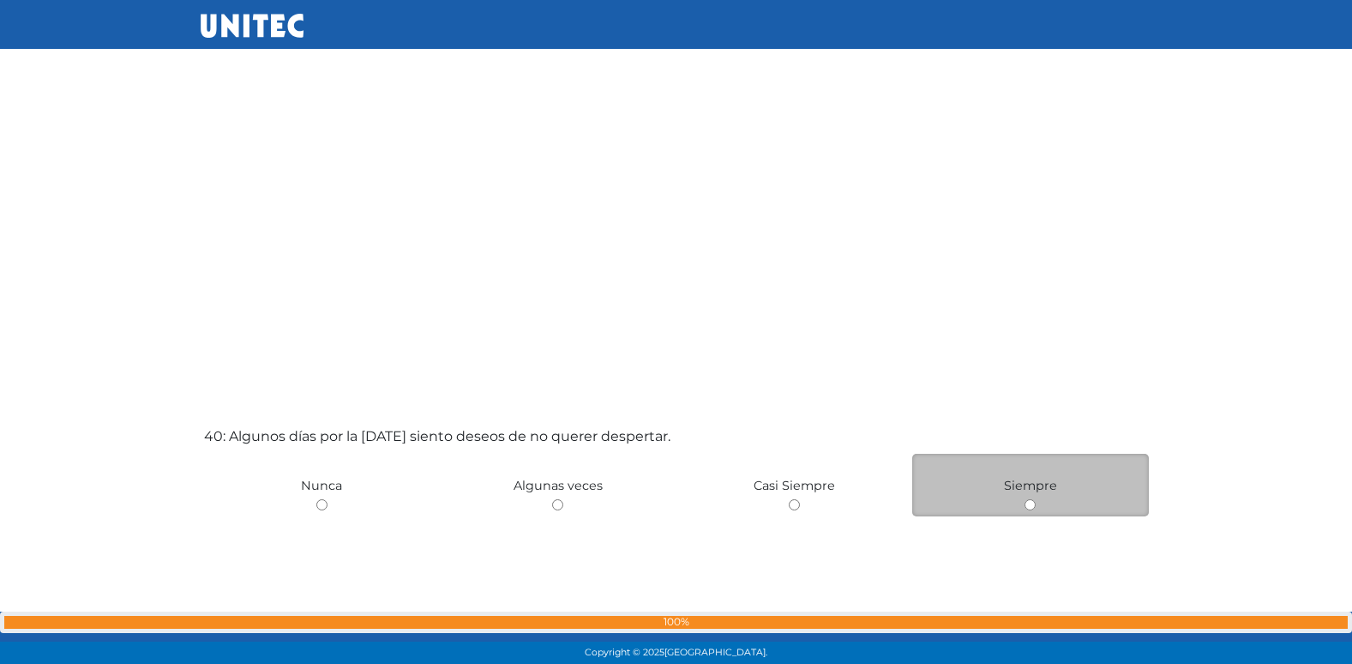
click at [1035, 503] on input "radio" at bounding box center [1030, 504] width 11 height 11
radio input "true"
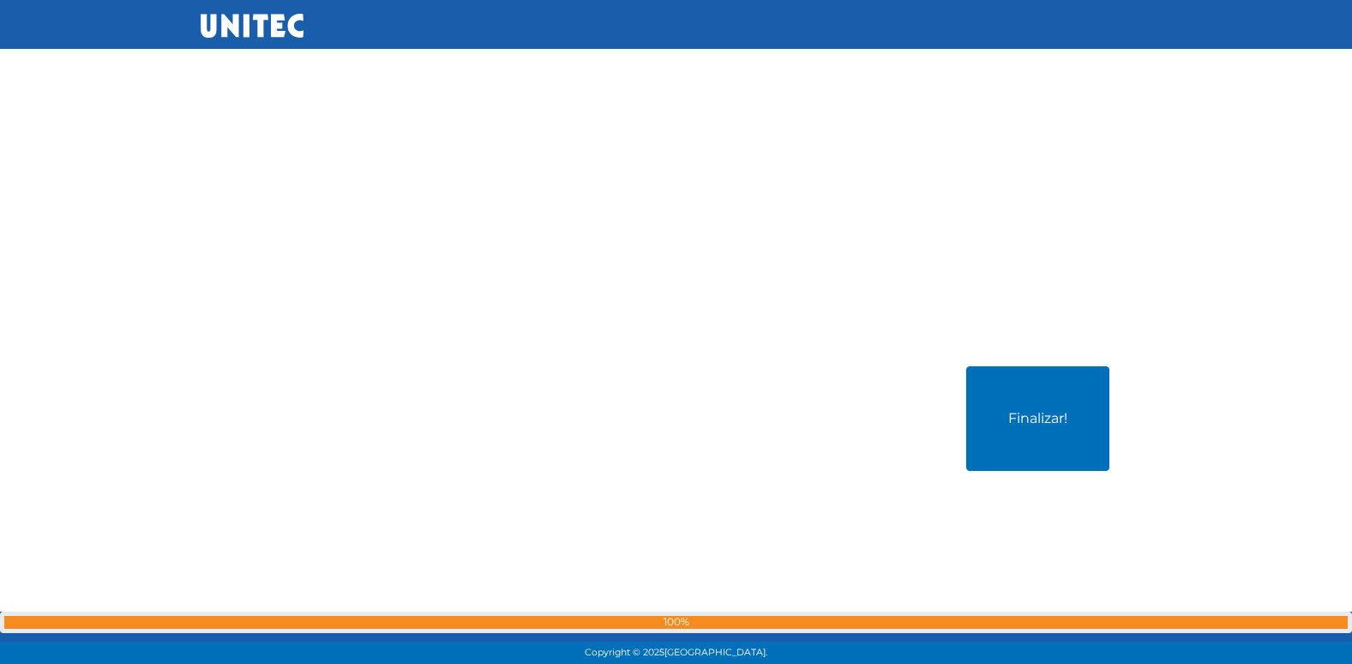
scroll to position [26441, 0]
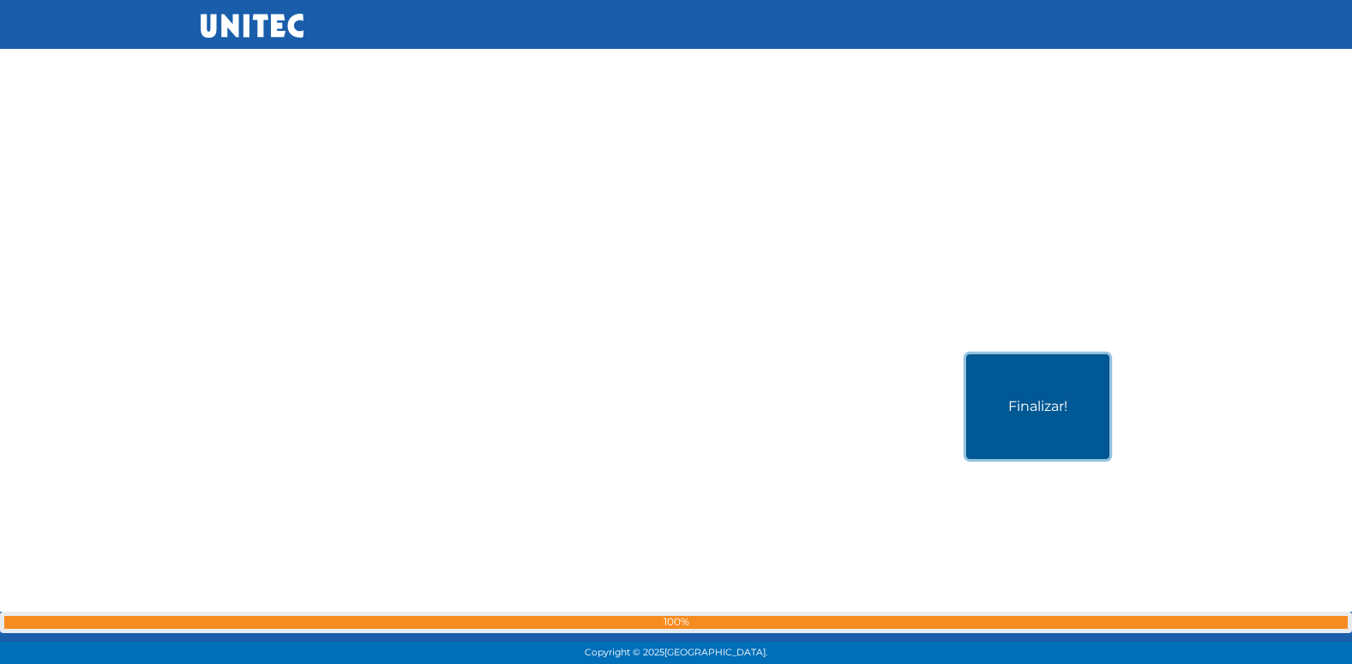
click at [1073, 420] on button "Finalizar!" at bounding box center [1037, 406] width 143 height 105
